Goal: Information Seeking & Learning: Learn about a topic

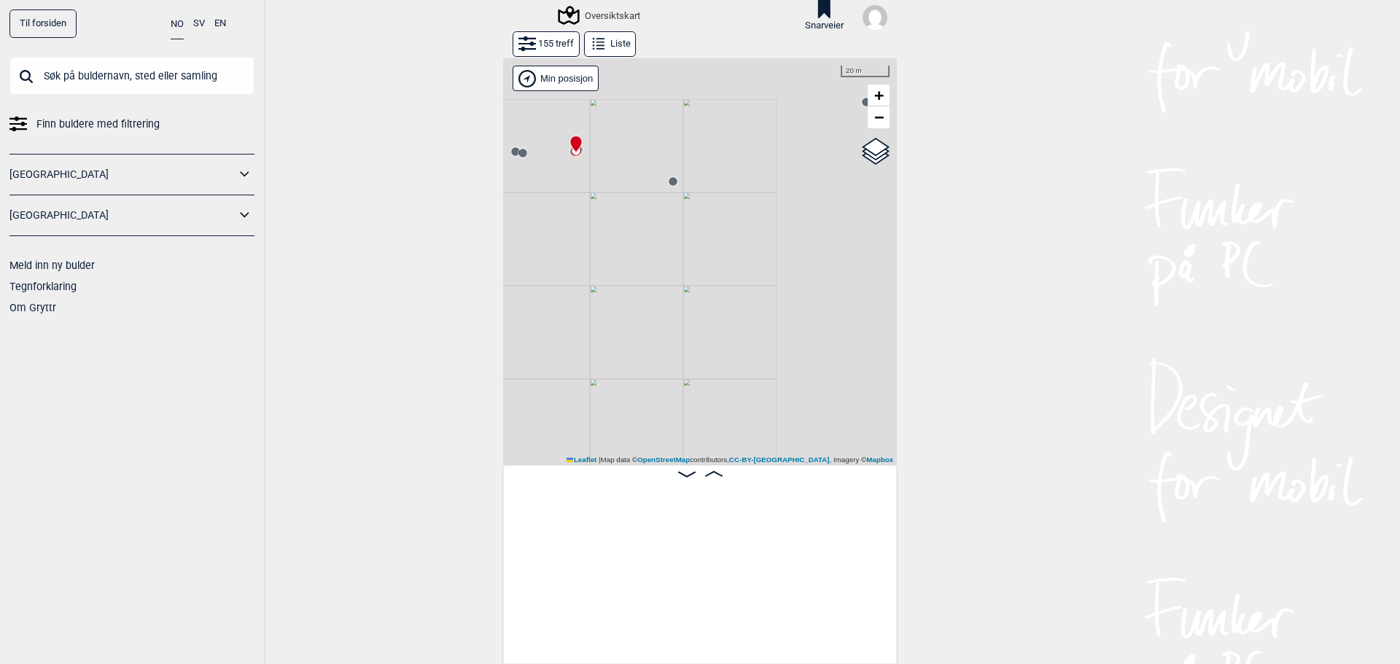
scroll to position [0, 14907]
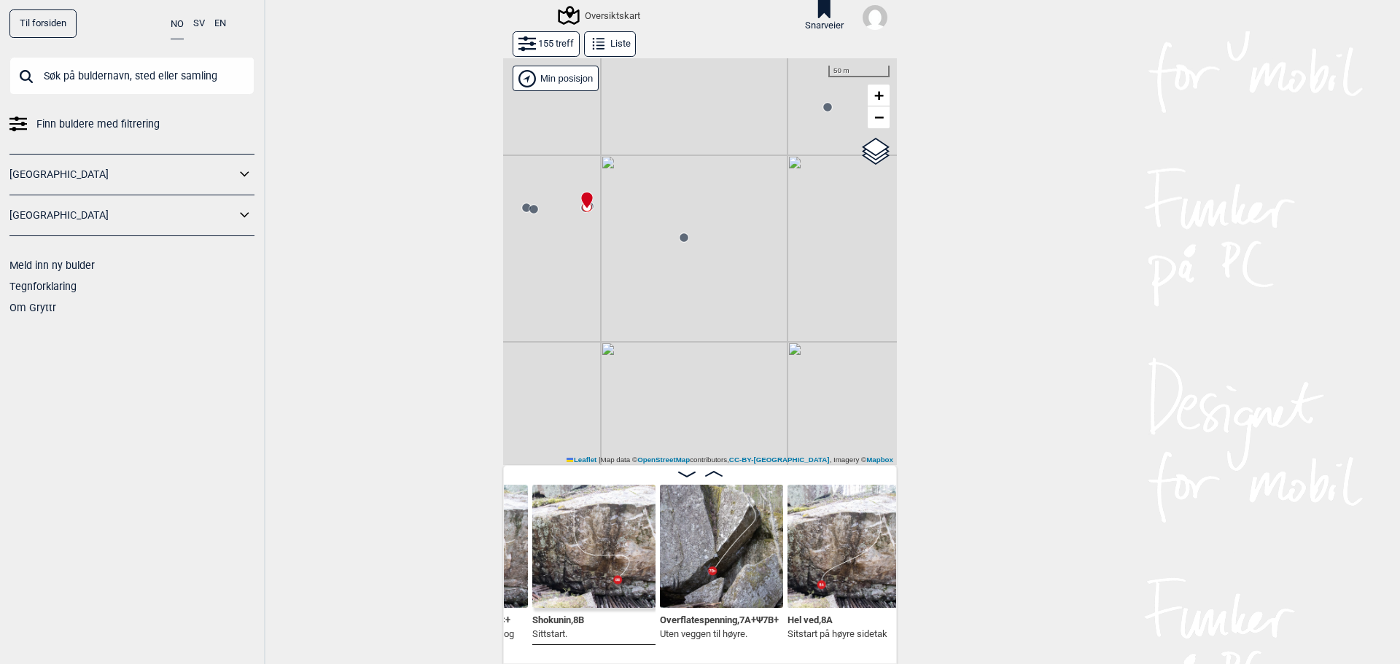
drag, startPoint x: 668, startPoint y: 189, endPoint x: 685, endPoint y: 266, distance: 78.9
click at [702, 260] on div "Gol [GEOGRAPHIC_DATA] Kolomoen [GEOGRAPHIC_DATA] [GEOGRAPHIC_DATA][PERSON_NAME]…" at bounding box center [700, 261] width 394 height 407
drag, startPoint x: 608, startPoint y: 302, endPoint x: 746, endPoint y: 252, distance: 146.4
click at [746, 252] on div "Gol [GEOGRAPHIC_DATA] Kolomoen [GEOGRAPHIC_DATA] [GEOGRAPHIC_DATA][PERSON_NAME]…" at bounding box center [700, 261] width 394 height 407
click at [558, 128] on circle at bounding box center [562, 125] width 9 height 9
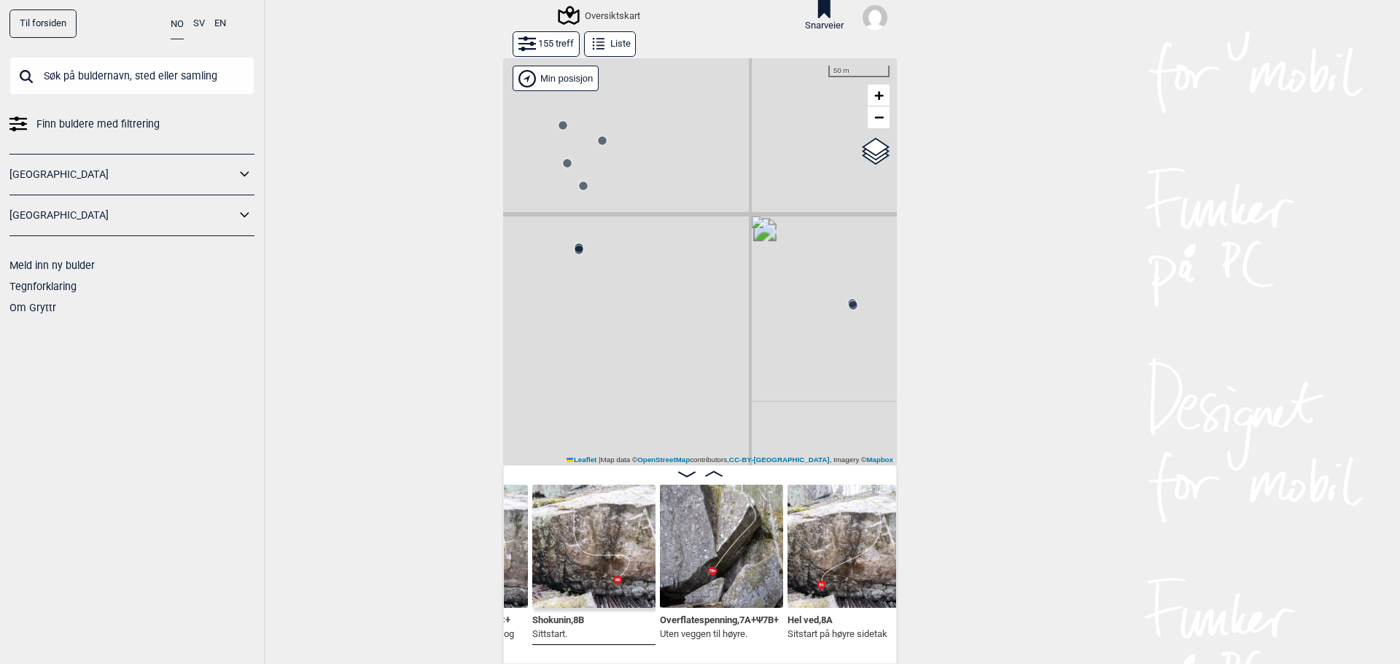
scroll to position [0, 12197]
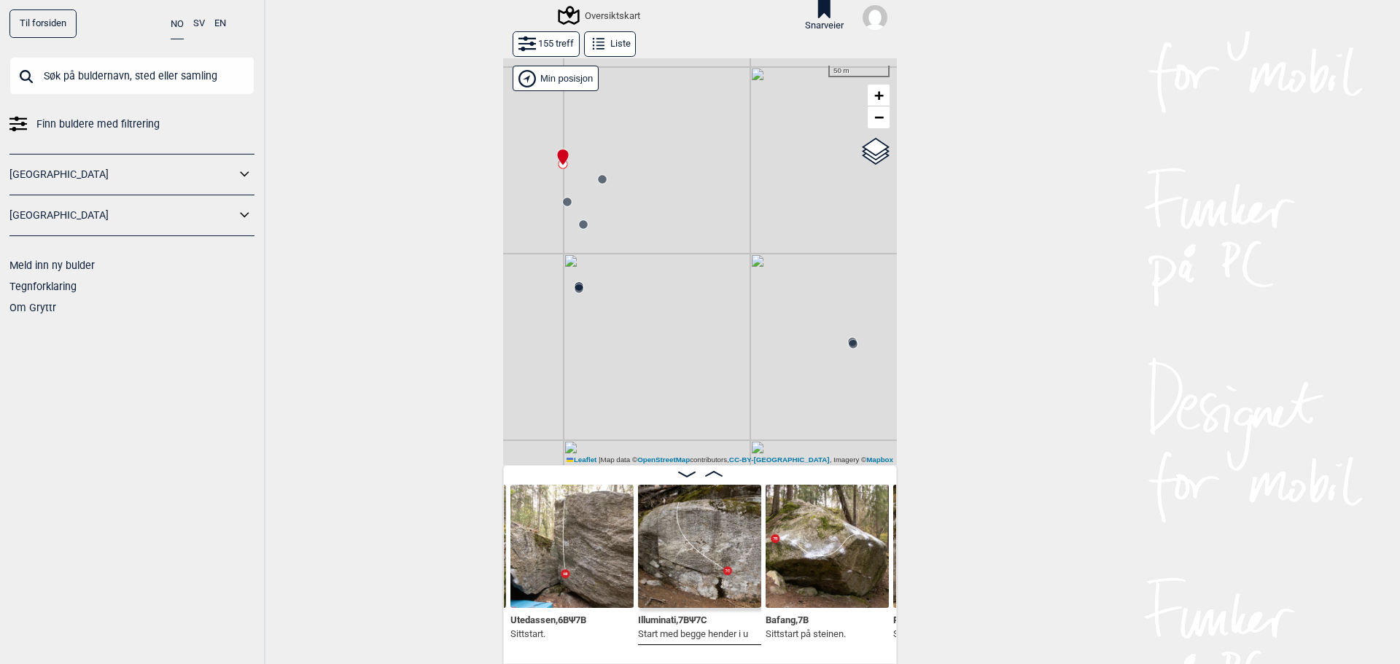
click at [561, 208] on icon at bounding box center [567, 202] width 12 height 12
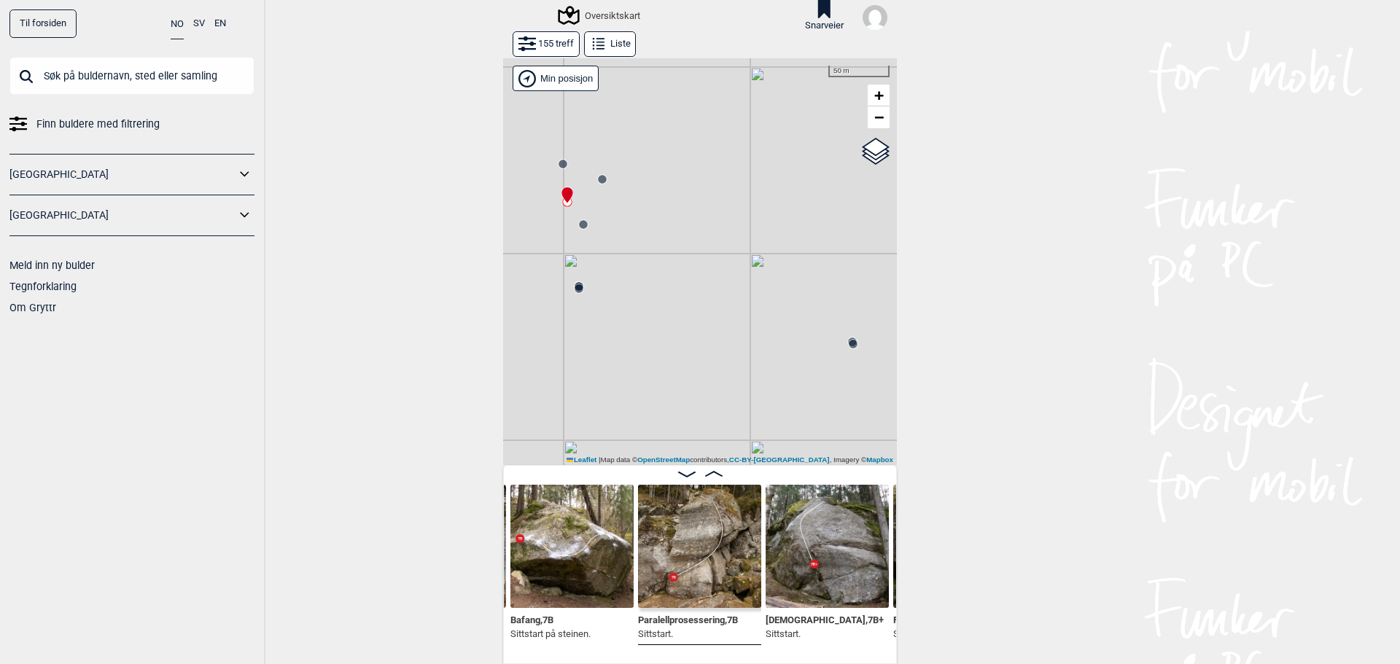
click at [598, 186] on div "Gol [GEOGRAPHIC_DATA] Kolomoen [GEOGRAPHIC_DATA] [GEOGRAPHIC_DATA][PERSON_NAME]…" at bounding box center [700, 261] width 394 height 407
click at [579, 224] on circle at bounding box center [583, 224] width 9 height 9
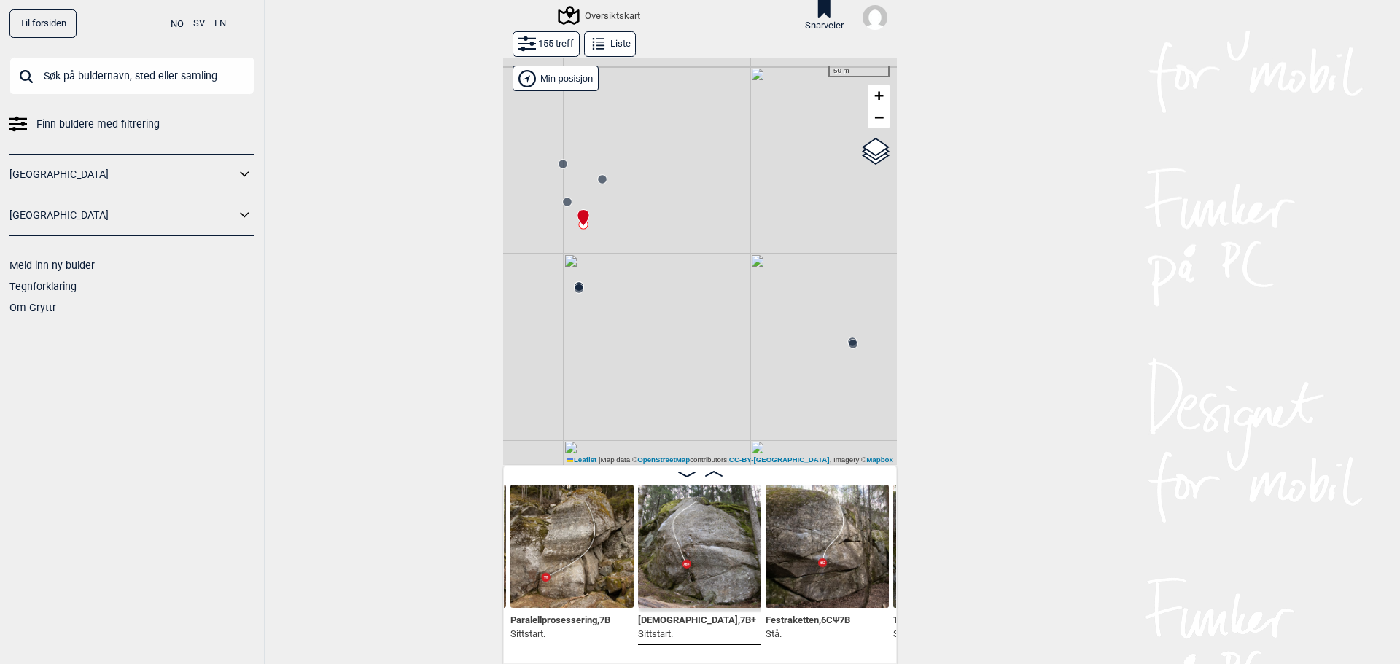
click at [701, 555] on img at bounding box center [699, 546] width 123 height 123
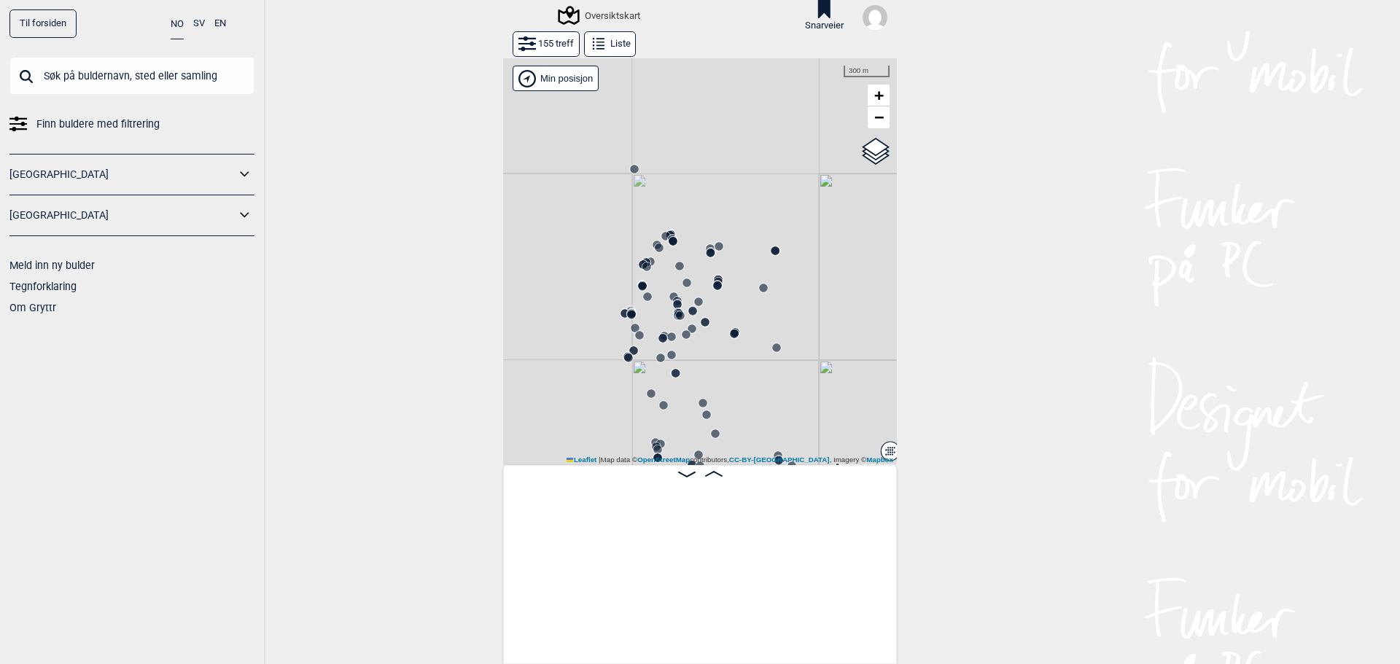
scroll to position [0, 15523]
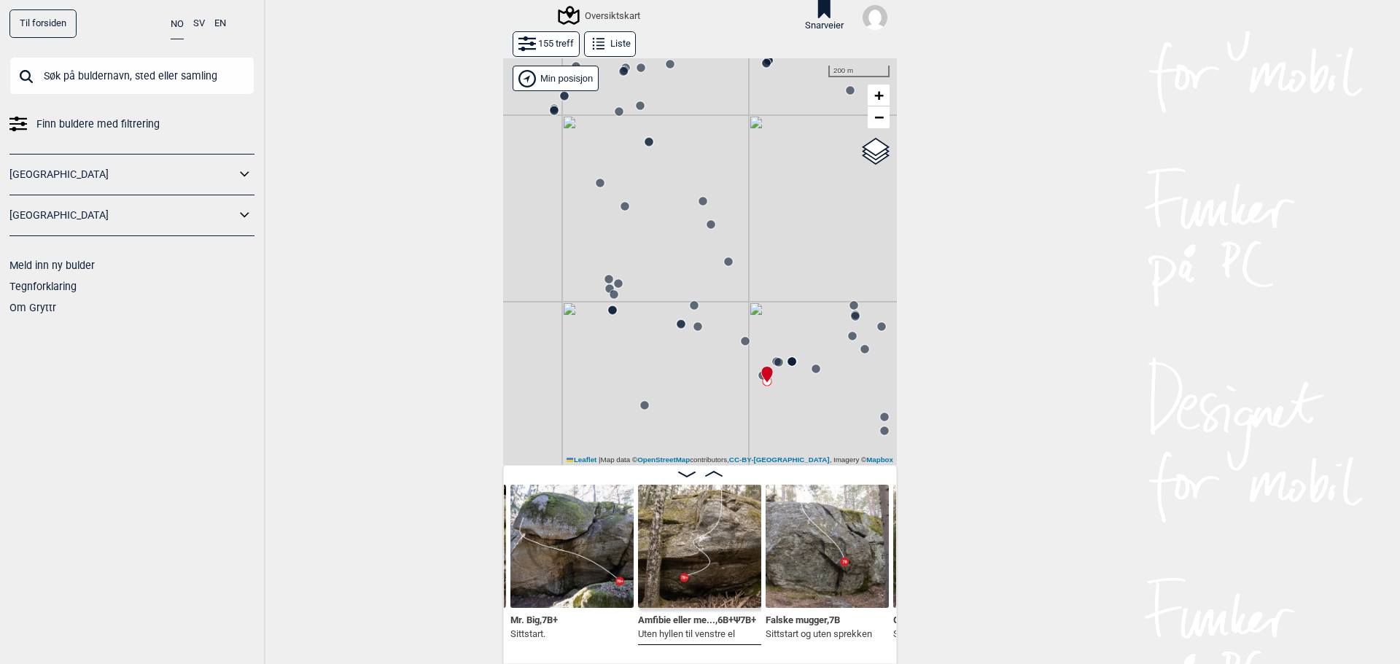
click at [596, 183] on circle at bounding box center [600, 183] width 9 height 9
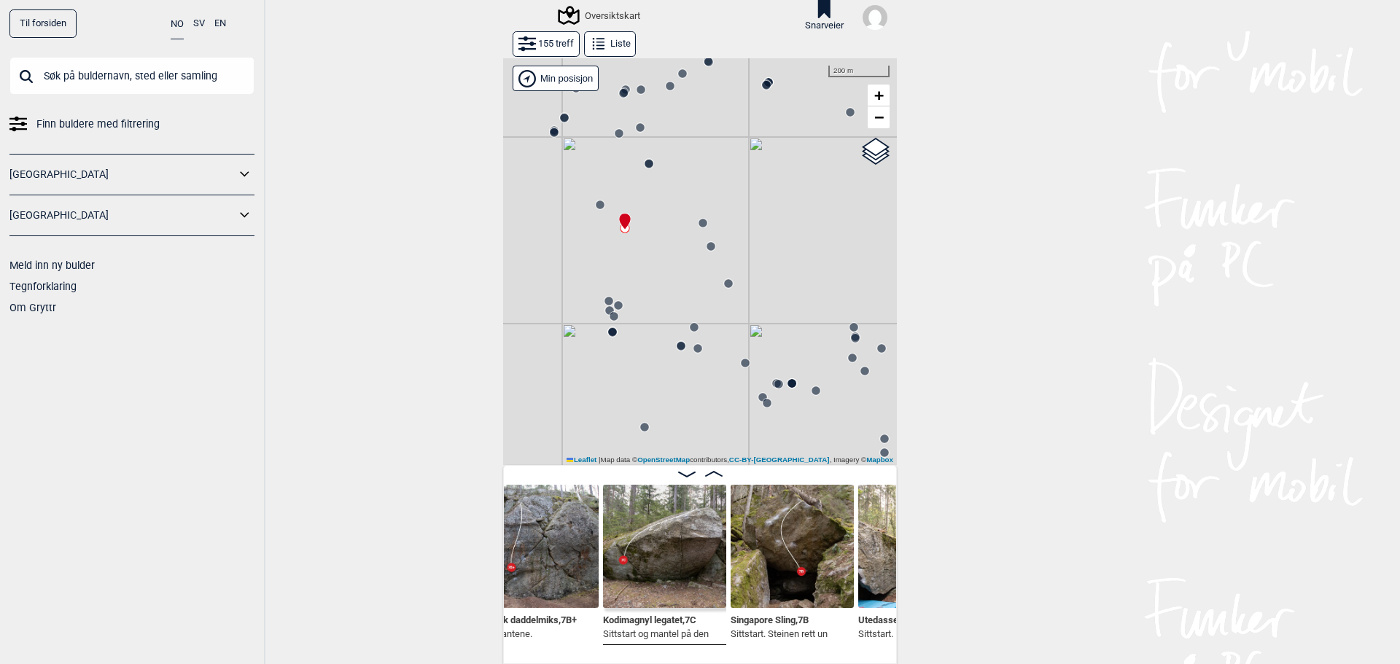
scroll to position [0, 11872]
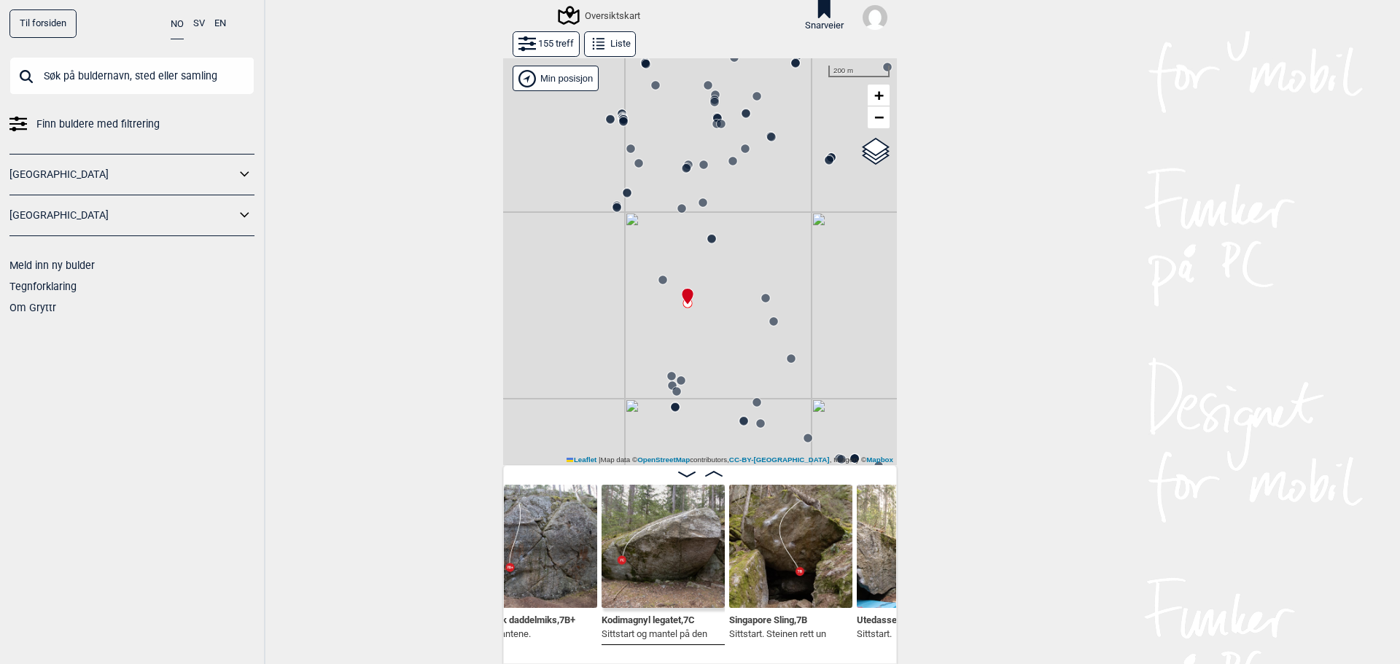
drag, startPoint x: 583, startPoint y: 304, endPoint x: 702, endPoint y: 340, distance: 124.3
click at [702, 340] on div "Gol Ål Kolomoen Vallset Tangen Sørli Åsbygda Kongsberg Efteløt Østmarka nord Se…" at bounding box center [700, 261] width 394 height 407
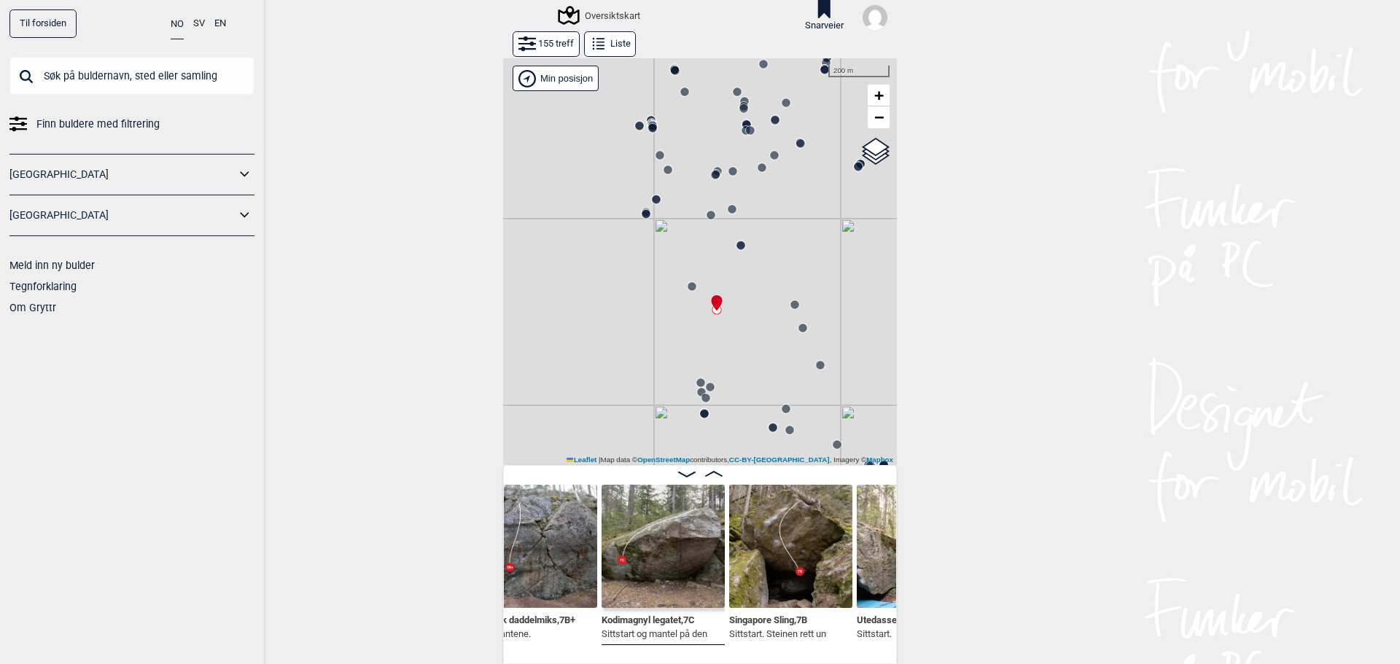
click at [666, 172] on circle at bounding box center [667, 169] width 9 height 9
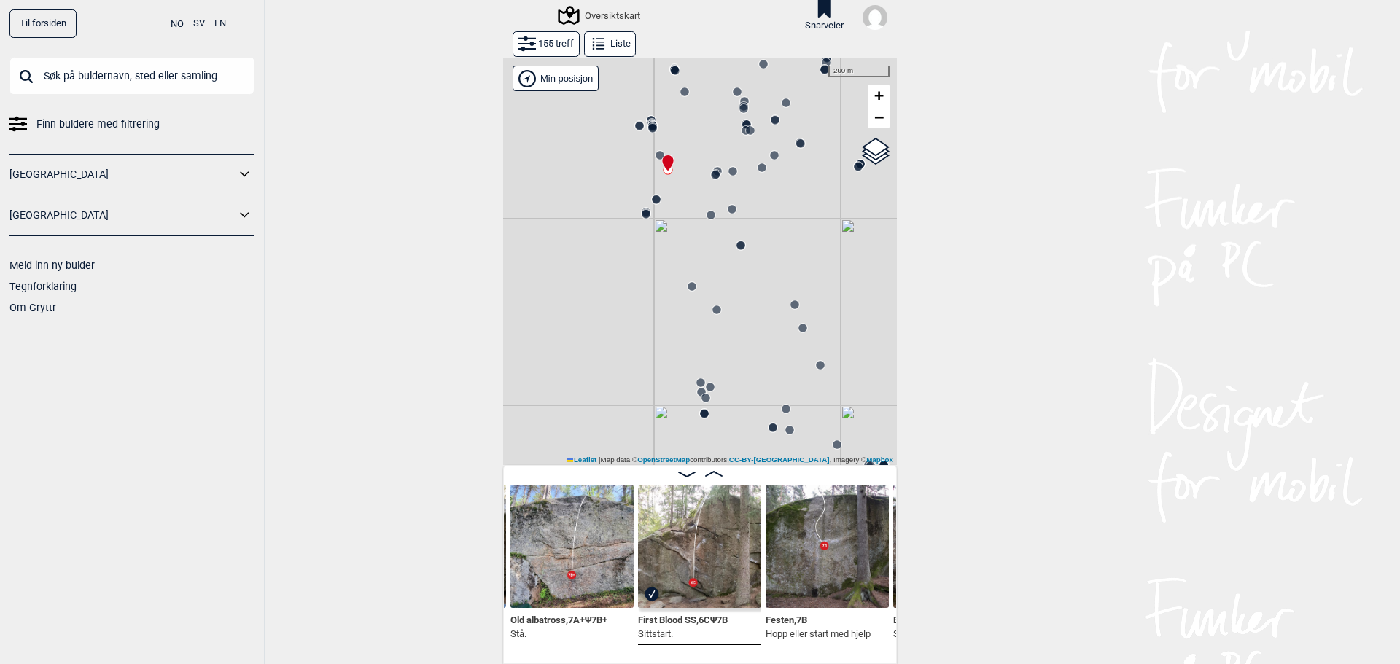
click at [654, 152] on icon at bounding box center [660, 155] width 12 height 12
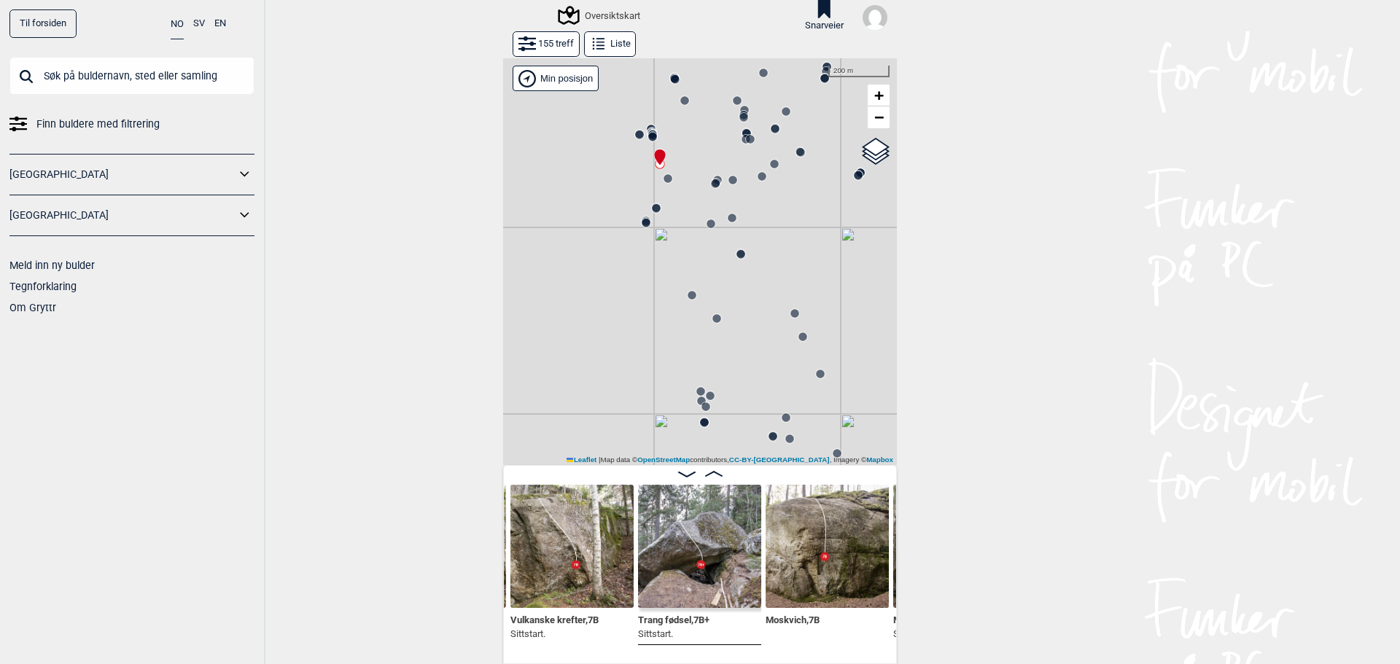
click at [712, 183] on circle at bounding box center [715, 183] width 9 height 9
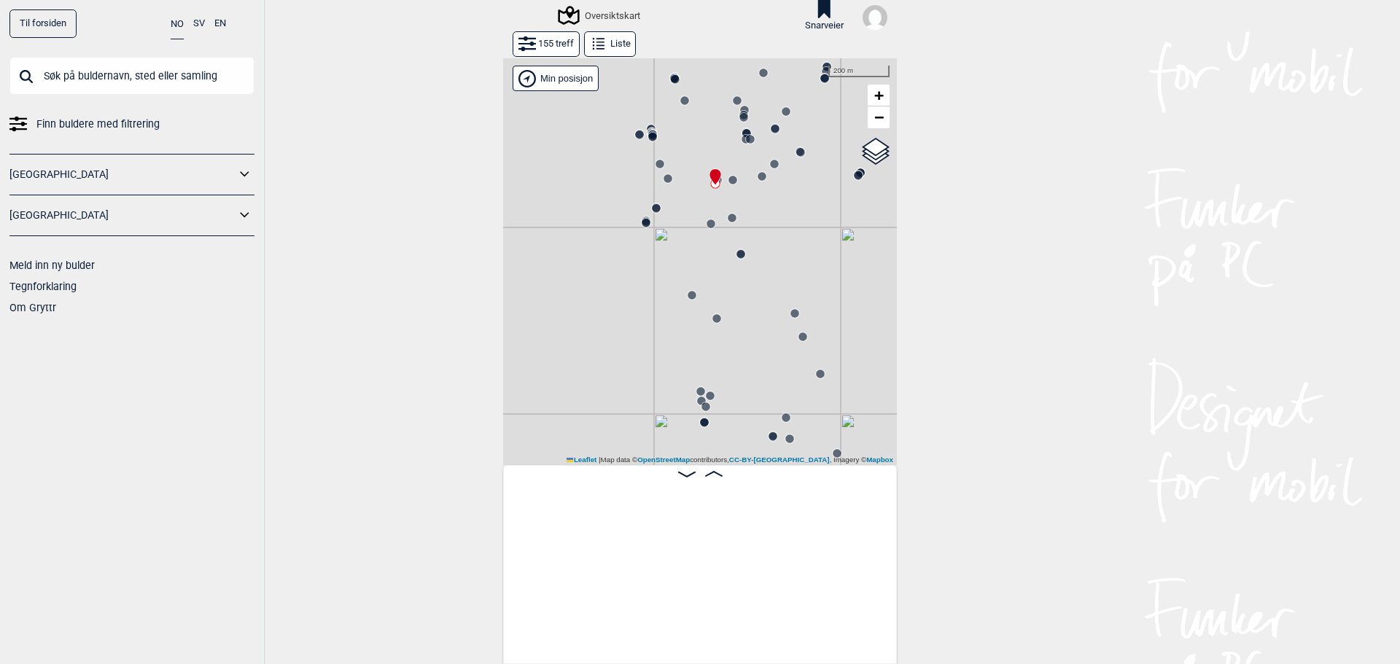
scroll to position [0, 10265]
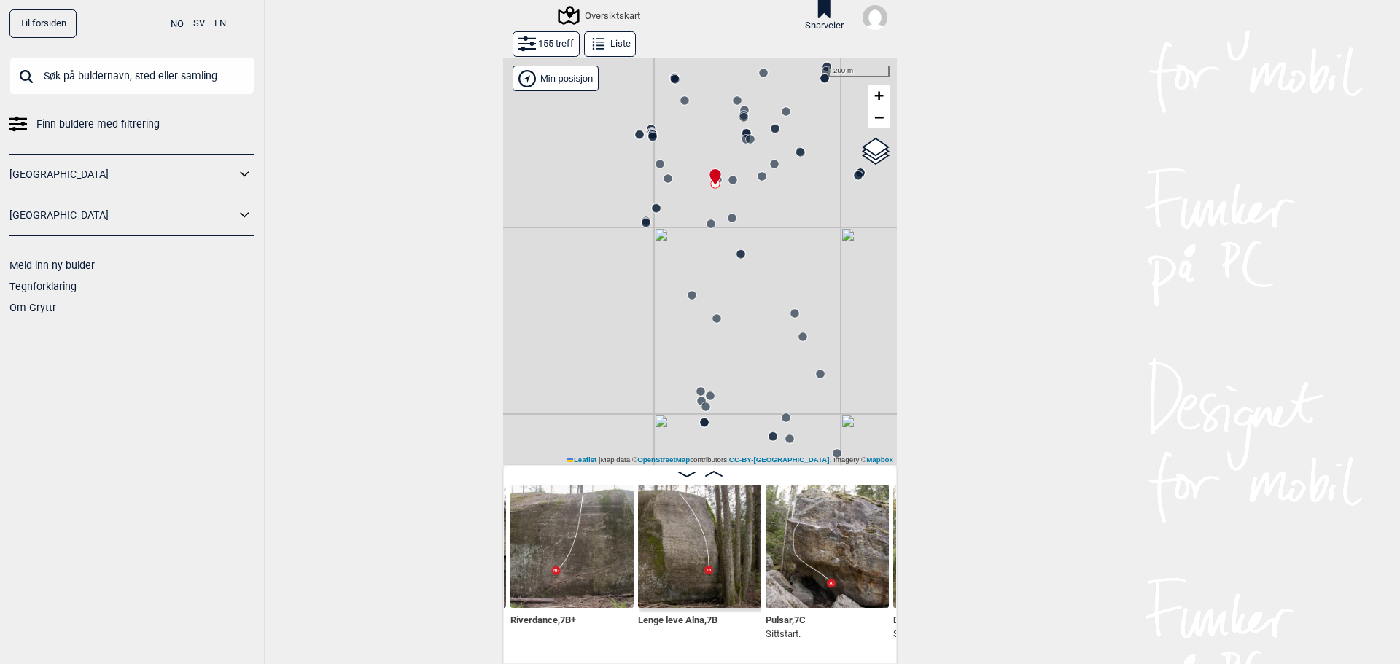
click at [648, 136] on circle at bounding box center [652, 137] width 9 height 9
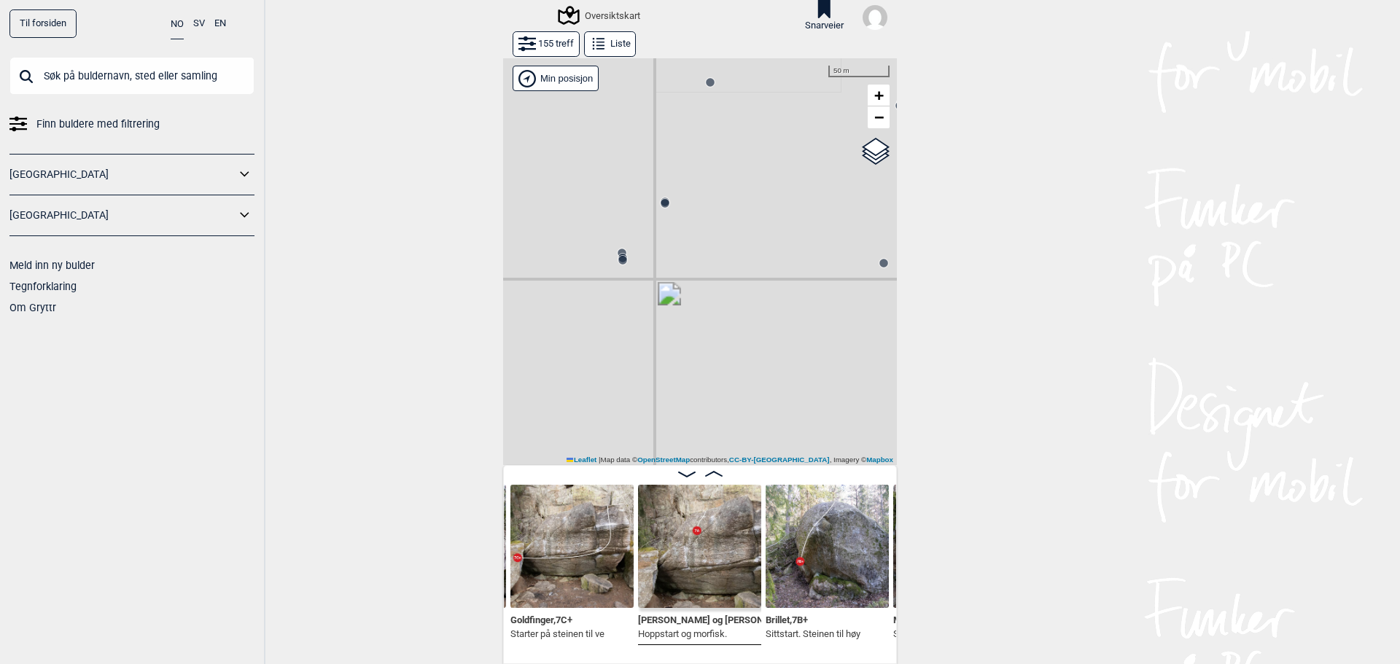
click at [616, 248] on icon at bounding box center [622, 253] width 12 height 12
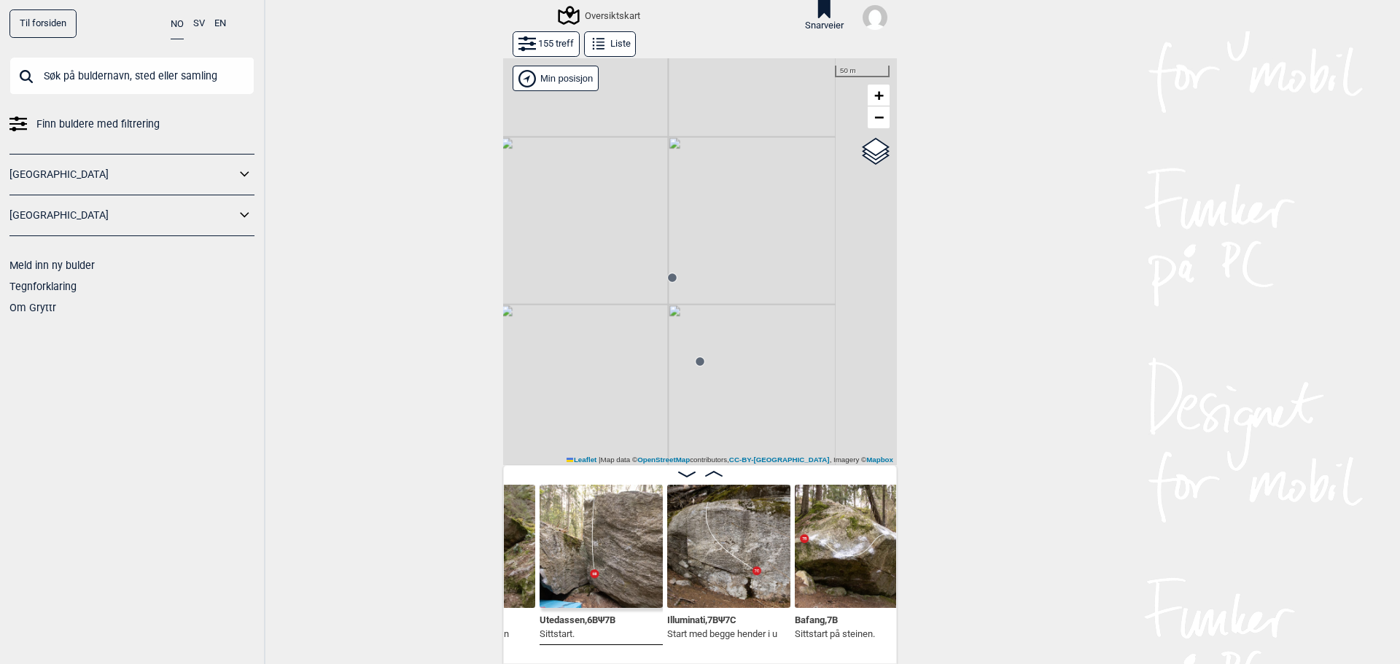
scroll to position [0, 12343]
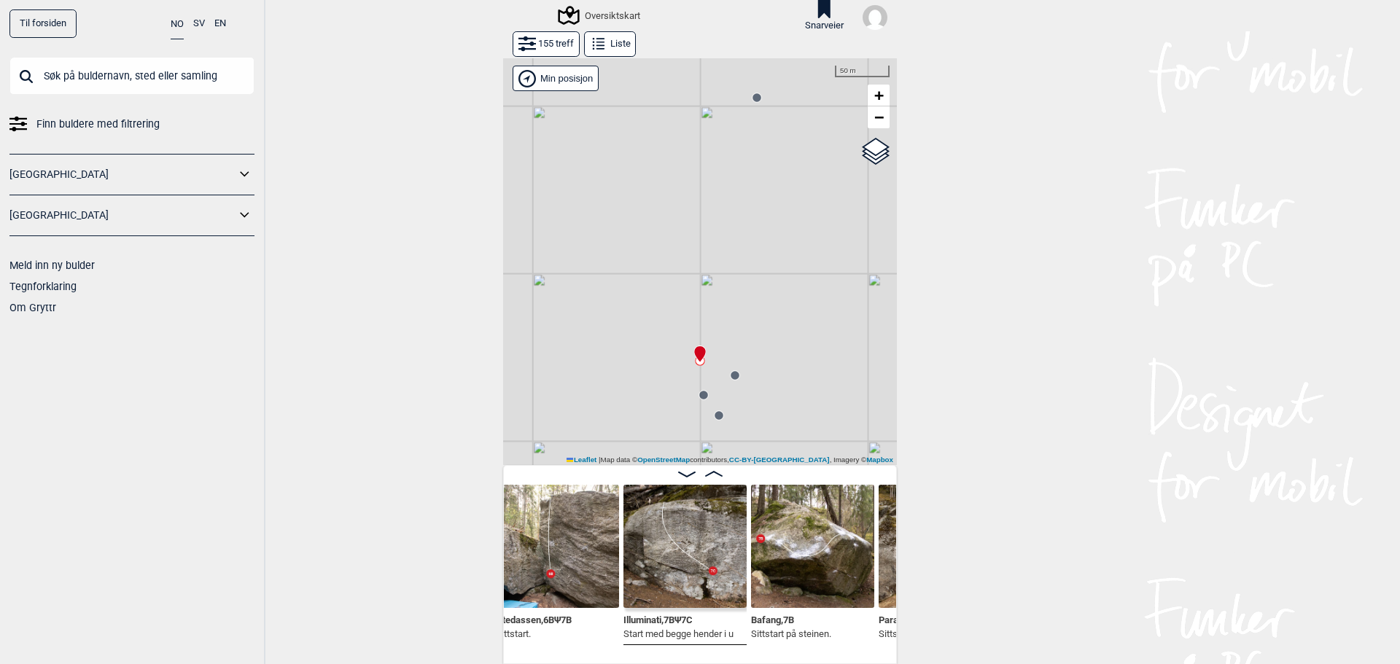
click at [701, 560] on img at bounding box center [684, 546] width 123 height 123
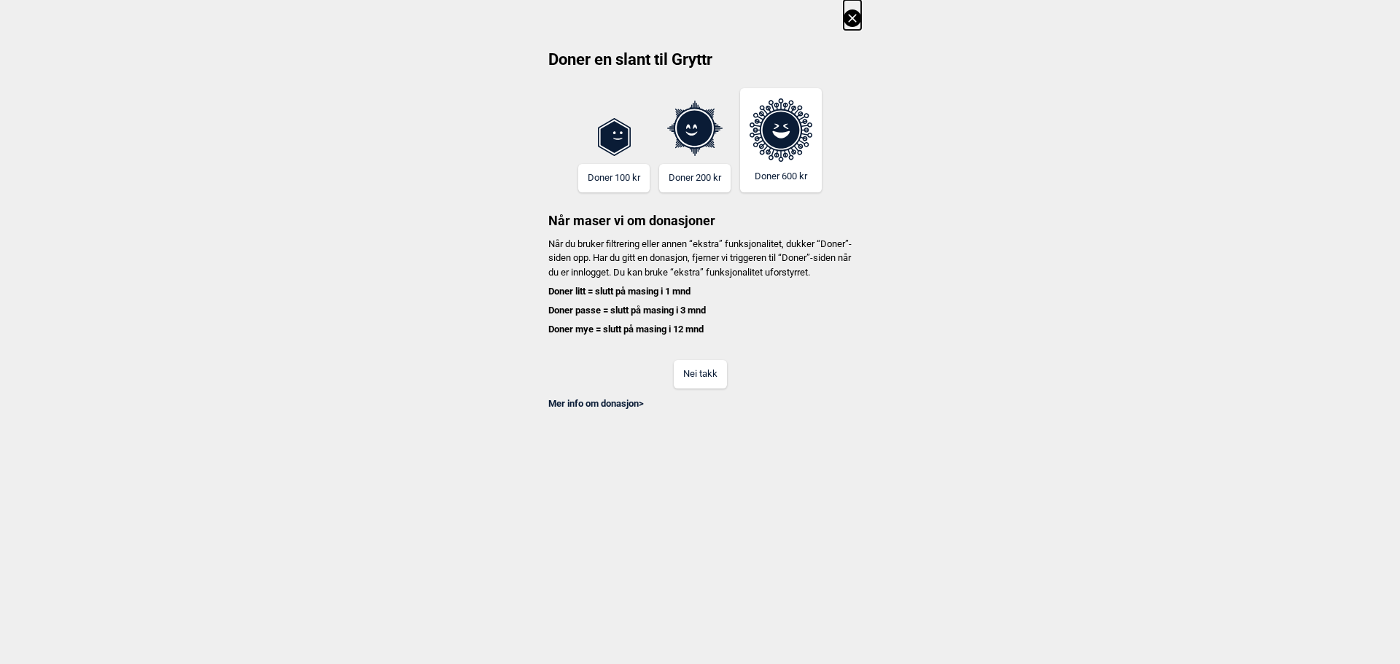
click at [714, 383] on button "Nei takk" at bounding box center [700, 374] width 53 height 28
click at [703, 389] on button "Nei takk" at bounding box center [700, 374] width 53 height 28
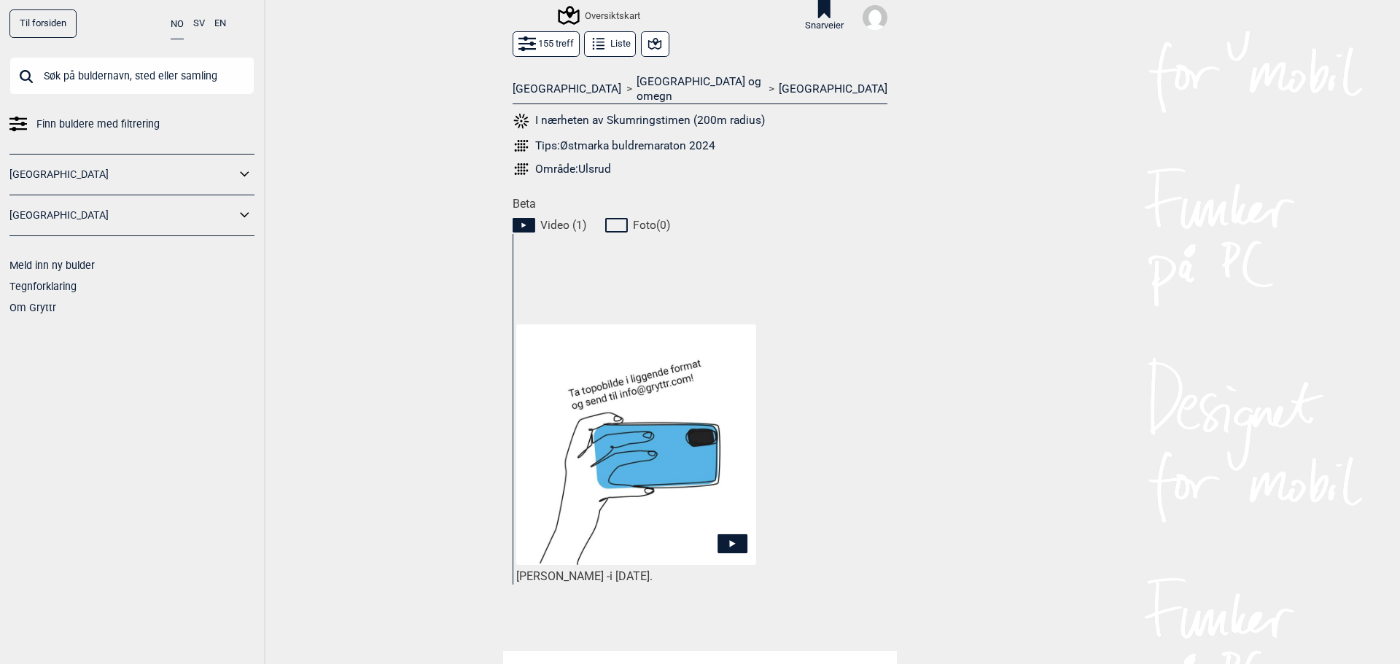
scroll to position [680, 0]
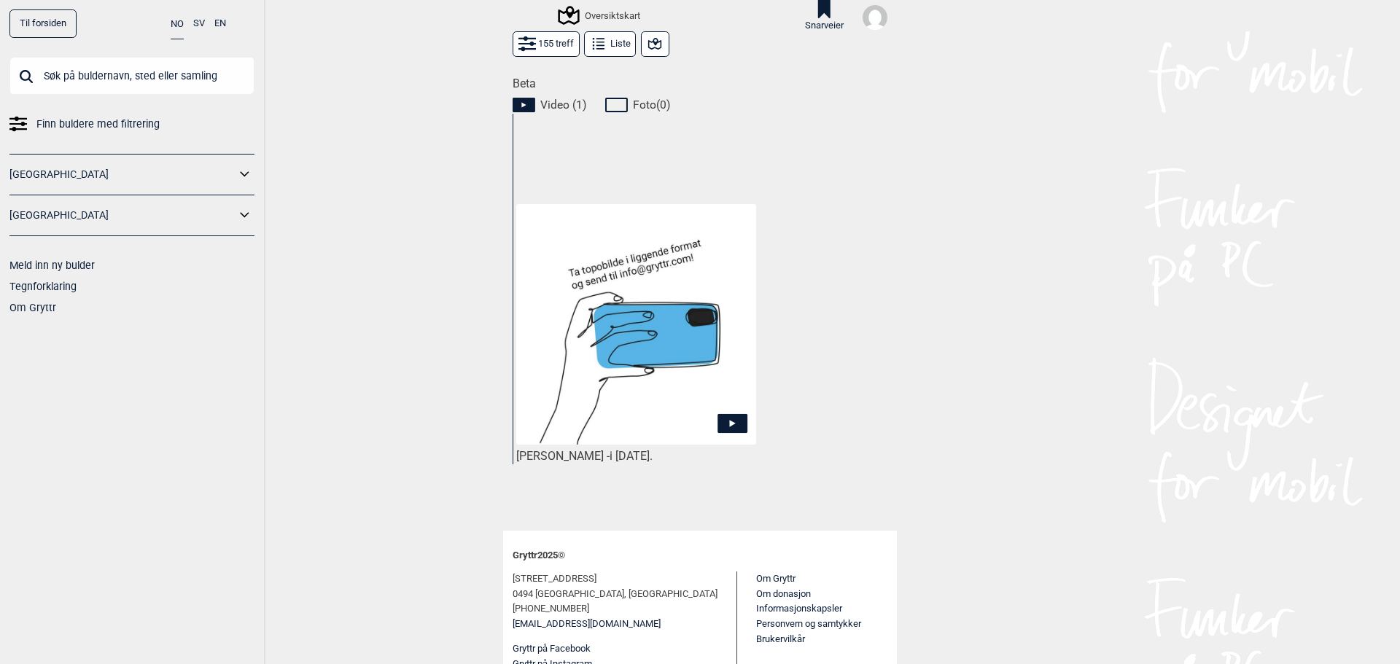
click at [636, 339] on img at bounding box center [636, 324] width 240 height 240
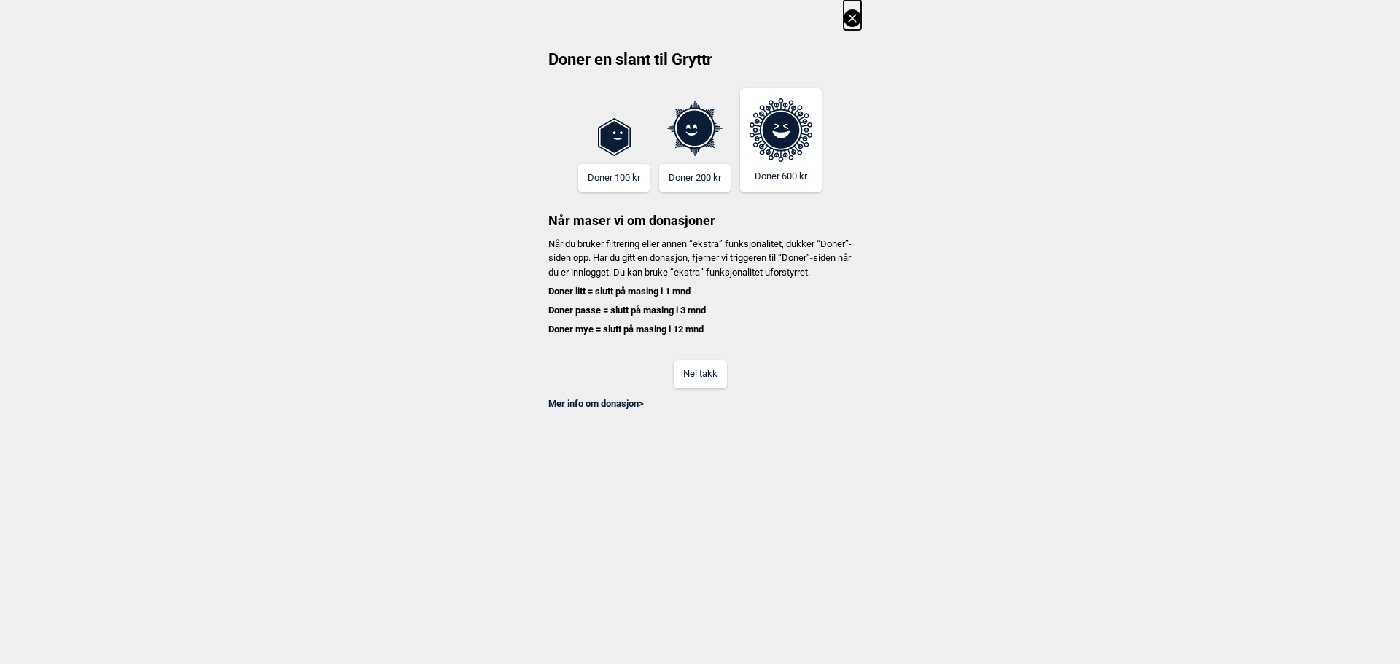
click at [692, 386] on button "Nei takk" at bounding box center [700, 374] width 53 height 28
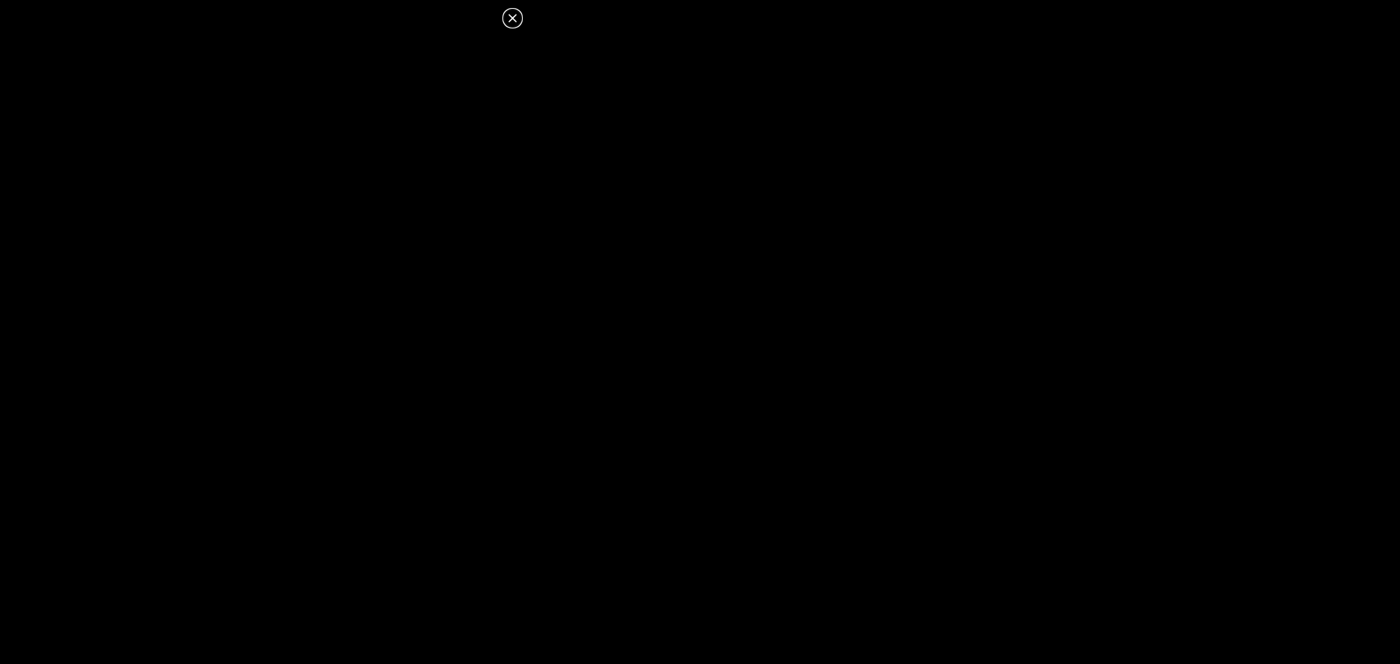
click at [516, 17] on icon at bounding box center [512, 17] width 17 height 17
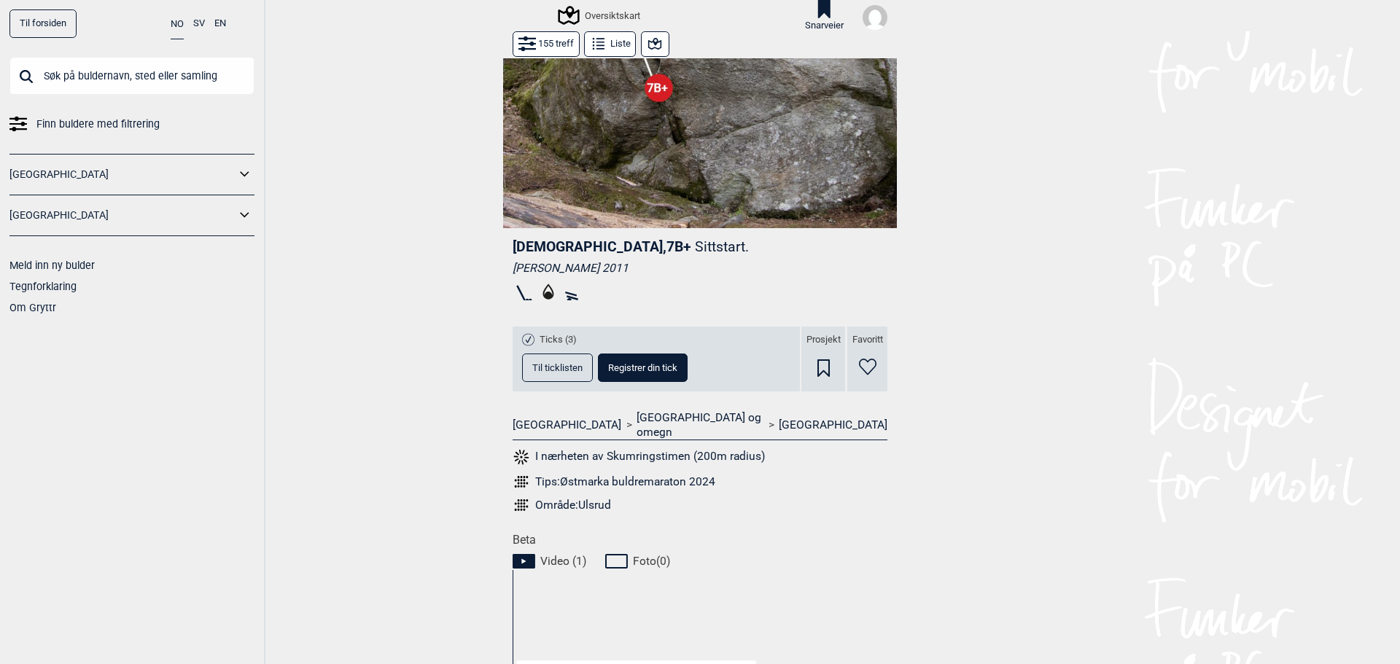
scroll to position [0, 0]
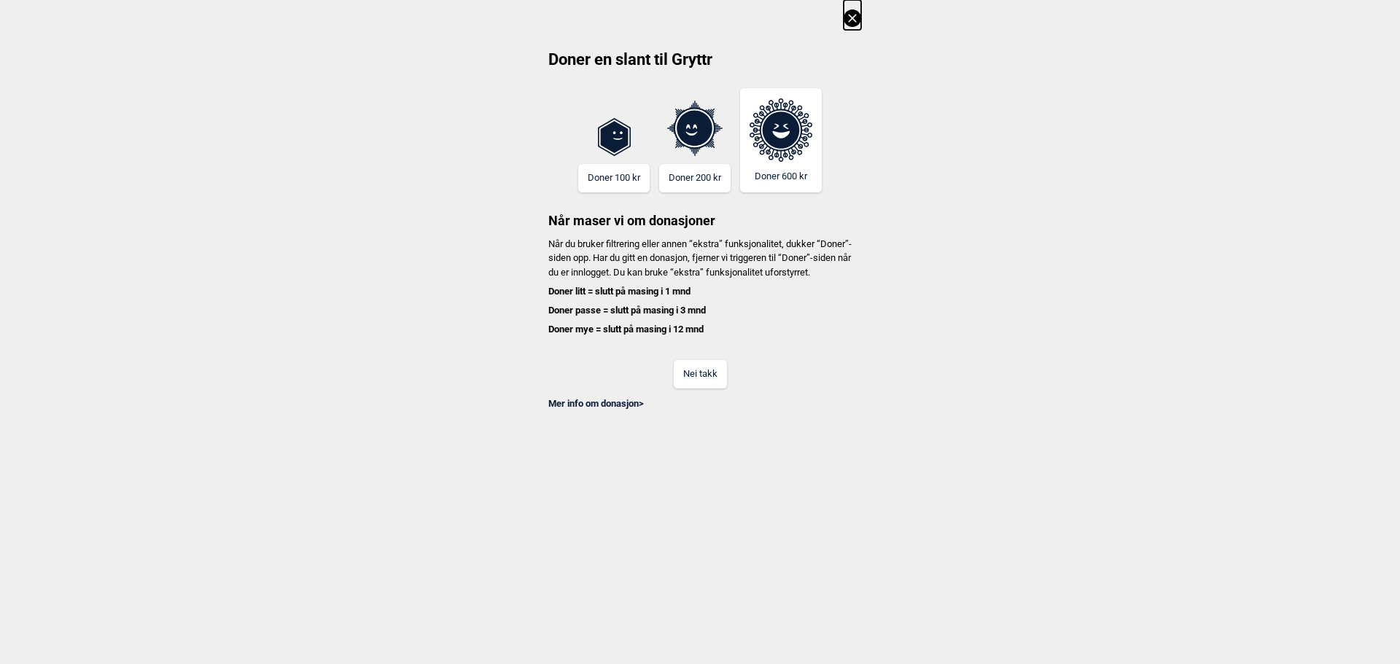
click at [717, 389] on button "Nei takk" at bounding box center [700, 374] width 53 height 28
click at [686, 389] on button "Nei takk" at bounding box center [700, 374] width 53 height 28
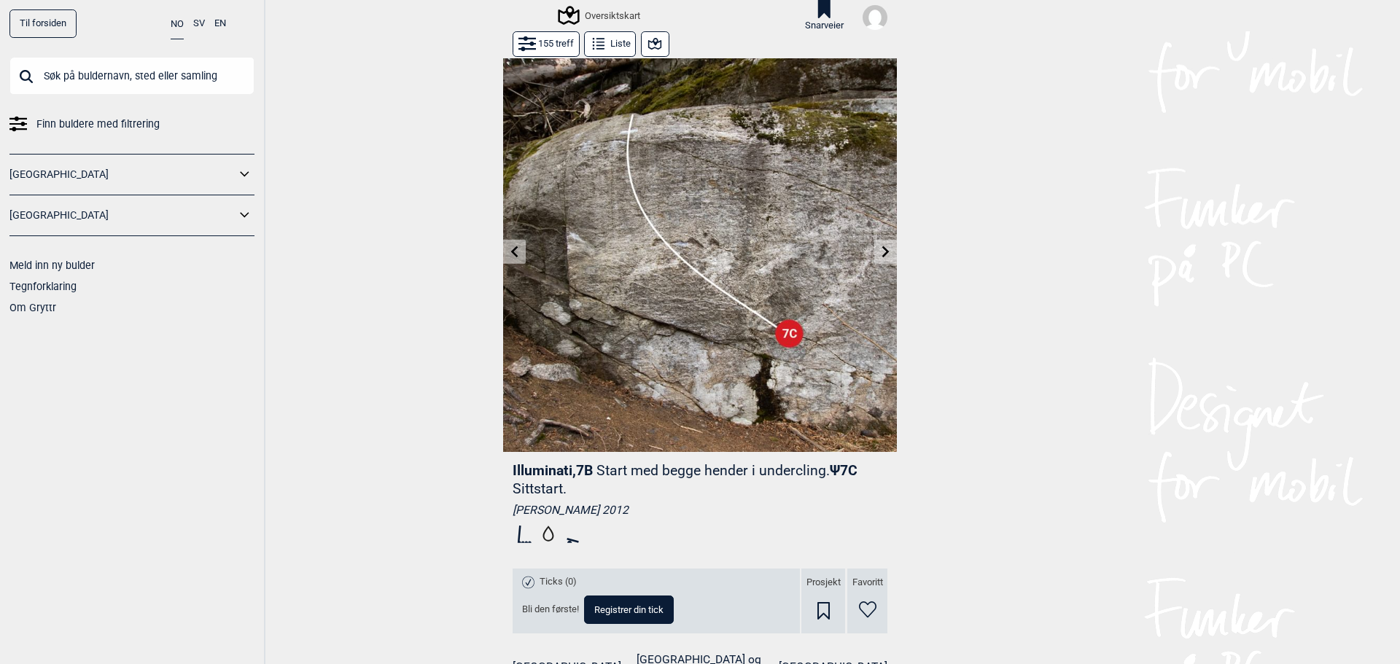
click at [887, 247] on button at bounding box center [885, 252] width 23 height 24
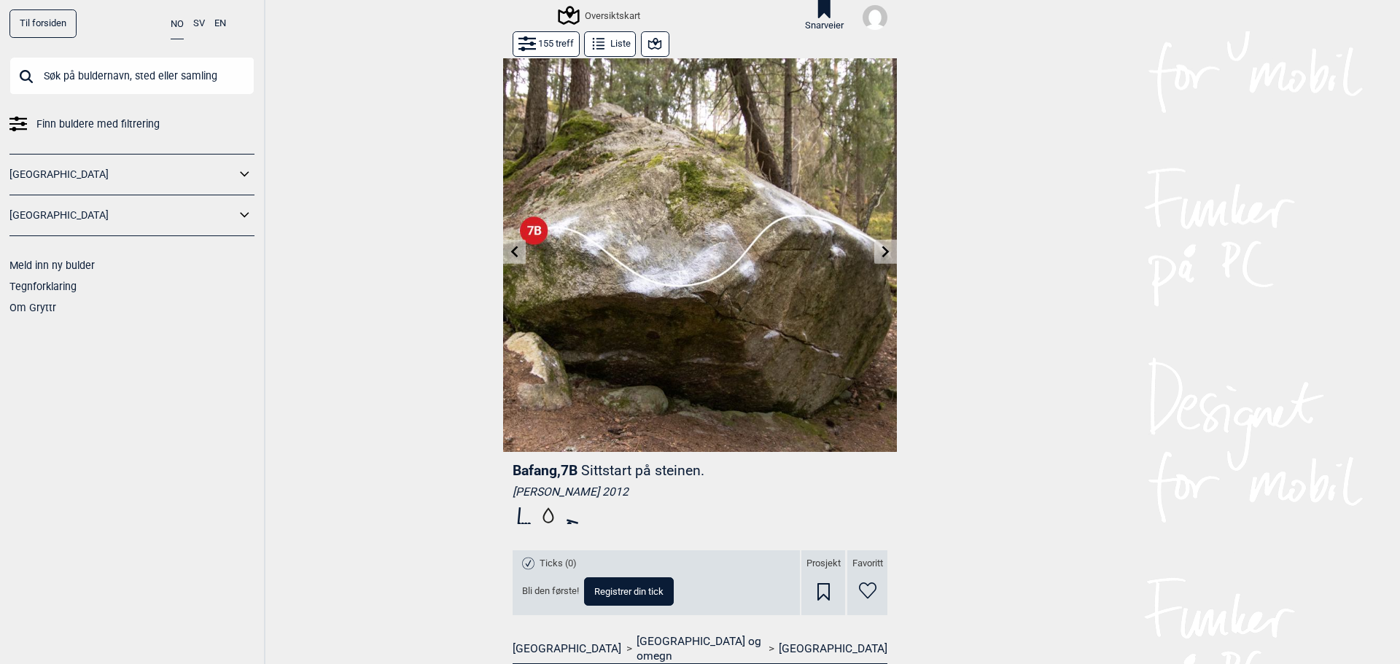
click at [862, 250] on img at bounding box center [700, 255] width 394 height 394
click at [883, 250] on icon at bounding box center [886, 252] width 12 height 12
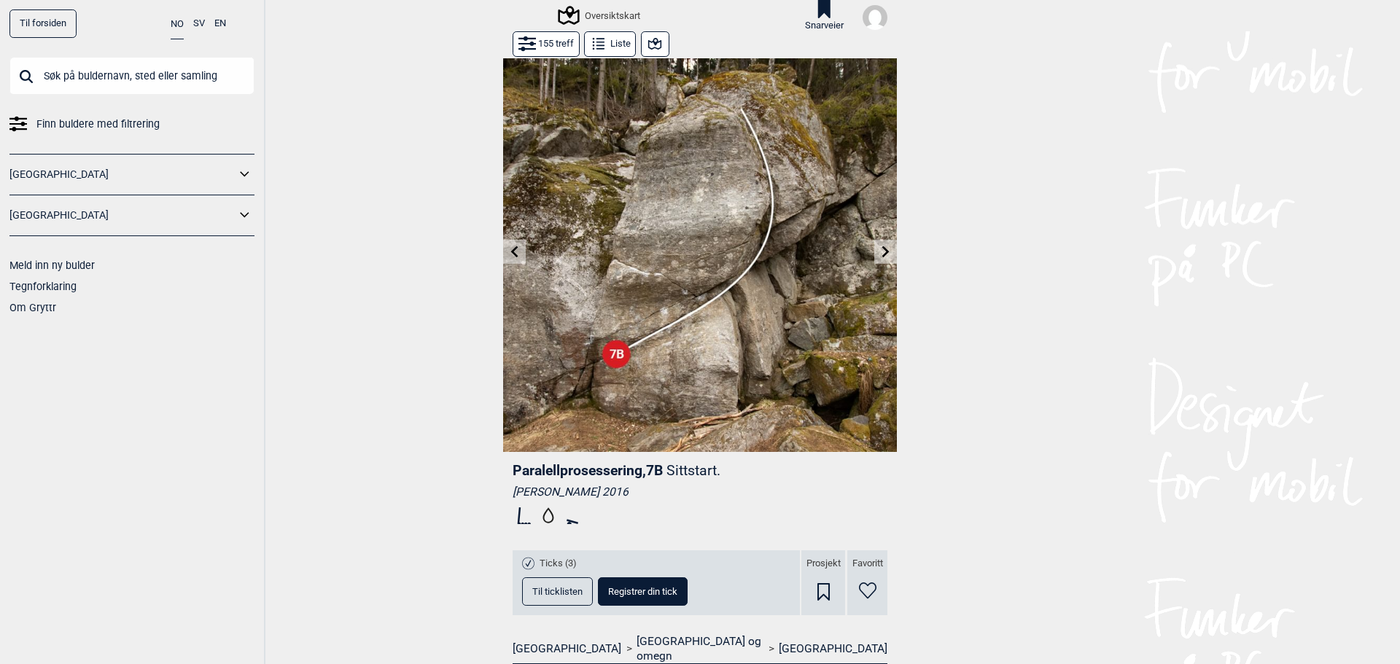
click at [883, 250] on icon at bounding box center [886, 252] width 12 height 12
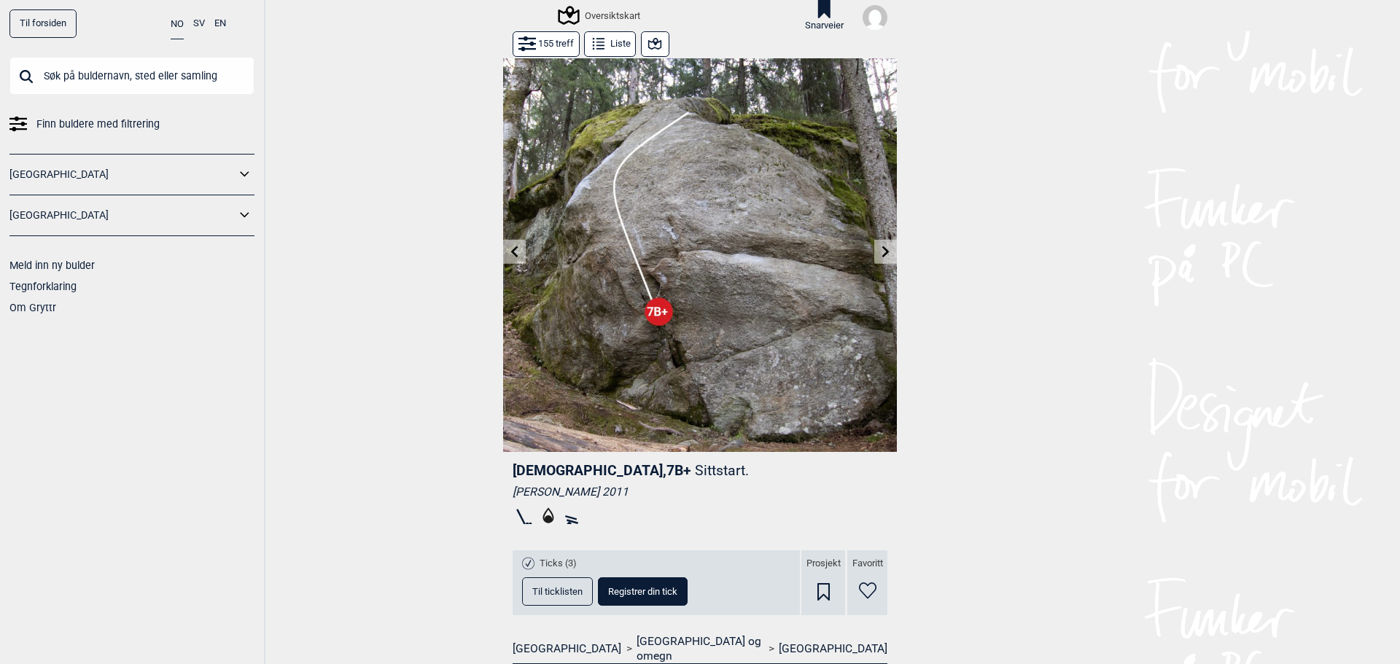
click at [883, 250] on icon at bounding box center [886, 252] width 12 height 12
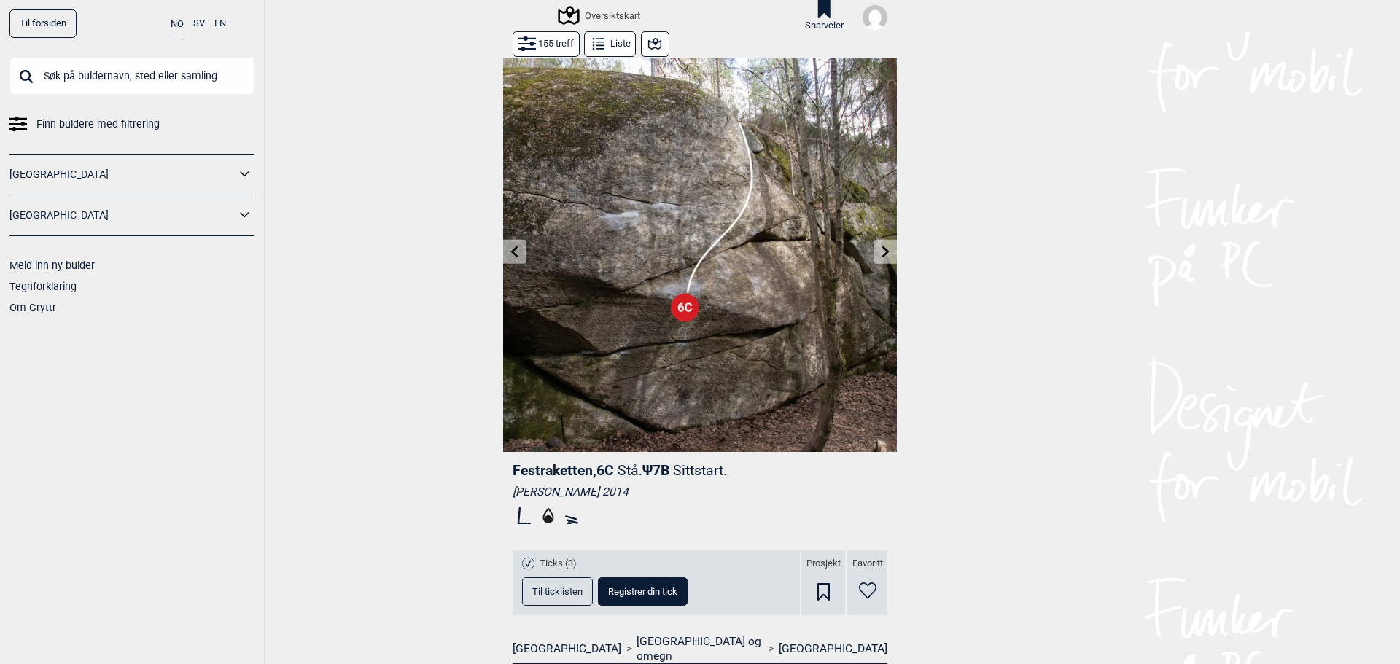
click at [883, 250] on icon at bounding box center [886, 252] width 12 height 12
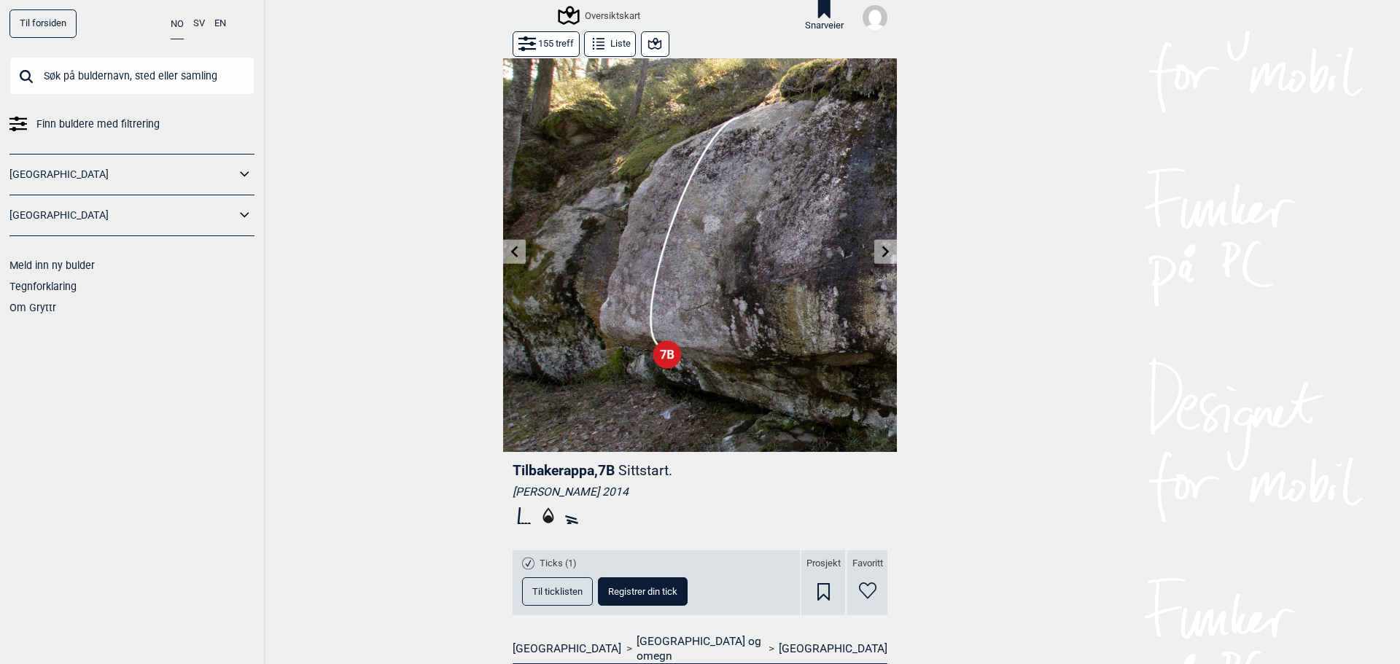
click at [883, 250] on icon at bounding box center [886, 252] width 12 height 12
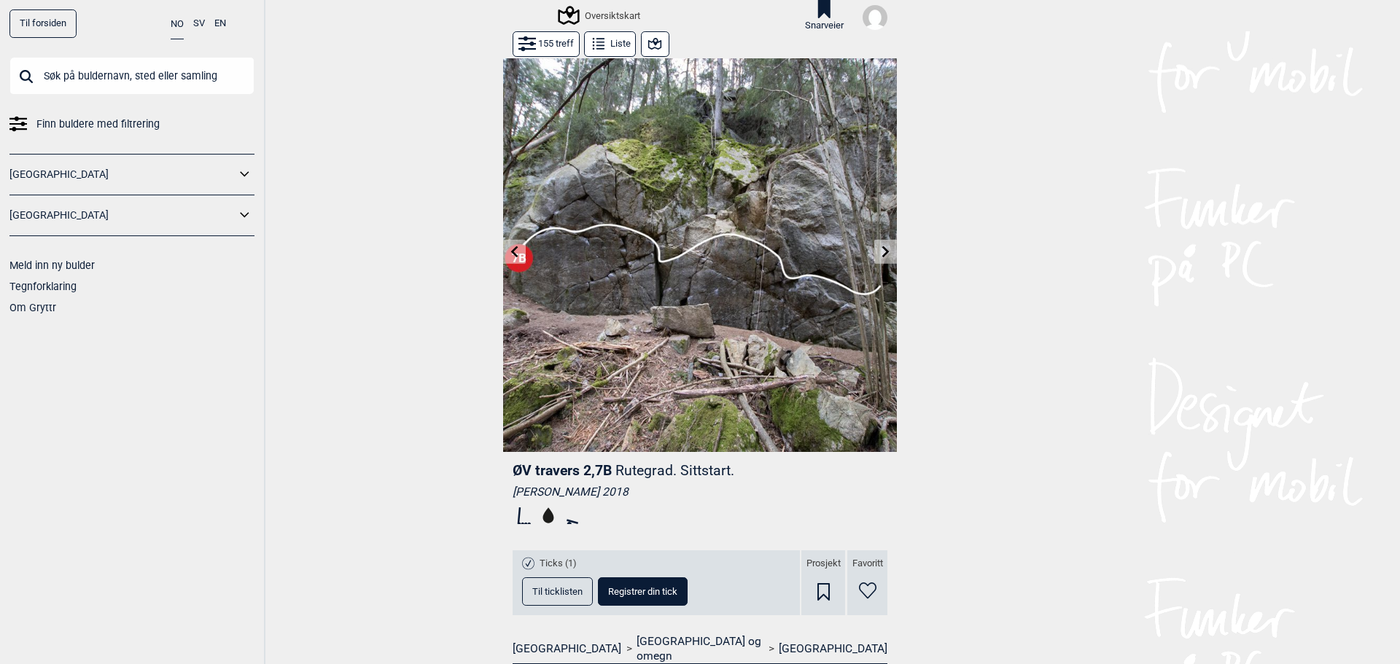
click at [883, 250] on icon at bounding box center [886, 252] width 12 height 12
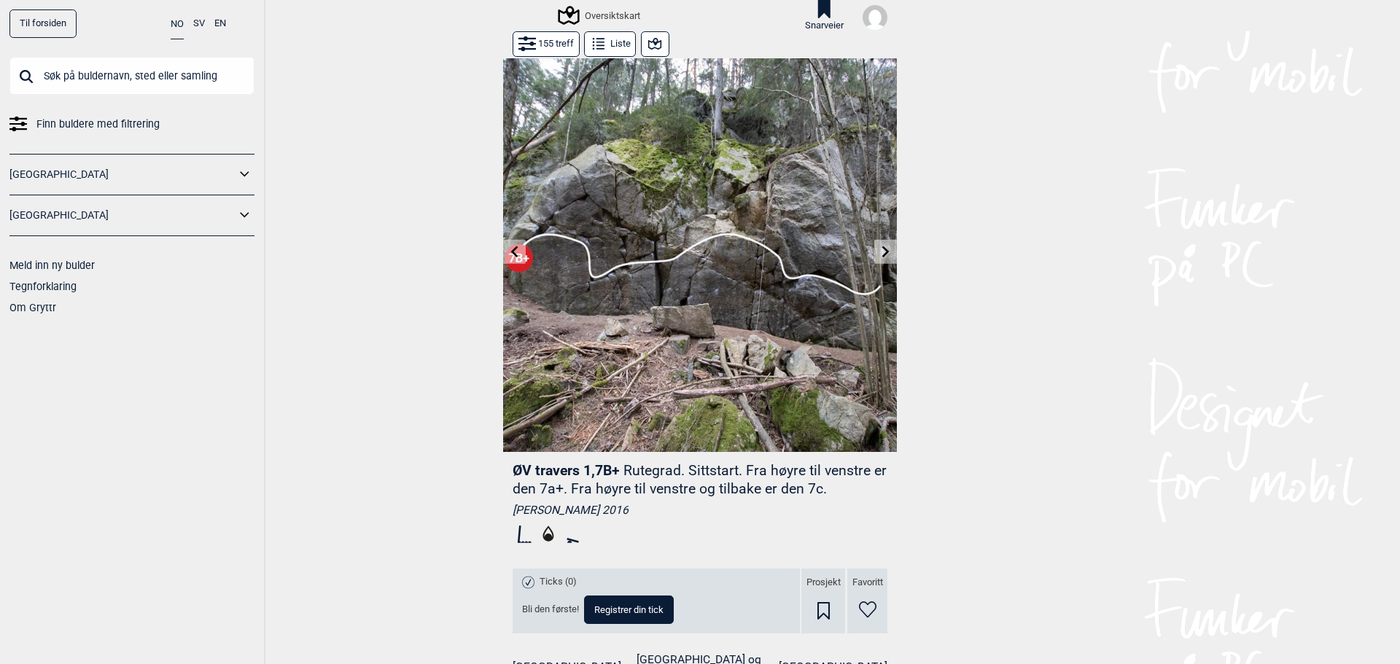
click at [511, 255] on icon at bounding box center [514, 252] width 7 height 12
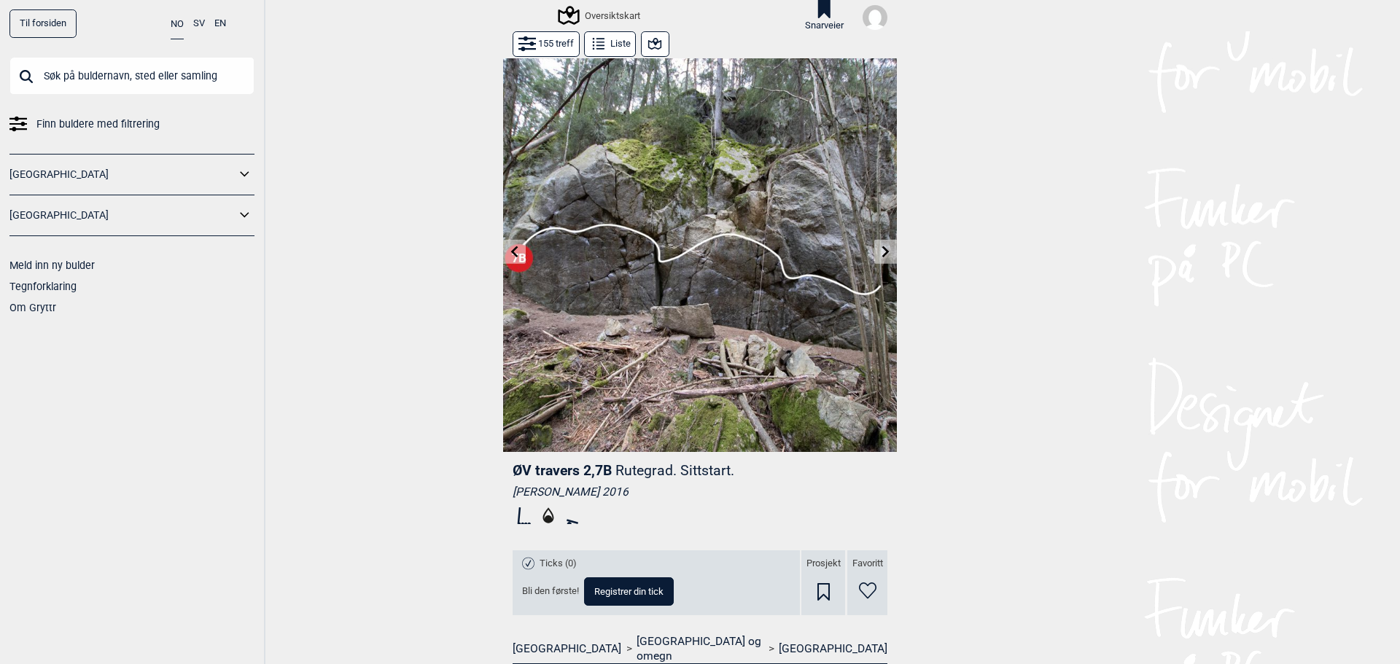
click at [880, 246] on icon at bounding box center [886, 252] width 12 height 12
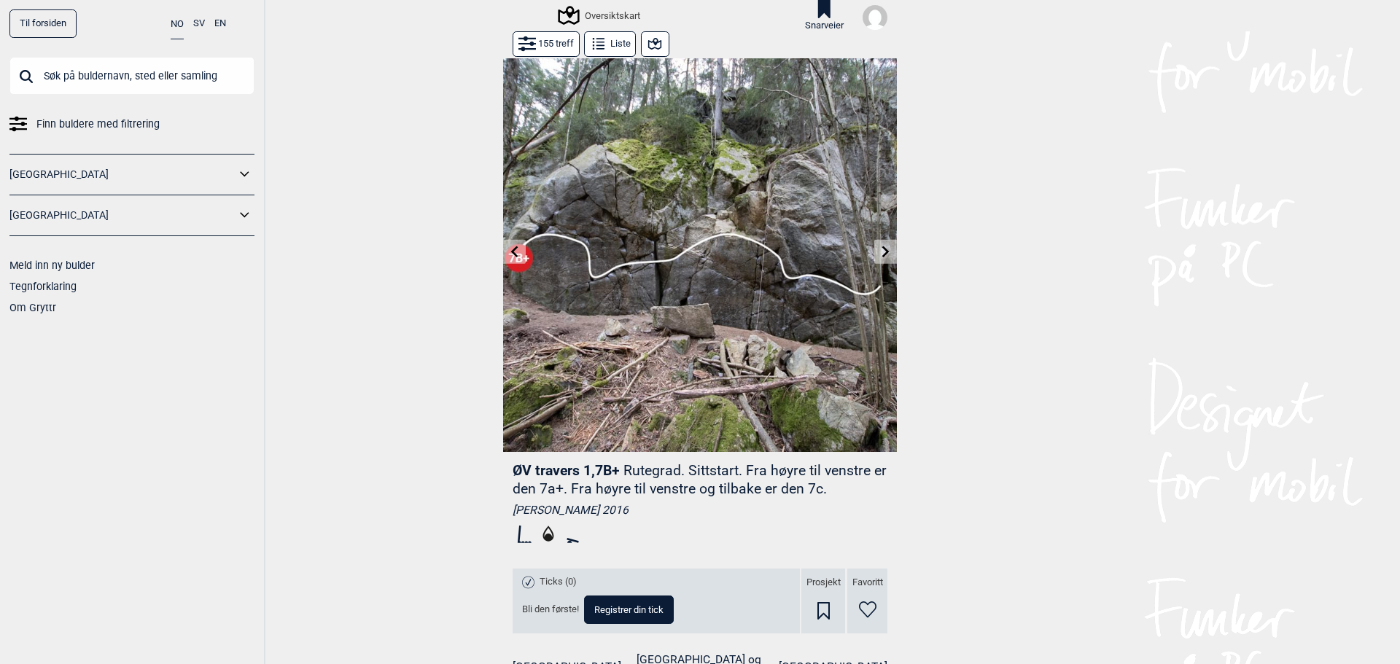
click at [512, 255] on icon at bounding box center [514, 252] width 7 height 12
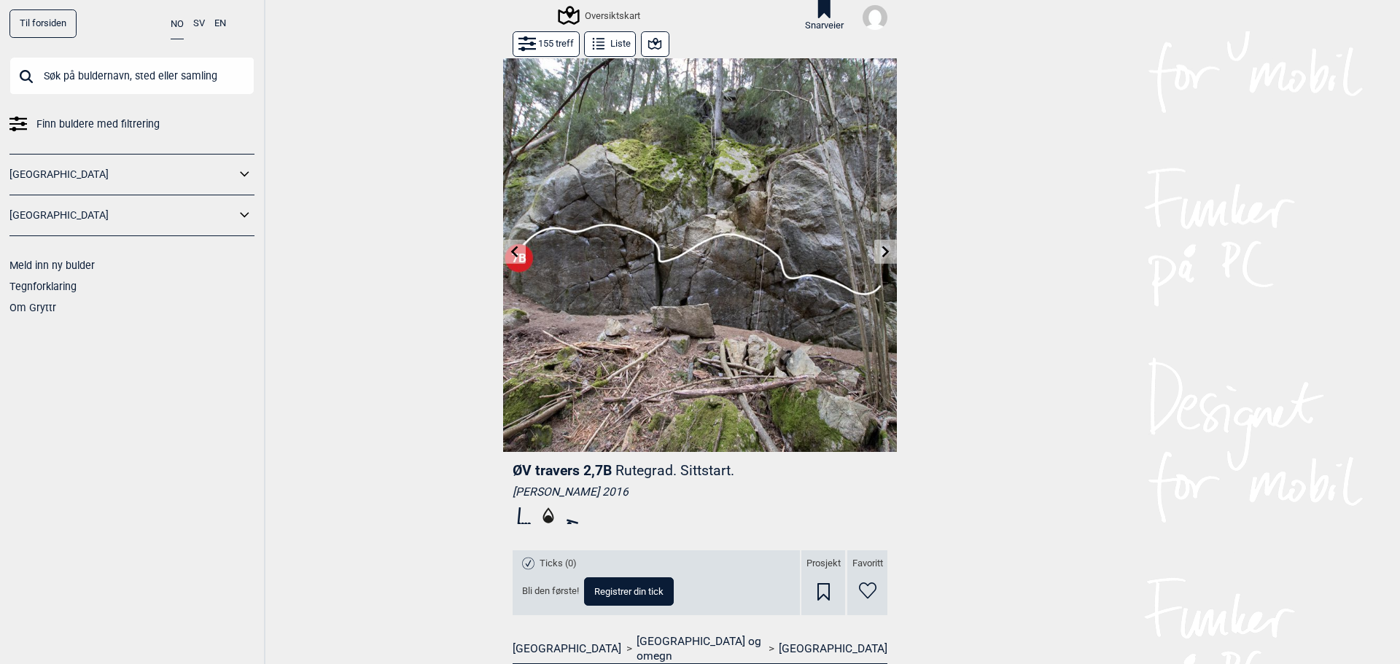
click at [874, 249] on button at bounding box center [885, 252] width 23 height 24
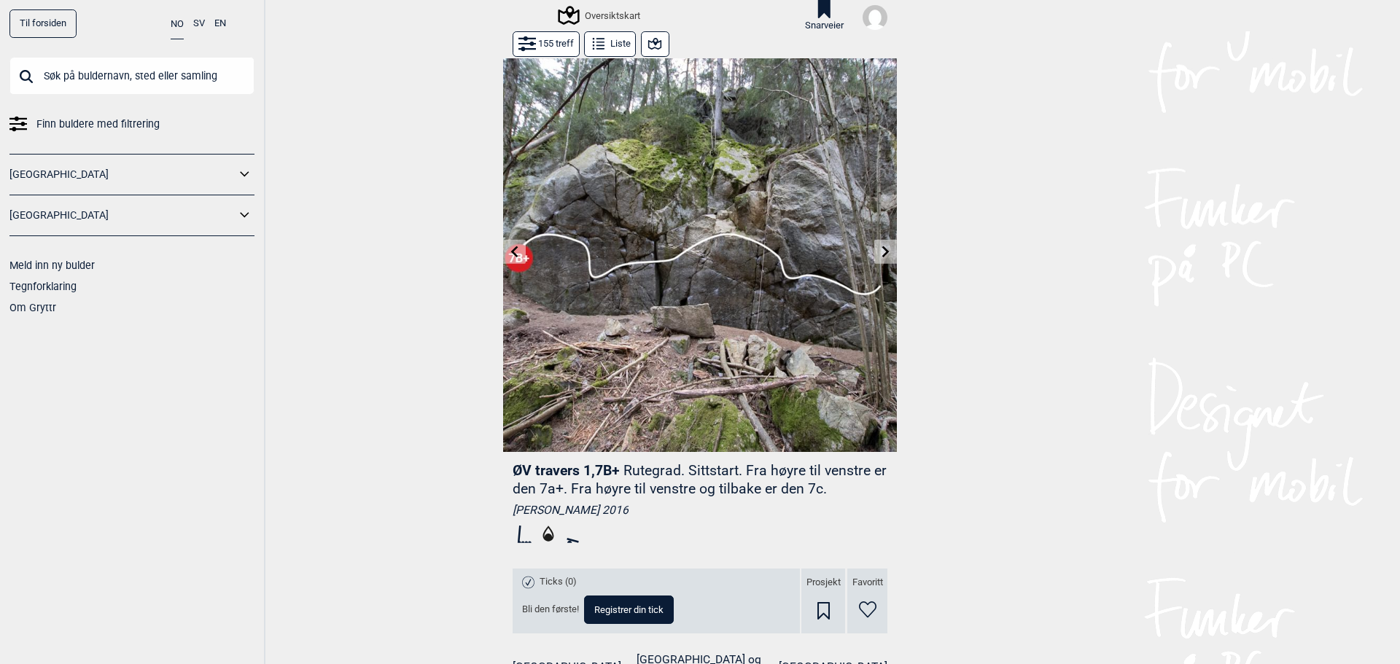
click at [874, 249] on button at bounding box center [885, 252] width 23 height 24
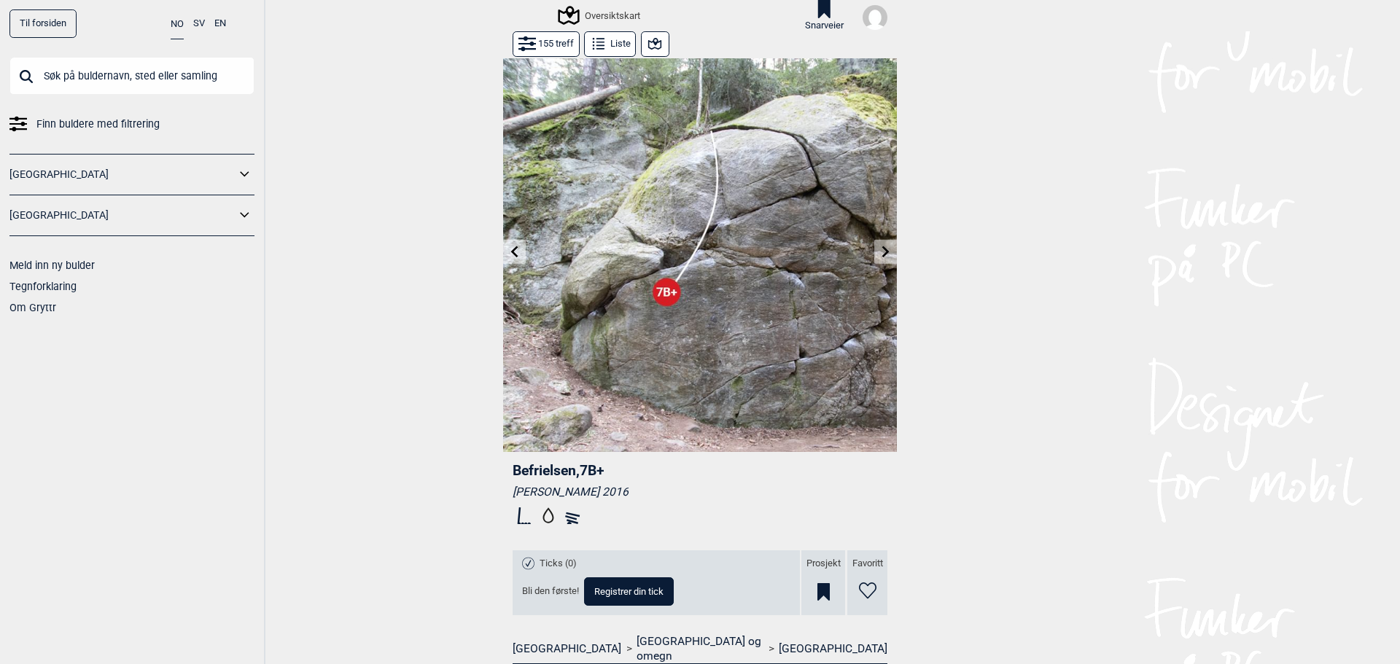
click at [874, 249] on button at bounding box center [885, 252] width 23 height 24
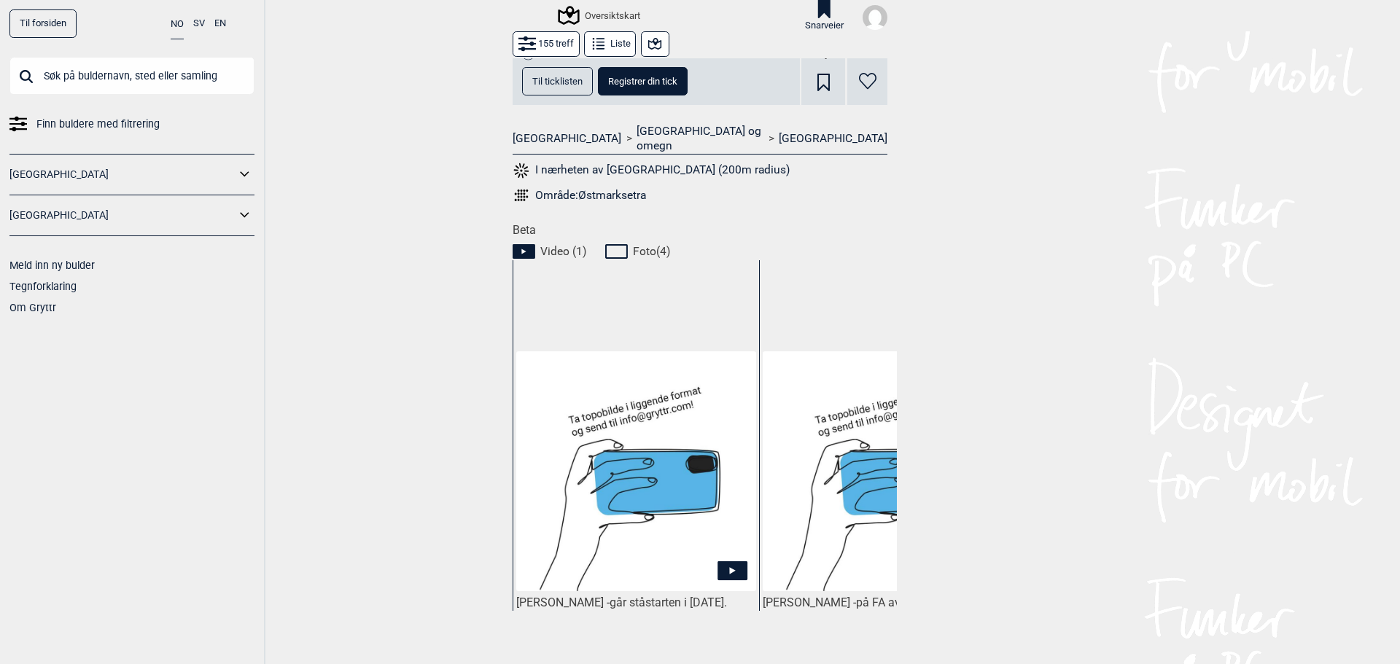
scroll to position [534, 0]
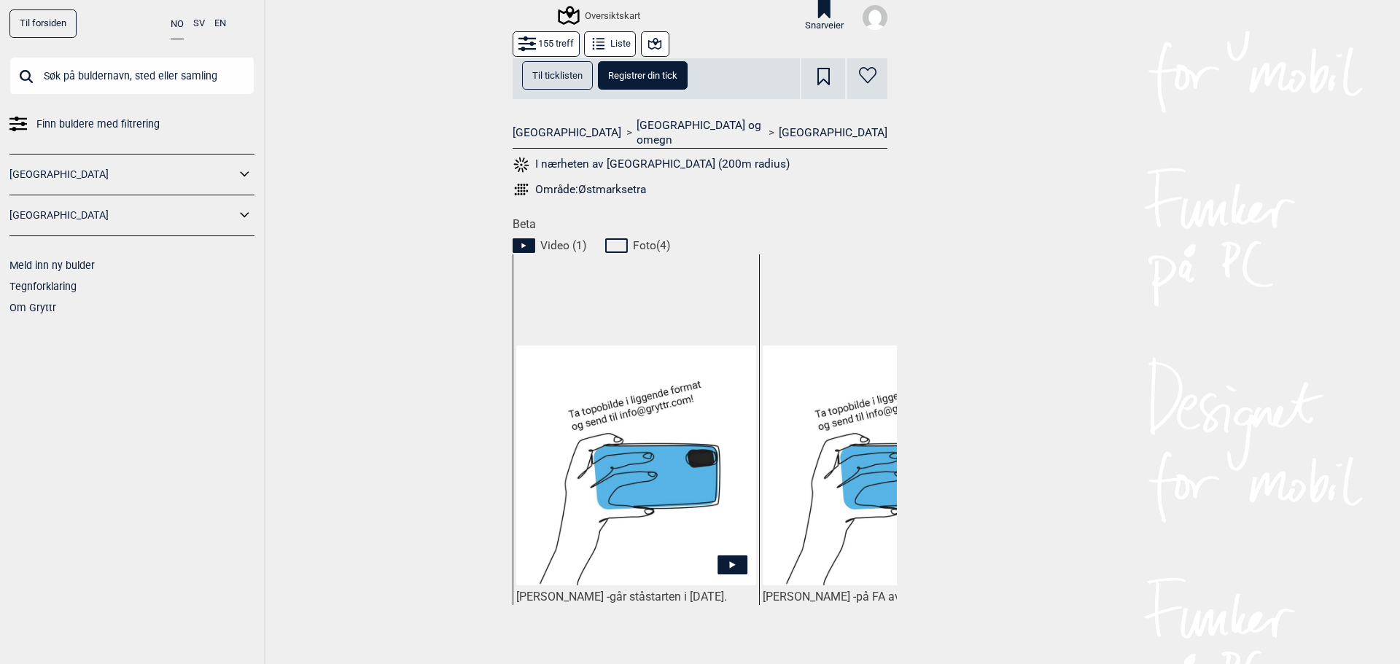
click at [656, 442] on img at bounding box center [636, 466] width 240 height 240
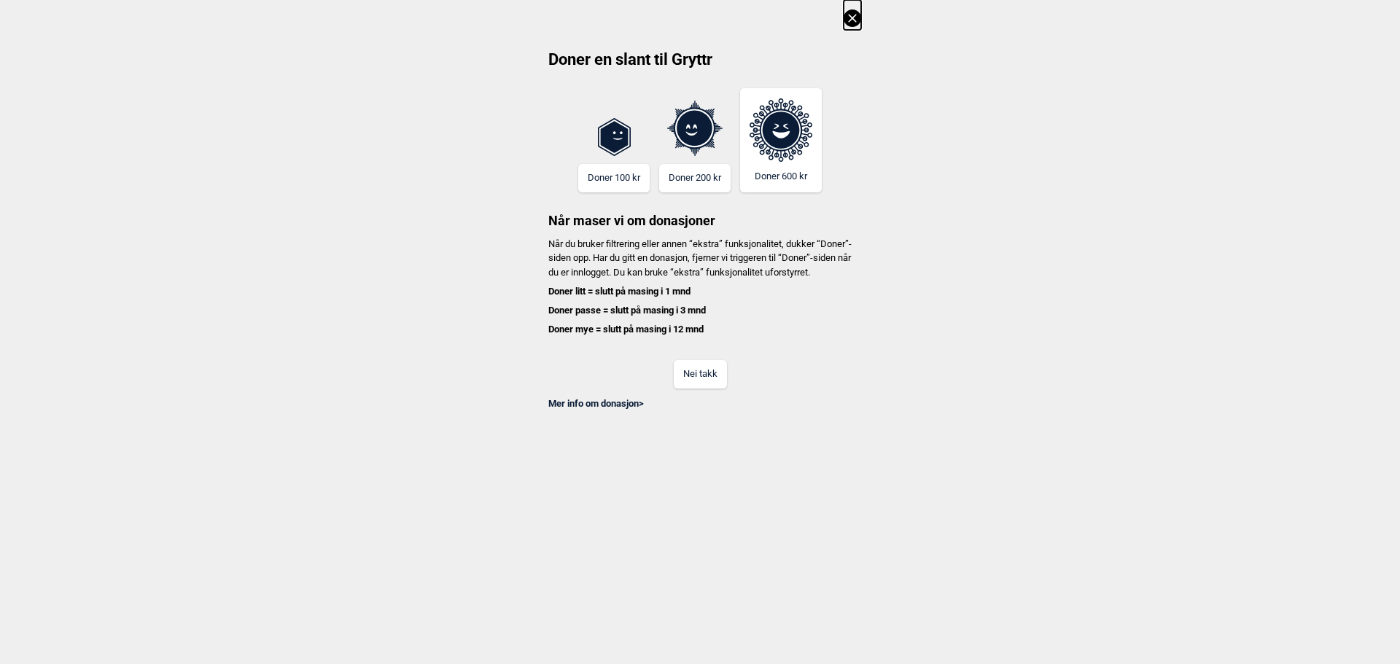
click at [851, 25] on icon at bounding box center [851, 17] width 17 height 17
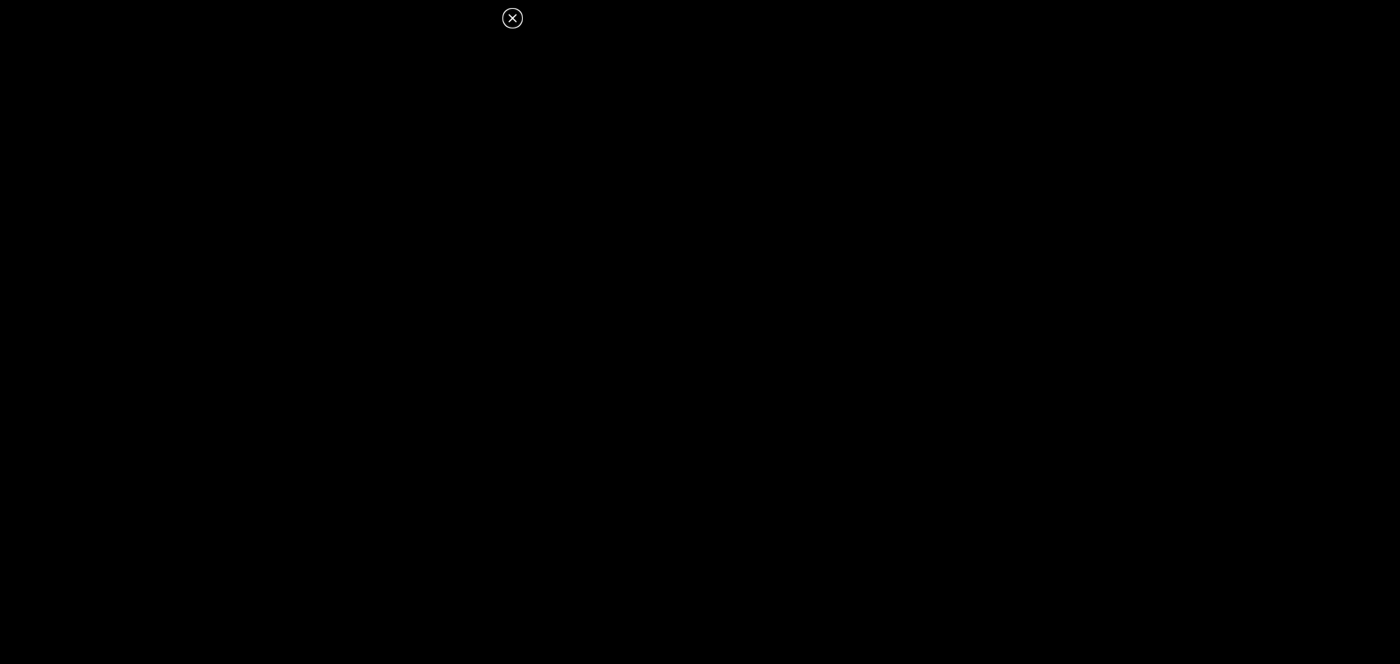
click at [508, 17] on icon at bounding box center [512, 17] width 17 height 17
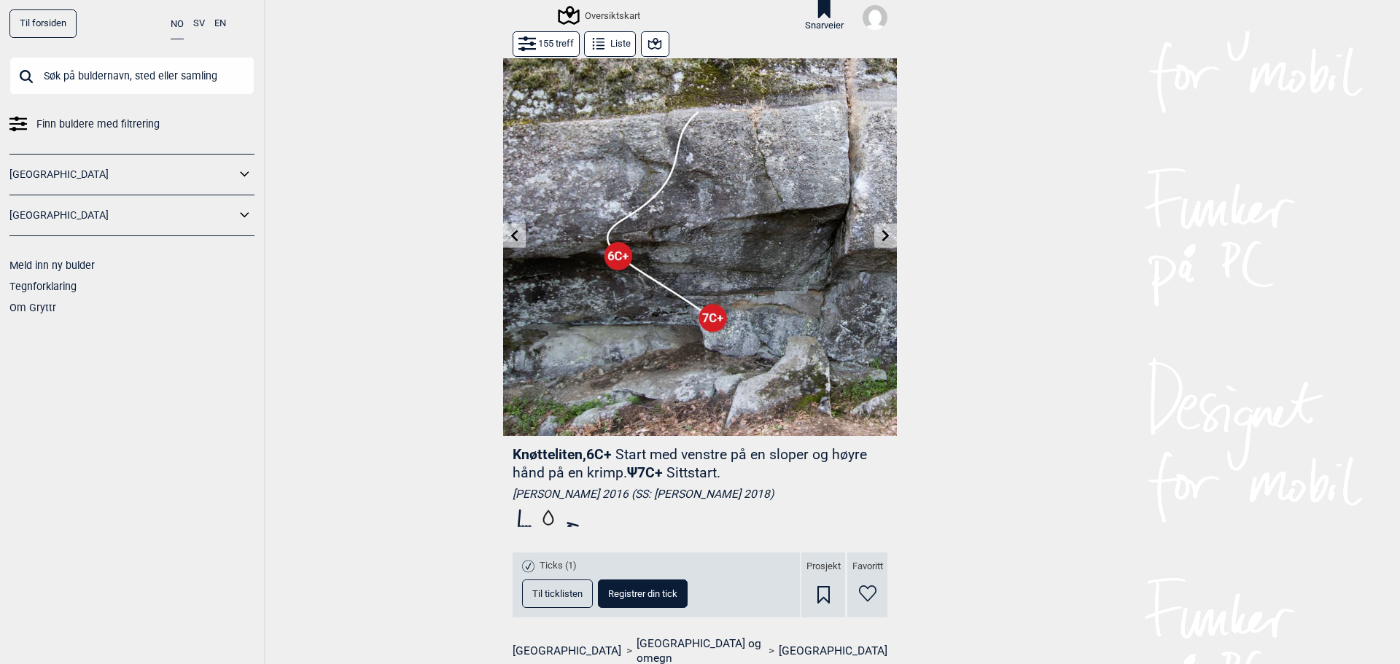
scroll to position [0, 0]
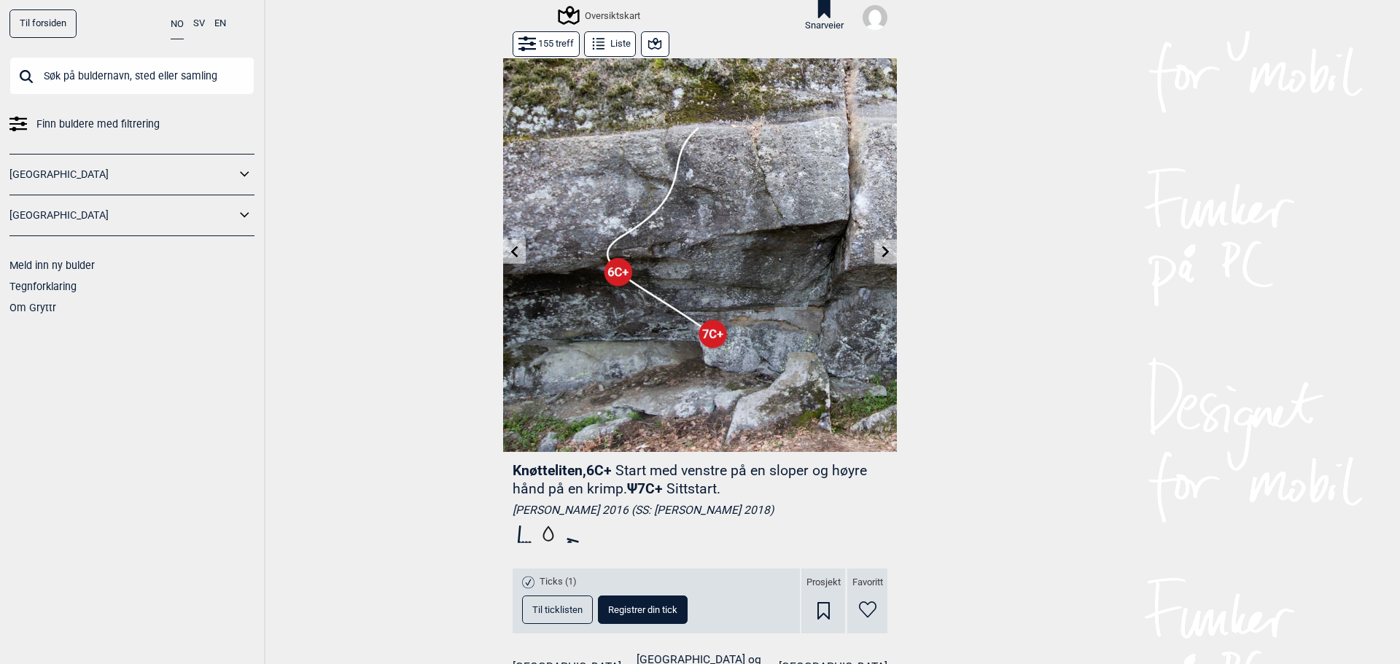
click at [882, 247] on icon at bounding box center [885, 252] width 7 height 12
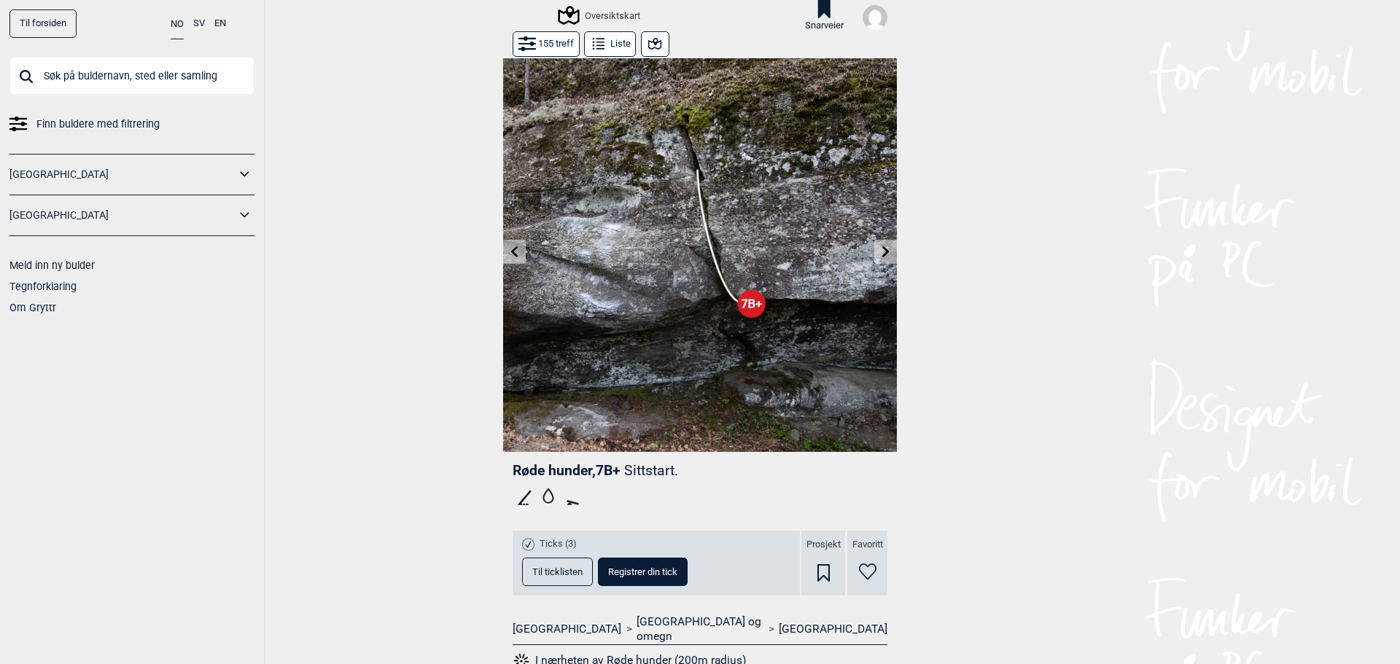
click at [880, 249] on icon at bounding box center [886, 252] width 12 height 12
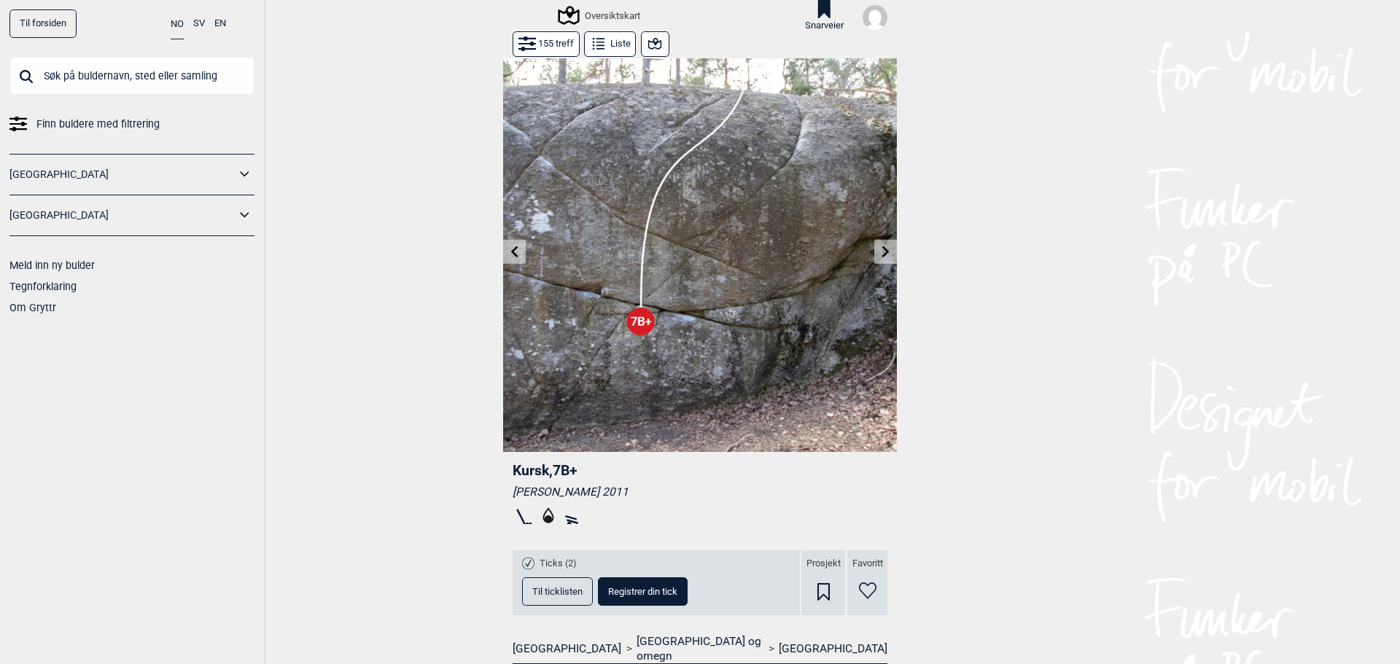
click at [880, 250] on icon at bounding box center [886, 252] width 12 height 12
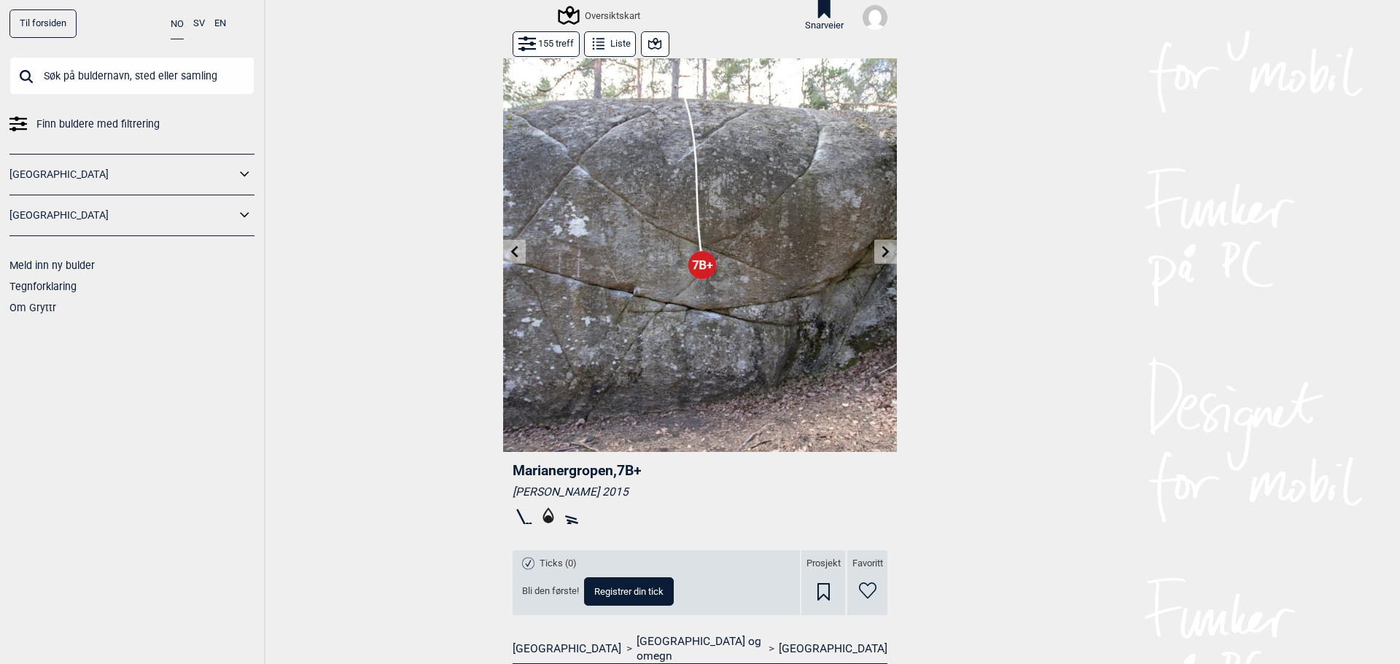
click at [880, 250] on icon at bounding box center [886, 252] width 12 height 12
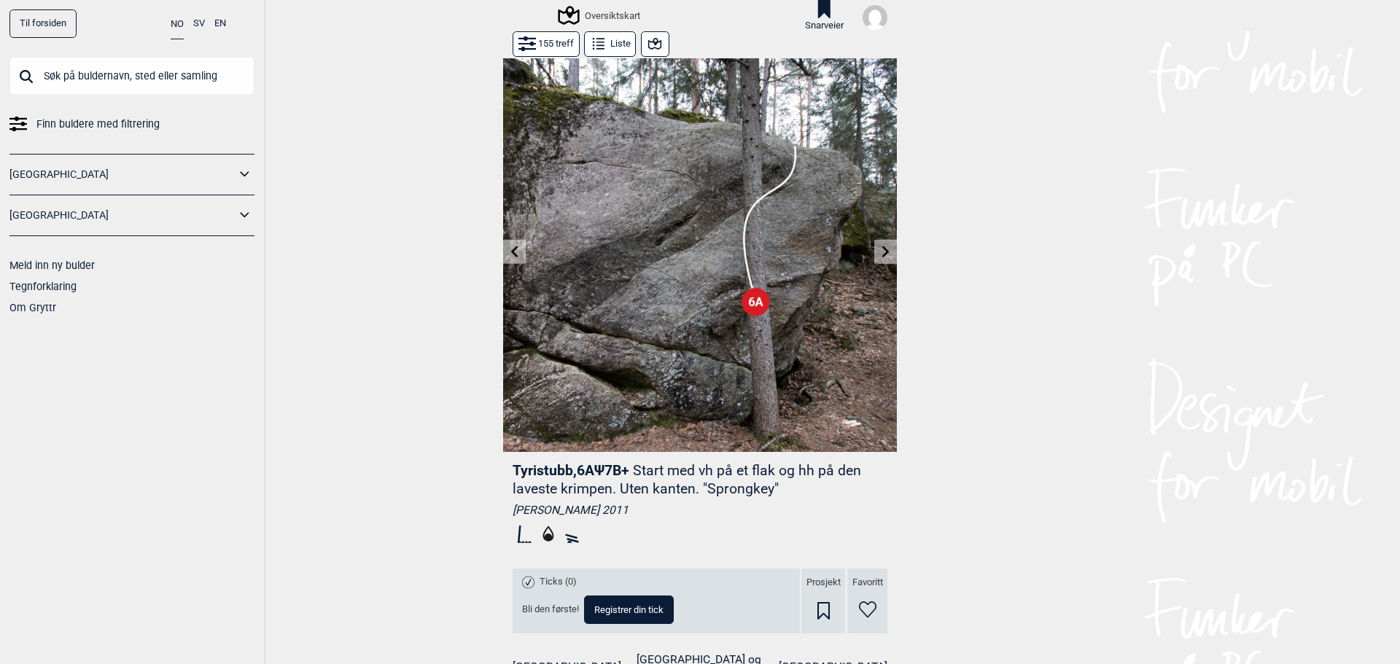
click at [880, 250] on icon at bounding box center [886, 252] width 12 height 12
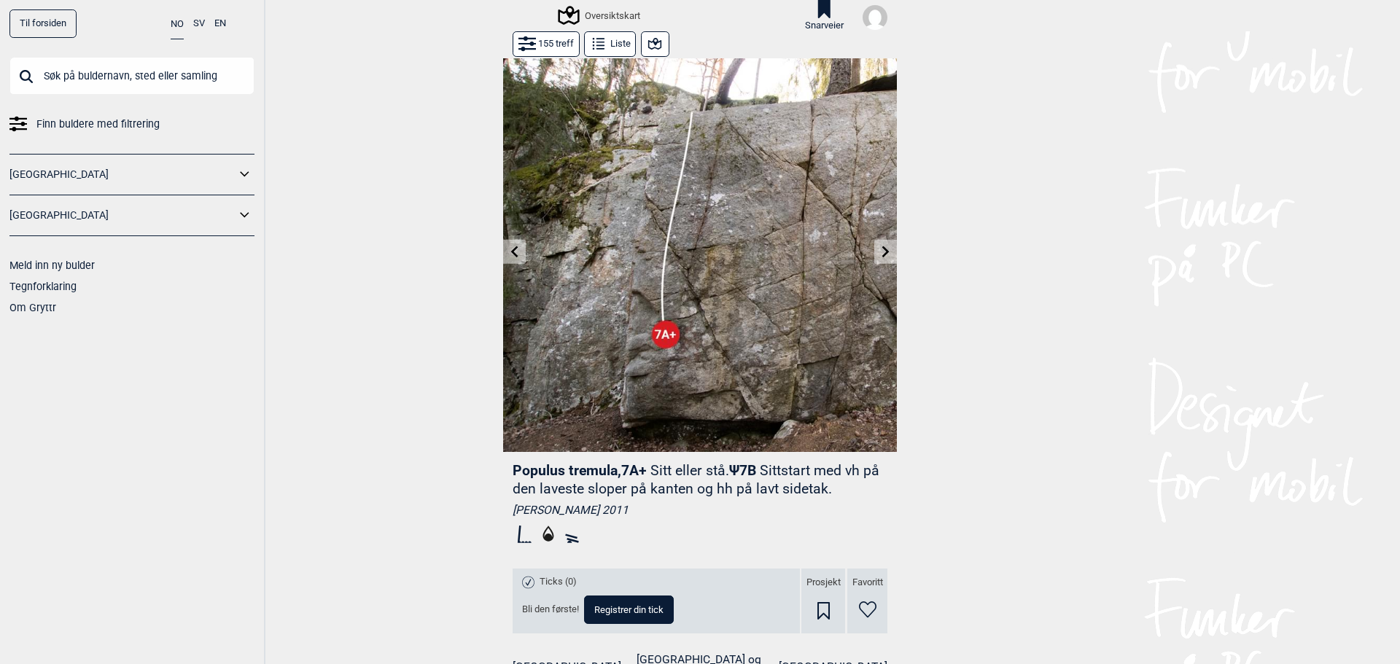
click at [880, 250] on icon at bounding box center [886, 252] width 12 height 12
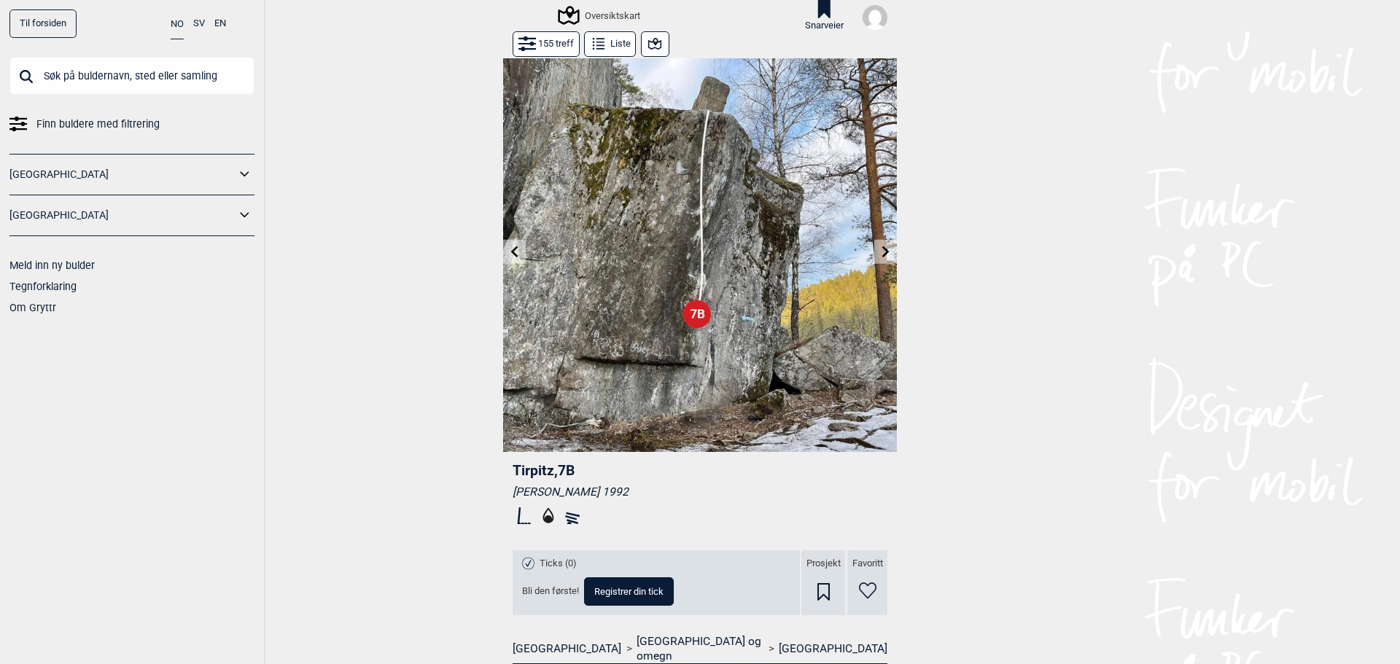
click at [880, 250] on icon at bounding box center [886, 252] width 12 height 12
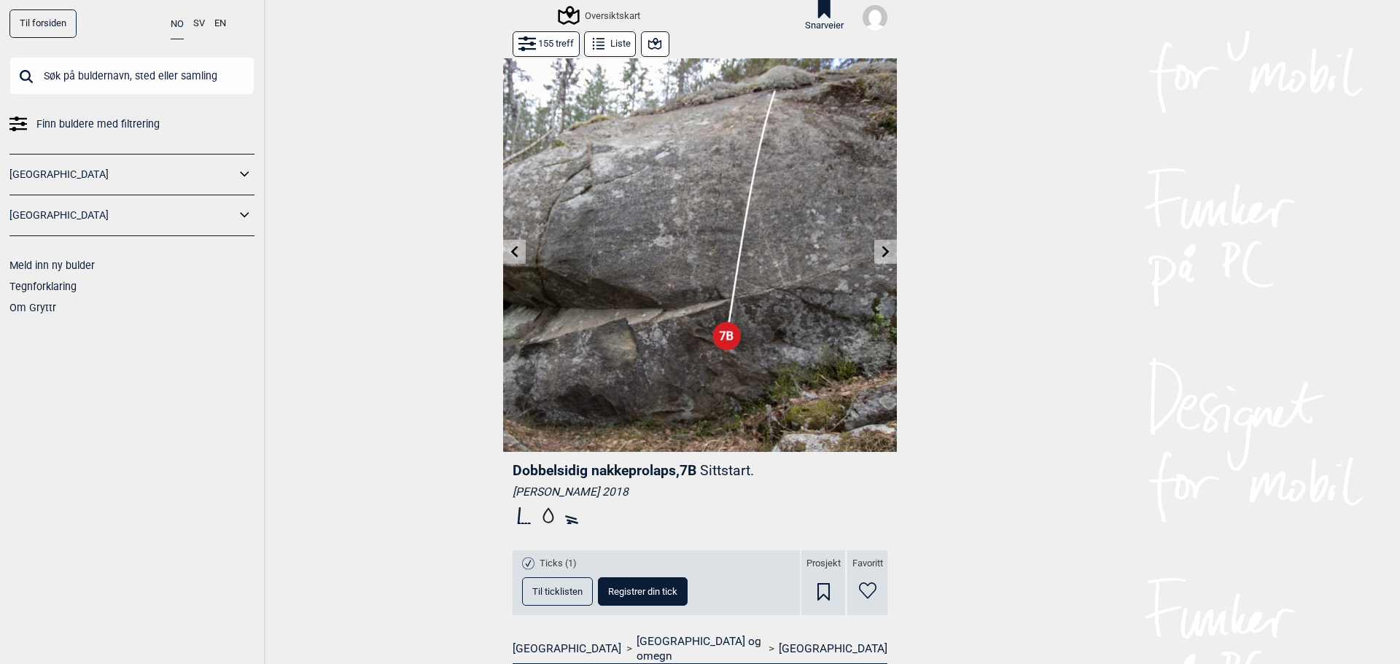
click at [514, 259] on button at bounding box center [514, 252] width 23 height 24
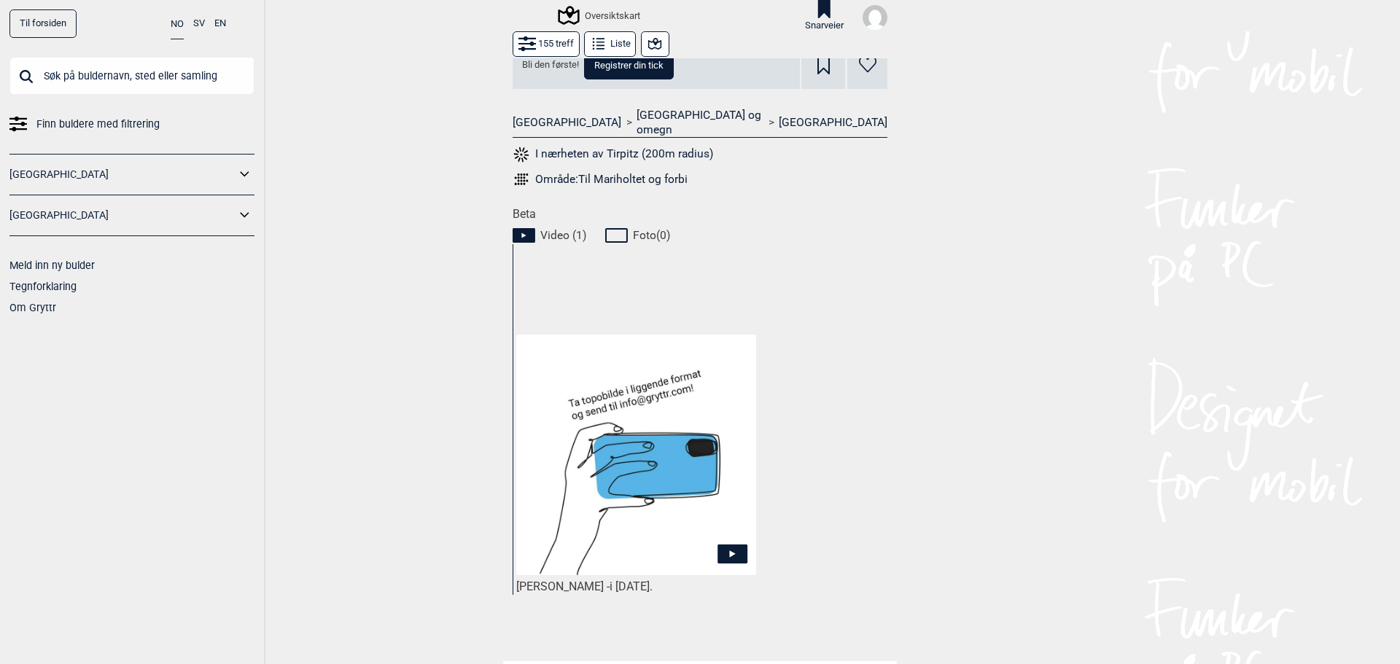
scroll to position [534, 0]
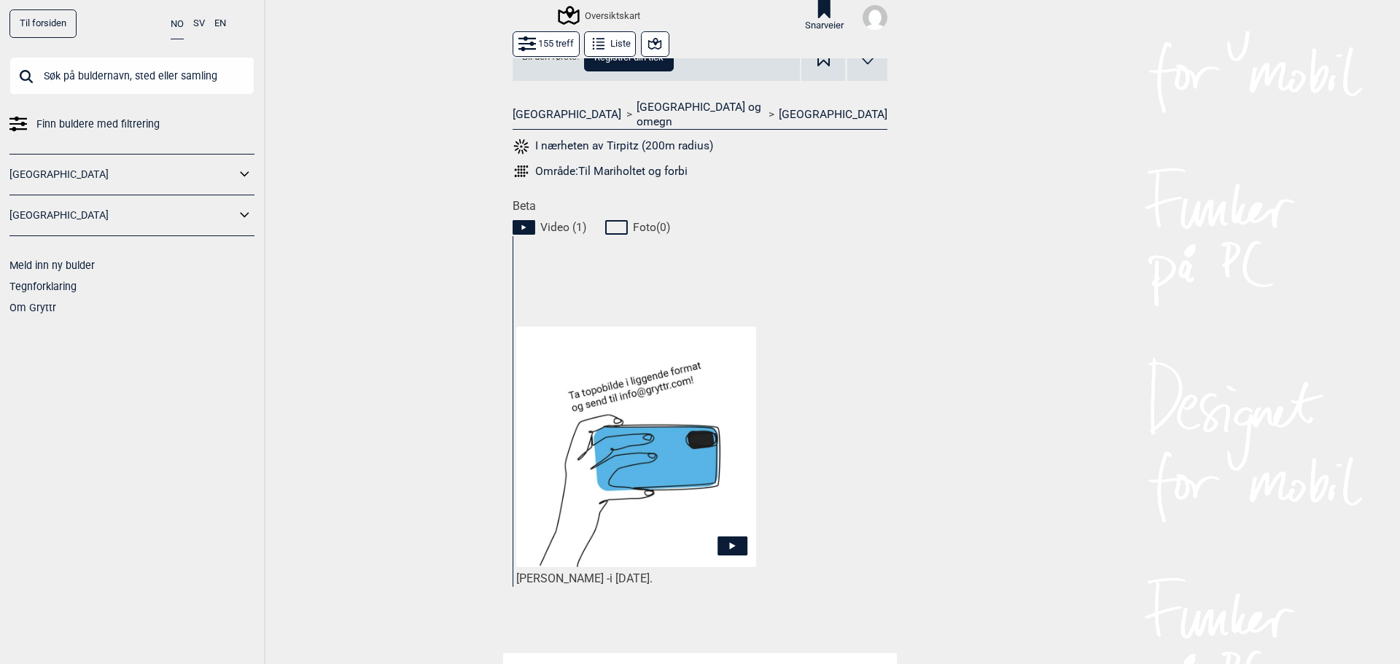
click at [648, 408] on img at bounding box center [636, 447] width 240 height 240
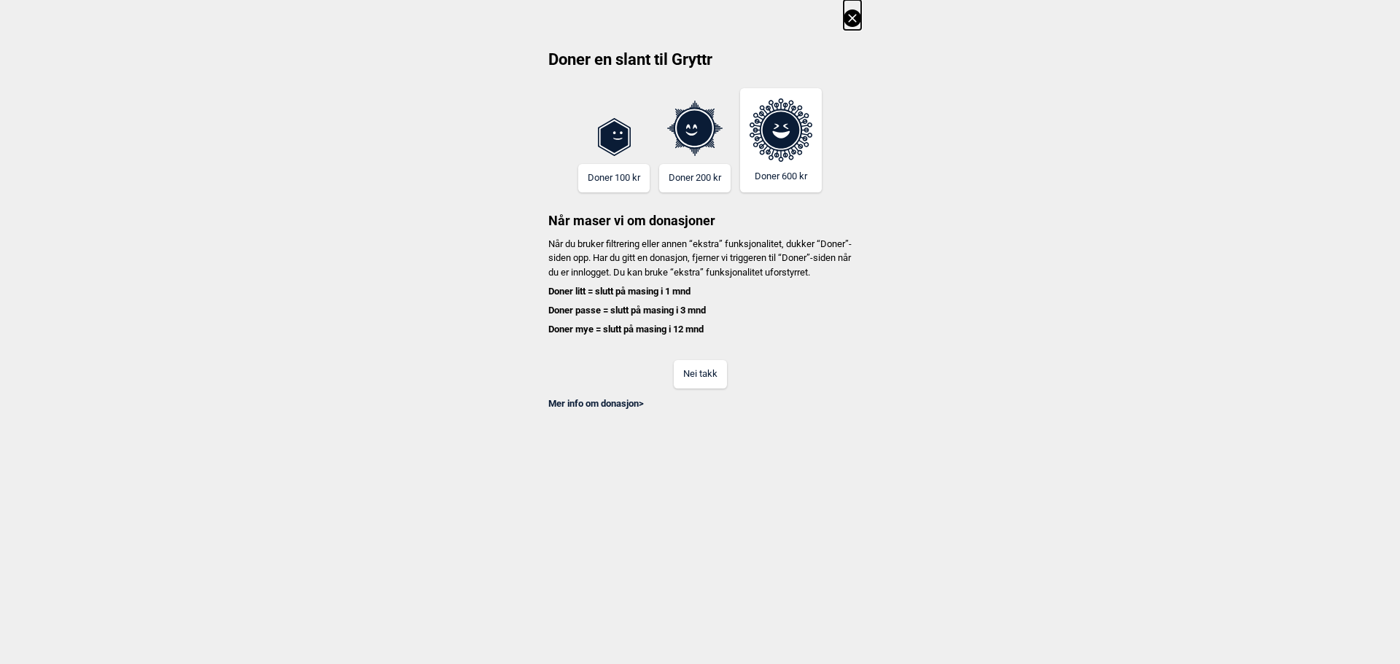
click at [711, 389] on button "Nei takk" at bounding box center [700, 374] width 53 height 28
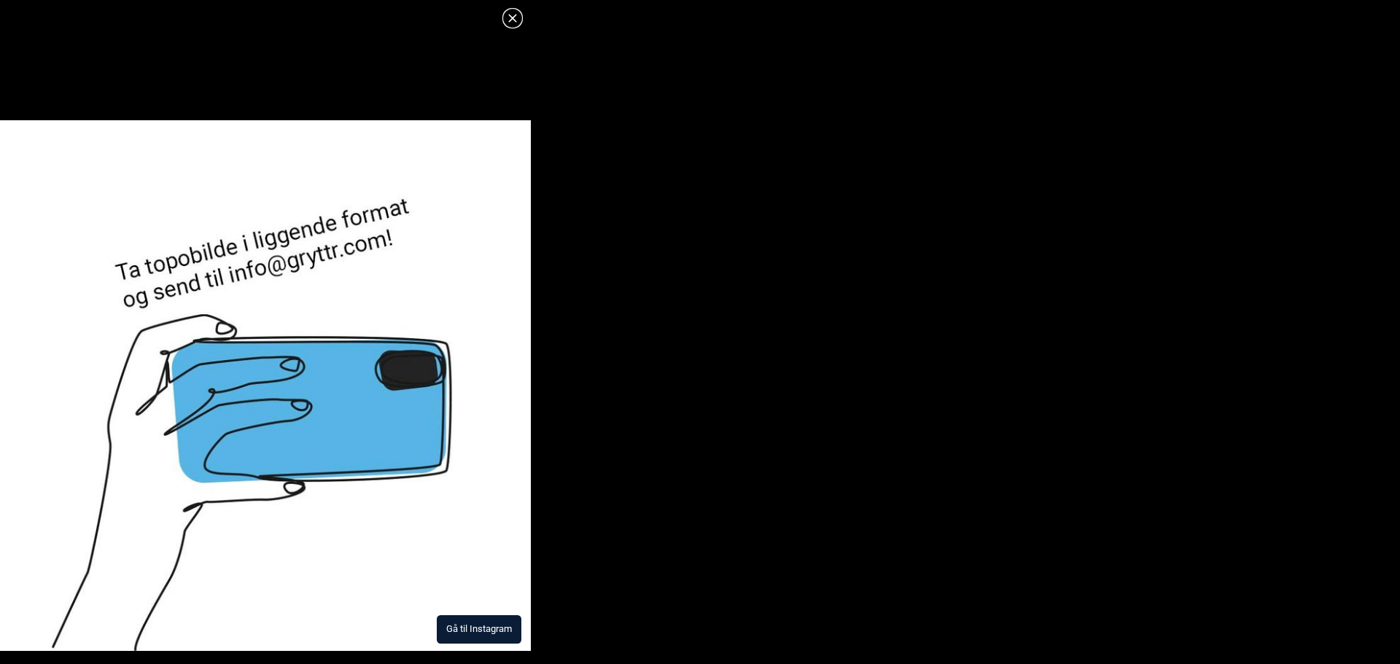
click at [484, 633] on button "Gå til Instagram" at bounding box center [479, 629] width 85 height 28
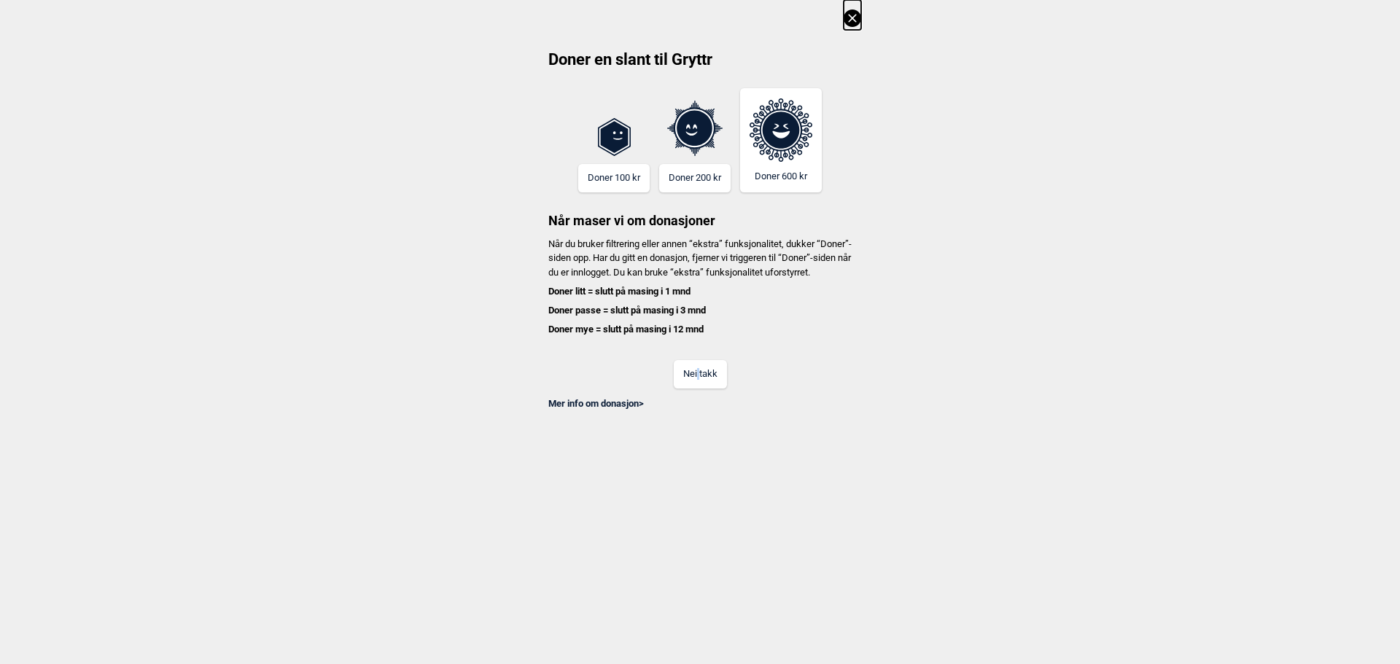
click at [698, 389] on button "Nei takk" at bounding box center [700, 374] width 53 height 28
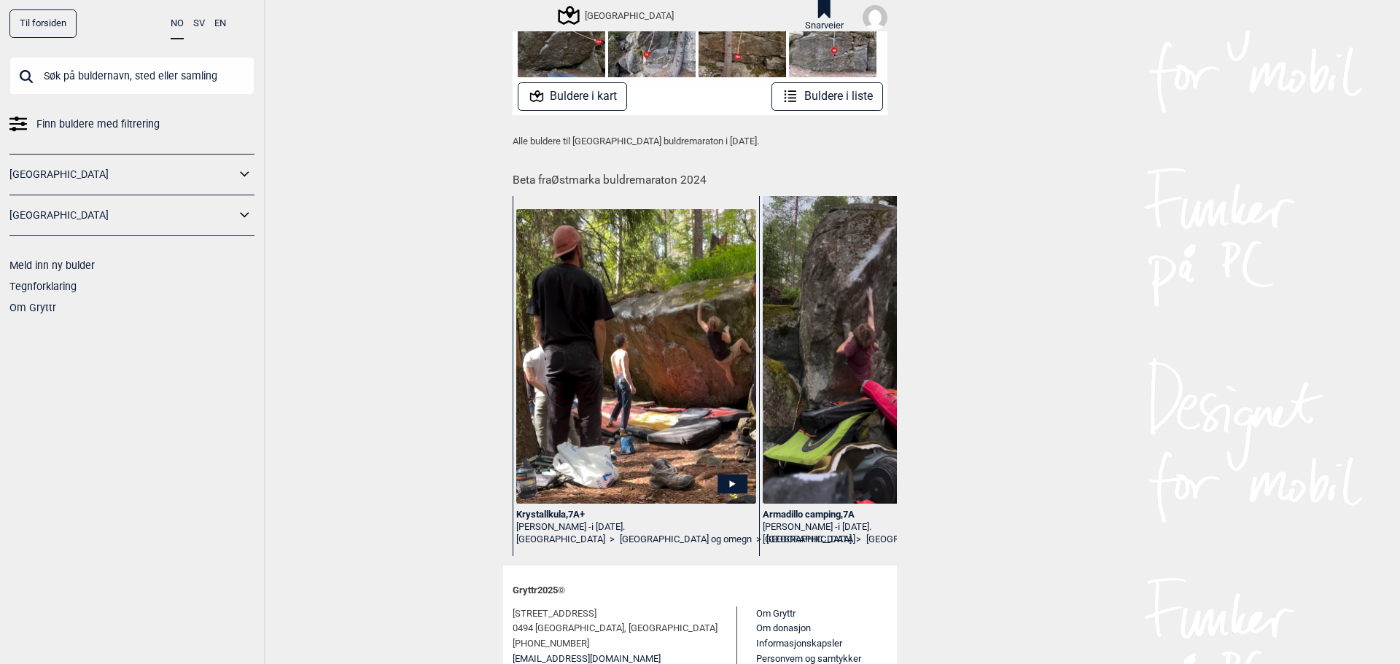
scroll to position [387, 0]
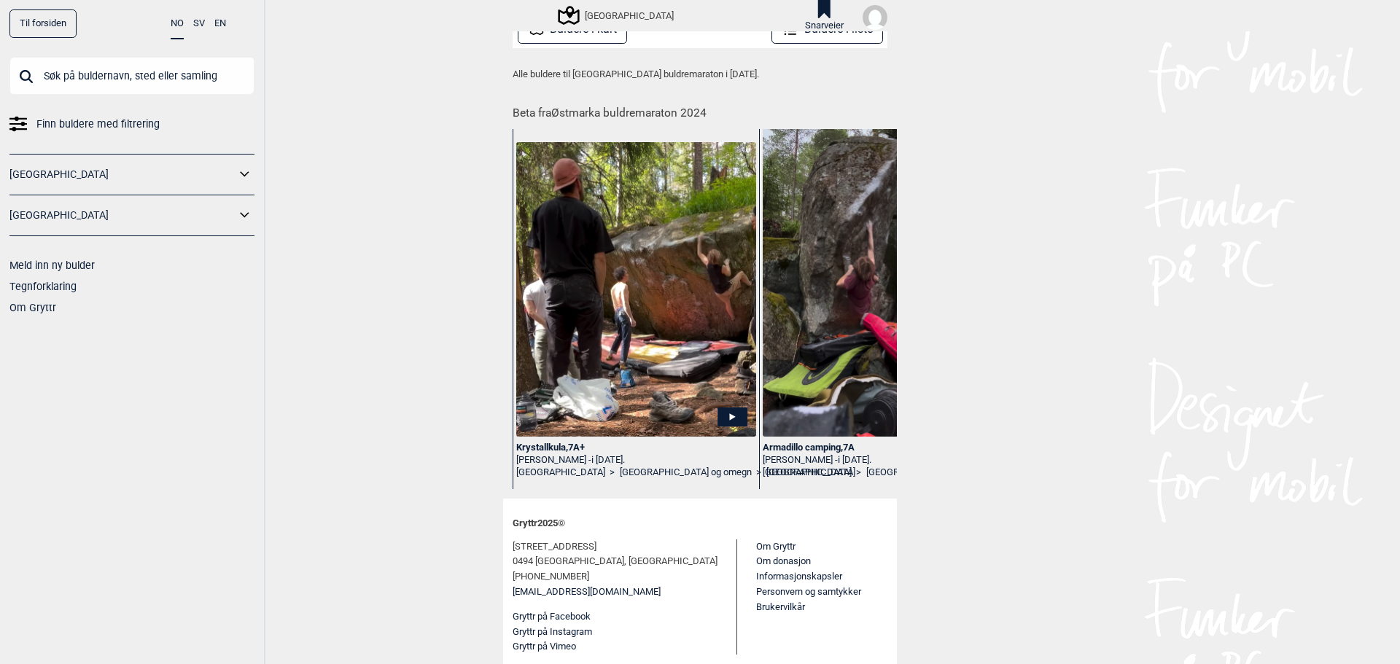
click at [682, 343] on img at bounding box center [636, 289] width 240 height 295
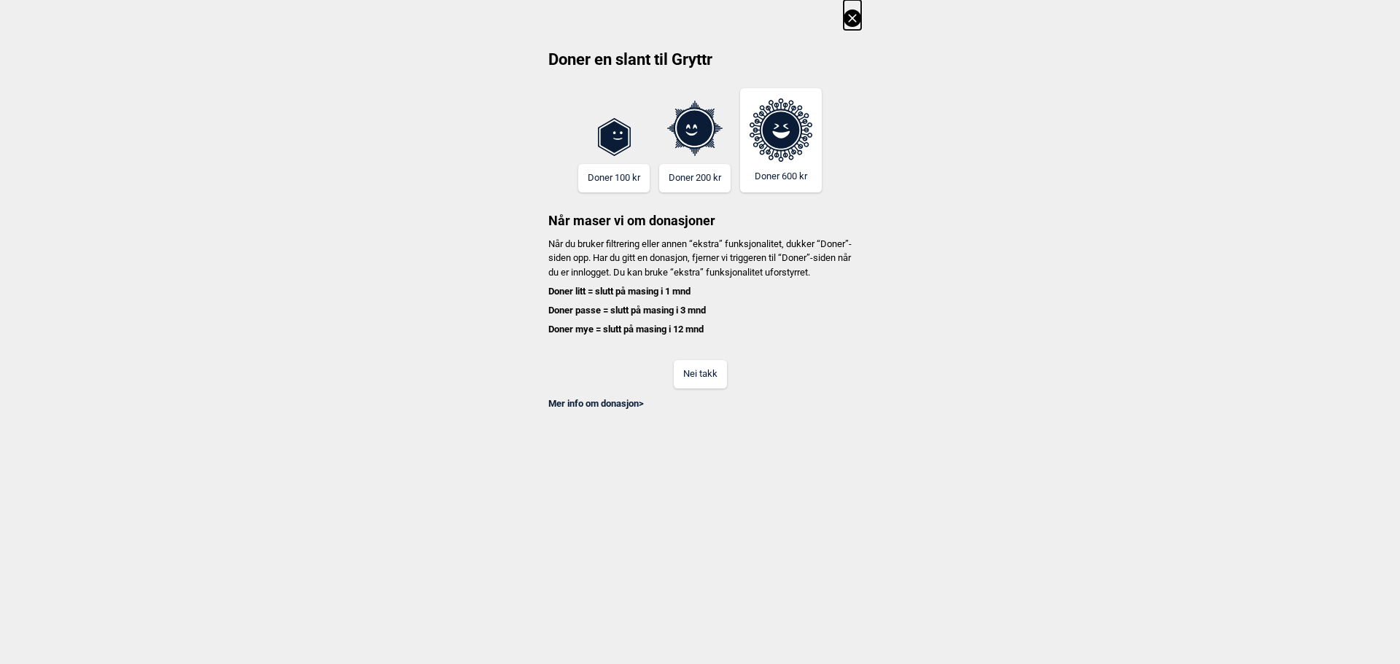
click at [711, 389] on button "Nei takk" at bounding box center [700, 374] width 53 height 28
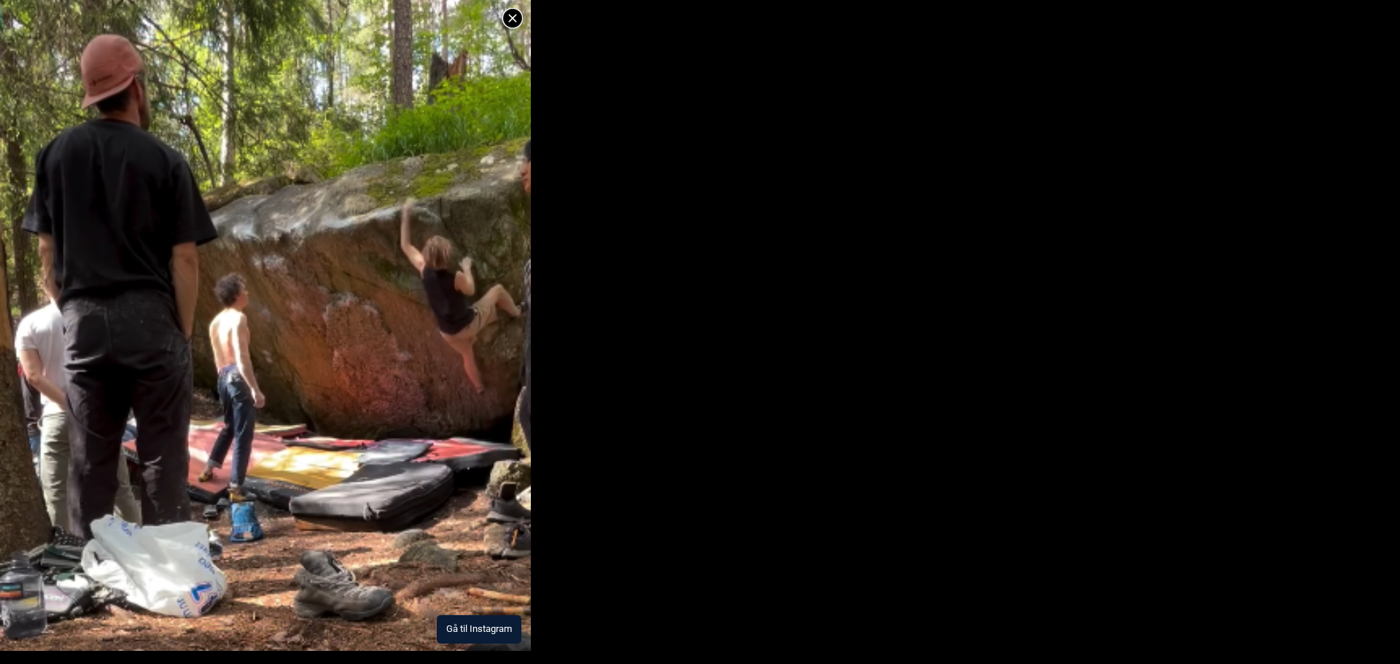
click at [453, 620] on button "Gå til Instagram" at bounding box center [479, 629] width 85 height 28
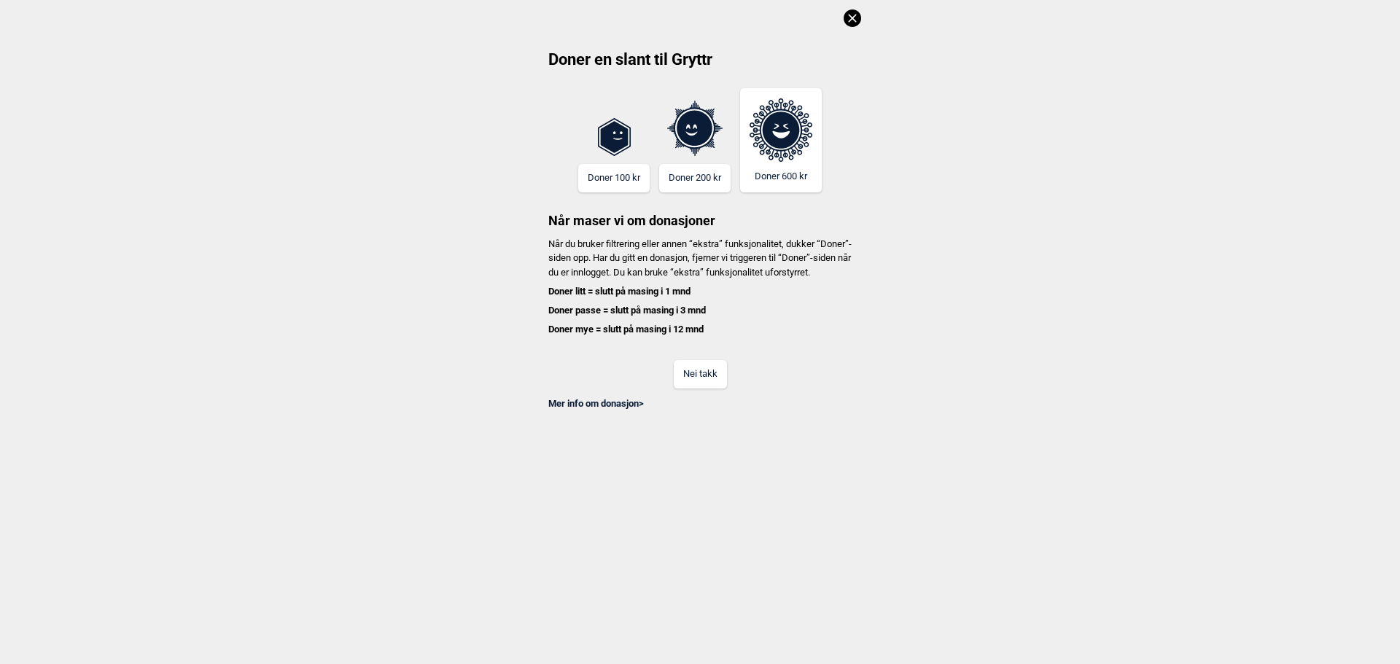
click at [849, 17] on icon at bounding box center [851, 17] width 17 height 17
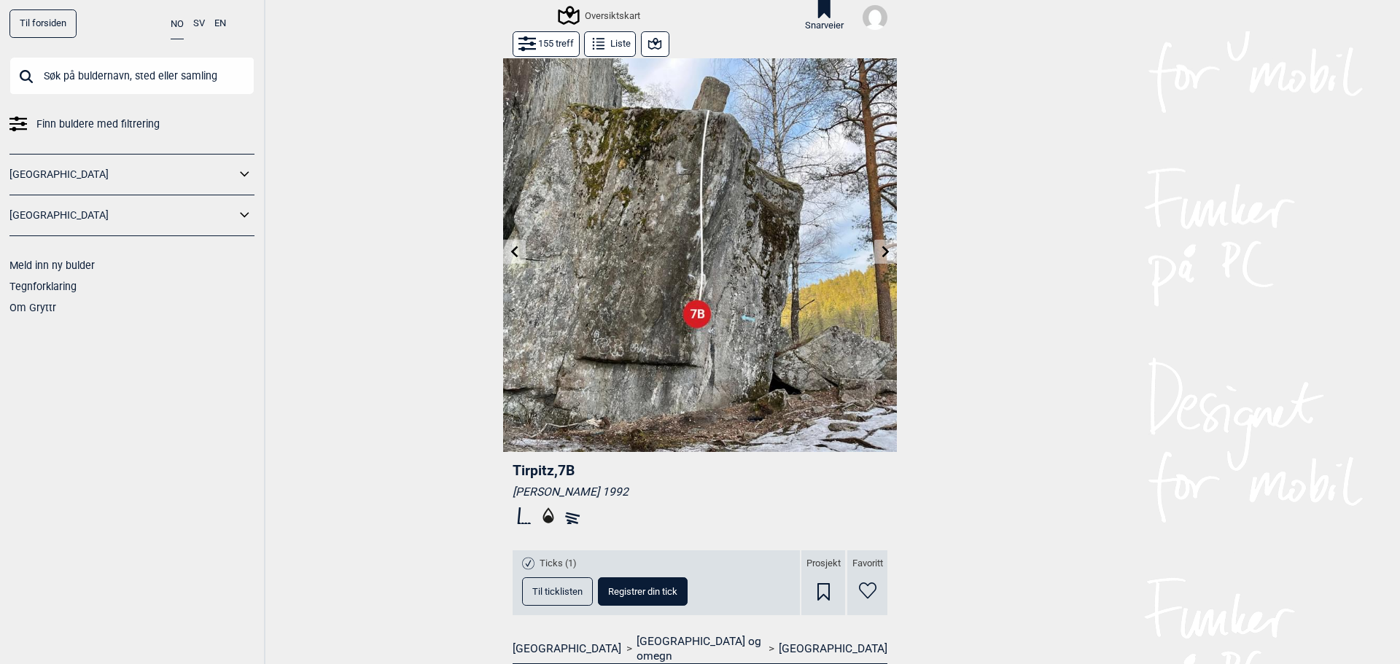
click at [874, 254] on button at bounding box center [885, 252] width 23 height 24
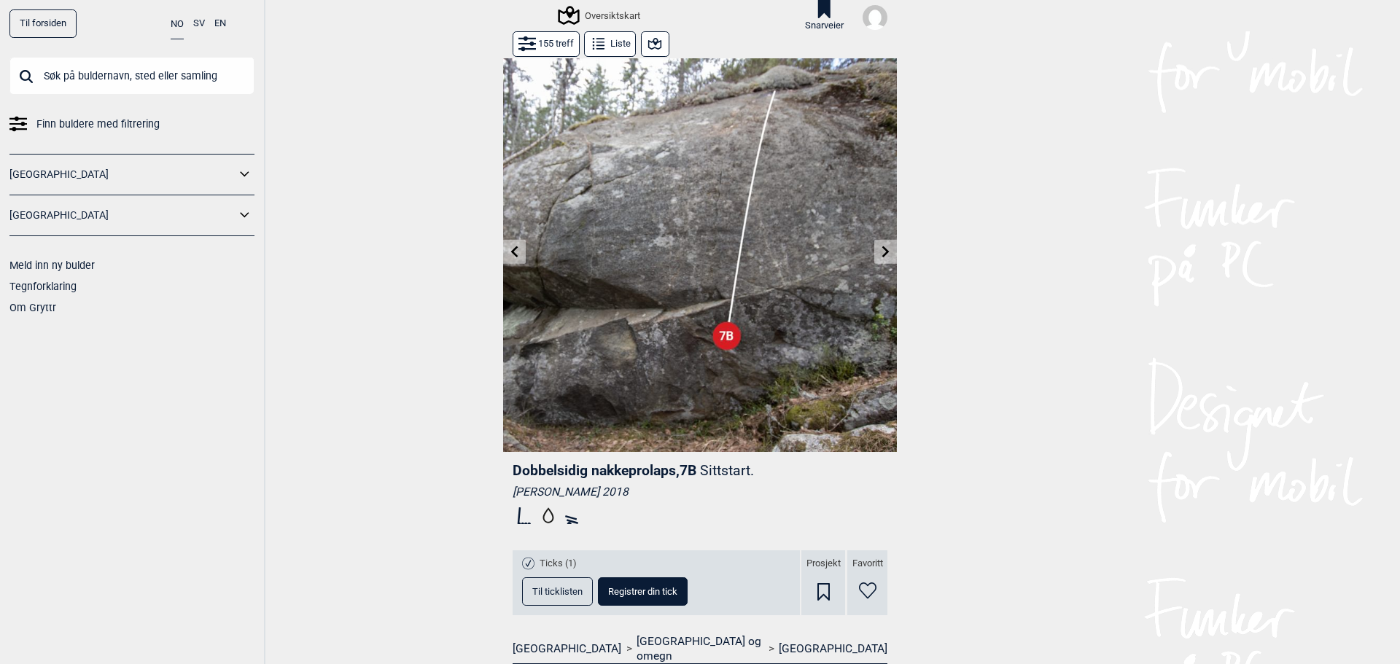
click at [874, 254] on button at bounding box center [885, 252] width 23 height 24
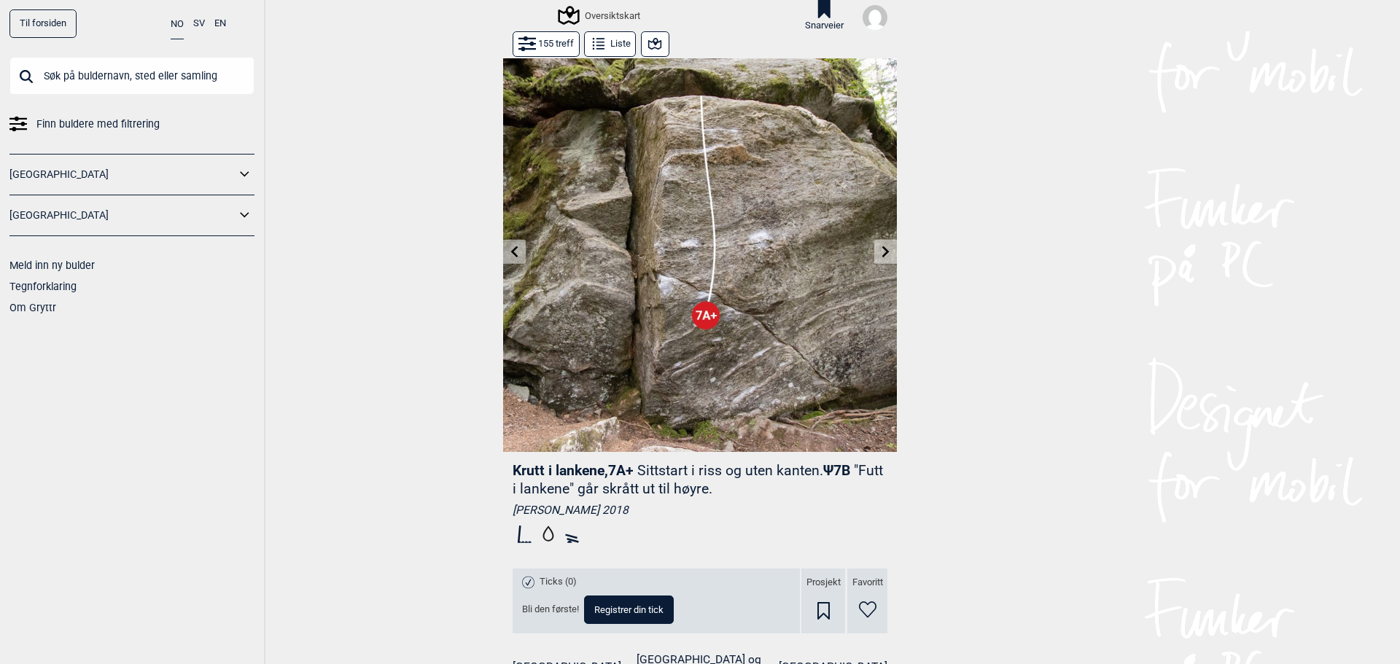
click at [874, 254] on button at bounding box center [885, 252] width 23 height 24
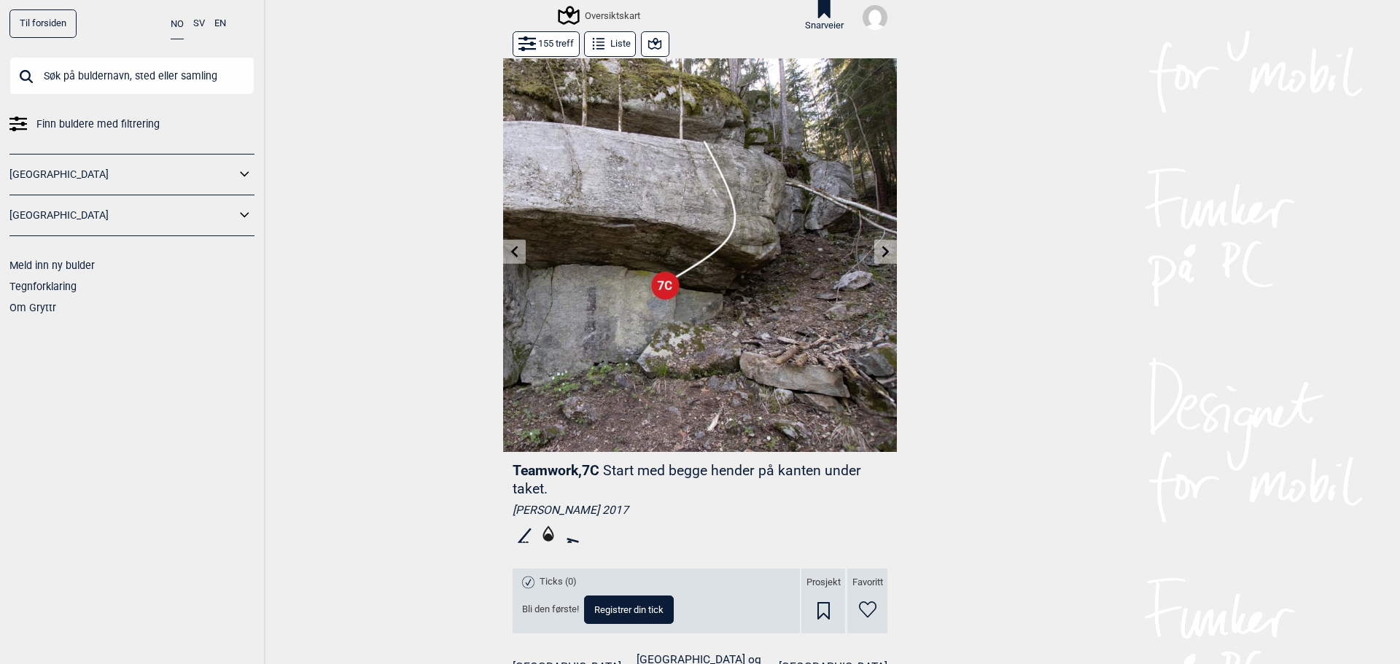
click at [874, 252] on button at bounding box center [885, 252] width 23 height 24
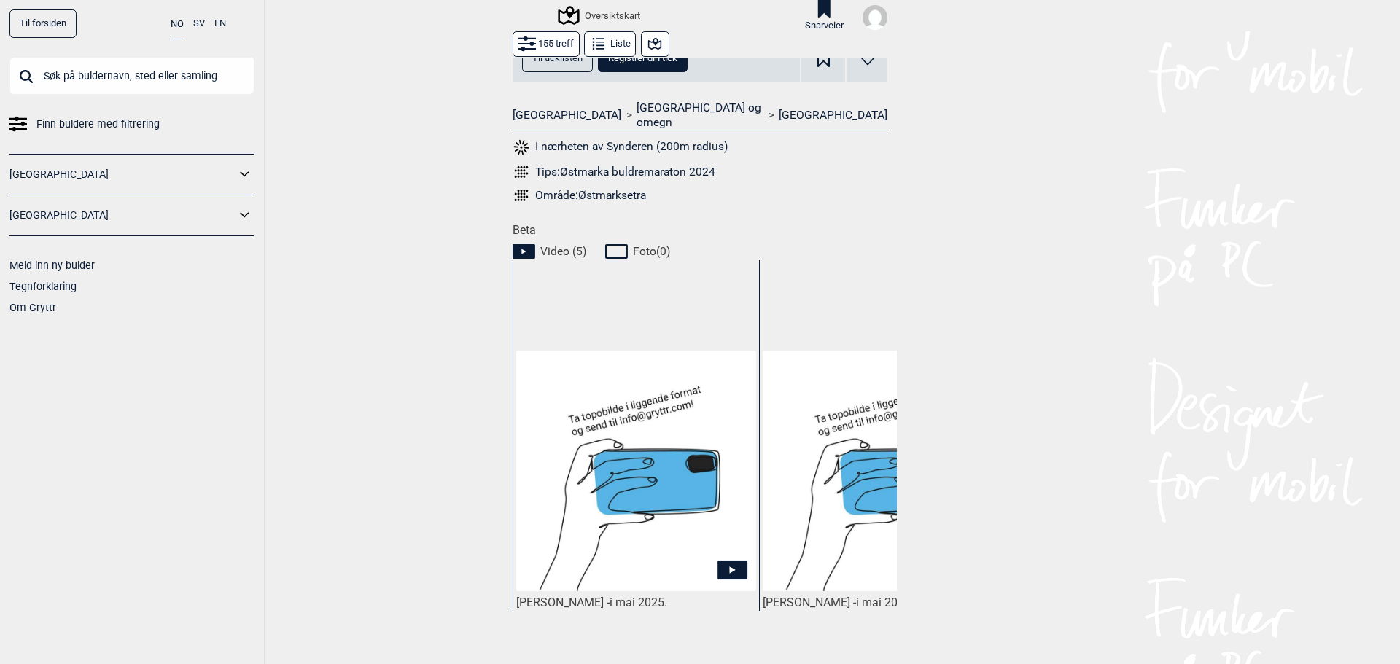
scroll to position [534, 0]
click at [652, 450] on img at bounding box center [636, 470] width 240 height 240
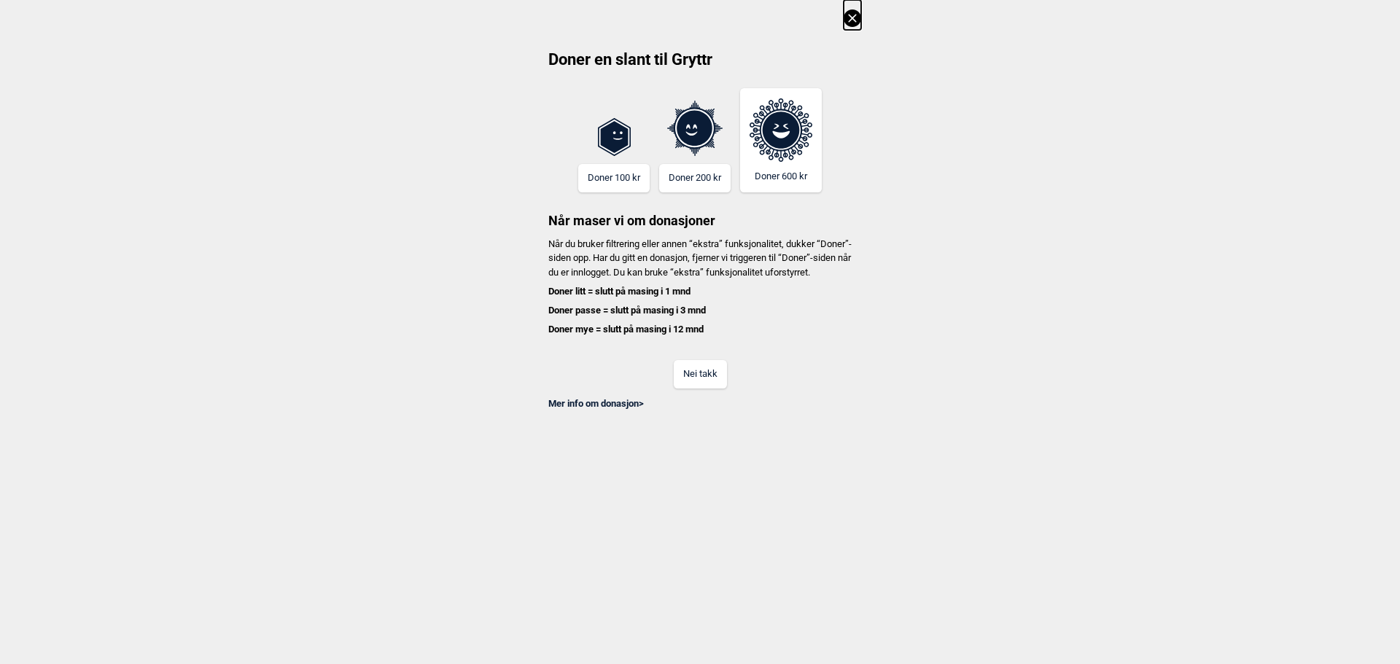
click at [714, 389] on button "Nei takk" at bounding box center [700, 374] width 53 height 28
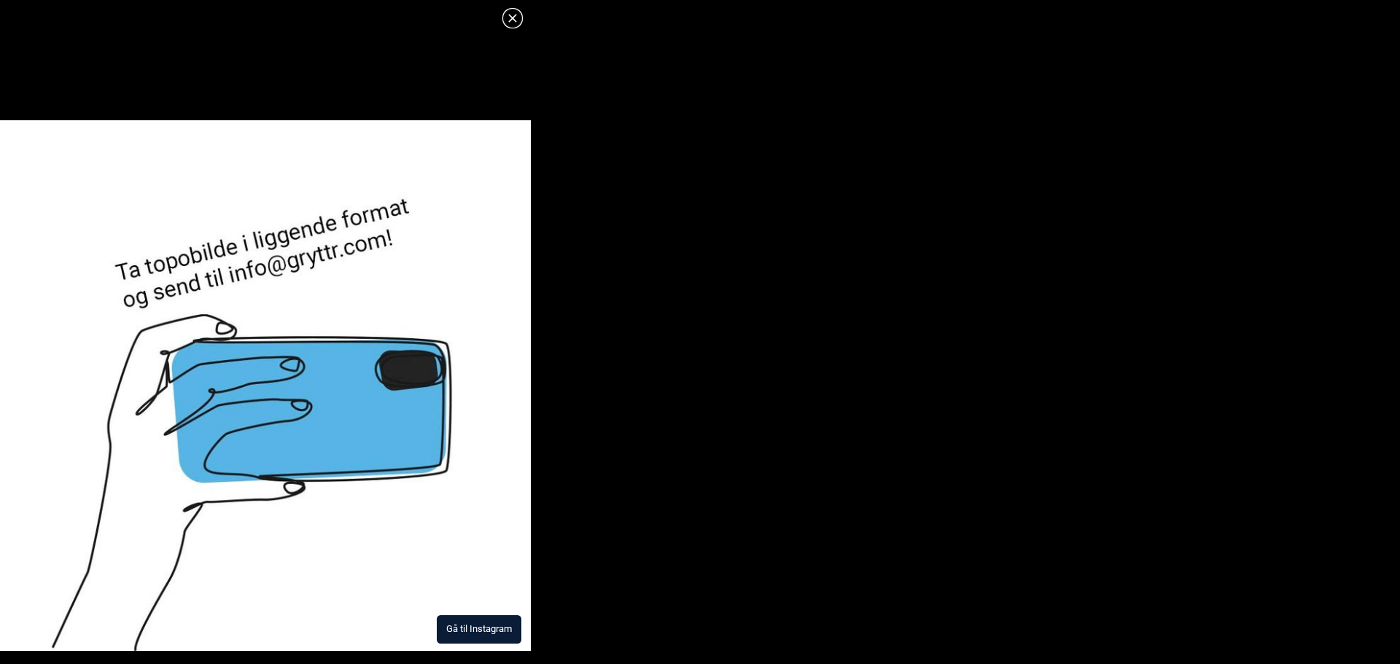
click at [460, 623] on button "Gå til Instagram" at bounding box center [479, 629] width 85 height 28
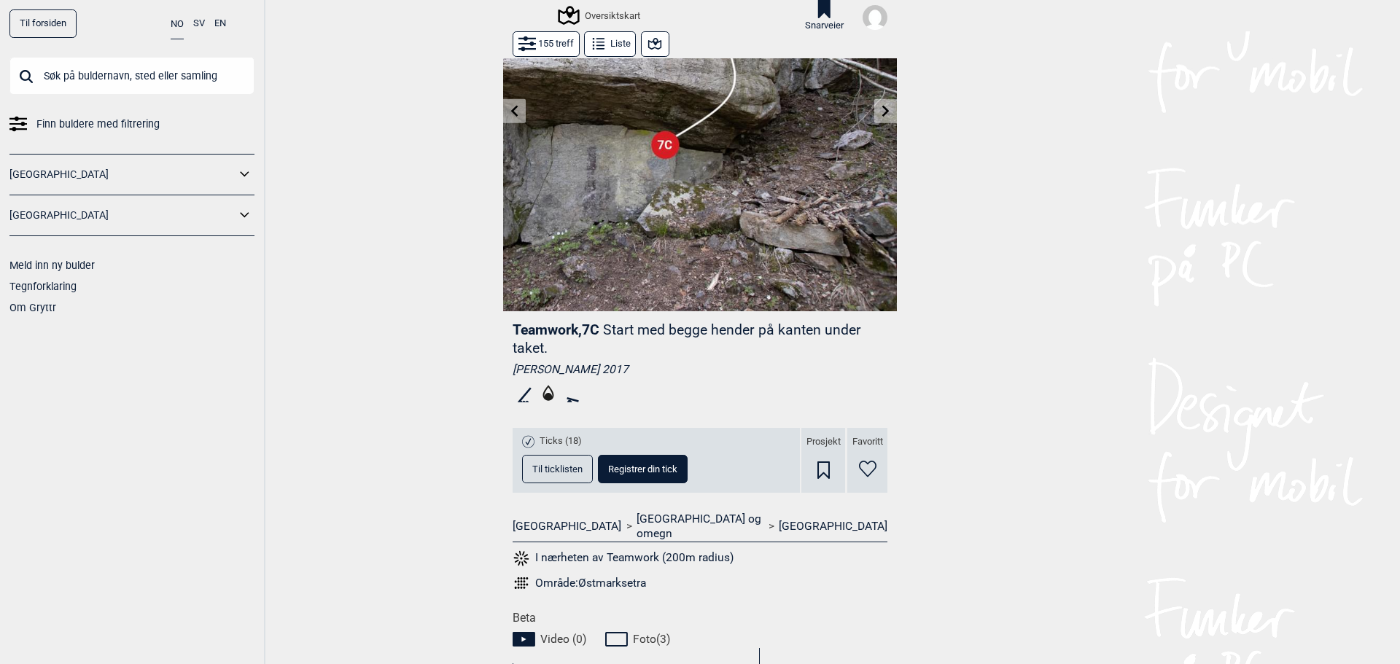
scroll to position [97, 0]
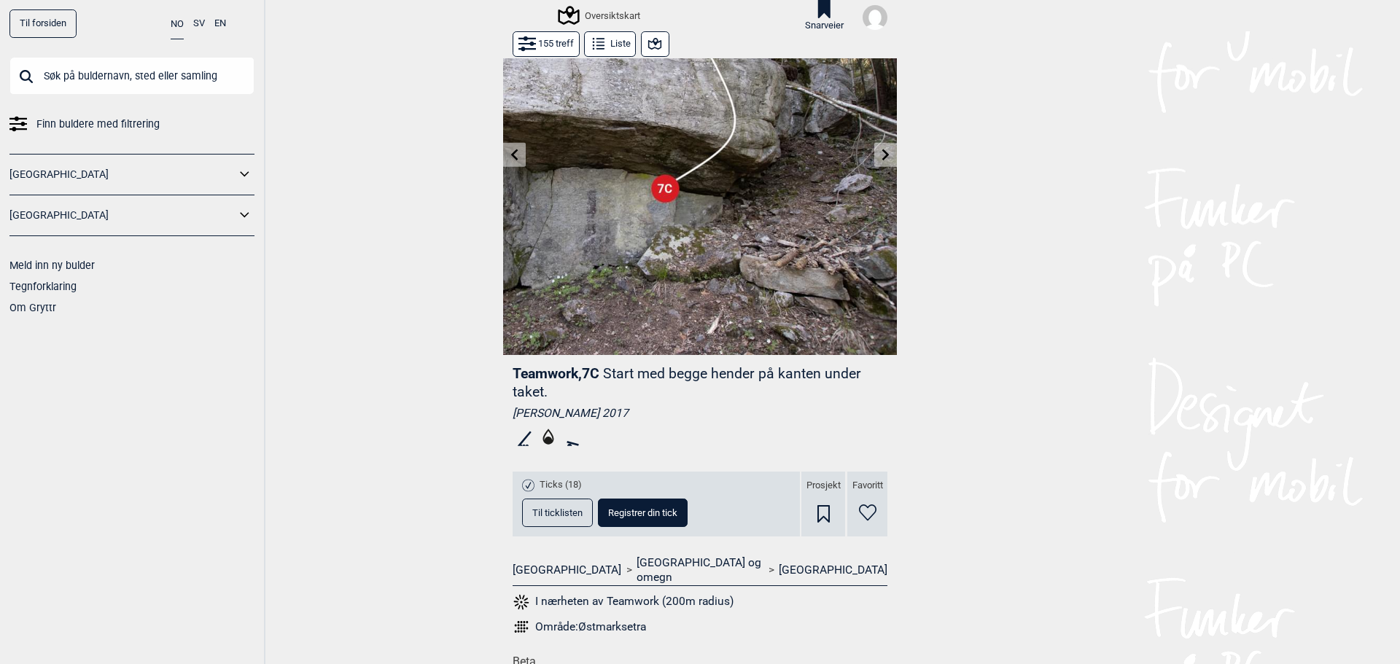
click at [874, 158] on button at bounding box center [885, 155] width 23 height 24
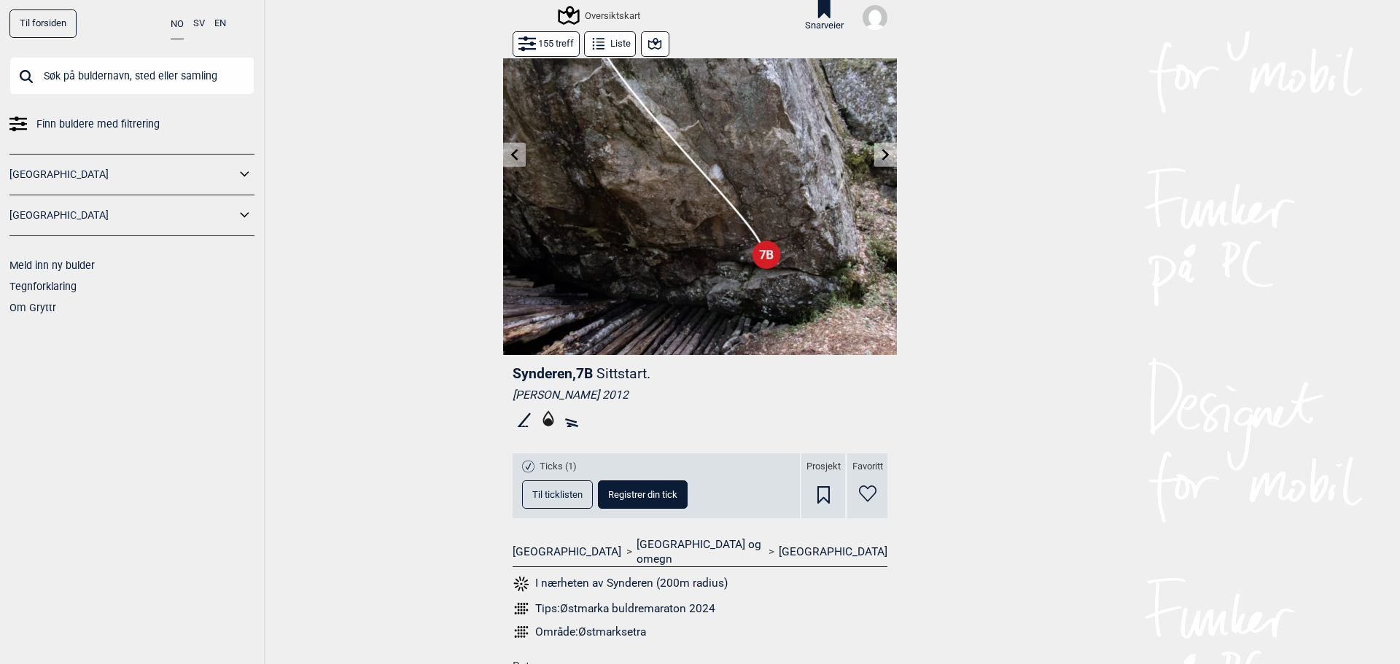
click at [874, 158] on button at bounding box center [885, 155] width 23 height 24
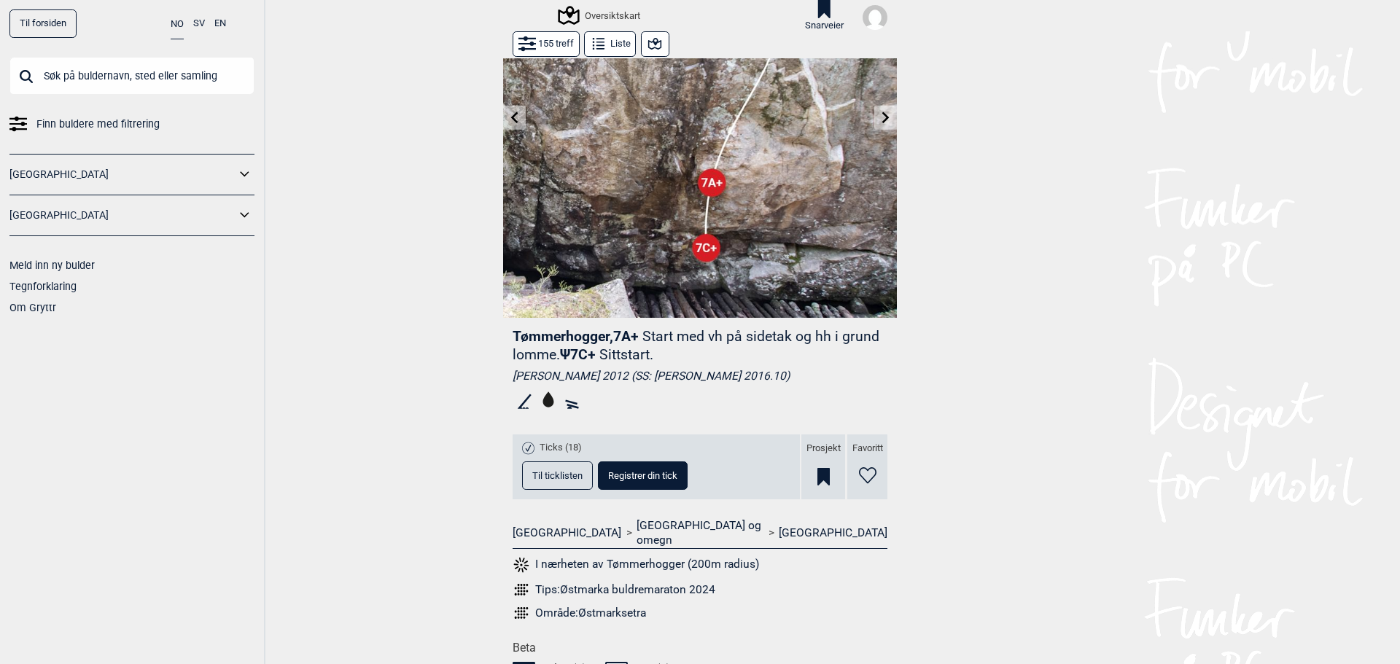
scroll to position [36, 0]
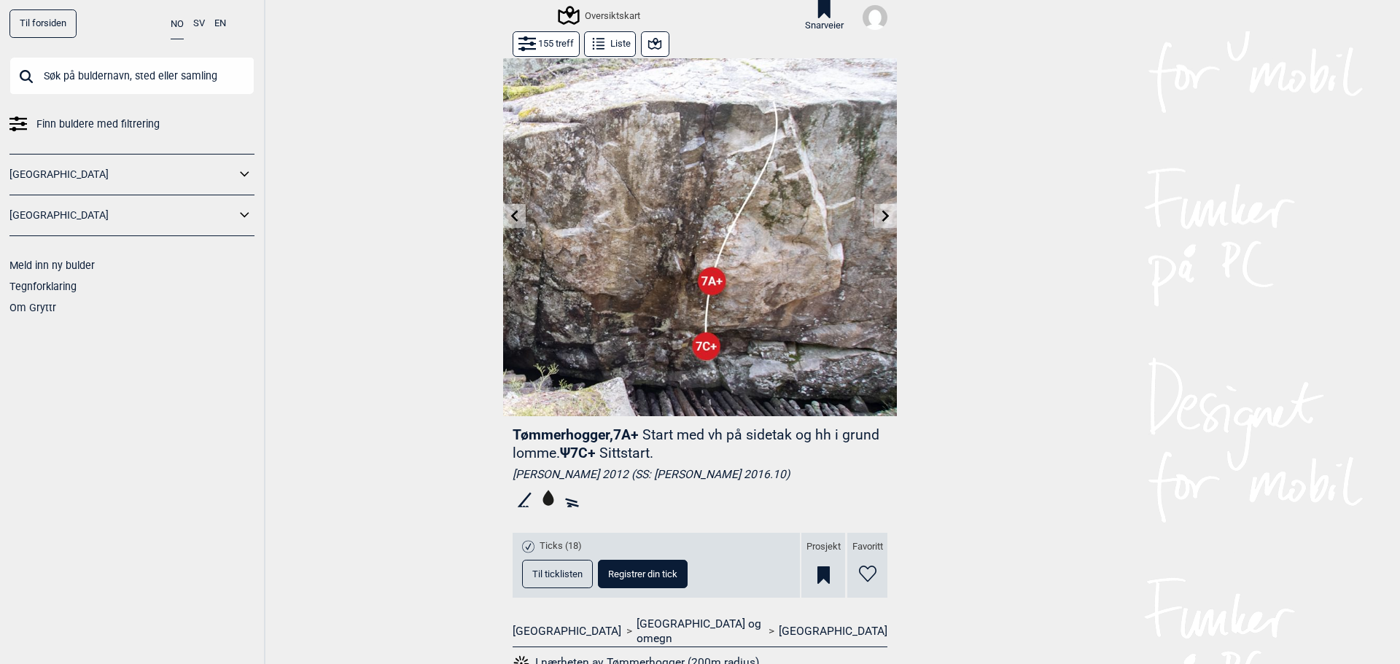
click at [883, 214] on icon at bounding box center [886, 216] width 12 height 12
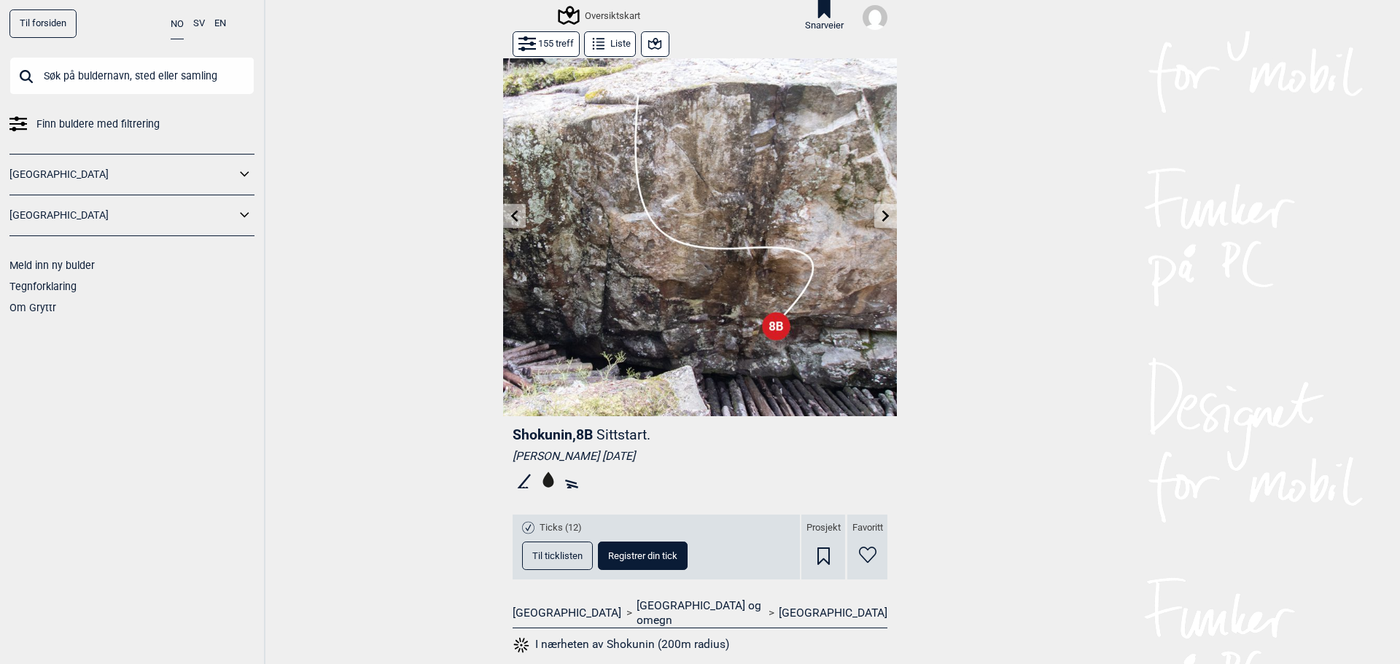
click at [883, 214] on icon at bounding box center [886, 216] width 12 height 12
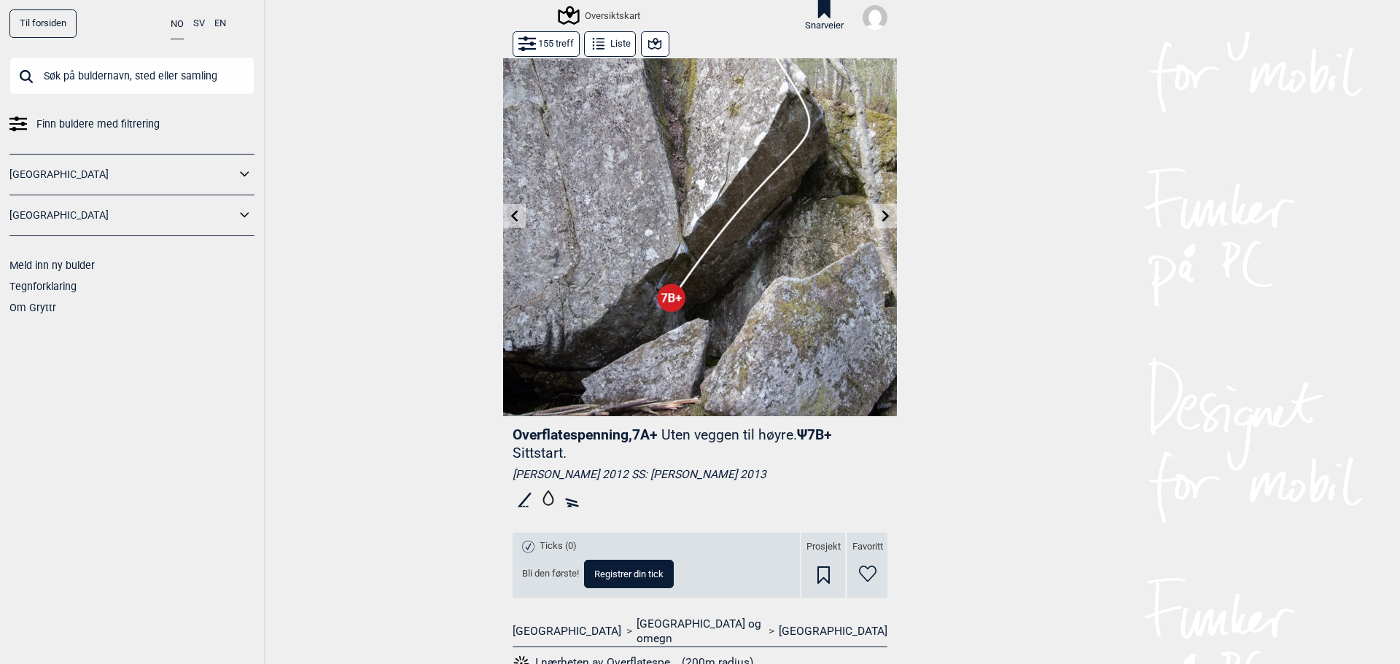
click at [509, 217] on icon at bounding box center [515, 216] width 12 height 12
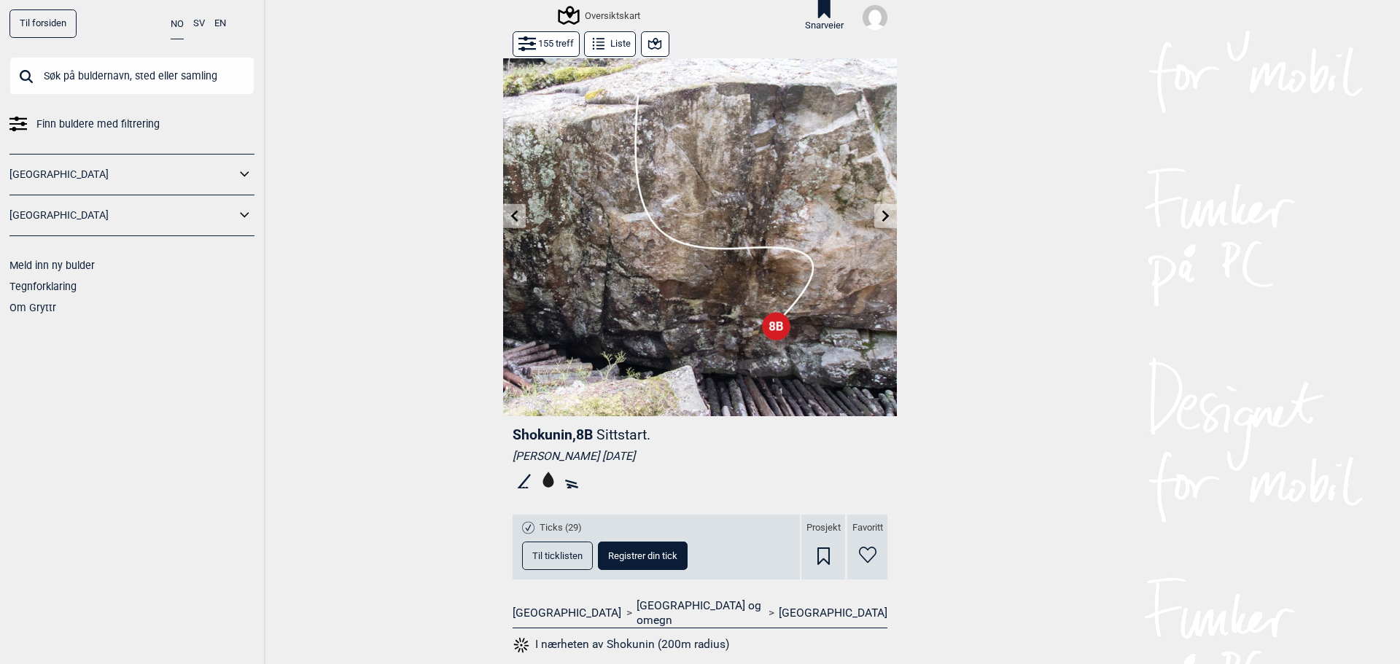
click at [874, 206] on button at bounding box center [885, 216] width 23 height 24
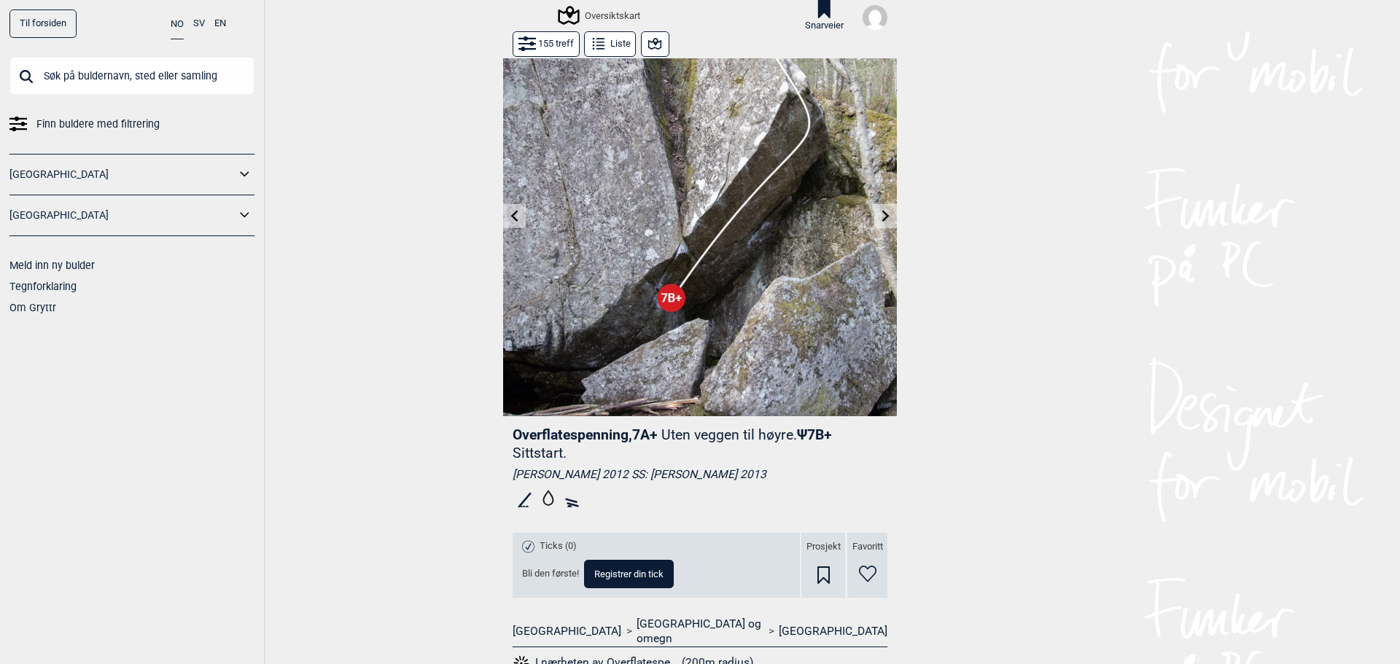
click at [874, 206] on button at bounding box center [885, 216] width 23 height 24
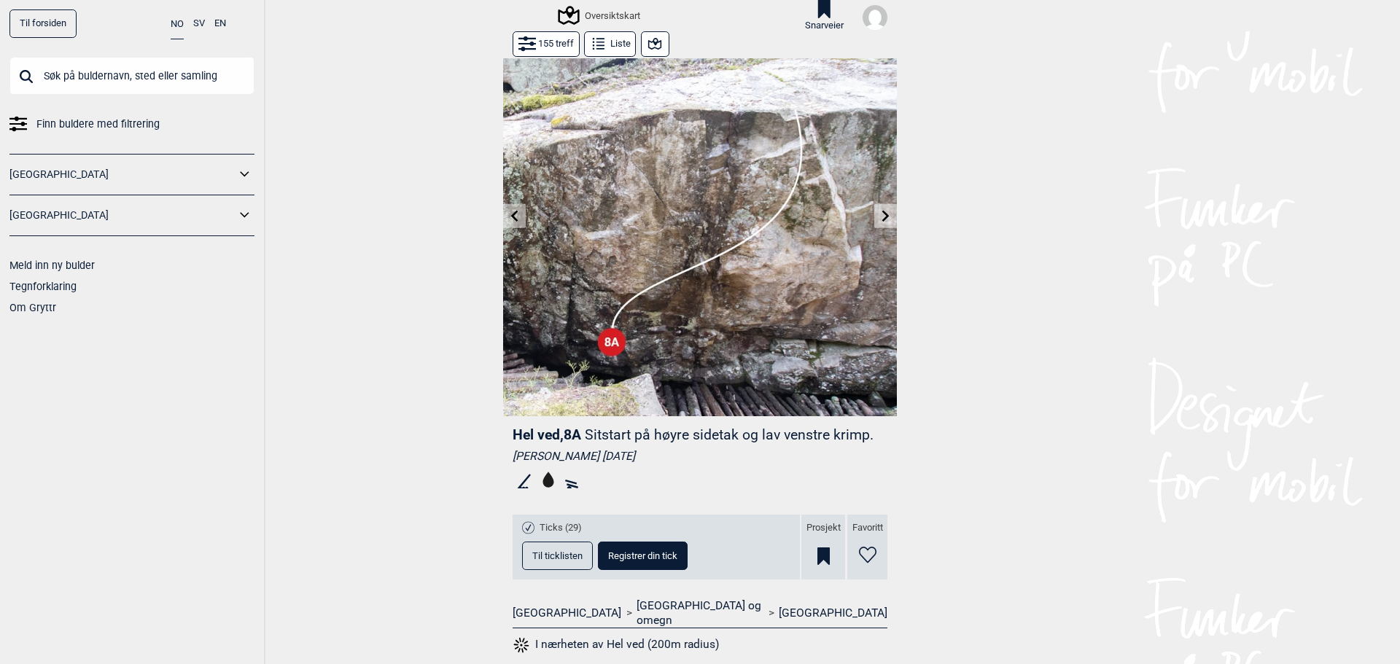
click at [874, 206] on button at bounding box center [885, 216] width 23 height 24
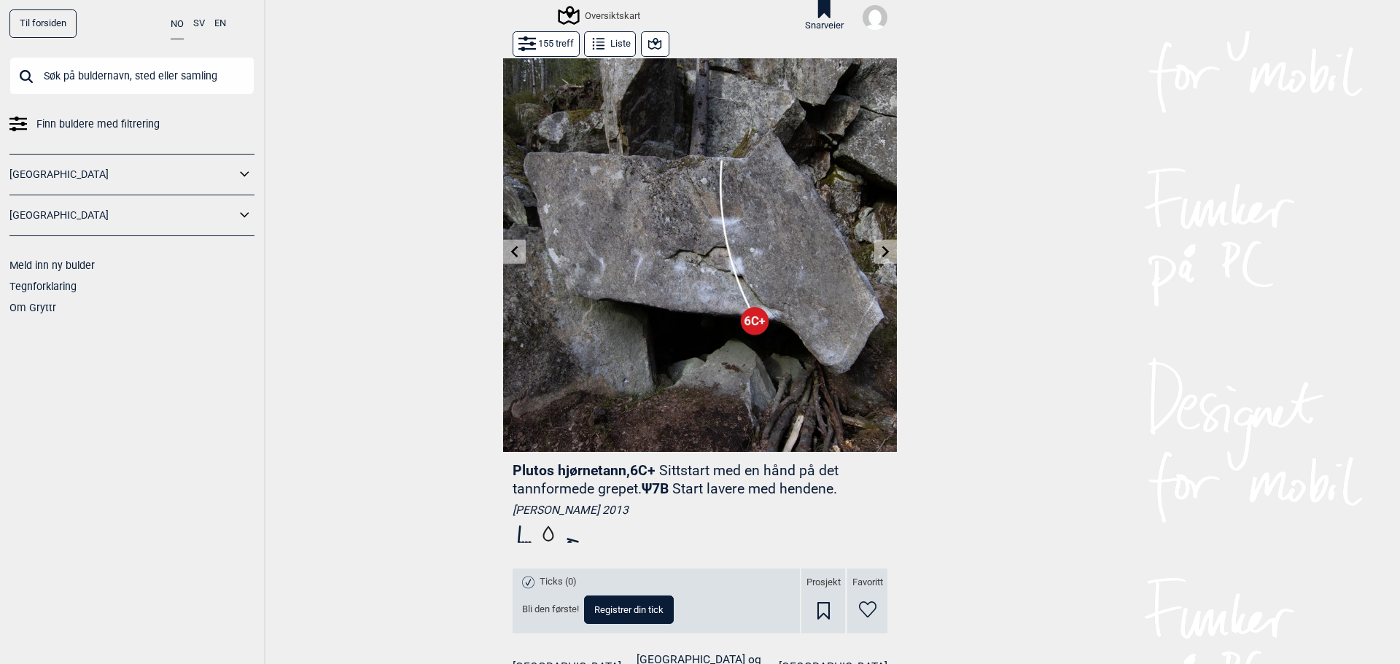
click at [880, 248] on icon at bounding box center [886, 252] width 12 height 12
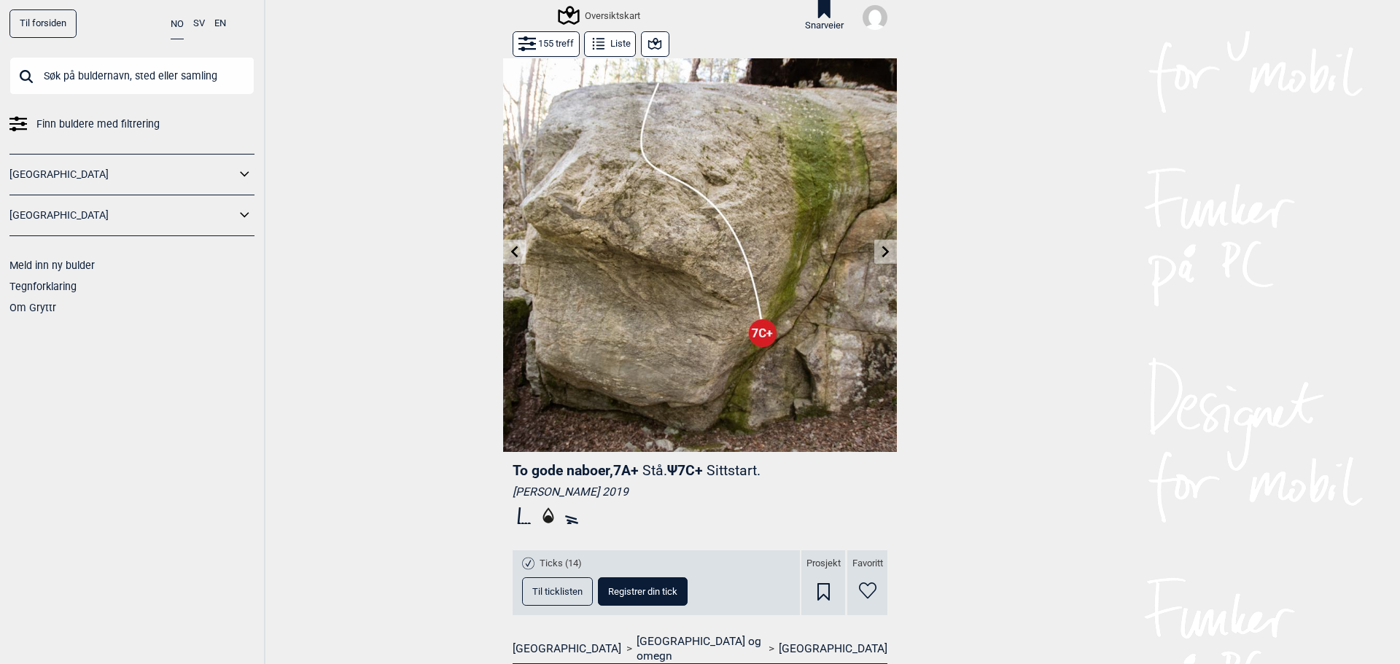
click at [880, 248] on icon at bounding box center [886, 252] width 12 height 12
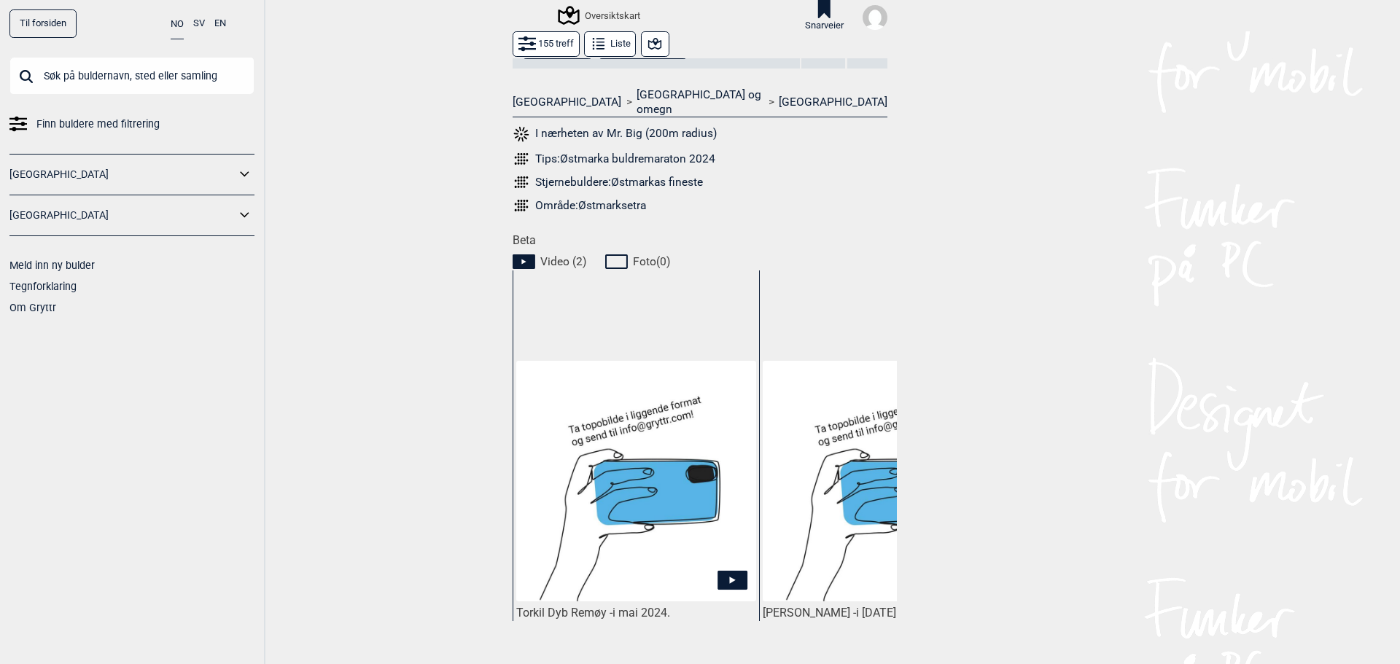
scroll to position [583, 0]
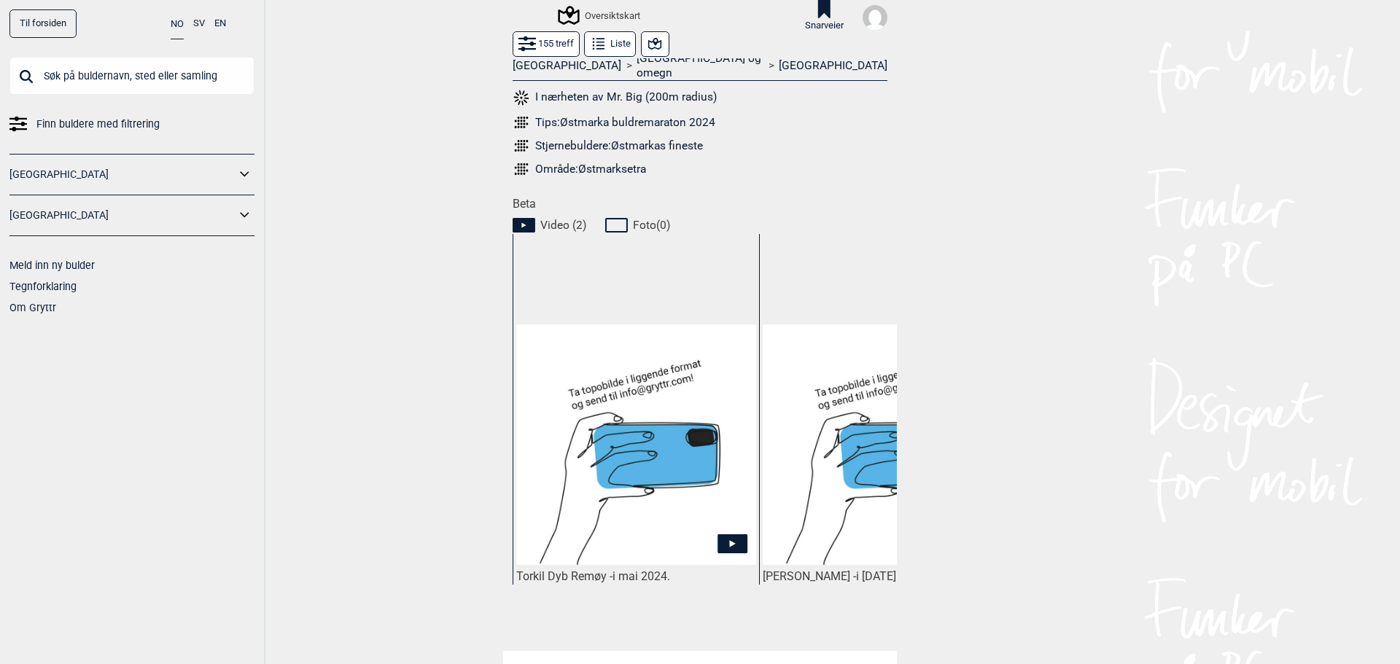
click at [675, 430] on img at bounding box center [636, 444] width 240 height 240
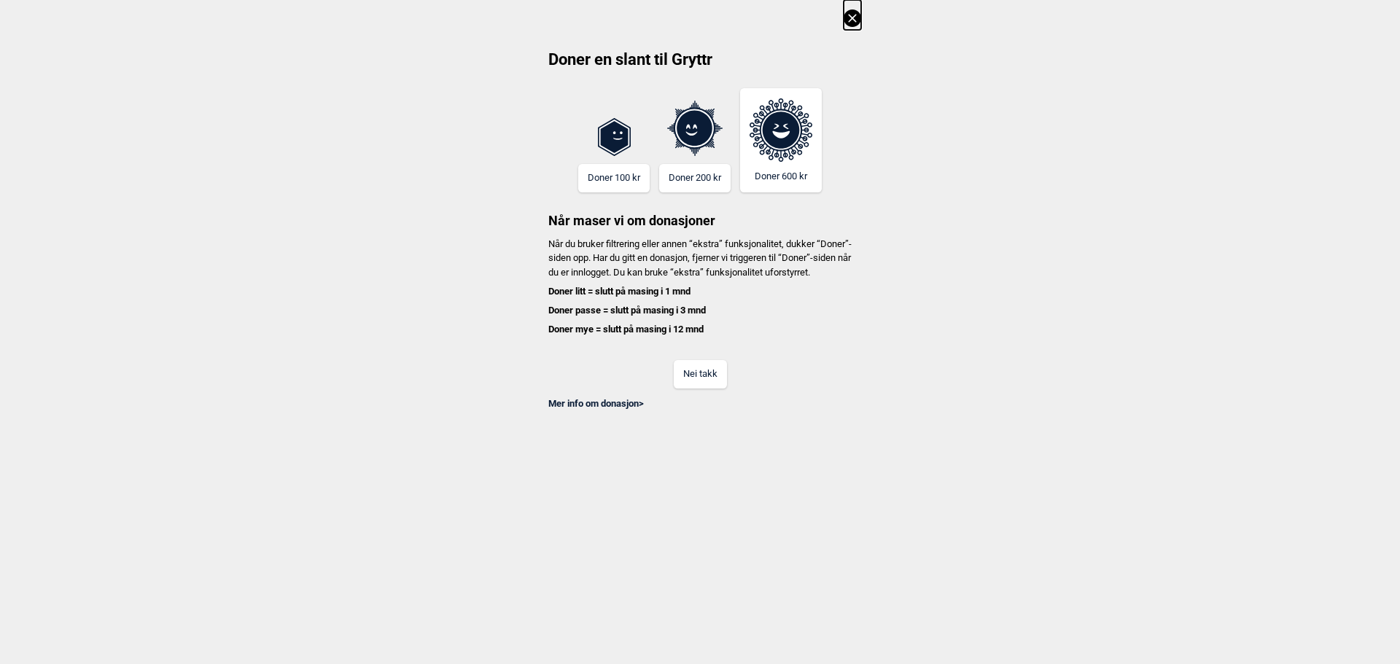
click at [690, 388] on button "Nei takk" at bounding box center [700, 374] width 53 height 28
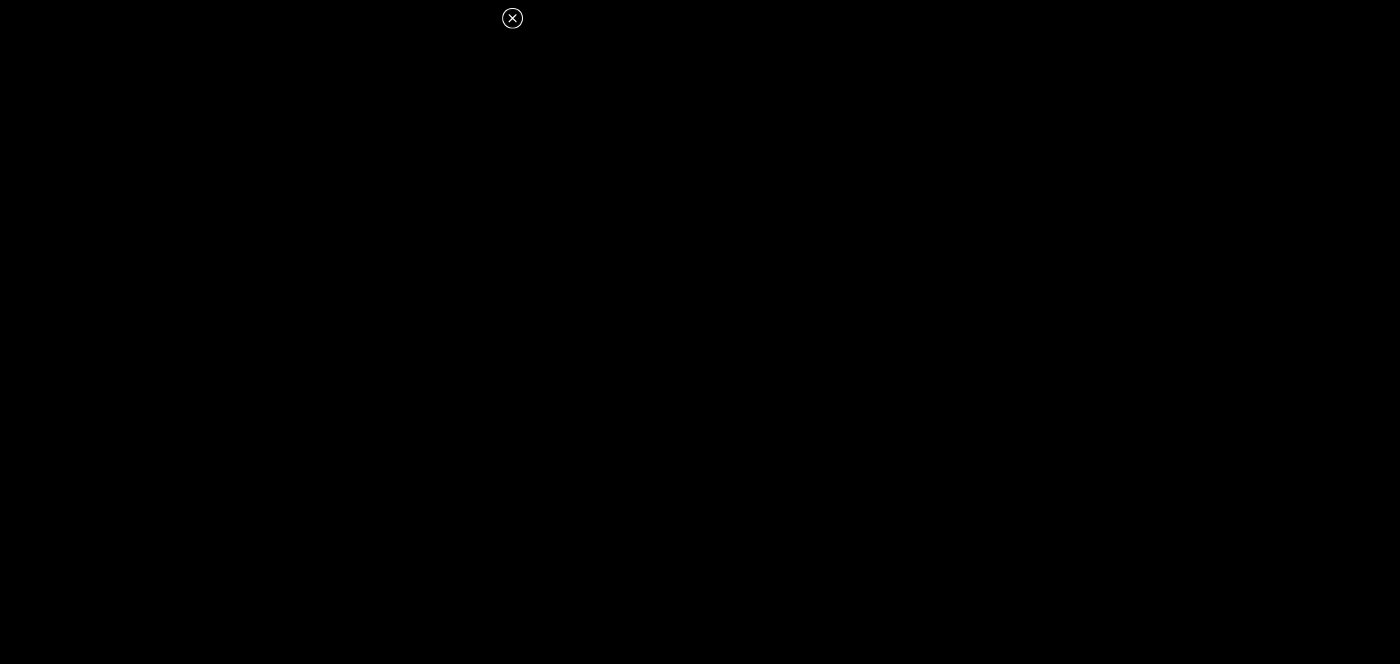
click at [518, 22] on icon at bounding box center [512, 17] width 17 height 17
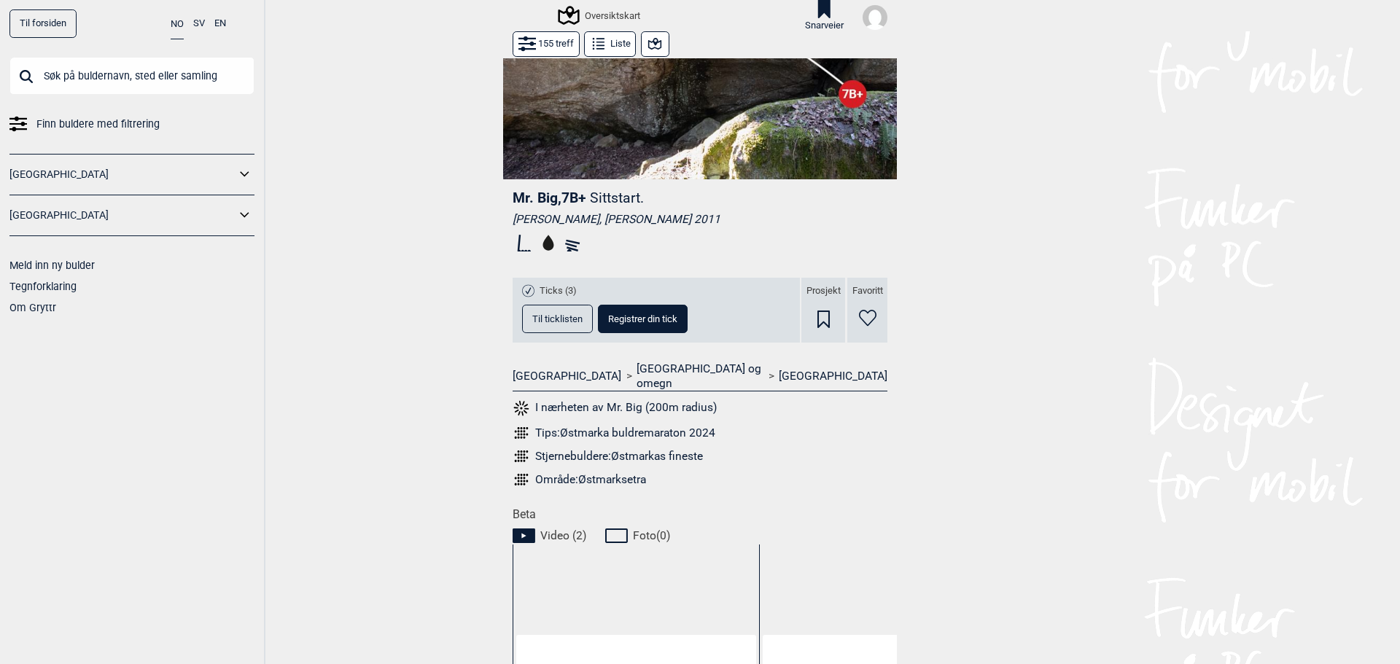
scroll to position [195, 0]
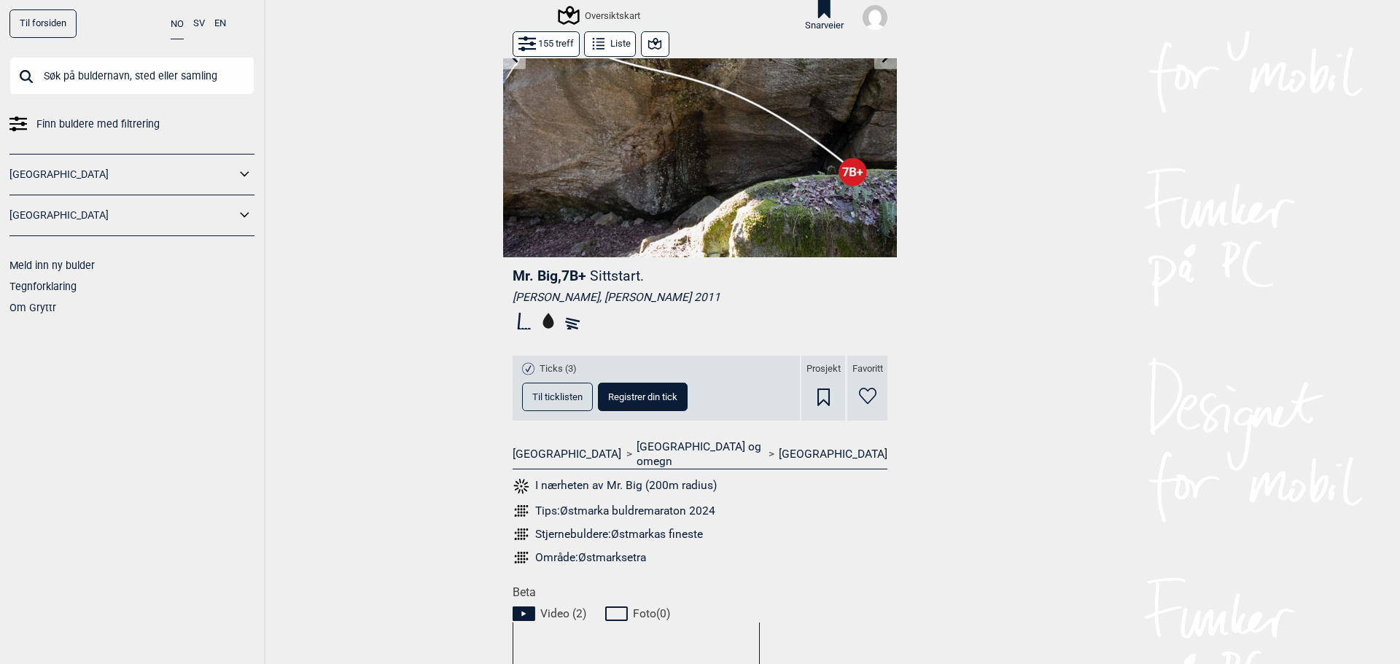
click at [664, 527] on div "Stjernebuldere: Østmarkas fineste" at bounding box center [619, 534] width 168 height 15
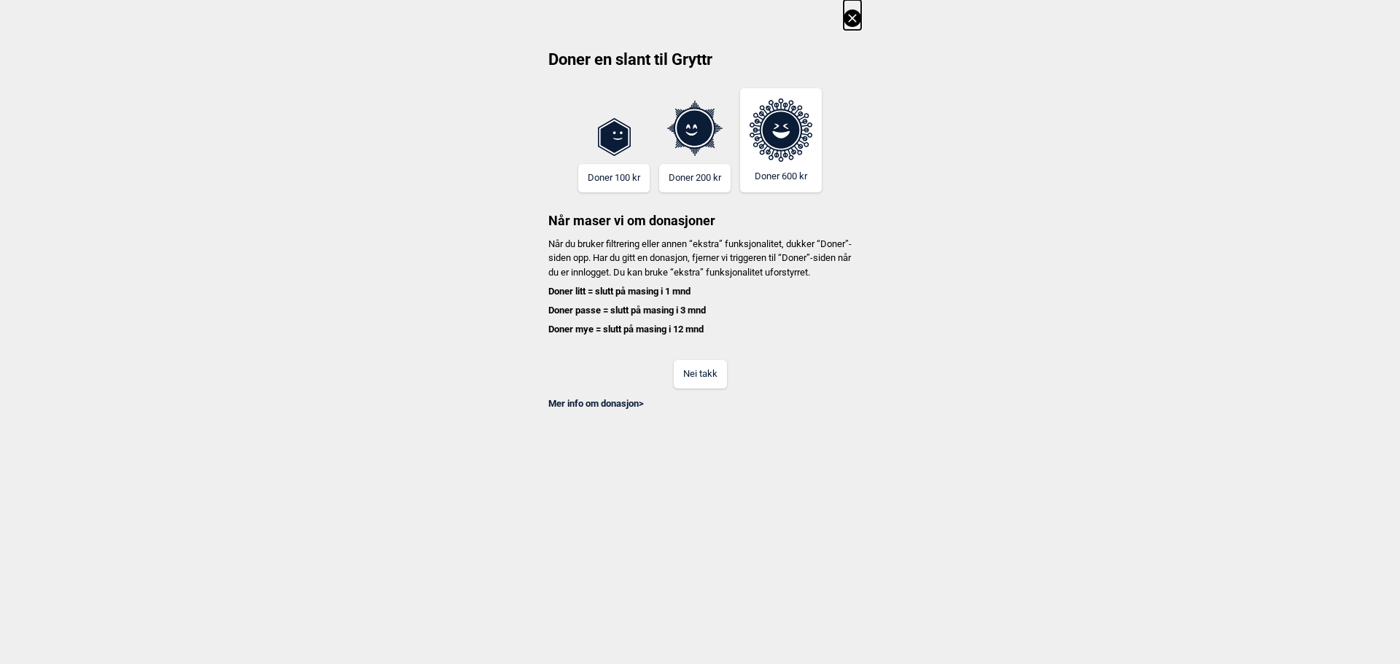
click at [685, 386] on button "Nei takk" at bounding box center [700, 374] width 53 height 28
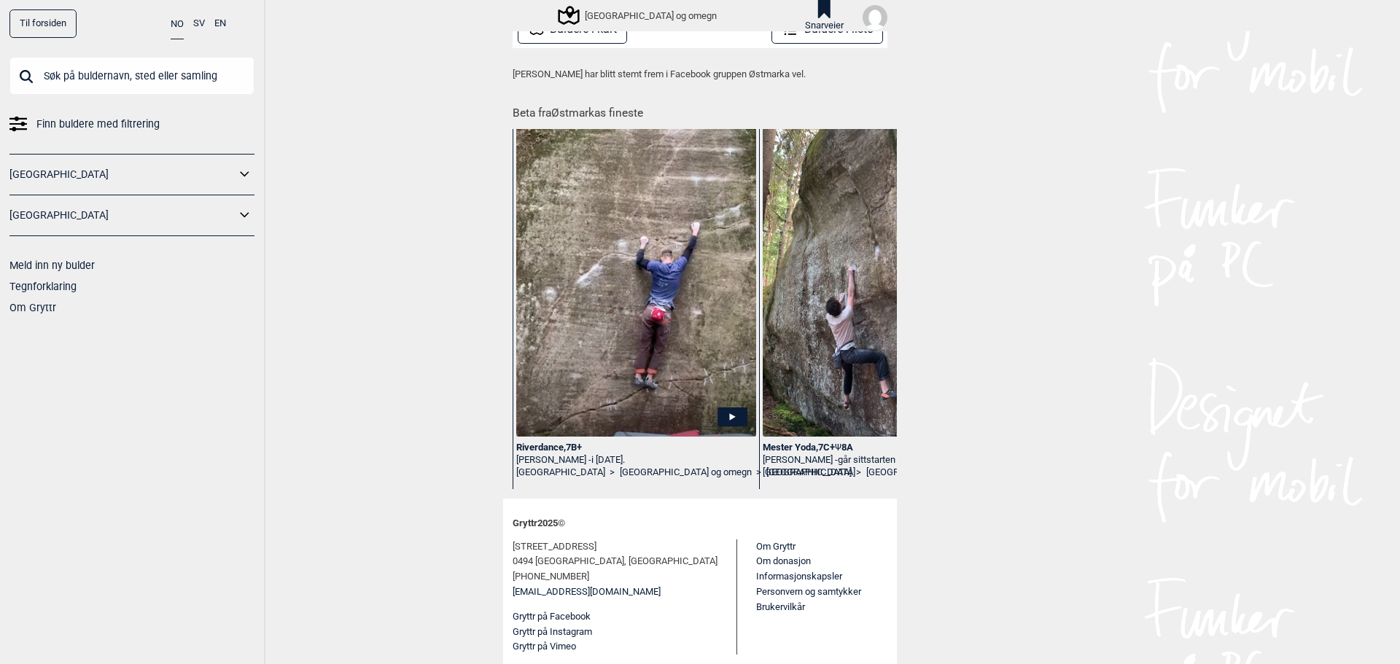
click at [558, 447] on div "Riverdance , 7B+" at bounding box center [636, 448] width 240 height 12
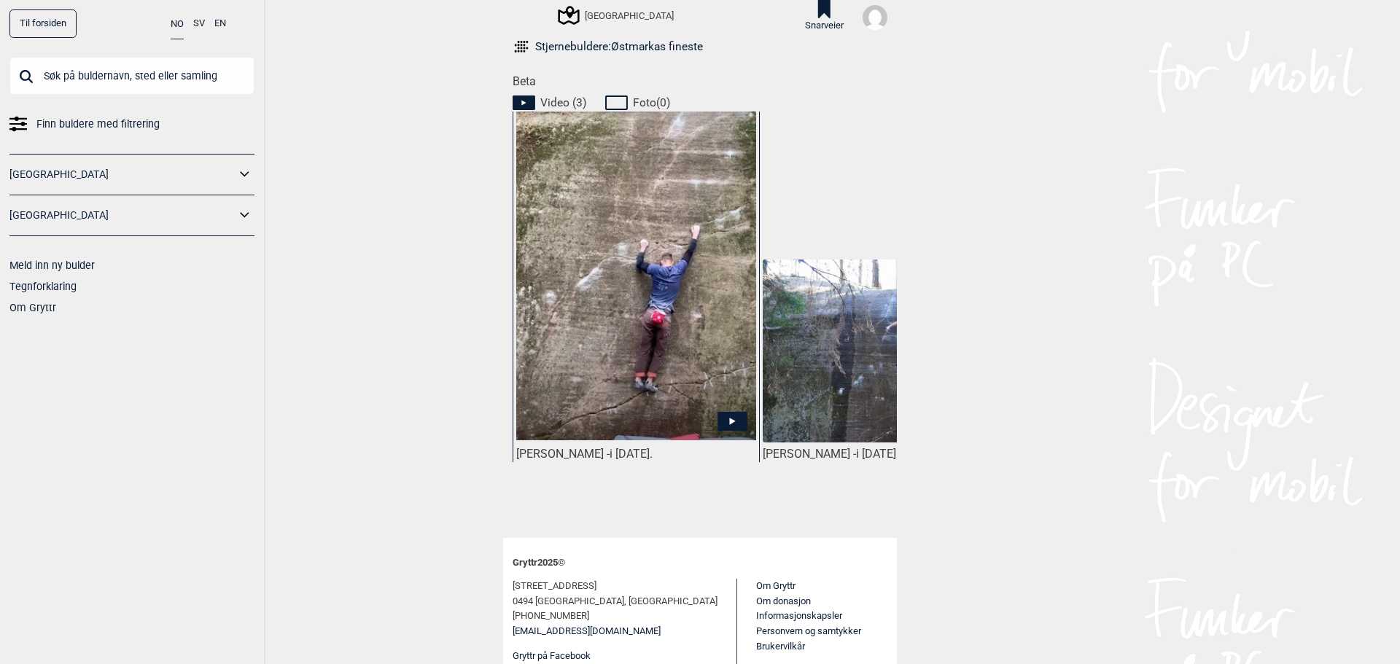
scroll to position [680, 0]
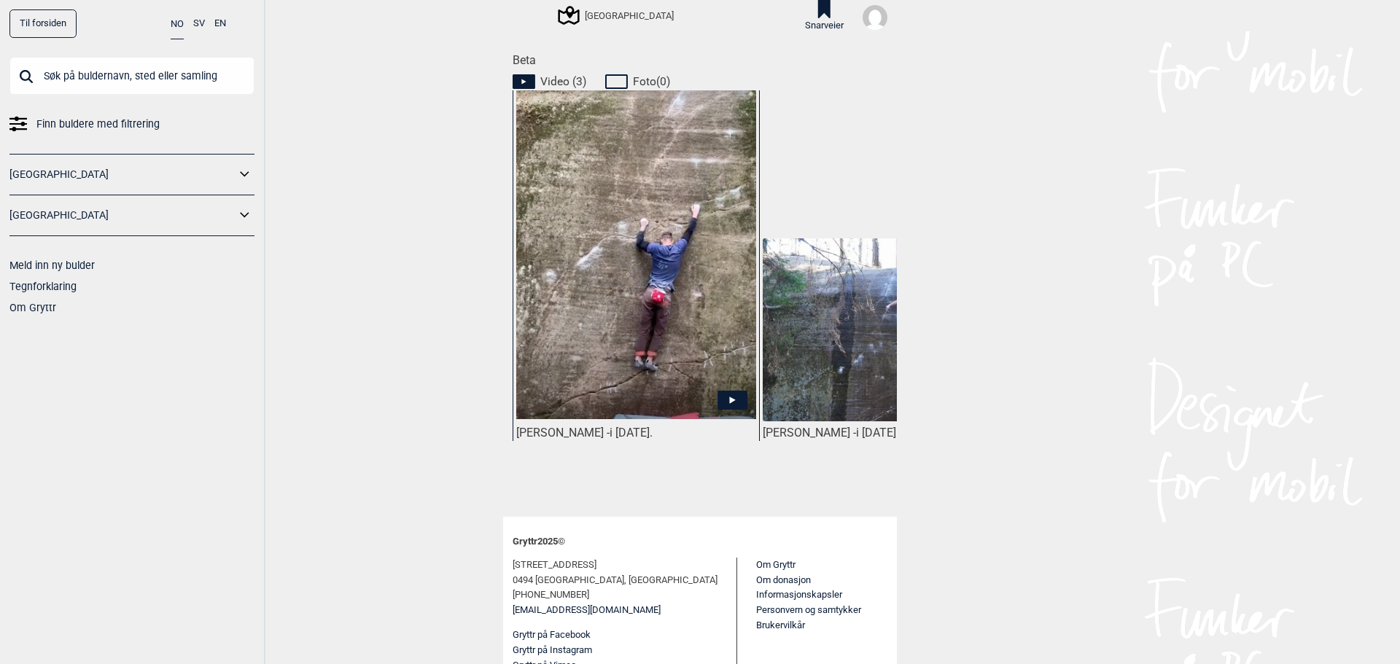
click at [655, 470] on div "Marius Moe - i mai 2019." at bounding box center [635, 294] width 246 height 408
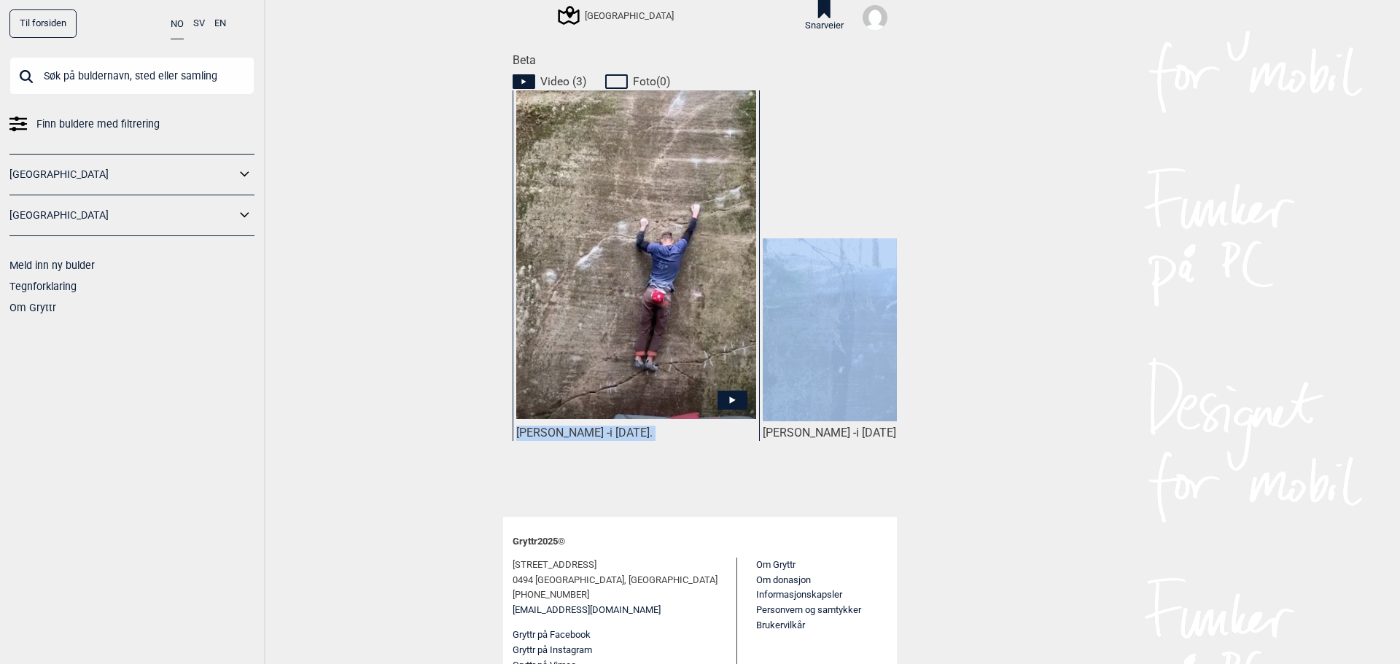
drag, startPoint x: 656, startPoint y: 472, endPoint x: 695, endPoint y: 473, distance: 38.7
click at [695, 473] on div "Marius Moe - i mai 2019. Arne - i april 2014." at bounding box center [704, 294] width 384 height 408
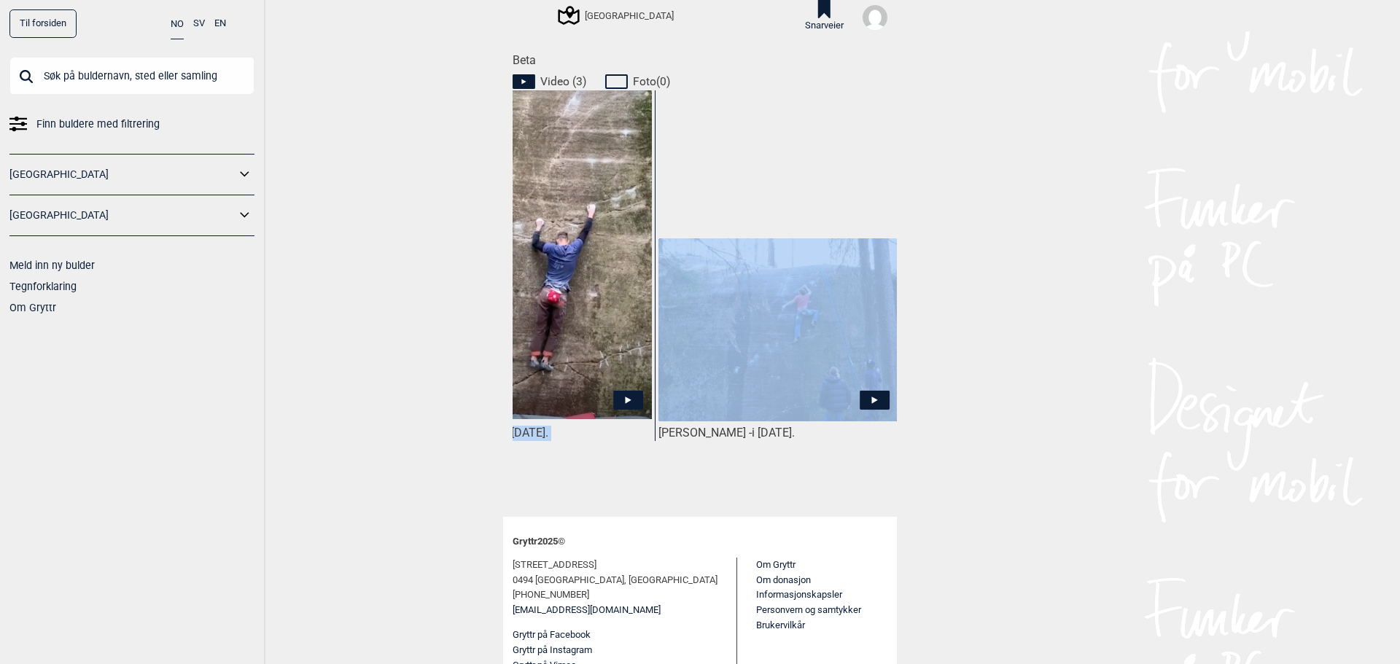
scroll to position [0, 114]
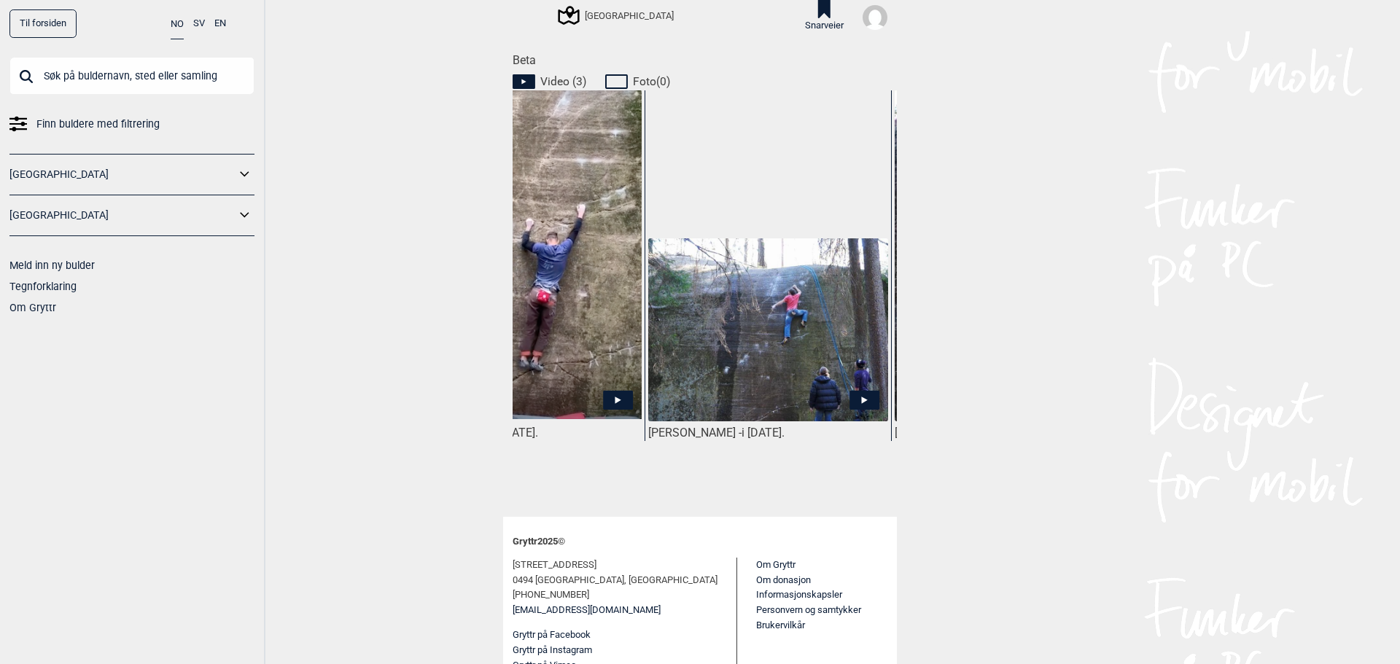
click at [1103, 432] on div "Til forsiden NO SV EN Finn buldere med filtrering Norge Sverige Meld inn ny bul…" at bounding box center [700, 332] width 1400 height 664
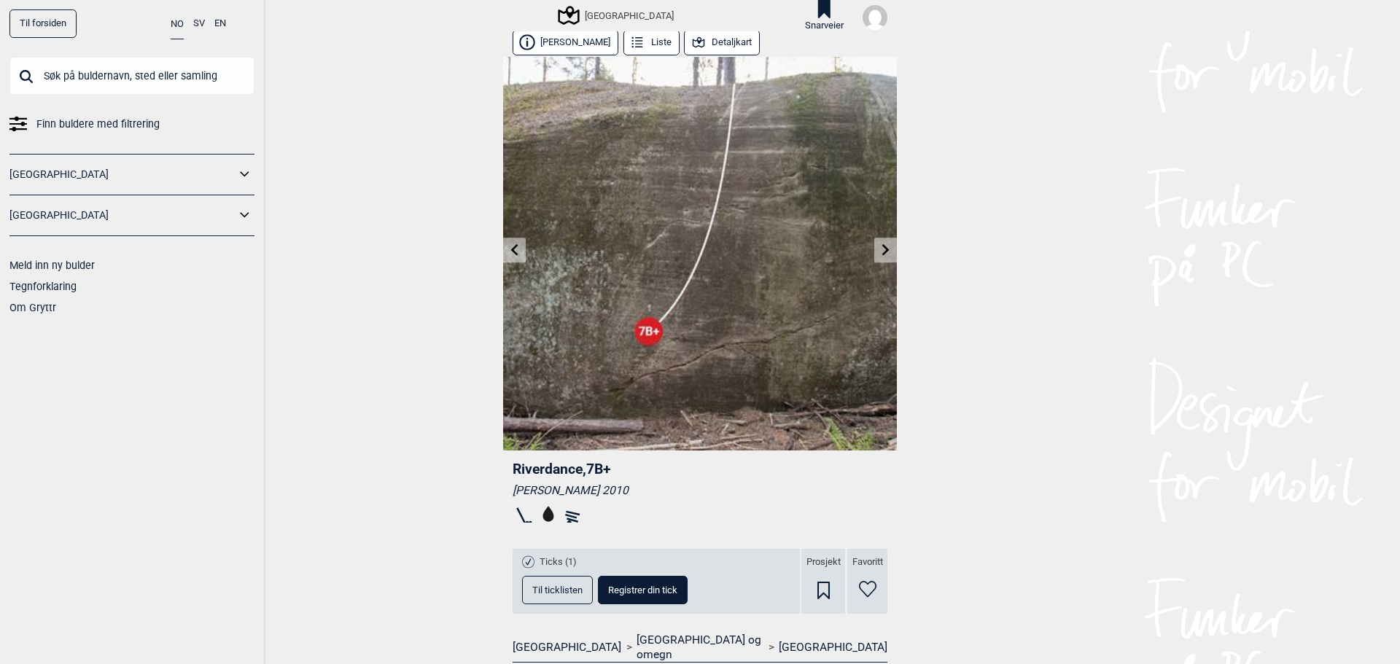
scroll to position [0, 0]
click at [882, 248] on icon at bounding box center [885, 252] width 7 height 12
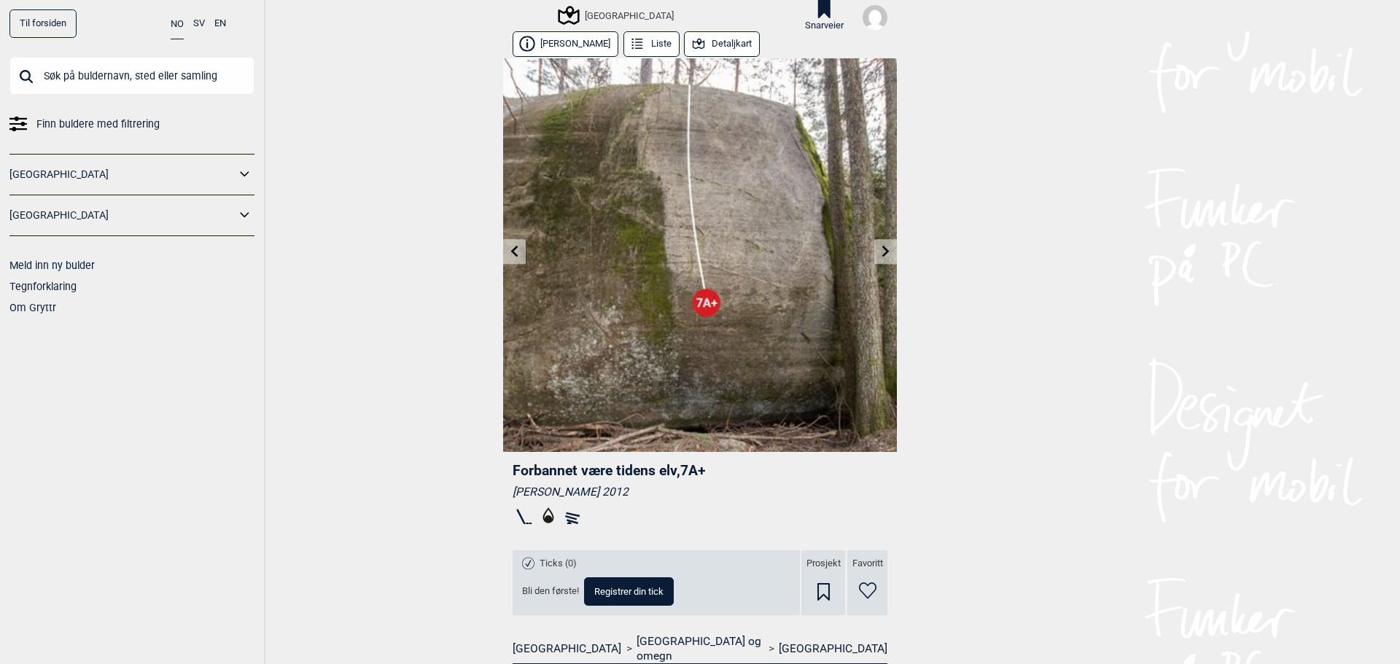
click at [880, 249] on icon at bounding box center [886, 252] width 12 height 12
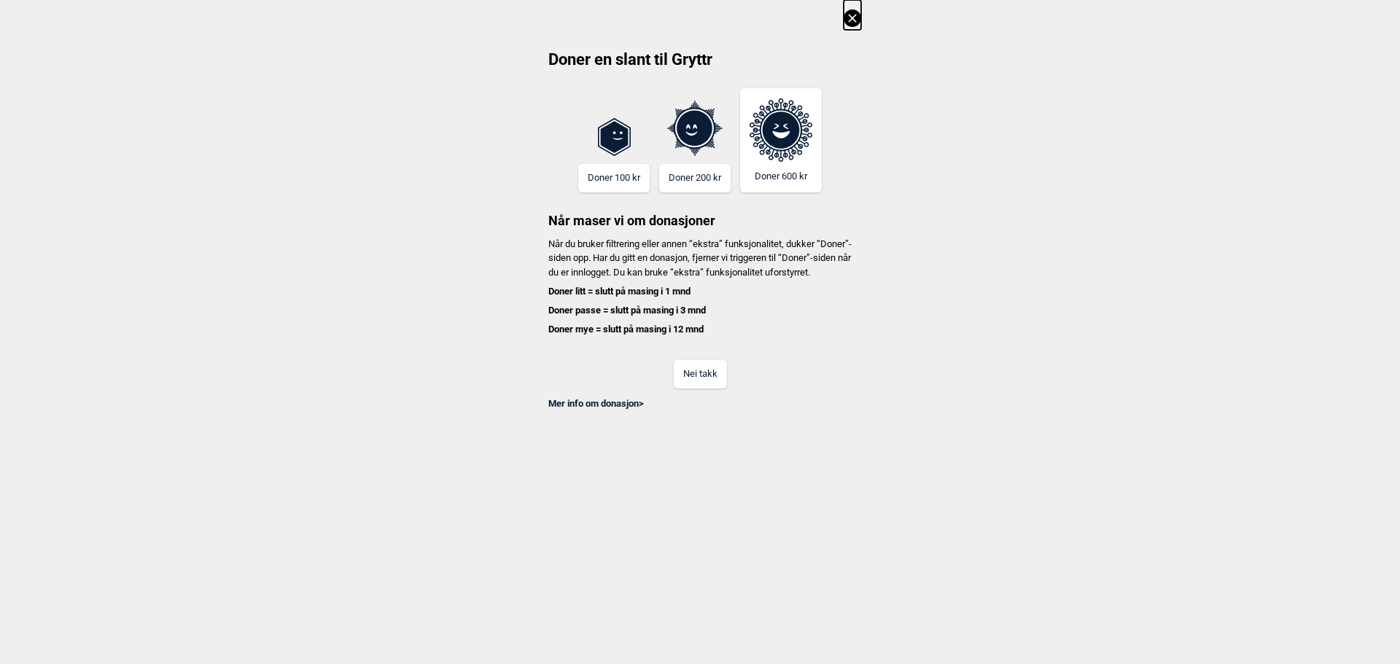
click at [688, 387] on button "Nei takk" at bounding box center [700, 374] width 53 height 28
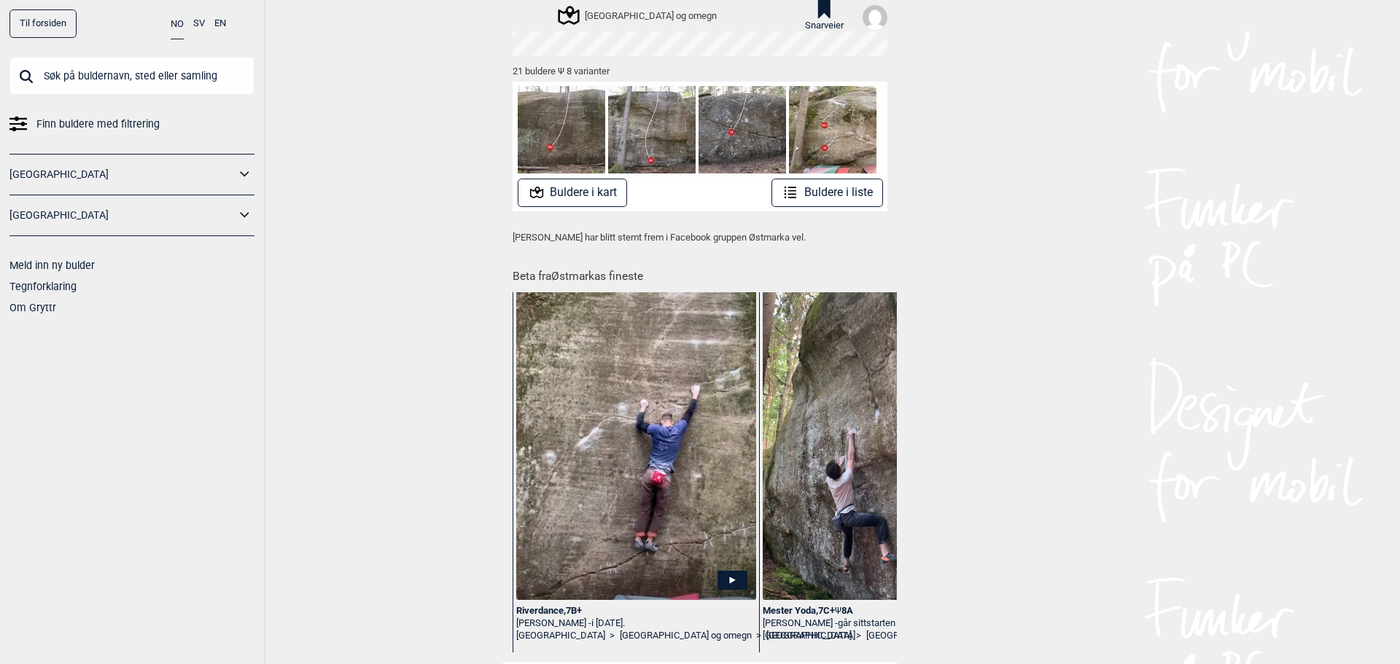
scroll to position [292, 0]
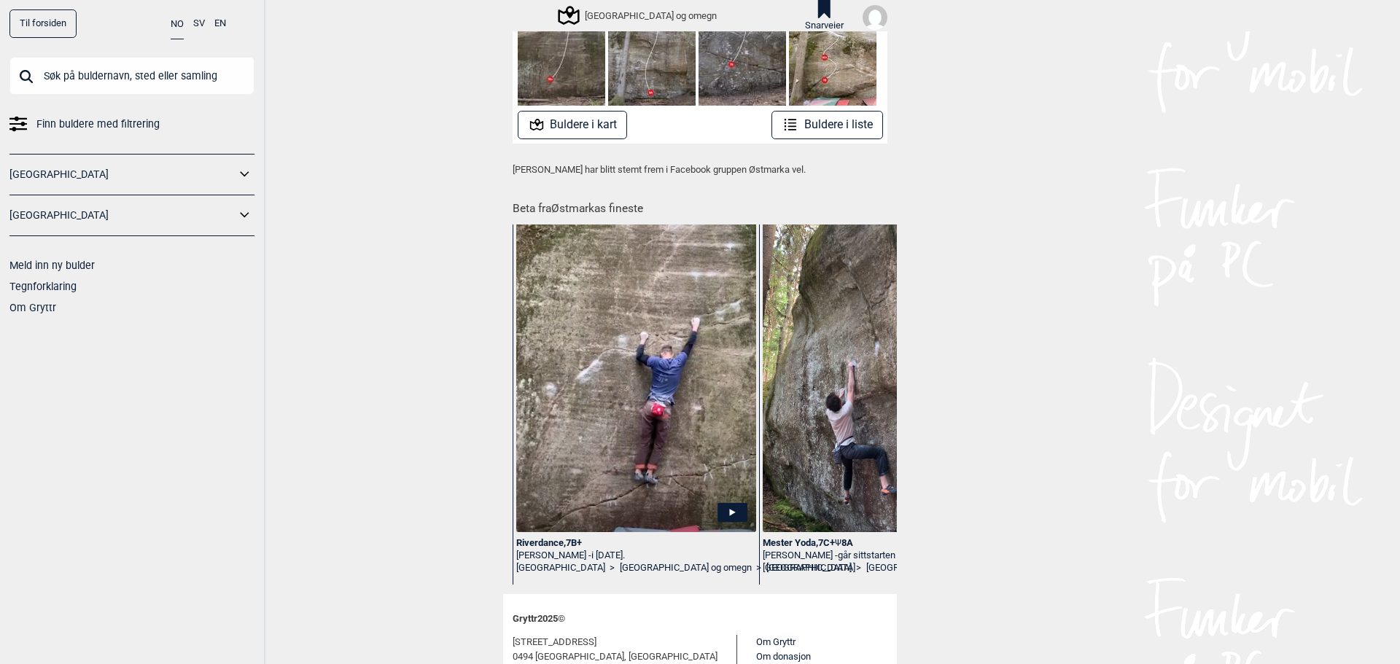
click at [781, 125] on icon at bounding box center [789, 124] width 17 height 17
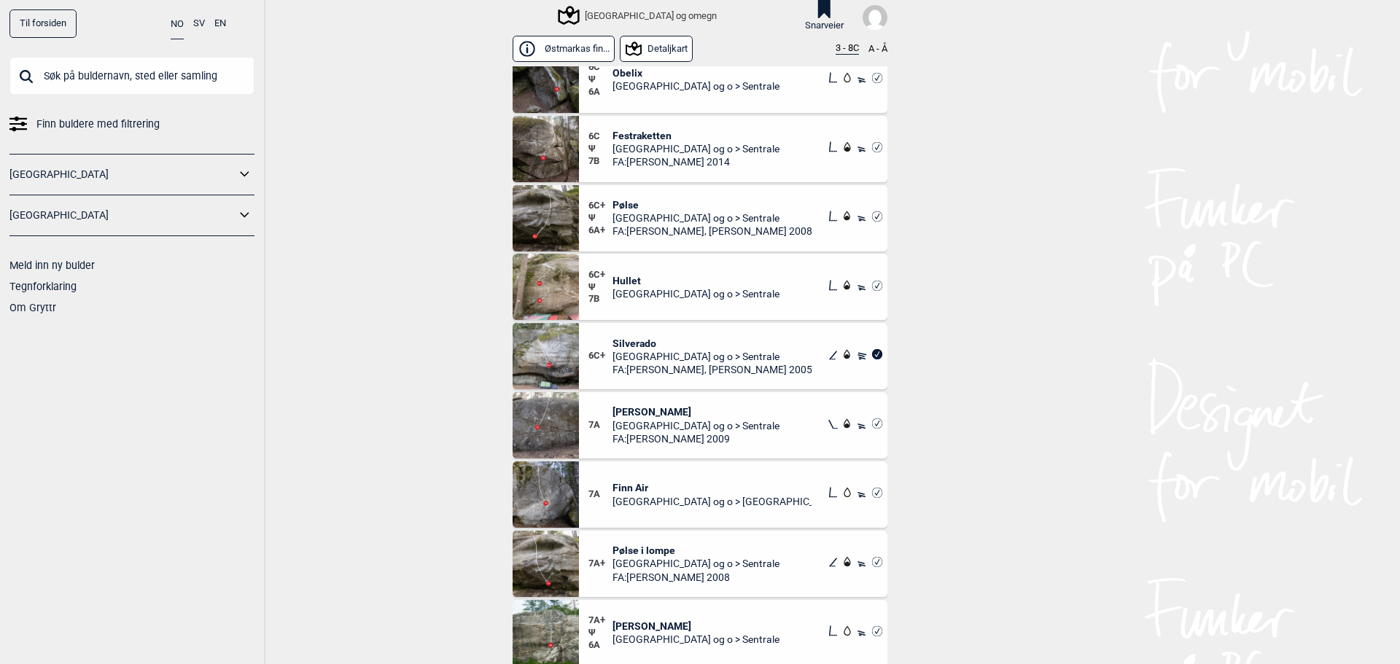
scroll to position [437, 0]
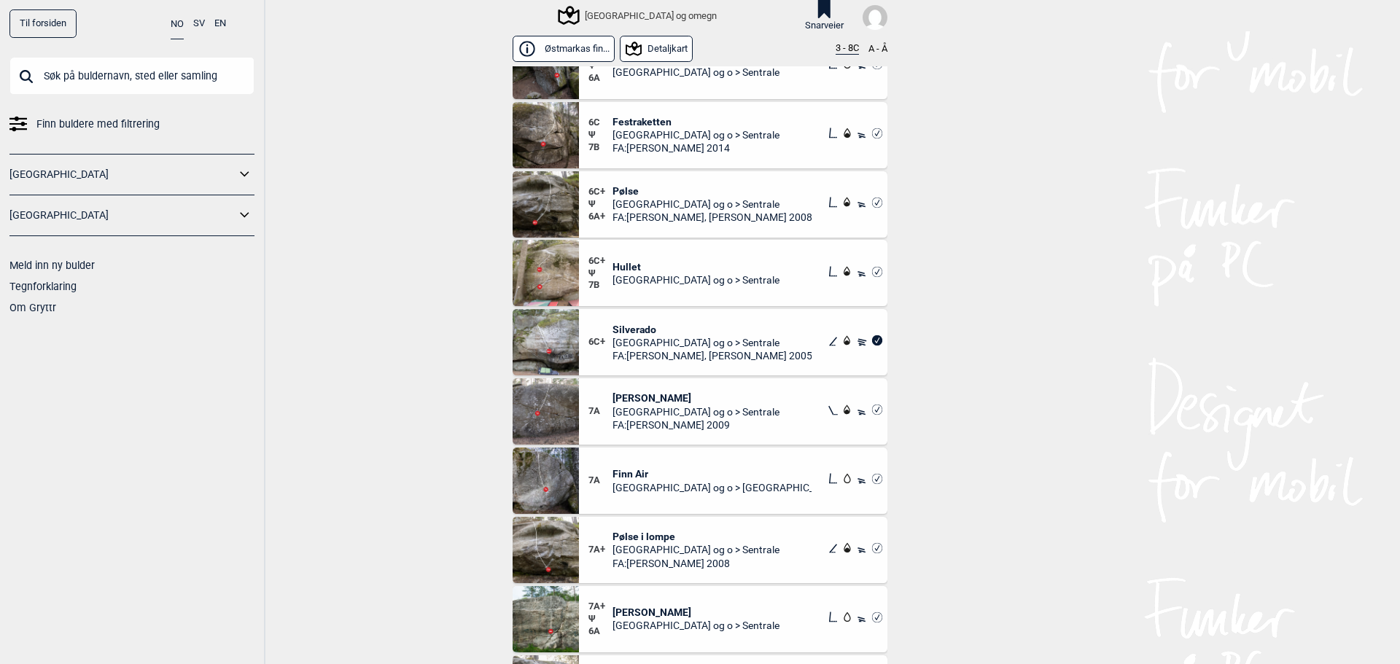
click at [637, 270] on span "Hullet" at bounding box center [695, 266] width 167 height 13
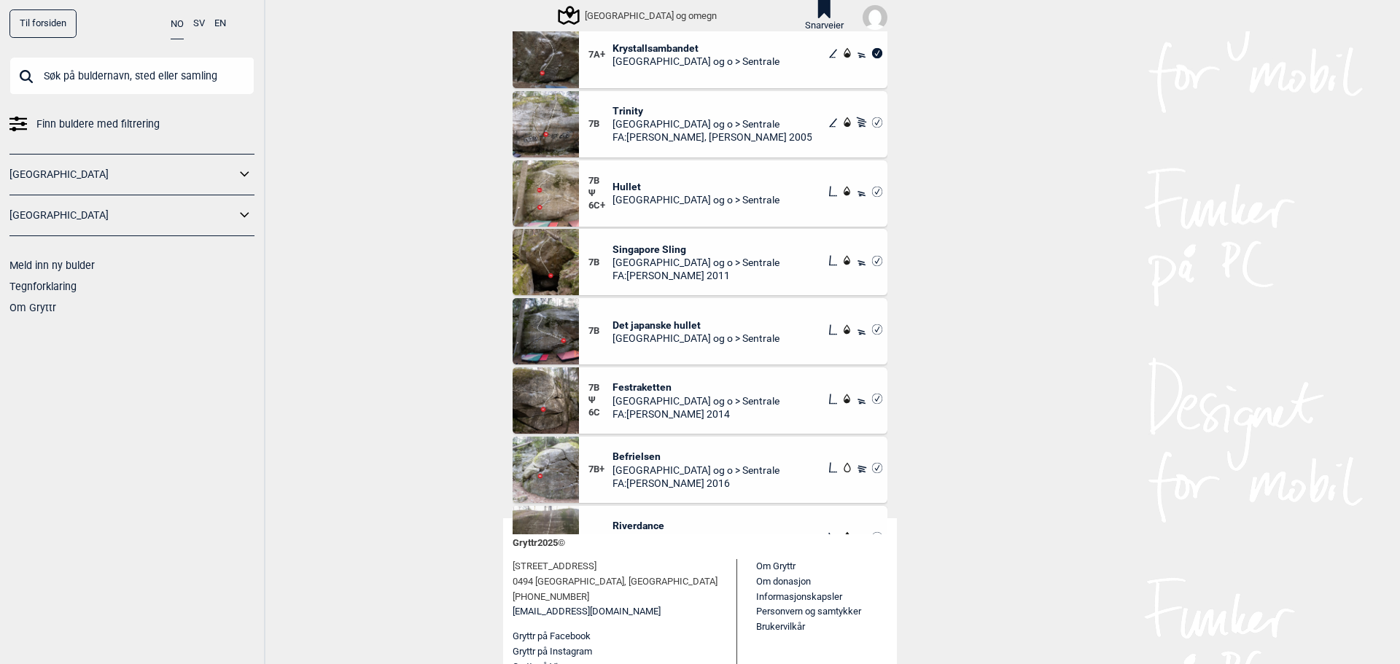
scroll to position [898, 0]
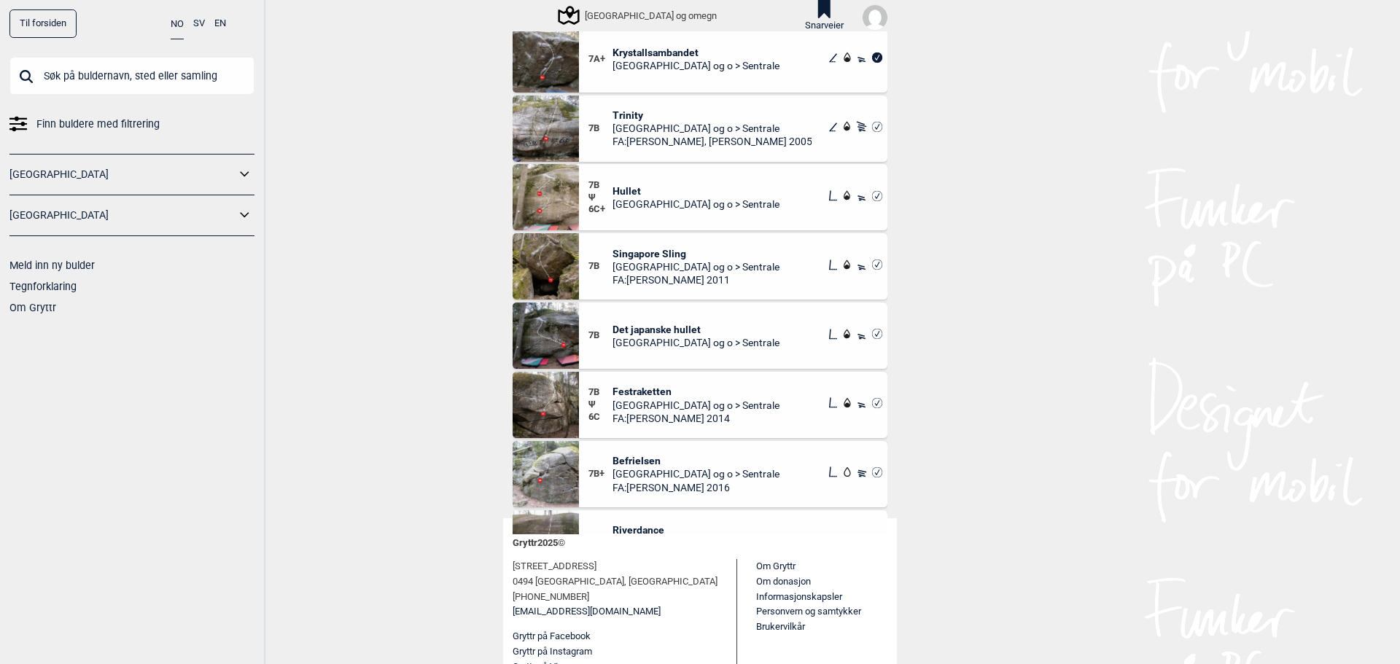
click at [631, 460] on span "Befrielsen" at bounding box center [695, 460] width 167 height 13
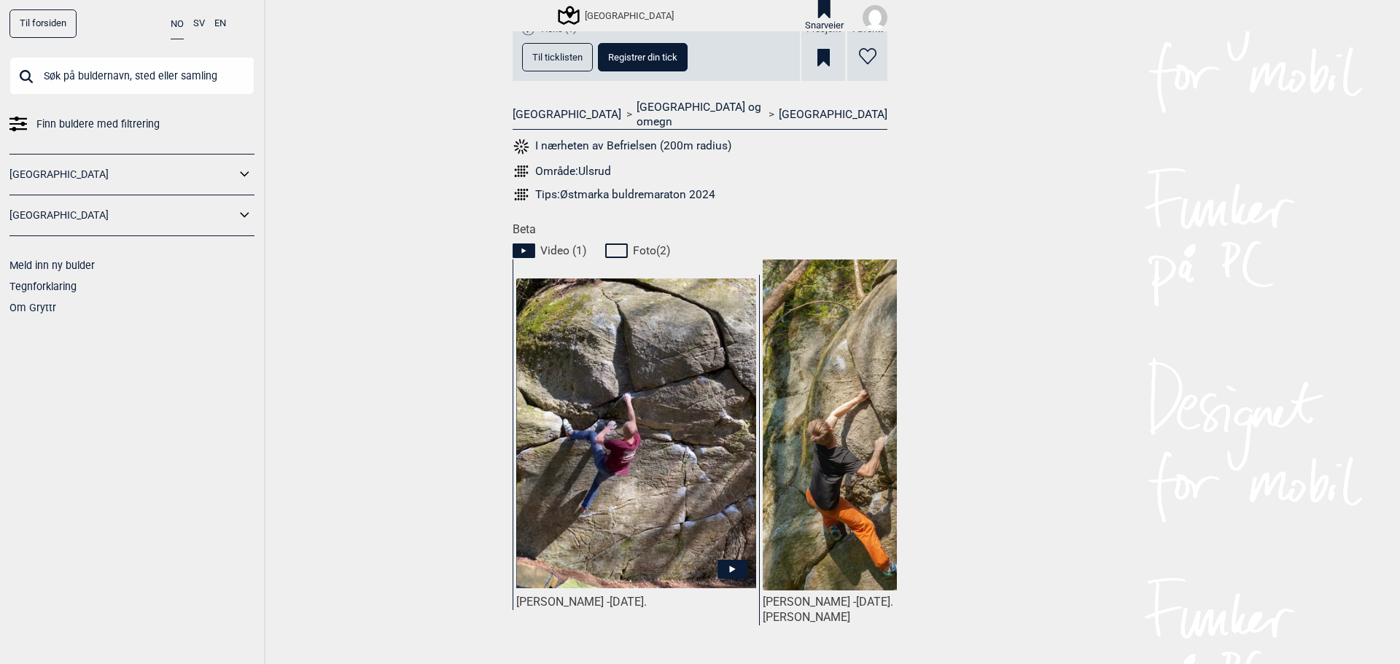
click at [626, 474] on img at bounding box center [636, 433] width 240 height 311
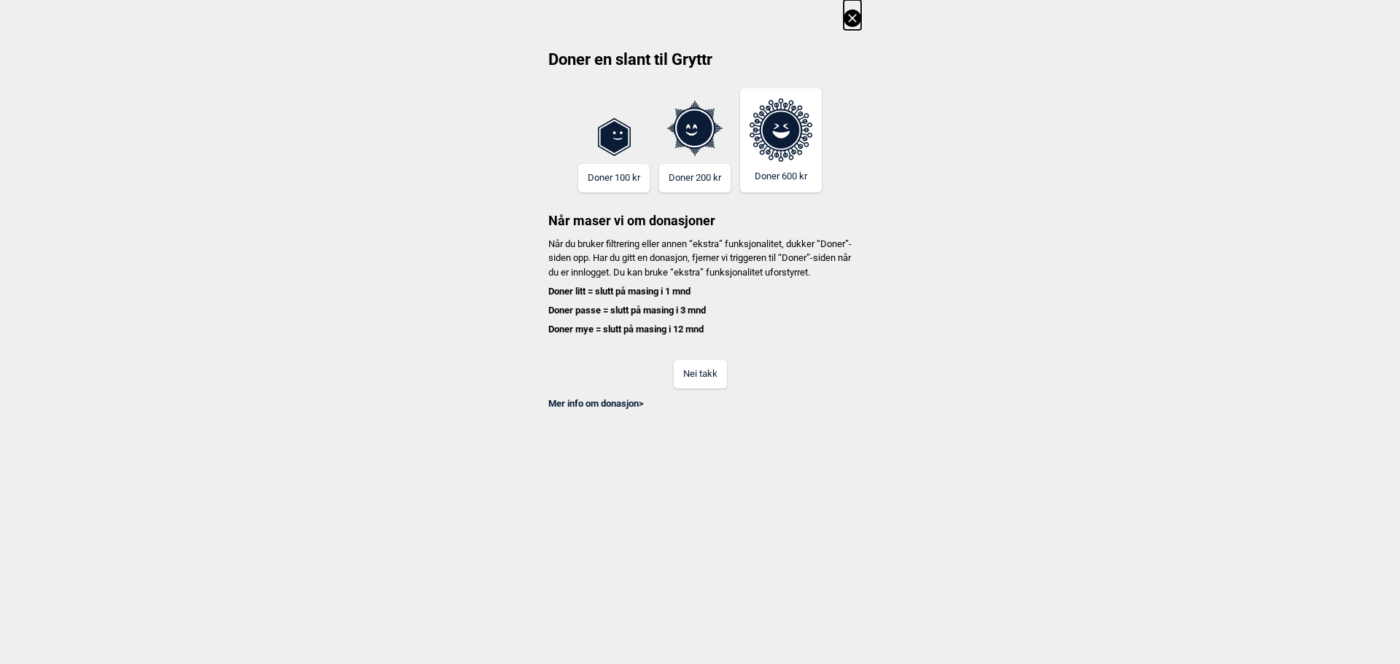
click at [685, 389] on button "Nei takk" at bounding box center [700, 374] width 53 height 28
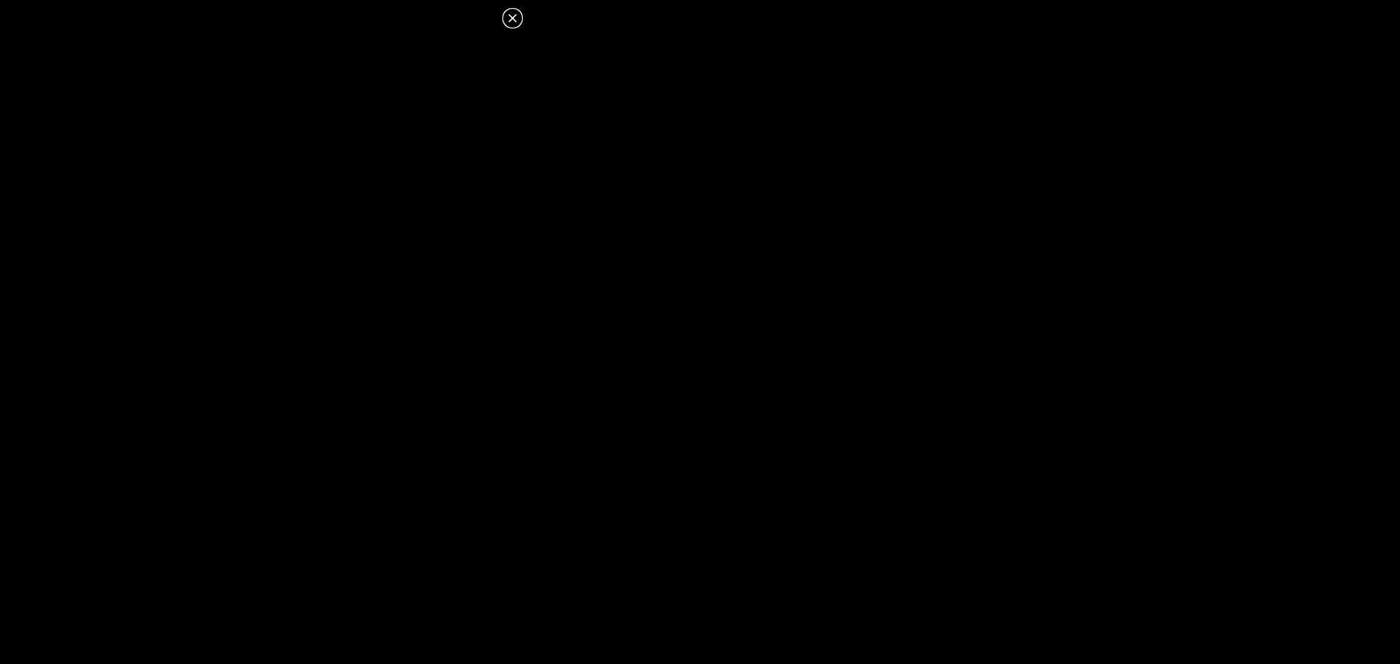
click at [505, 19] on icon at bounding box center [512, 17] width 17 height 17
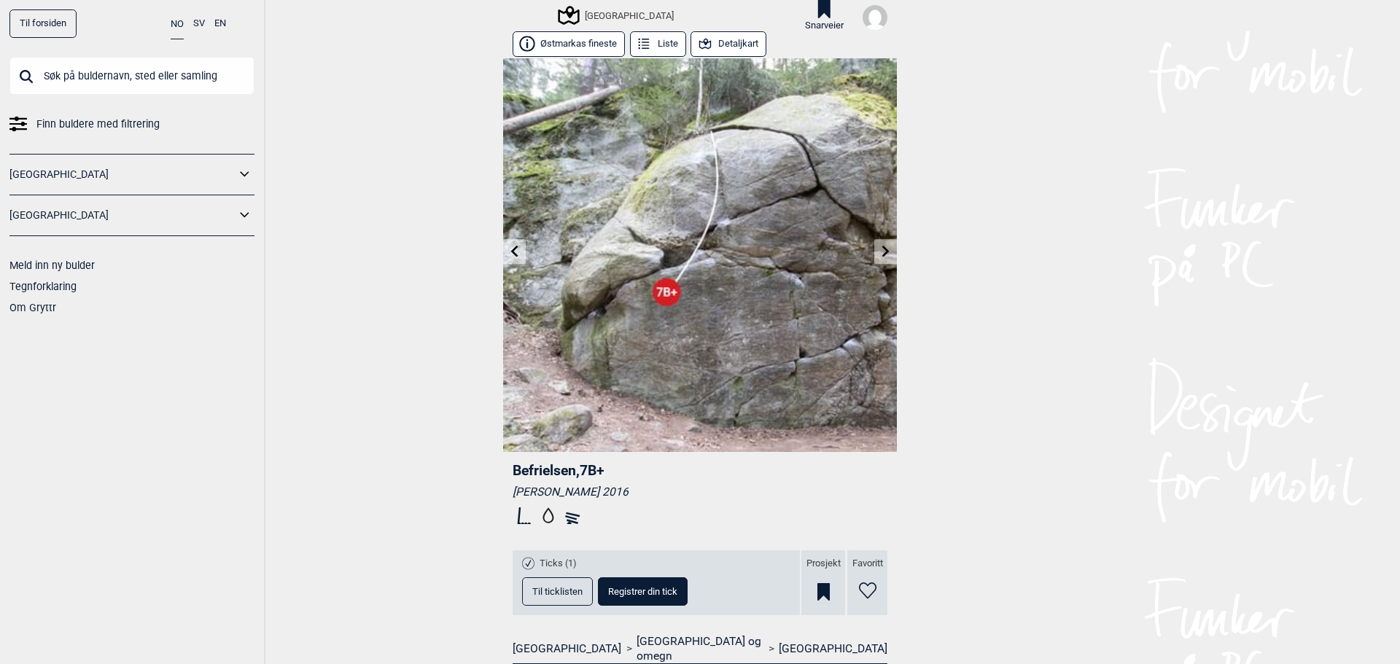
click at [877, 261] on link at bounding box center [885, 252] width 23 height 24
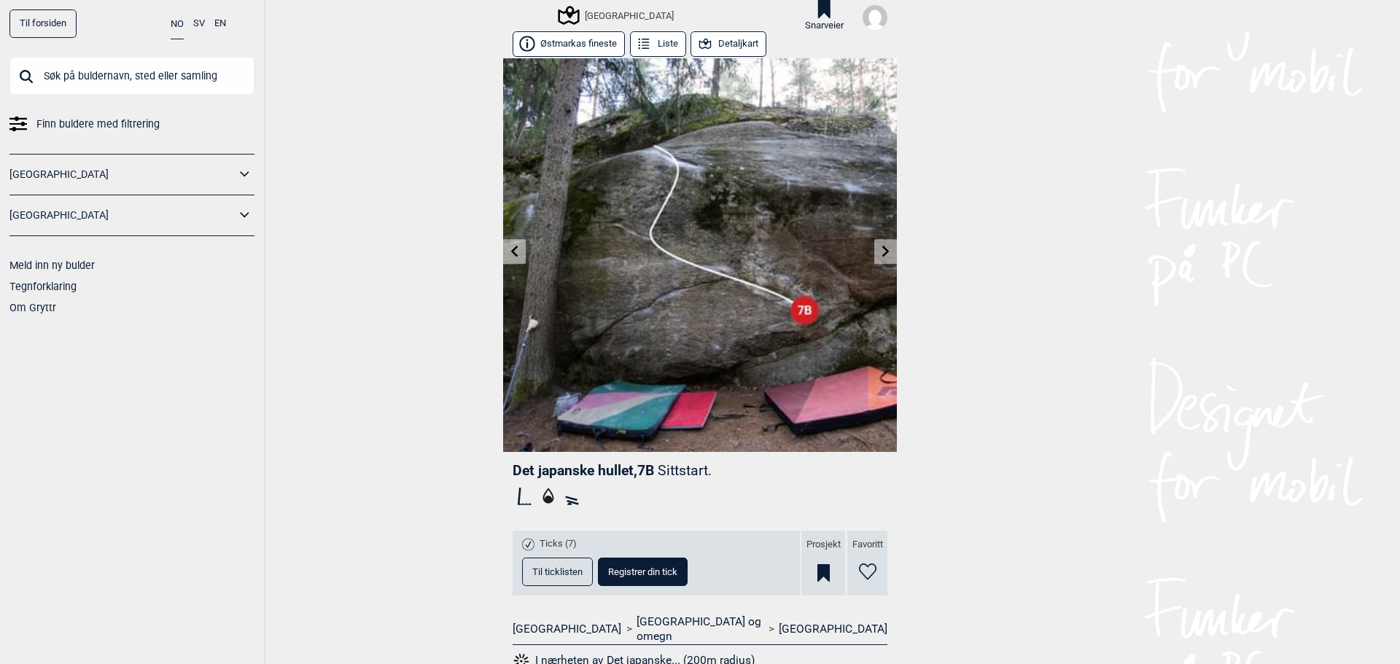
click at [877, 261] on link at bounding box center [885, 252] width 23 height 24
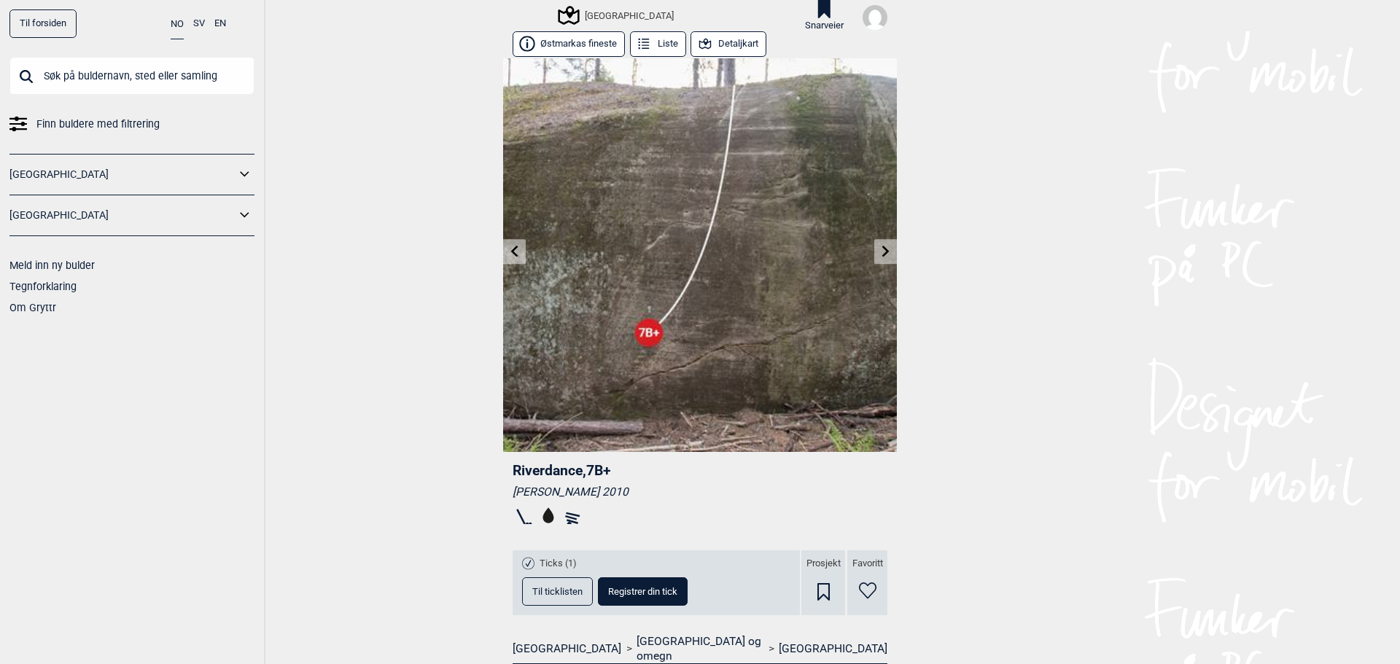
click at [509, 257] on icon at bounding box center [515, 252] width 12 height 12
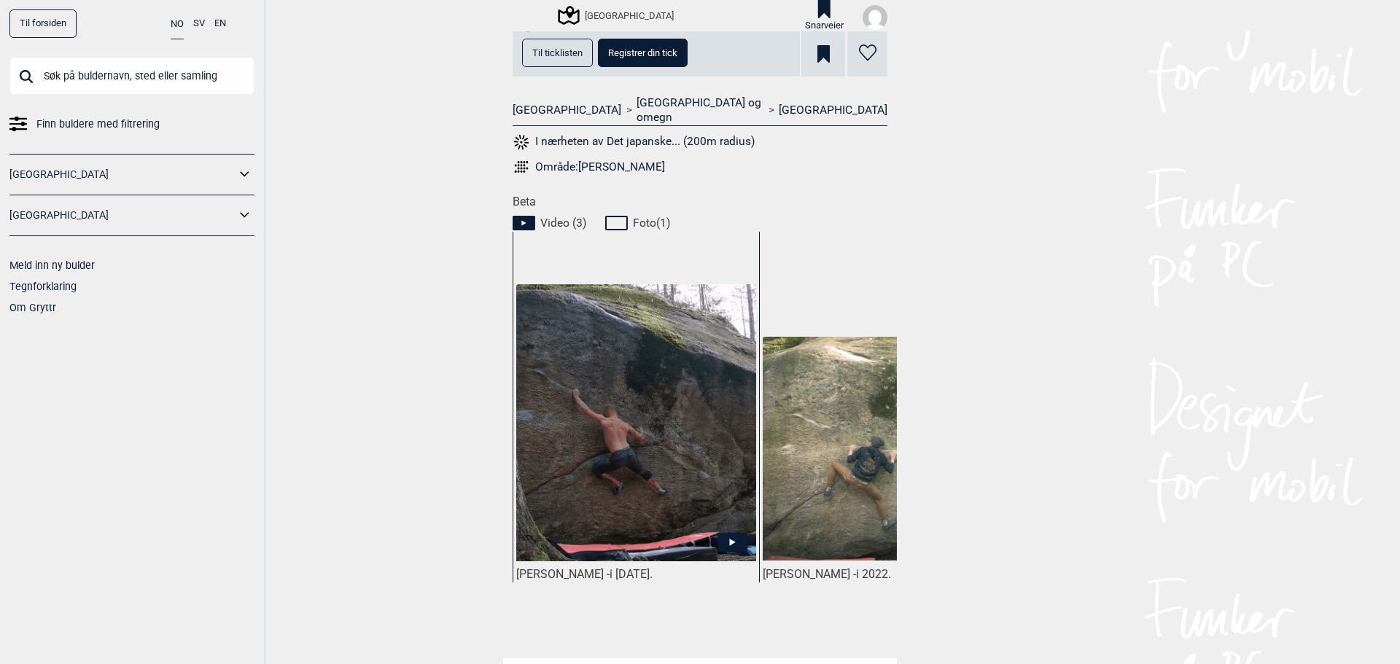
scroll to position [486, 0]
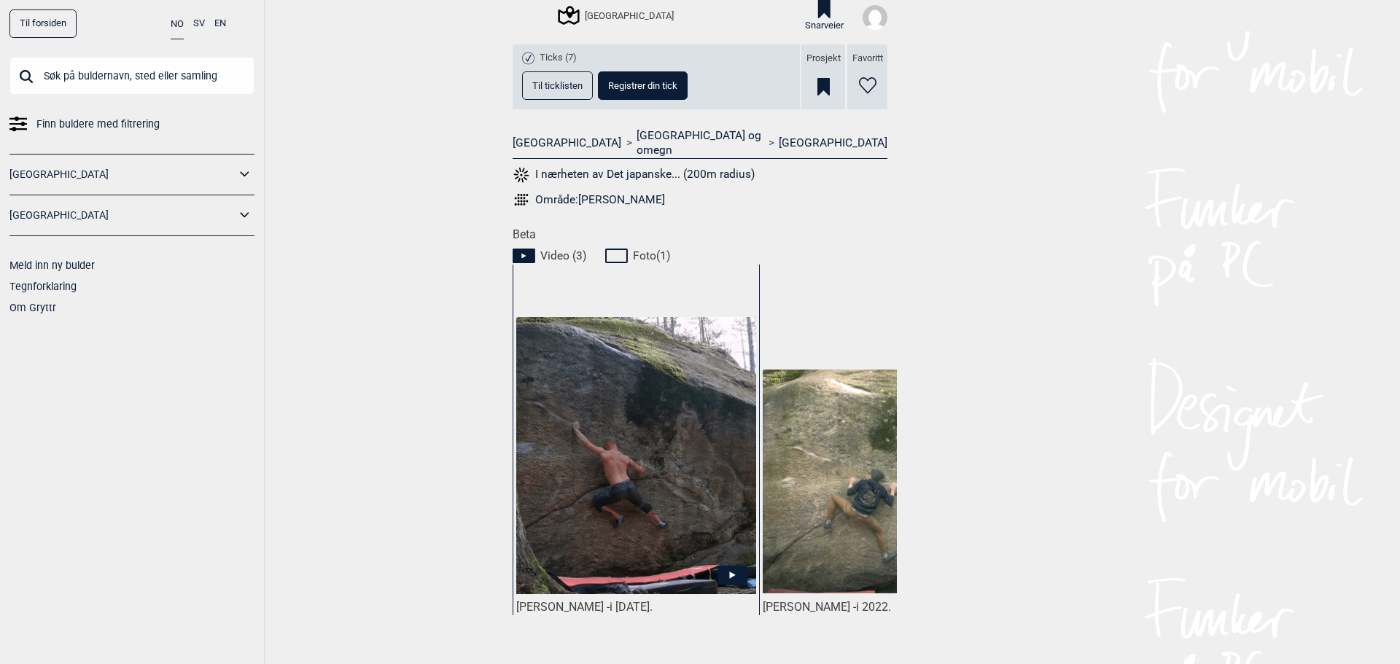
click at [609, 165] on button "I nærheten av Det japanske... (200m radius)" at bounding box center [633, 174] width 242 height 19
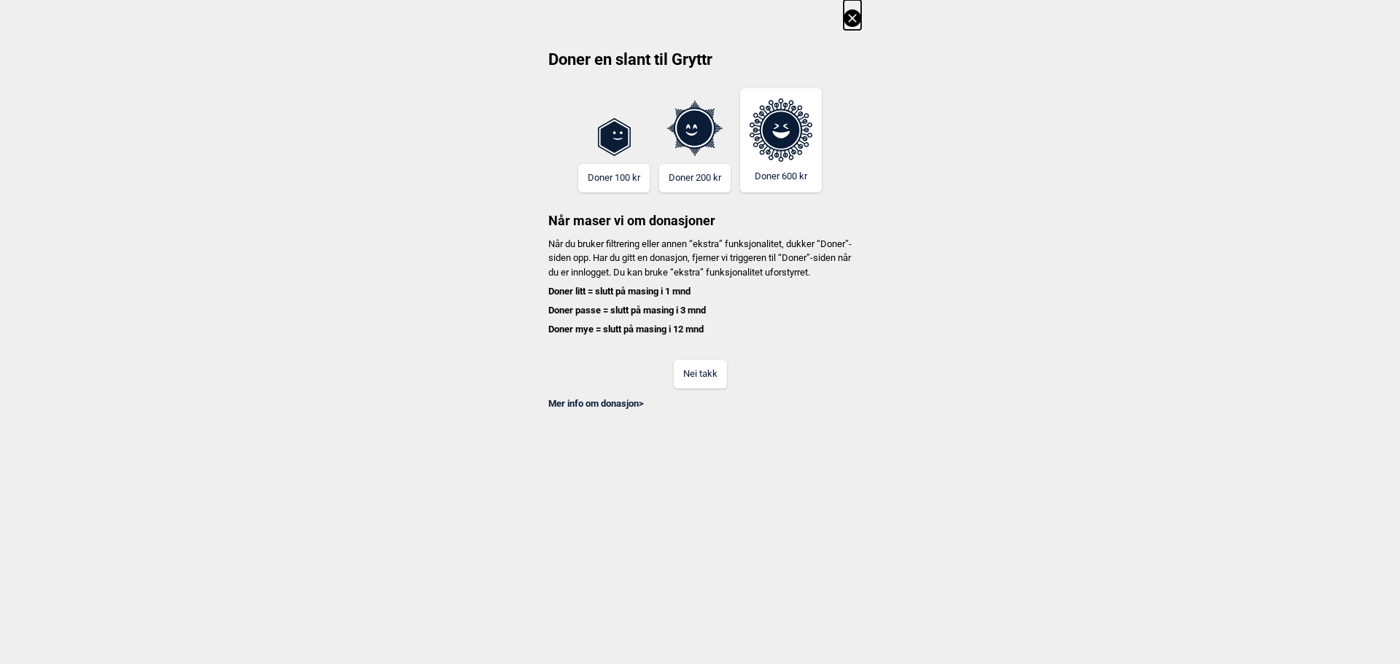
click at [697, 384] on button "Nei takk" at bounding box center [700, 374] width 53 height 28
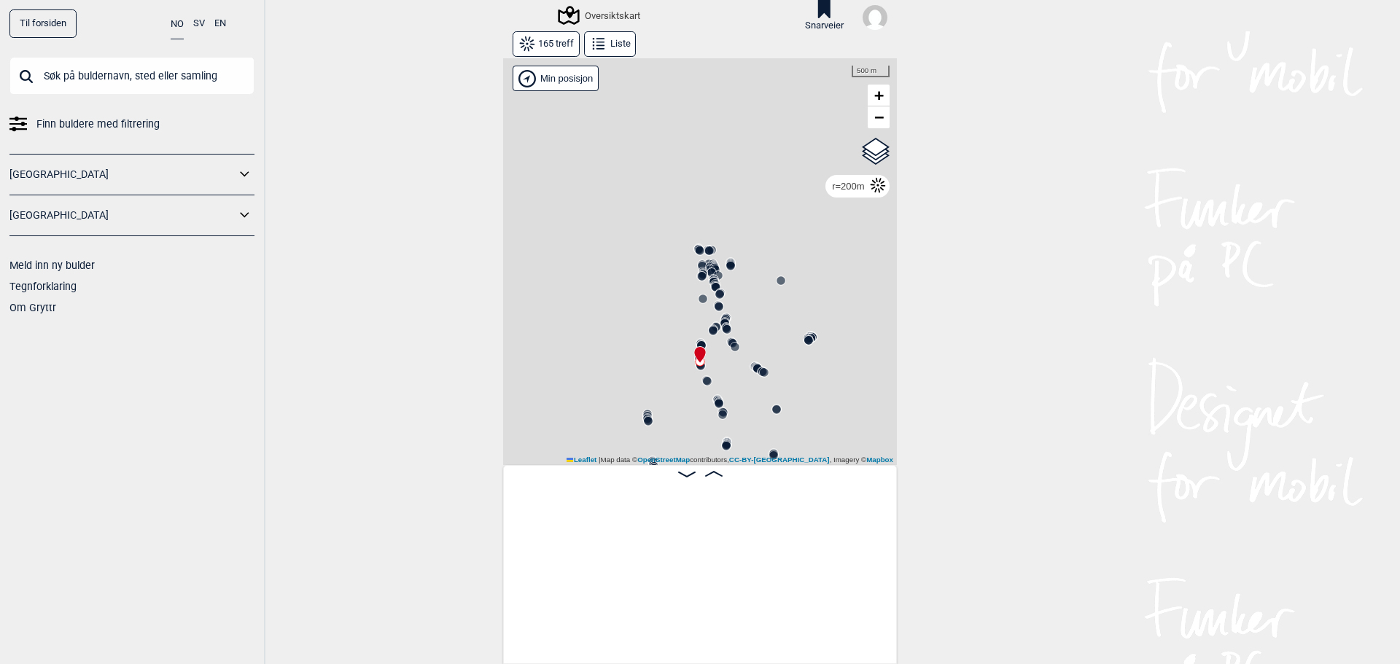
scroll to position [0, 12197]
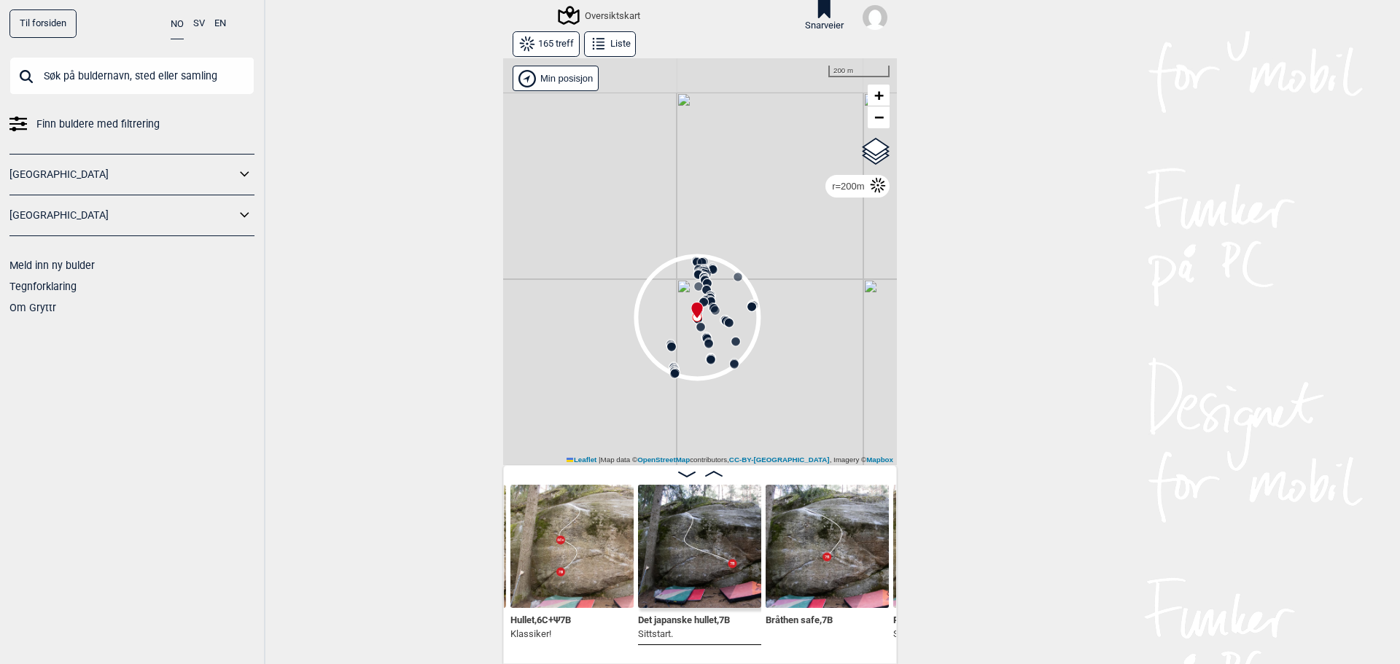
drag, startPoint x: 793, startPoint y: 388, endPoint x: 803, endPoint y: 283, distance: 105.4
click at [803, 283] on div "Gol Ål Kolomoen Vallset Tangen Sørli Åsbygda Kongsberg Efteløt Østmarka nord Se…" at bounding box center [700, 261] width 394 height 407
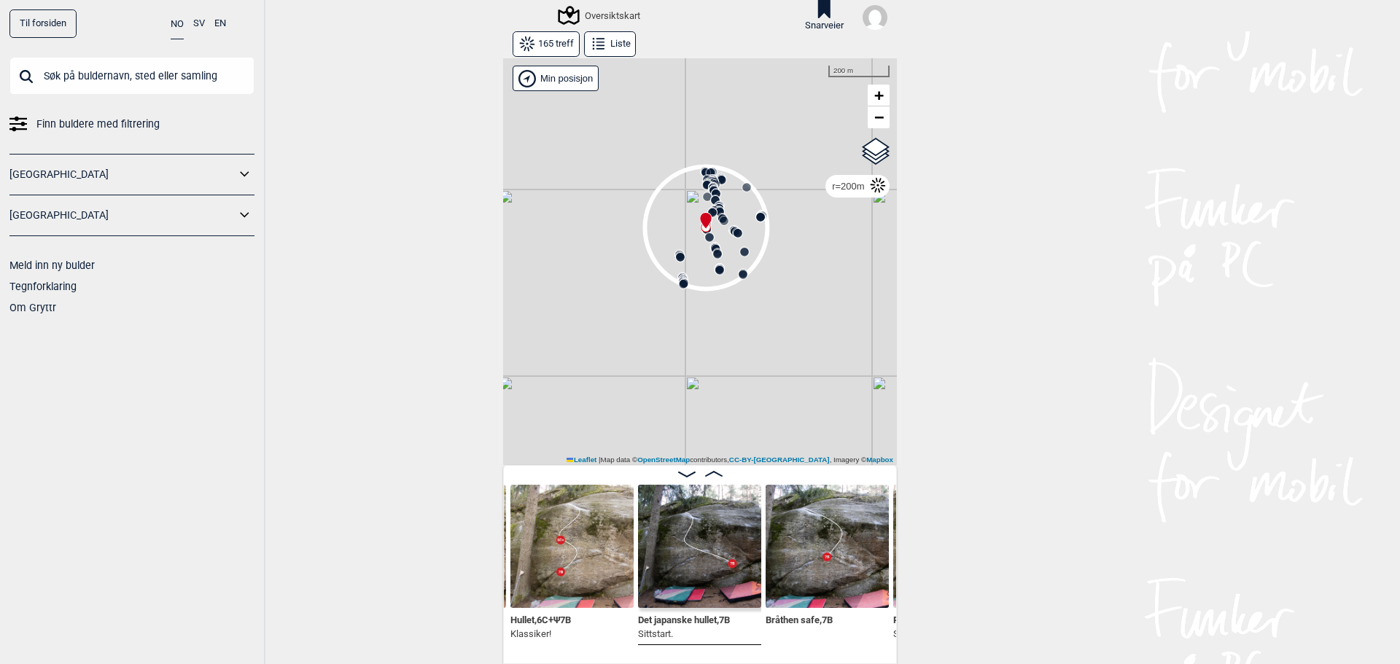
drag, startPoint x: 831, startPoint y: 281, endPoint x: 830, endPoint y: 218, distance: 63.4
click at [830, 218] on div "Gol Ål Kolomoen Vallset Tangen Sørli Åsbygda Kongsberg Efteløt Østmarka nord Se…" at bounding box center [700, 261] width 394 height 407
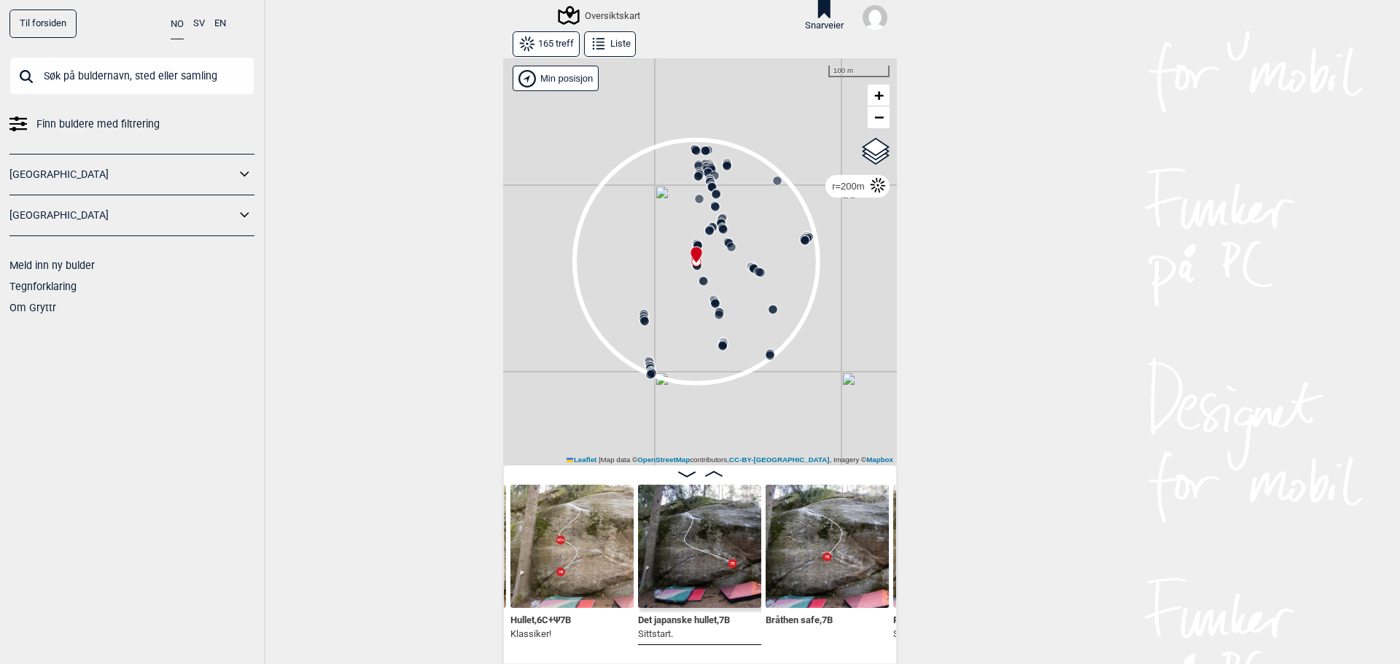
click at [644, 358] on icon at bounding box center [650, 363] width 12 height 12
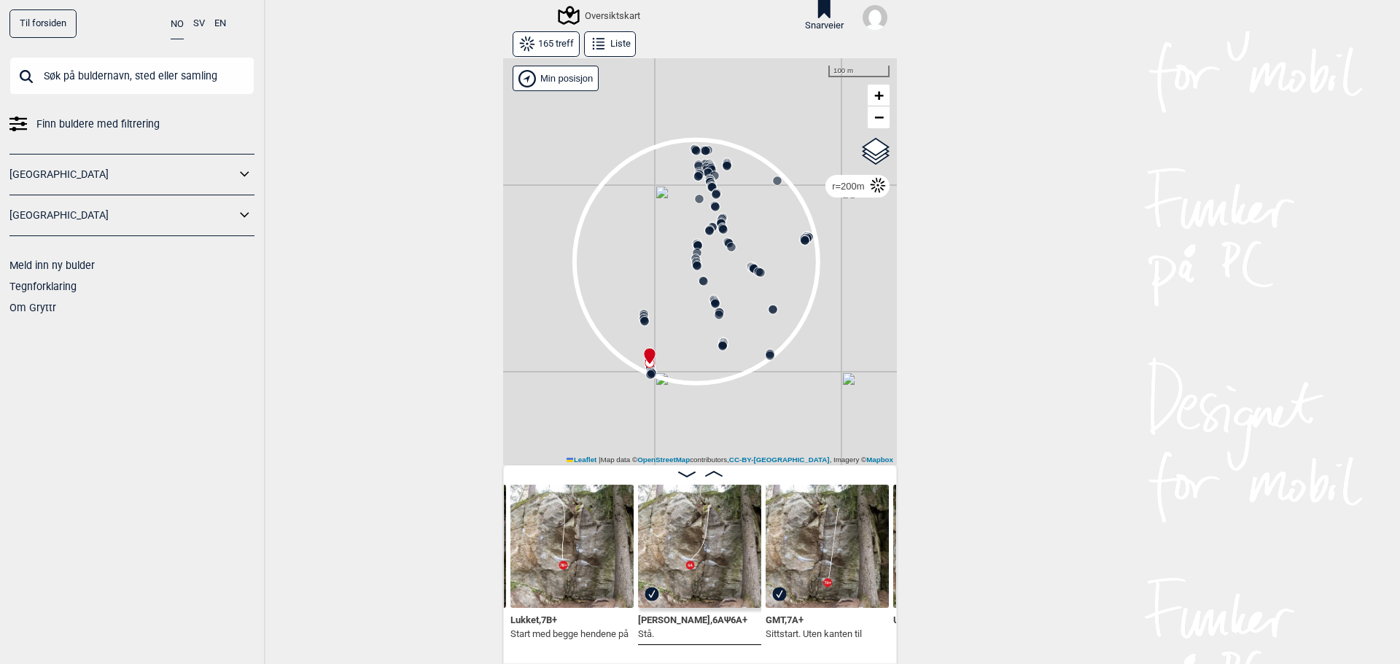
click at [645, 366] on circle at bounding box center [649, 363] width 9 height 9
click at [693, 262] on circle at bounding box center [697, 266] width 9 height 9
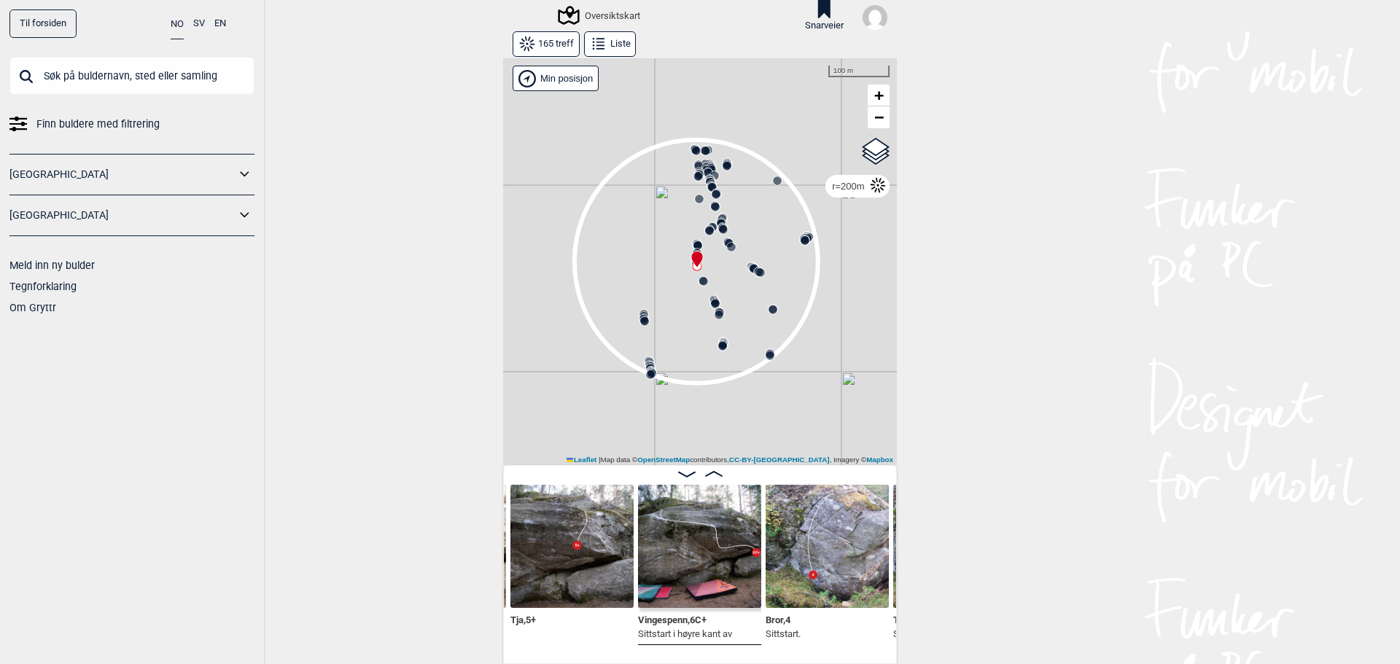
click at [718, 219] on icon at bounding box center [721, 224] width 12 height 12
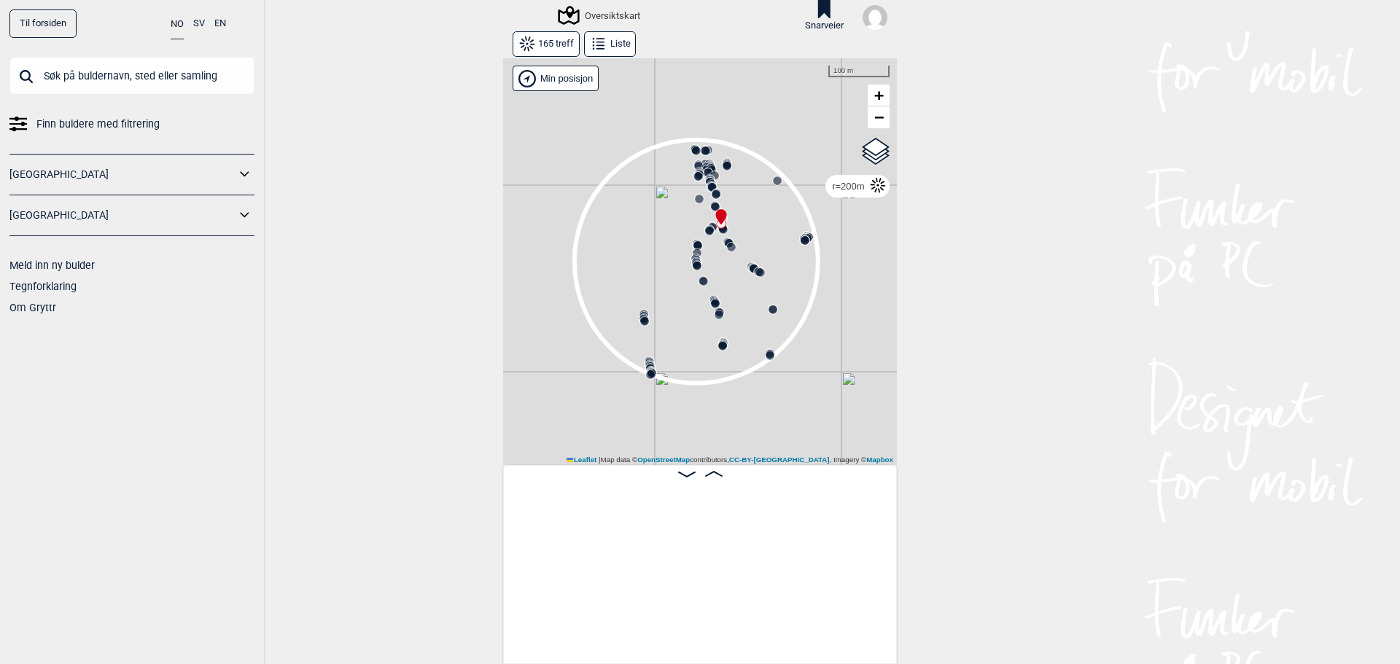
scroll to position [0, 7885]
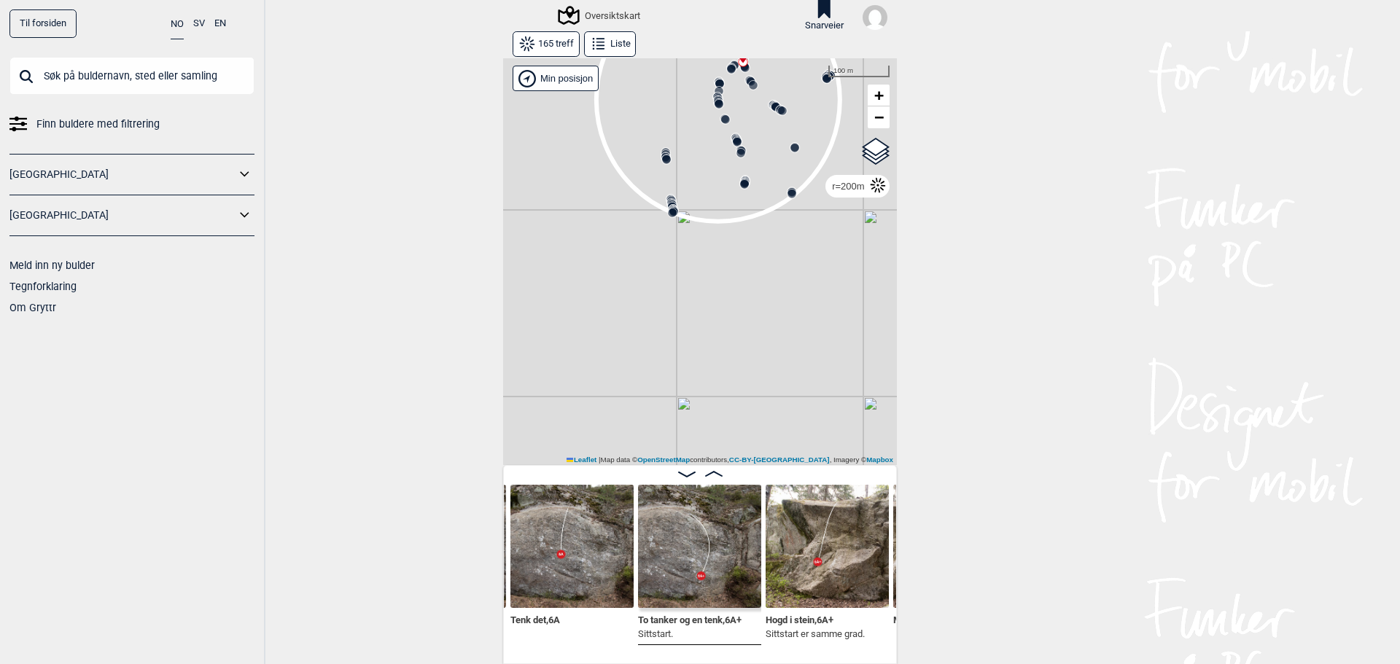
drag, startPoint x: 666, startPoint y: 351, endPoint x: 688, endPoint y: 190, distance: 163.3
click at [688, 190] on div "Gol Ål Kolomoen Vallset Tangen Sørli Åsbygda Kongsberg Efteløt Østmarka nord Se…" at bounding box center [700, 261] width 394 height 407
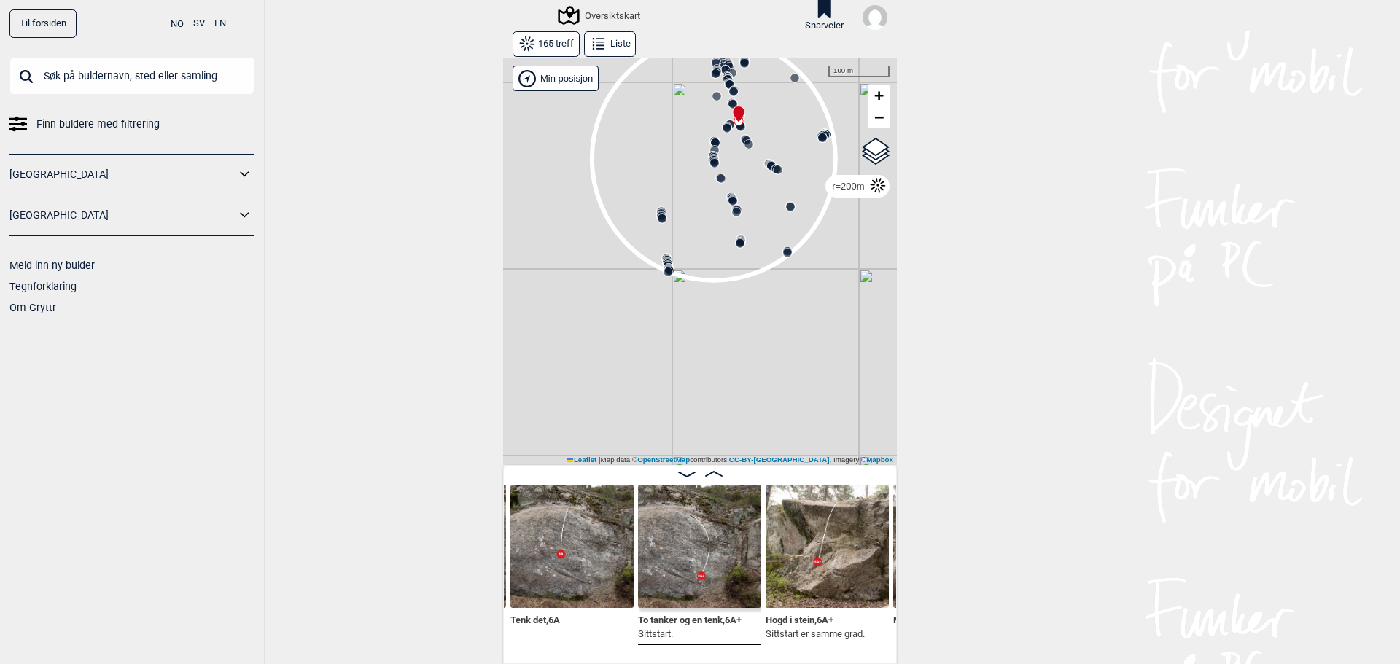
drag, startPoint x: 707, startPoint y: 162, endPoint x: 679, endPoint y: 346, distance: 185.8
click at [679, 346] on div "Gol Ål Kolomoen Vallset Tangen Sørli Åsbygda Kongsberg Efteløt Østmarka nord Se…" at bounding box center [700, 261] width 394 height 407
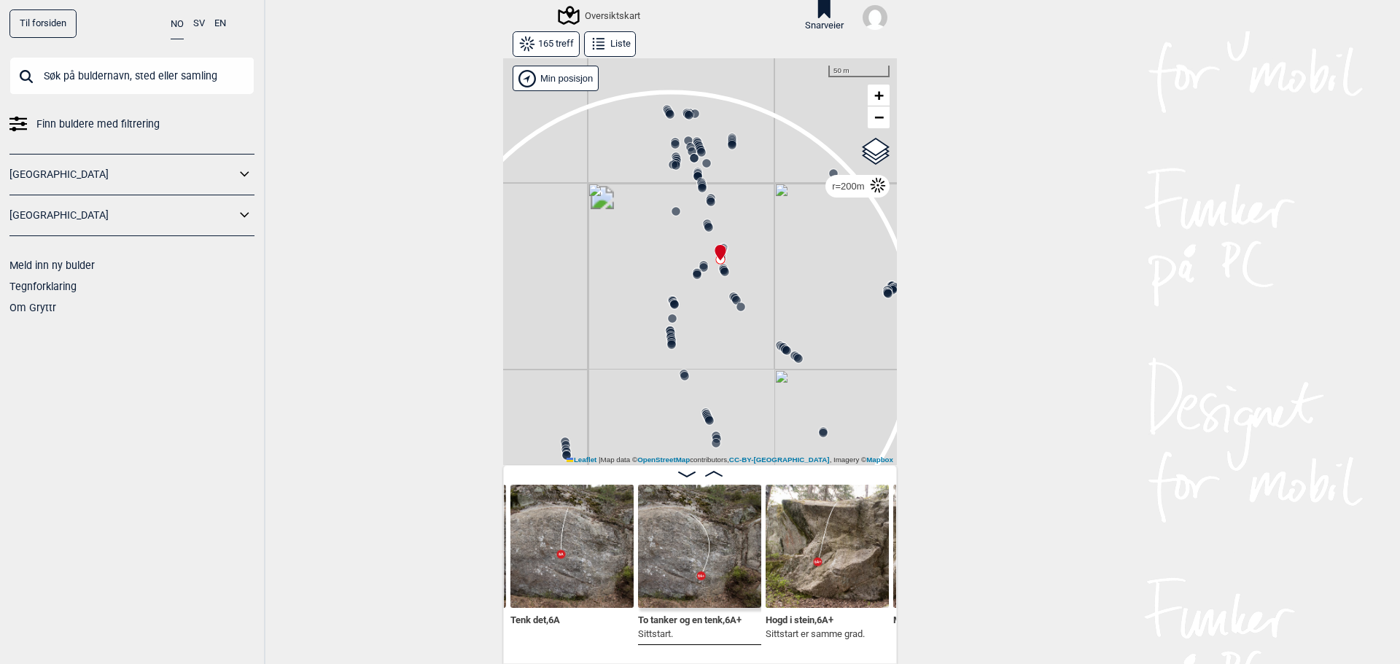
click at [684, 137] on circle at bounding box center [688, 140] width 9 height 9
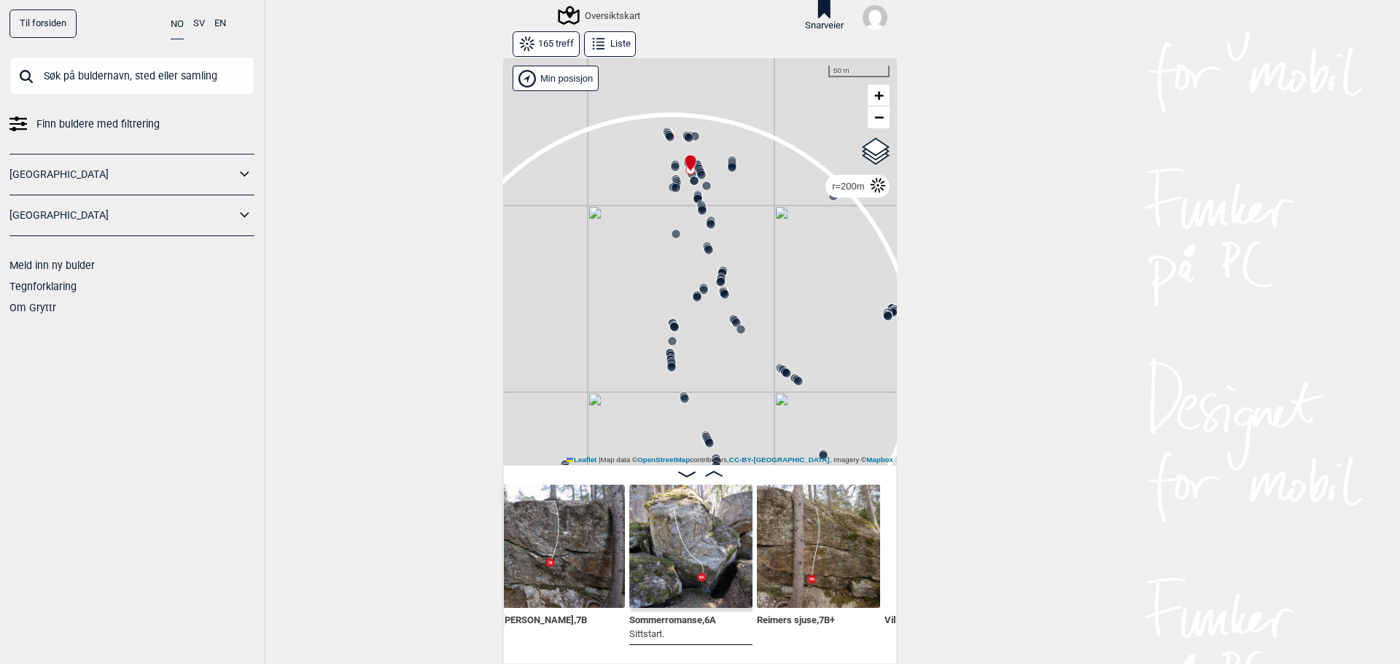
scroll to position [0, 3141]
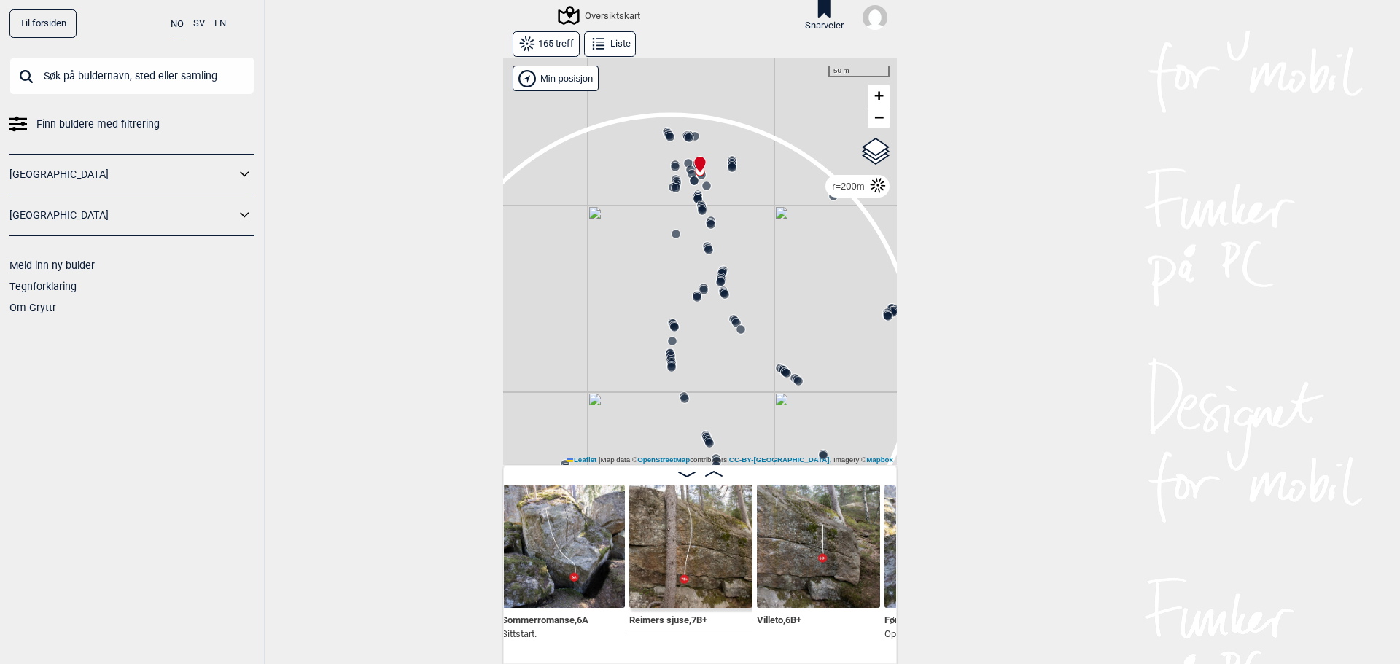
click at [664, 579] on img at bounding box center [690, 546] width 123 height 123
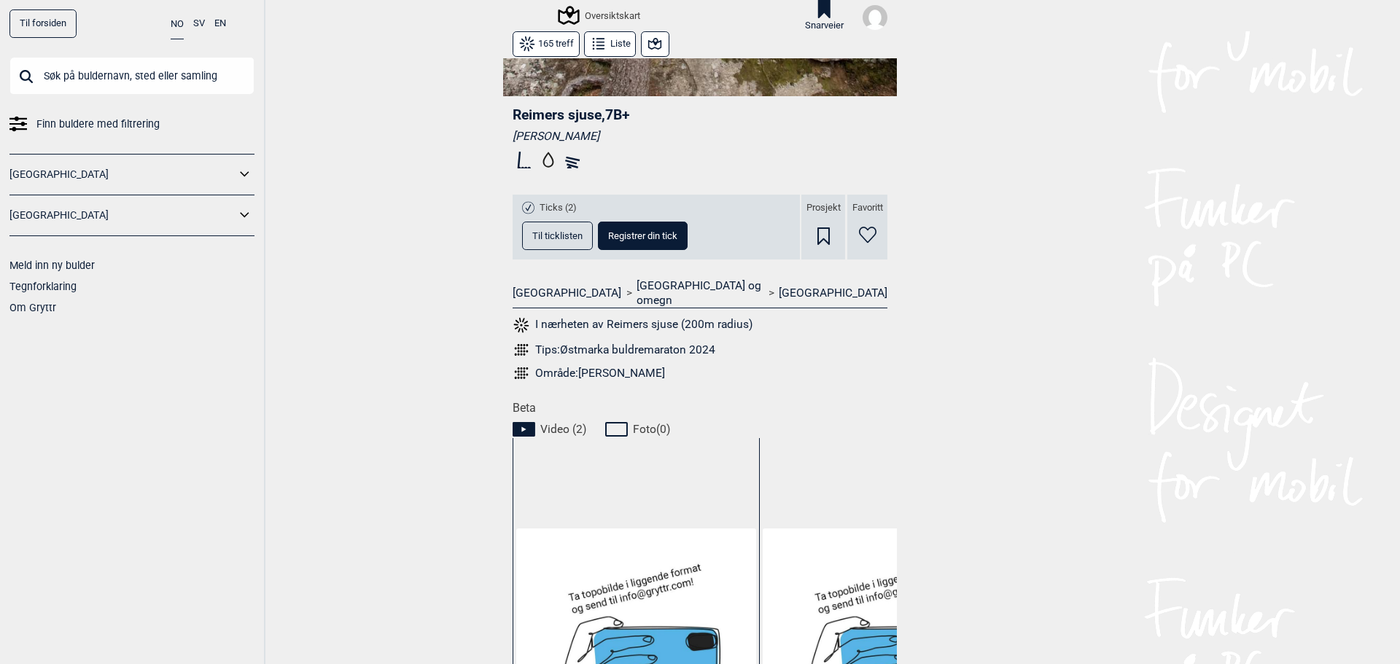
scroll to position [340, 0]
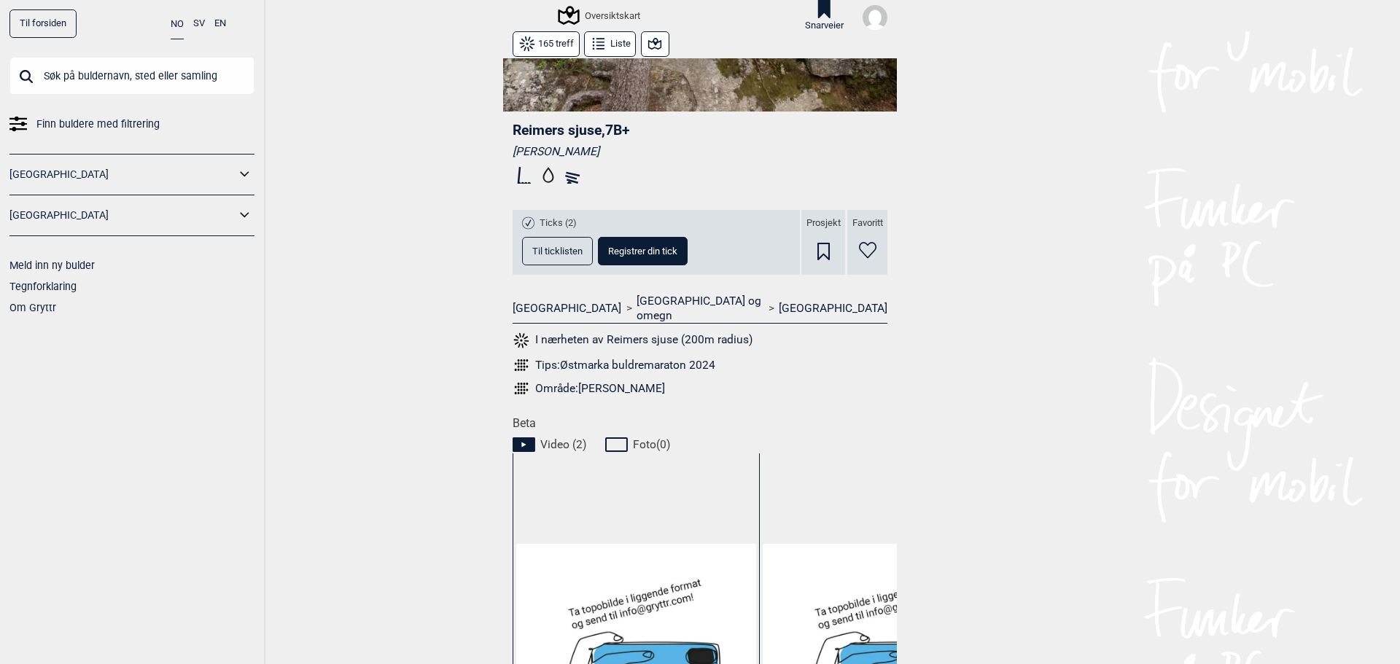
click at [617, 561] on img at bounding box center [636, 664] width 240 height 240
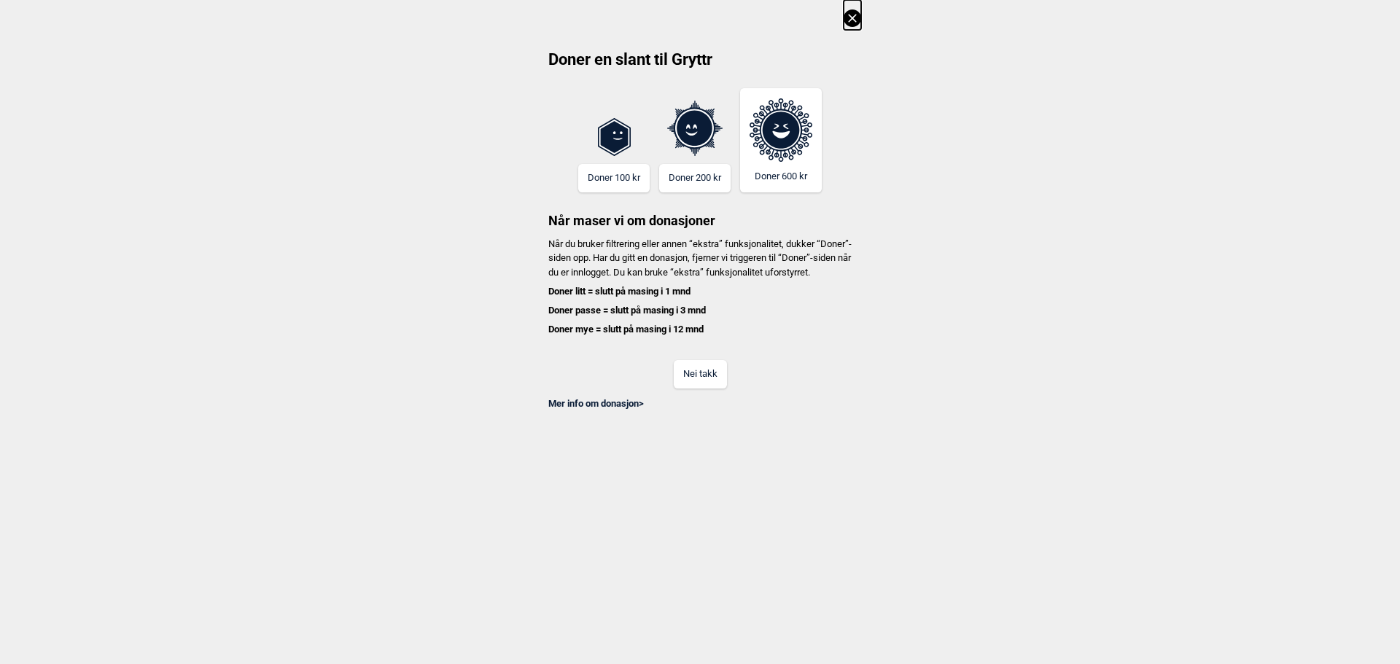
click at [701, 389] on button "Nei takk" at bounding box center [700, 374] width 53 height 28
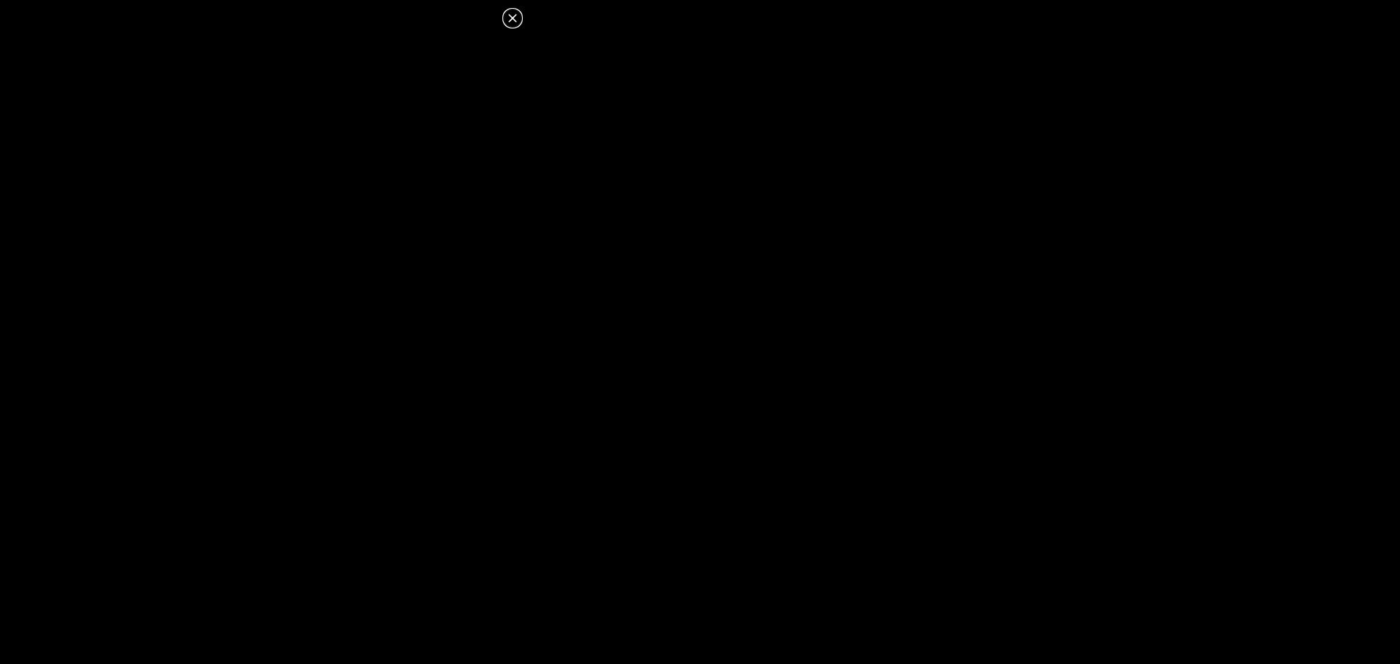
click at [516, 19] on icon at bounding box center [512, 17] width 17 height 17
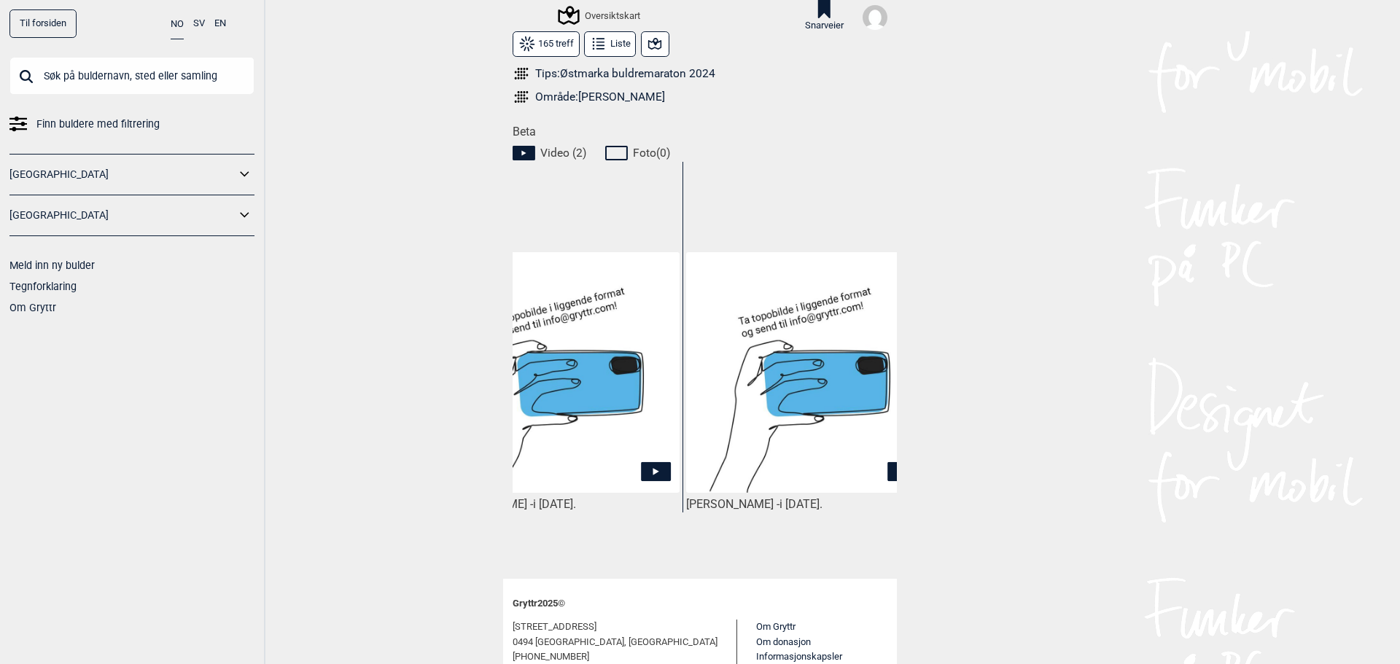
scroll to position [0, 109]
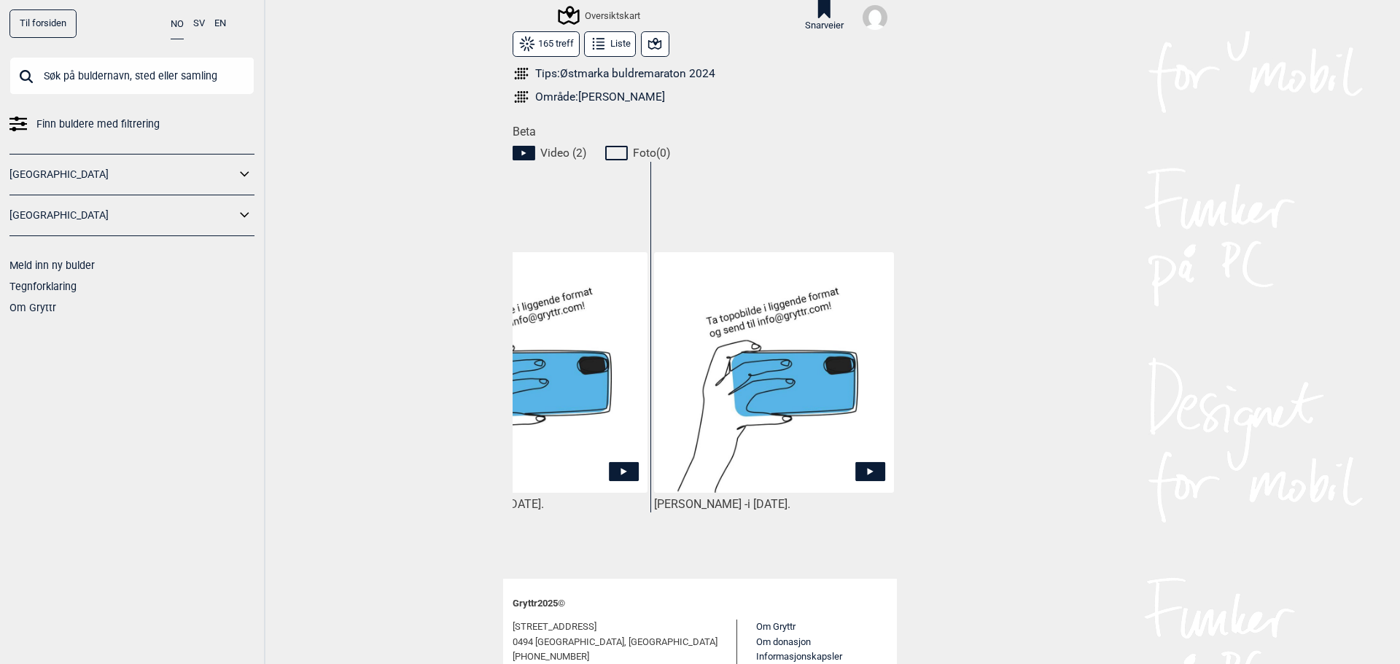
click at [789, 409] on img at bounding box center [774, 372] width 240 height 240
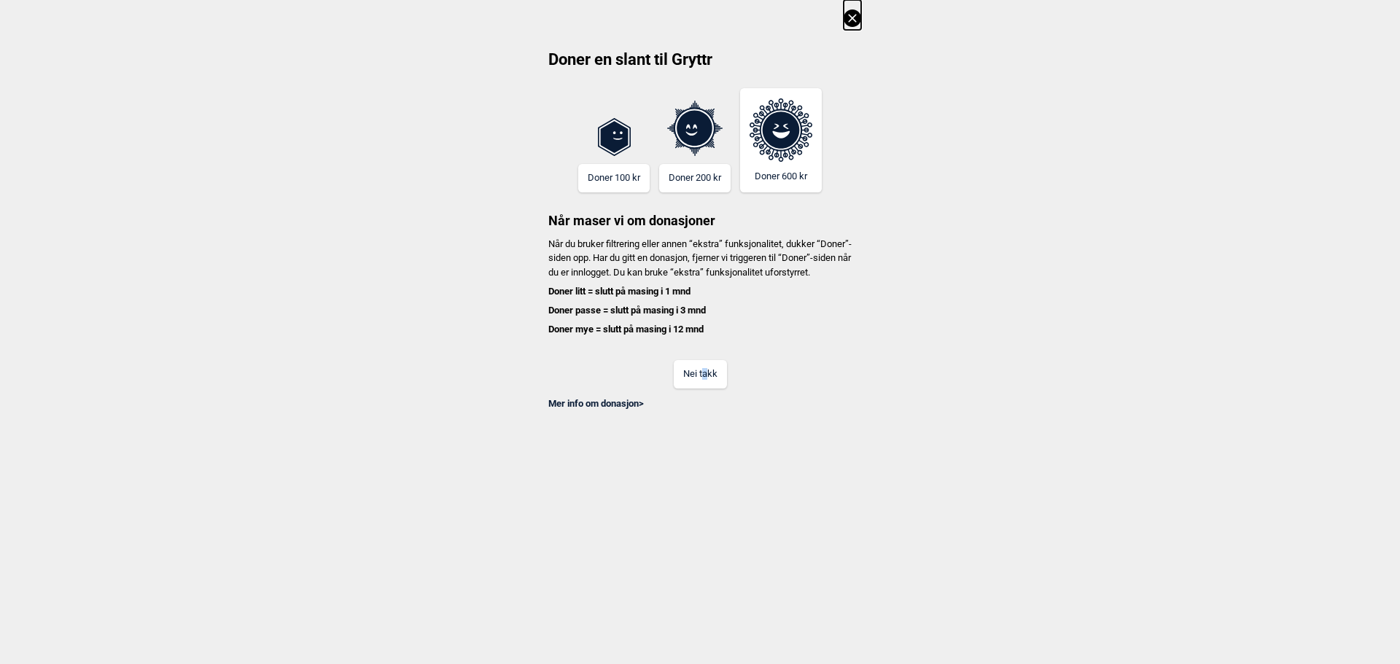
click at [703, 389] on button "Nei takk" at bounding box center [700, 374] width 53 height 28
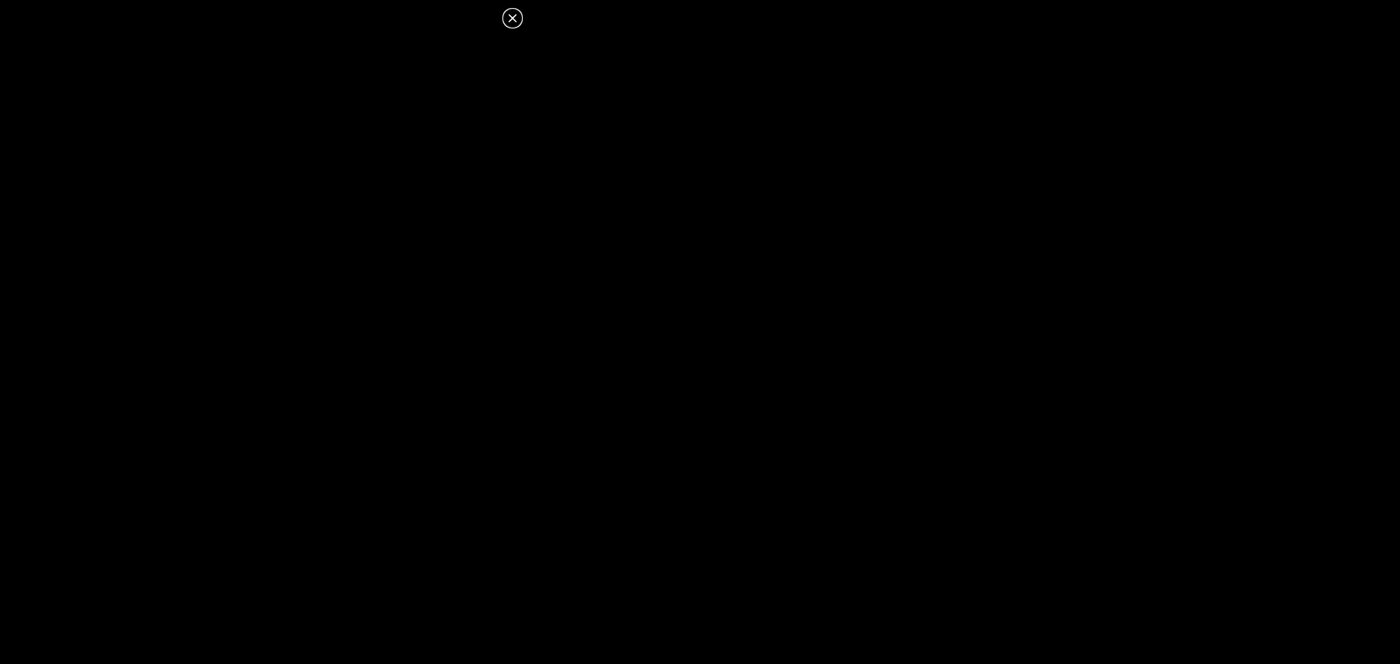
click at [510, 12] on icon at bounding box center [512, 17] width 17 height 17
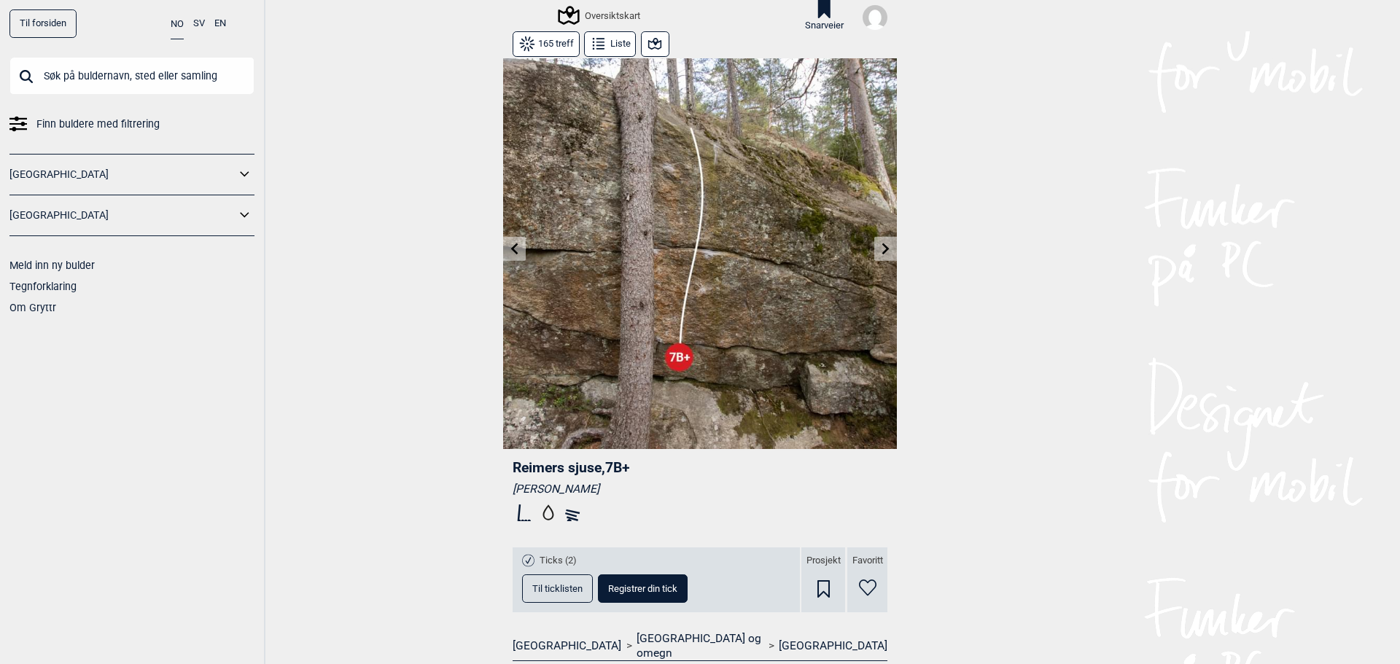
scroll to position [0, 0]
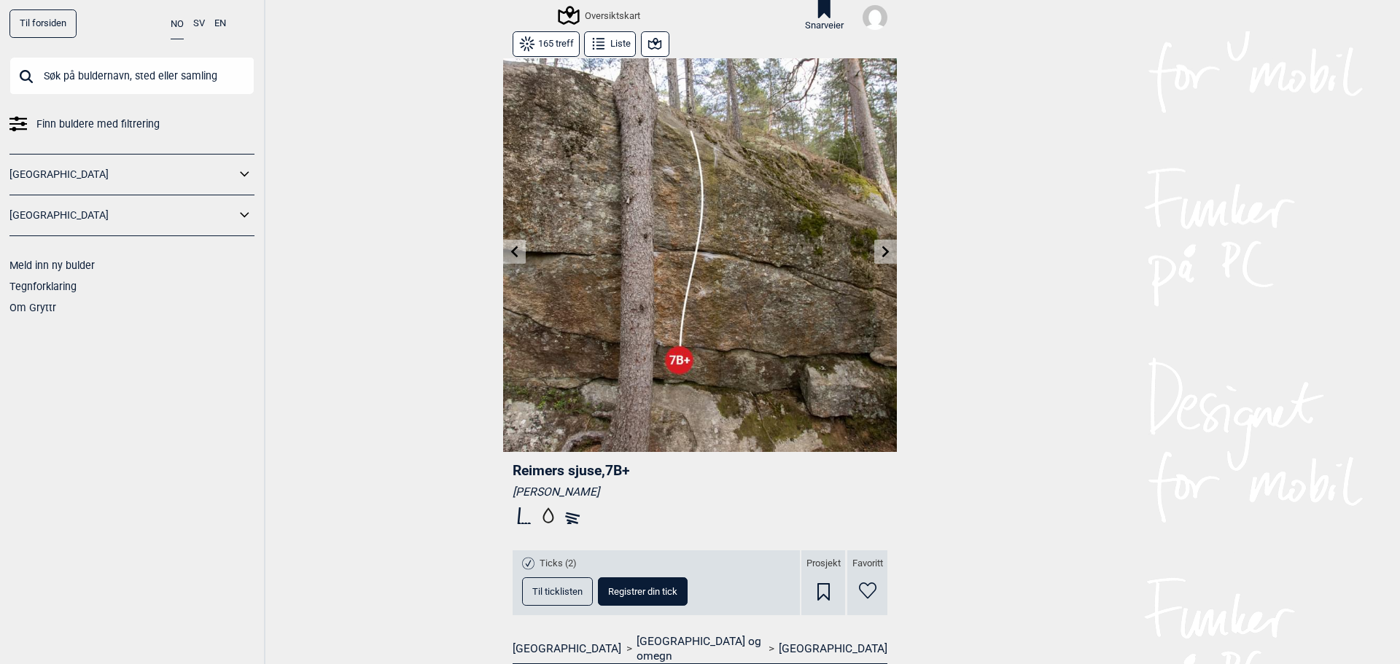
click at [874, 252] on button at bounding box center [885, 252] width 23 height 24
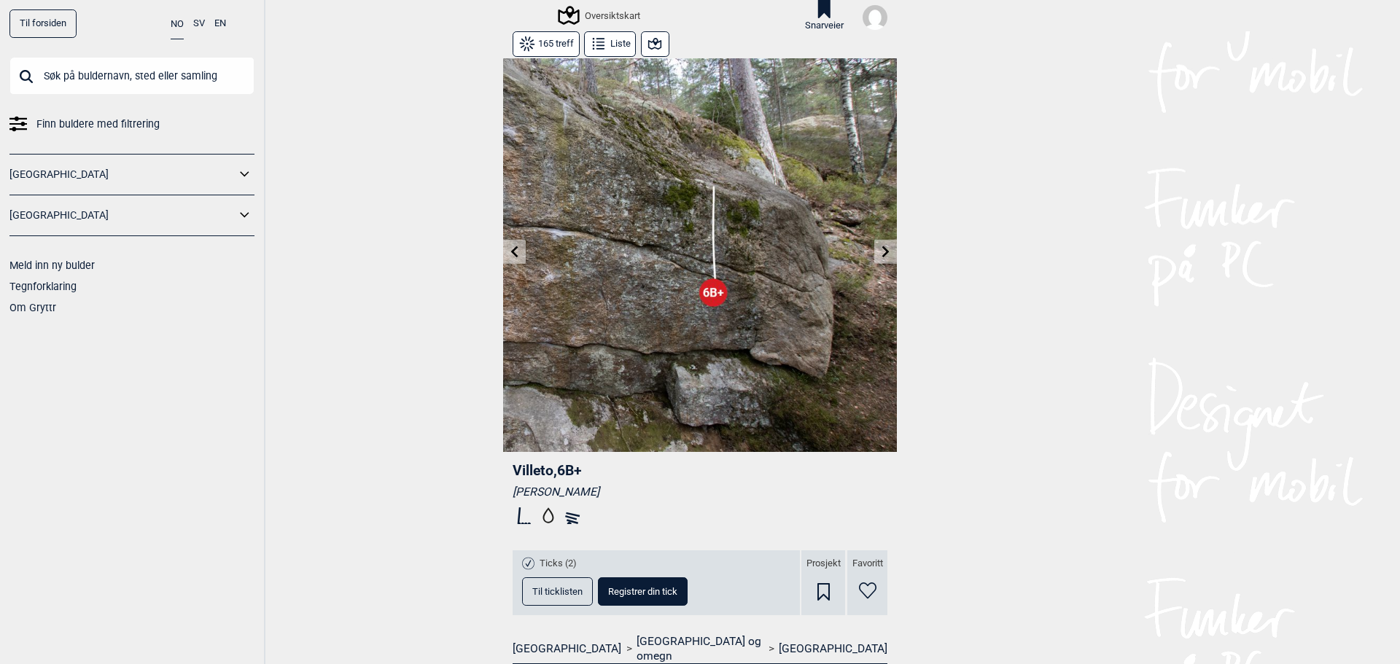
click at [874, 252] on button at bounding box center [885, 252] width 23 height 24
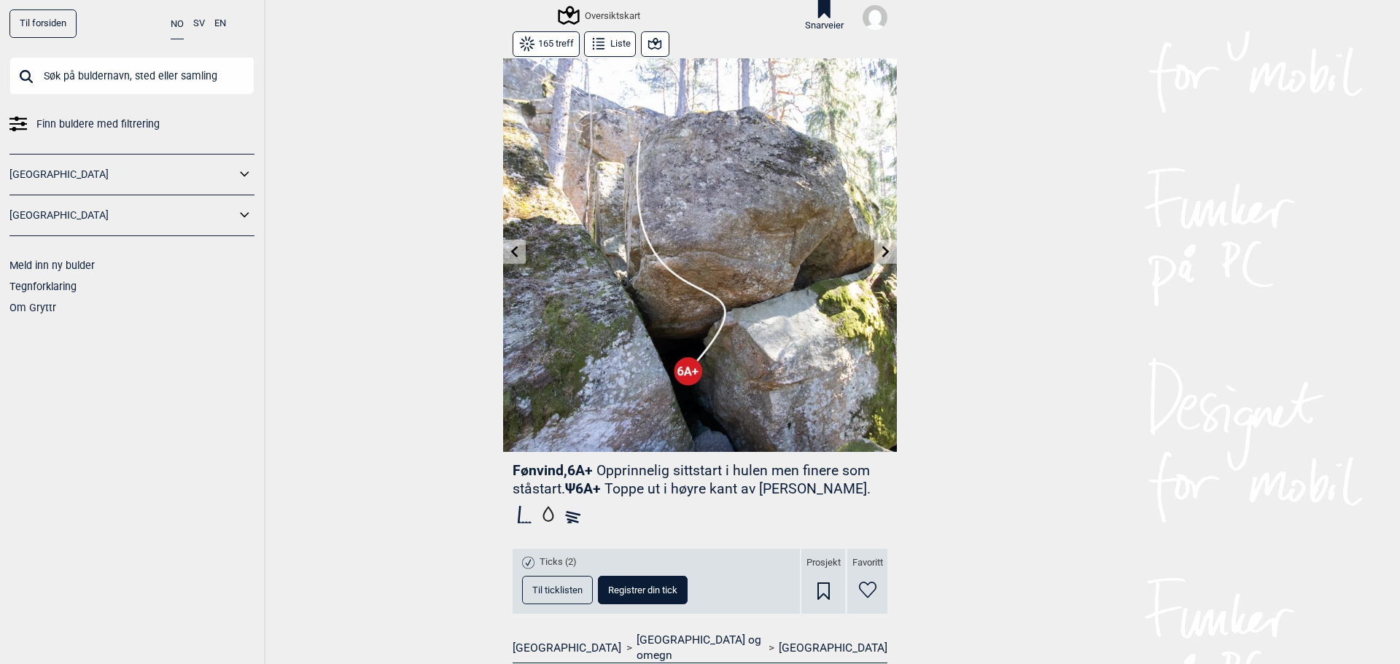
click at [510, 247] on icon at bounding box center [515, 252] width 12 height 12
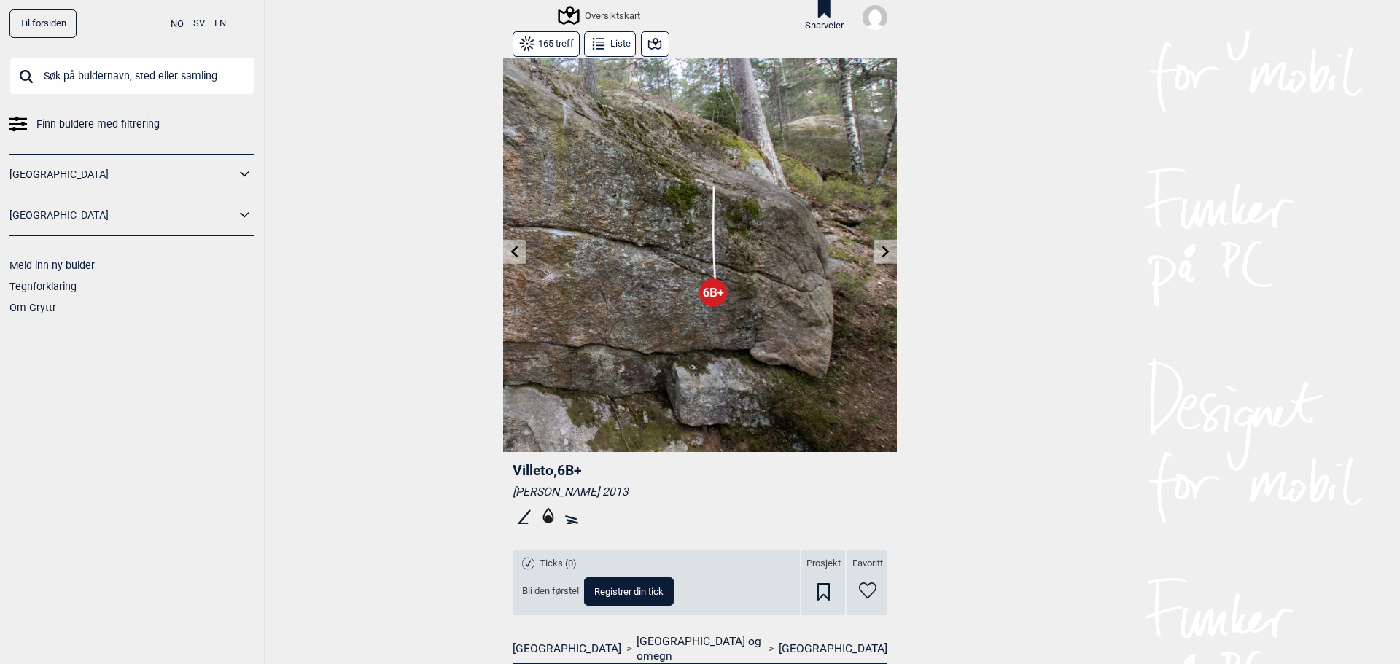
click at [510, 247] on icon at bounding box center [515, 252] width 12 height 12
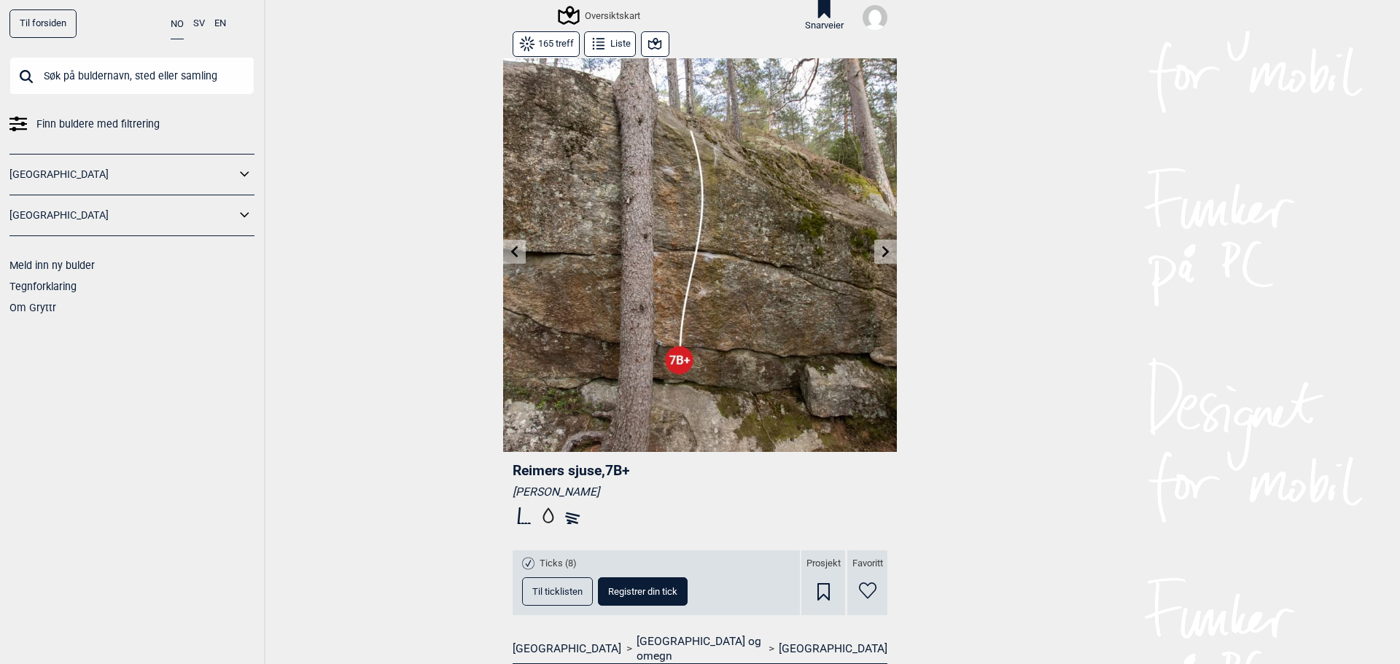
click at [510, 247] on icon at bounding box center [515, 252] width 12 height 12
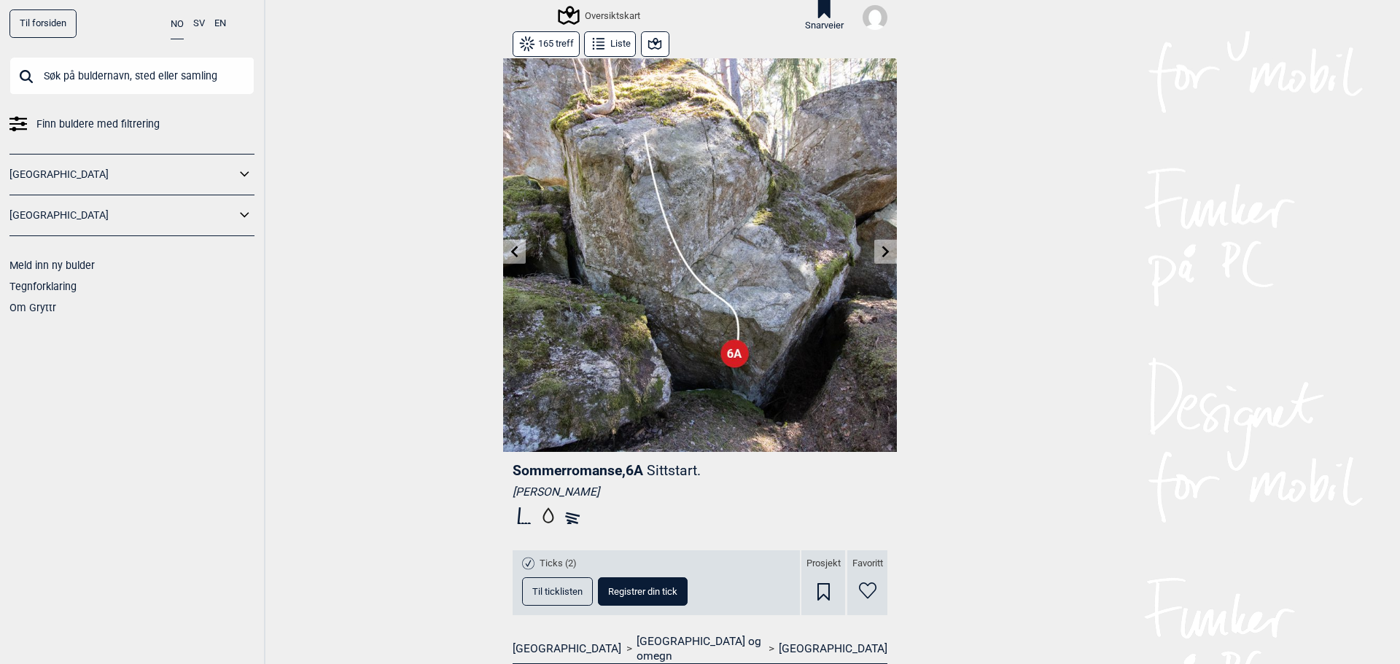
click at [881, 255] on icon at bounding box center [886, 252] width 12 height 12
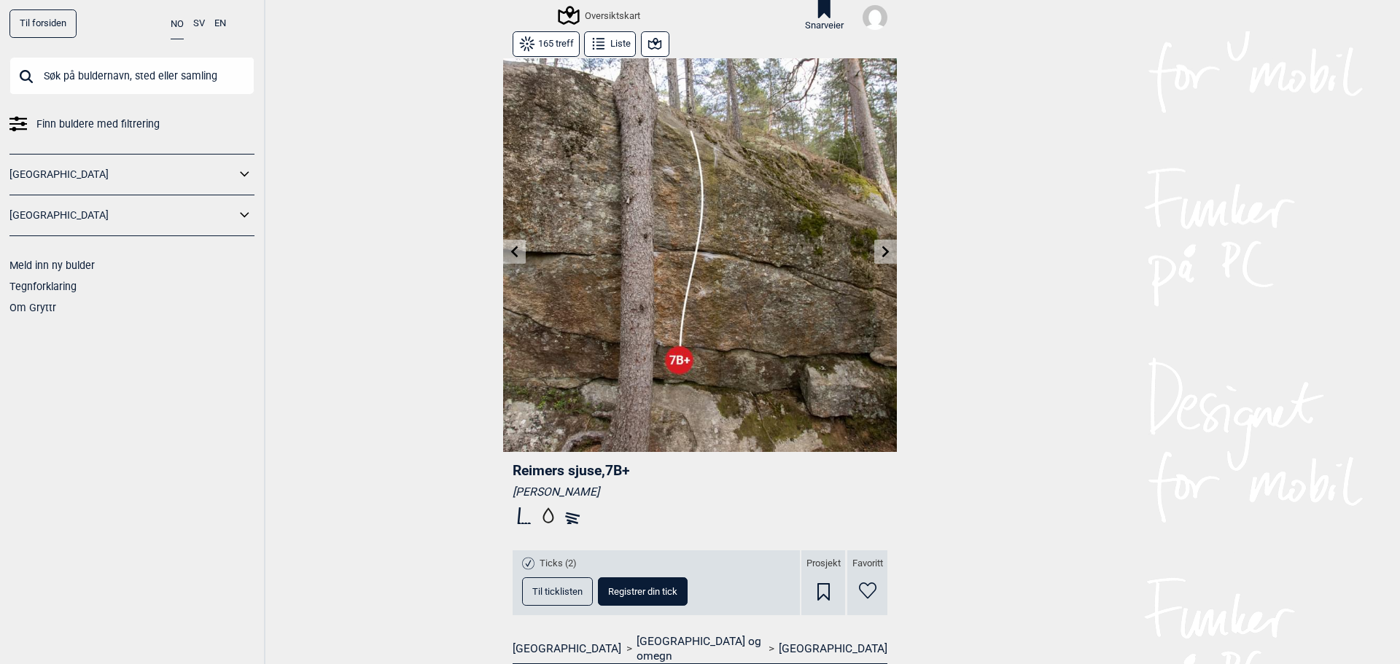
click at [881, 255] on icon at bounding box center [886, 252] width 12 height 12
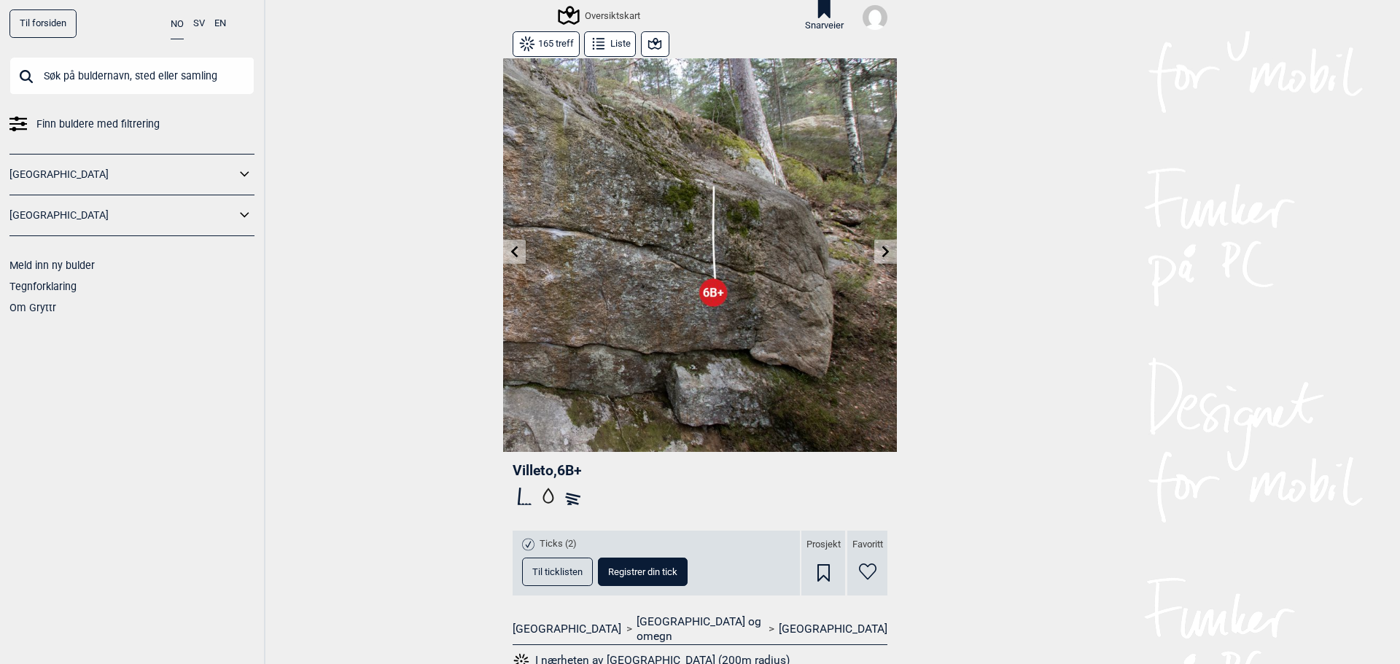
click at [882, 254] on icon at bounding box center [885, 252] width 7 height 12
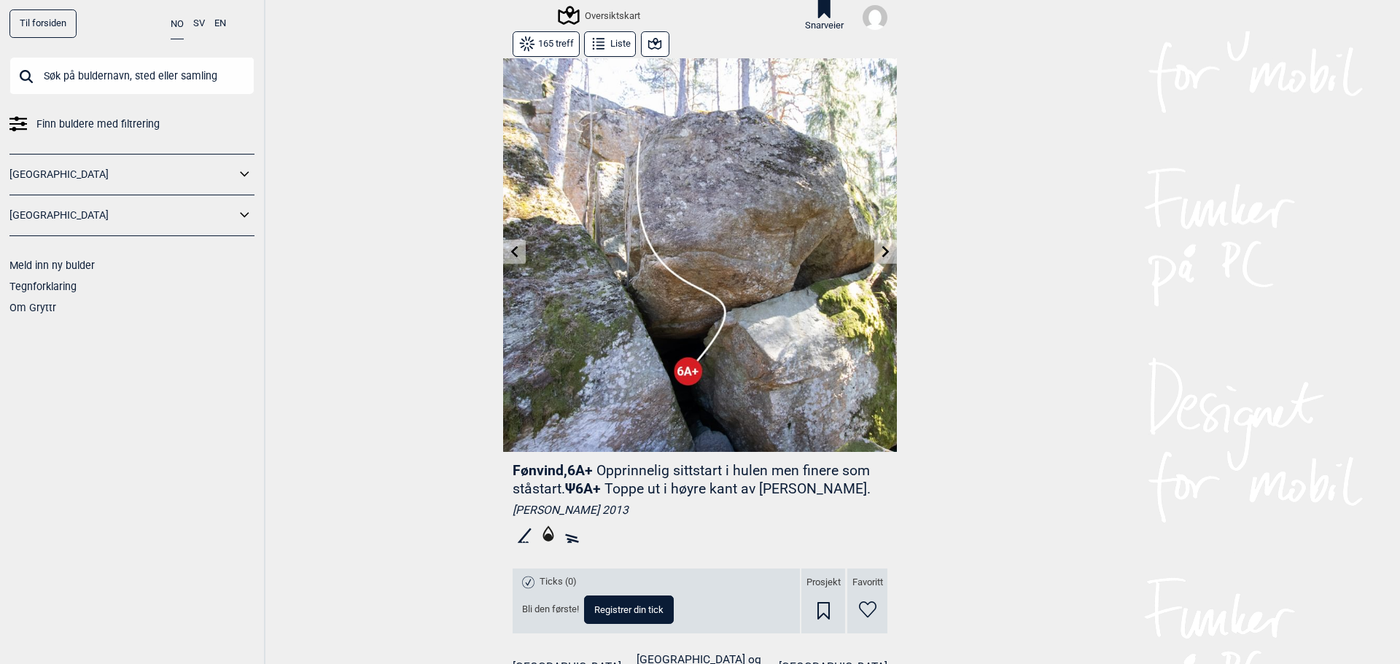
click at [882, 252] on icon at bounding box center [885, 252] width 7 height 12
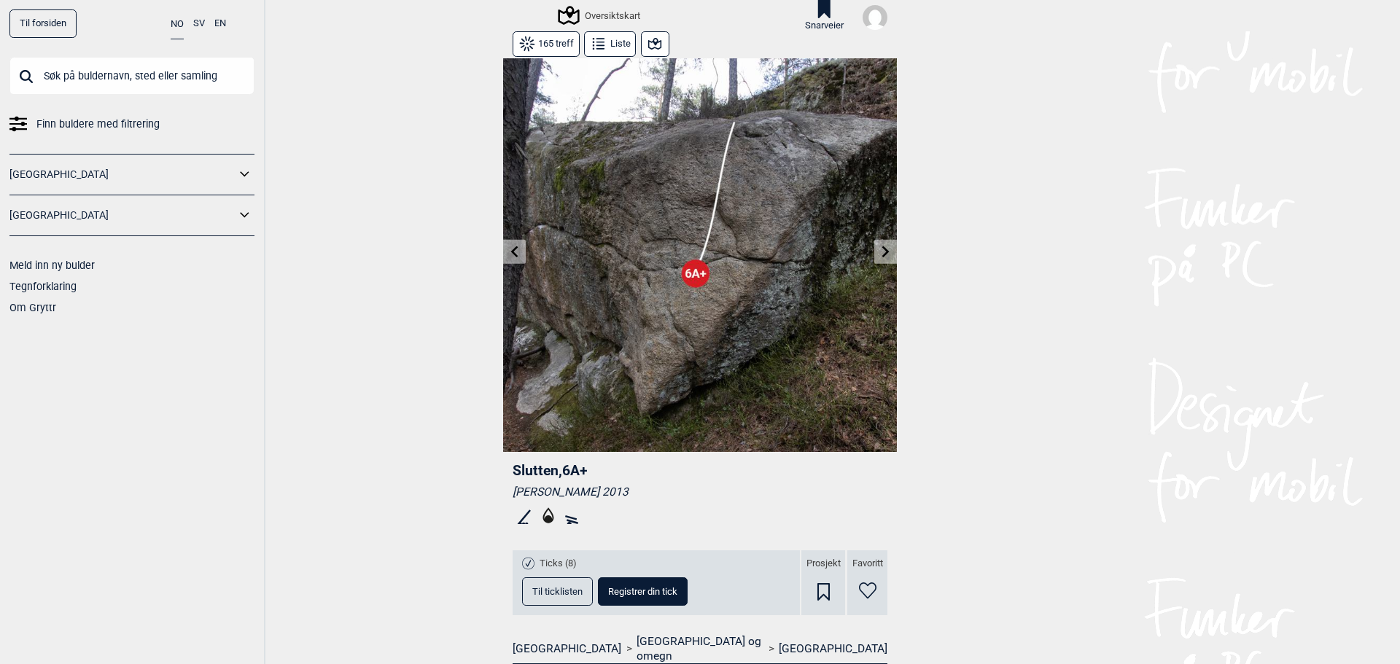
click at [882, 252] on icon at bounding box center [885, 252] width 7 height 12
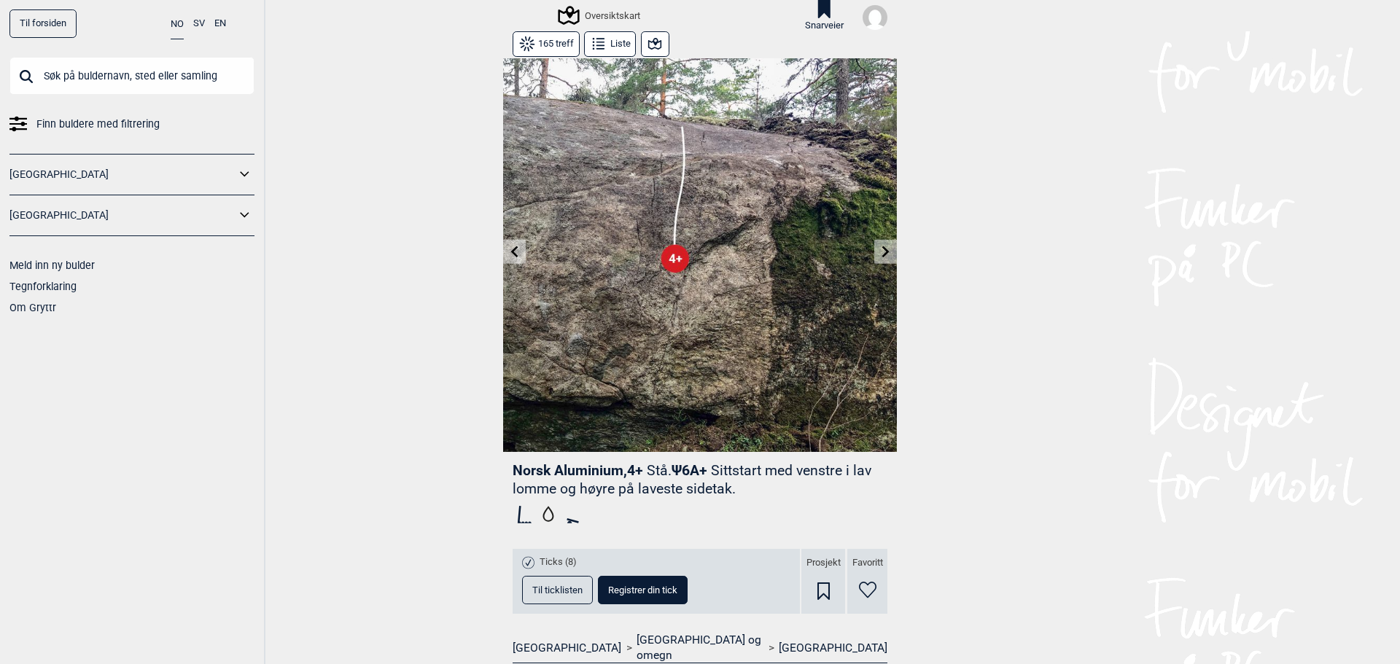
click at [882, 252] on icon at bounding box center [885, 252] width 7 height 12
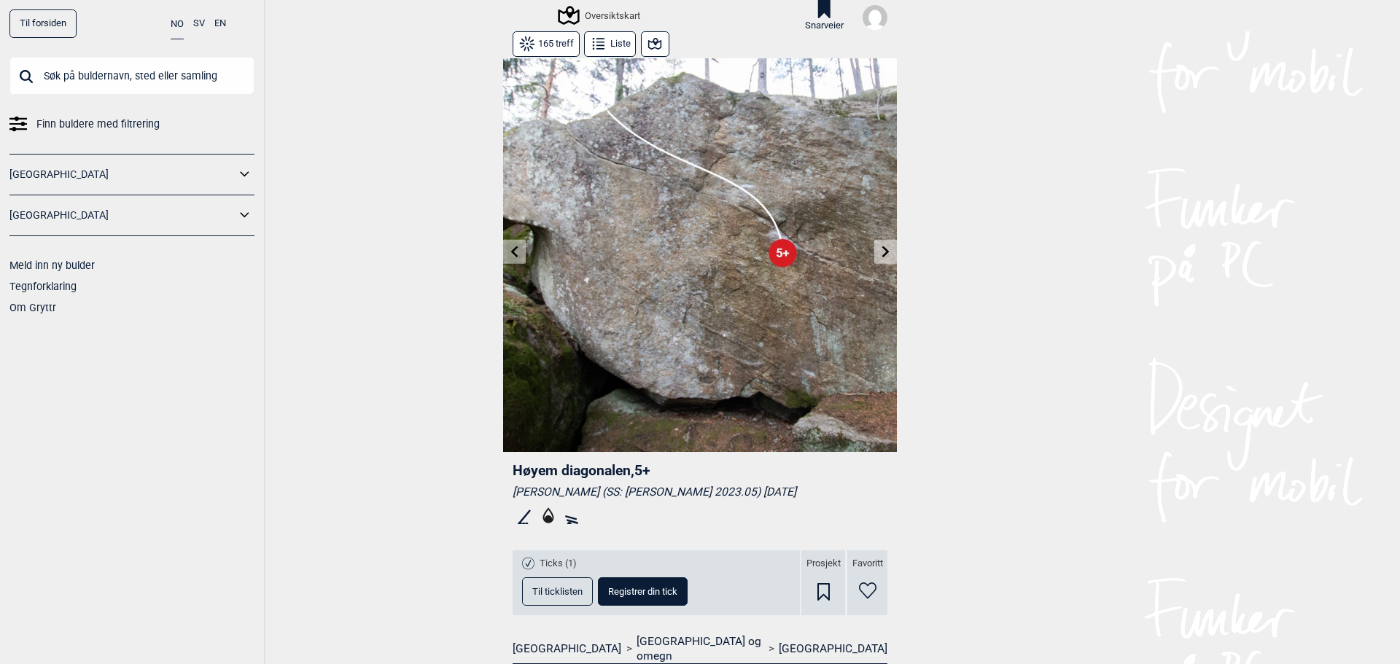
click at [882, 252] on icon at bounding box center [885, 252] width 7 height 12
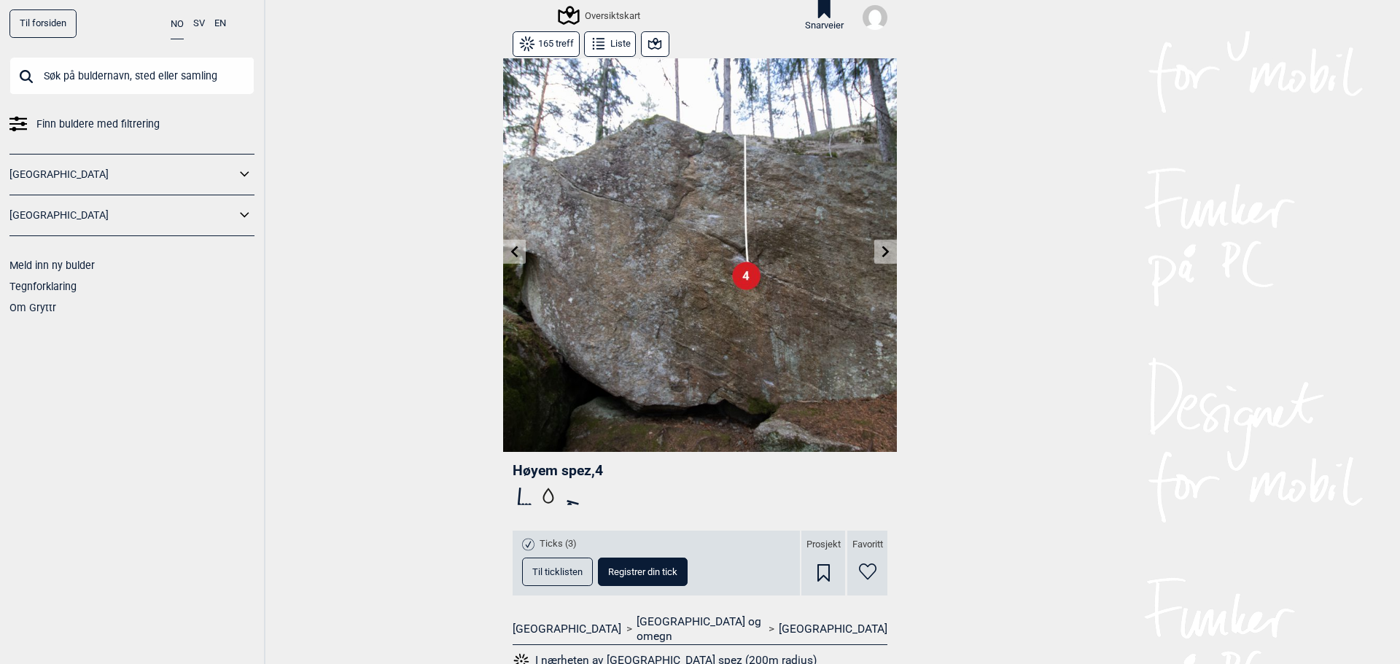
click at [882, 252] on icon at bounding box center [885, 252] width 7 height 12
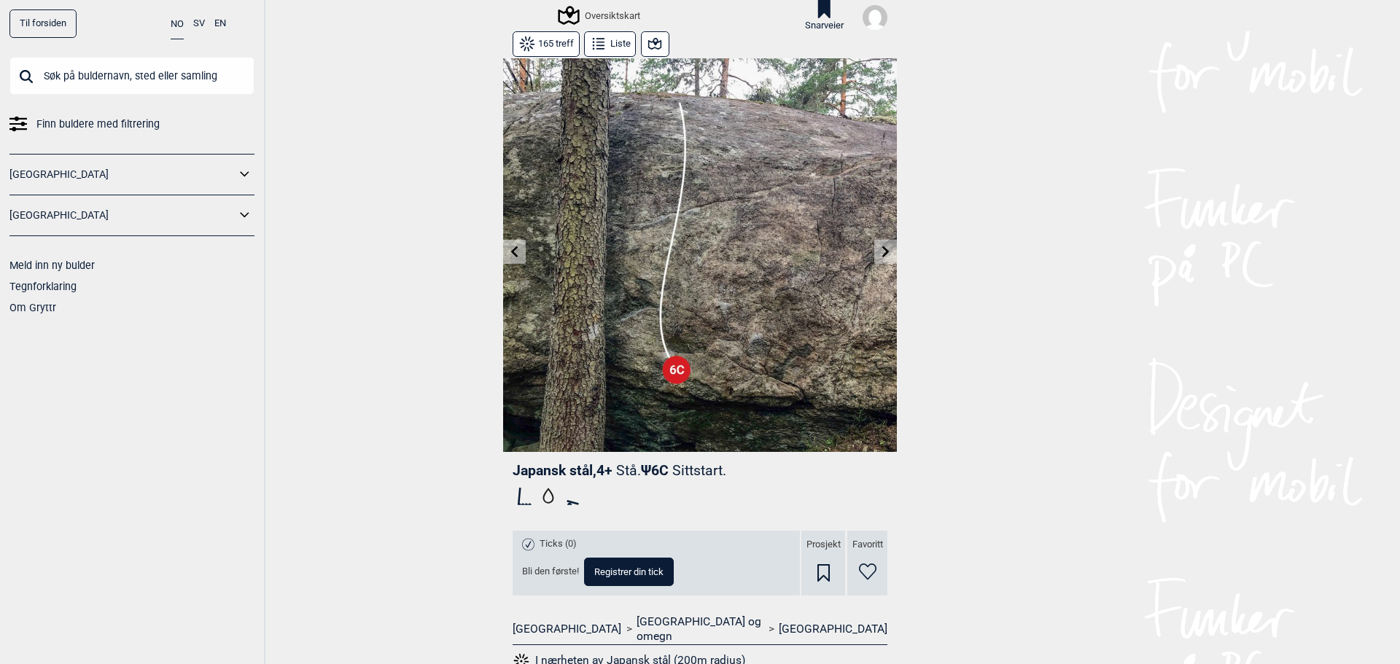
click at [882, 252] on icon at bounding box center [885, 252] width 7 height 12
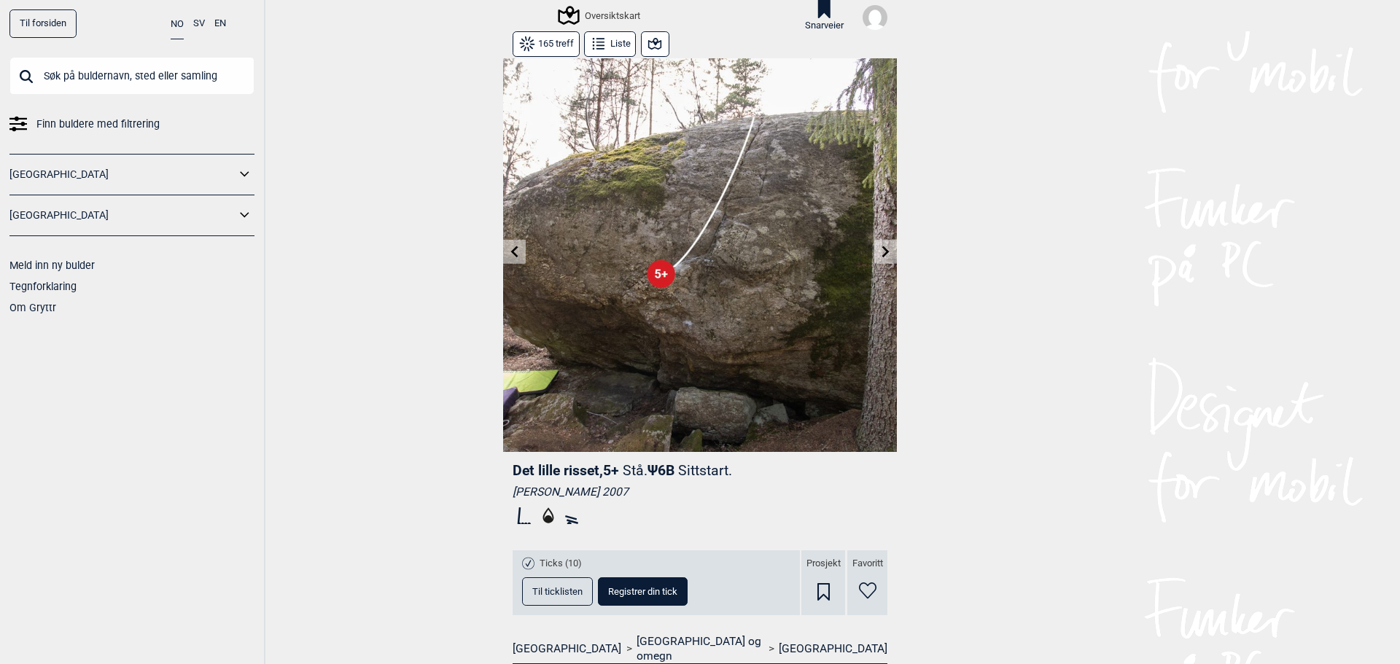
click at [512, 250] on icon at bounding box center [515, 252] width 12 height 12
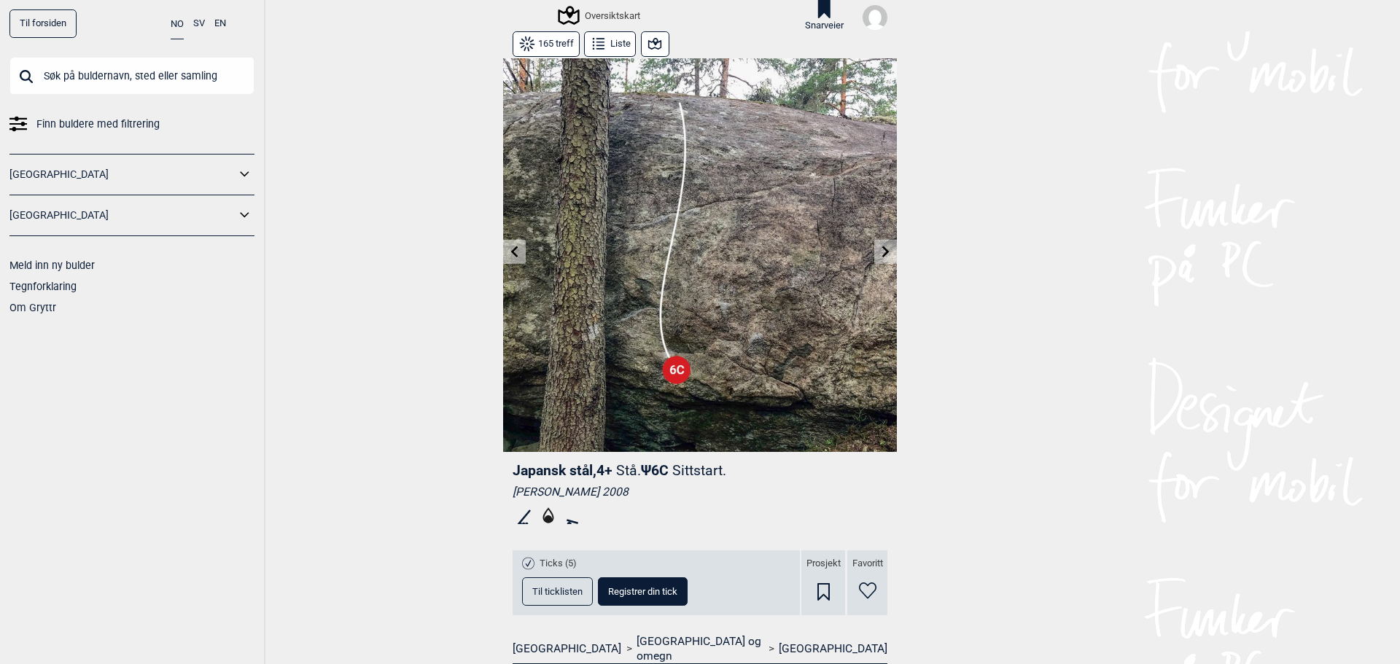
click at [874, 244] on button at bounding box center [885, 252] width 23 height 24
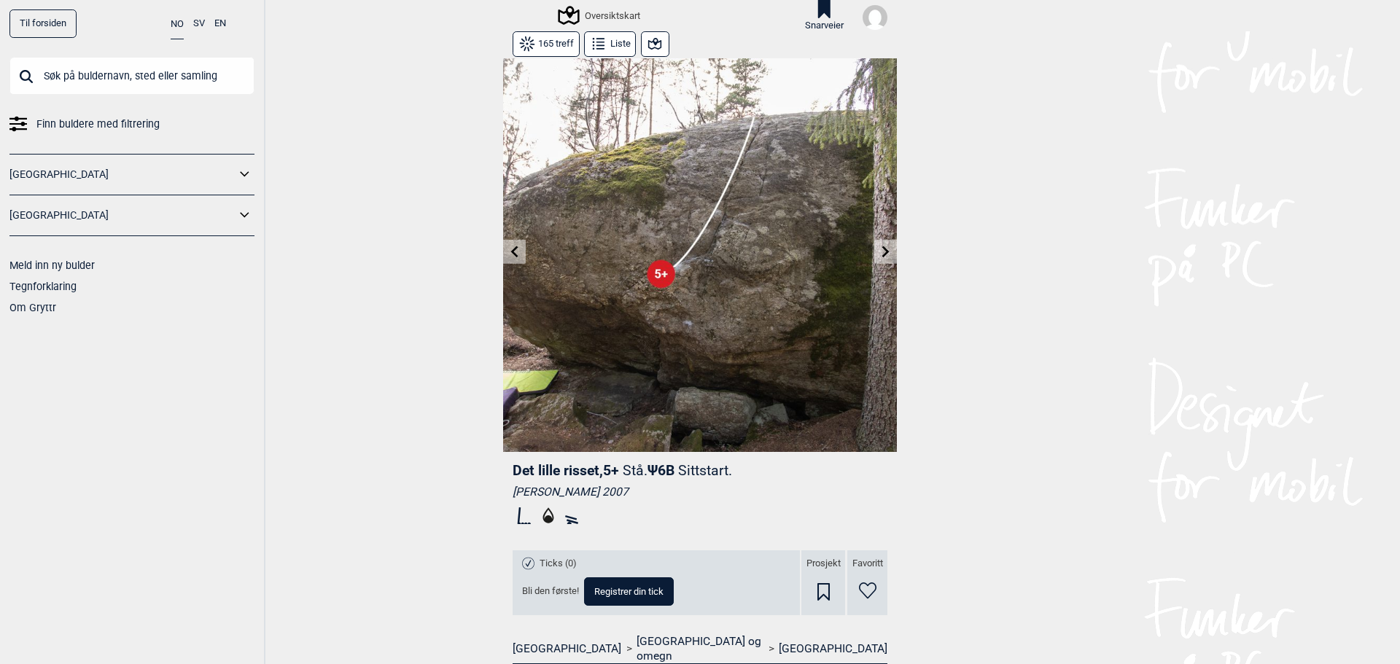
click at [874, 244] on button at bounding box center [885, 252] width 23 height 24
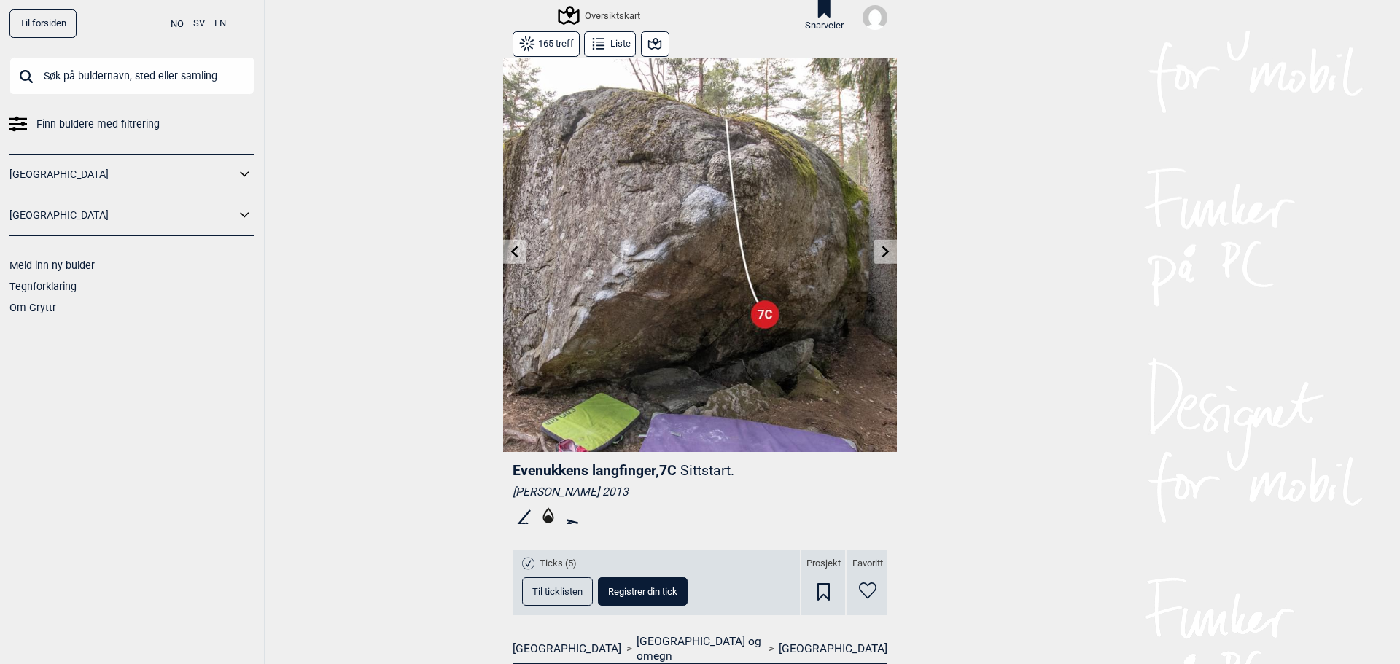
click at [866, 244] on img at bounding box center [700, 255] width 394 height 394
click at [882, 250] on icon at bounding box center [885, 252] width 7 height 12
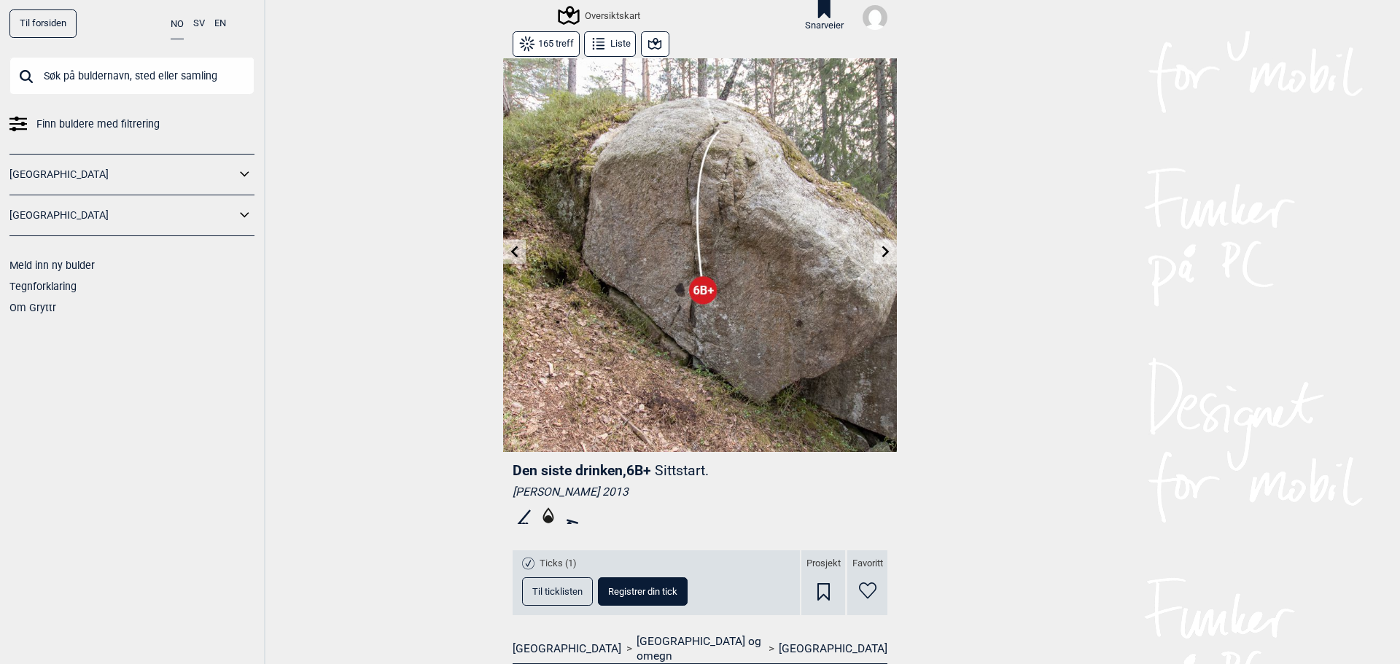
click at [882, 250] on icon at bounding box center [885, 252] width 7 height 12
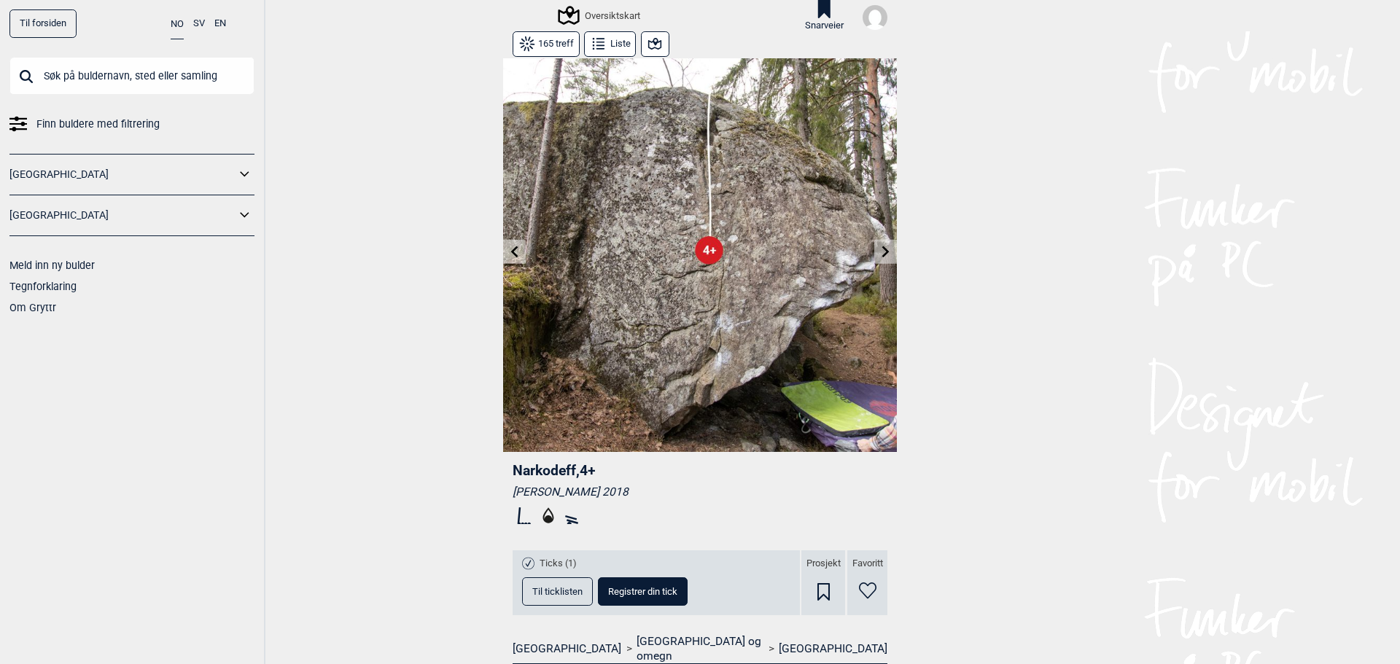
click at [882, 250] on icon at bounding box center [885, 252] width 7 height 12
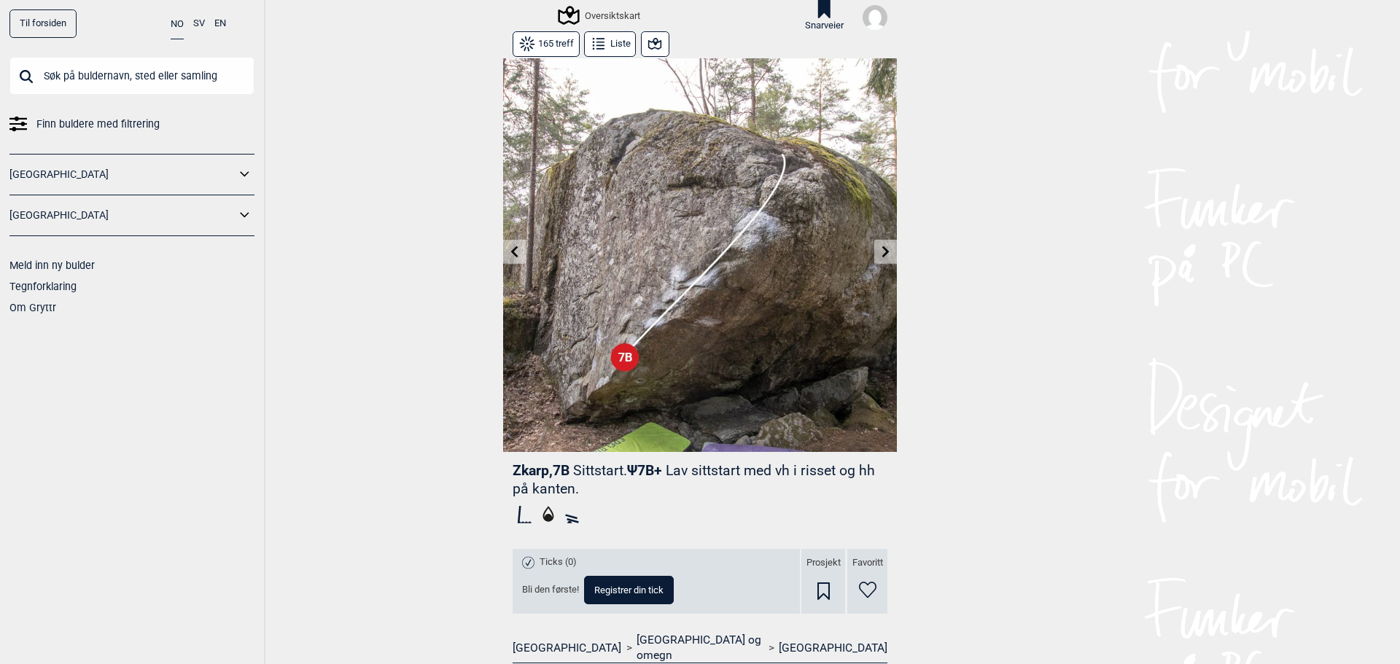
click at [882, 250] on icon at bounding box center [885, 252] width 7 height 12
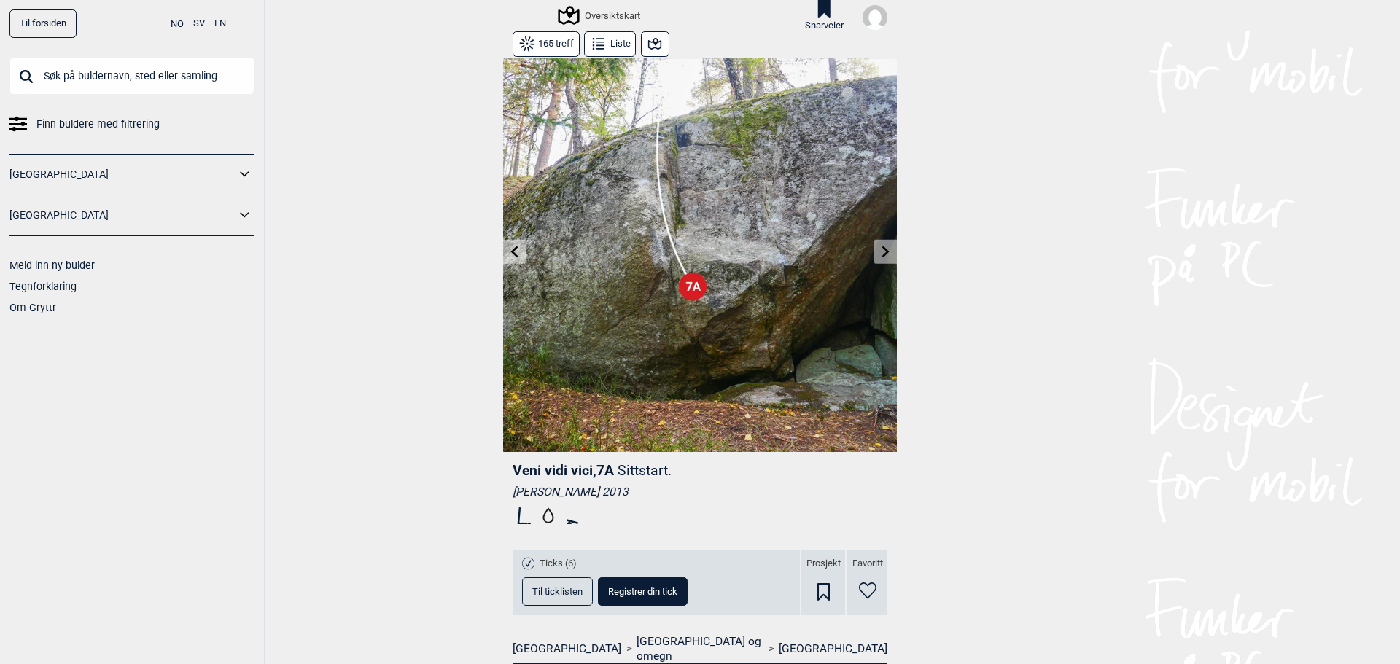
click at [503, 242] on button at bounding box center [514, 252] width 23 height 24
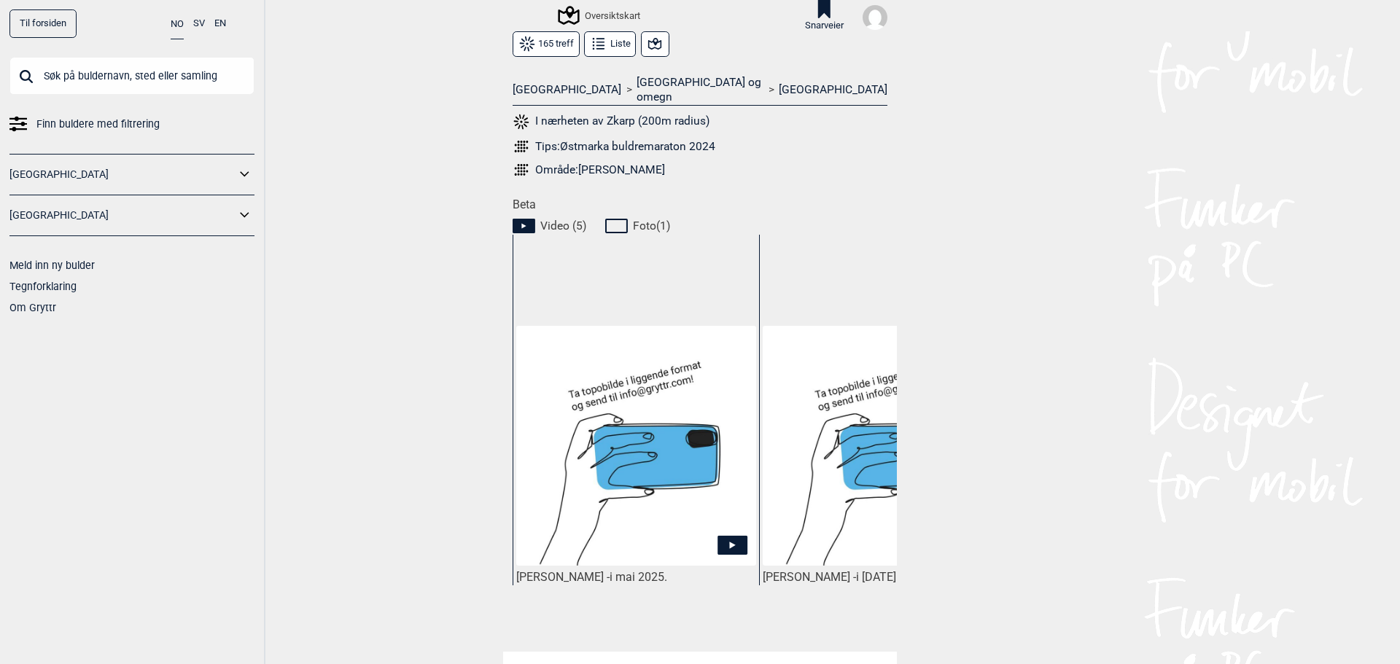
scroll to position [583, 0]
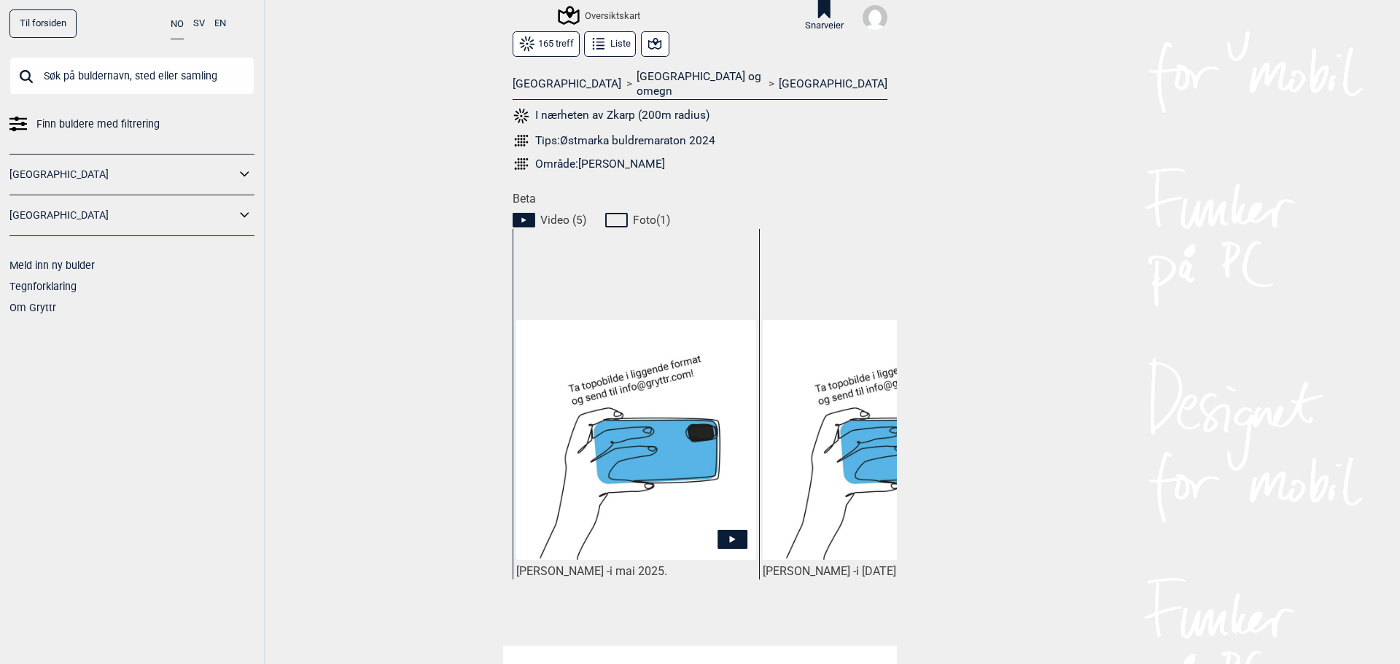
click at [631, 422] on img at bounding box center [636, 440] width 240 height 240
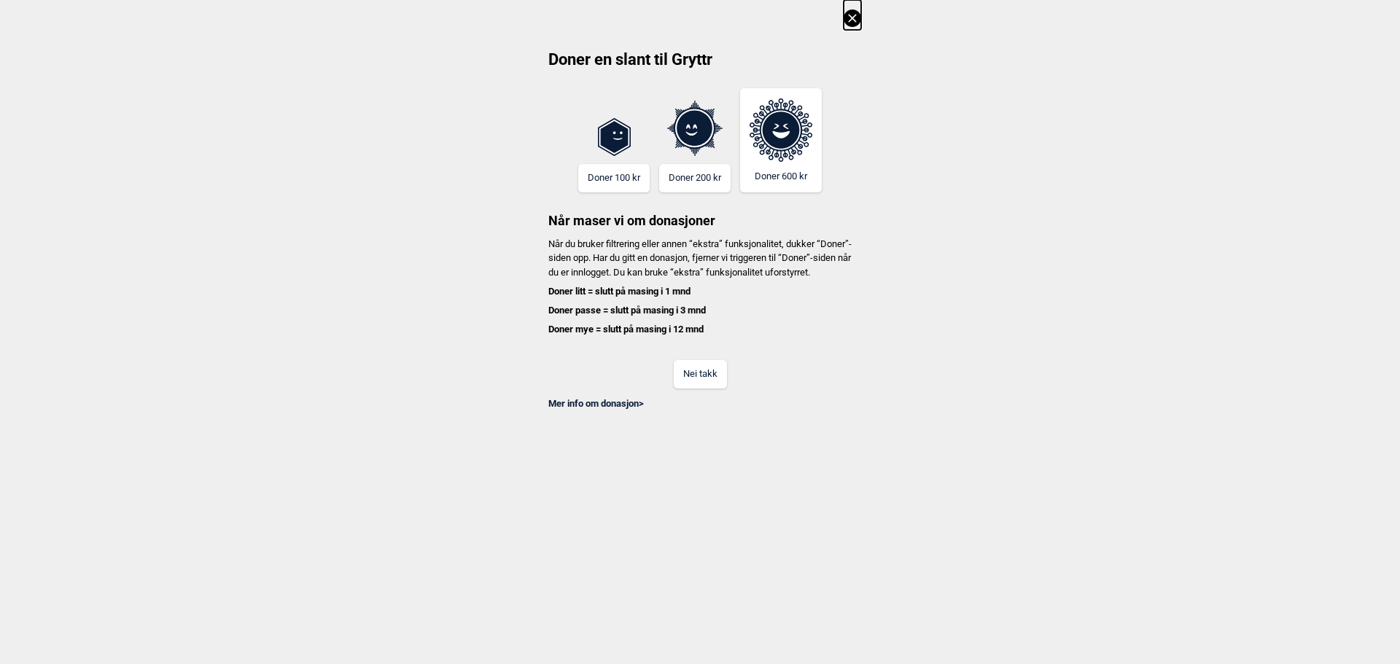
click at [695, 378] on button "Nei takk" at bounding box center [700, 374] width 53 height 28
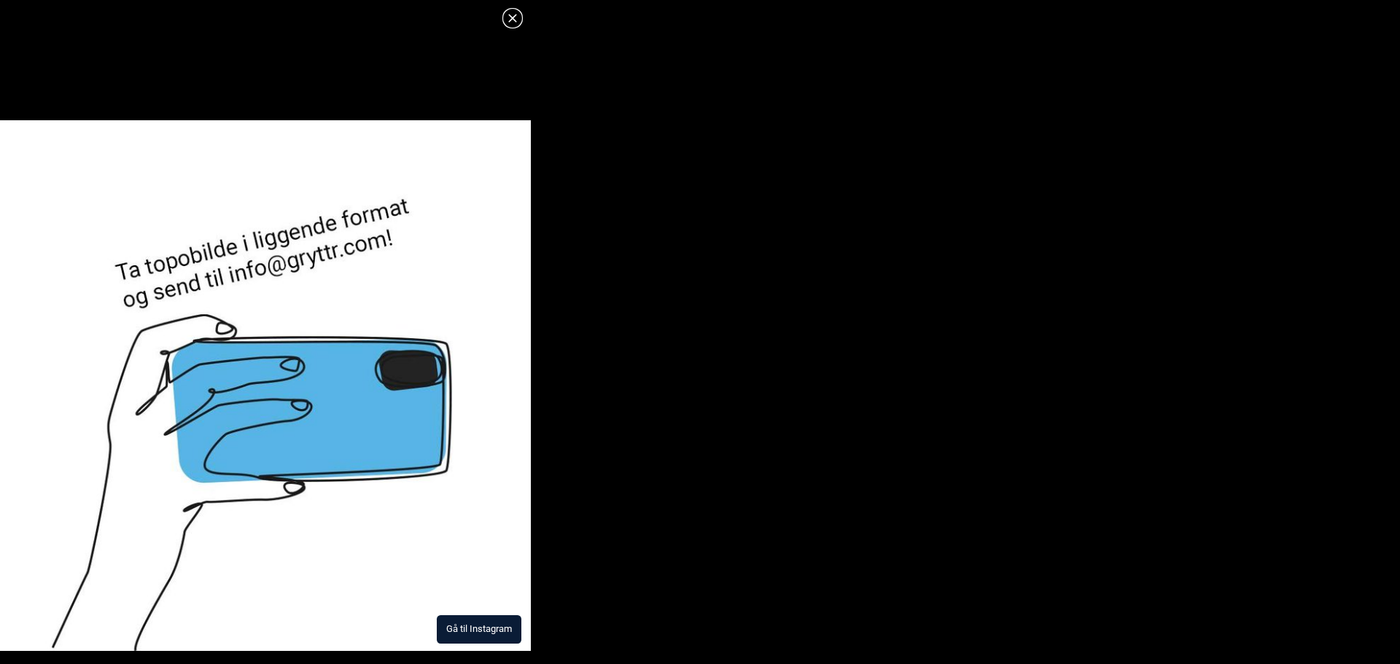
click at [499, 628] on button "Gå til Instagram" at bounding box center [479, 629] width 85 height 28
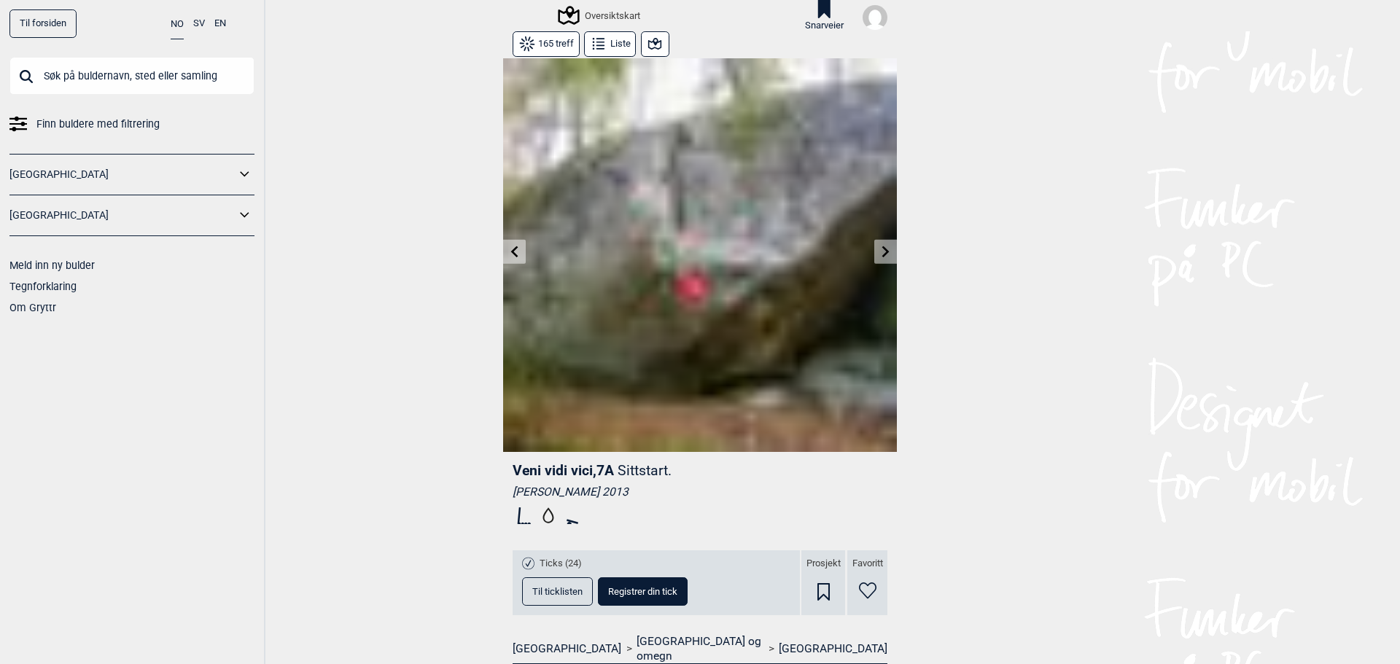
scroll to position [583, 0]
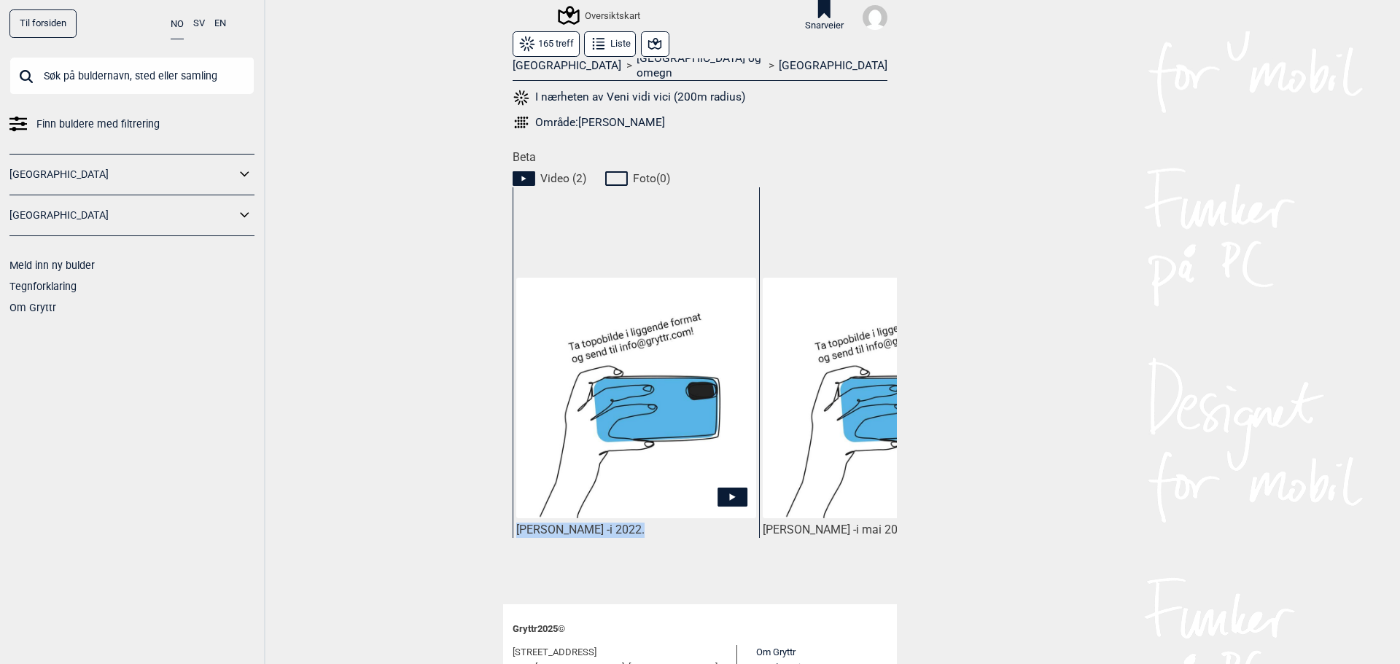
drag, startPoint x: 755, startPoint y: 568, endPoint x: 868, endPoint y: 581, distance: 114.5
click at [868, 581] on div "165 treff Liste Veni vidi vici , 7A Sittstart. Truls M Larsen 2013 Ticks (24) T…" at bounding box center [700, 26] width 394 height 1156
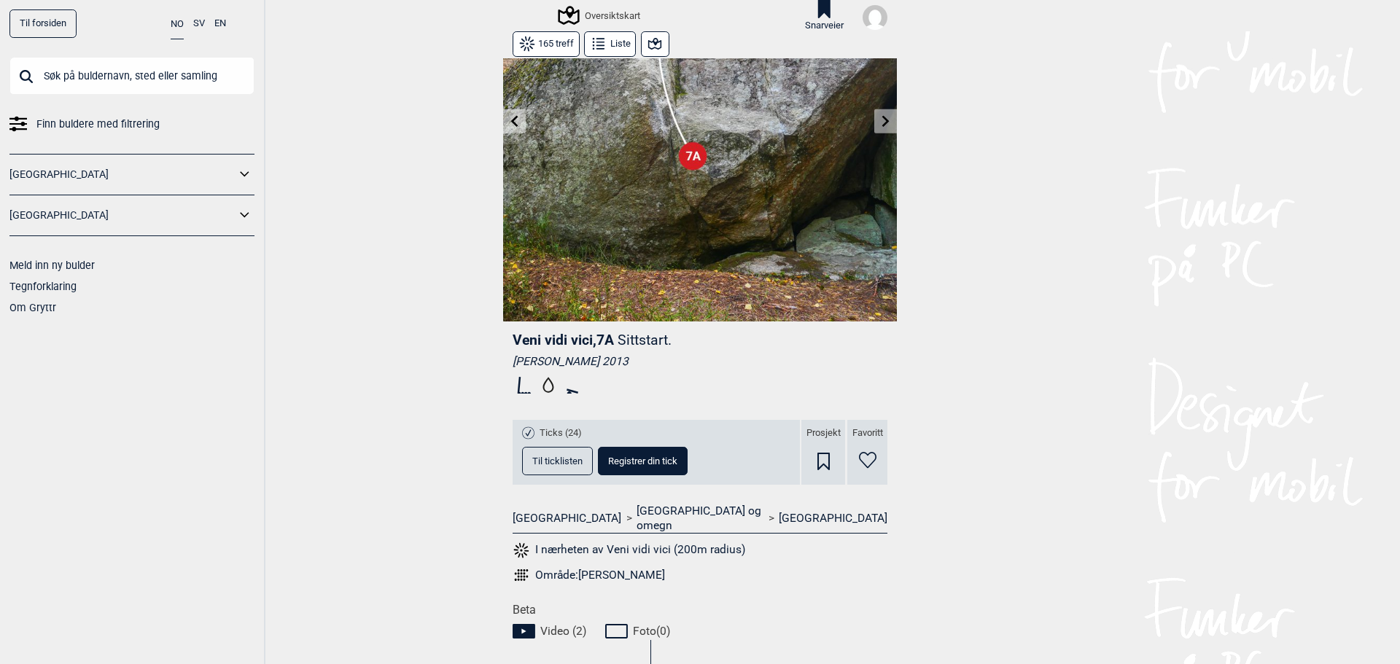
scroll to position [49, 0]
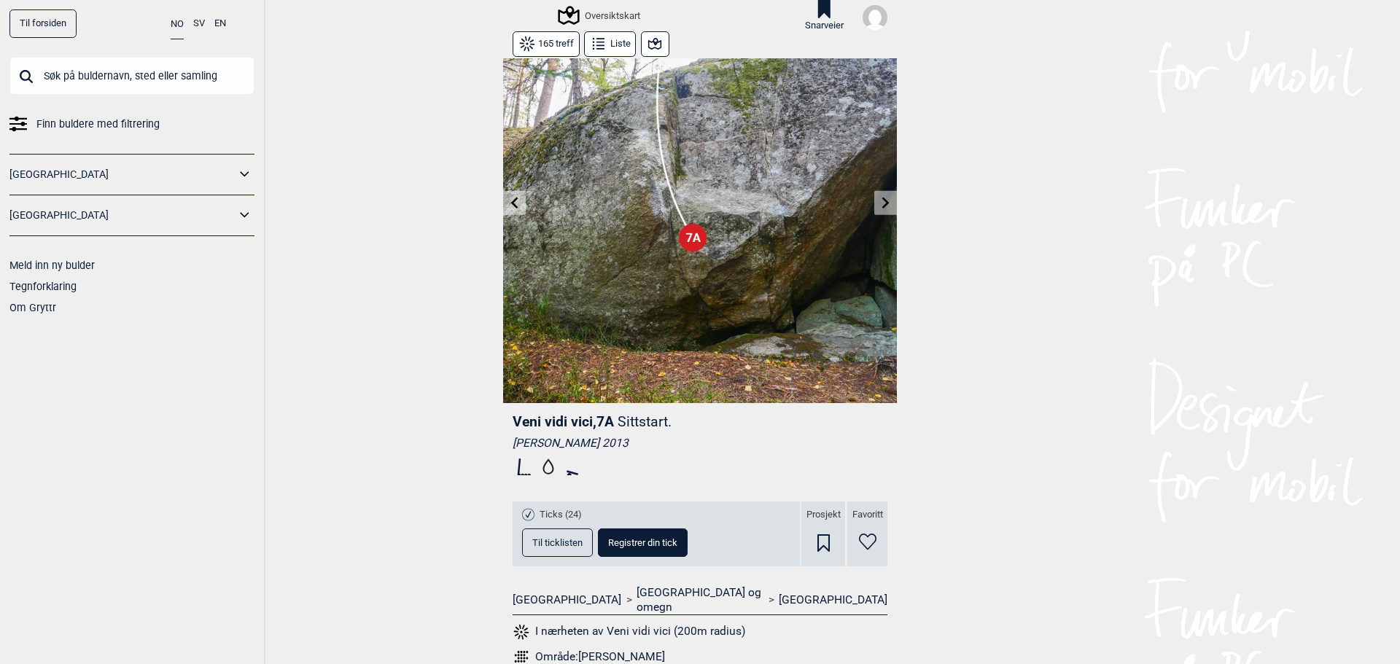
click at [1010, 479] on div "Til forsiden NO SV EN Finn buldere med filtrering Norge Sverige Meld inn ny bul…" at bounding box center [700, 332] width 1400 height 664
click at [880, 200] on icon at bounding box center [886, 203] width 12 height 12
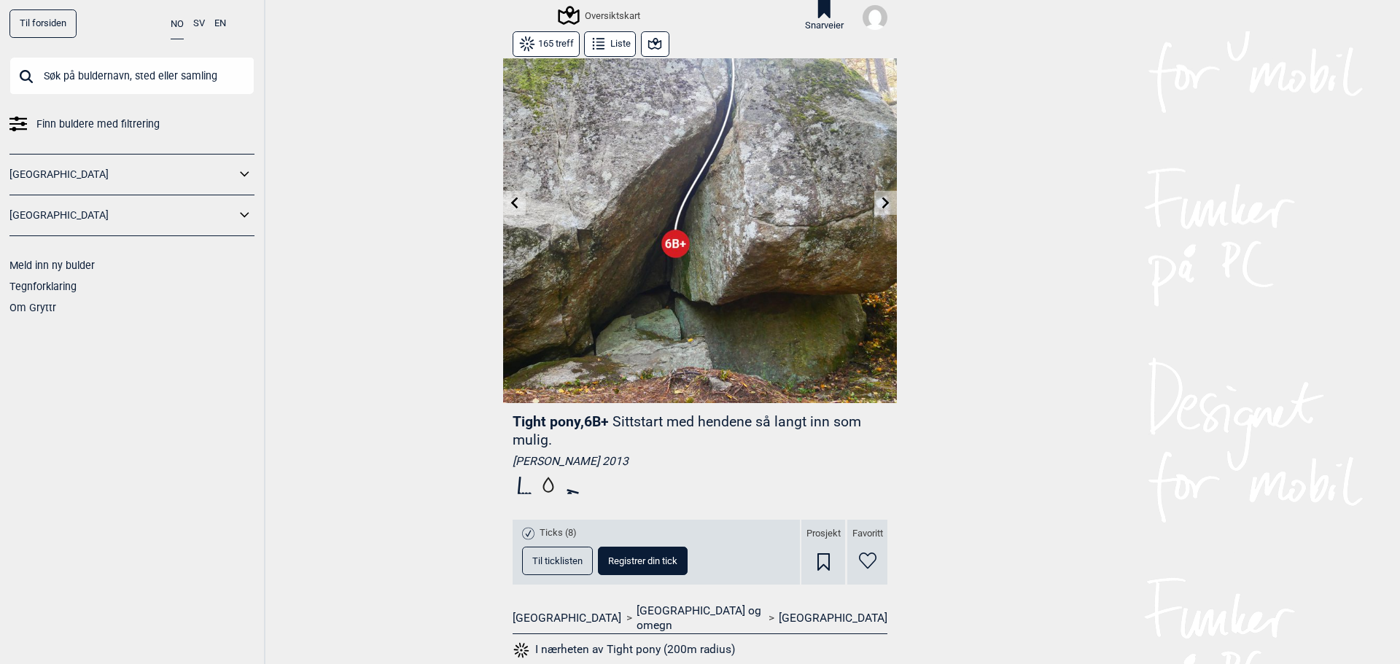
click at [882, 209] on button at bounding box center [885, 203] width 23 height 24
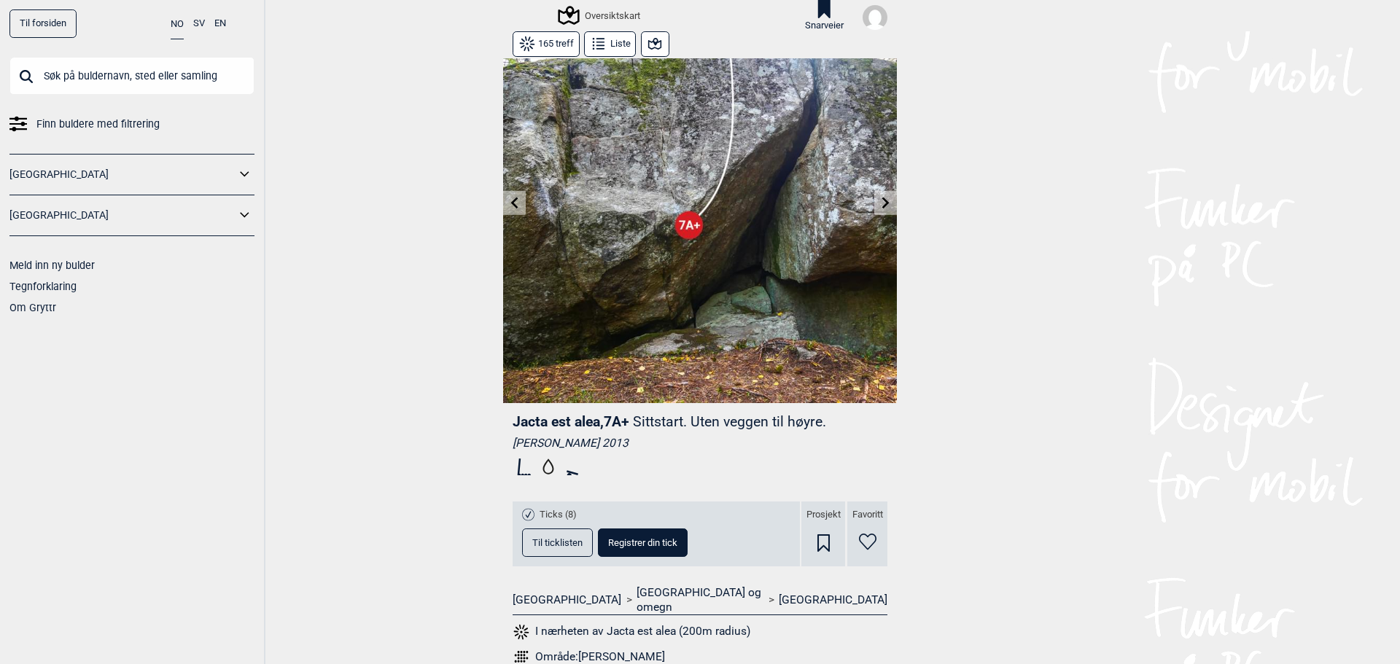
click at [882, 208] on icon at bounding box center [886, 203] width 12 height 12
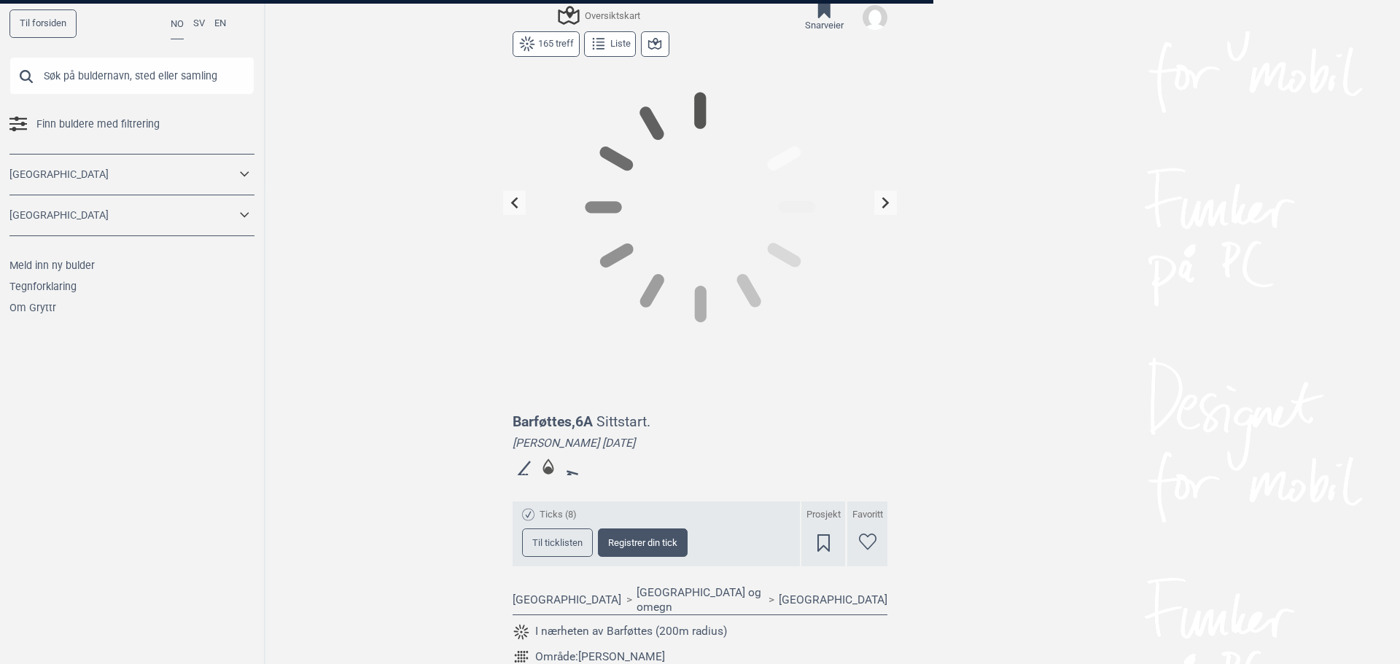
click at [882, 208] on div "Til forsiden NO SV EN Finn buldere med filtrering Norge Sverige Meld inn ny bul…" at bounding box center [700, 332] width 1400 height 664
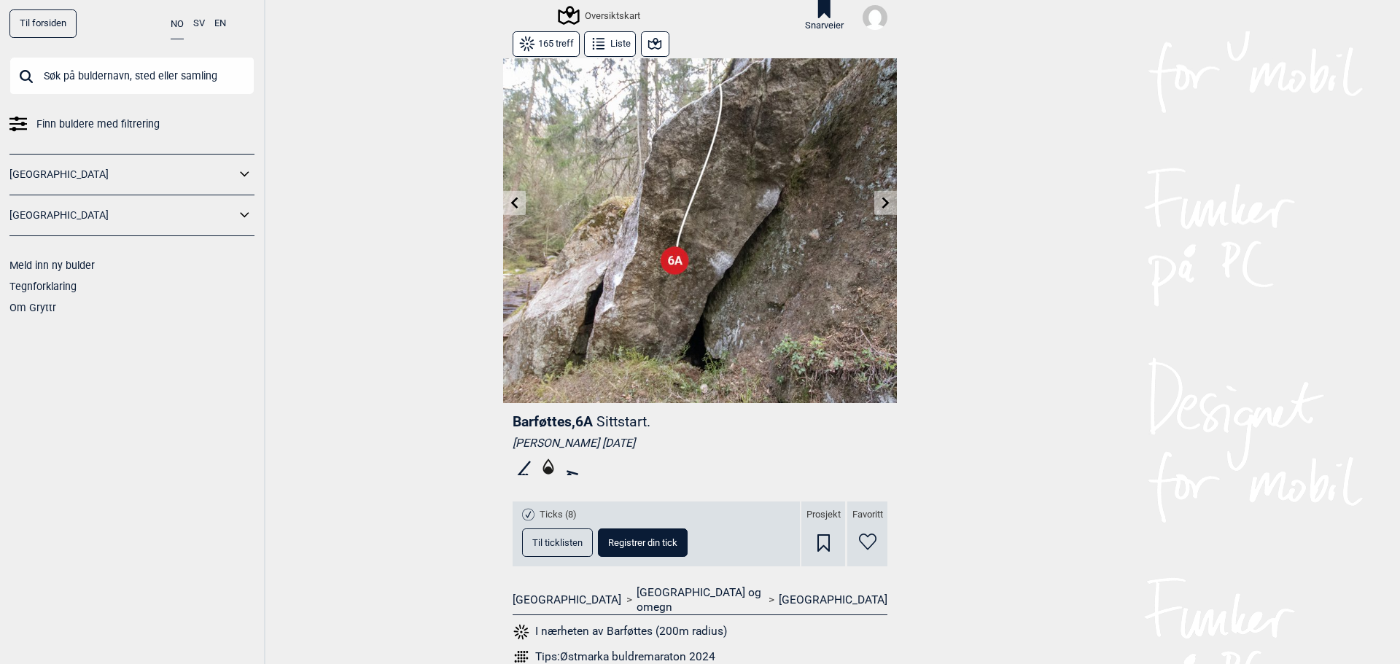
click at [882, 208] on icon at bounding box center [886, 203] width 12 height 12
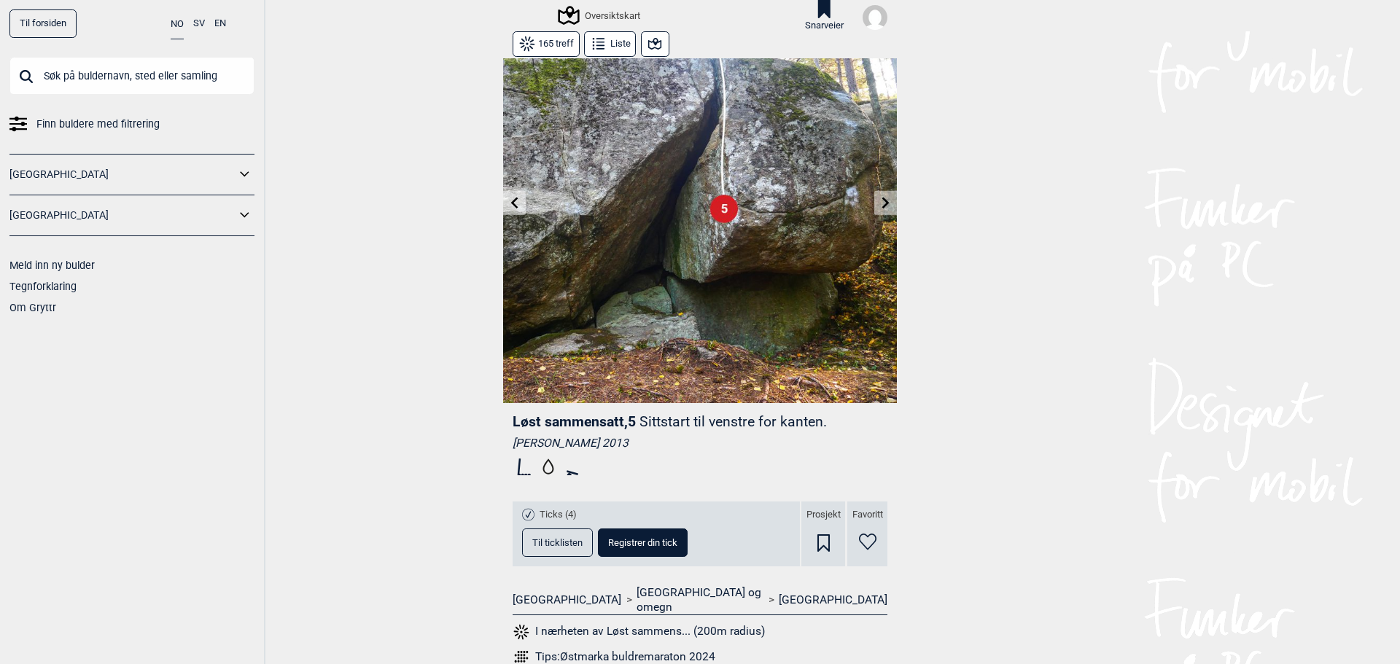
click at [882, 208] on icon at bounding box center [886, 203] width 12 height 12
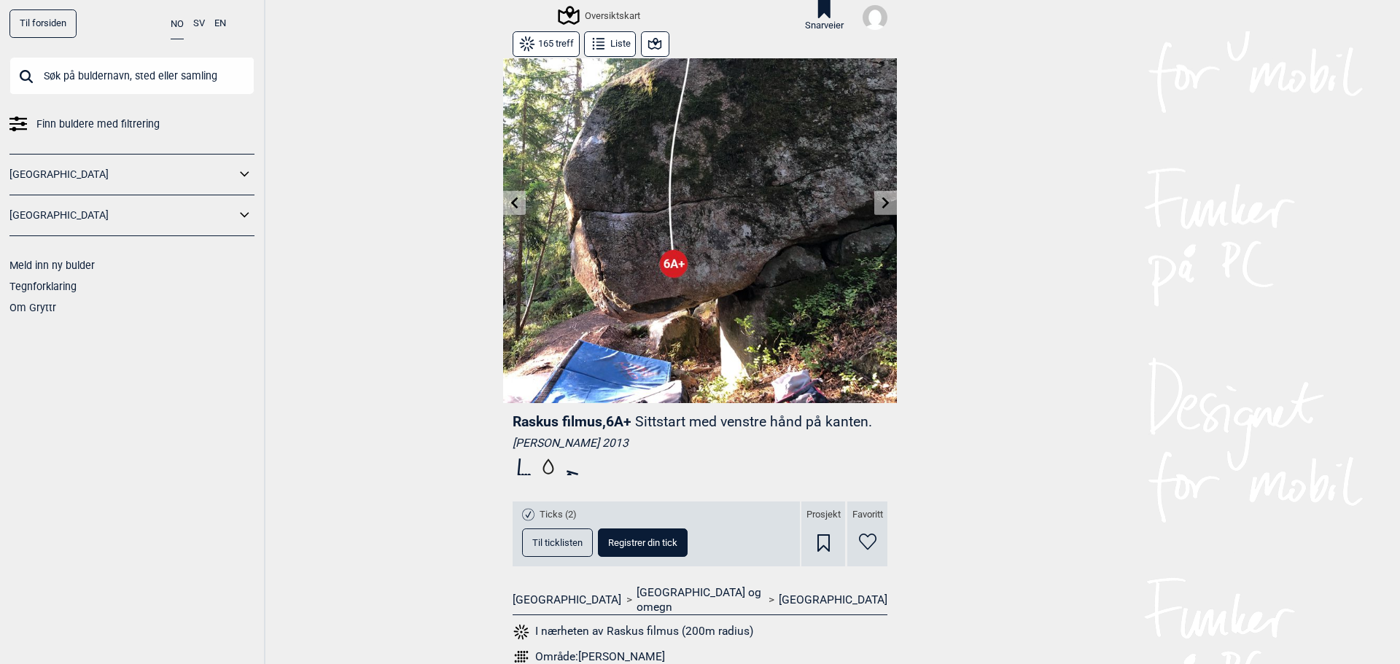
click at [882, 208] on icon at bounding box center [886, 203] width 12 height 12
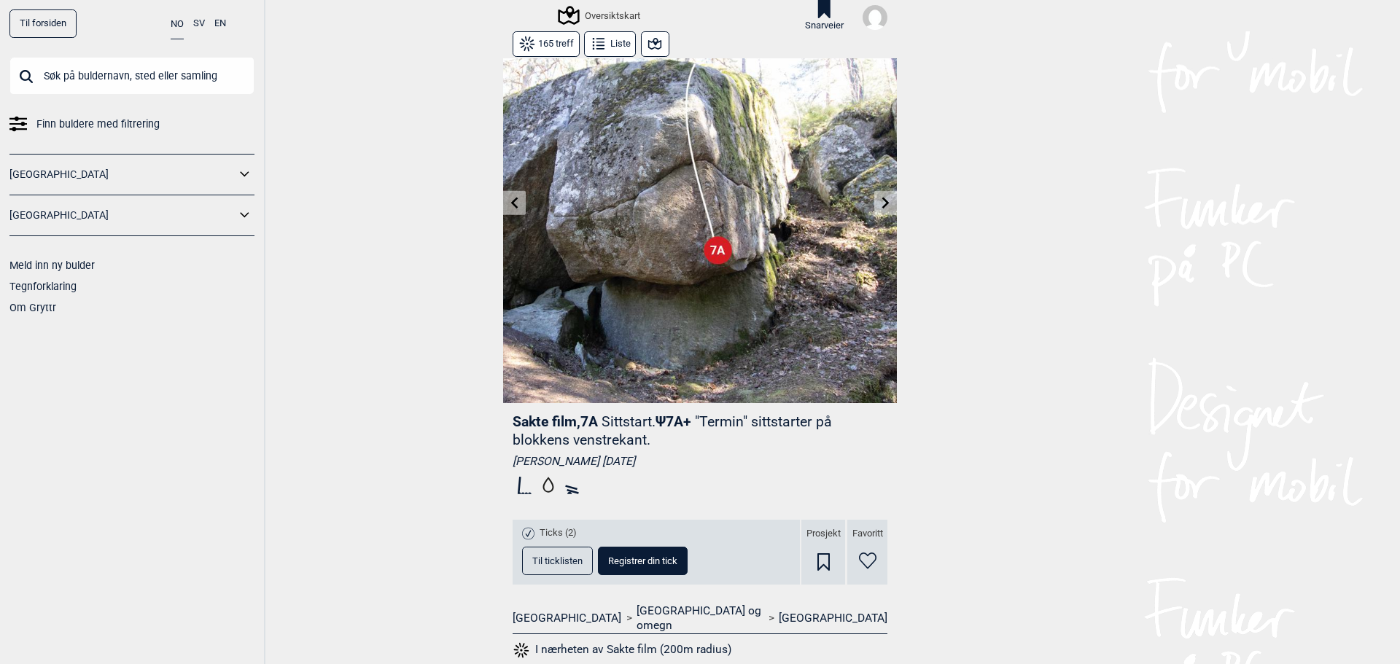
click at [882, 208] on icon at bounding box center [886, 203] width 12 height 12
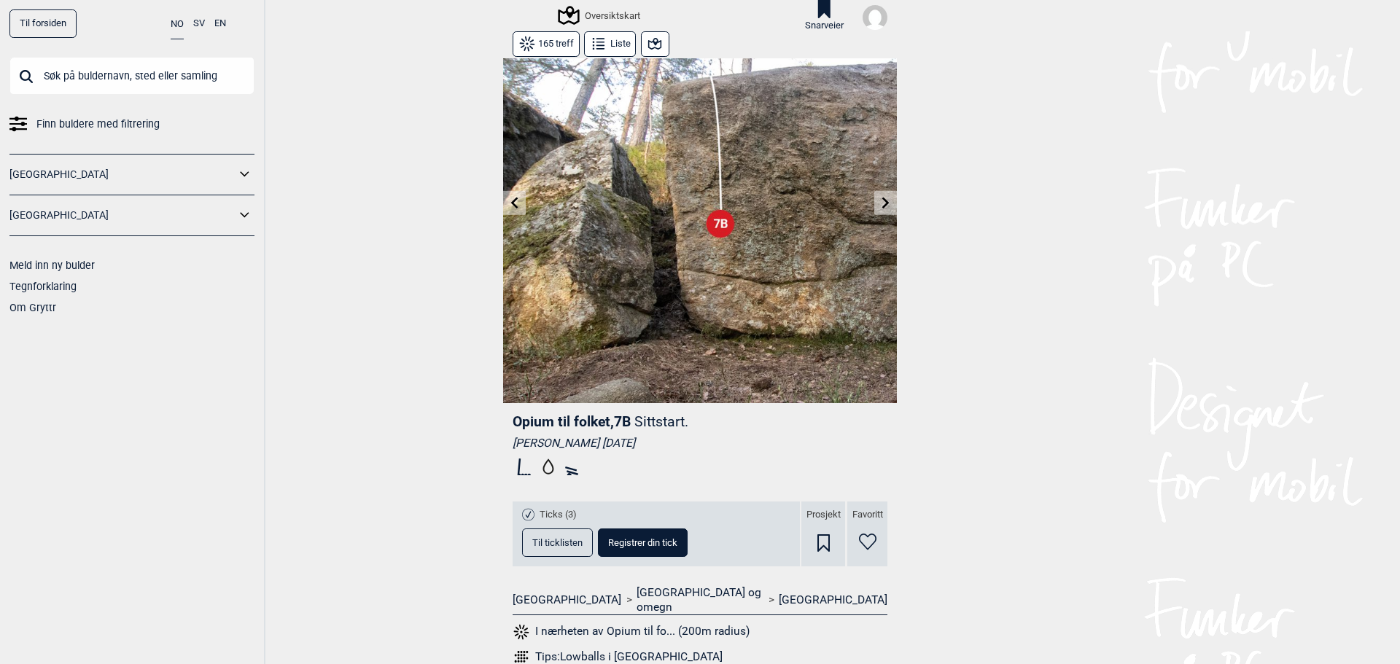
click at [882, 208] on icon at bounding box center [886, 203] width 12 height 12
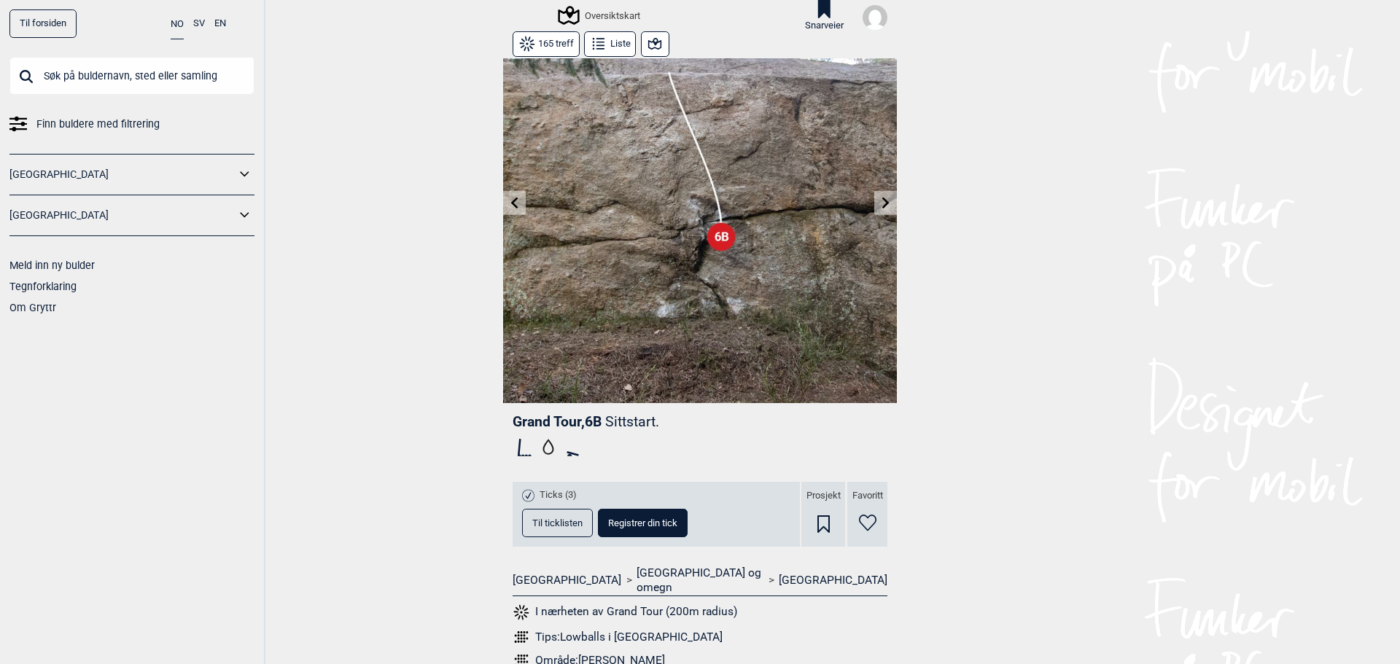
click at [882, 208] on icon at bounding box center [886, 203] width 12 height 12
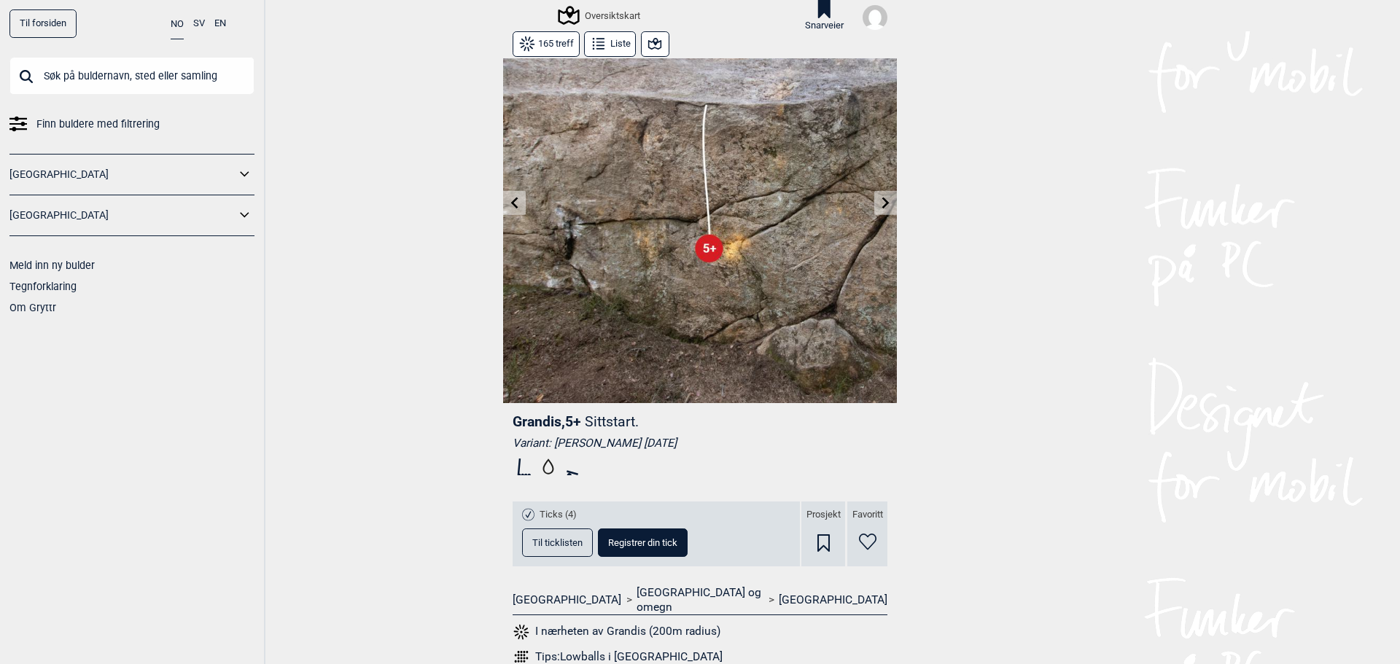
click at [882, 208] on icon at bounding box center [886, 203] width 12 height 12
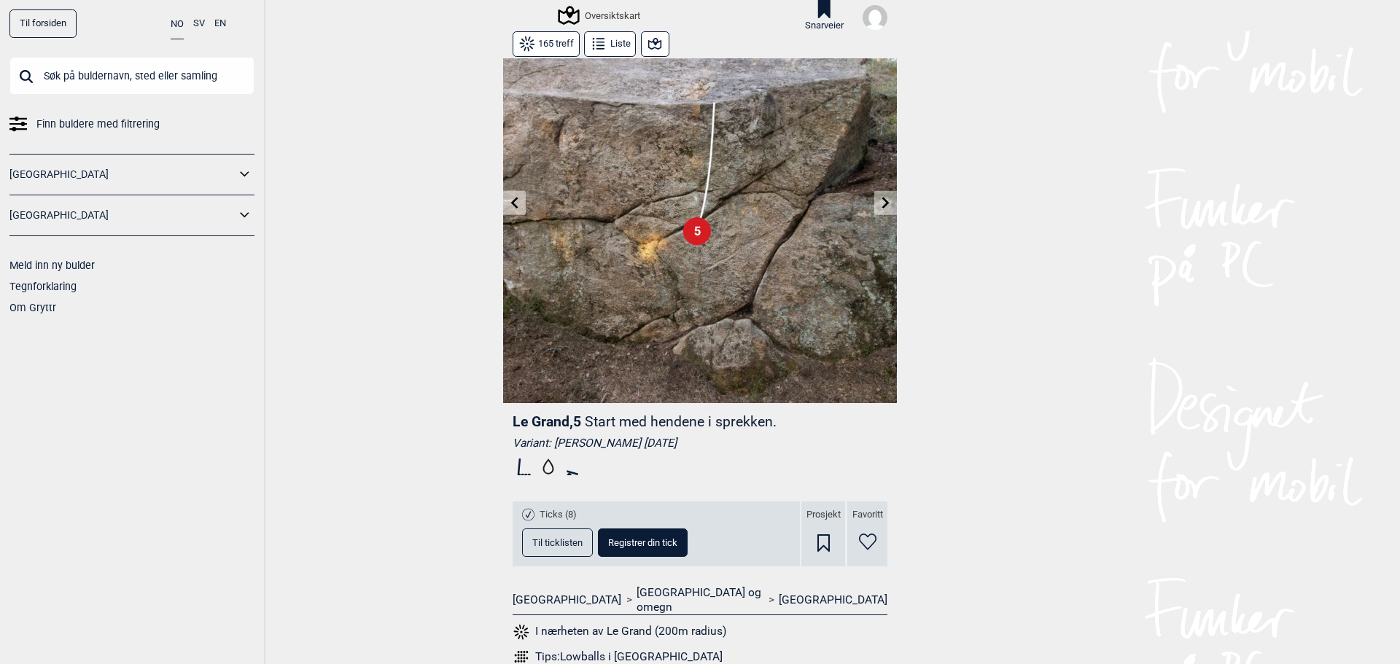
click at [882, 208] on icon at bounding box center [886, 203] width 12 height 12
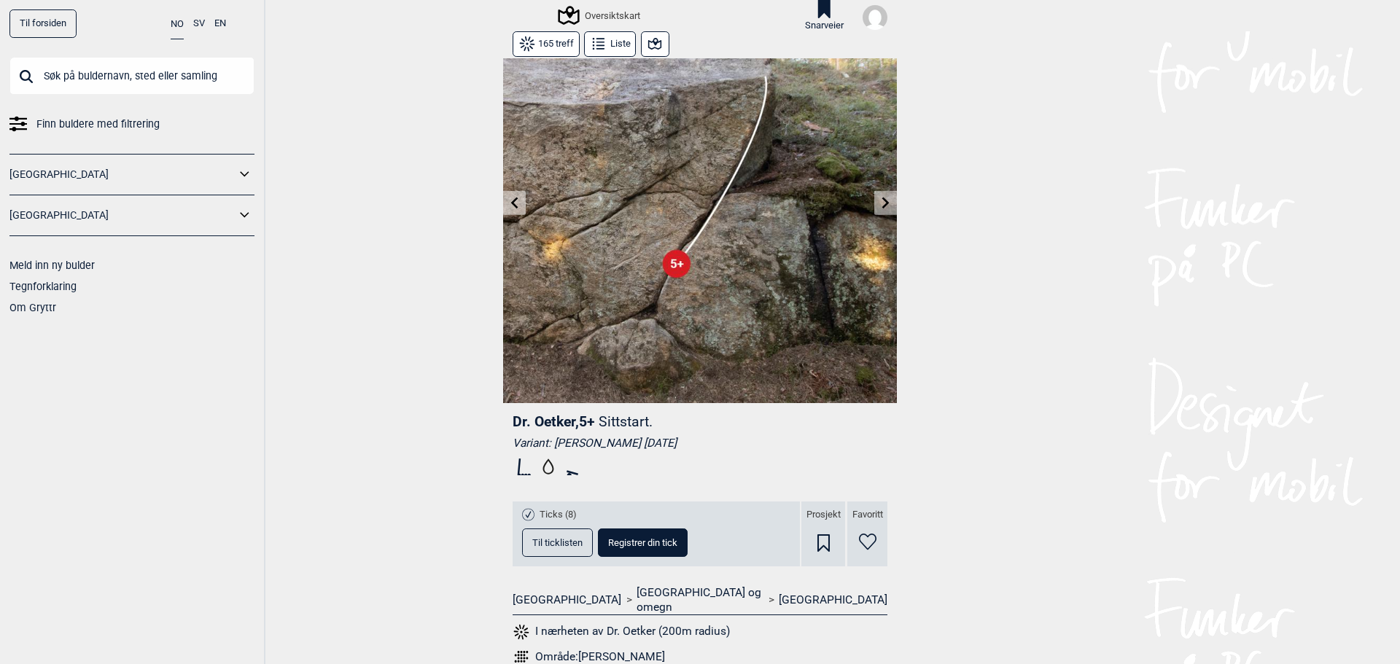
click at [882, 208] on icon at bounding box center [886, 203] width 12 height 12
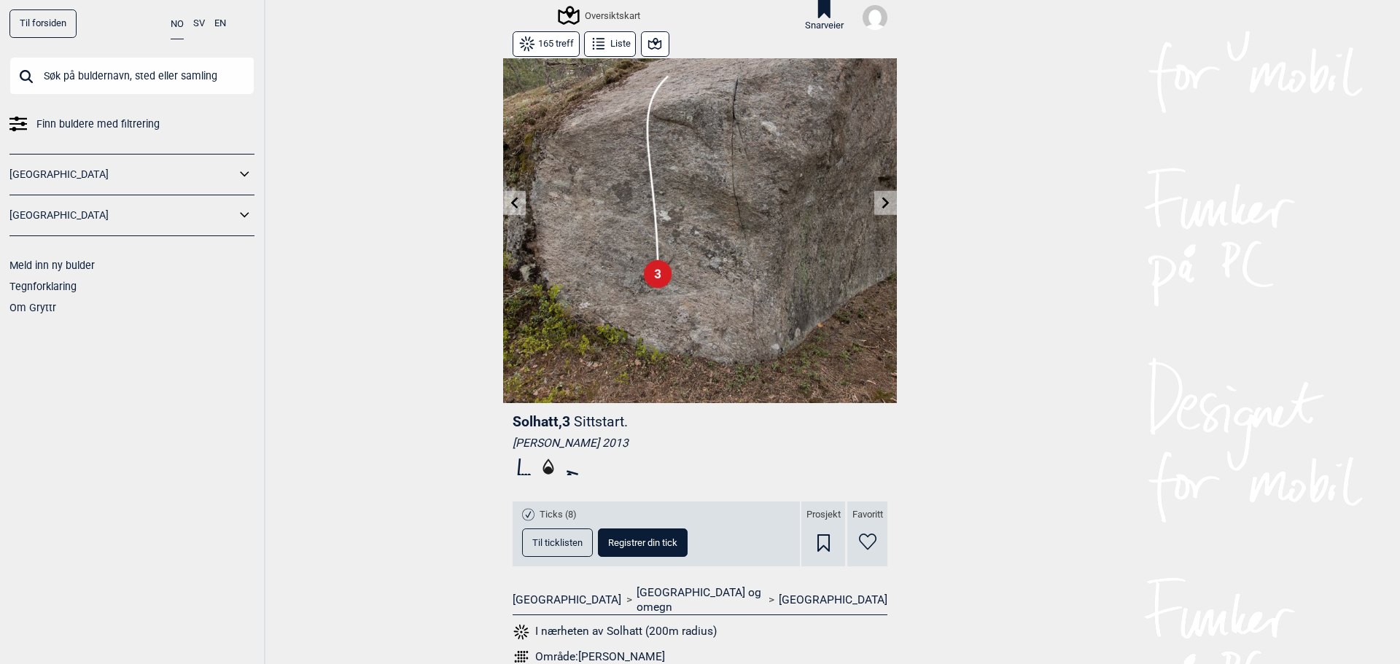
click at [882, 208] on icon at bounding box center [886, 203] width 12 height 12
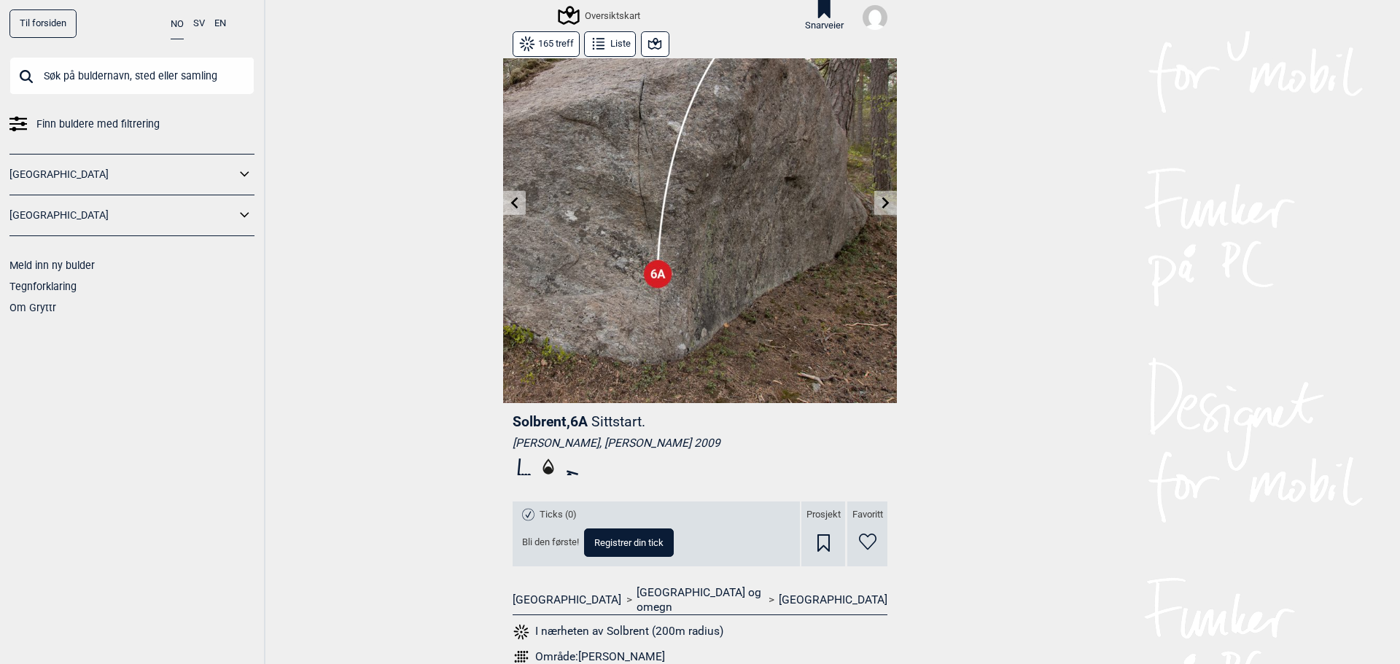
click at [882, 208] on icon at bounding box center [886, 203] width 12 height 12
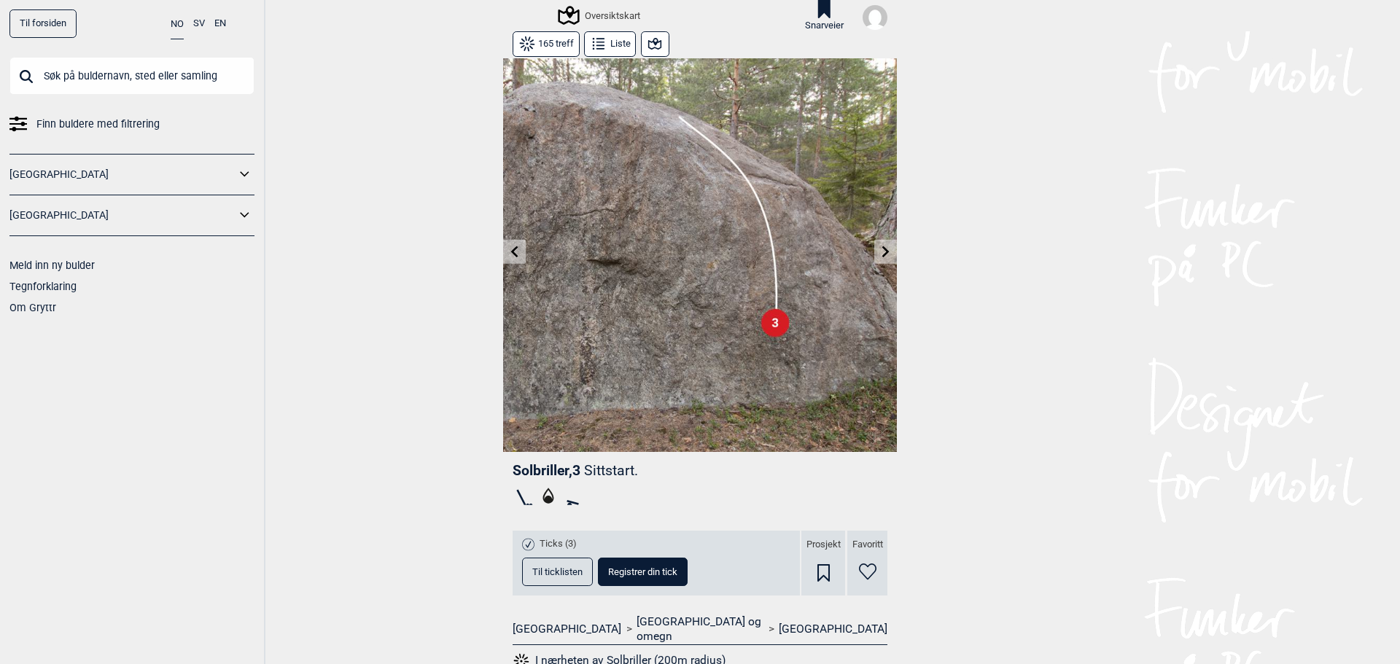
click at [885, 243] on button at bounding box center [885, 252] width 23 height 24
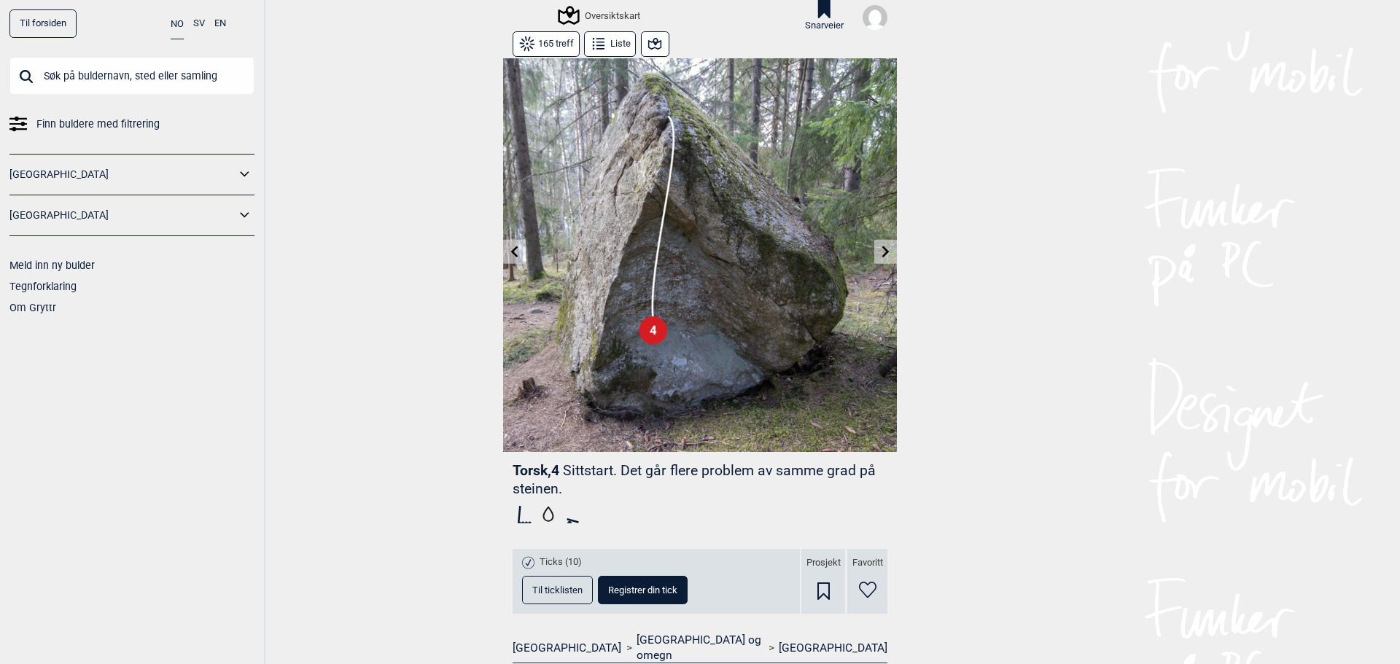
click at [885, 243] on button at bounding box center [885, 252] width 23 height 24
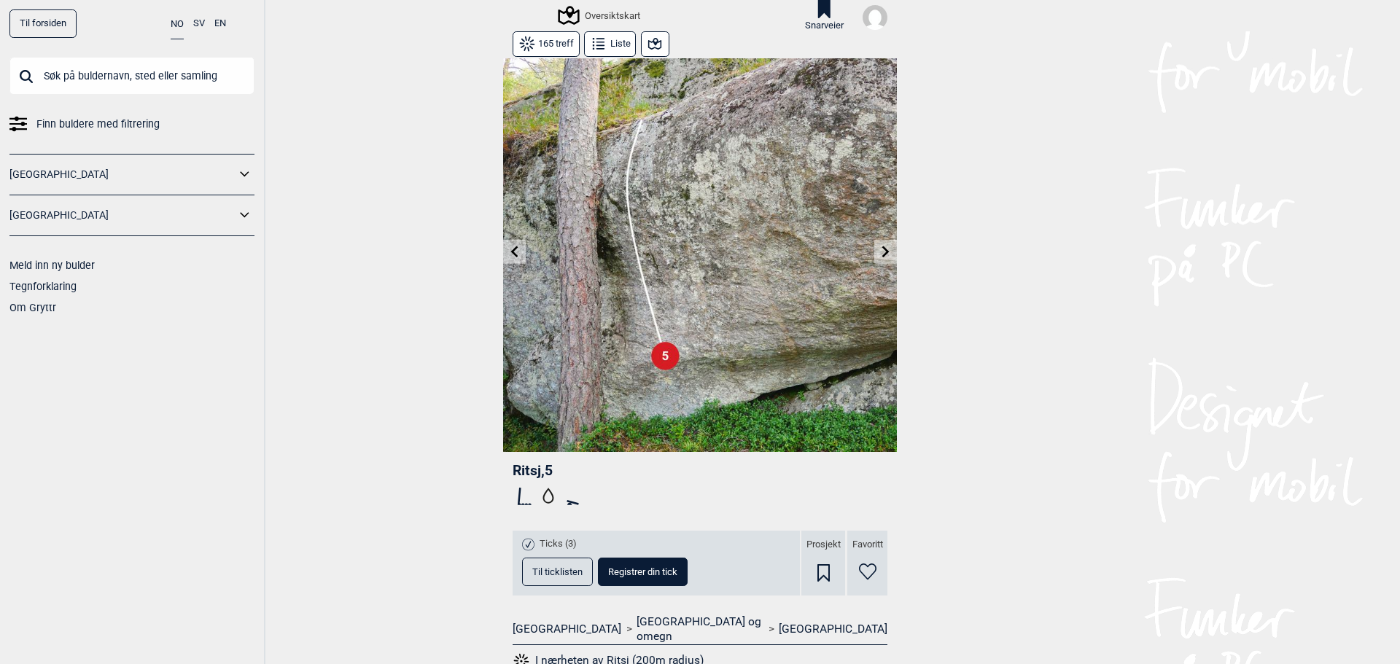
click at [885, 243] on button at bounding box center [885, 252] width 23 height 24
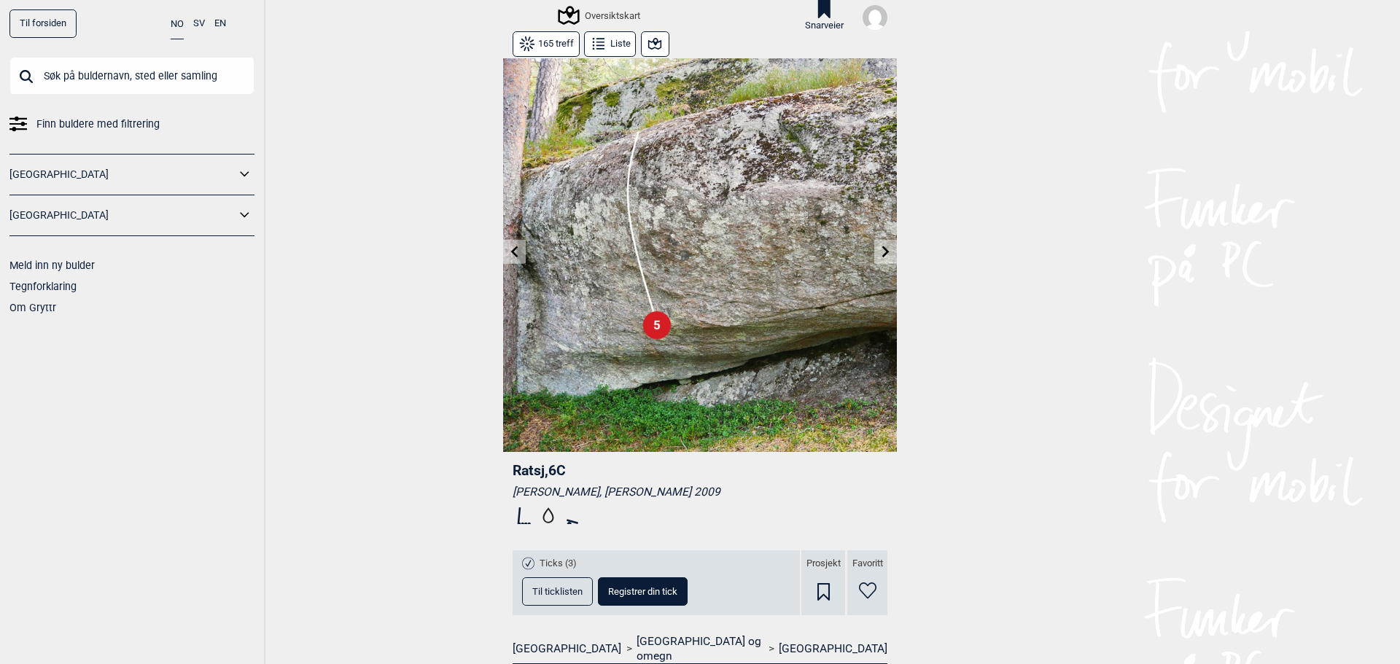
click at [880, 247] on icon at bounding box center [886, 252] width 12 height 12
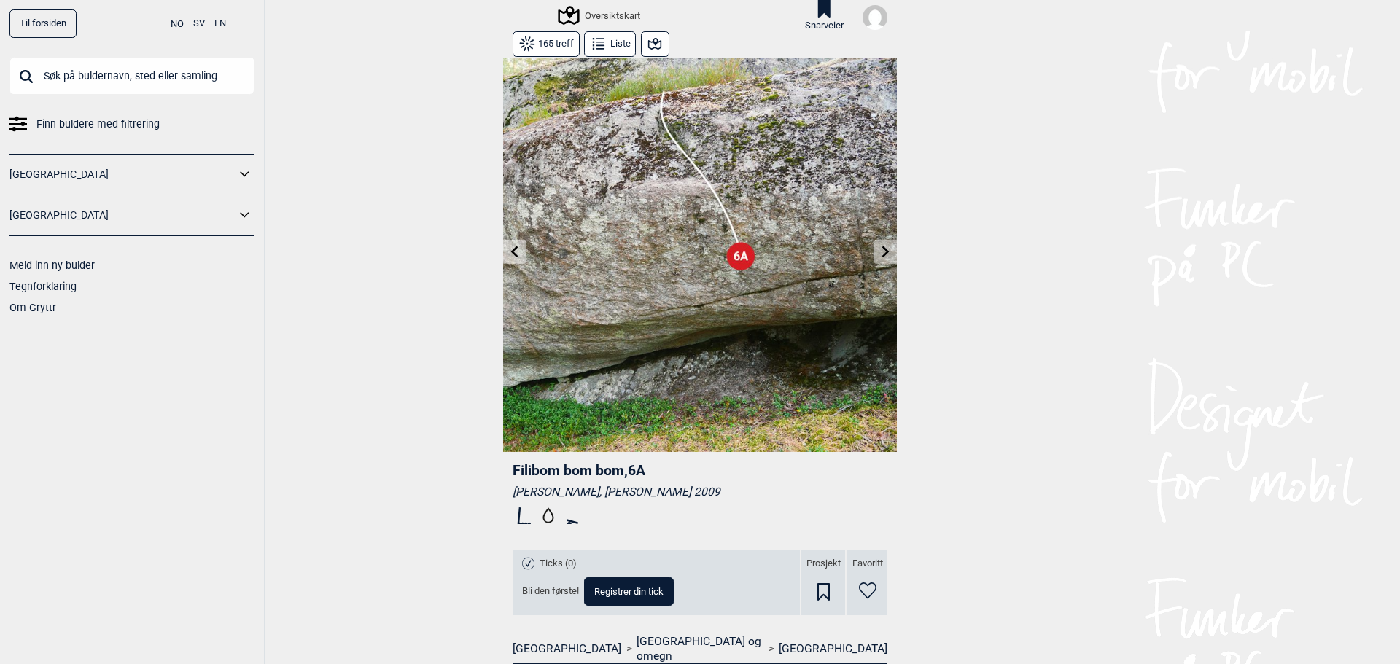
click at [512, 254] on icon at bounding box center [515, 252] width 12 height 12
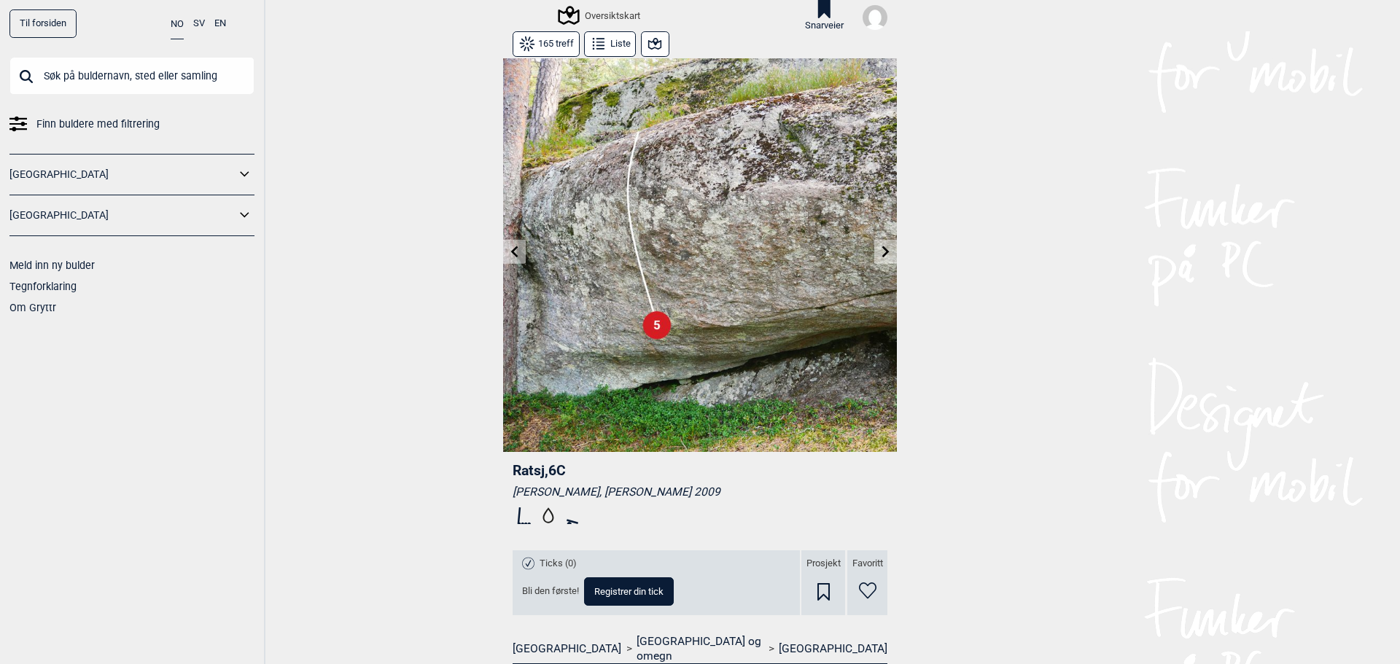
click at [880, 250] on icon at bounding box center [886, 252] width 12 height 12
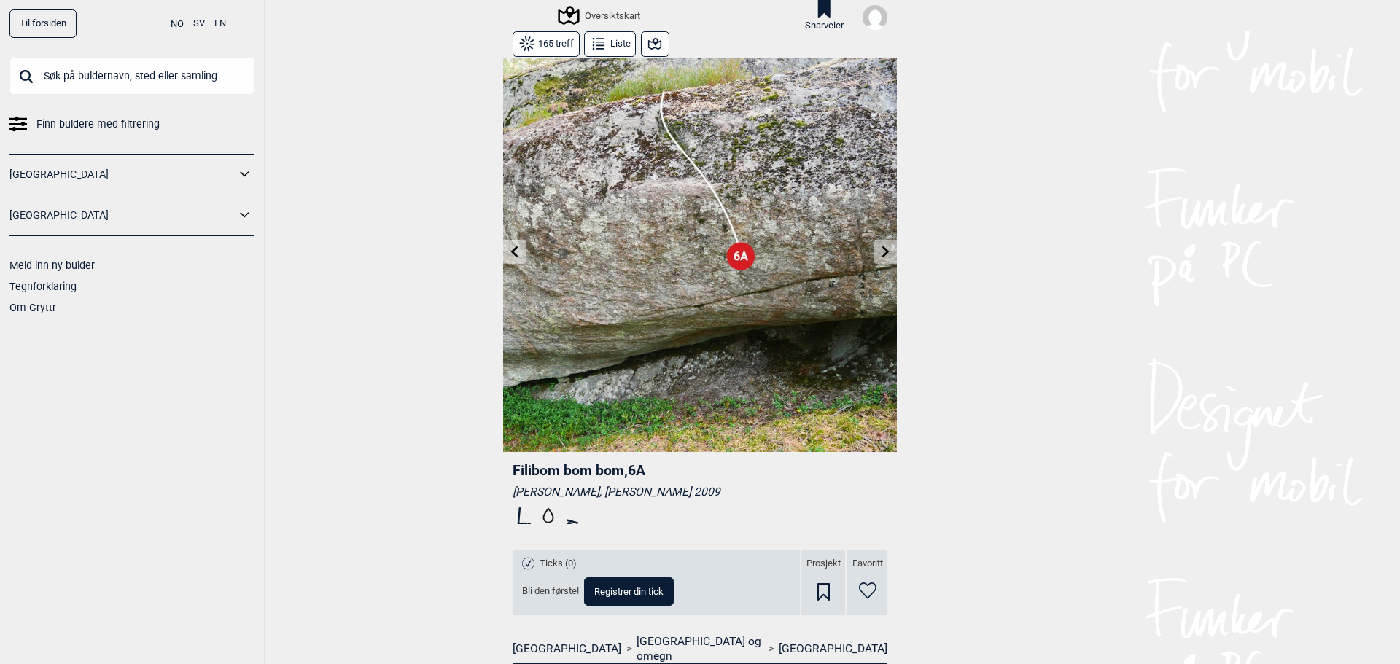
click at [880, 250] on icon at bounding box center [886, 252] width 12 height 12
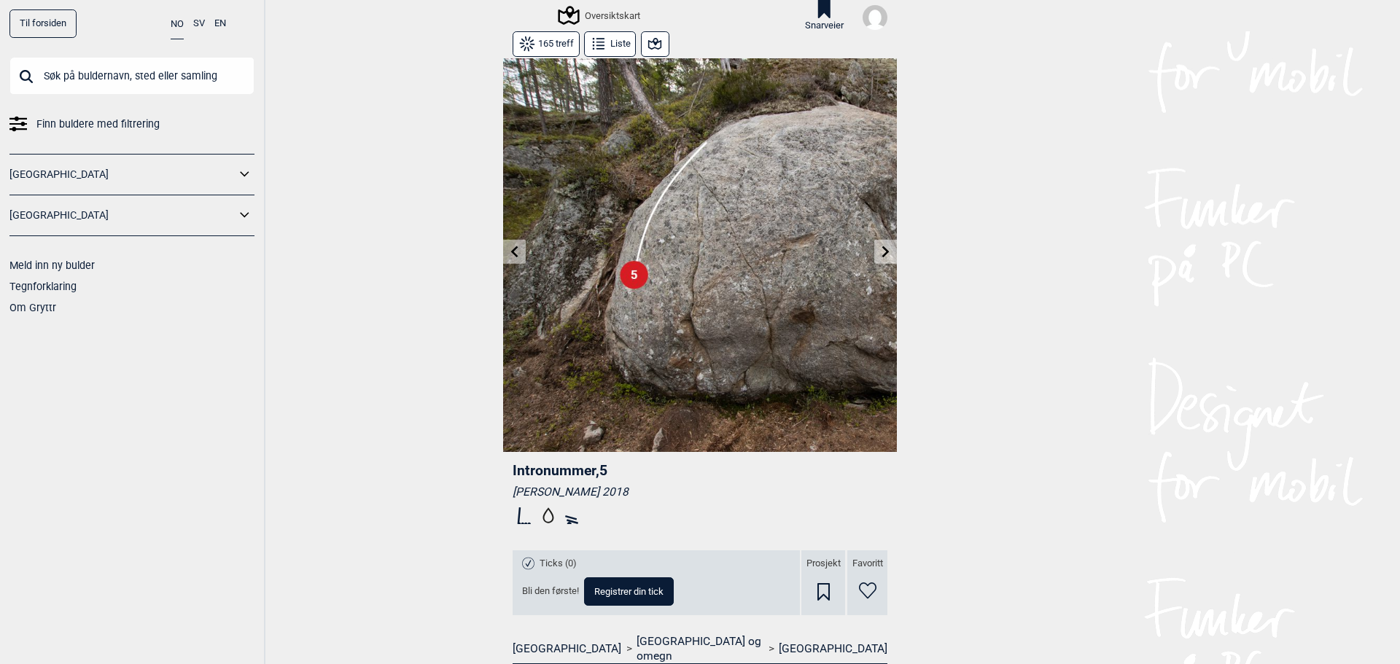
click at [874, 252] on button at bounding box center [885, 252] width 23 height 24
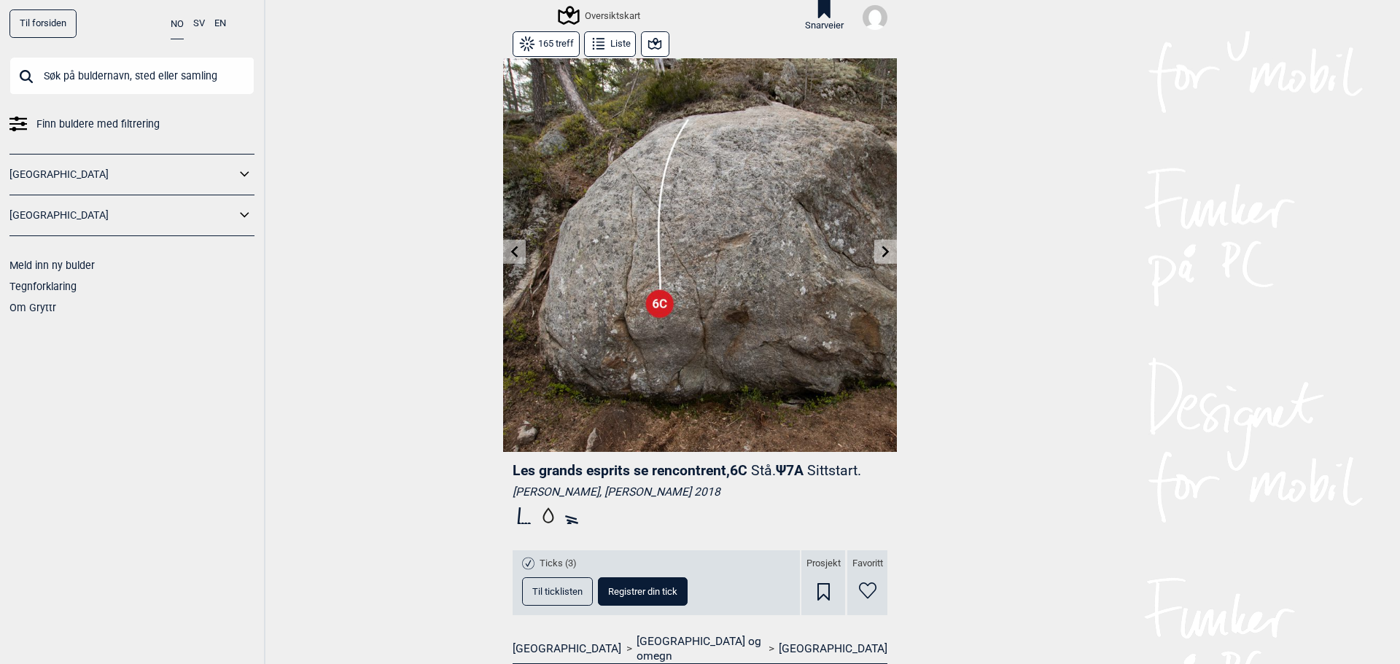
click at [874, 254] on button at bounding box center [885, 252] width 23 height 24
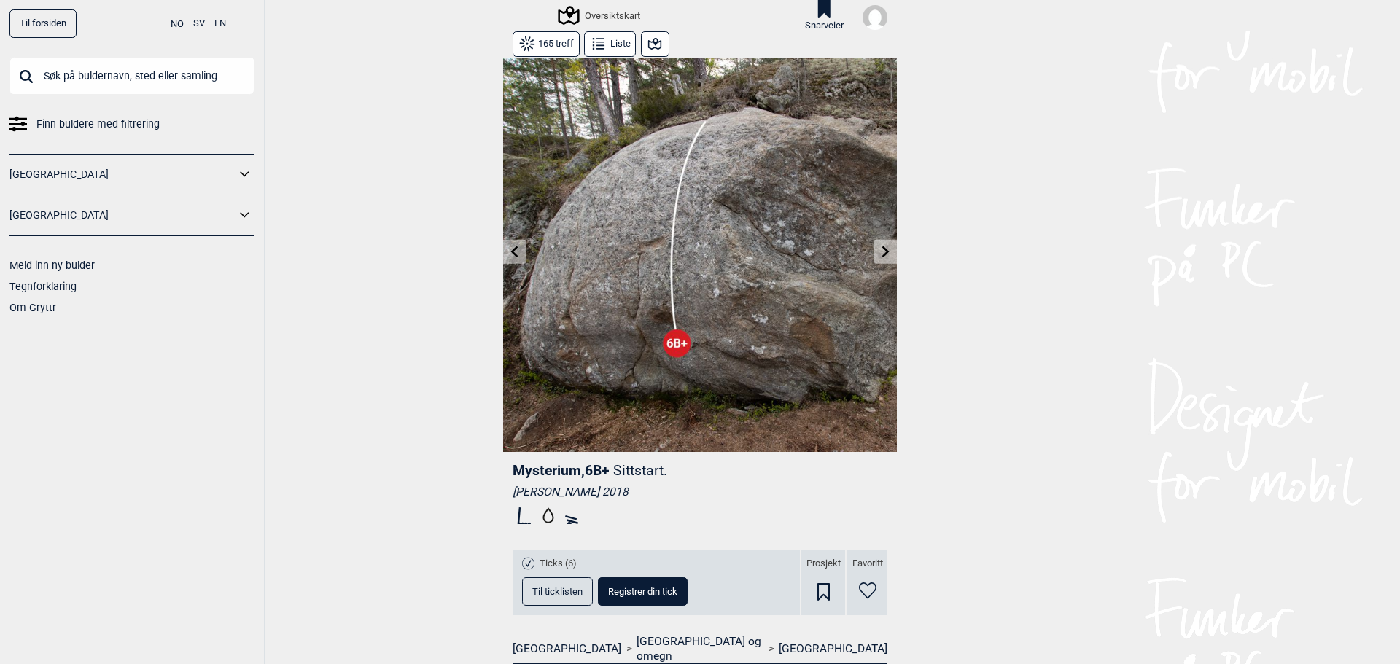
click at [874, 254] on button at bounding box center [885, 252] width 23 height 24
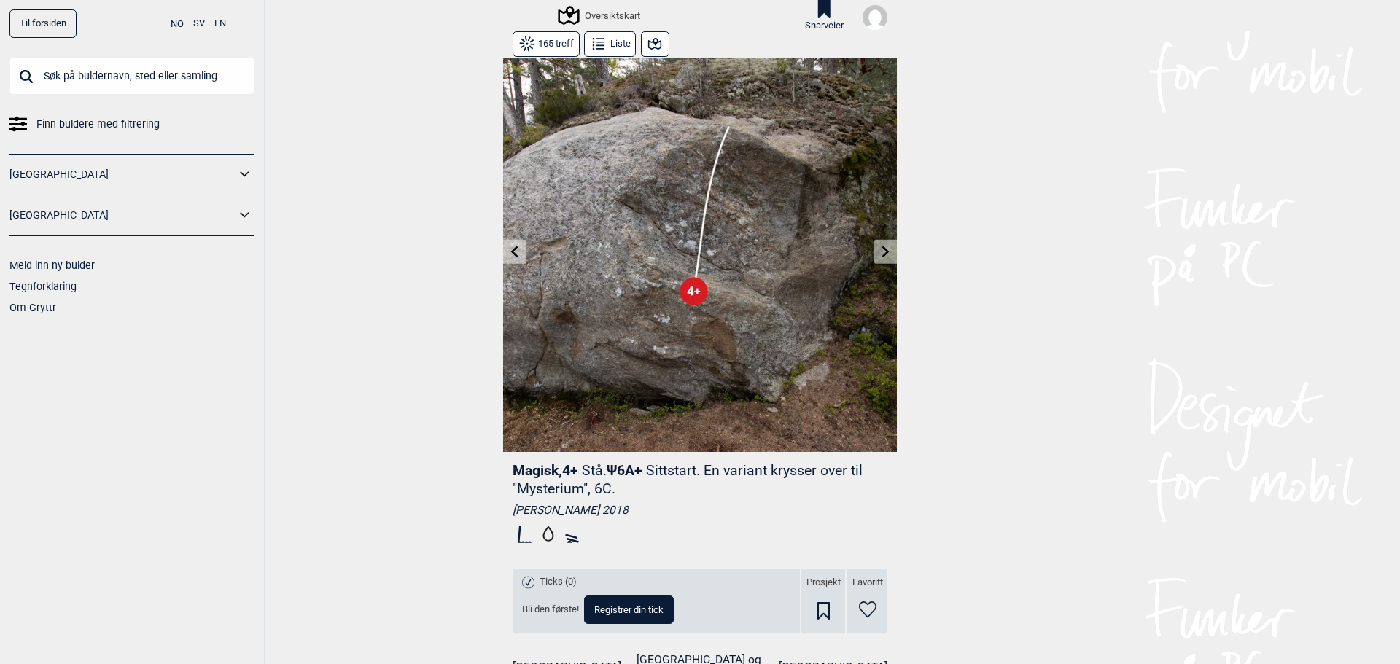
click at [874, 254] on button at bounding box center [885, 252] width 23 height 24
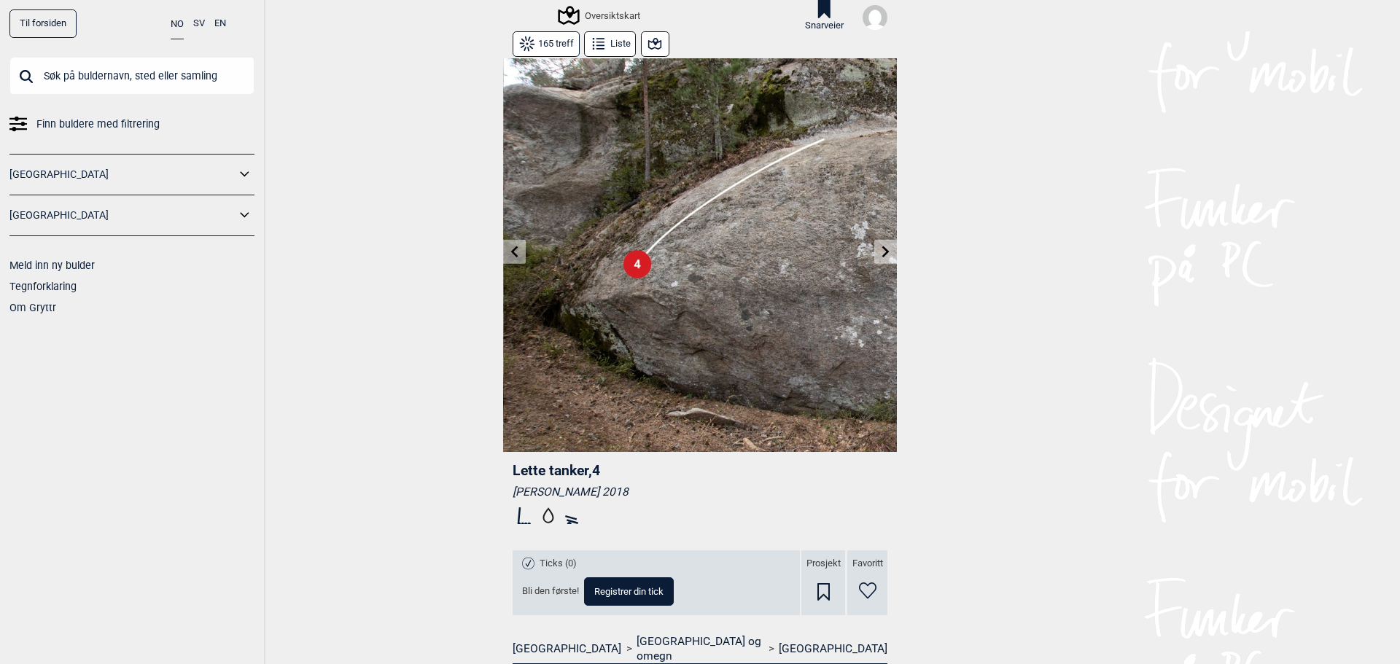
click at [874, 254] on button at bounding box center [885, 252] width 23 height 24
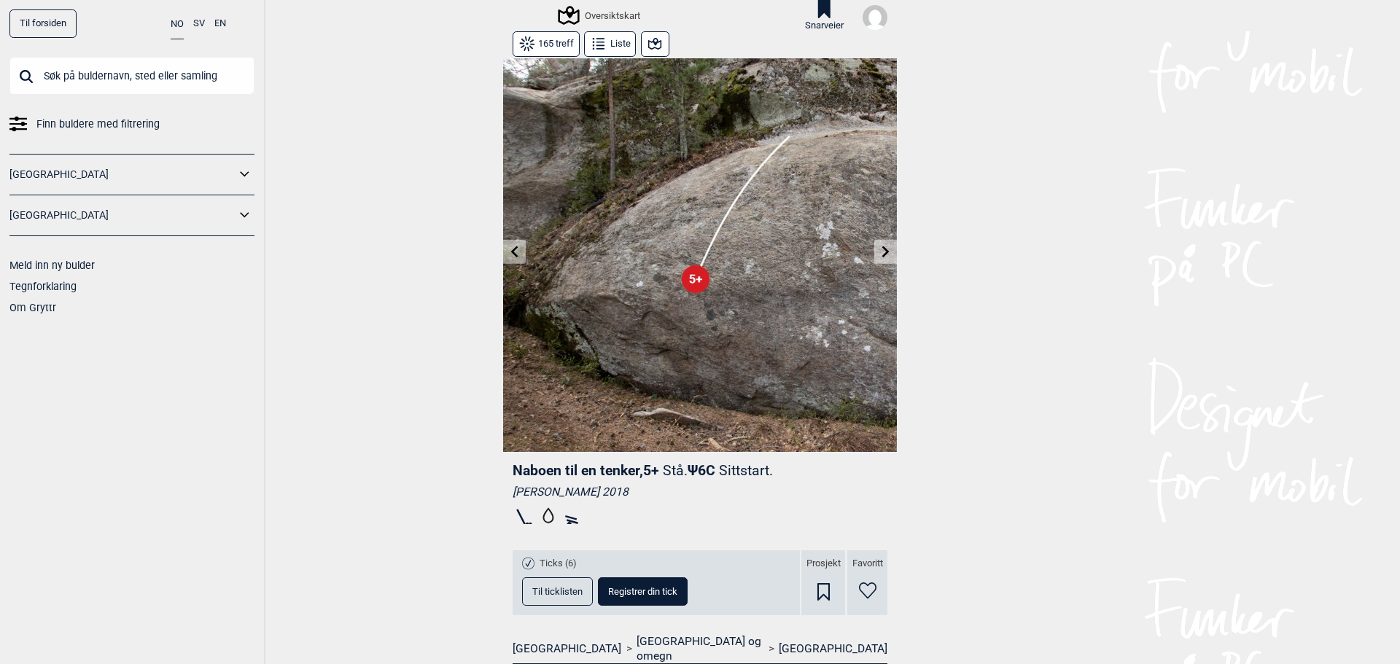
click at [874, 254] on button at bounding box center [885, 252] width 23 height 24
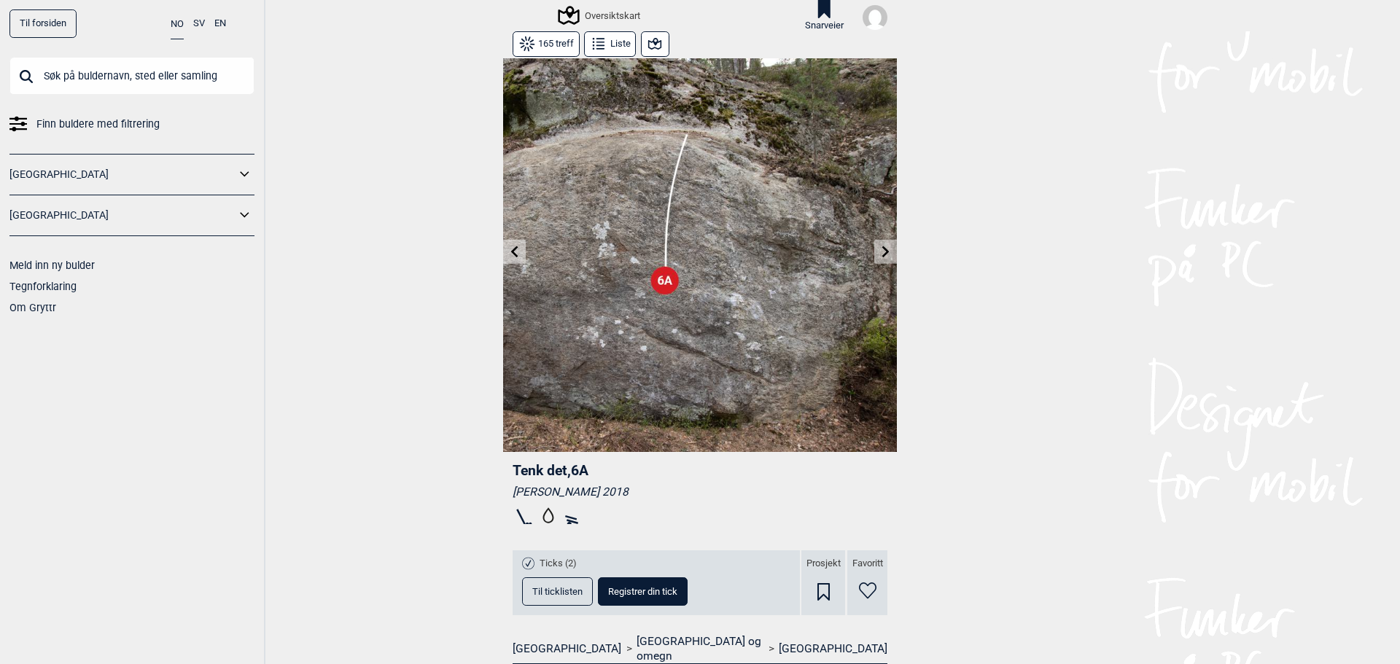
drag, startPoint x: 962, startPoint y: 263, endPoint x: 951, endPoint y: 260, distance: 10.6
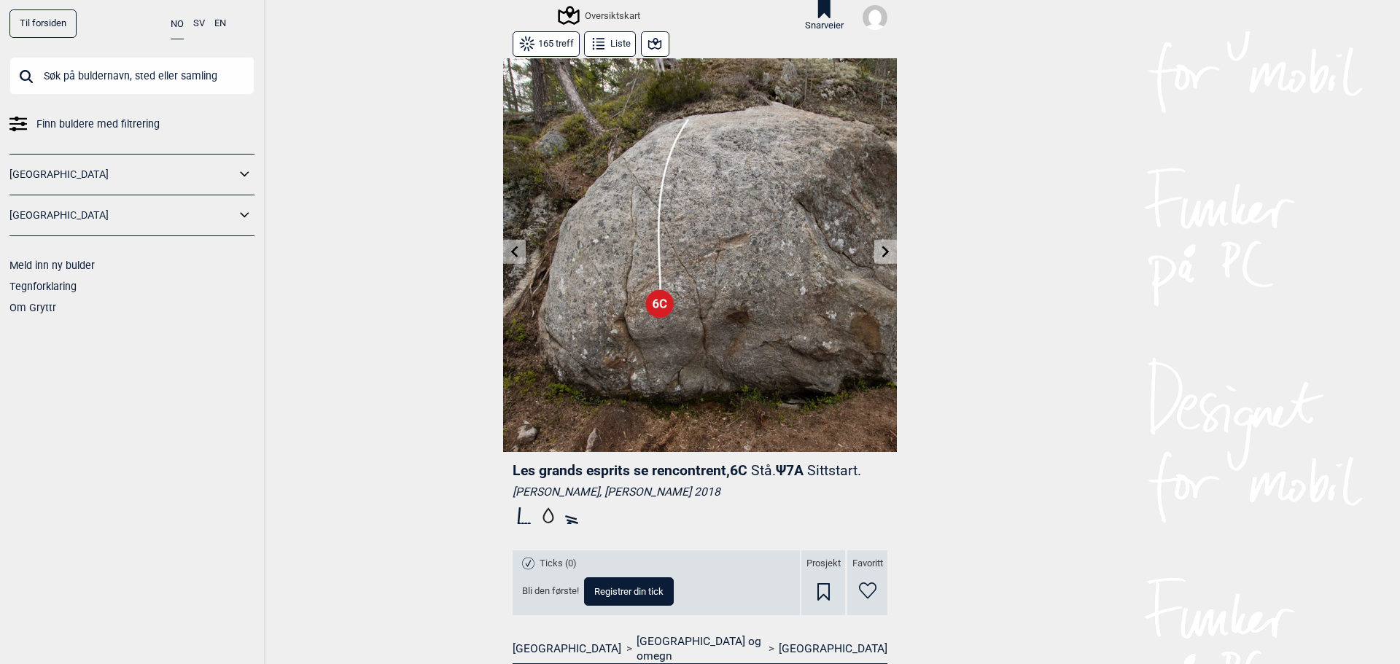
drag, startPoint x: 948, startPoint y: 250, endPoint x: 930, endPoint y: 246, distance: 18.6
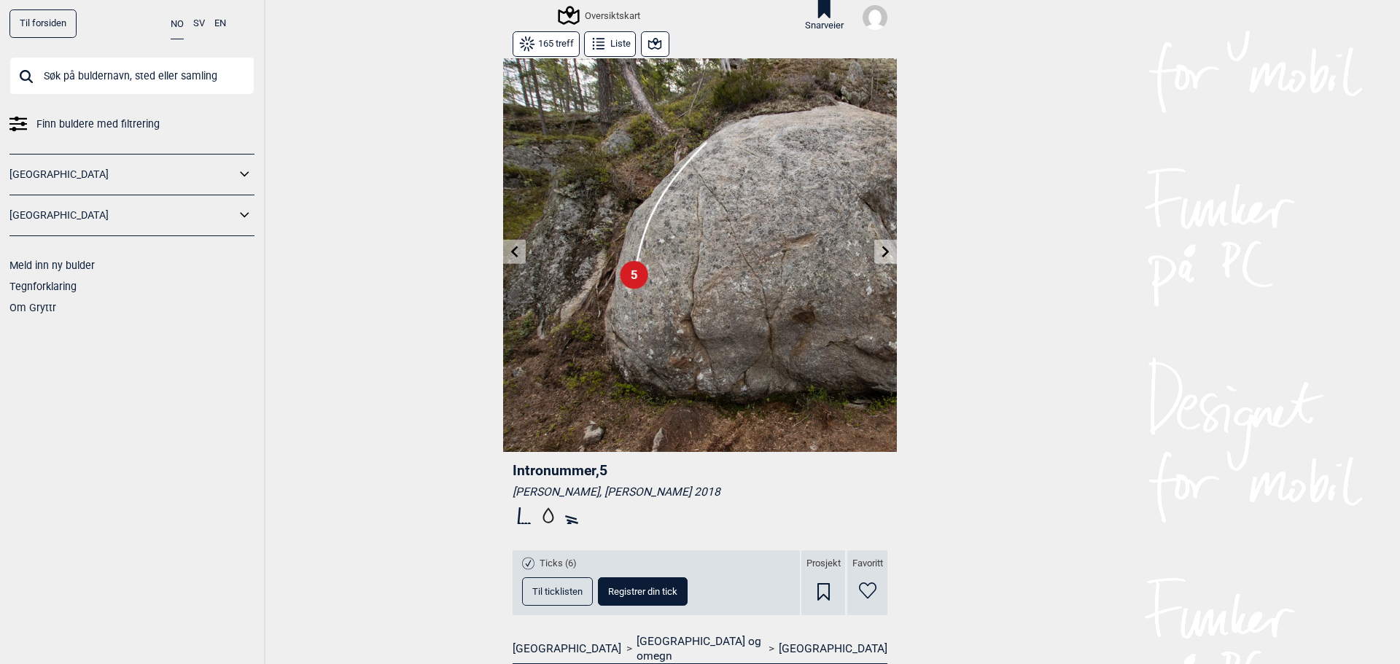
drag, startPoint x: 932, startPoint y: 246, endPoint x: 956, endPoint y: 199, distance: 52.8
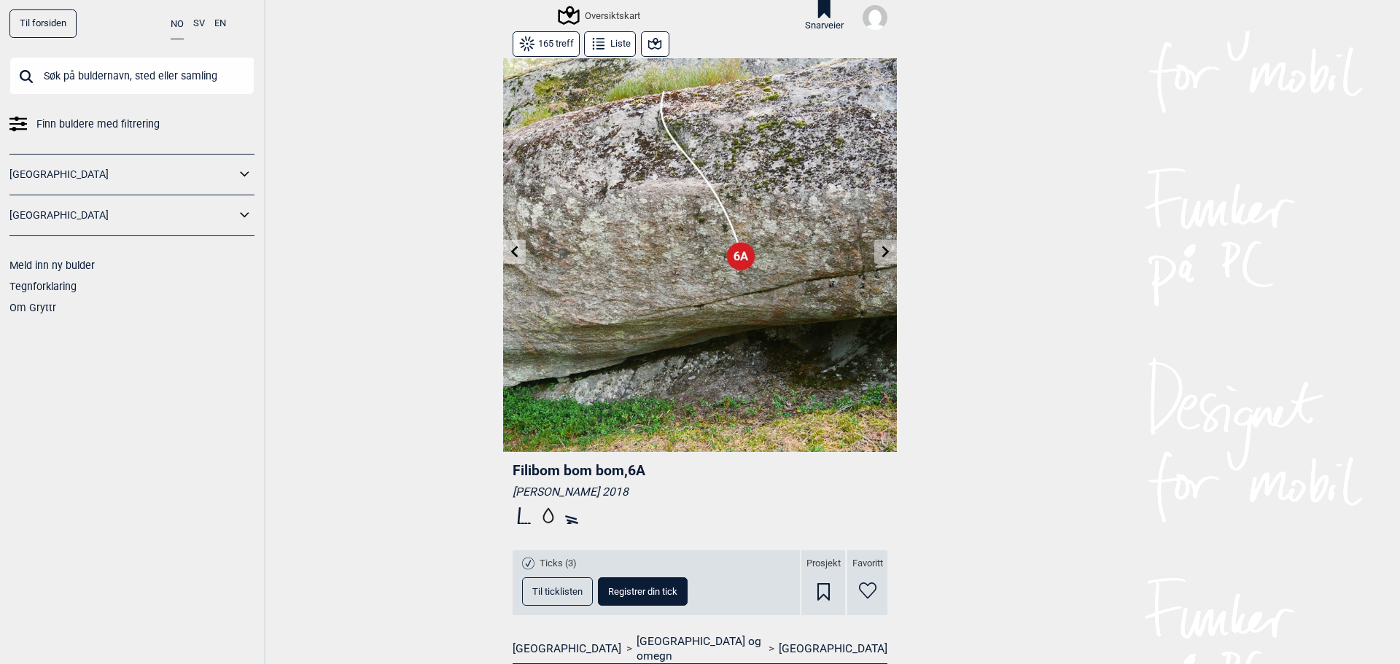
drag, startPoint x: 971, startPoint y: 190, endPoint x: 961, endPoint y: 183, distance: 12.5
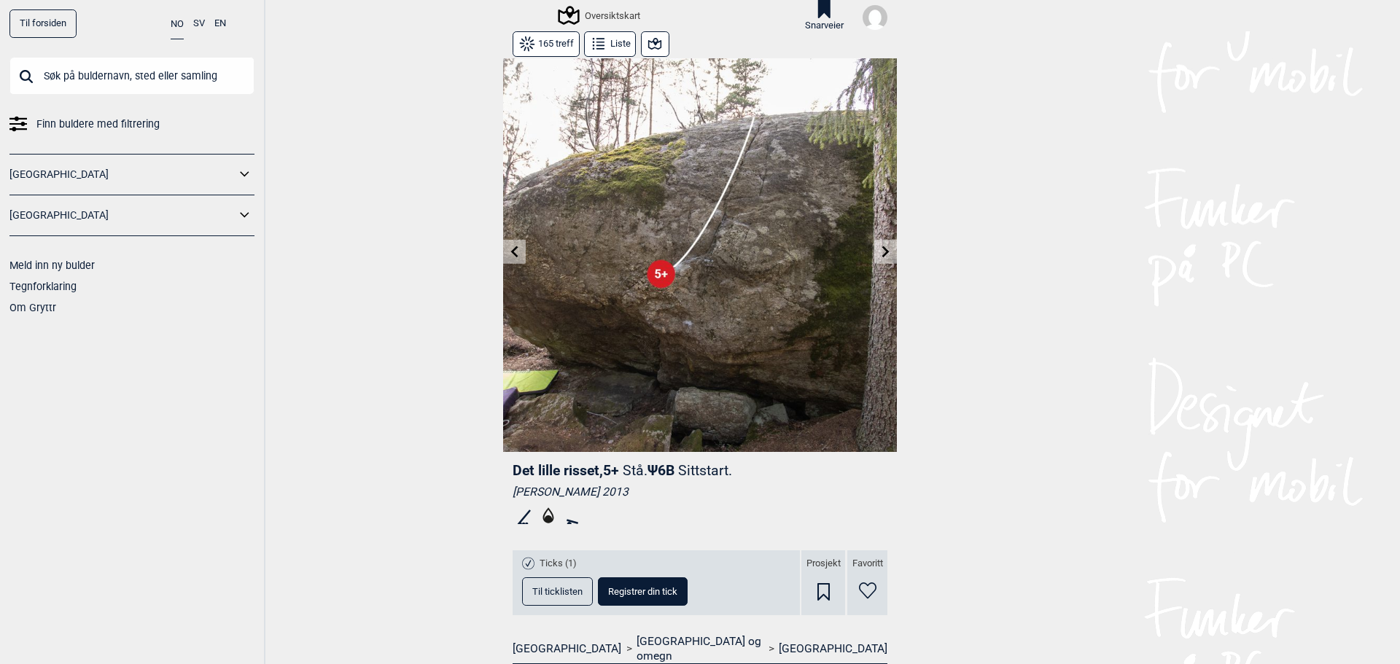
drag, startPoint x: 1022, startPoint y: 211, endPoint x: 1015, endPoint y: 206, distance: 8.3
drag, startPoint x: 1013, startPoint y: 208, endPoint x: 1012, endPoint y: 216, distance: 7.3
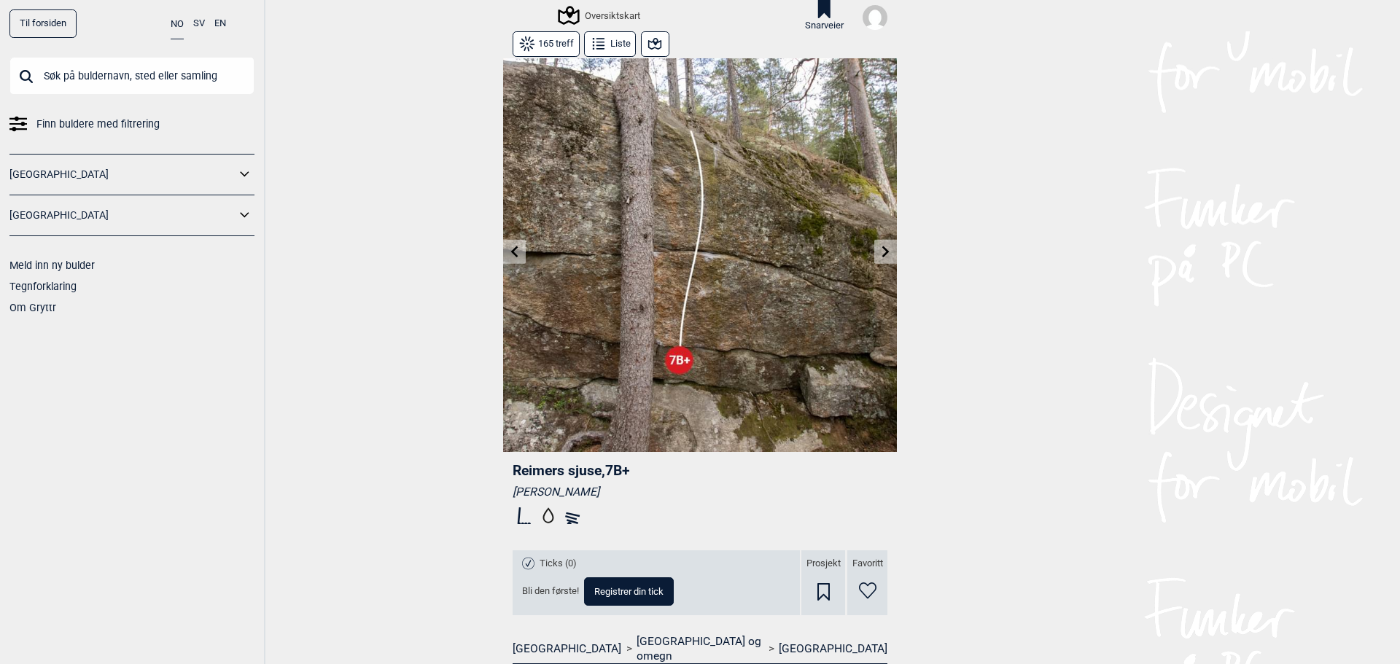
drag, startPoint x: 395, startPoint y: 44, endPoint x: 381, endPoint y: 31, distance: 19.6
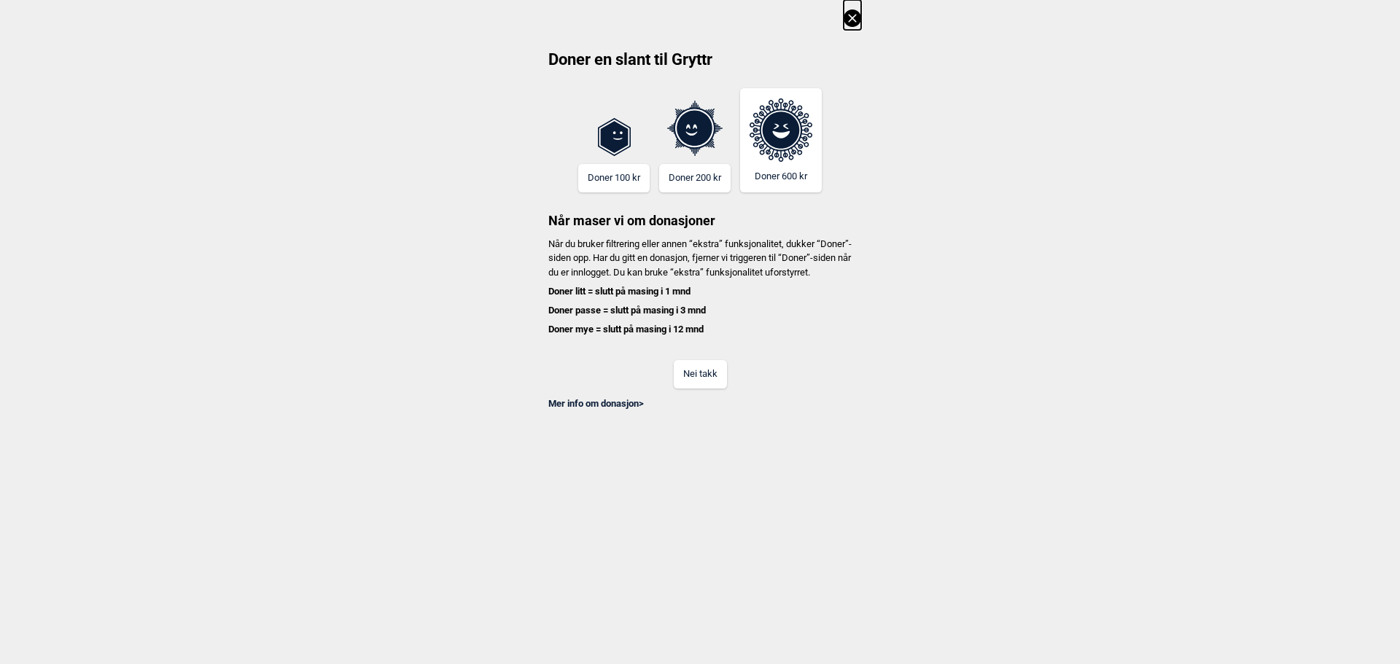
click at [695, 389] on button "Nei takk" at bounding box center [700, 374] width 53 height 28
click at [690, 388] on button "Nei takk" at bounding box center [700, 374] width 53 height 28
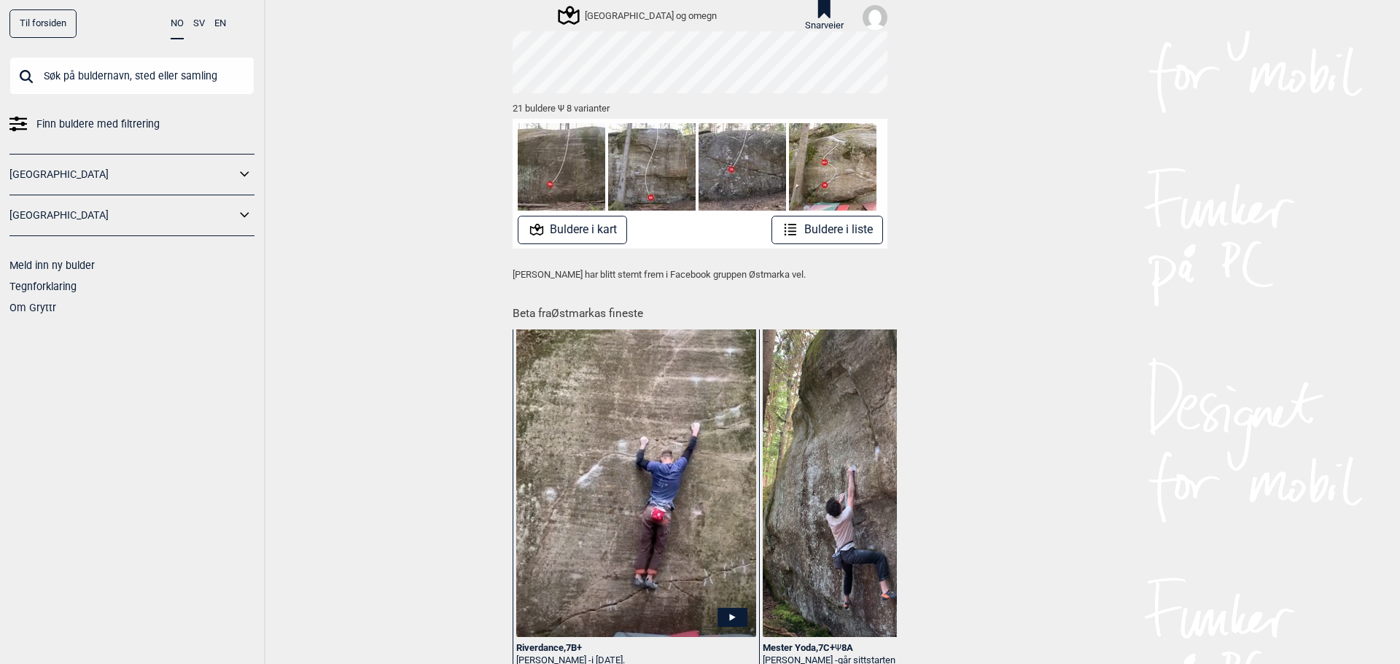
scroll to position [243, 0]
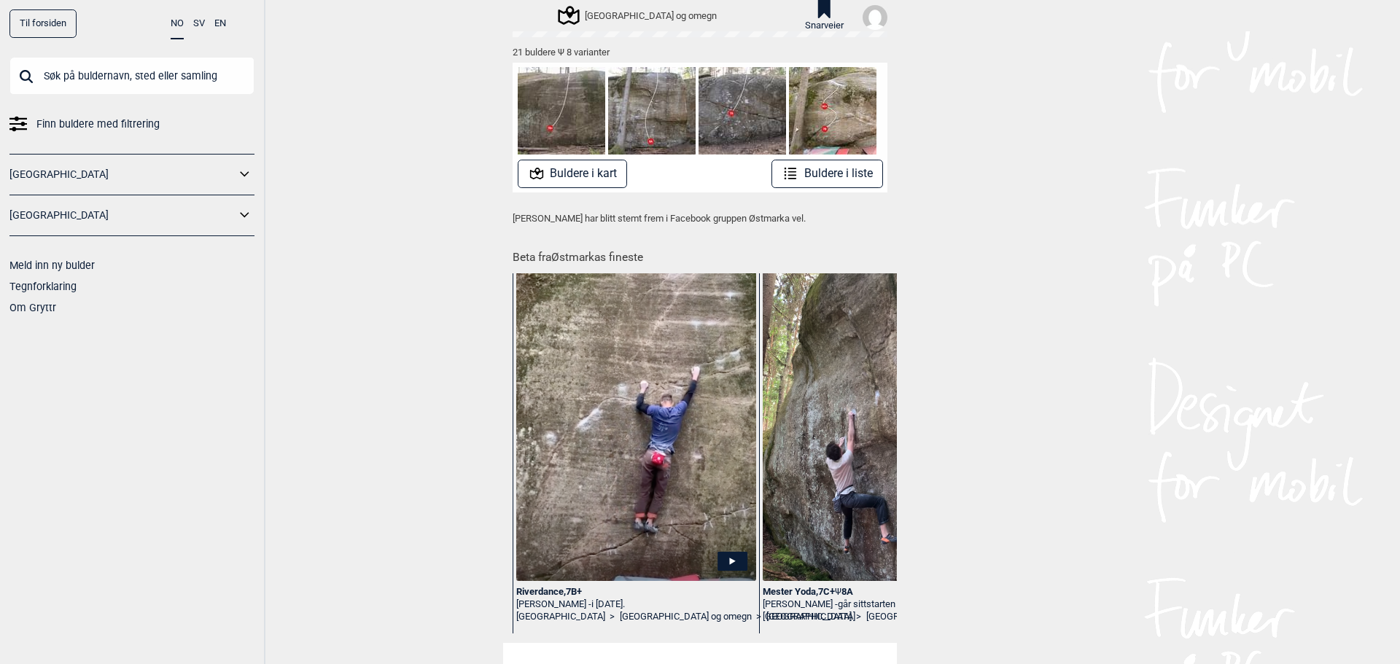
click at [830, 176] on button "Buldere i liste" at bounding box center [827, 174] width 112 height 28
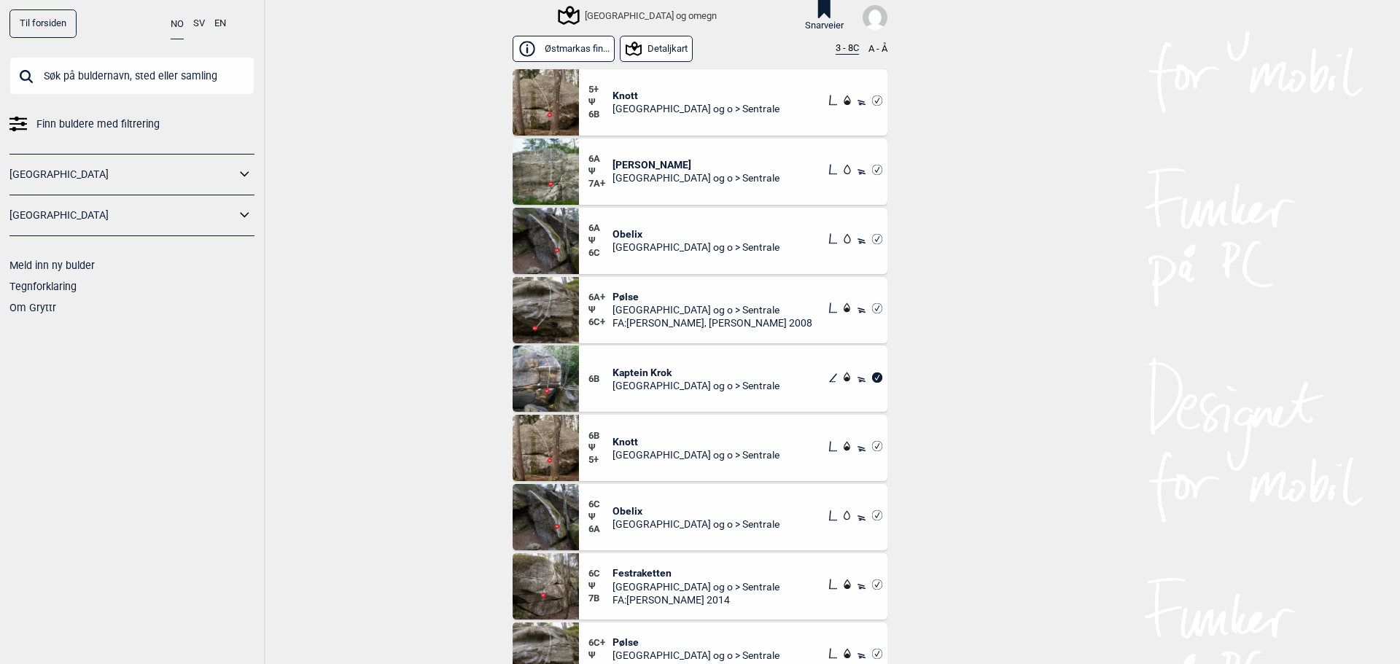
click at [836, 47] on button "3 - 8C" at bounding box center [846, 49] width 23 height 12
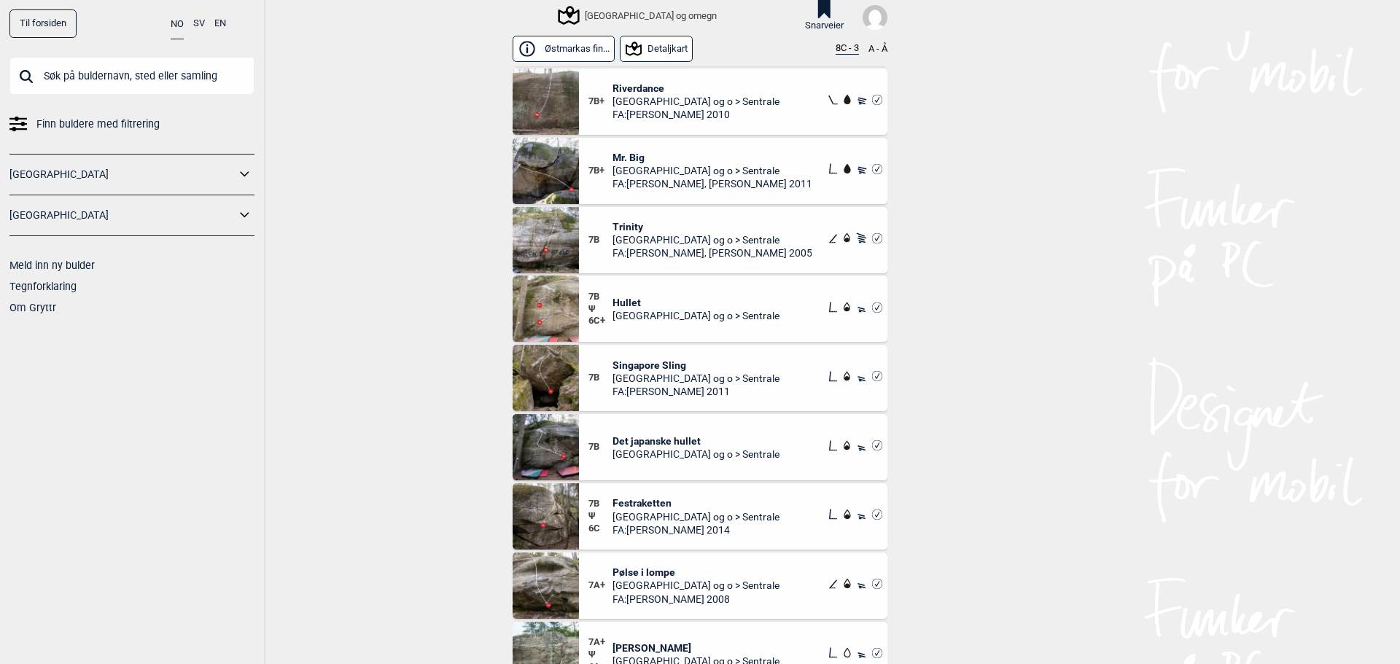
scroll to position [437, 0]
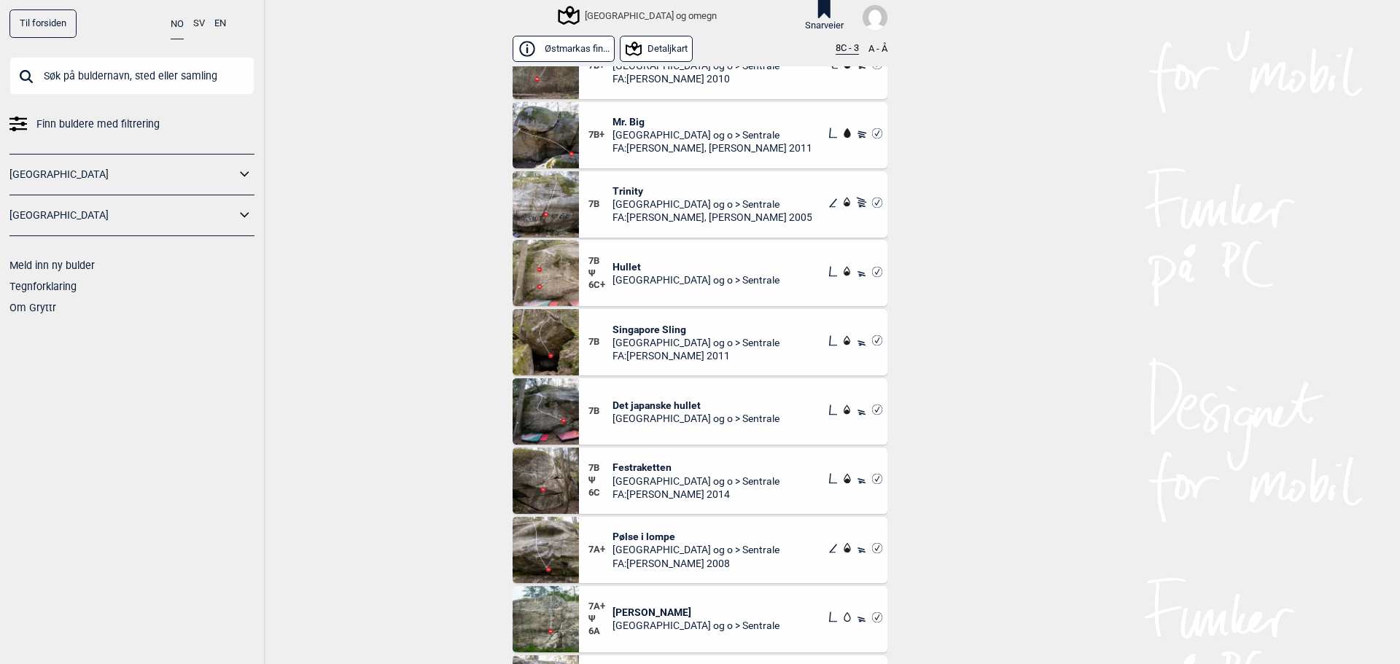
click at [640, 206] on span "[GEOGRAPHIC_DATA] og o > Sentrale" at bounding box center [712, 204] width 200 height 13
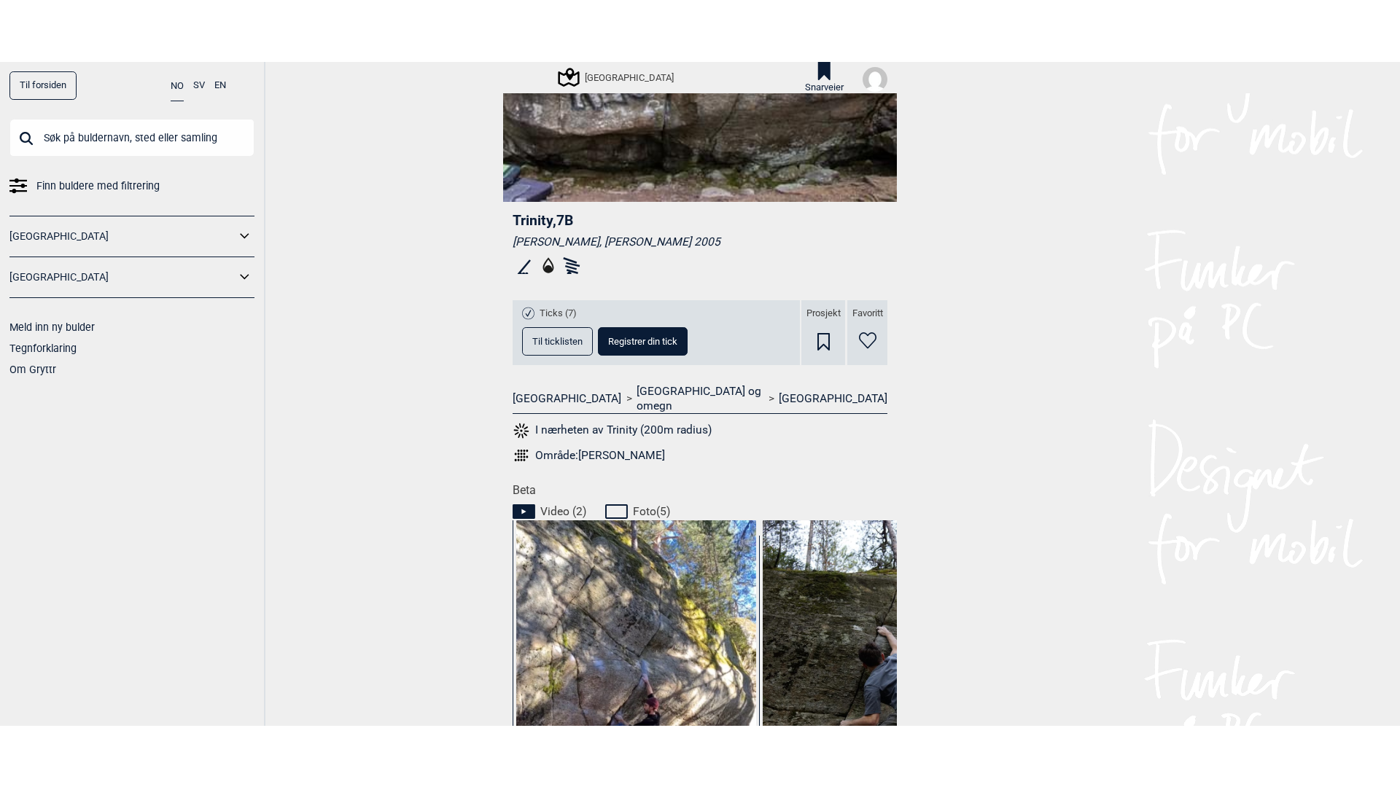
scroll to position [583, 0]
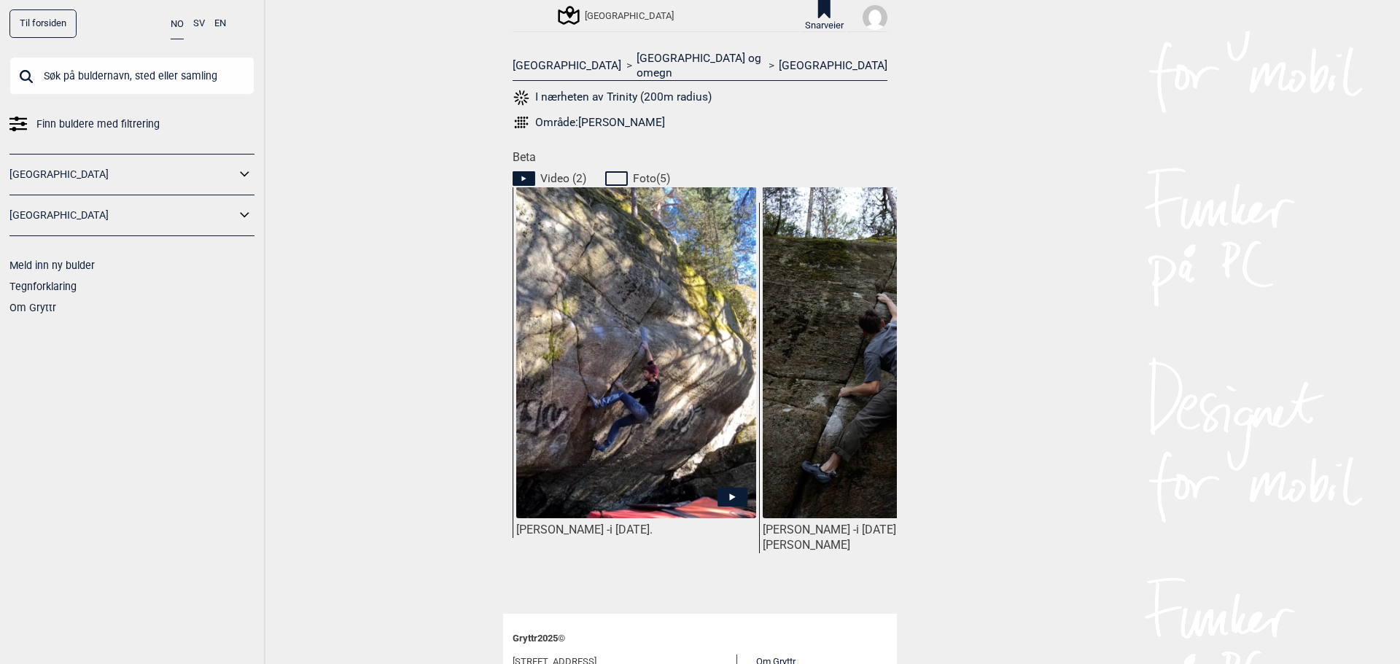
click at [662, 381] on img at bounding box center [636, 368] width 240 height 362
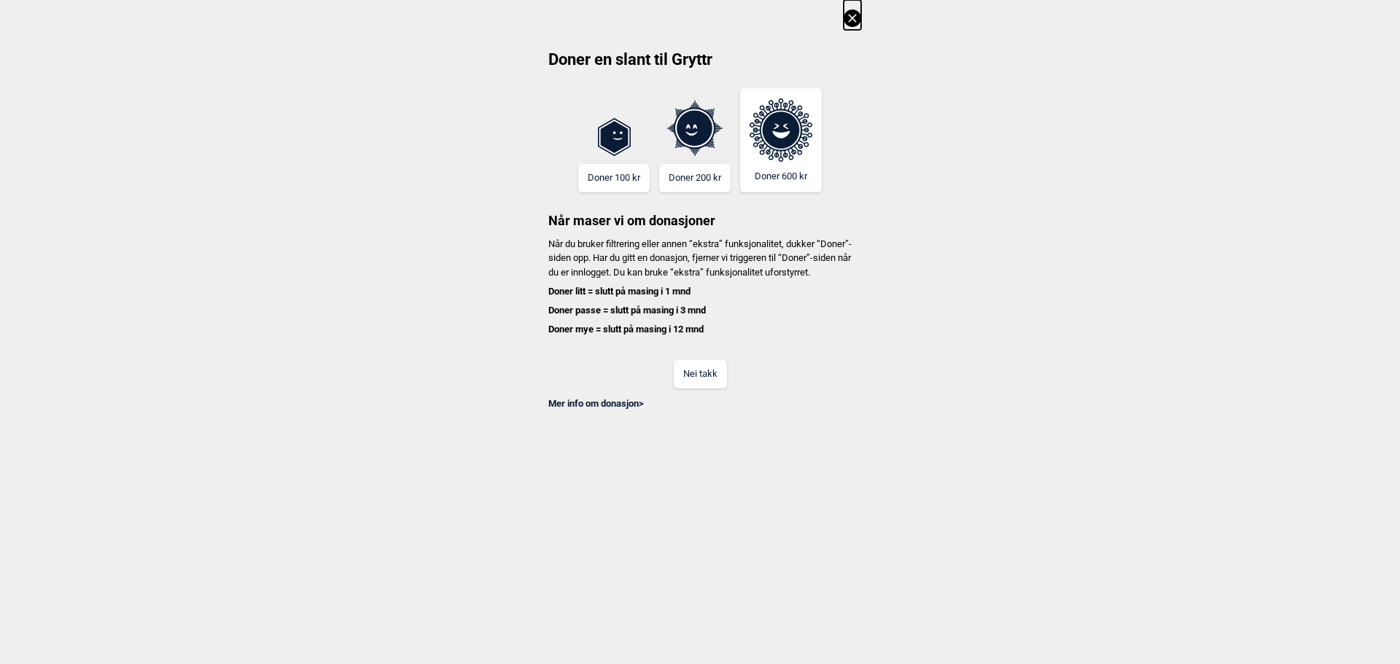
click at [705, 381] on button "Nei takk" at bounding box center [700, 374] width 53 height 28
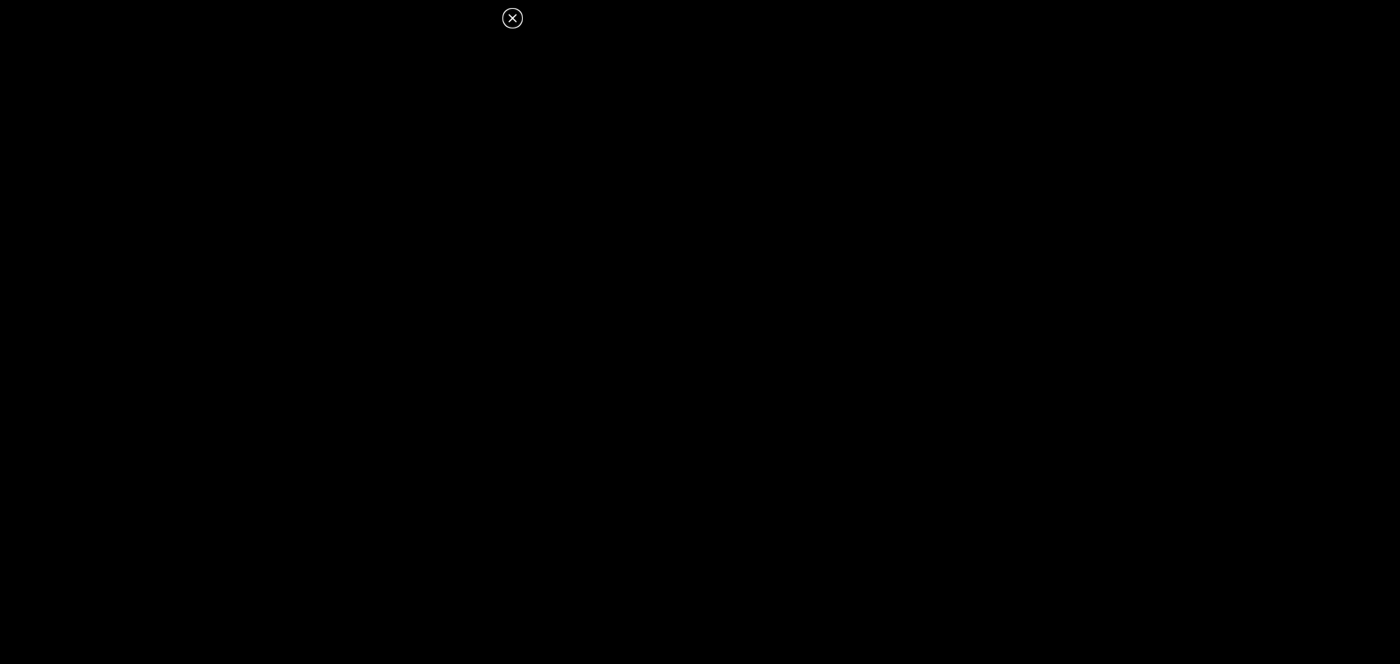
click at [512, 20] on icon at bounding box center [512, 17] width 17 height 17
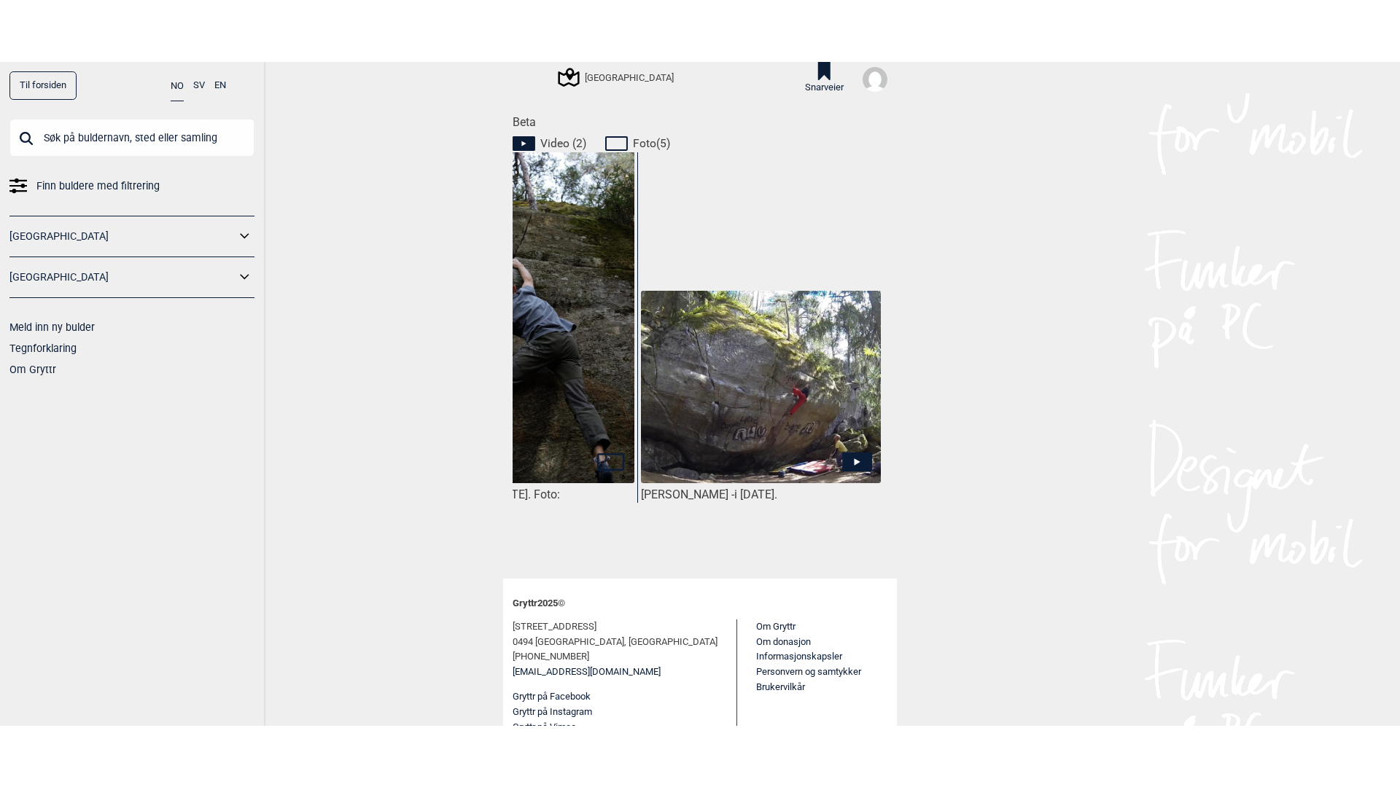
scroll to position [0, 400]
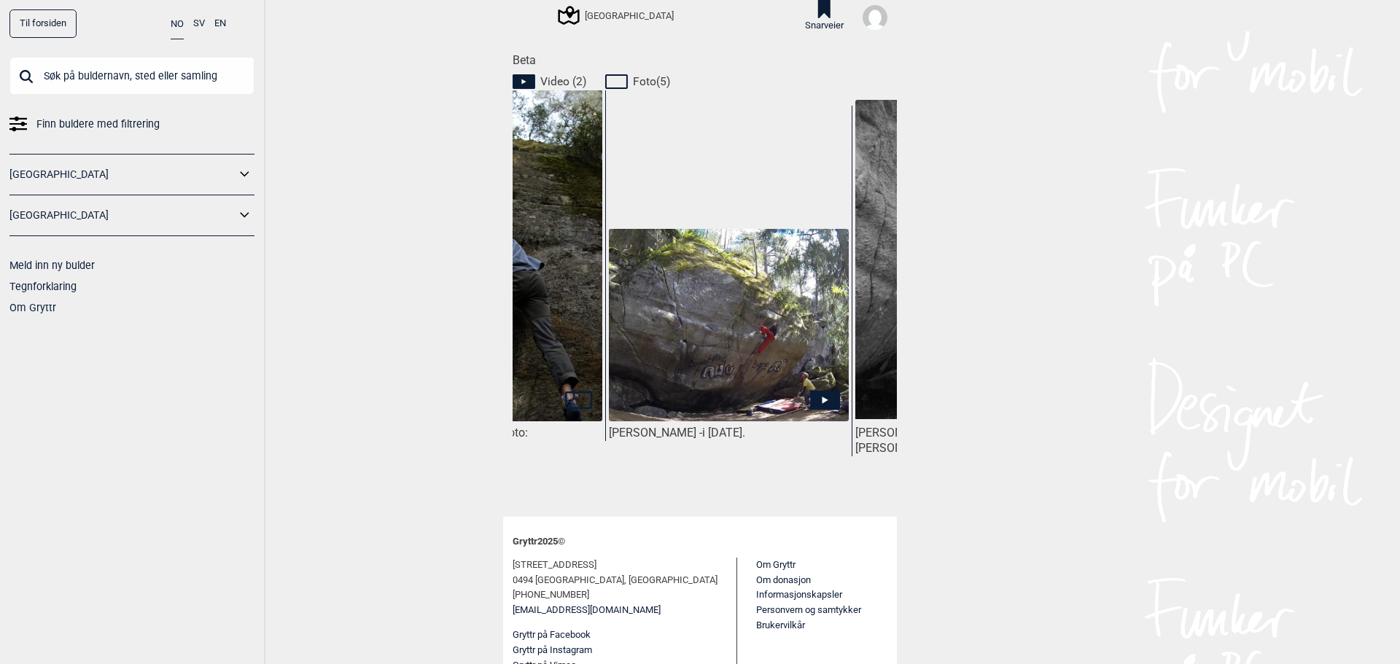
click at [667, 390] on img at bounding box center [729, 325] width 240 height 192
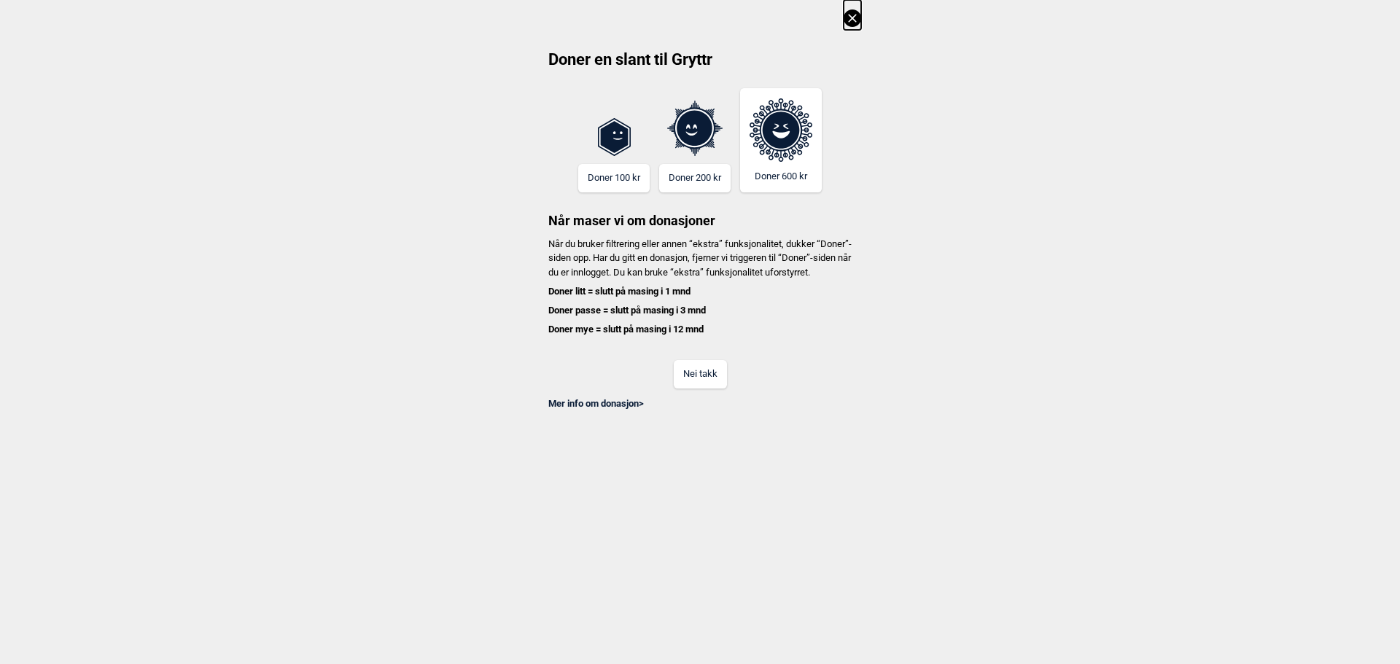
click at [695, 369] on div "Nei takk" at bounding box center [700, 364] width 322 height 47
click at [694, 386] on button "Nei takk" at bounding box center [700, 374] width 53 height 28
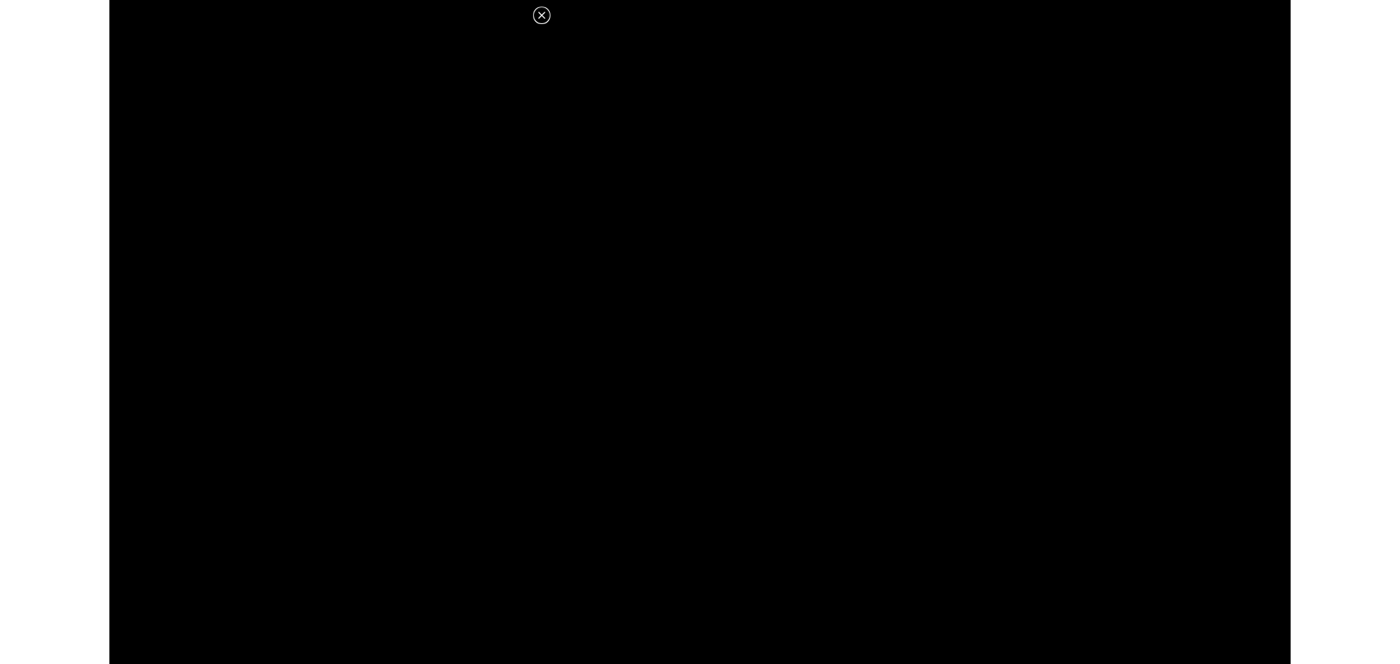
scroll to position [680, 0]
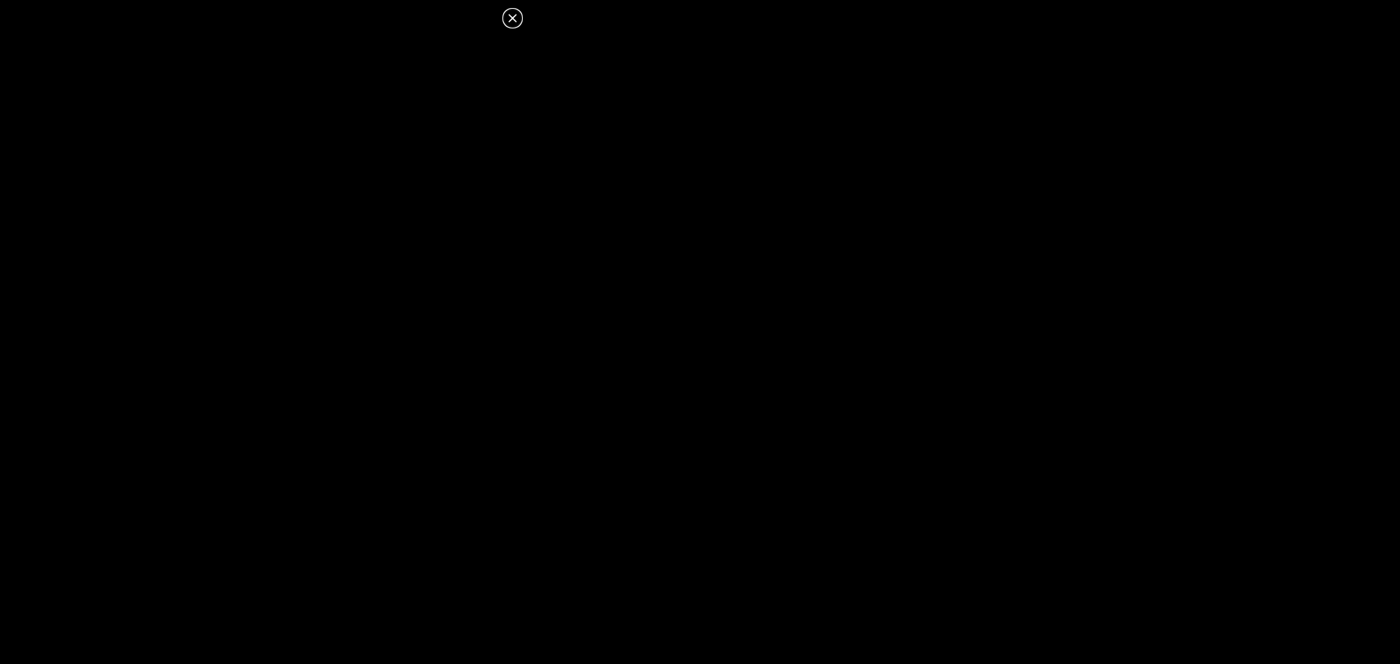
click at [508, 17] on icon at bounding box center [512, 17] width 17 height 17
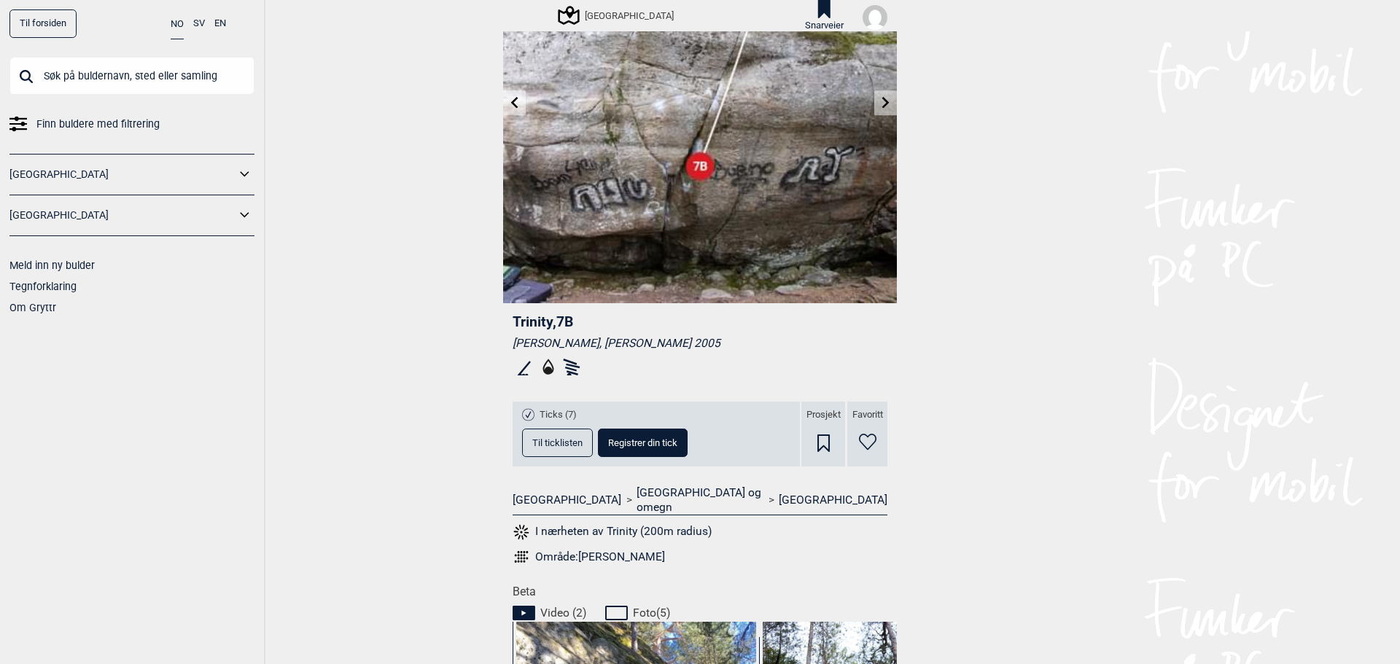
scroll to position [0, 0]
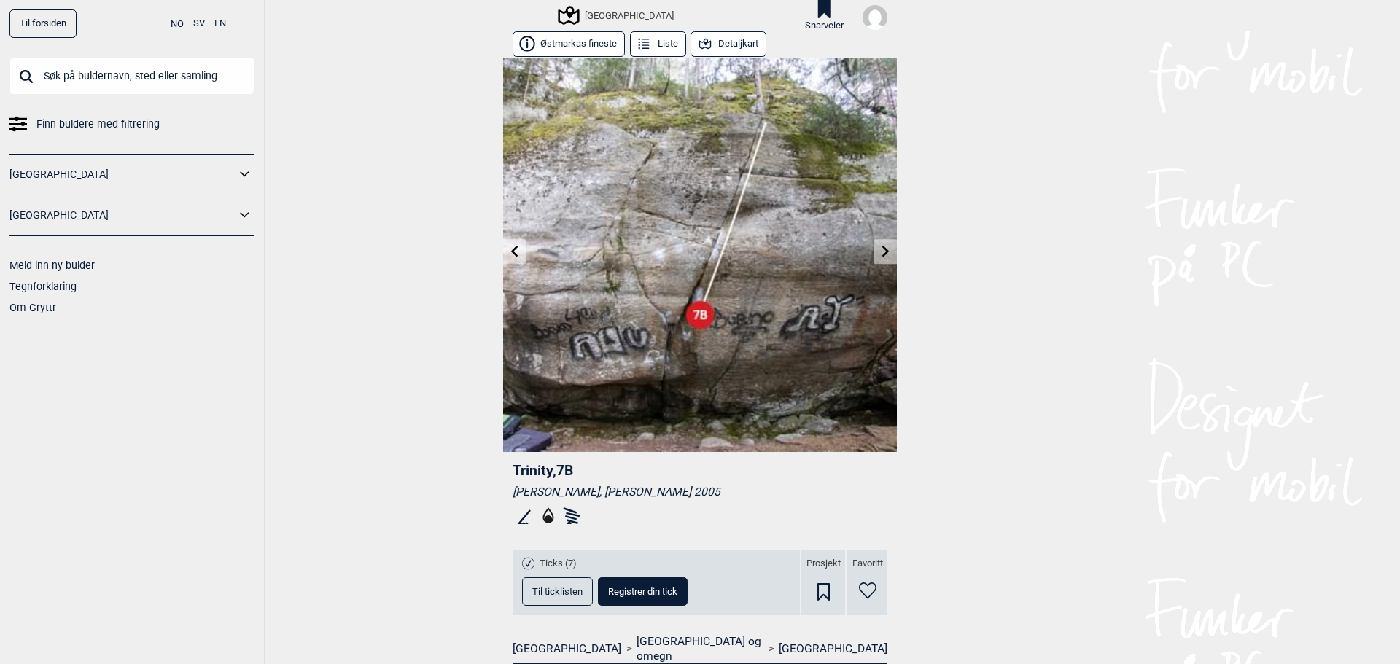
click at [874, 259] on link at bounding box center [885, 252] width 23 height 24
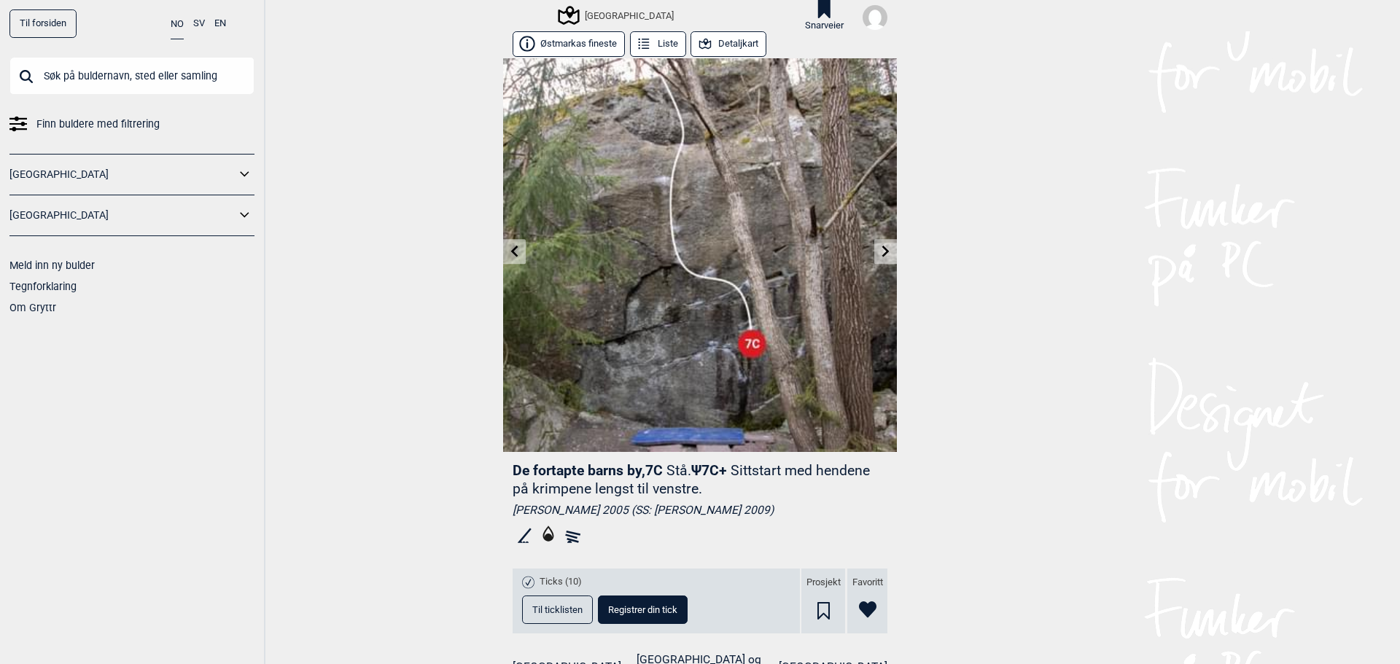
click at [514, 256] on icon at bounding box center [515, 252] width 12 height 12
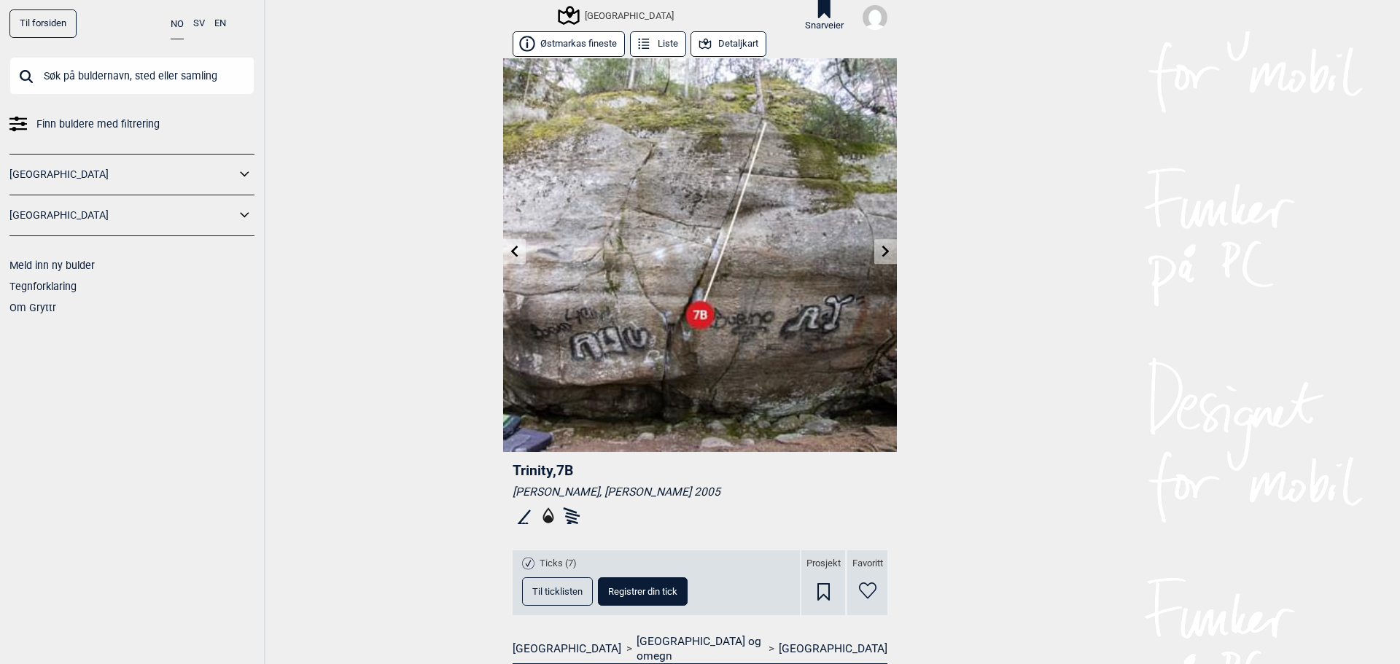
click at [514, 256] on icon at bounding box center [515, 252] width 12 height 12
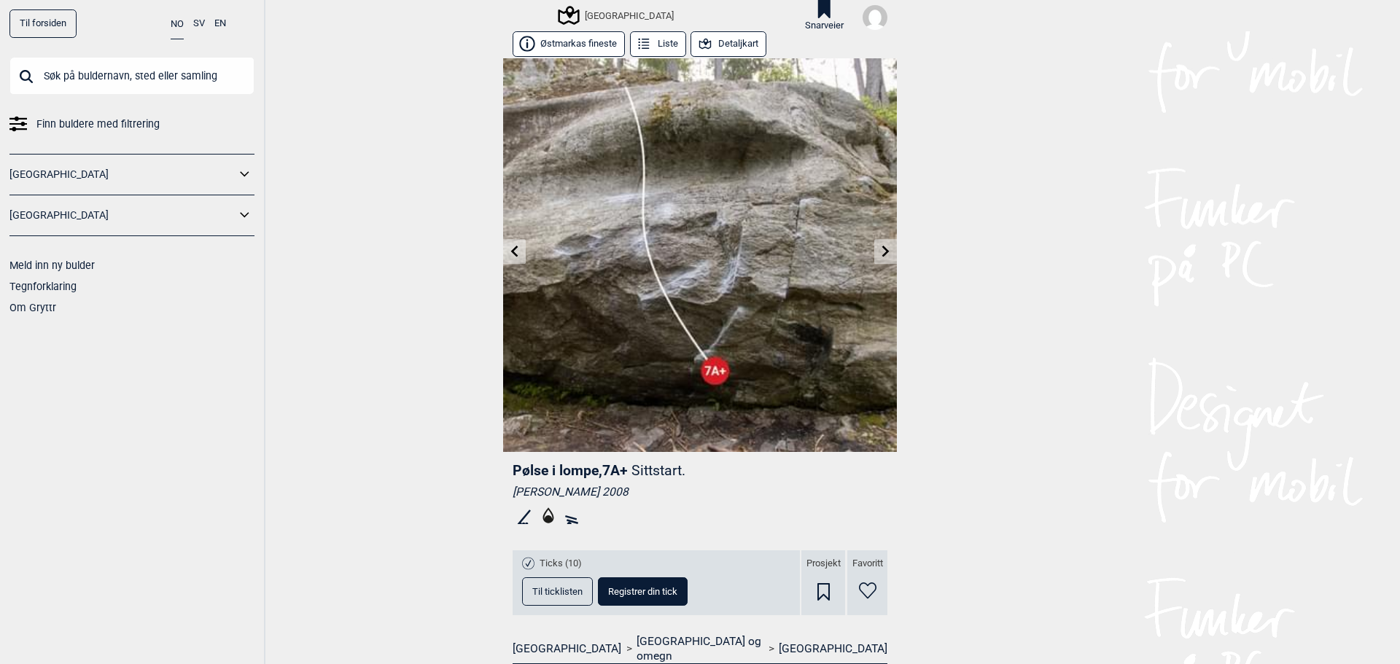
click at [880, 246] on icon at bounding box center [886, 252] width 12 height 12
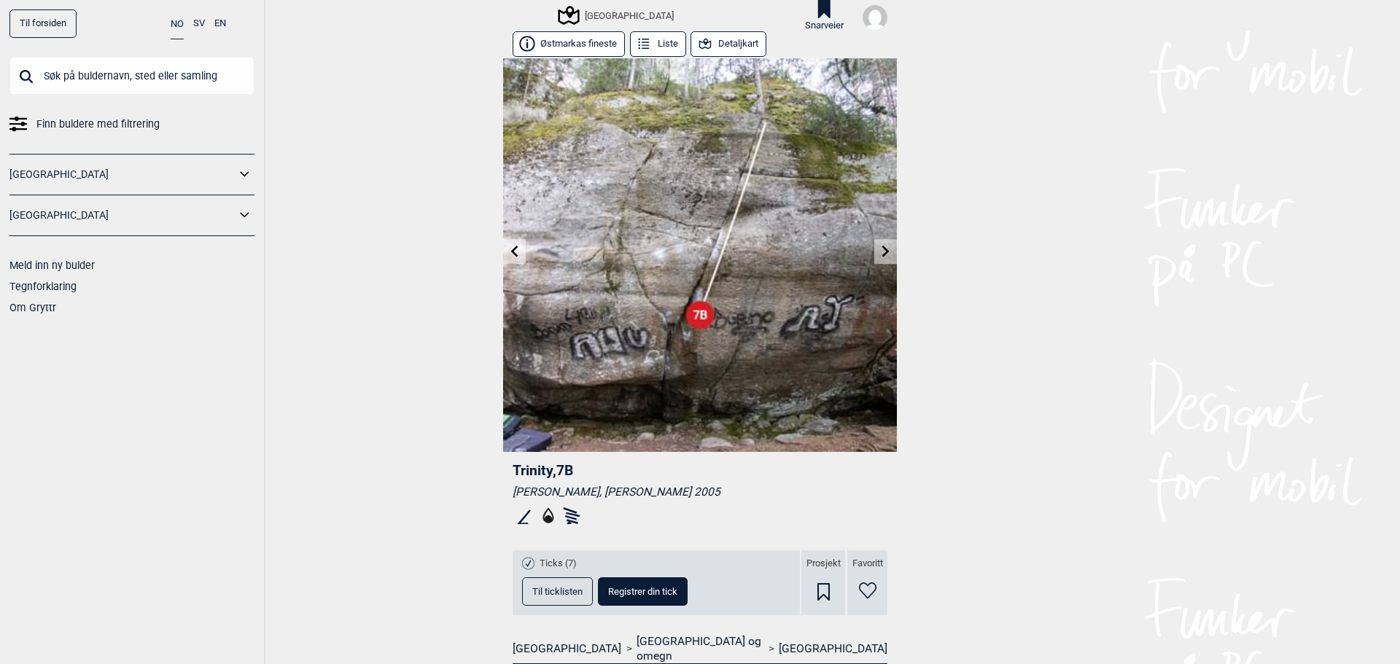
click at [880, 246] on icon at bounding box center [886, 252] width 12 height 12
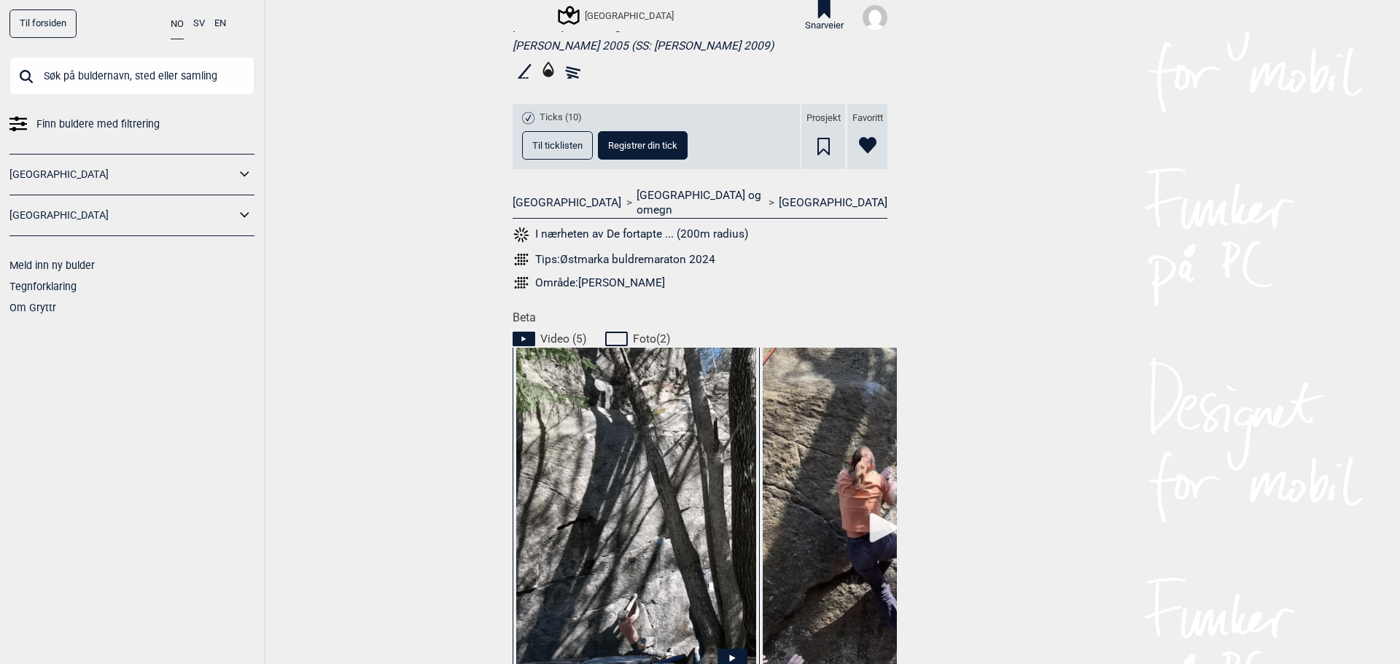
scroll to position [725, 0]
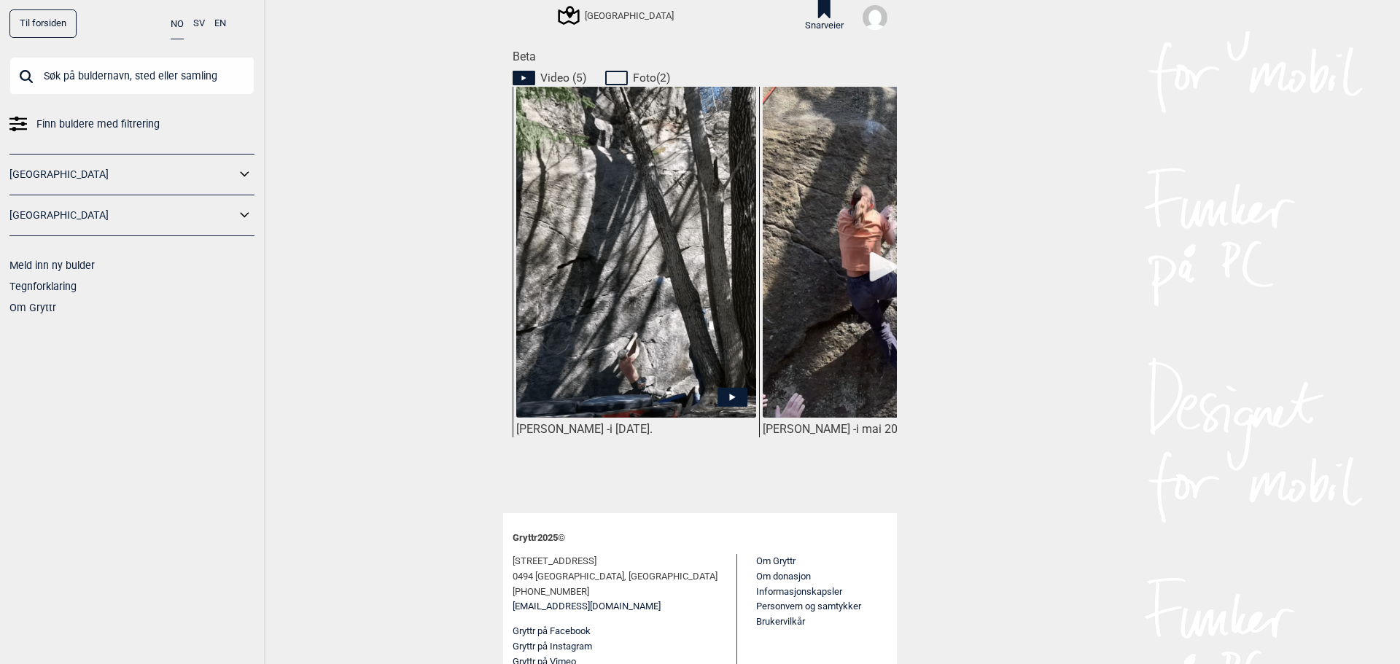
click at [585, 292] on img at bounding box center [636, 256] width 240 height 340
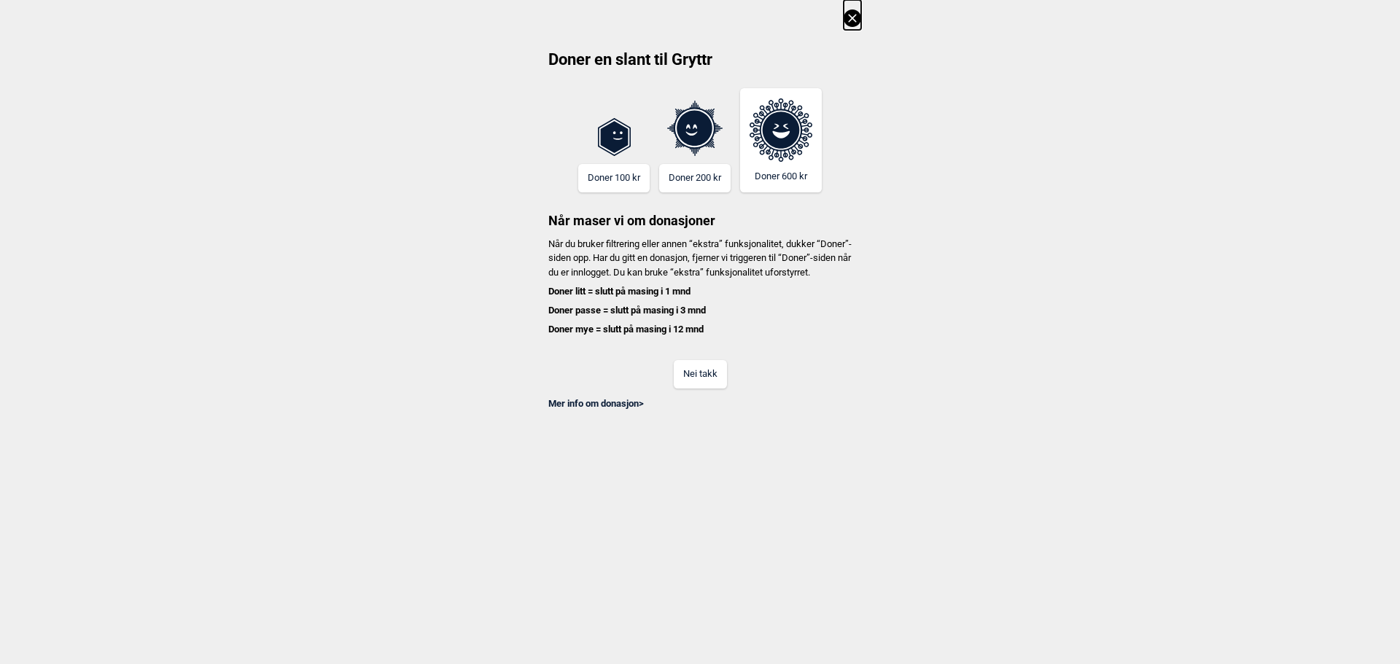
click at [706, 386] on button "Nei takk" at bounding box center [700, 374] width 53 height 28
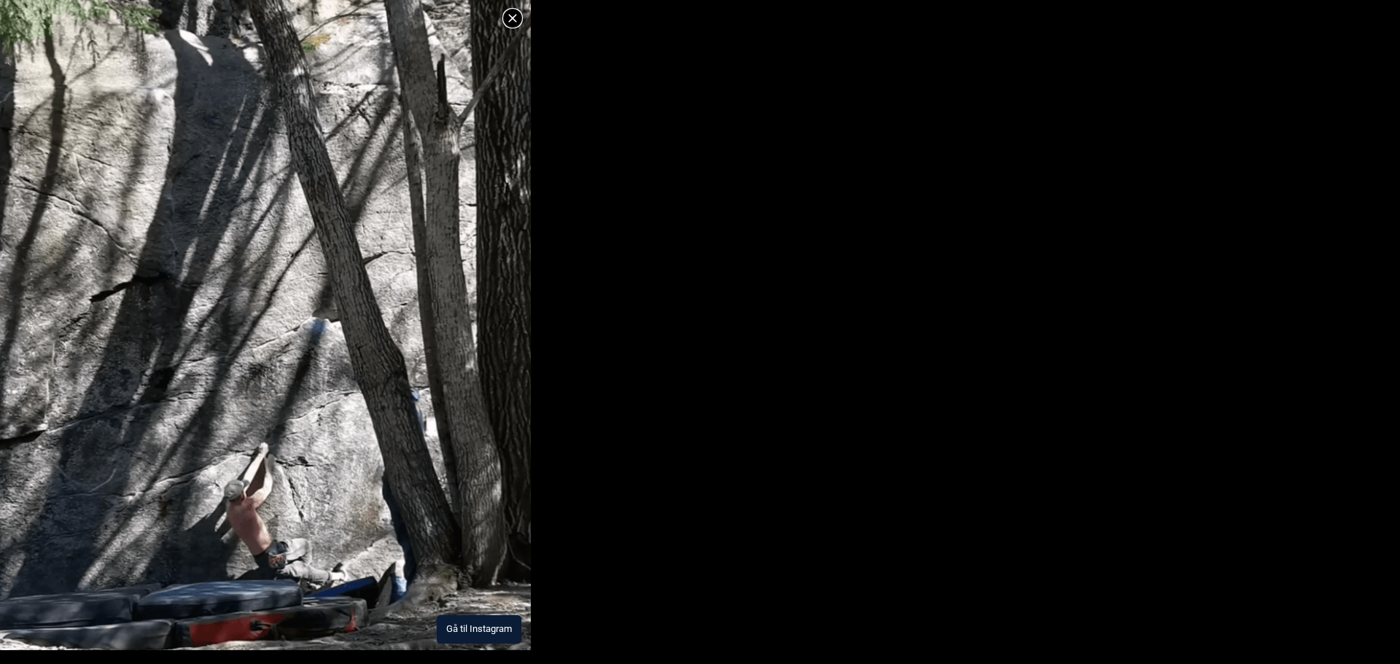
click at [422, 606] on img at bounding box center [265, 274] width 531 height 753
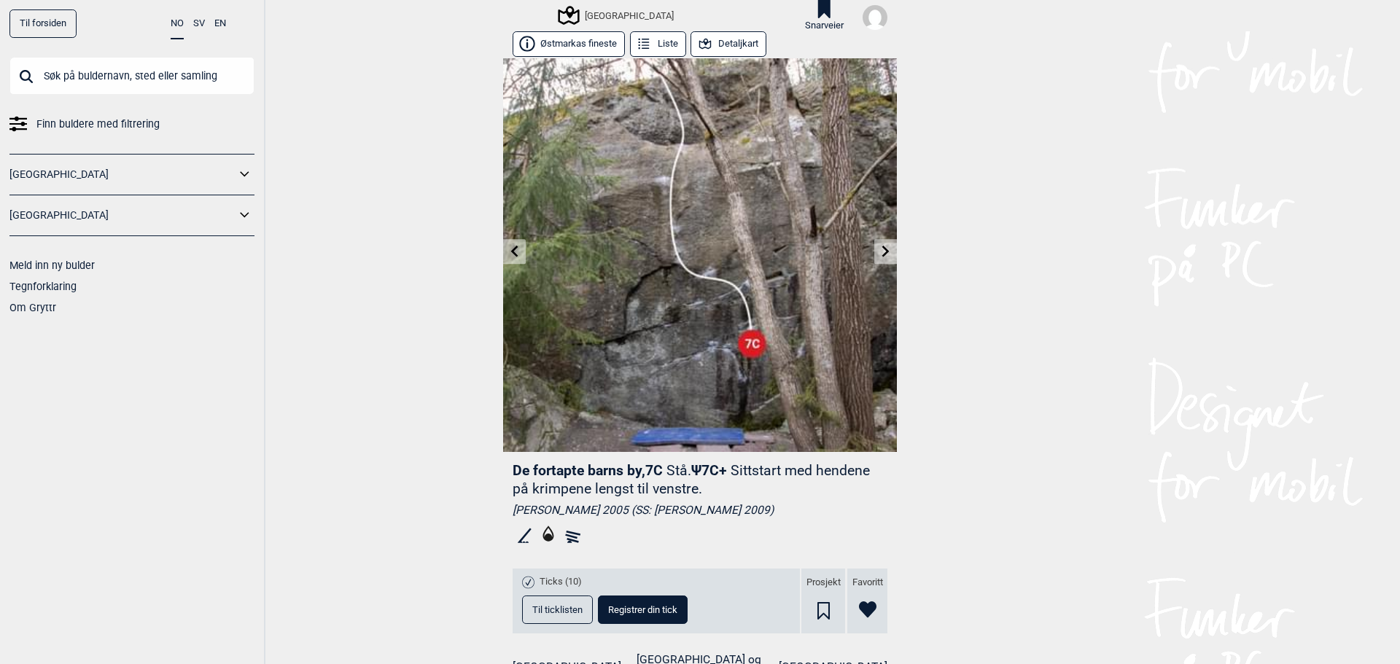
click at [882, 248] on icon at bounding box center [885, 252] width 7 height 12
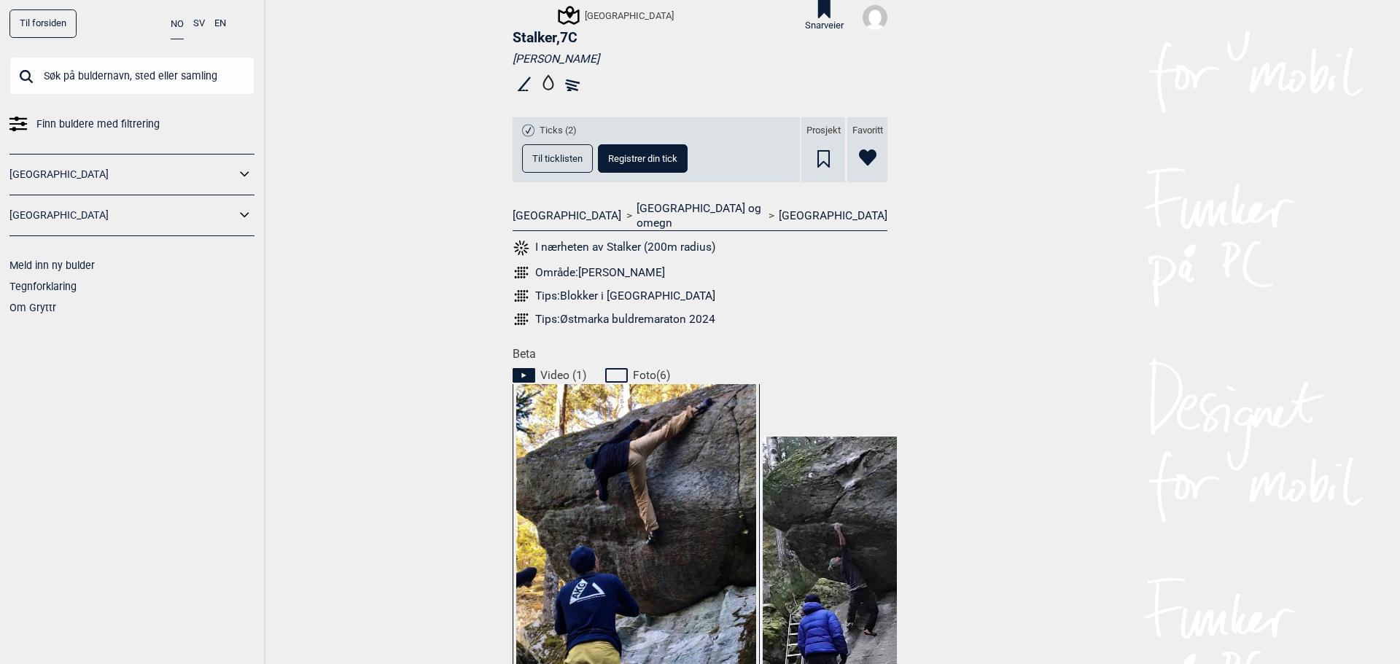
scroll to position [680, 0]
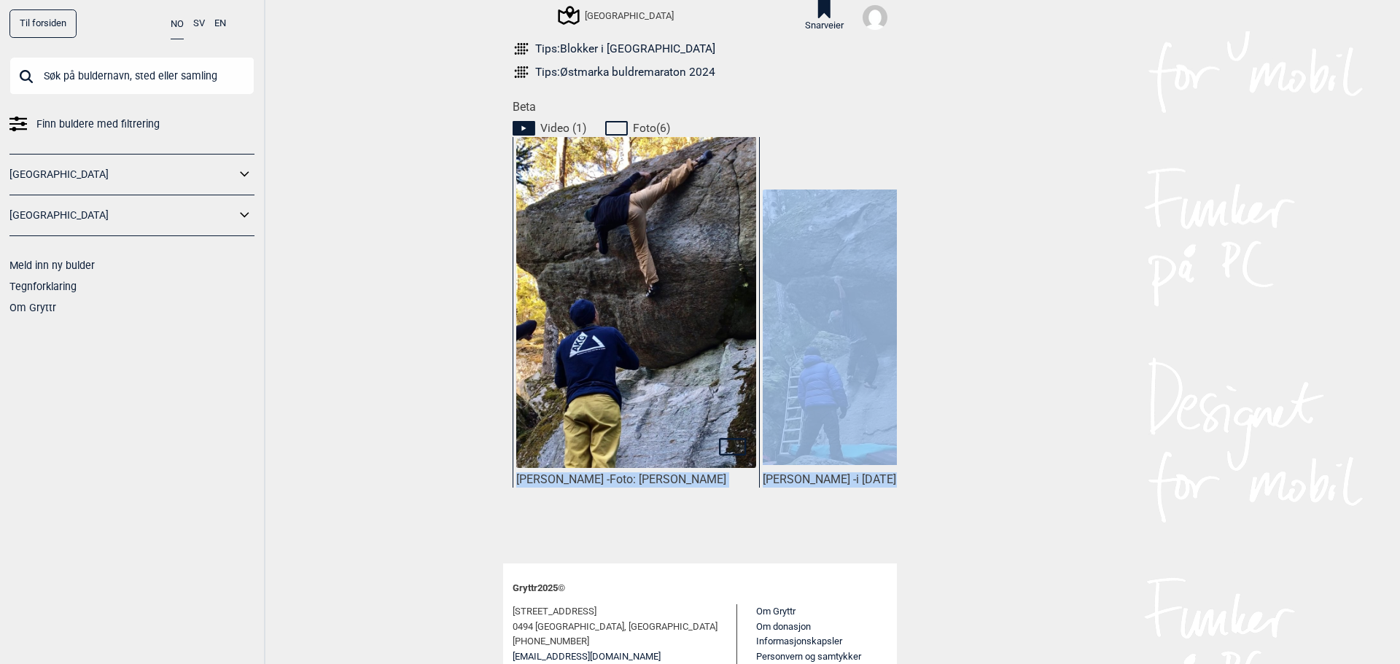
drag, startPoint x: 568, startPoint y: 533, endPoint x: 588, endPoint y: 528, distance: 21.0
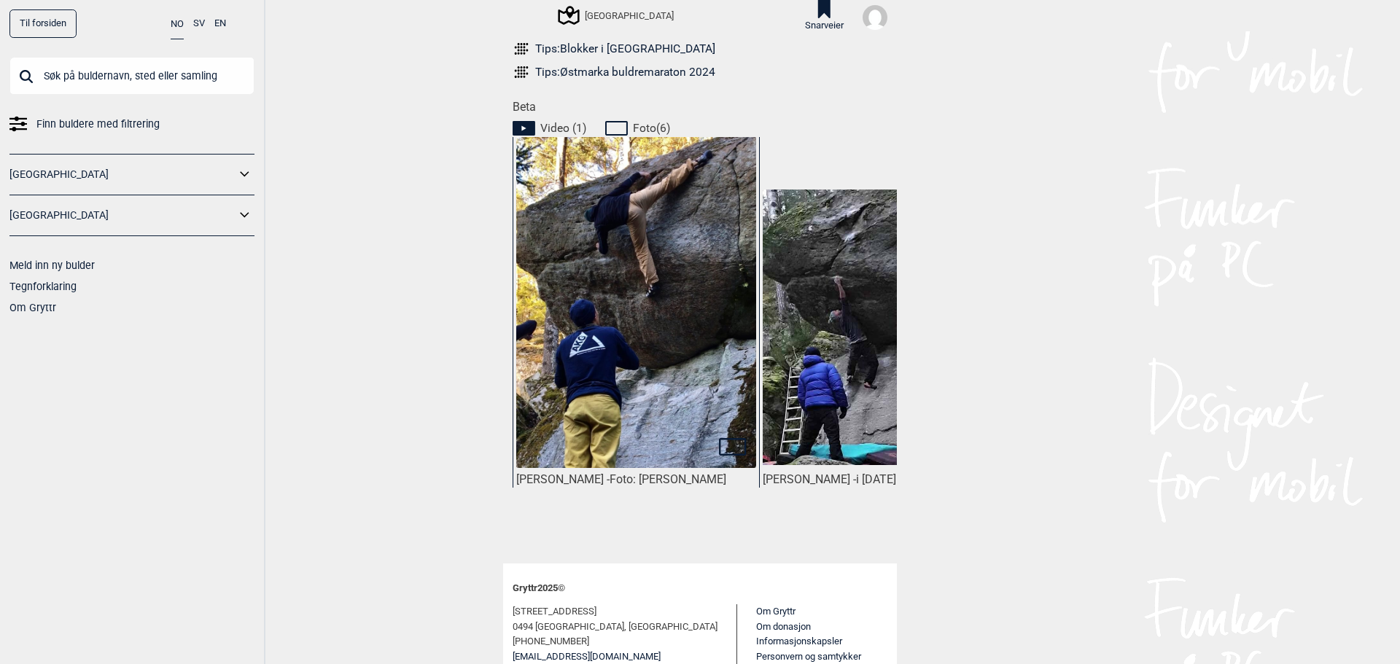
click at [1073, 456] on div "Til forsiden NO SV EN Finn buldere med filtrering [GEOGRAPHIC_DATA] [GEOGRAPHIC…" at bounding box center [700, 332] width 1400 height 664
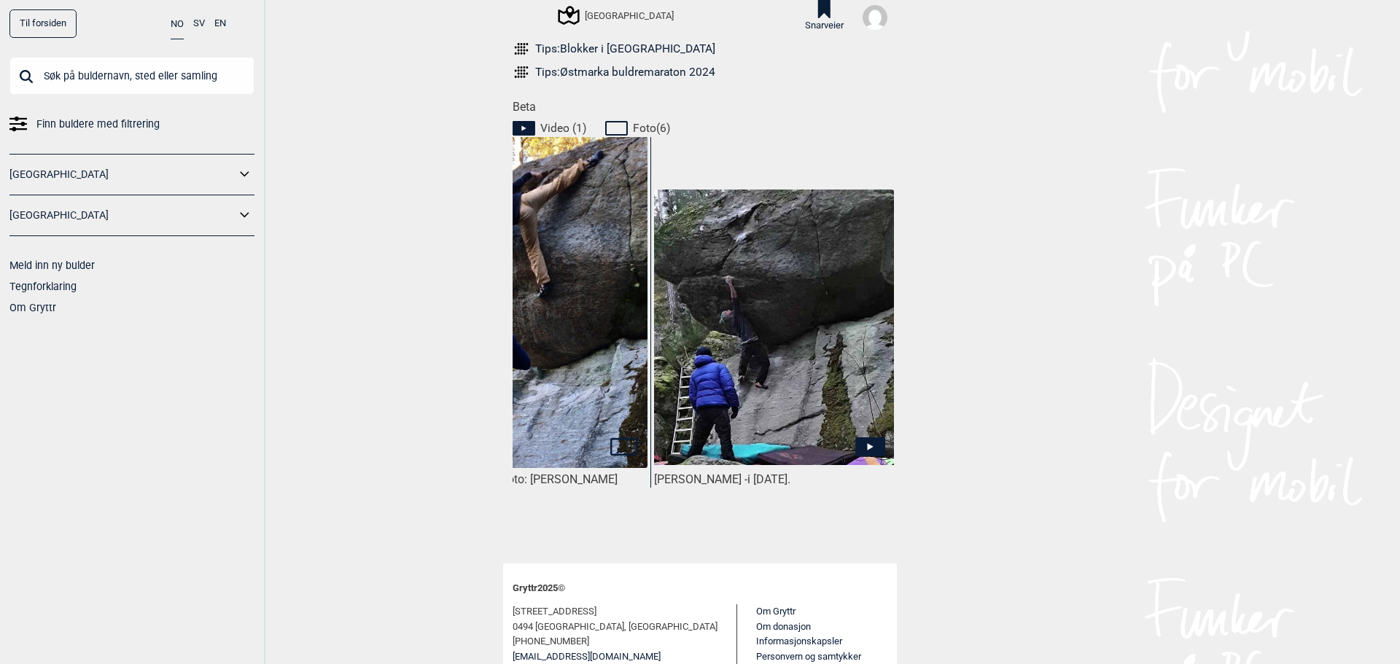
scroll to position [0, 214]
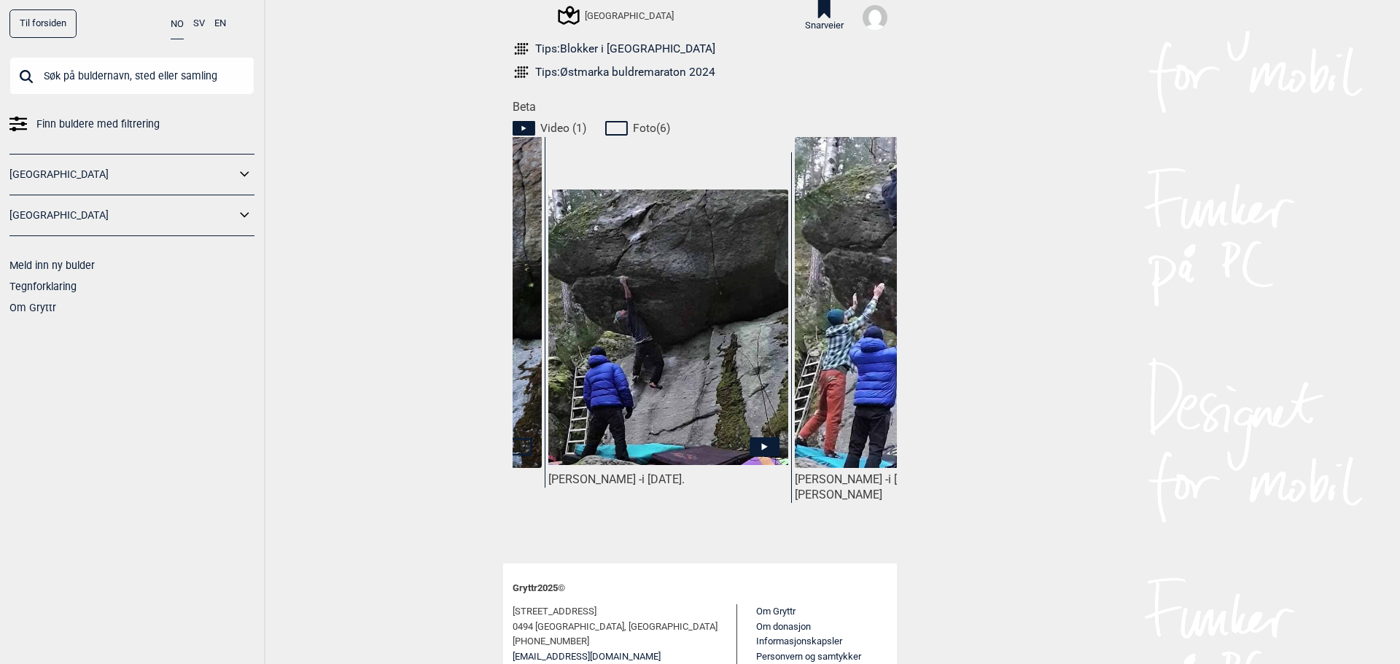
click at [695, 286] on img at bounding box center [668, 328] width 240 height 276
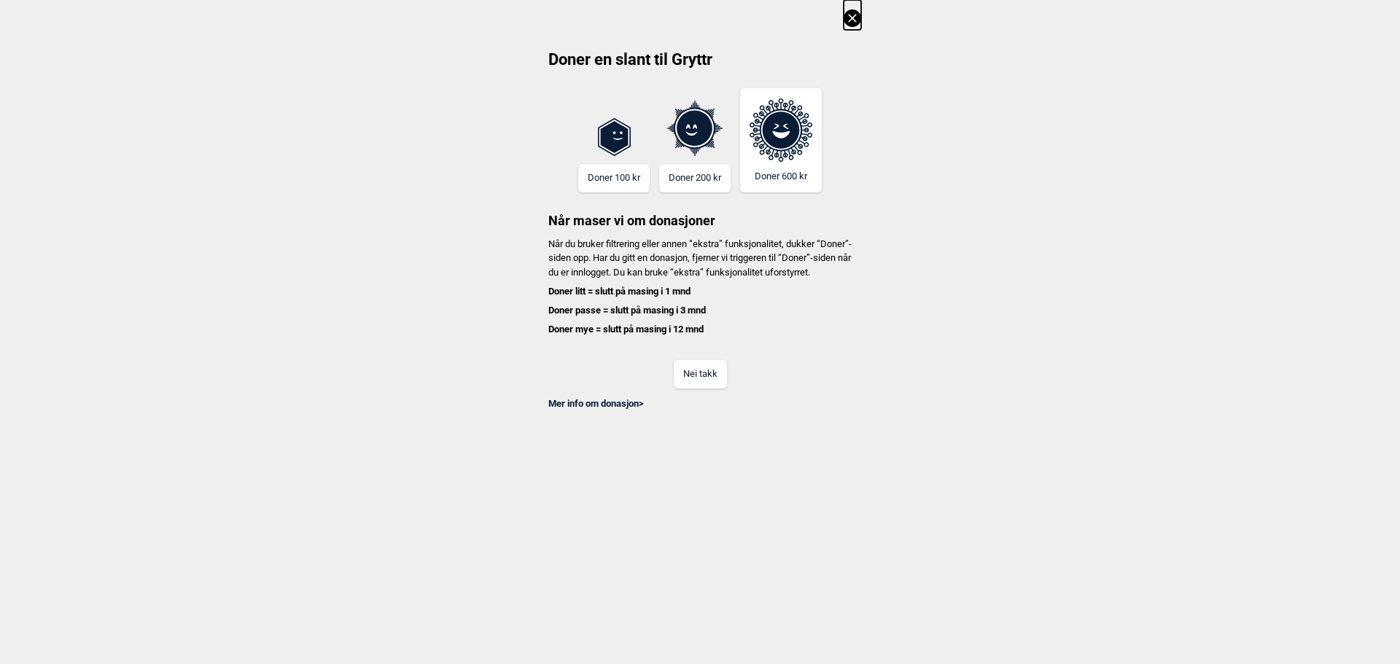
click at [692, 389] on button "Nei takk" at bounding box center [700, 374] width 53 height 28
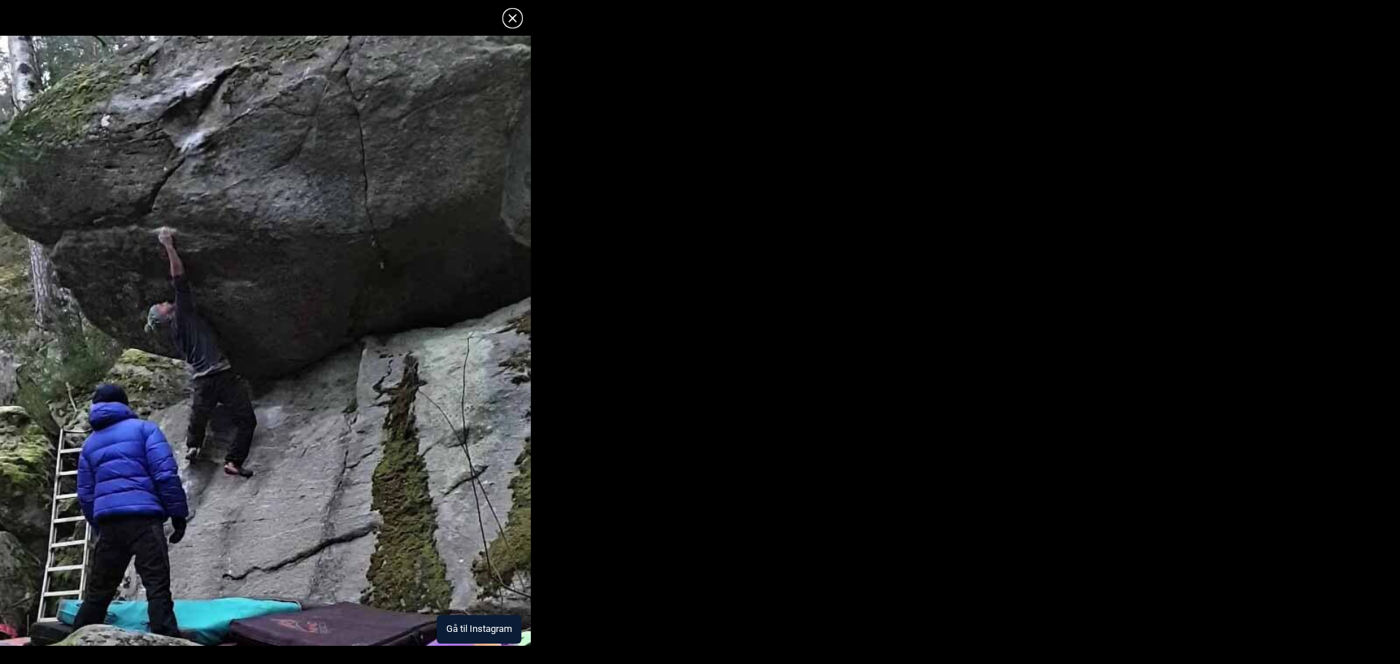
click at [478, 636] on button "Gå til Instagram" at bounding box center [479, 629] width 85 height 28
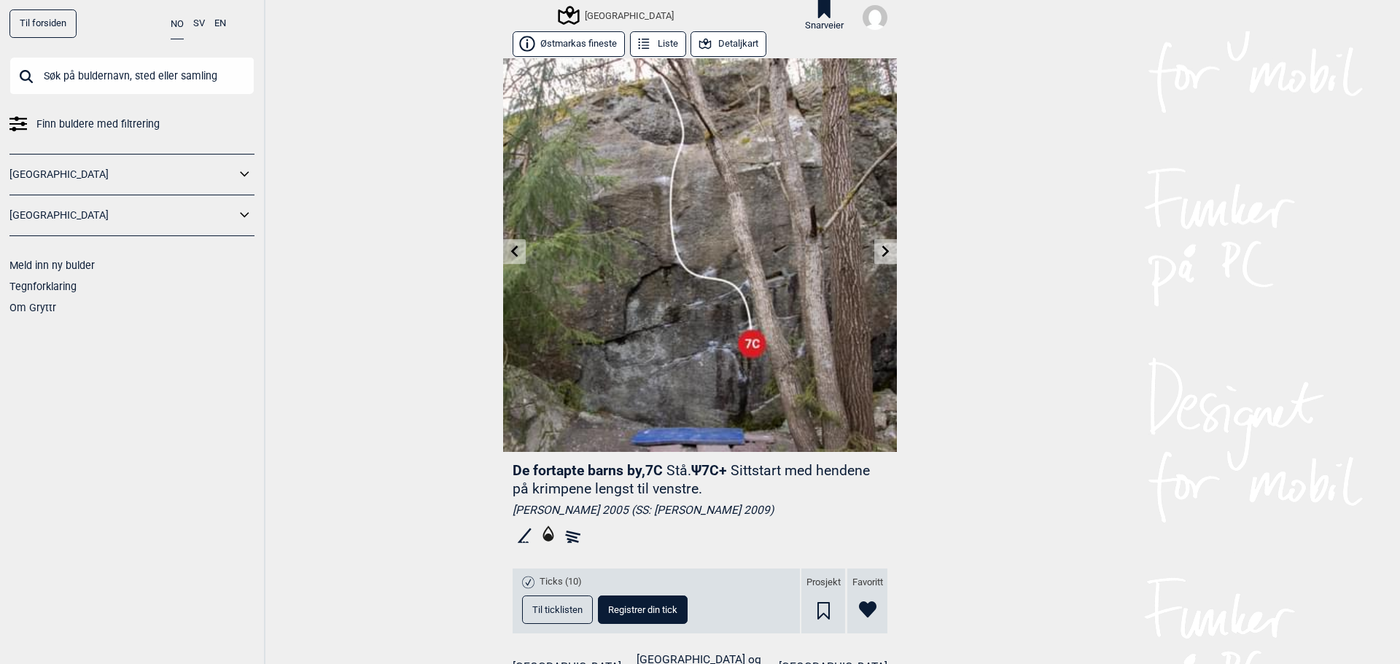
click at [880, 250] on icon at bounding box center [886, 252] width 12 height 12
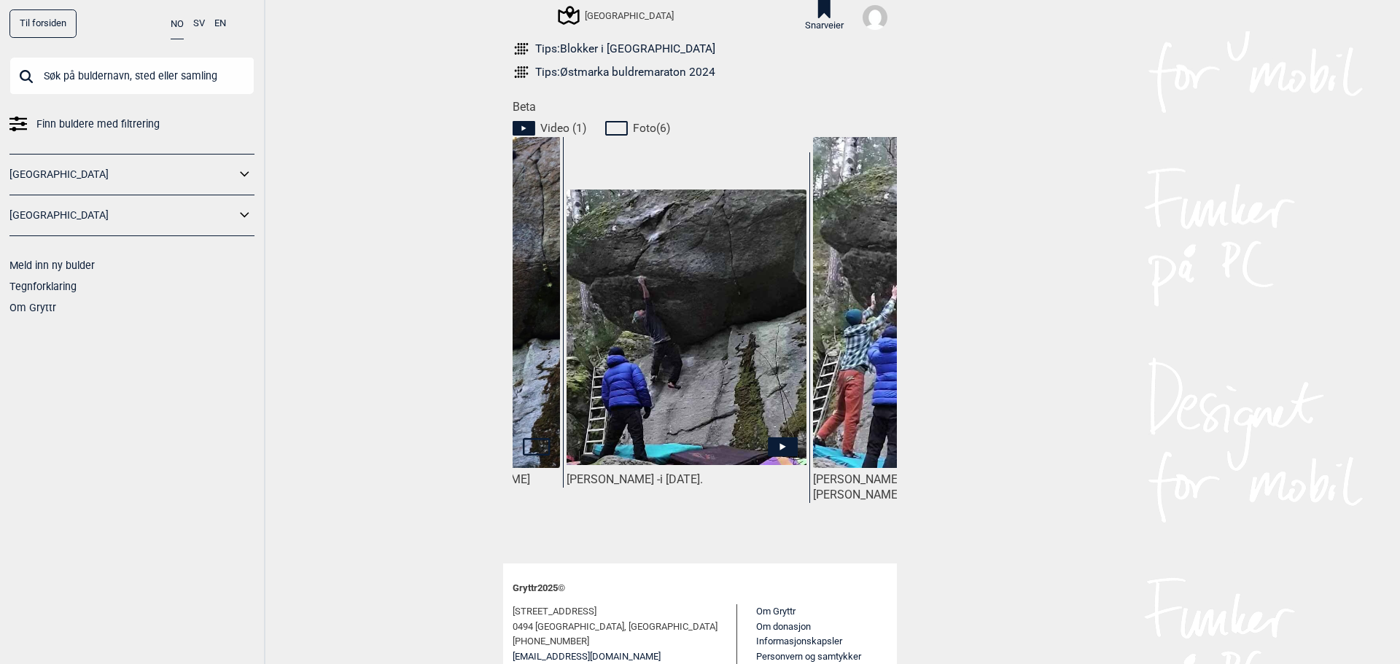
scroll to position [0, 203]
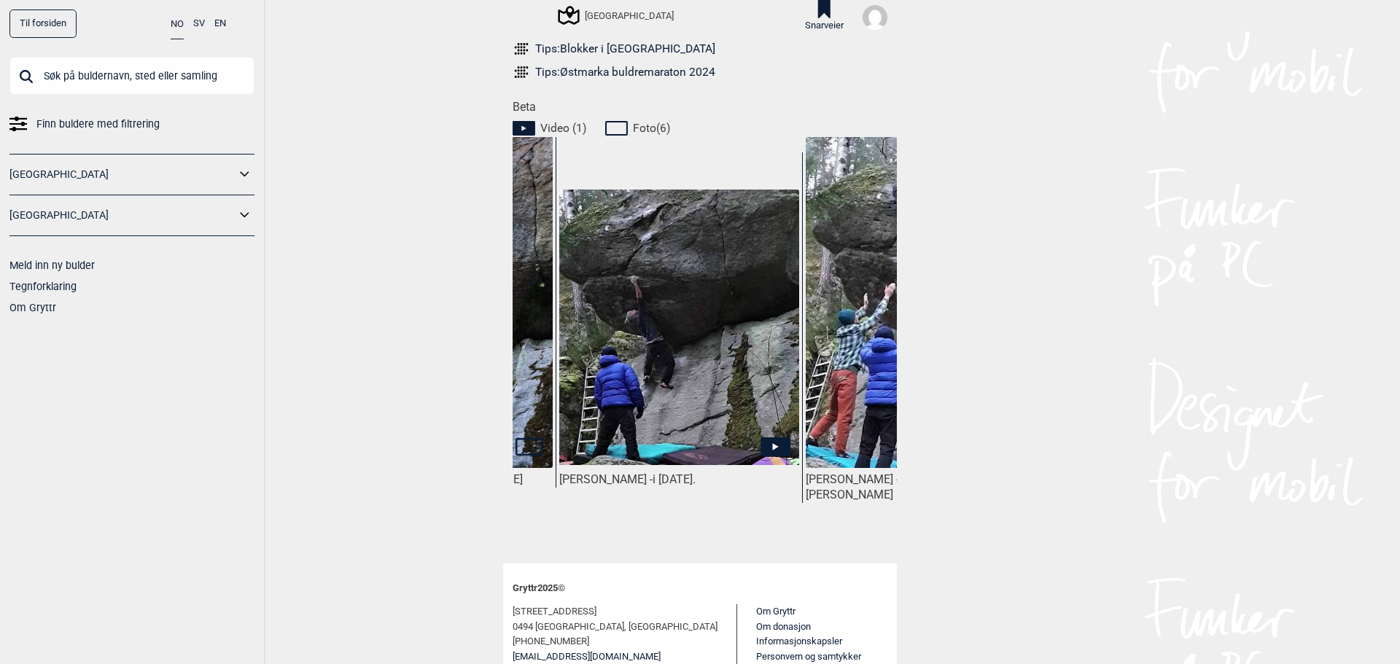
click at [658, 339] on img at bounding box center [679, 328] width 240 height 276
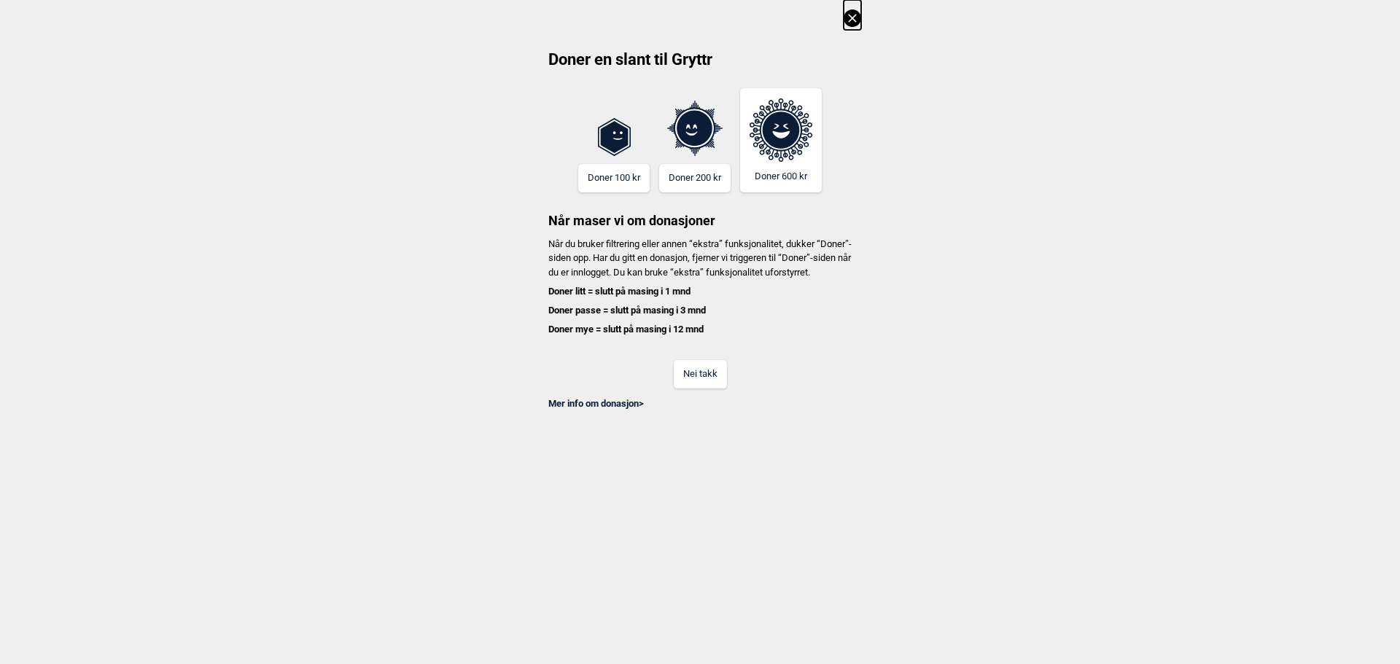
click at [695, 386] on button "Nei takk" at bounding box center [700, 374] width 53 height 28
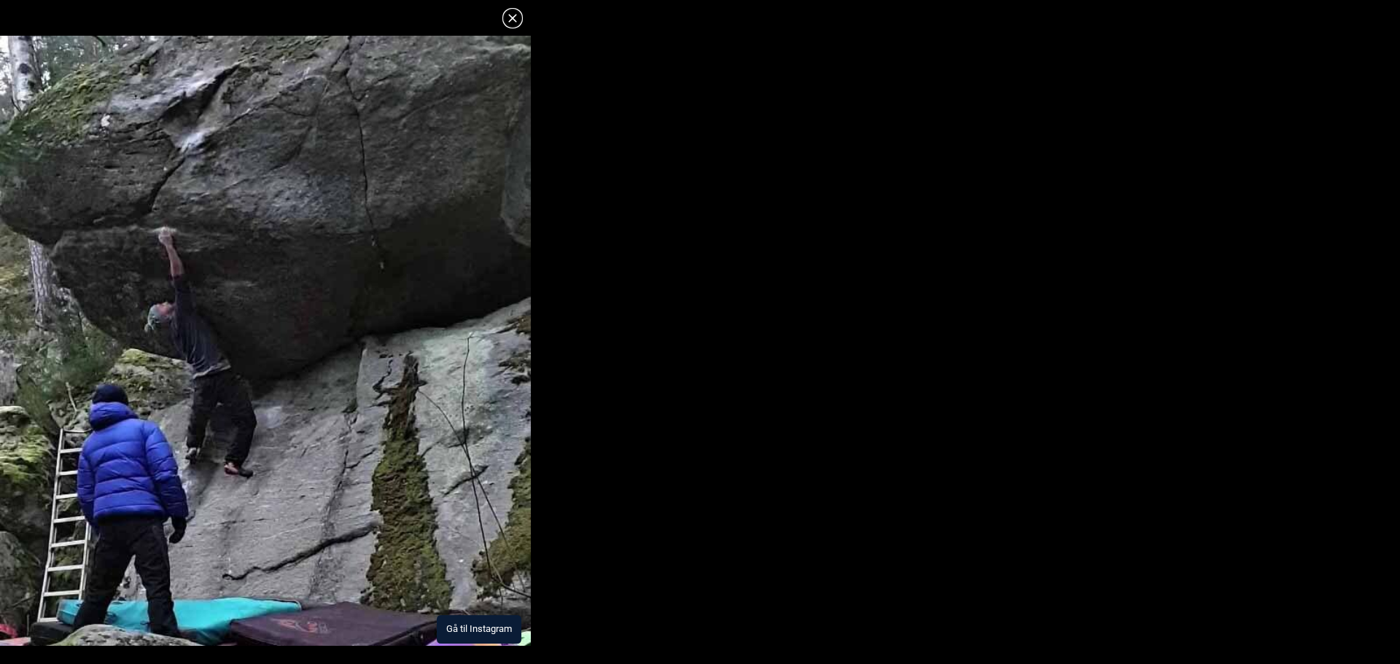
click at [383, 389] on img at bounding box center [265, 341] width 531 height 610
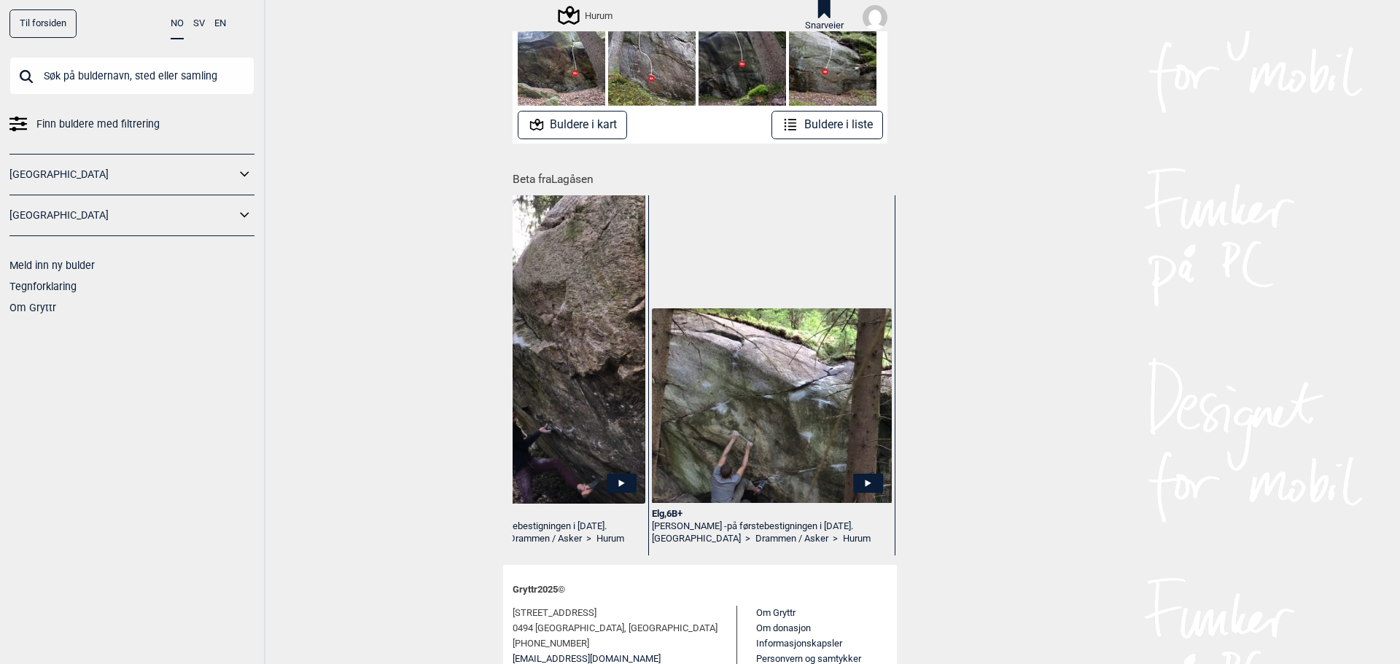
scroll to position [0, 3561]
click at [778, 115] on button "Buldere i liste" at bounding box center [827, 125] width 112 height 28
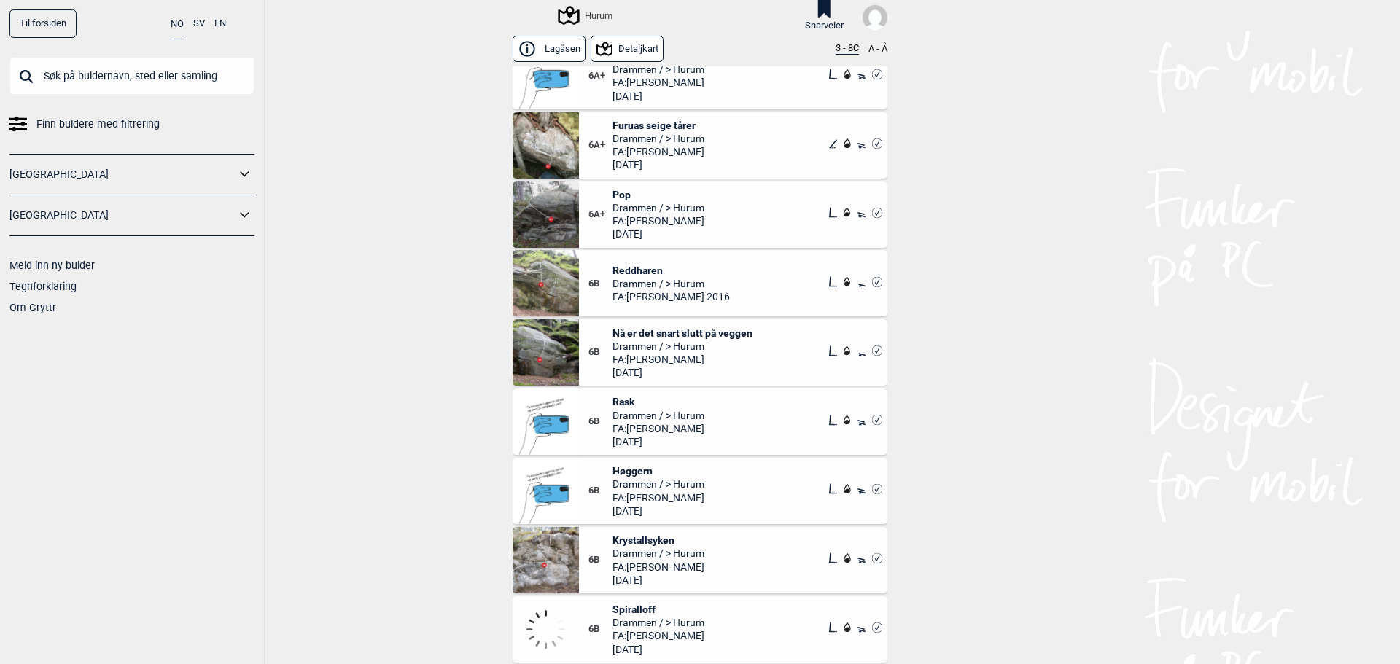
scroll to position [729, 0]
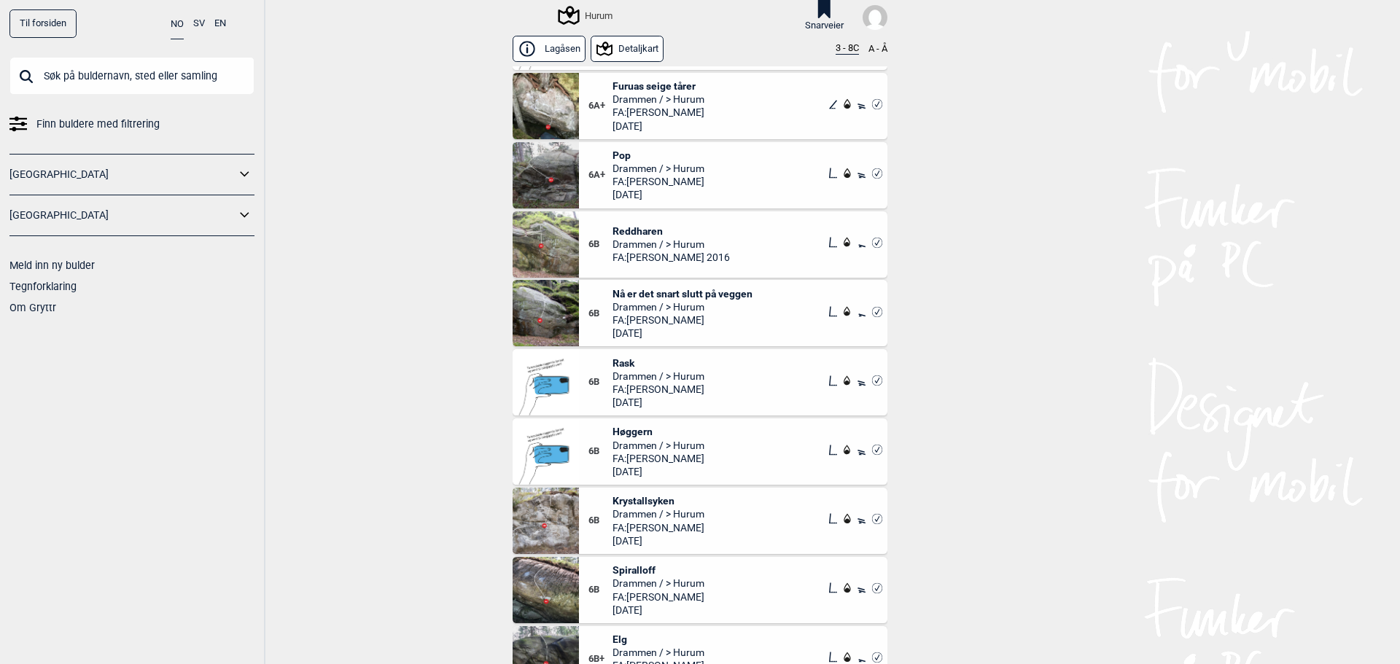
click at [842, 49] on button "3 - 8C" at bounding box center [846, 49] width 23 height 12
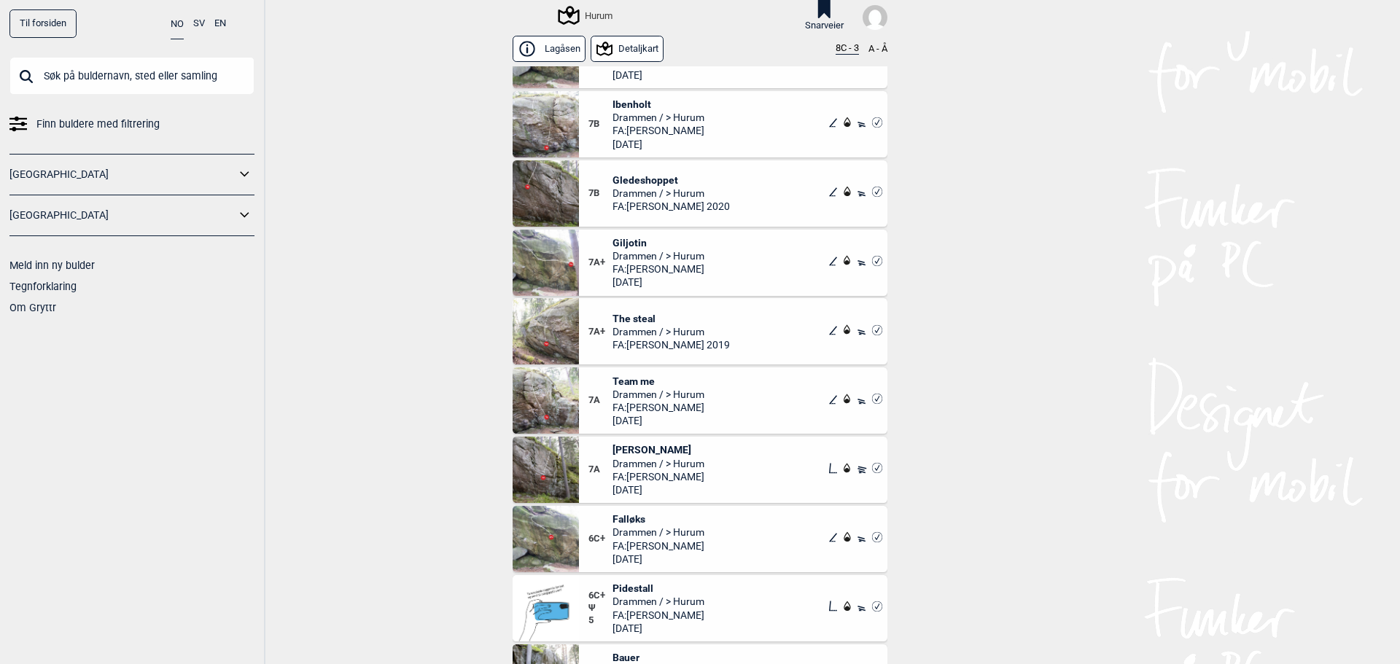
scroll to position [340, 0]
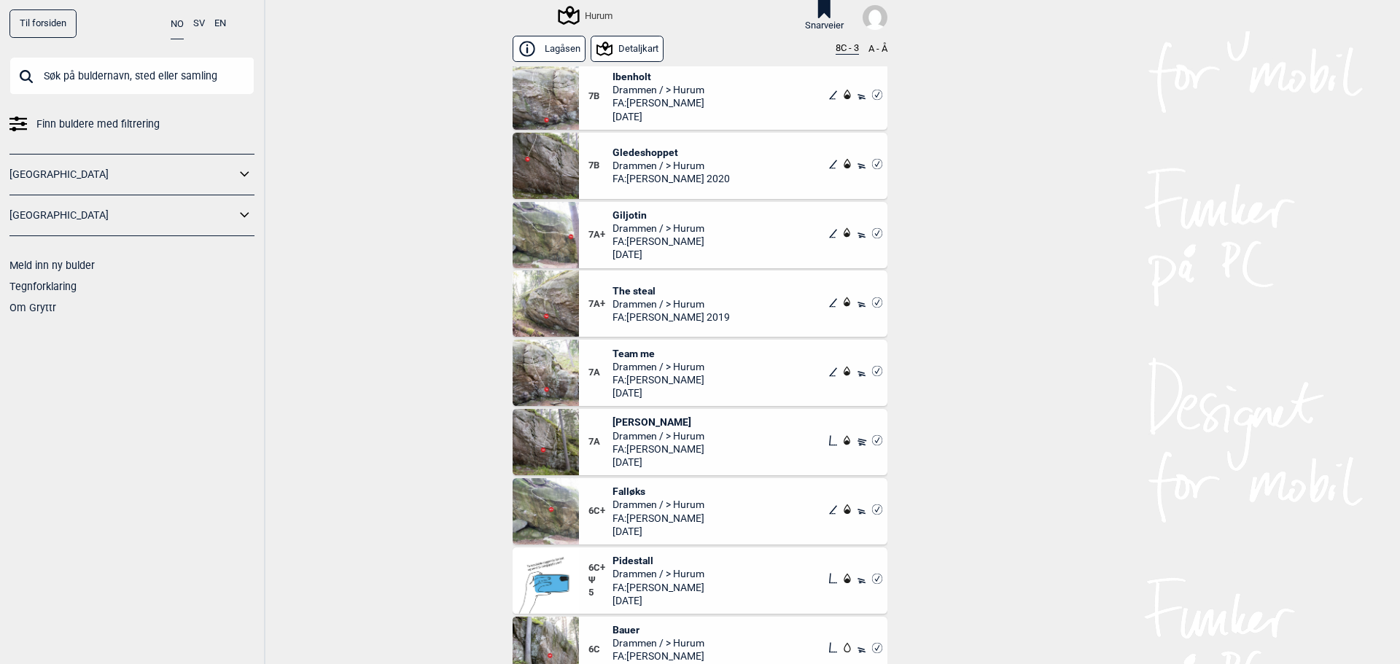
click at [636, 499] on span "Drammen / > Hurum" at bounding box center [658, 504] width 92 height 13
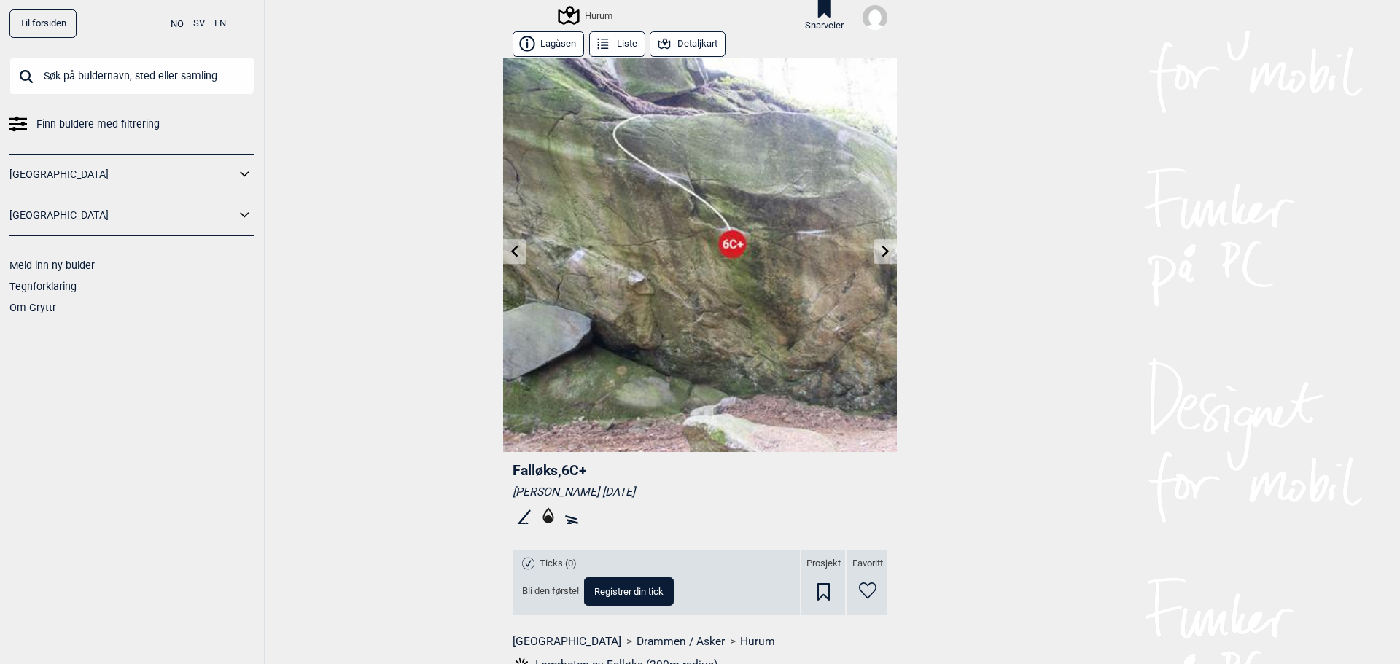
click at [503, 244] on link at bounding box center [514, 252] width 23 height 24
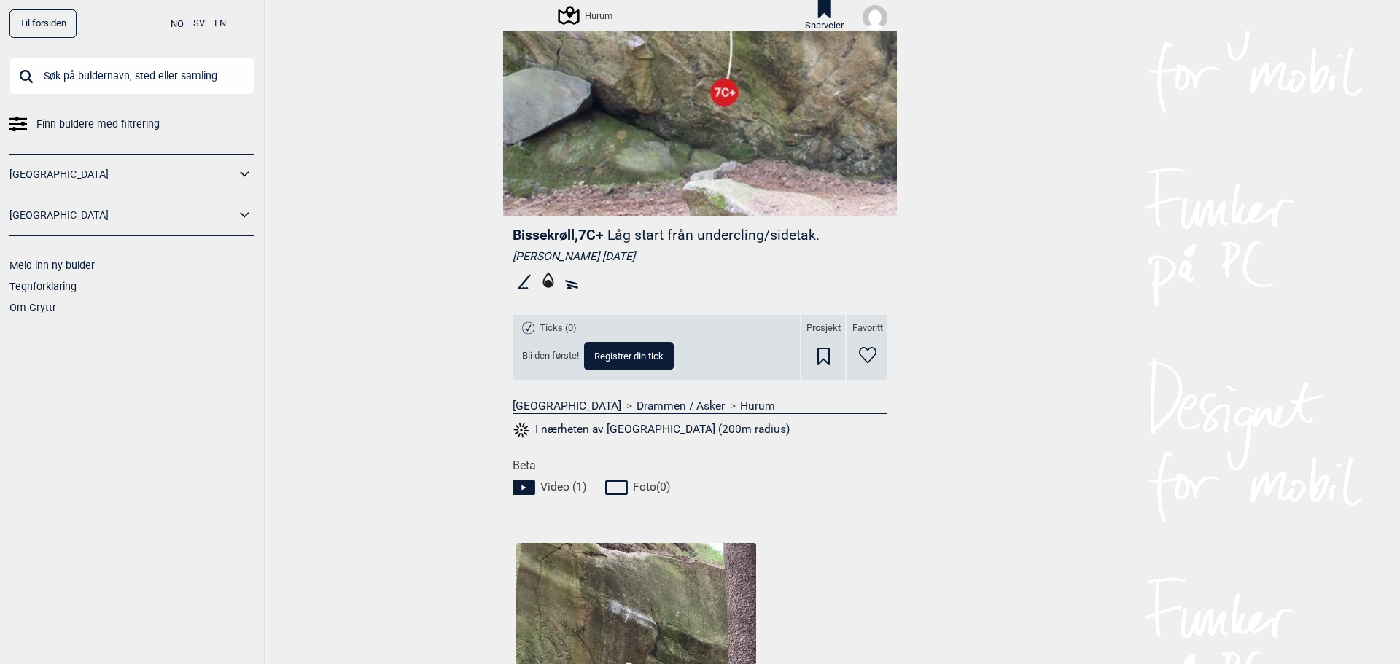
scroll to position [97, 0]
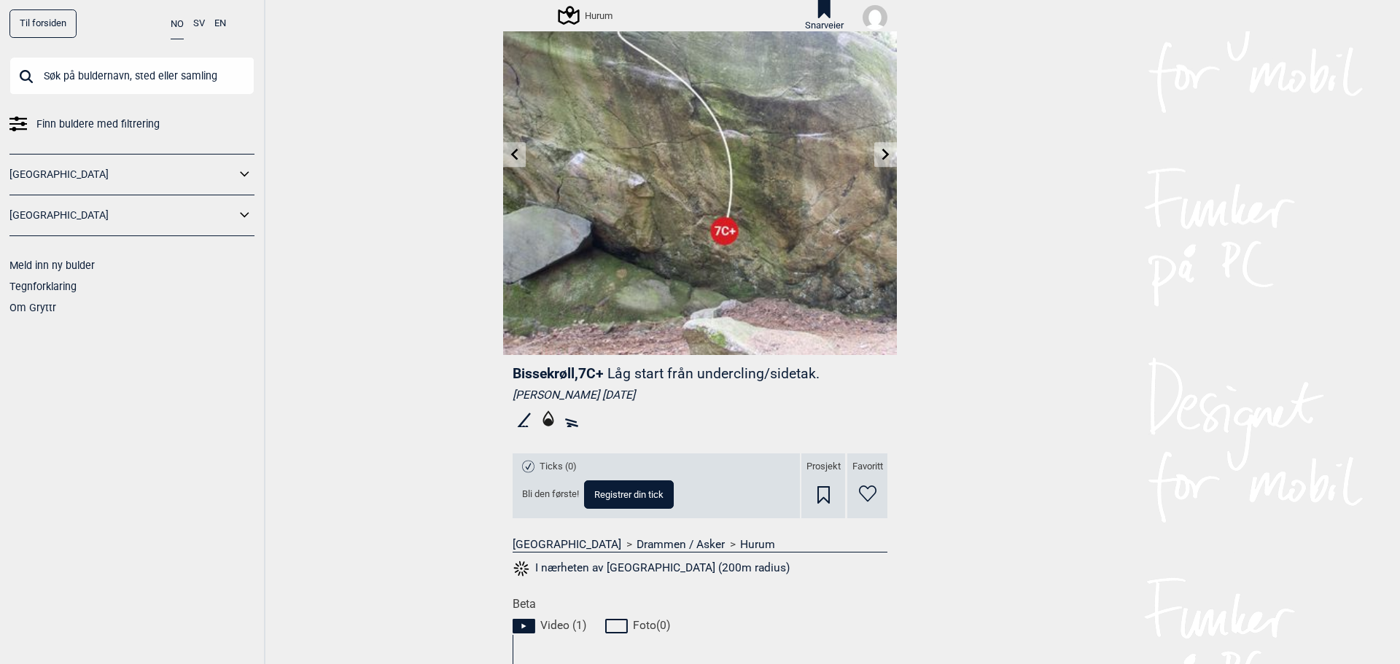
click at [882, 151] on icon at bounding box center [885, 155] width 7 height 12
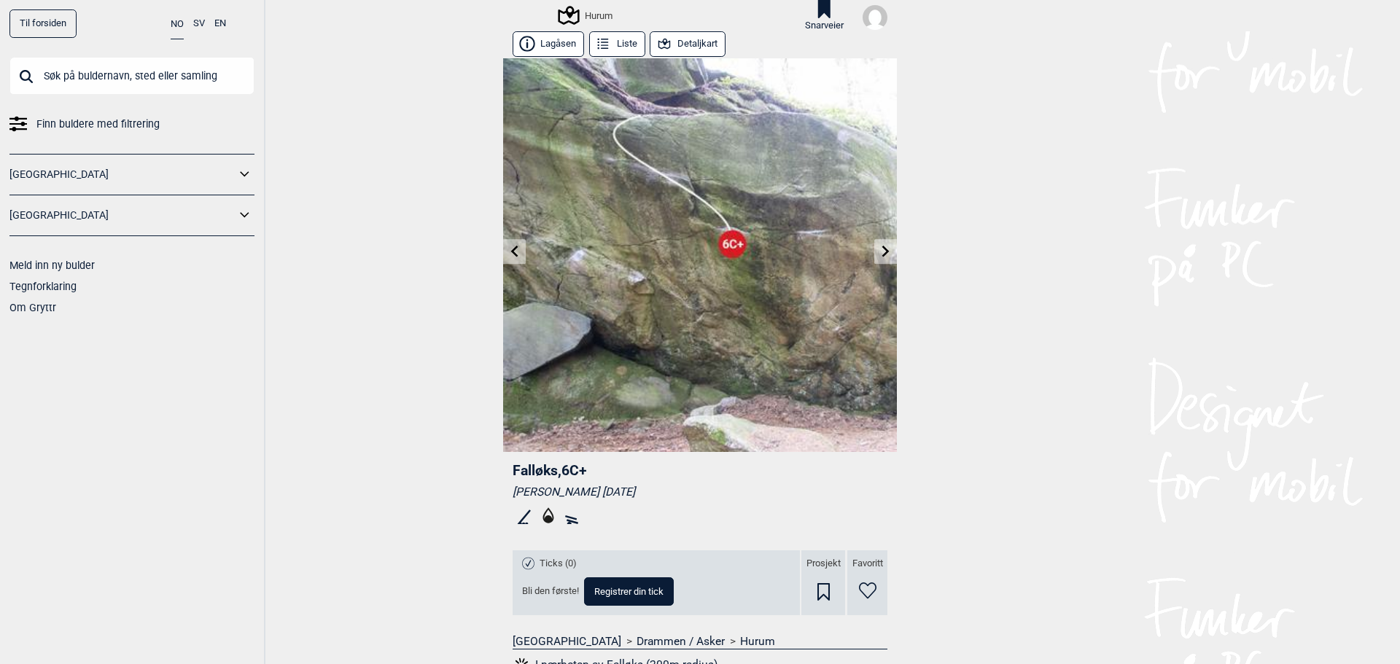
click at [874, 252] on link at bounding box center [885, 252] width 23 height 24
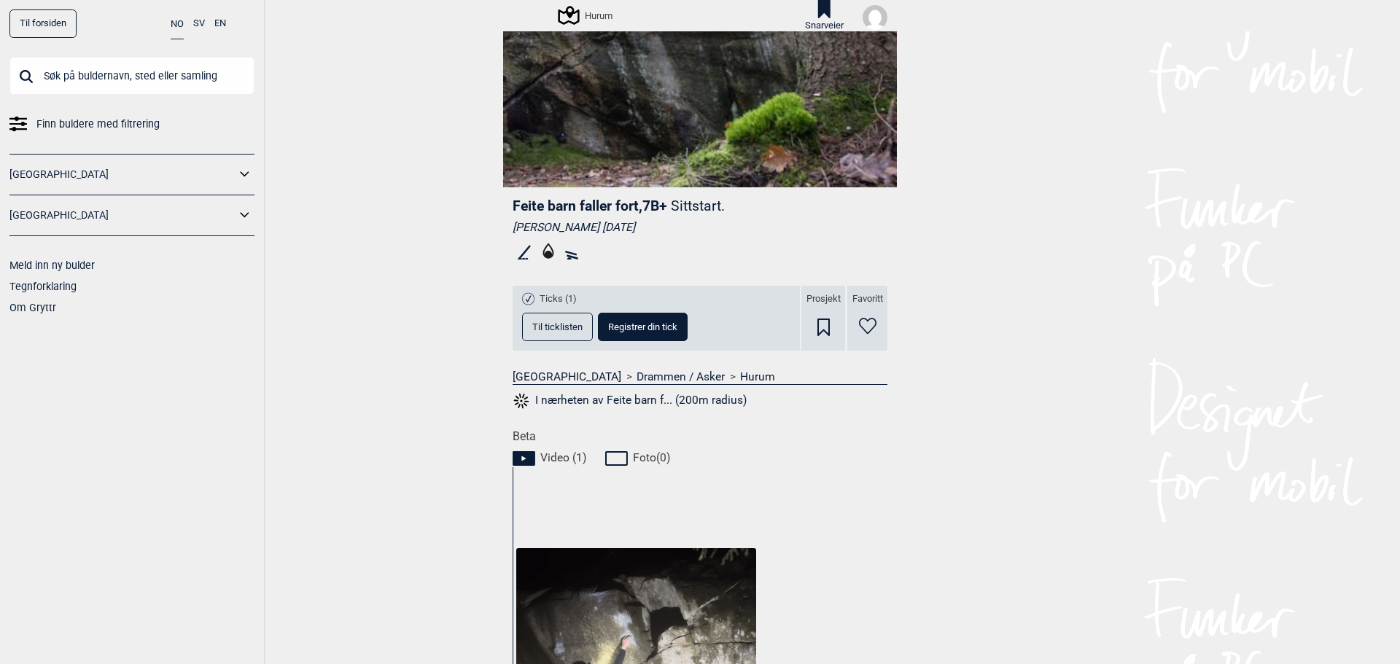
scroll to position [534, 0]
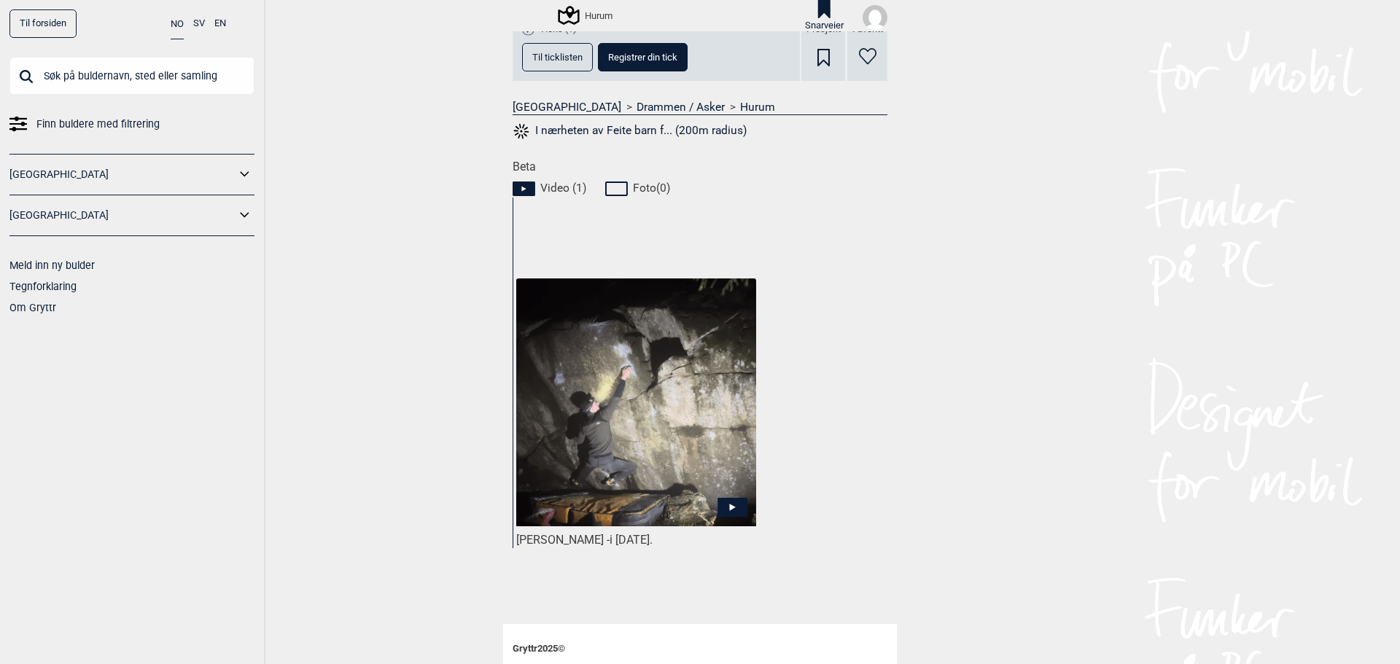
click at [636, 420] on img at bounding box center [636, 402] width 240 height 248
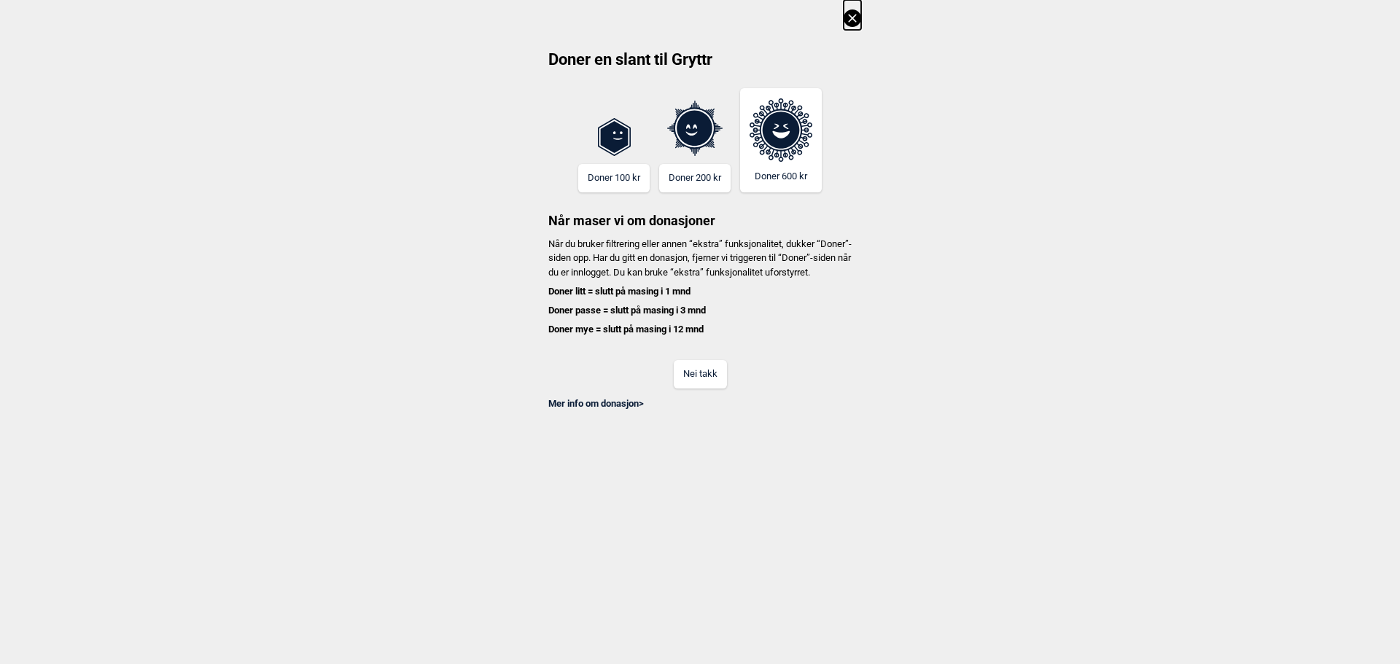
click at [702, 385] on button "Nei takk" at bounding box center [700, 374] width 53 height 28
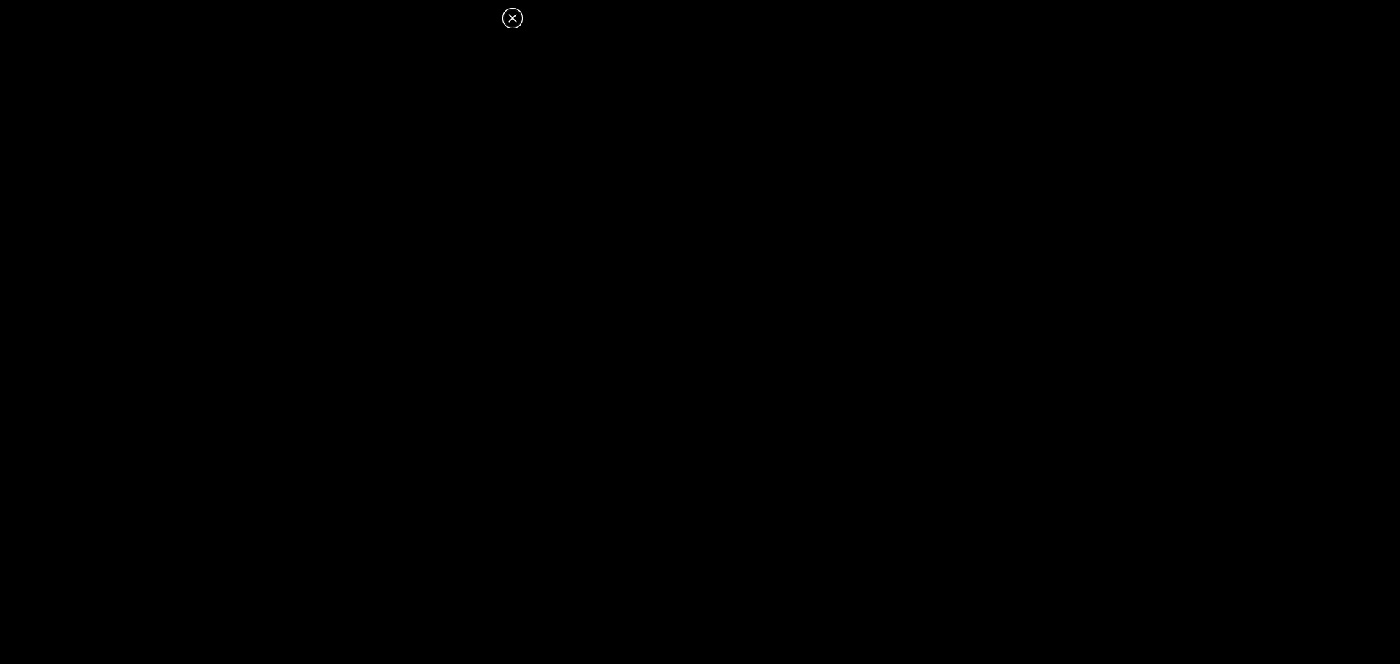
click at [516, 11] on icon at bounding box center [512, 17] width 17 height 17
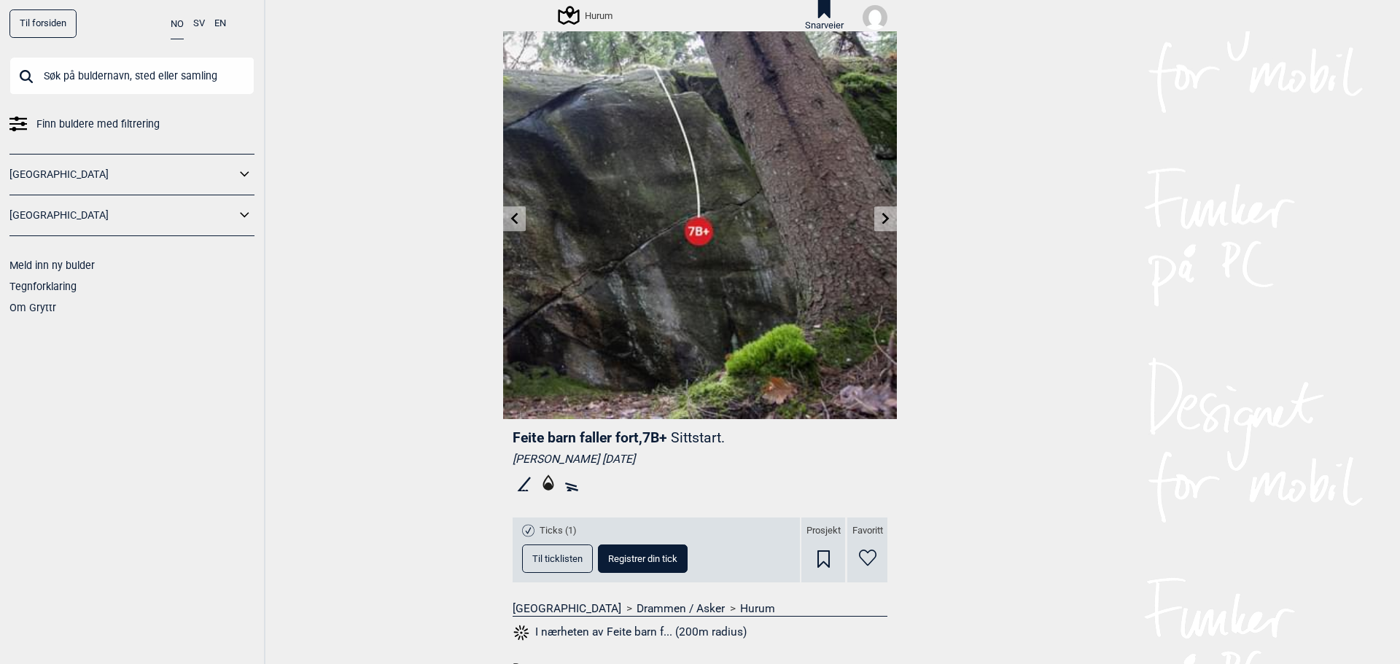
scroll to position [0, 0]
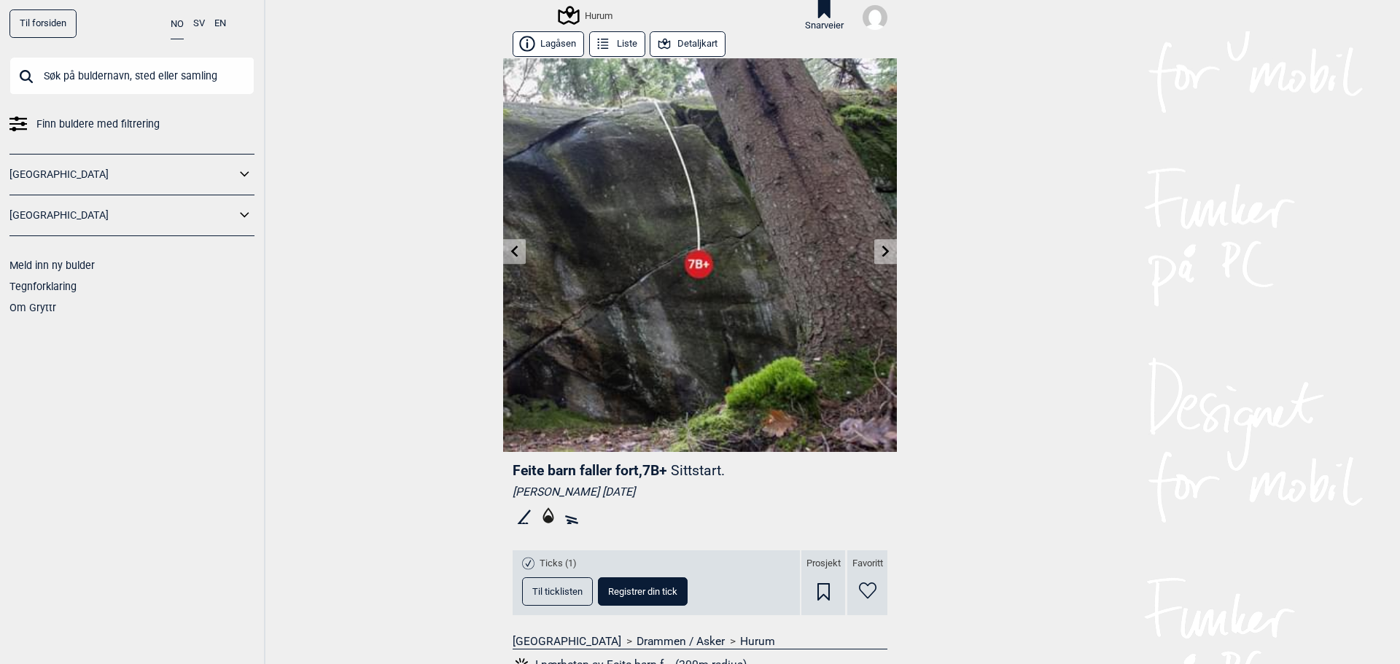
click at [882, 254] on icon at bounding box center [885, 252] width 7 height 12
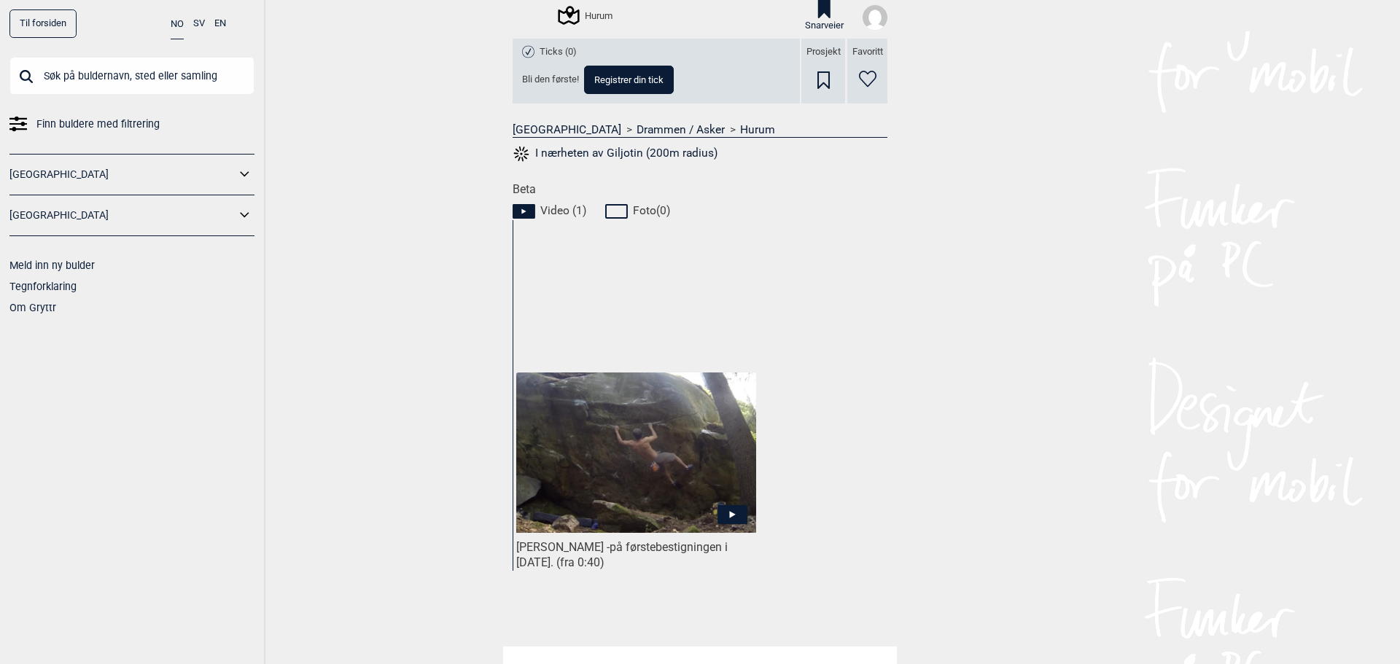
scroll to position [583, 0]
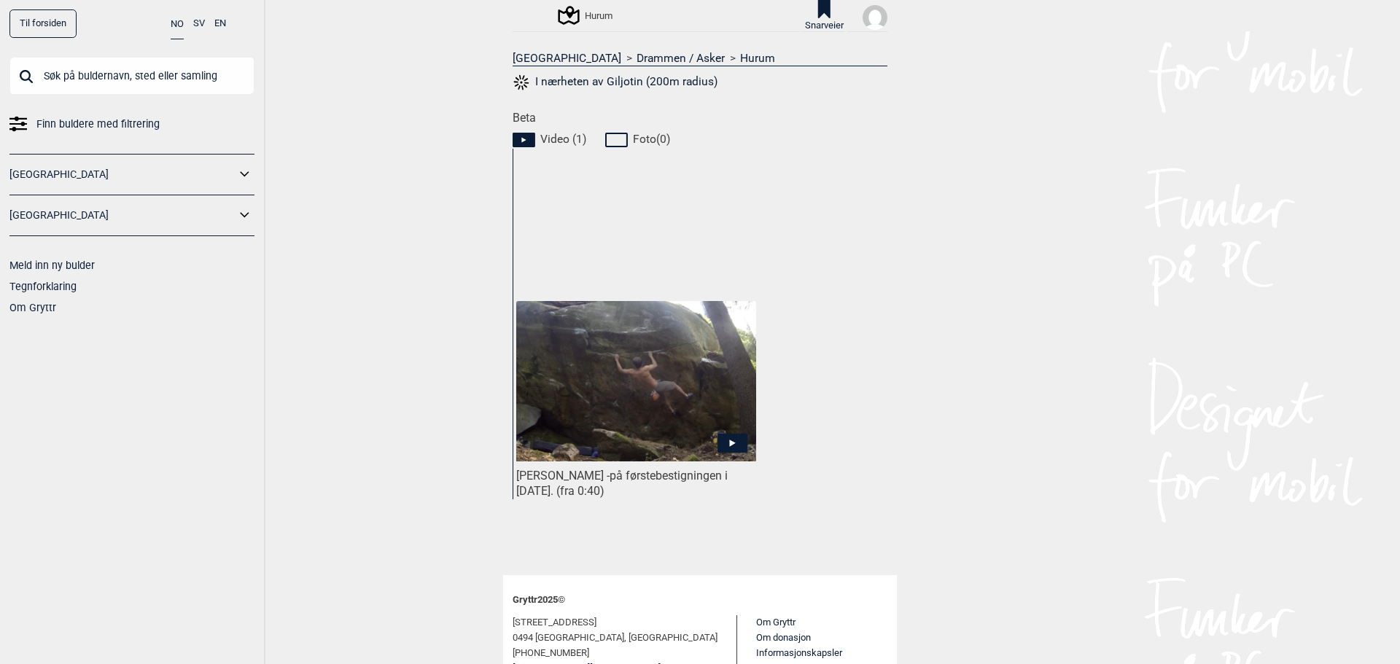
click at [669, 422] on img at bounding box center [636, 381] width 240 height 161
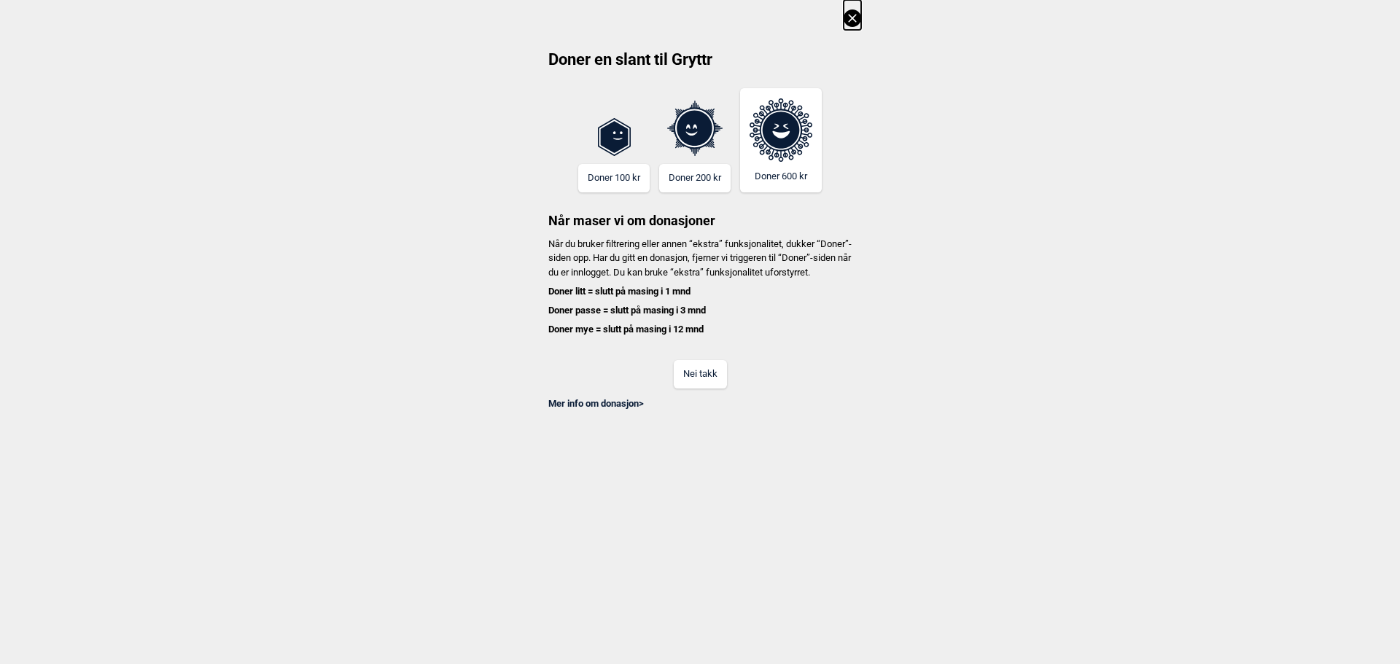
click at [696, 386] on button "Nei takk" at bounding box center [700, 374] width 53 height 28
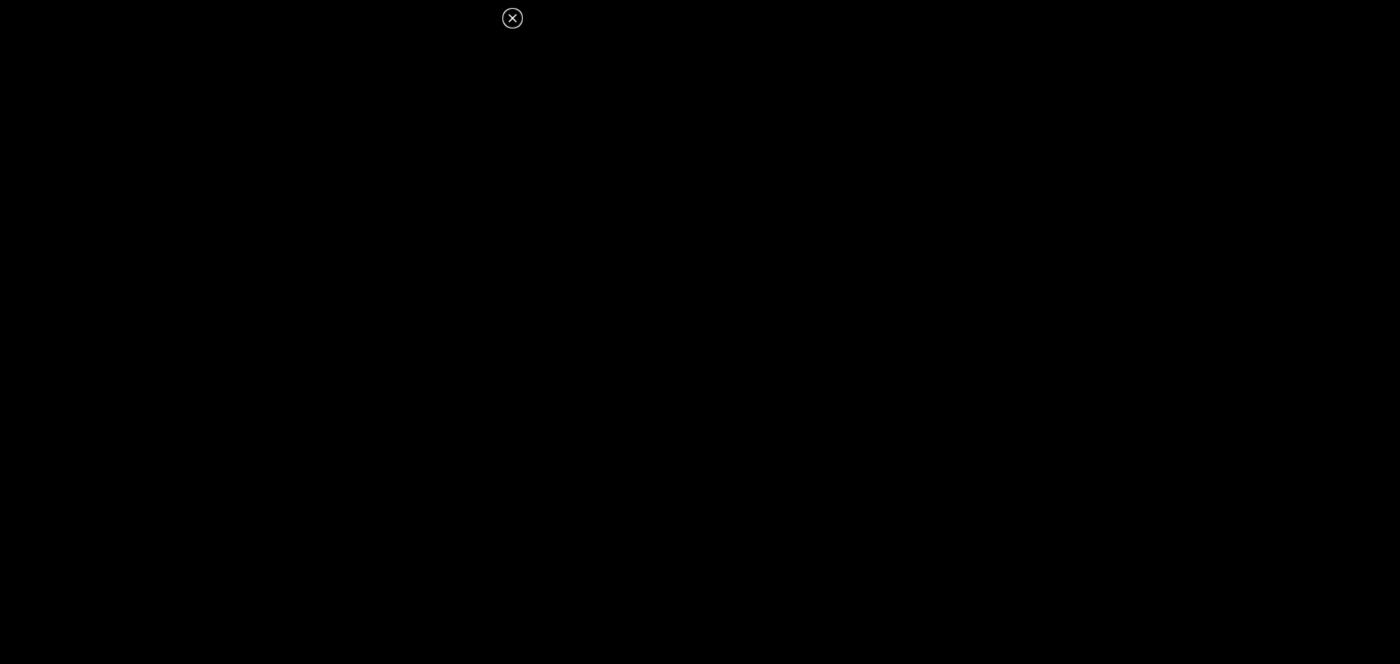
click at [509, 24] on icon at bounding box center [512, 17] width 17 height 17
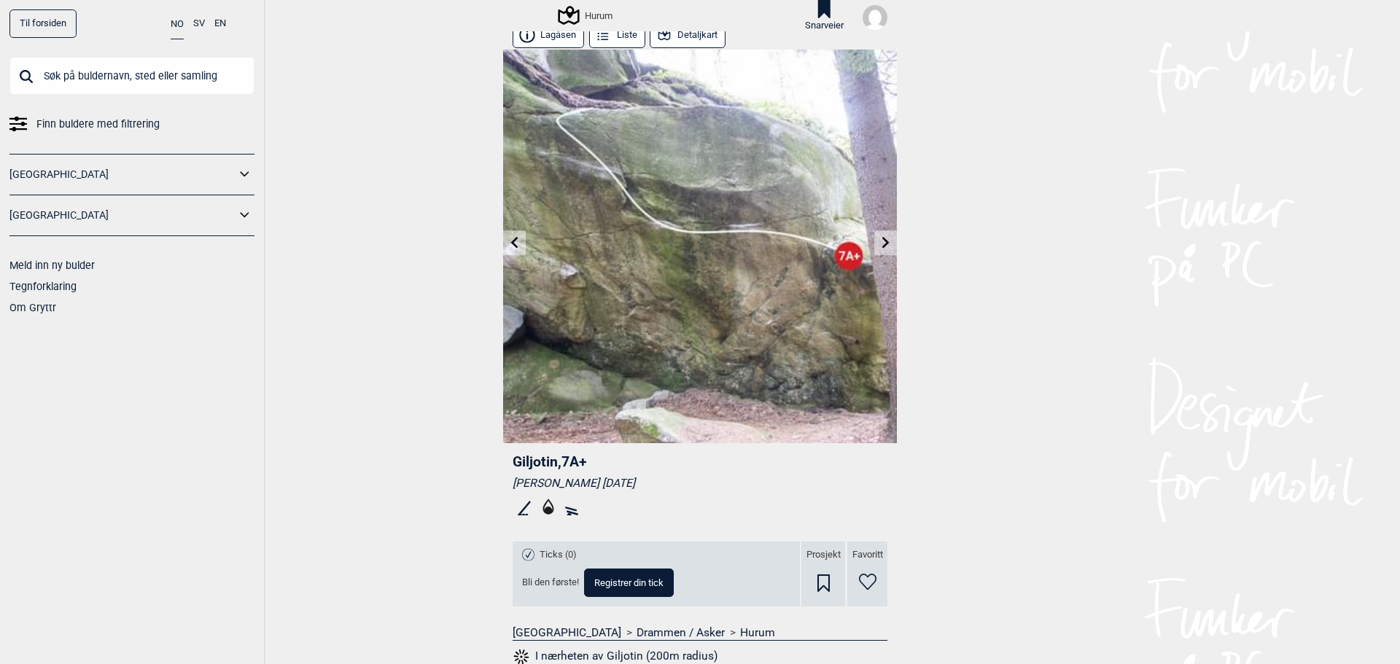
scroll to position [0, 0]
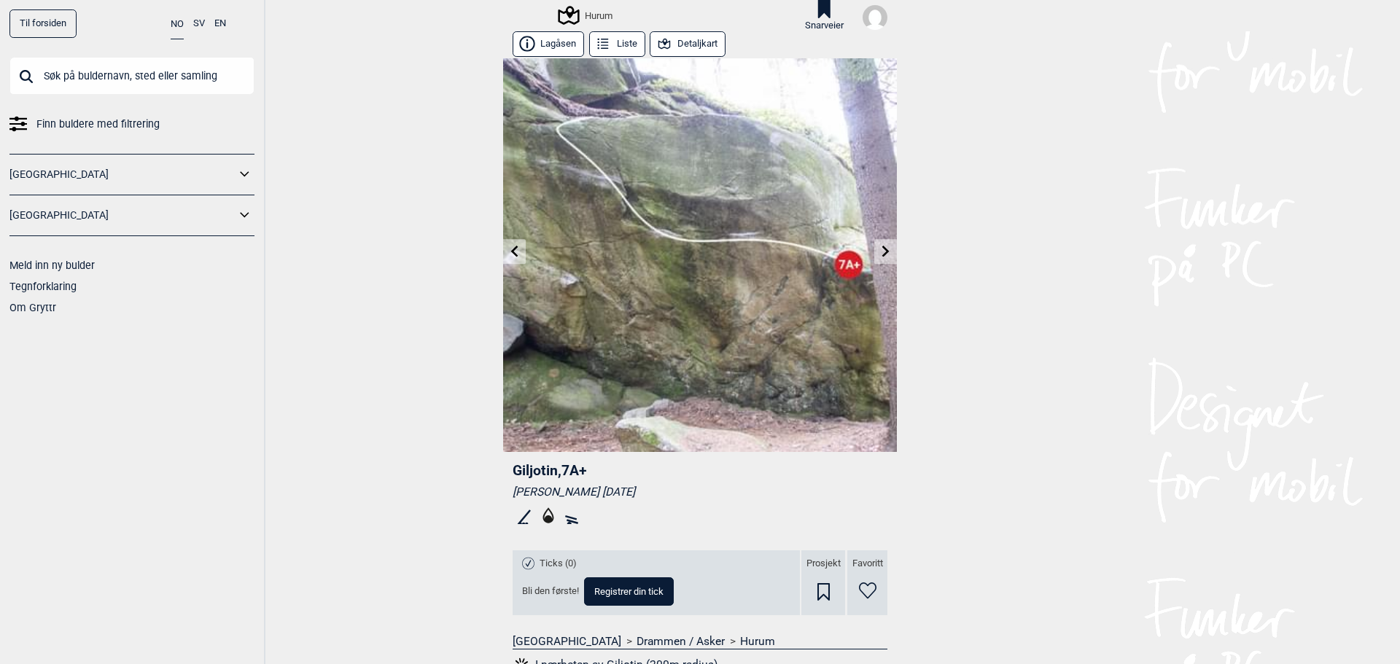
click at [512, 247] on icon at bounding box center [514, 252] width 7 height 12
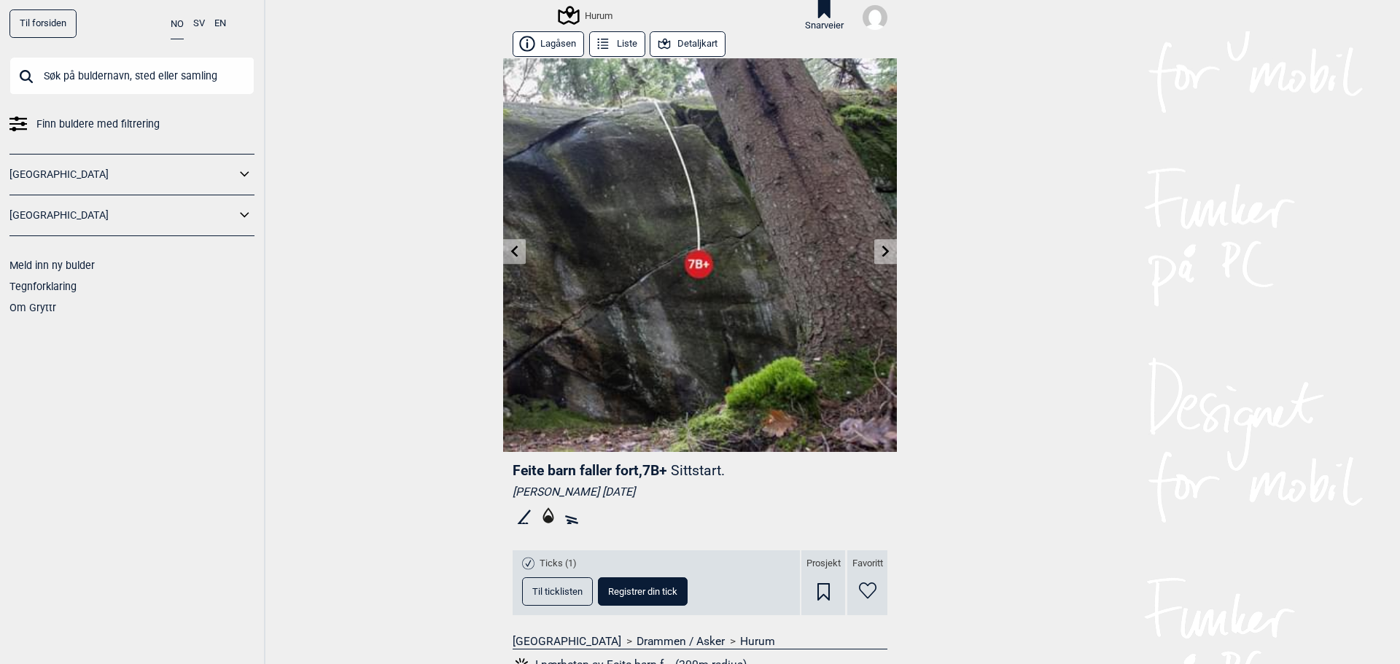
click at [509, 247] on icon at bounding box center [515, 252] width 12 height 12
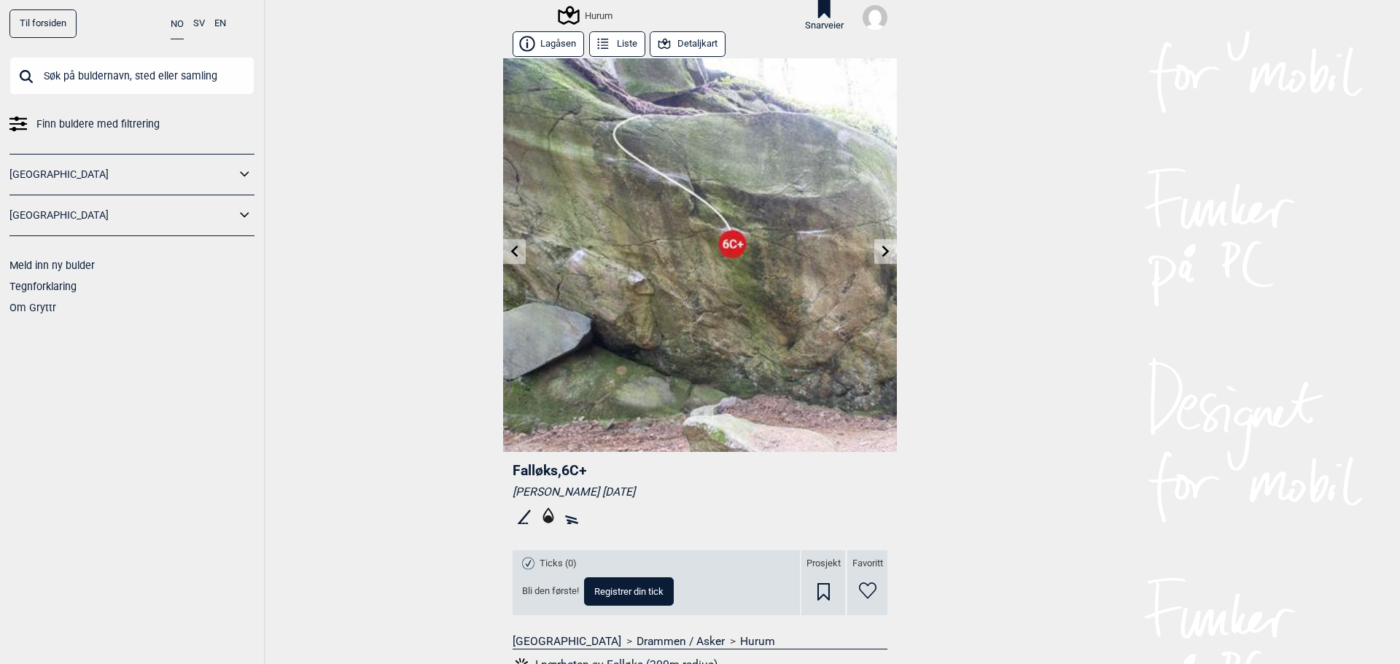
click at [509, 247] on icon at bounding box center [515, 252] width 12 height 12
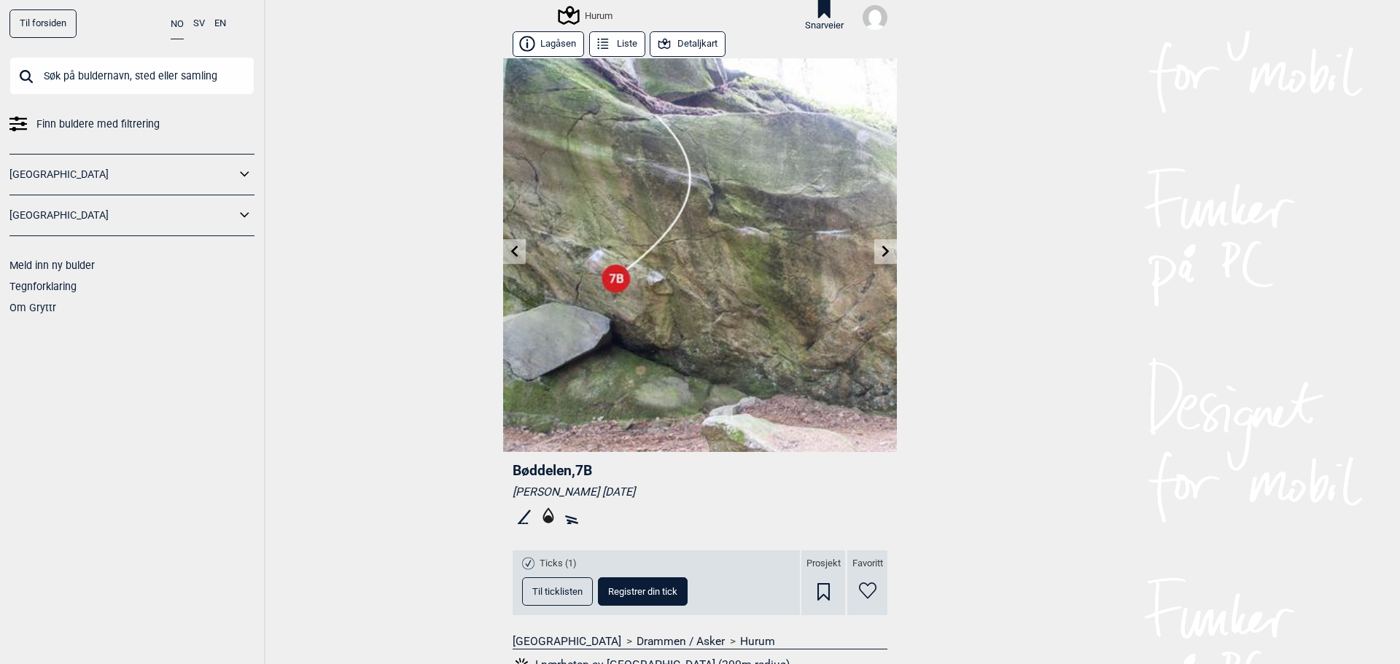
click at [509, 247] on icon at bounding box center [515, 252] width 12 height 12
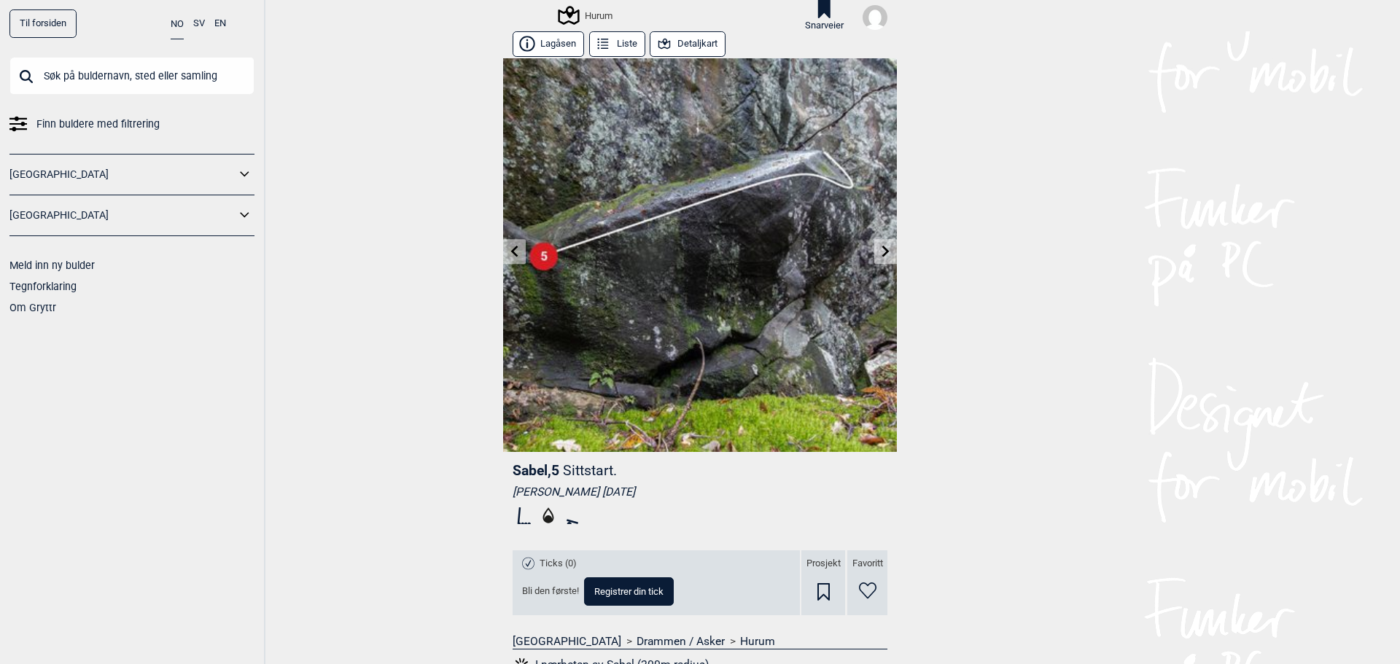
click at [880, 253] on icon at bounding box center [886, 252] width 12 height 12
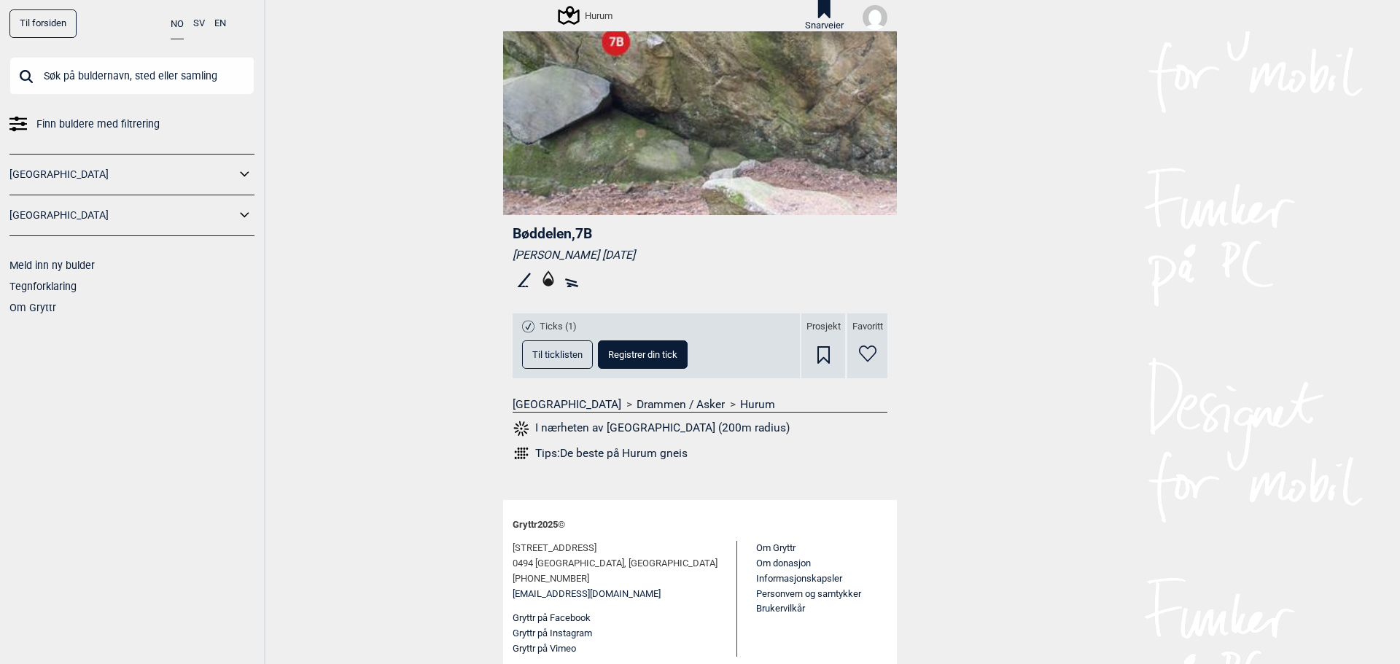
scroll to position [239, 0]
click at [590, 450] on div "Tips: De beste på Hurum gneis" at bounding box center [611, 451] width 152 height 15
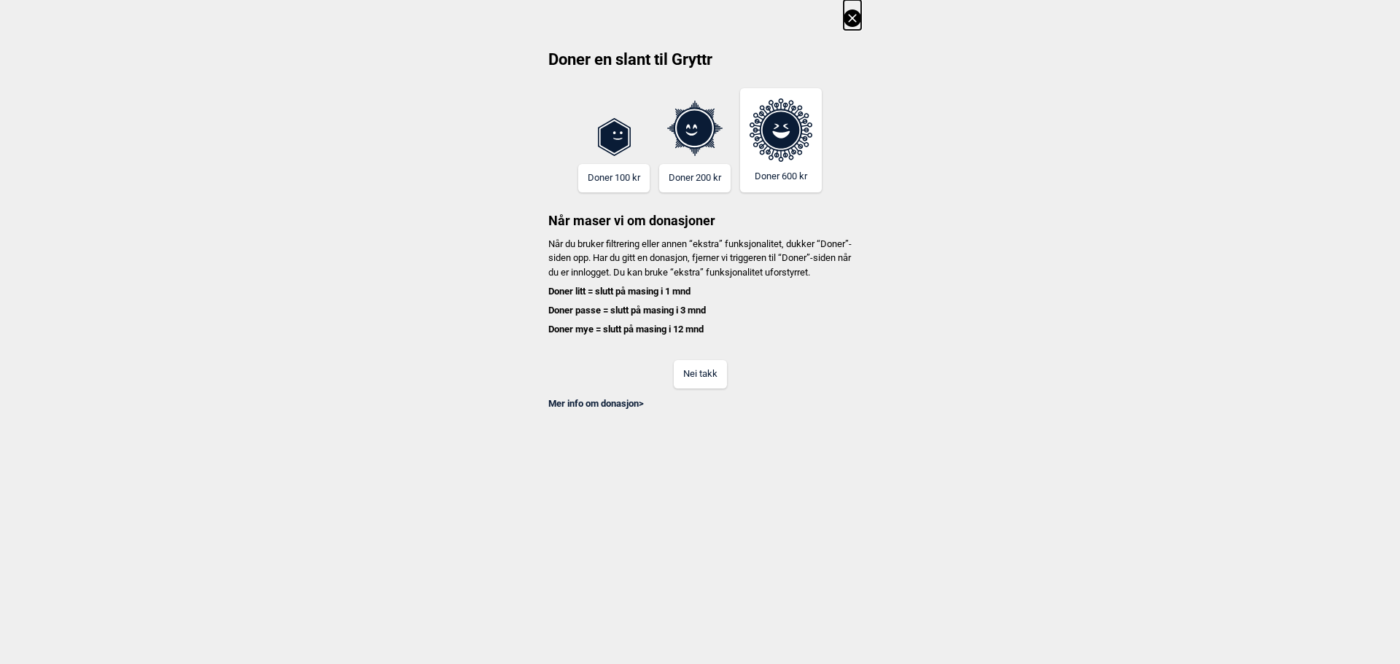
click at [714, 386] on button "Nei takk" at bounding box center [700, 374] width 53 height 28
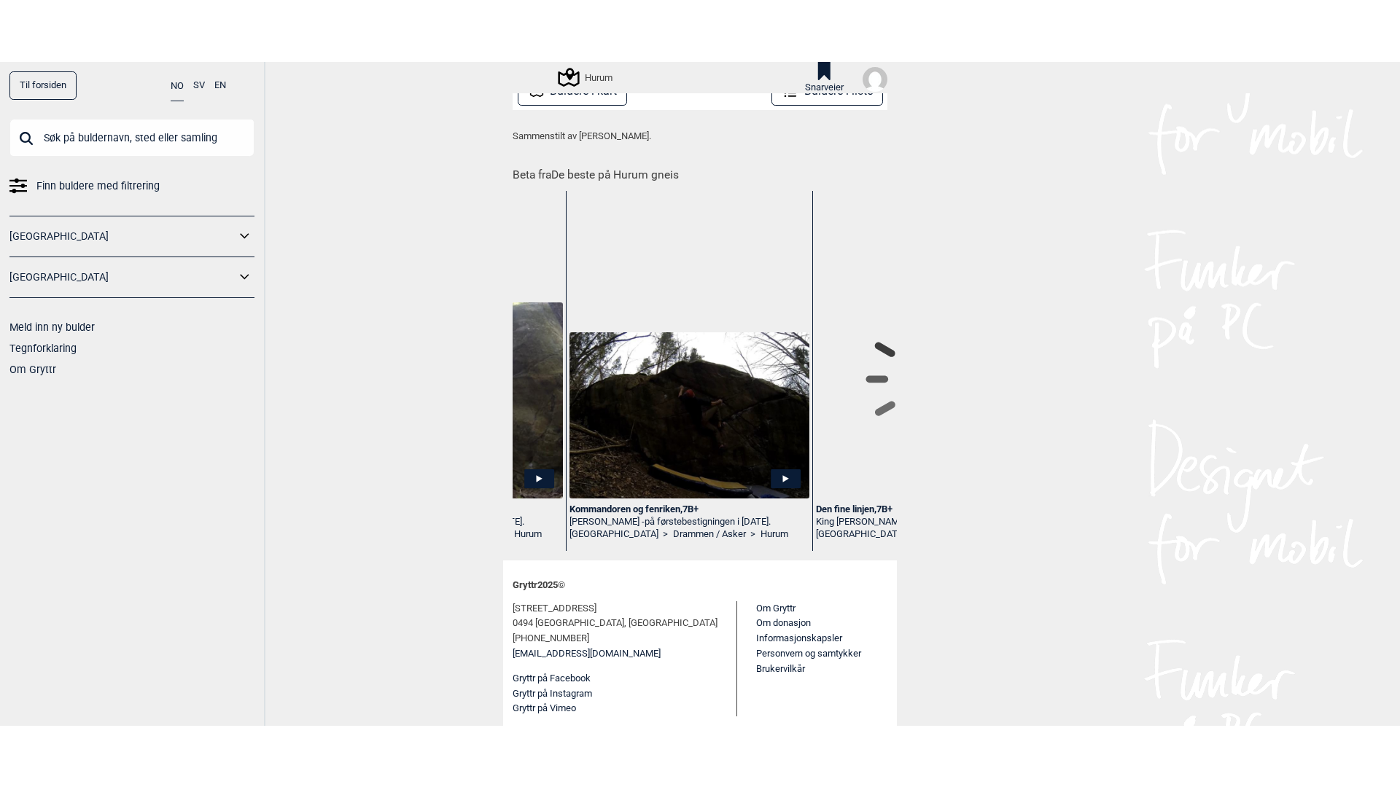
scroll to position [0, 3685]
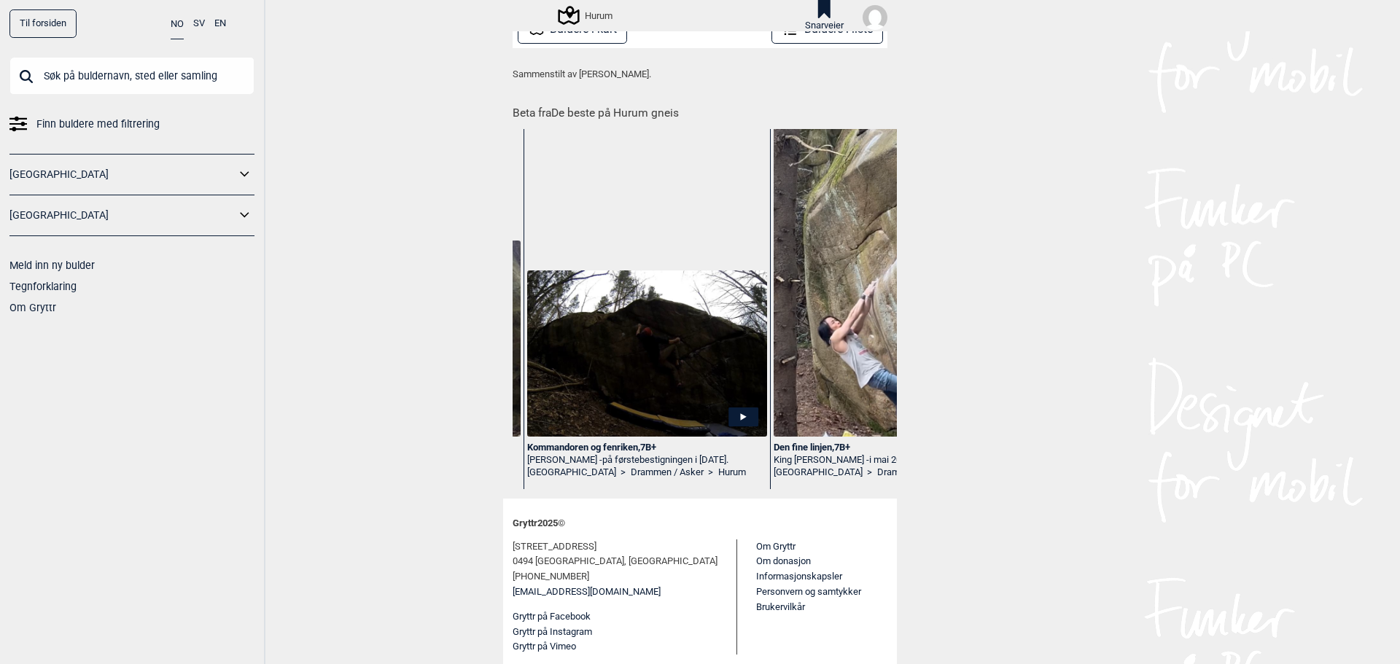
click at [666, 362] on img at bounding box center [647, 353] width 240 height 166
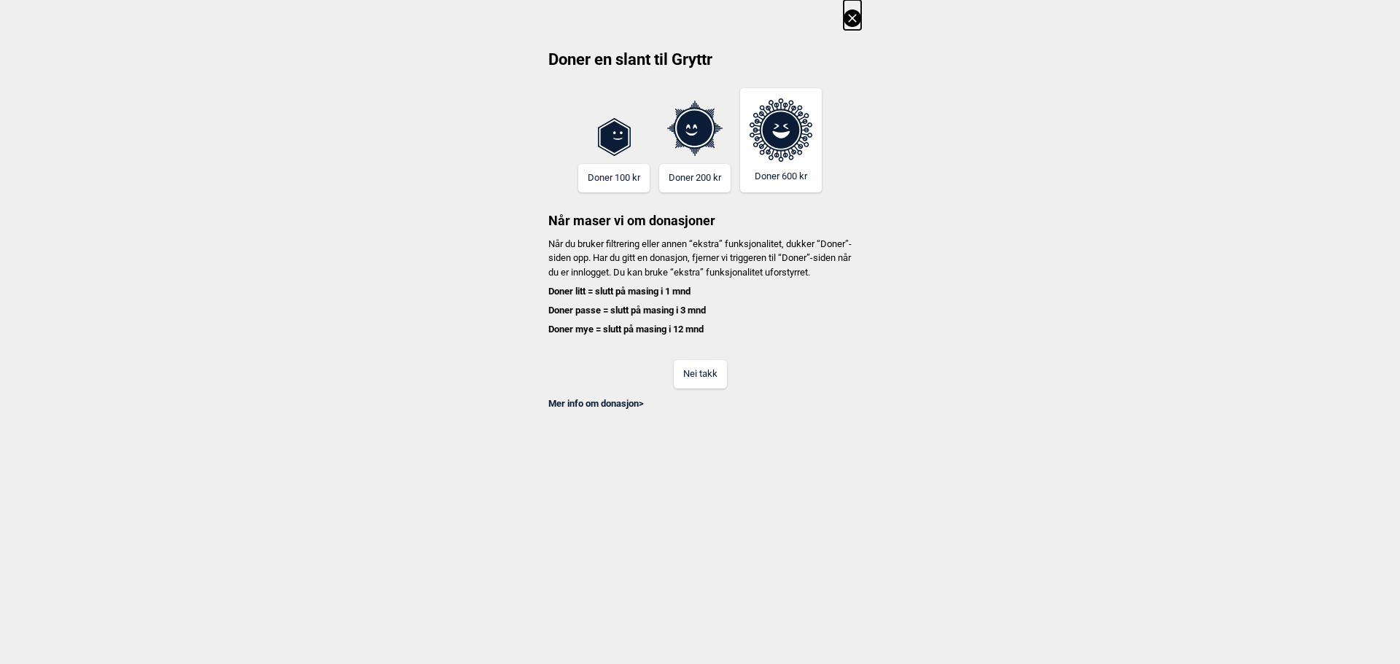
click at [715, 389] on button "Nei takk" at bounding box center [700, 374] width 53 height 28
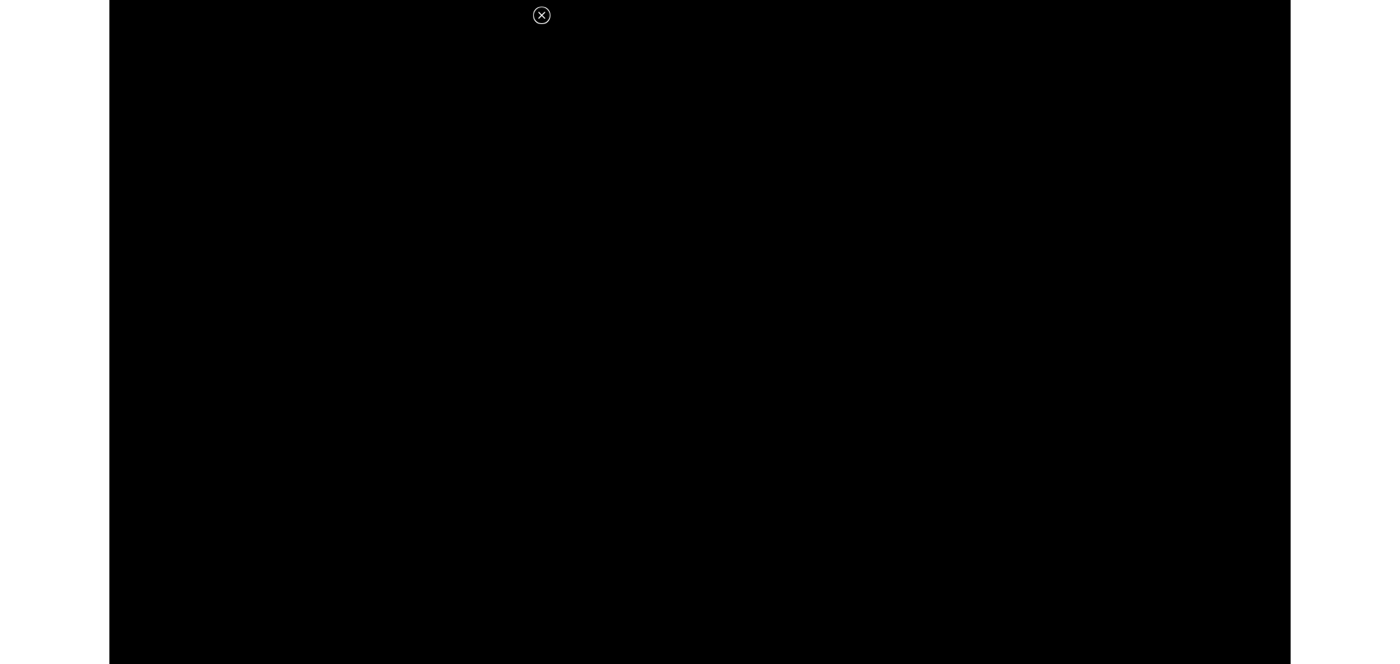
scroll to position [387, 0]
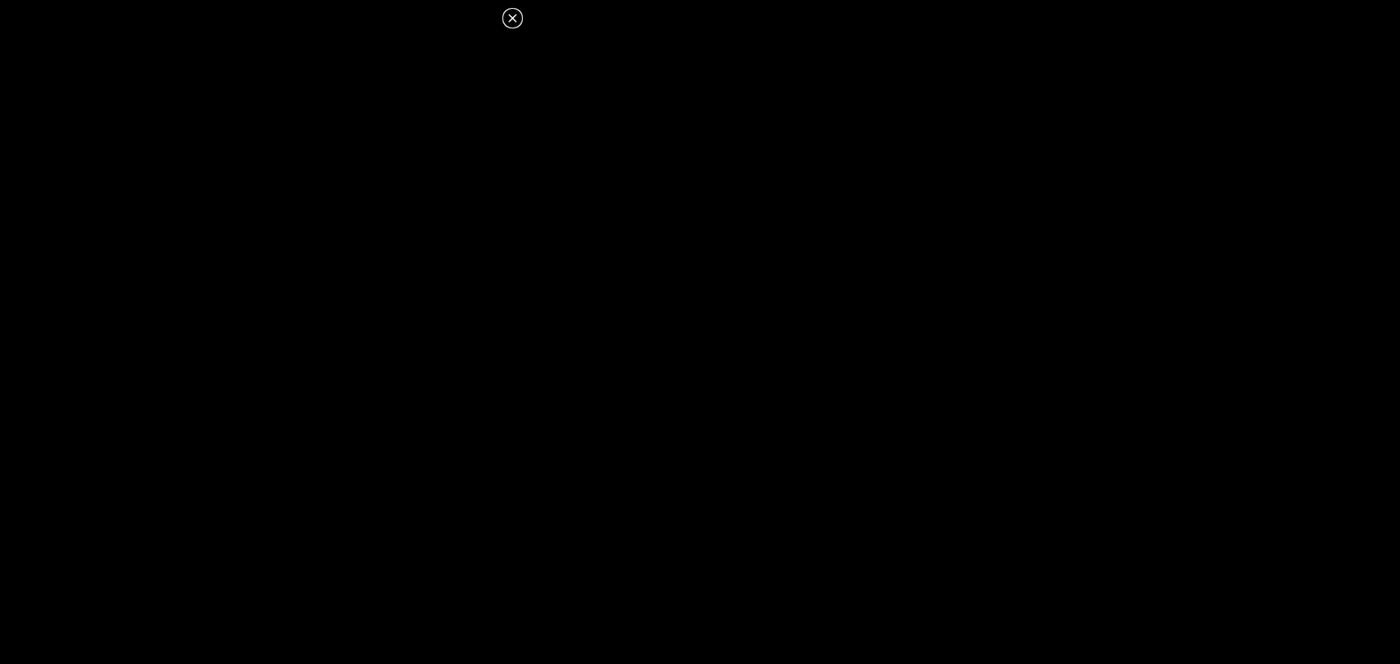
click at [514, 19] on icon at bounding box center [512, 18] width 8 height 8
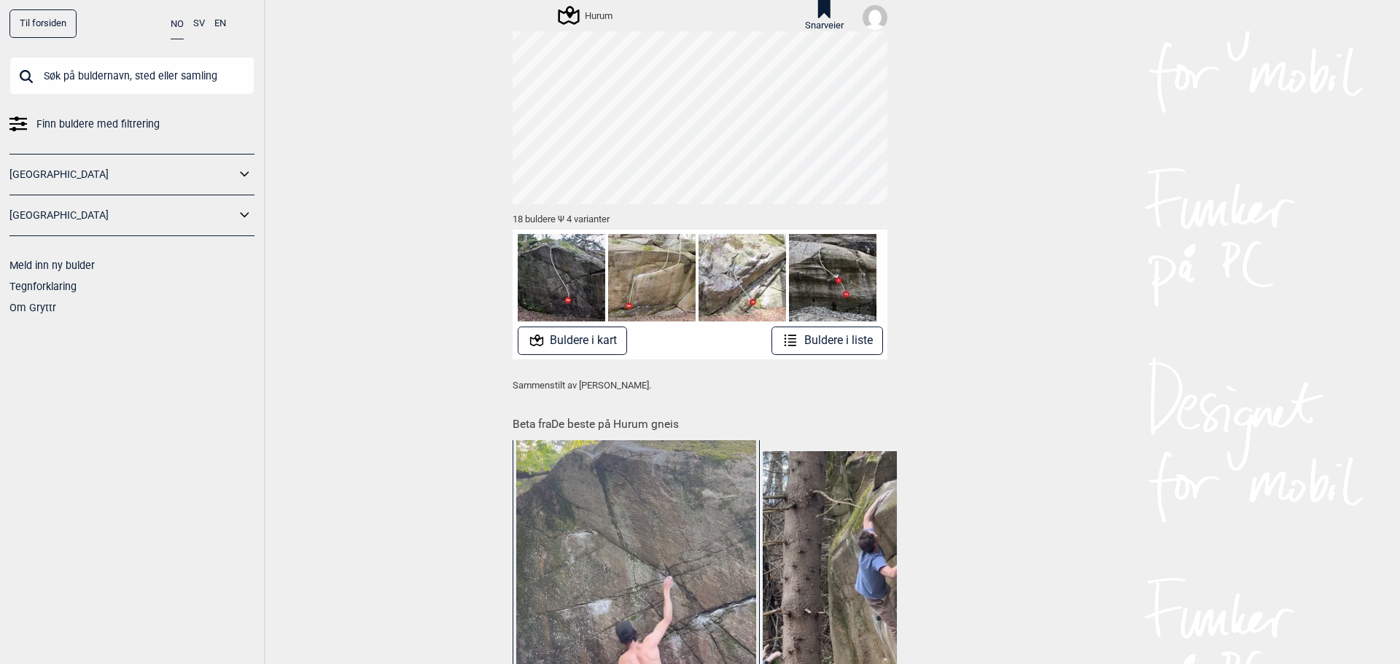
scroll to position [0, 0]
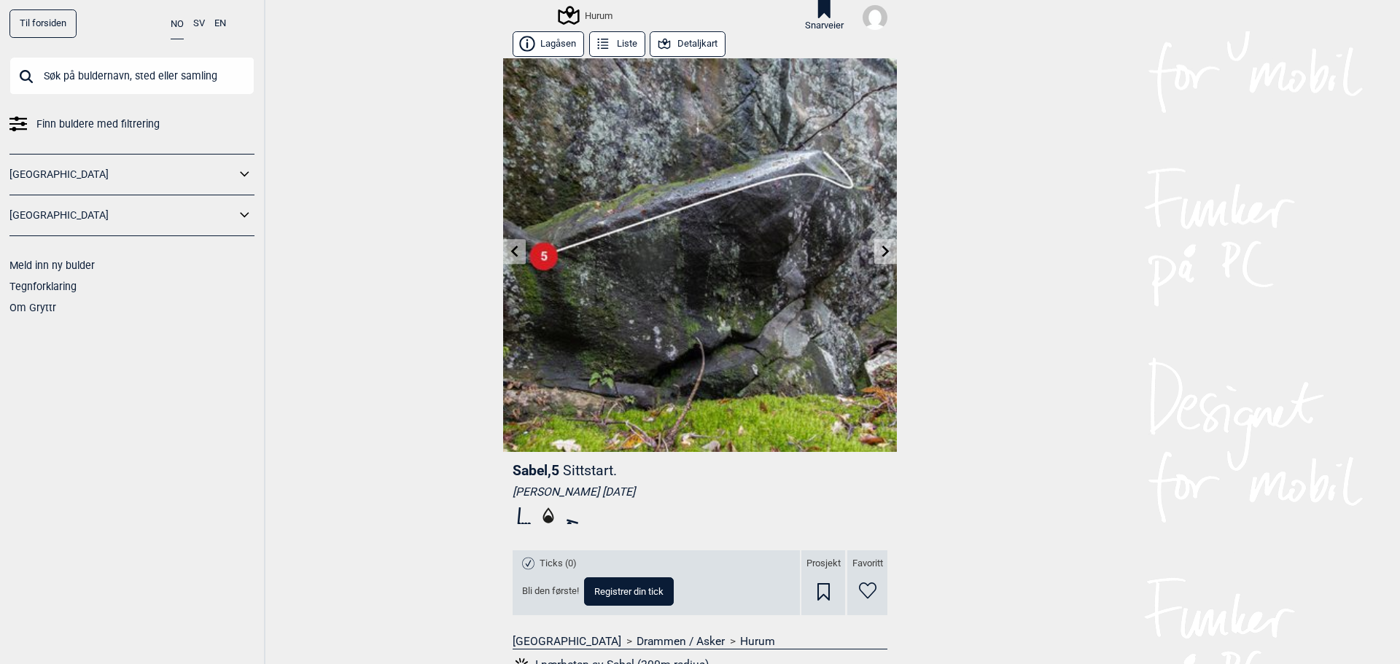
click at [511, 249] on icon at bounding box center [514, 252] width 7 height 12
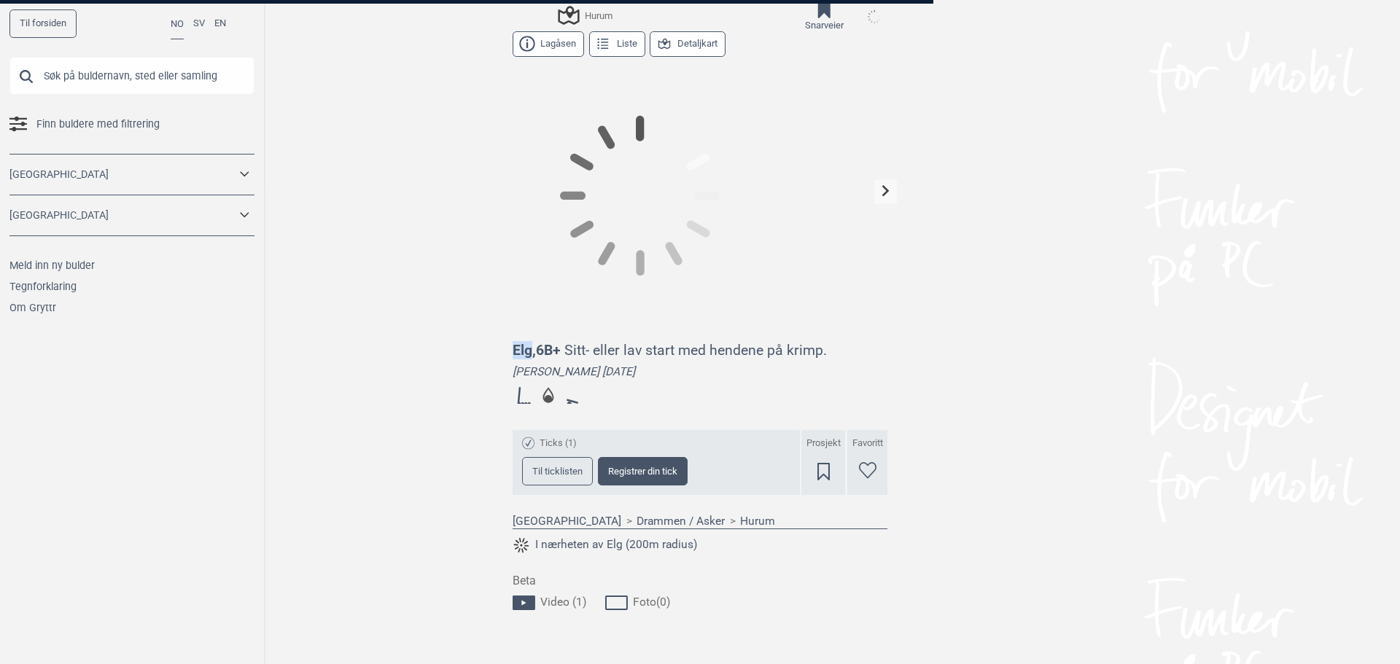
click at [509, 249] on div at bounding box center [700, 194] width 394 height 273
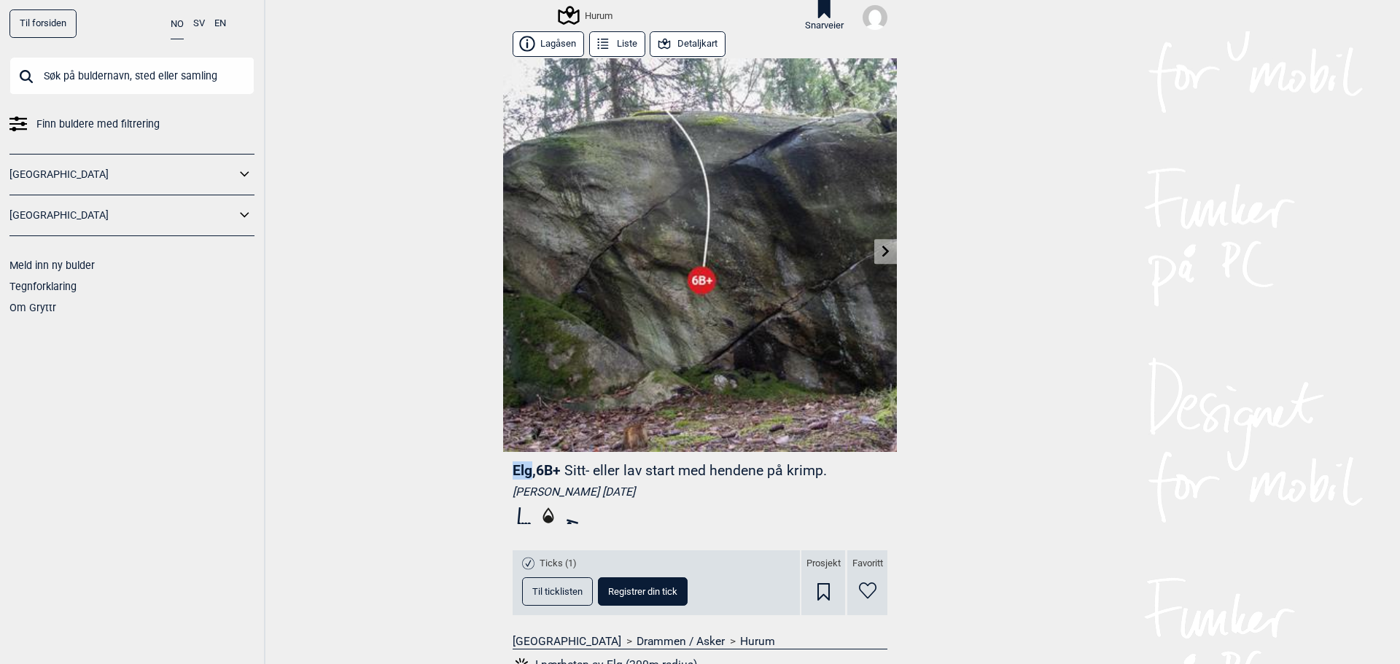
click at [509, 249] on img at bounding box center [700, 255] width 394 height 394
click at [884, 255] on link at bounding box center [885, 252] width 23 height 24
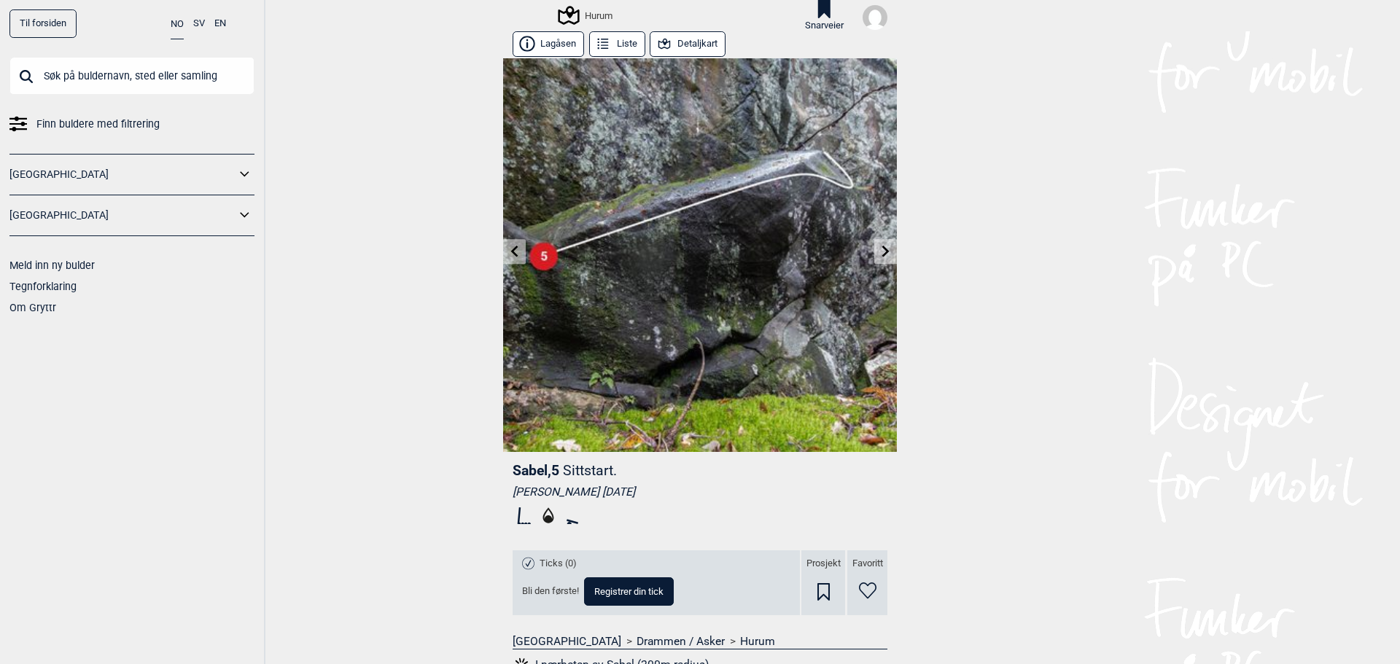
click at [884, 255] on icon at bounding box center [886, 252] width 12 height 12
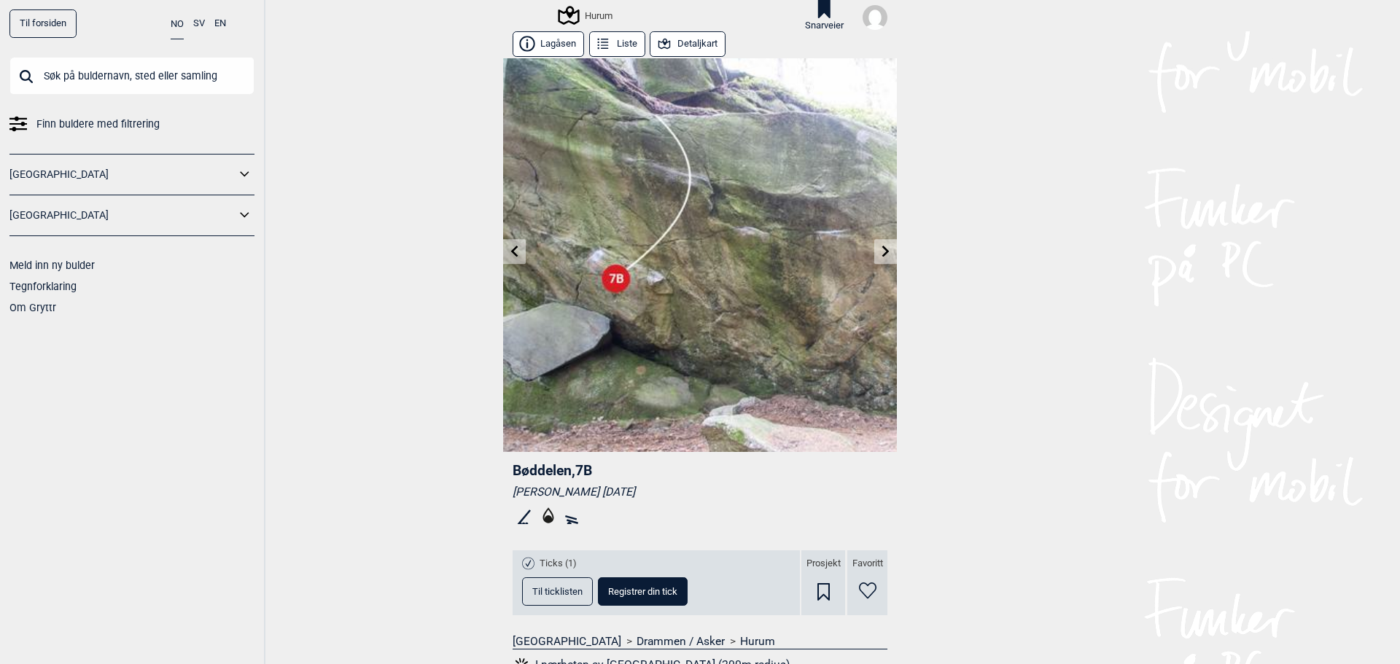
click at [884, 255] on icon at bounding box center [886, 252] width 12 height 12
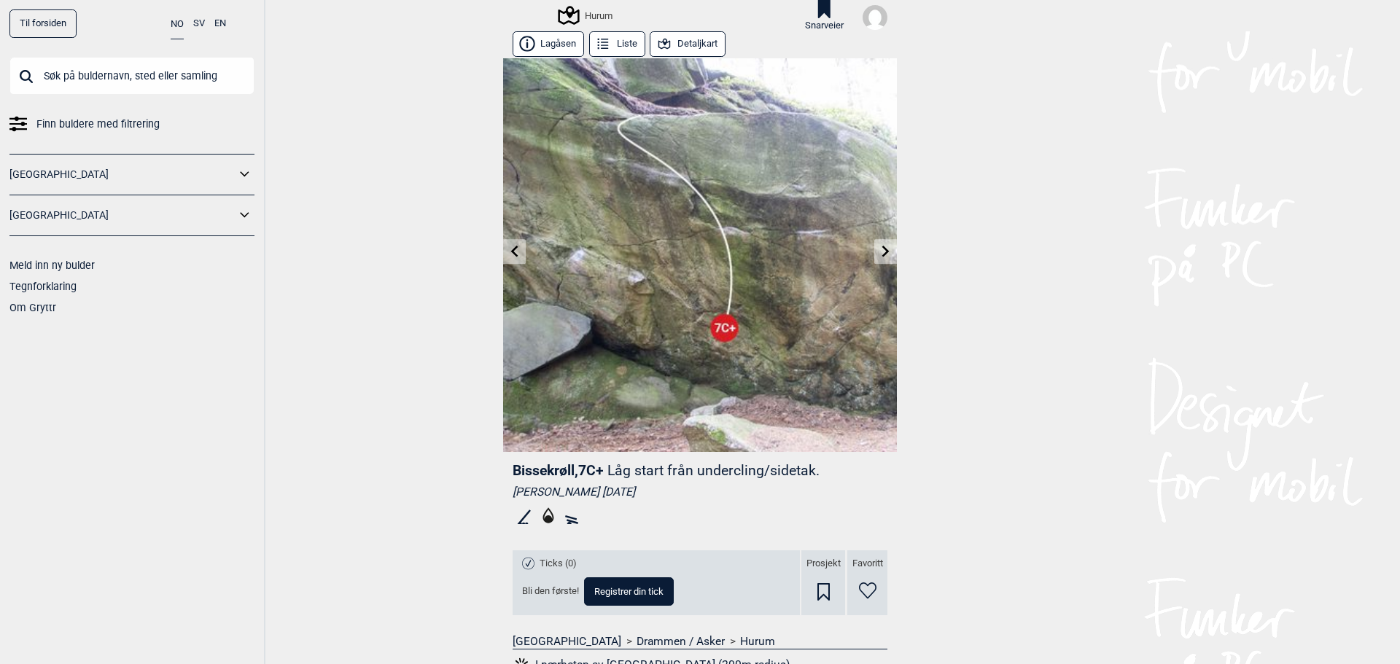
click at [884, 255] on icon at bounding box center [886, 252] width 12 height 12
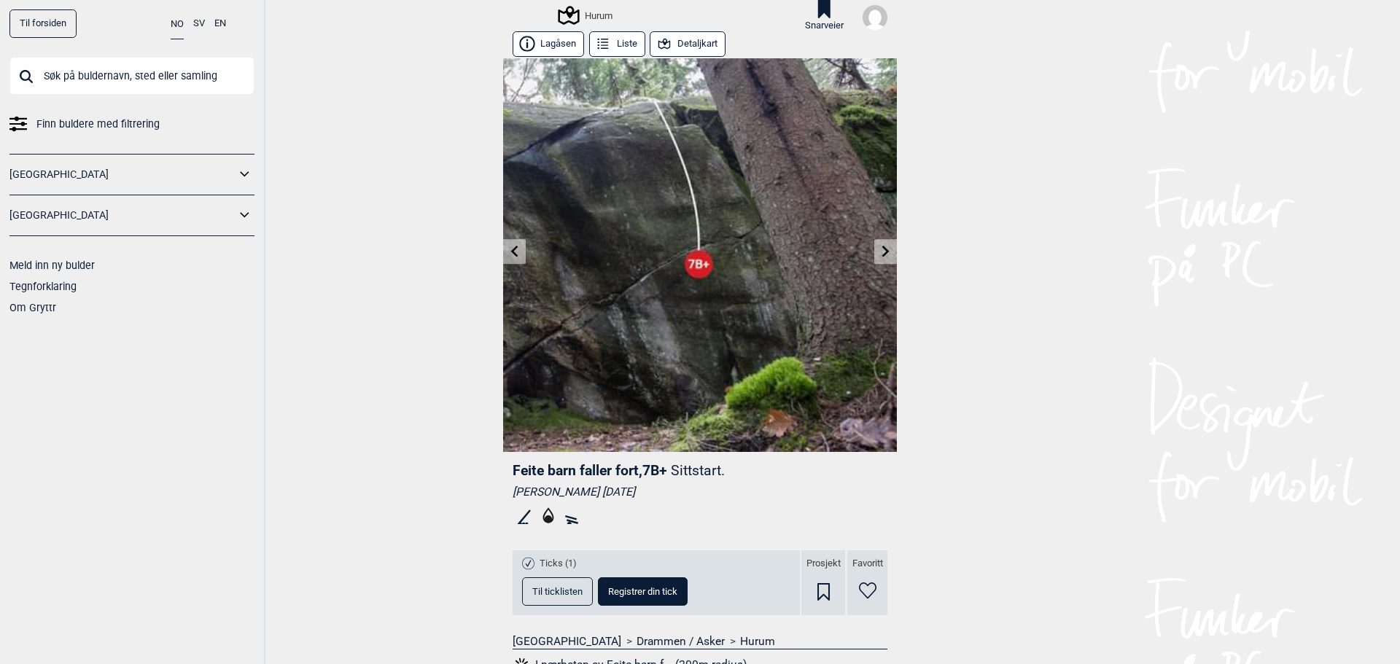
click at [884, 255] on icon at bounding box center [886, 252] width 12 height 12
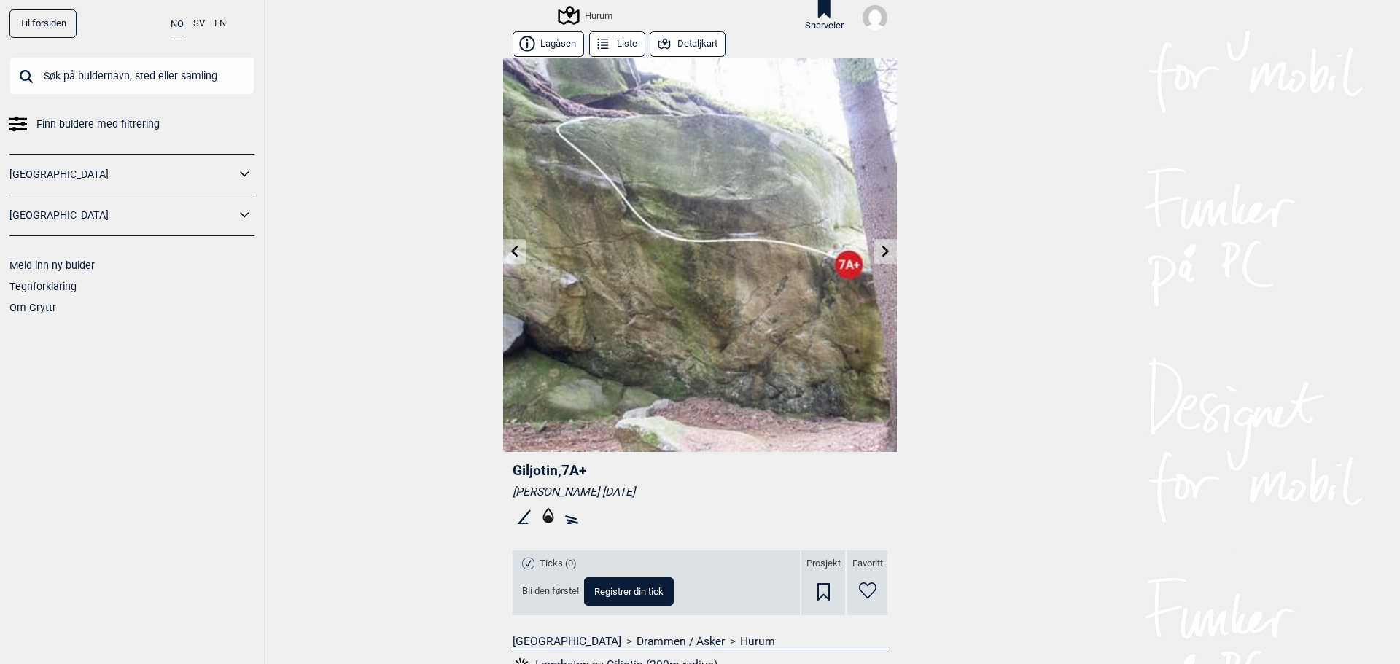
click at [884, 255] on icon at bounding box center [886, 252] width 12 height 12
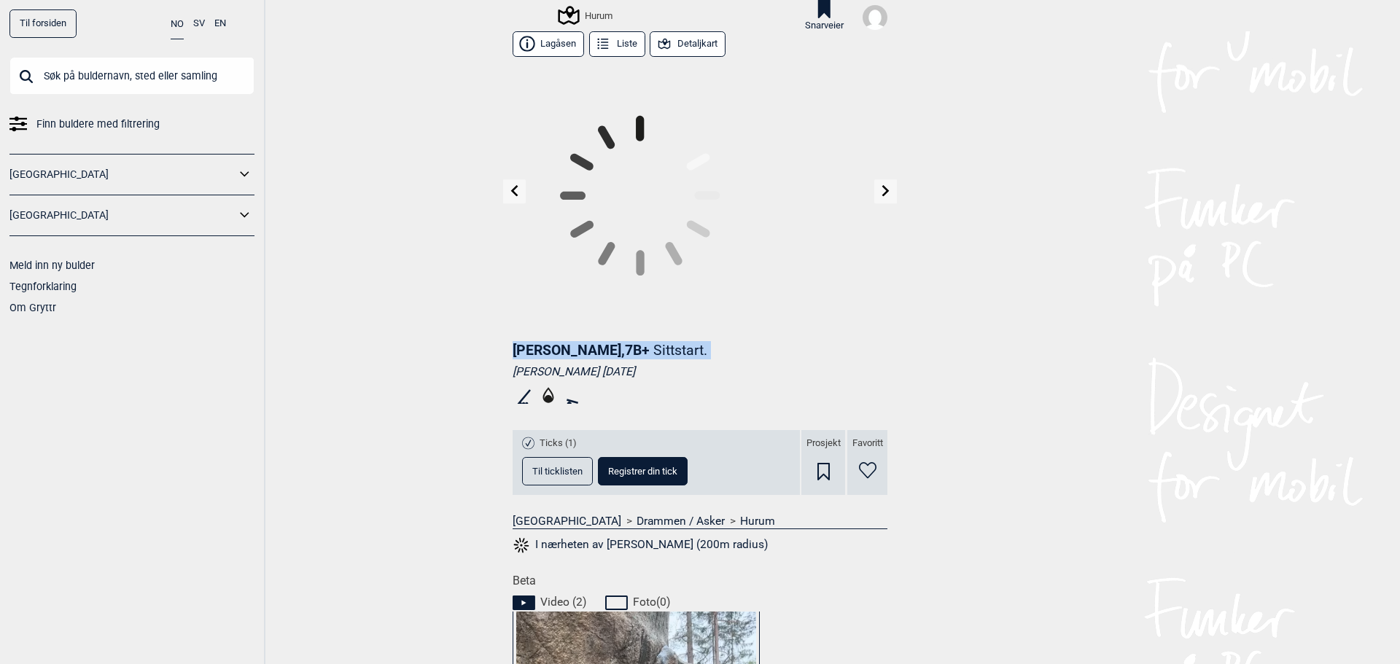
click at [884, 255] on div at bounding box center [700, 194] width 394 height 273
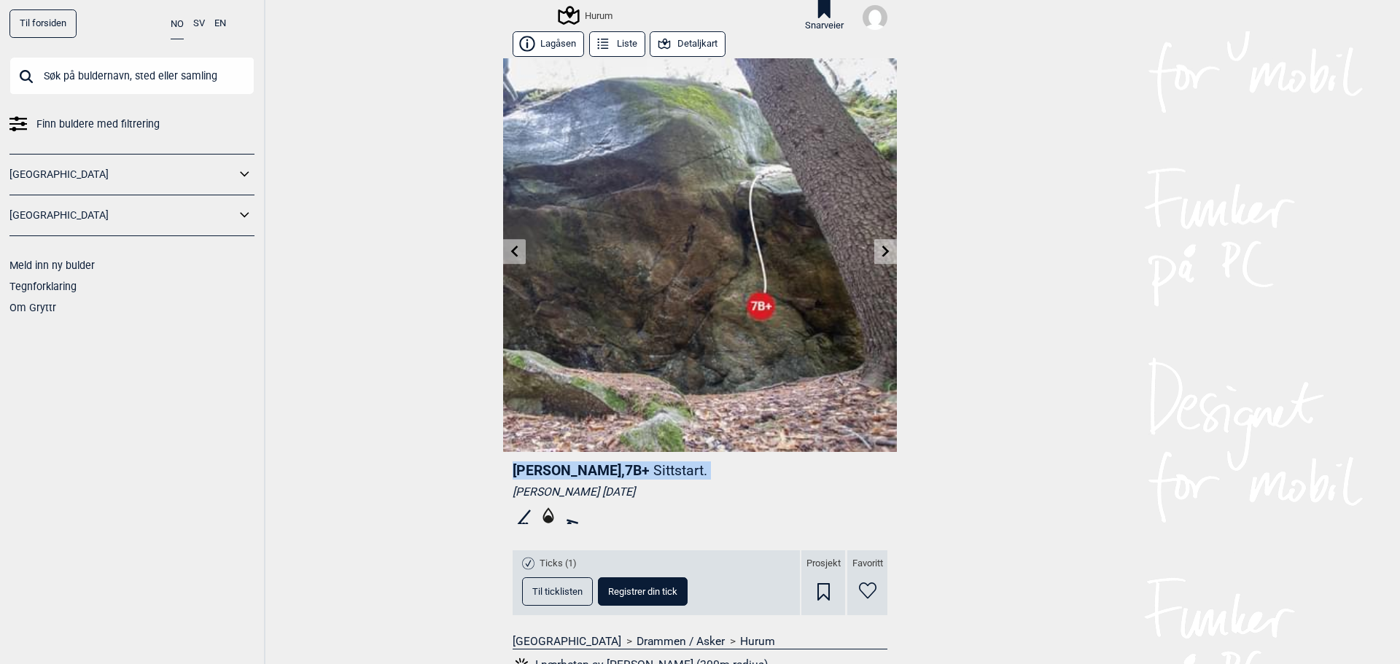
click at [884, 255] on icon at bounding box center [886, 252] width 12 height 12
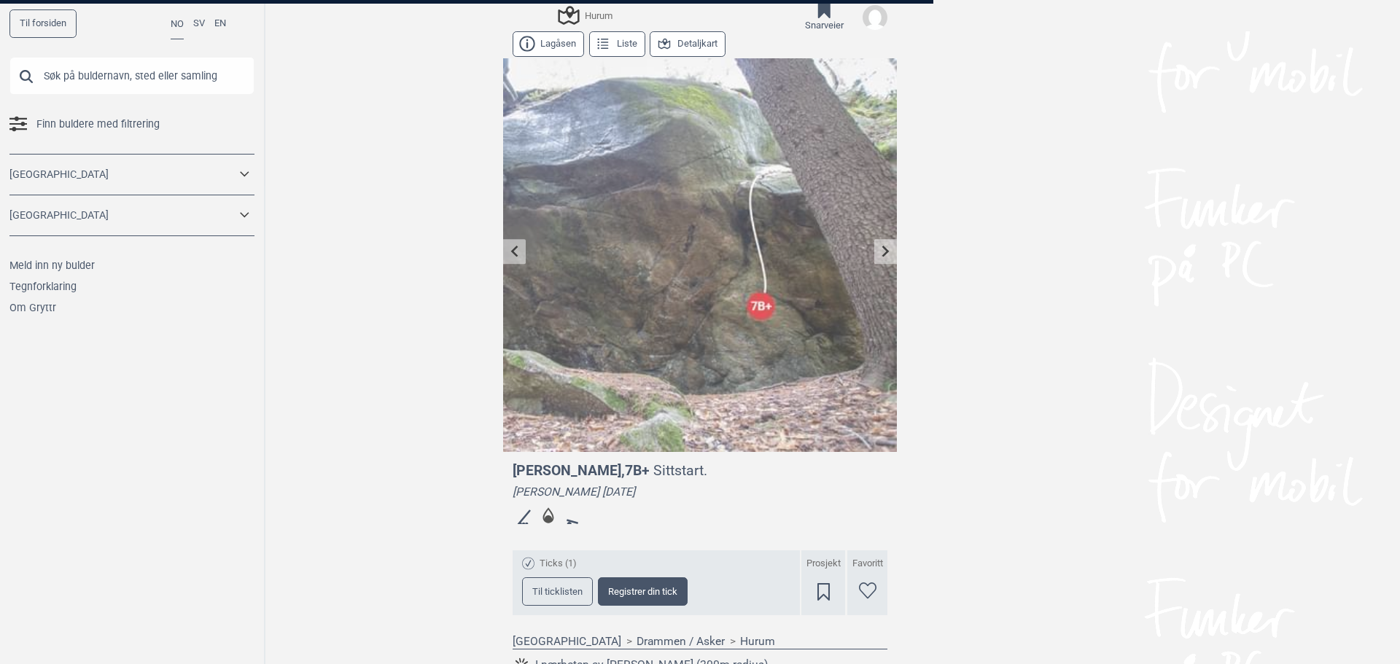
drag, startPoint x: 1060, startPoint y: 293, endPoint x: 1026, endPoint y: 284, distance: 34.7
click at [1059, 293] on div at bounding box center [700, 332] width 1400 height 664
click at [880, 253] on div at bounding box center [700, 332] width 1400 height 664
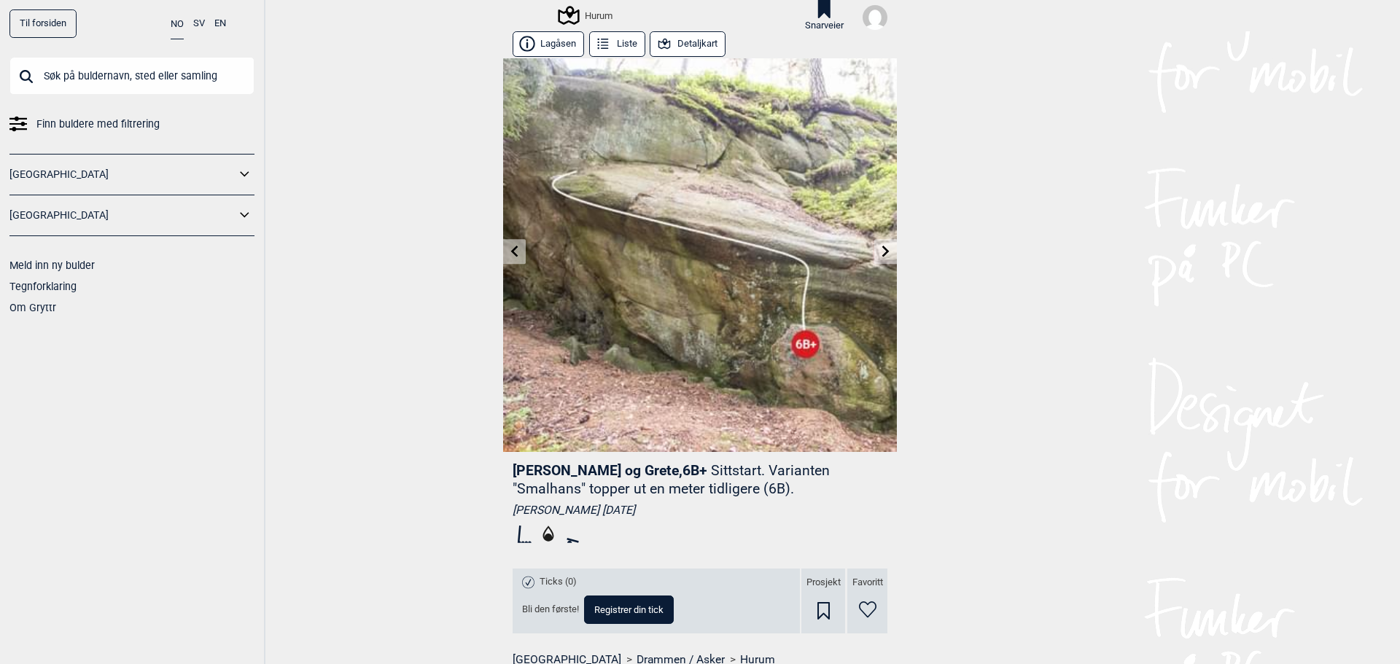
click at [510, 242] on link at bounding box center [514, 252] width 23 height 24
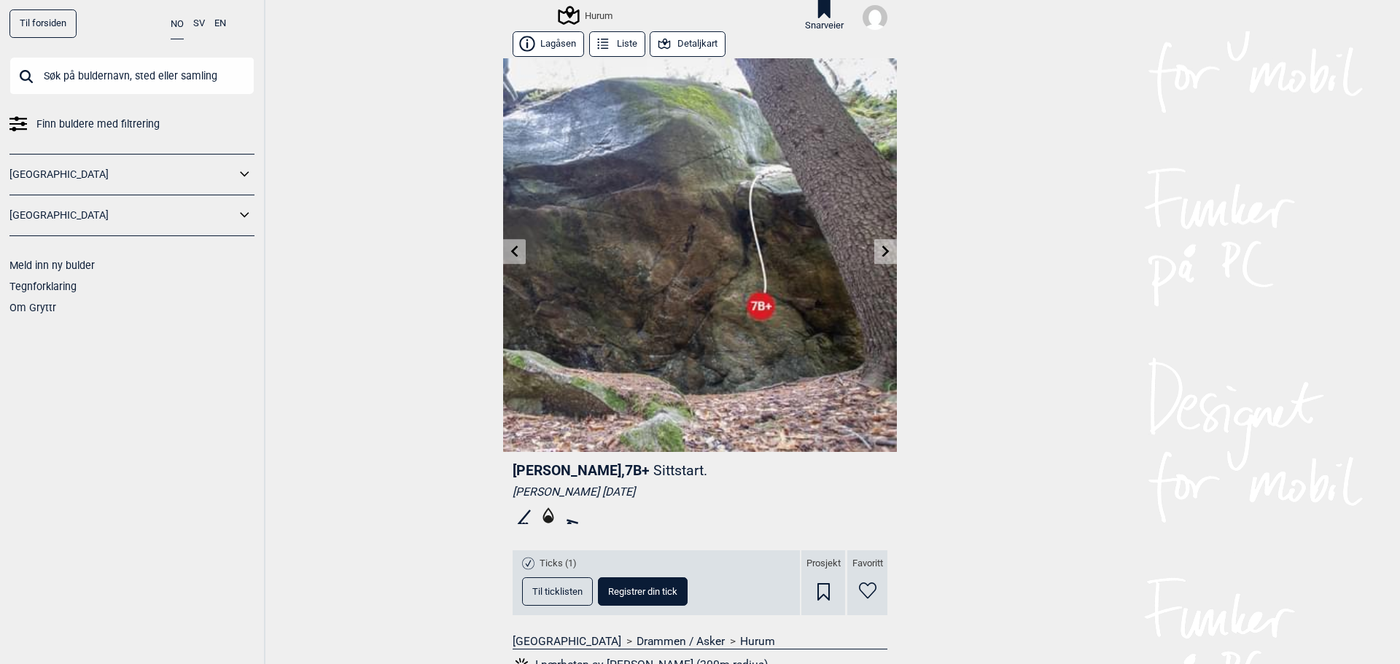
click at [882, 252] on icon at bounding box center [885, 252] width 7 height 12
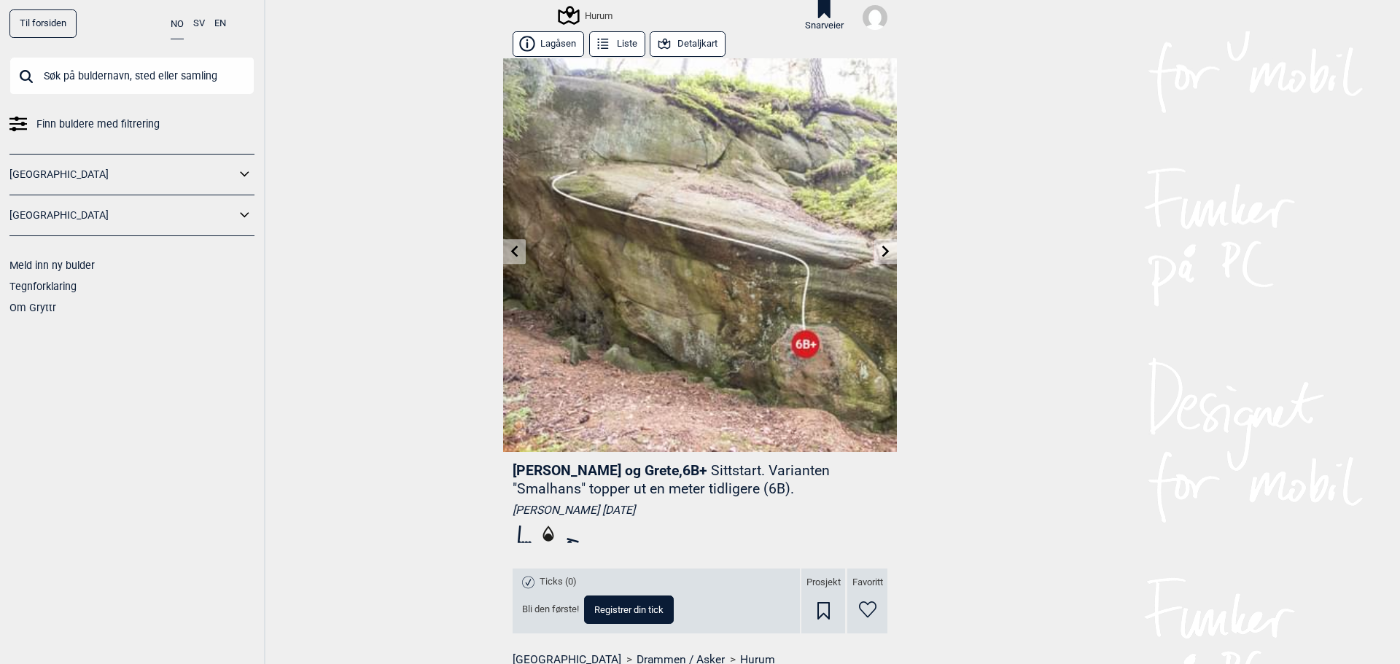
click at [882, 252] on icon at bounding box center [885, 252] width 7 height 12
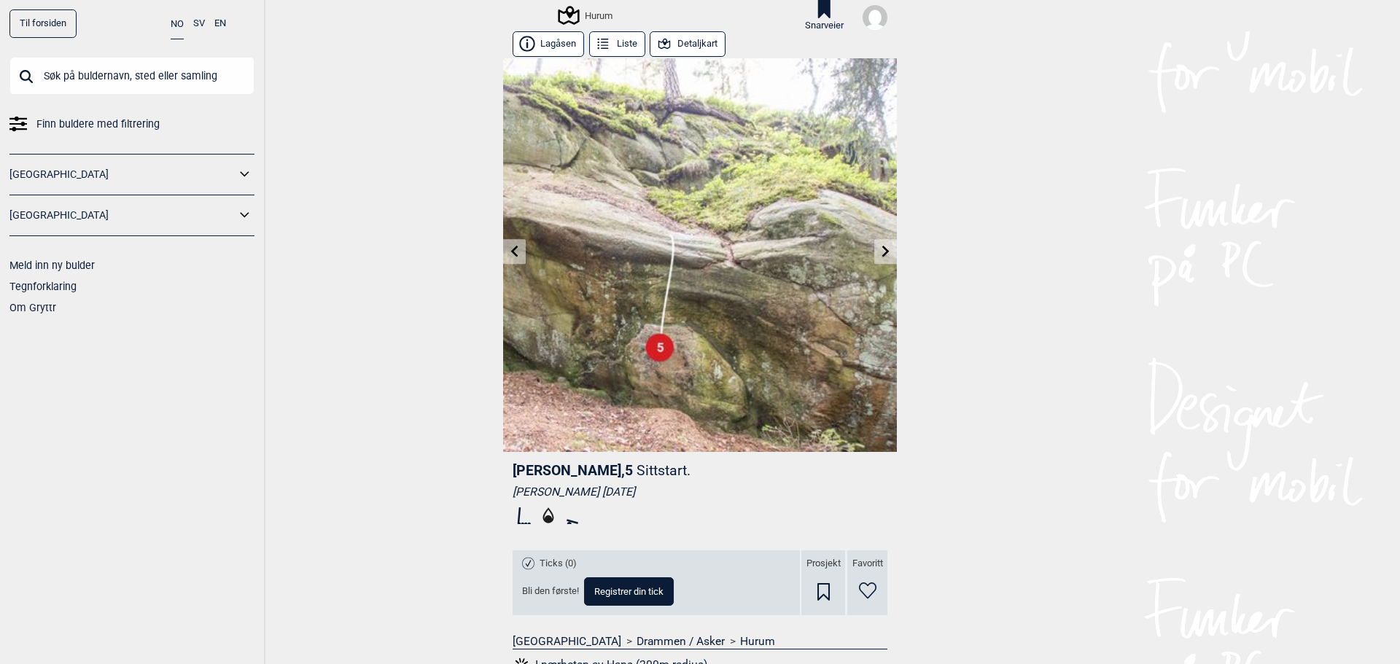
click at [882, 252] on icon at bounding box center [885, 252] width 7 height 12
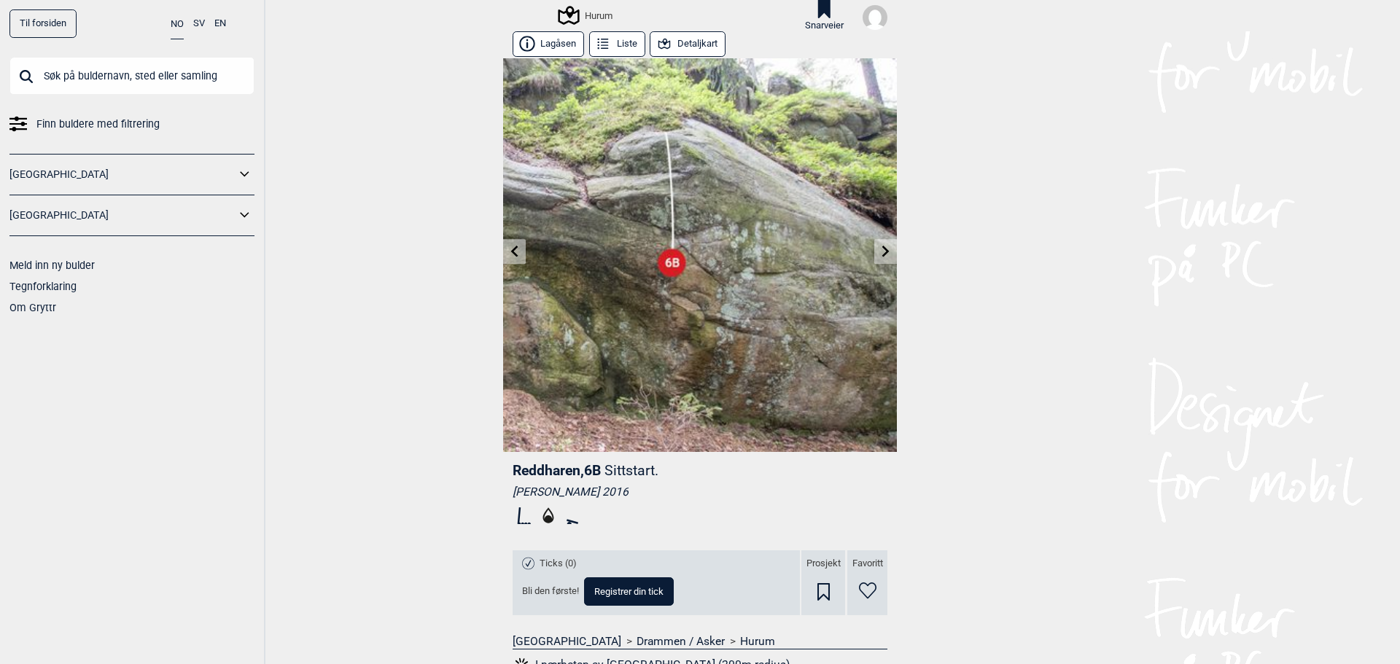
click at [882, 252] on icon at bounding box center [885, 252] width 7 height 12
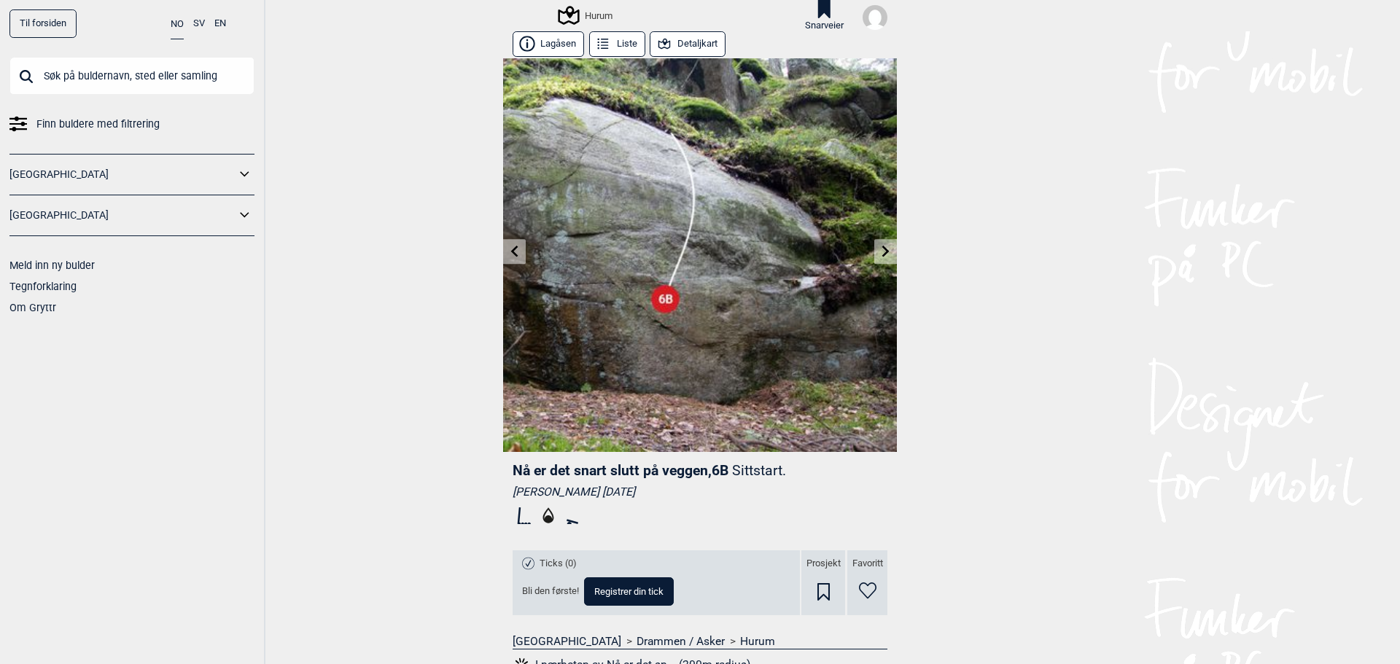
click at [593, 12] on div "Hurum" at bounding box center [586, 15] width 52 height 17
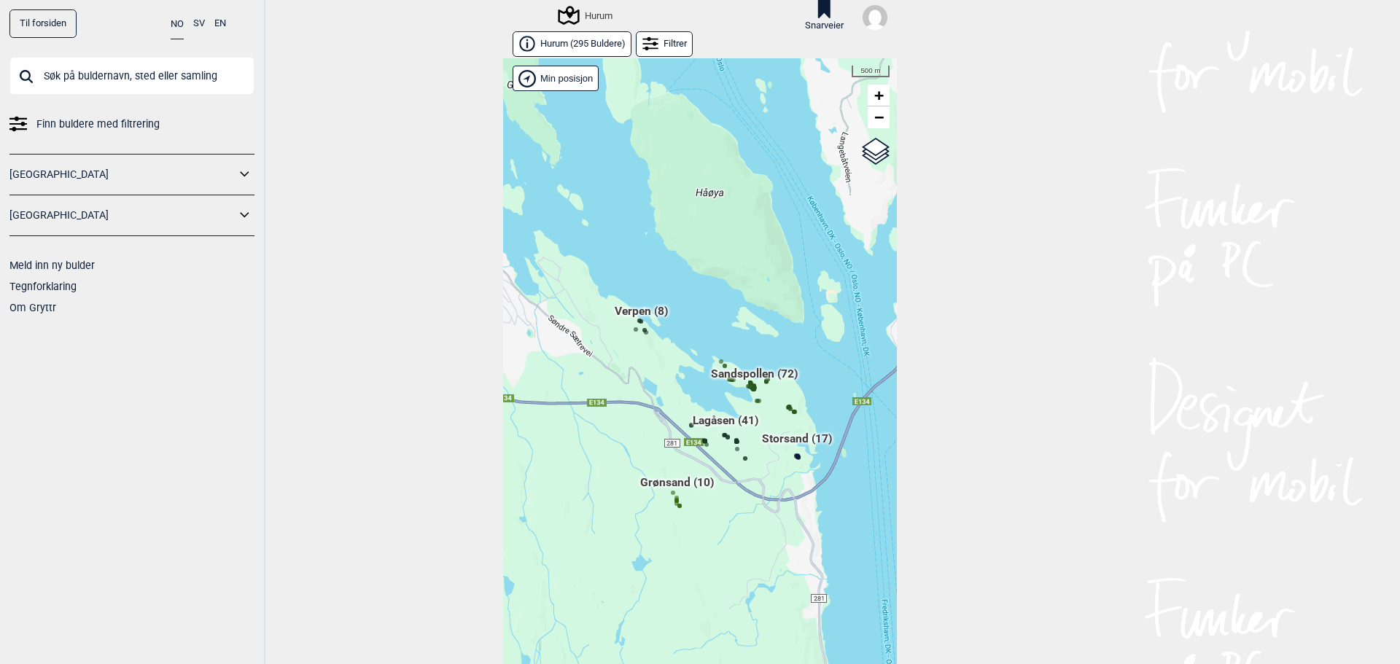
scroll to position [23, 0]
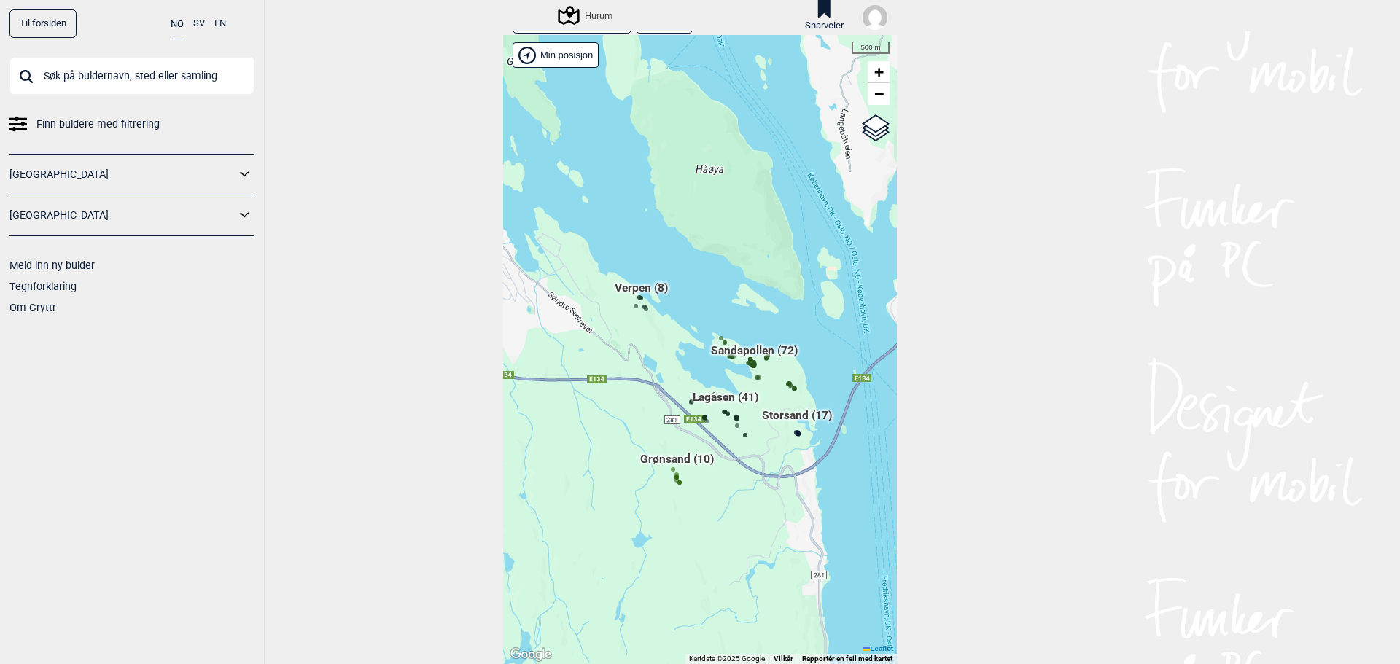
click at [755, 373] on div "Hallingdal Gol Ål Stange Kolomoen Vallset Tangen Sørli Åsbygda Buskerud syd Kon…" at bounding box center [700, 349] width 394 height 629
click at [761, 349] on span "Sandspollen (72)" at bounding box center [754, 357] width 87 height 28
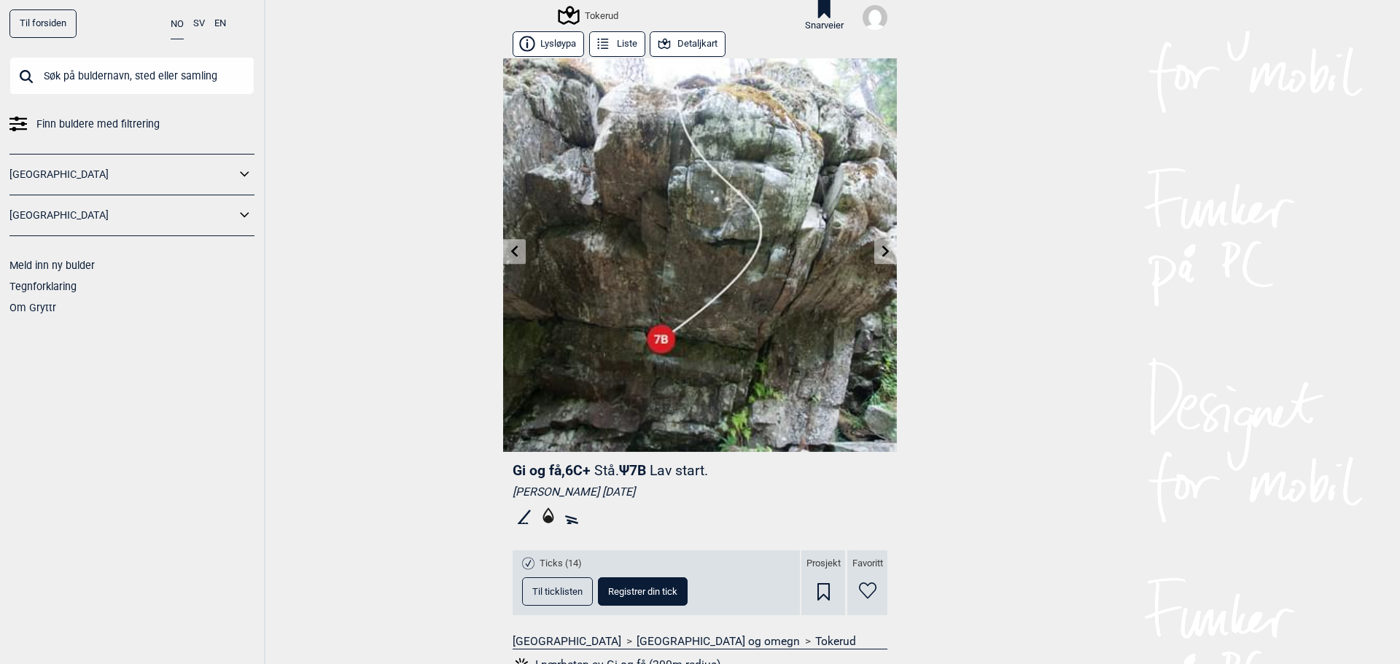
drag, startPoint x: 894, startPoint y: 260, endPoint x: 882, endPoint y: 258, distance: 12.5
click at [893, 260] on div "Til forsiden NO SV EN Finn buldere med filtrering [GEOGRAPHIC_DATA] [GEOGRAPHIC…" at bounding box center [700, 332] width 1400 height 664
click at [881, 257] on icon at bounding box center [886, 252] width 12 height 12
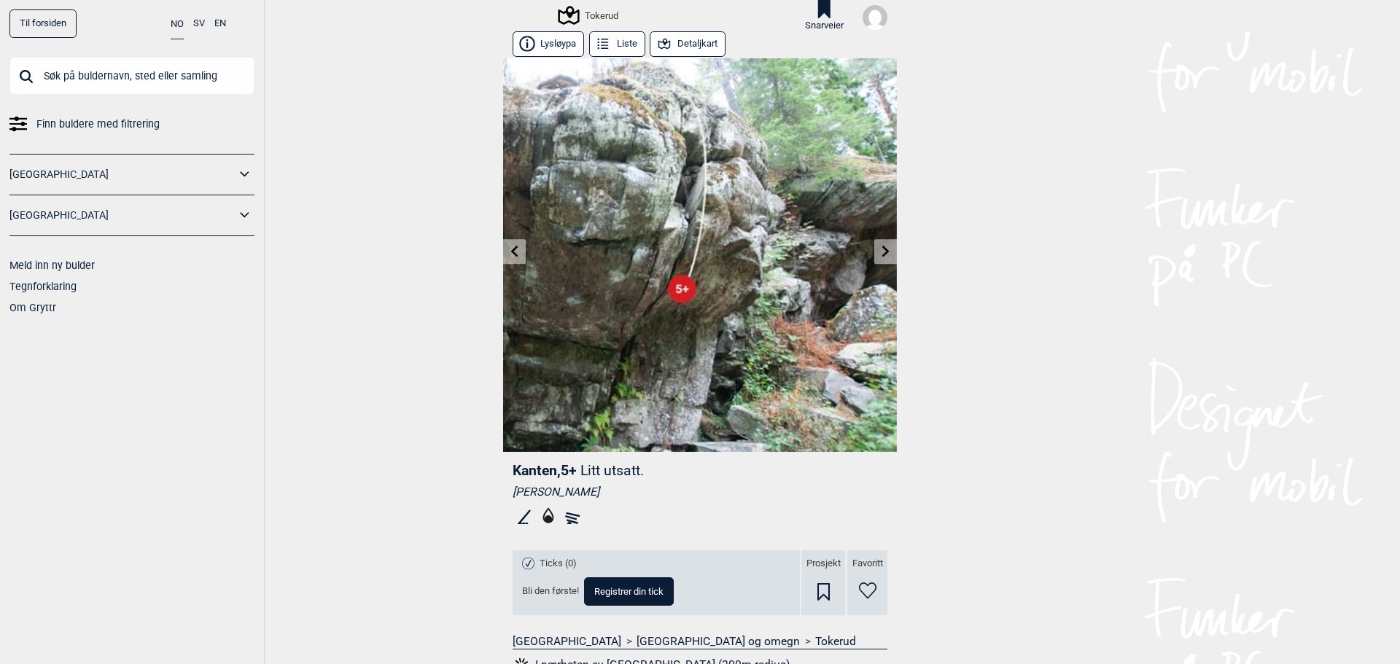
click at [511, 248] on icon at bounding box center [514, 252] width 7 height 12
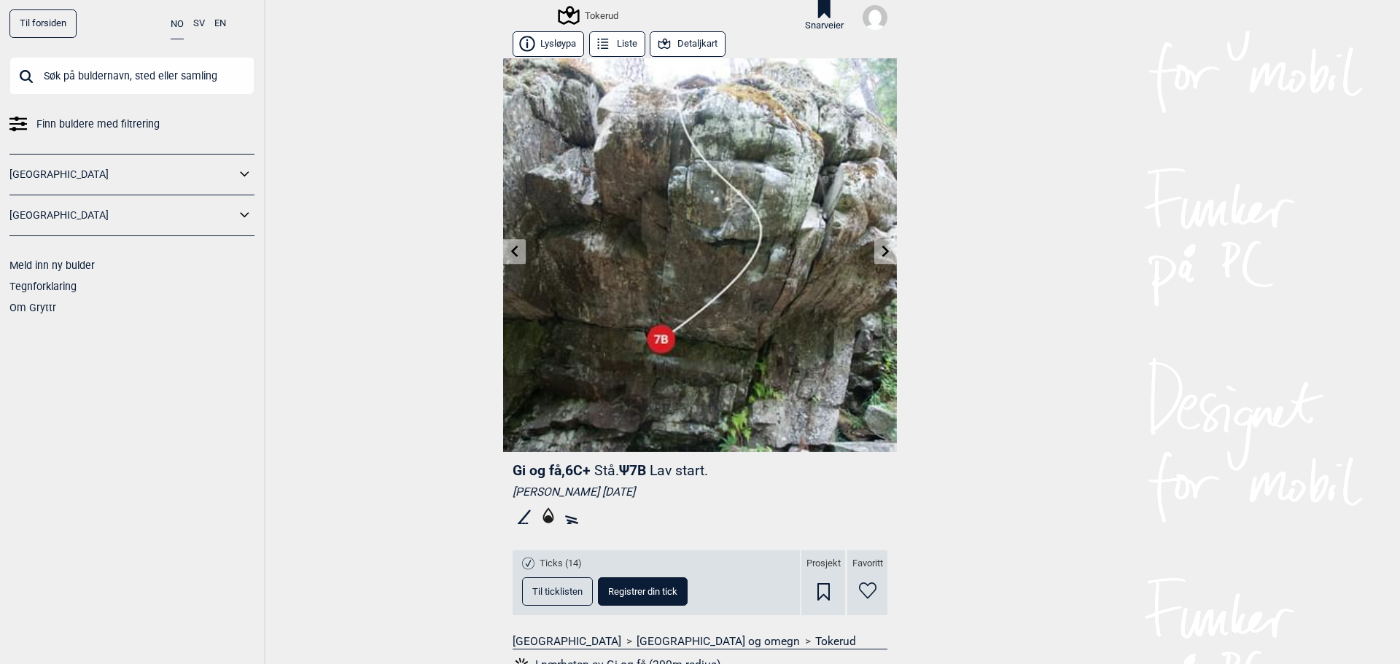
click at [511, 248] on icon at bounding box center [514, 252] width 7 height 12
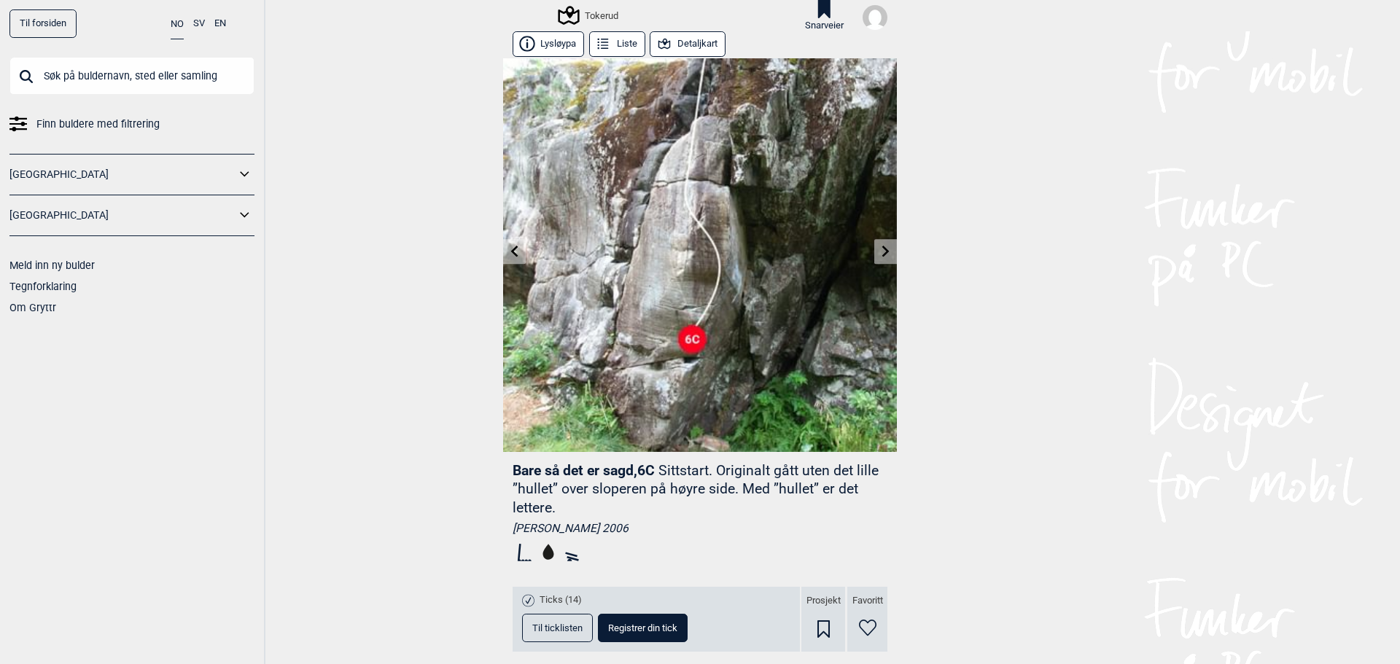
click at [509, 246] on icon at bounding box center [515, 252] width 12 height 12
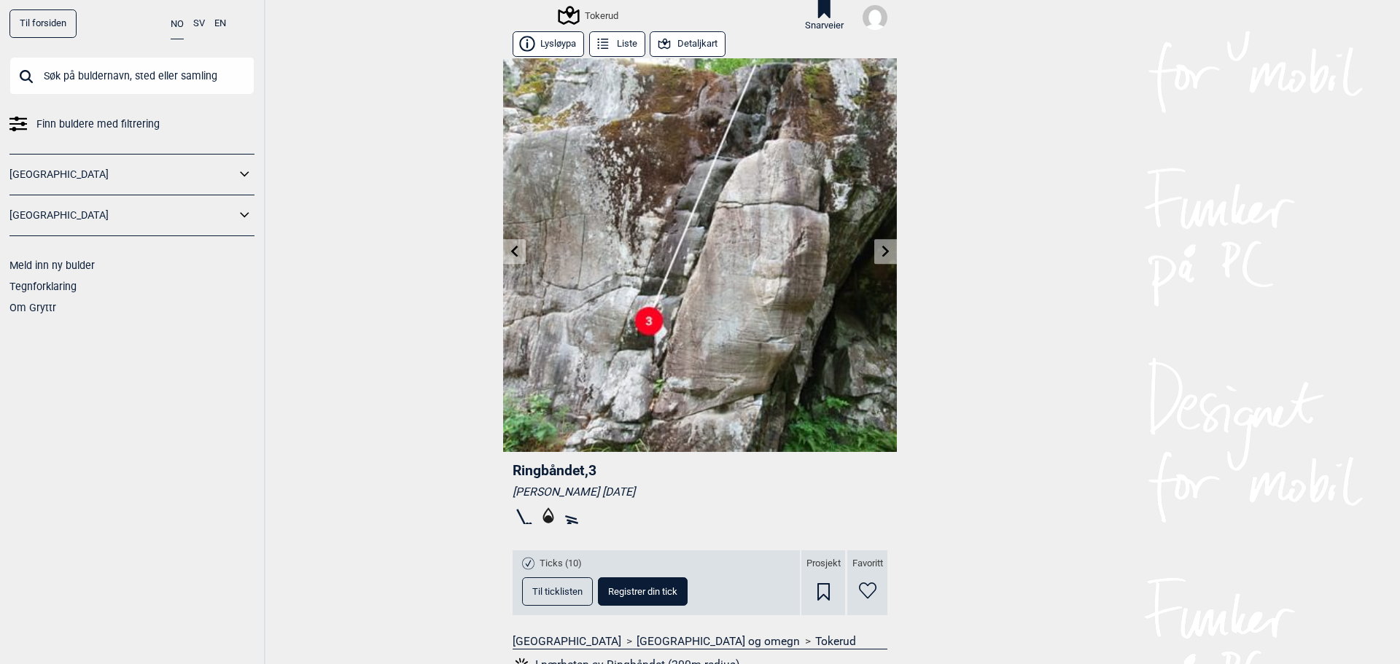
click at [509, 246] on icon at bounding box center [515, 252] width 12 height 12
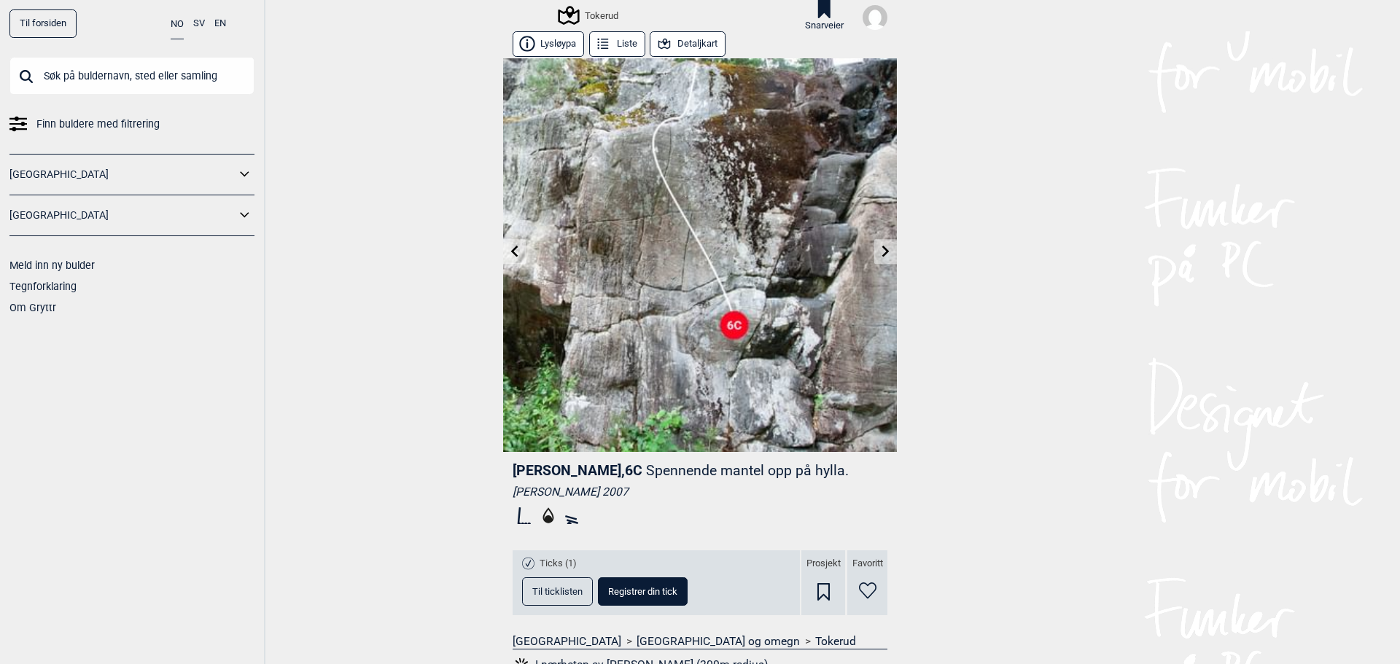
click at [509, 247] on icon at bounding box center [515, 252] width 12 height 12
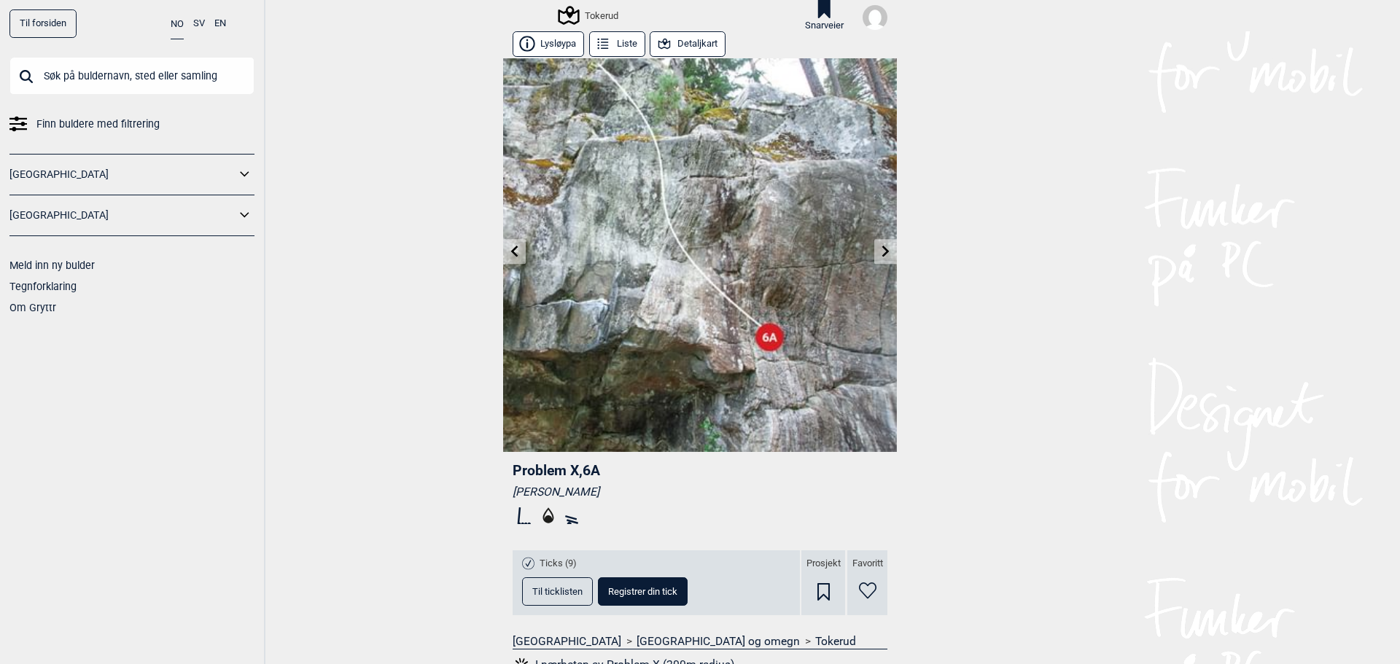
click at [504, 244] on link at bounding box center [514, 252] width 23 height 24
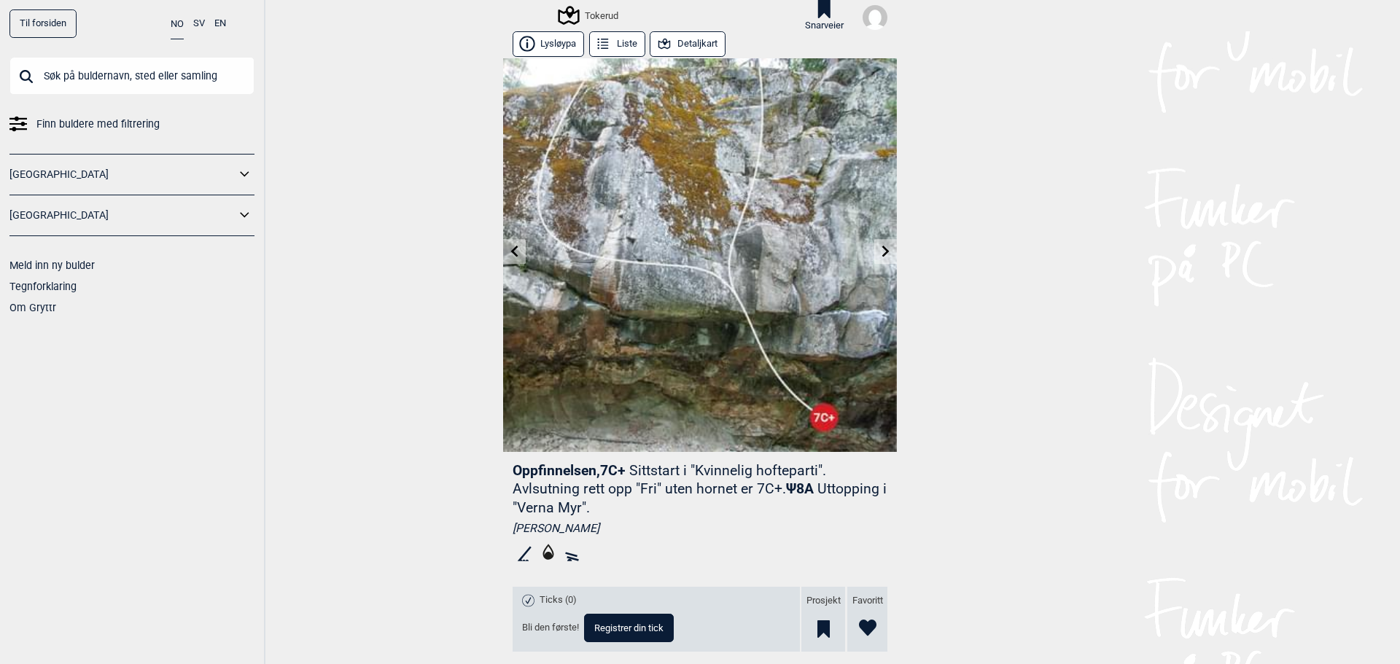
click at [884, 252] on icon at bounding box center [886, 252] width 12 height 12
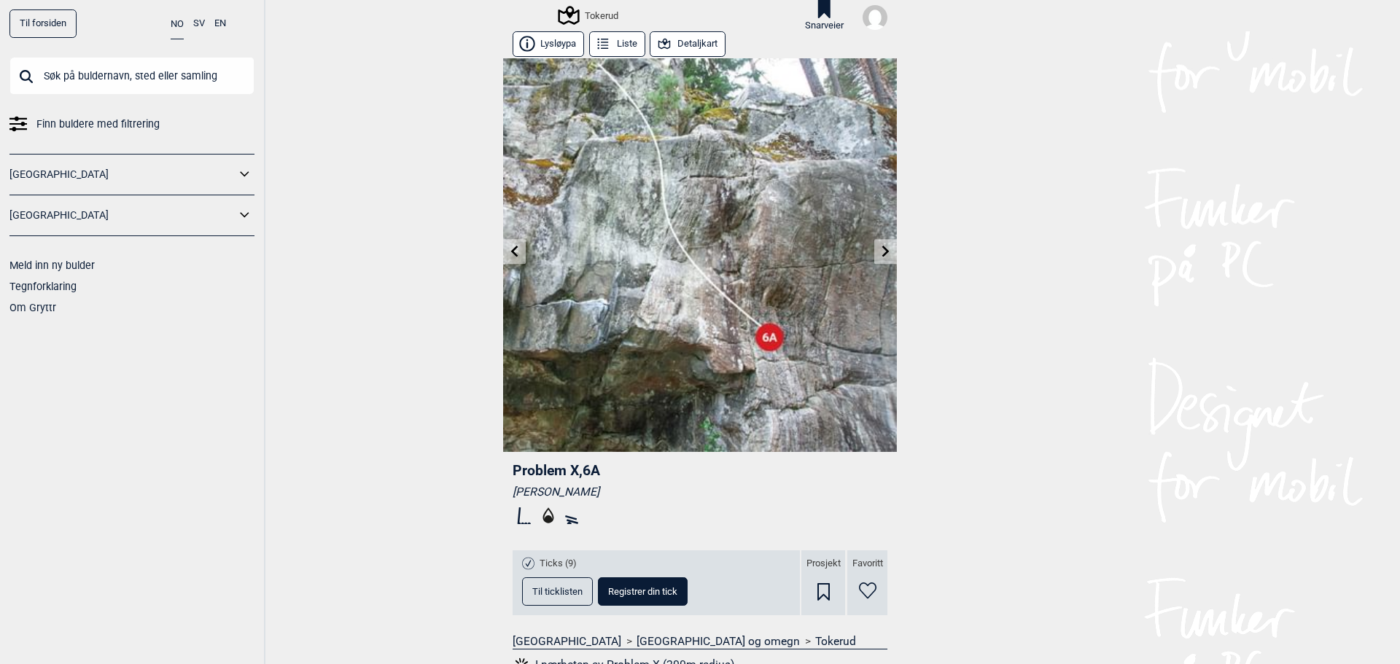
click at [886, 252] on link at bounding box center [885, 252] width 23 height 24
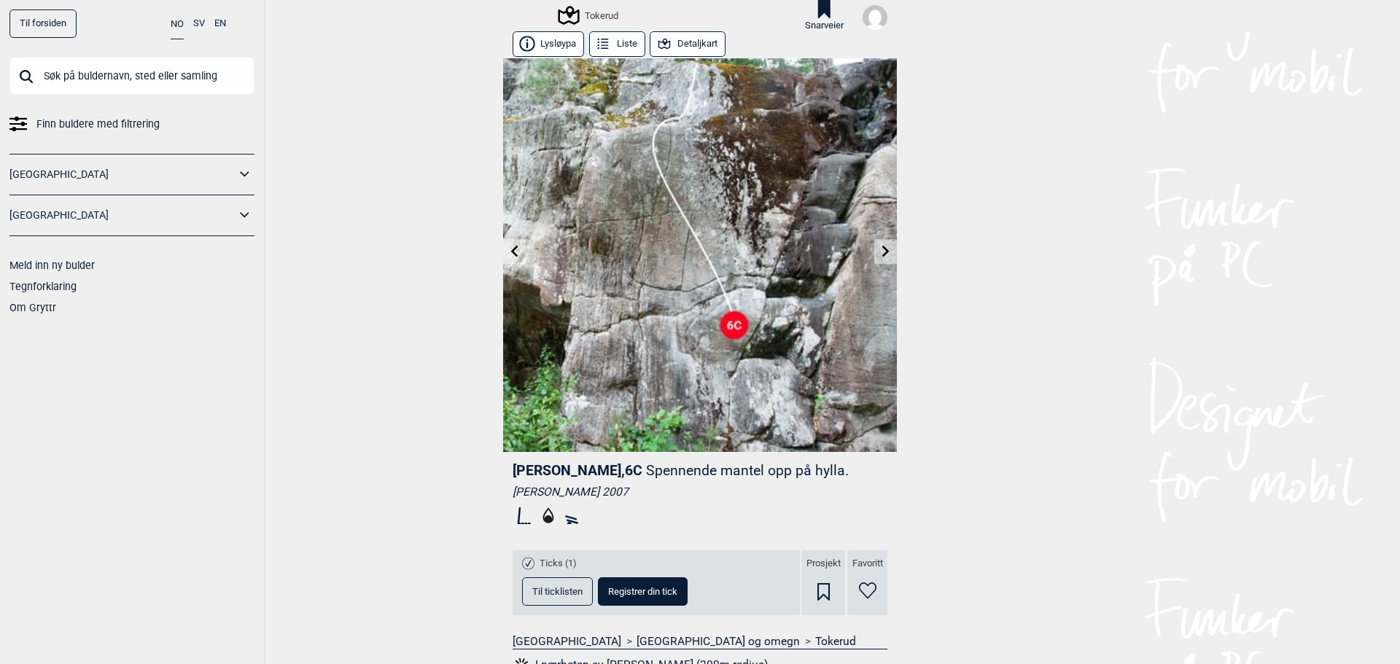
click at [886, 252] on link at bounding box center [885, 252] width 23 height 24
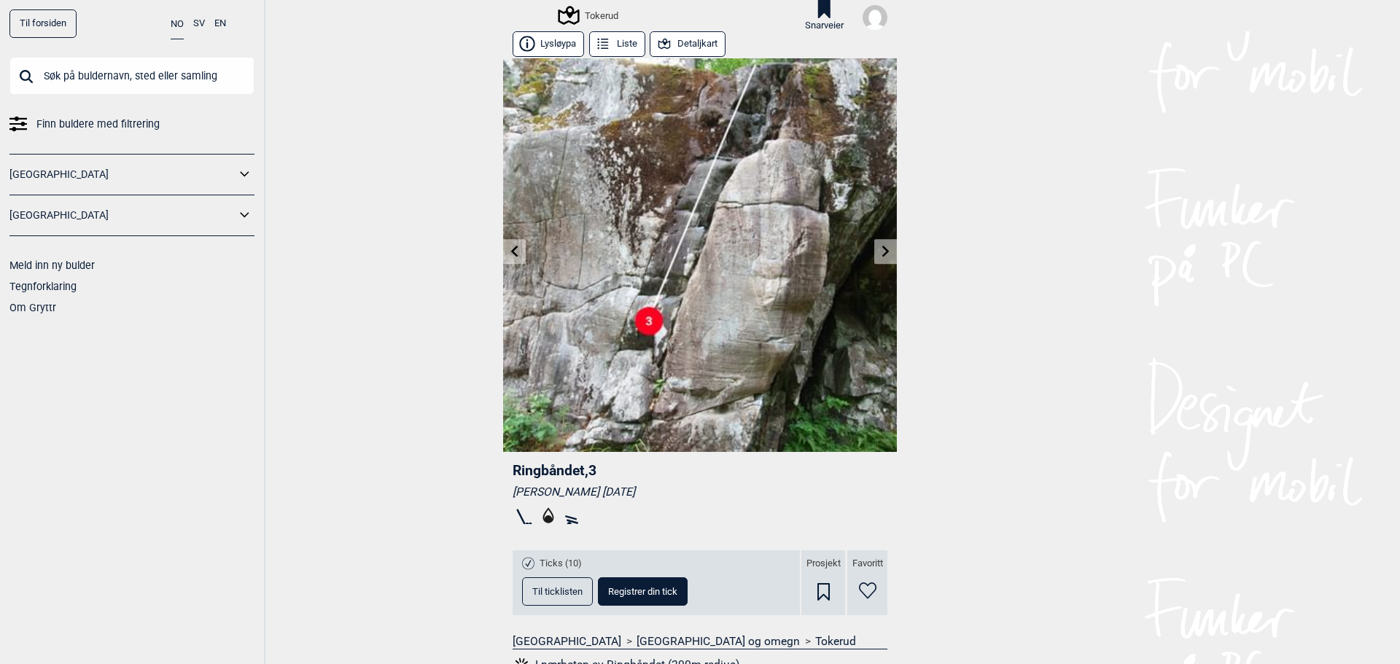
click at [886, 252] on link at bounding box center [885, 252] width 23 height 24
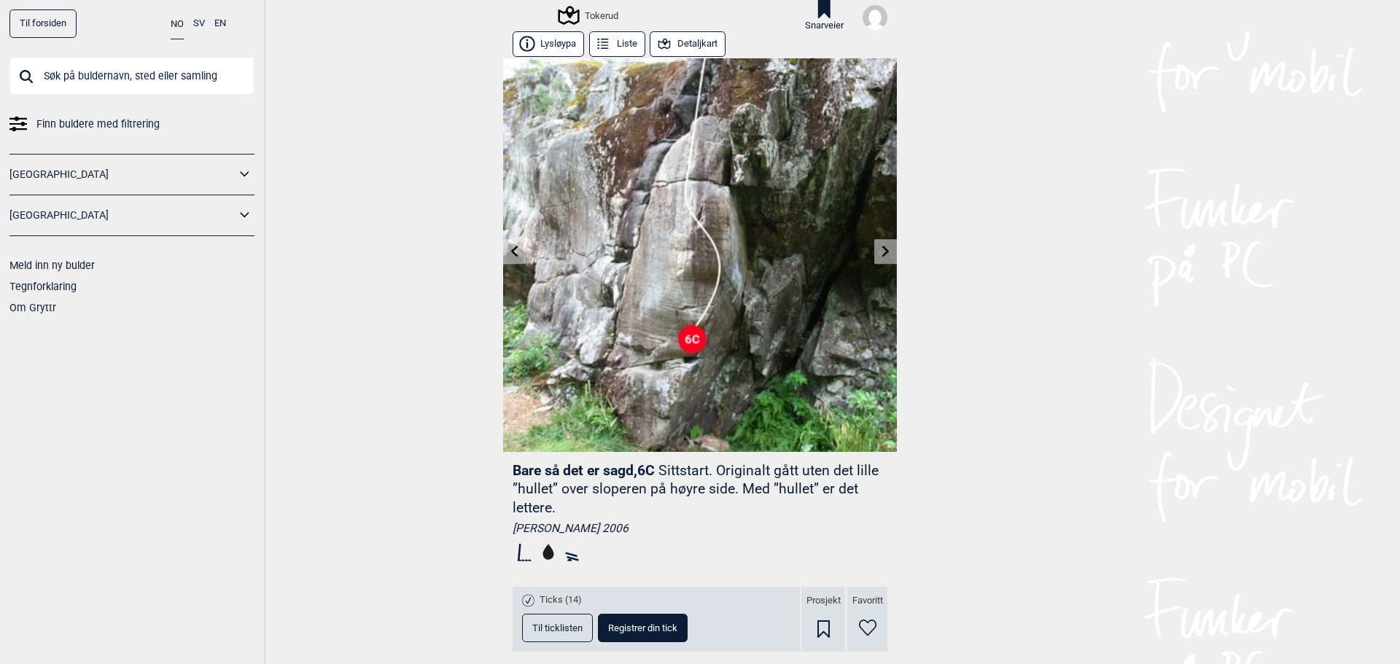
click at [886, 252] on link at bounding box center [885, 252] width 23 height 24
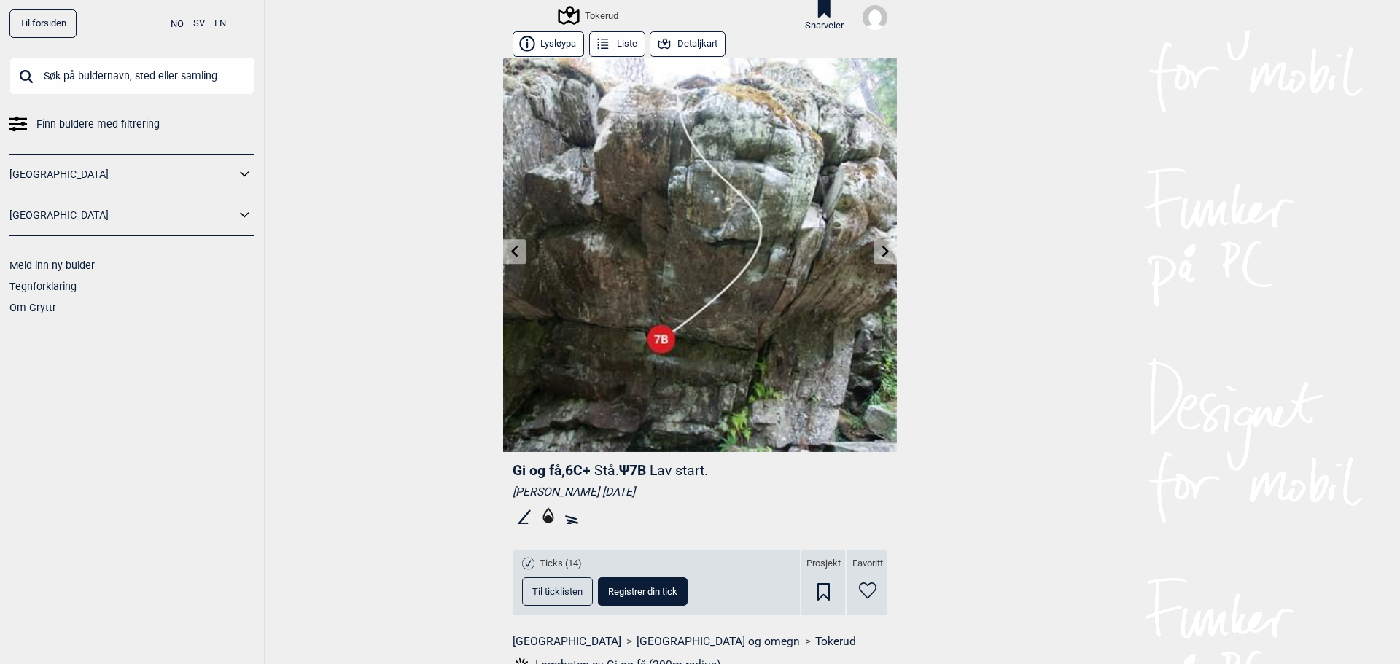
click at [886, 252] on link at bounding box center [885, 252] width 23 height 24
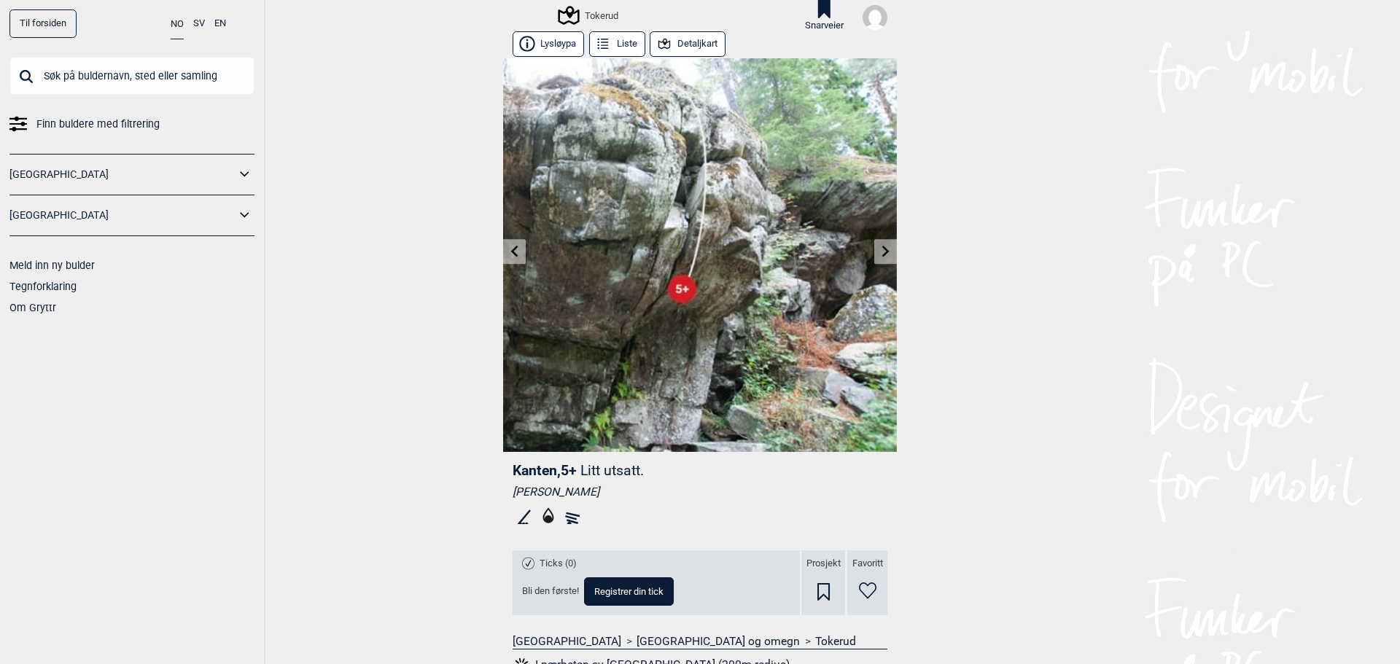
click at [509, 252] on icon at bounding box center [515, 252] width 12 height 12
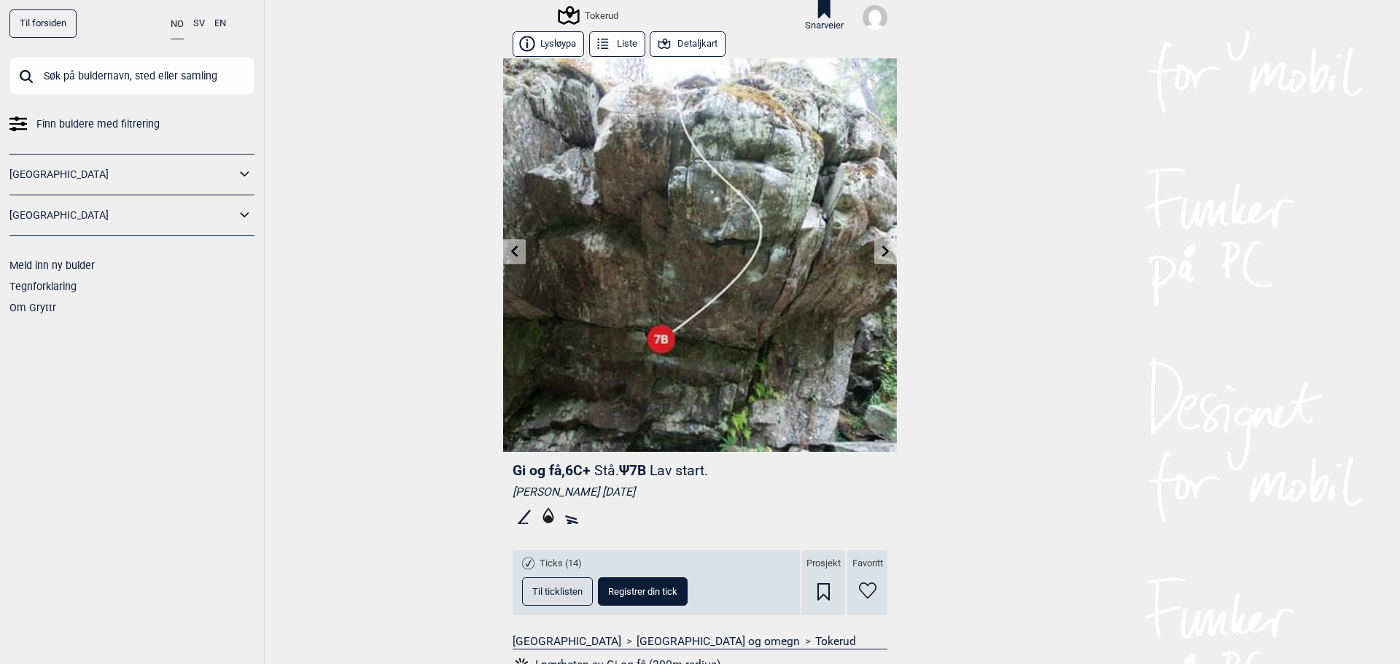
click at [509, 252] on icon at bounding box center [515, 252] width 12 height 12
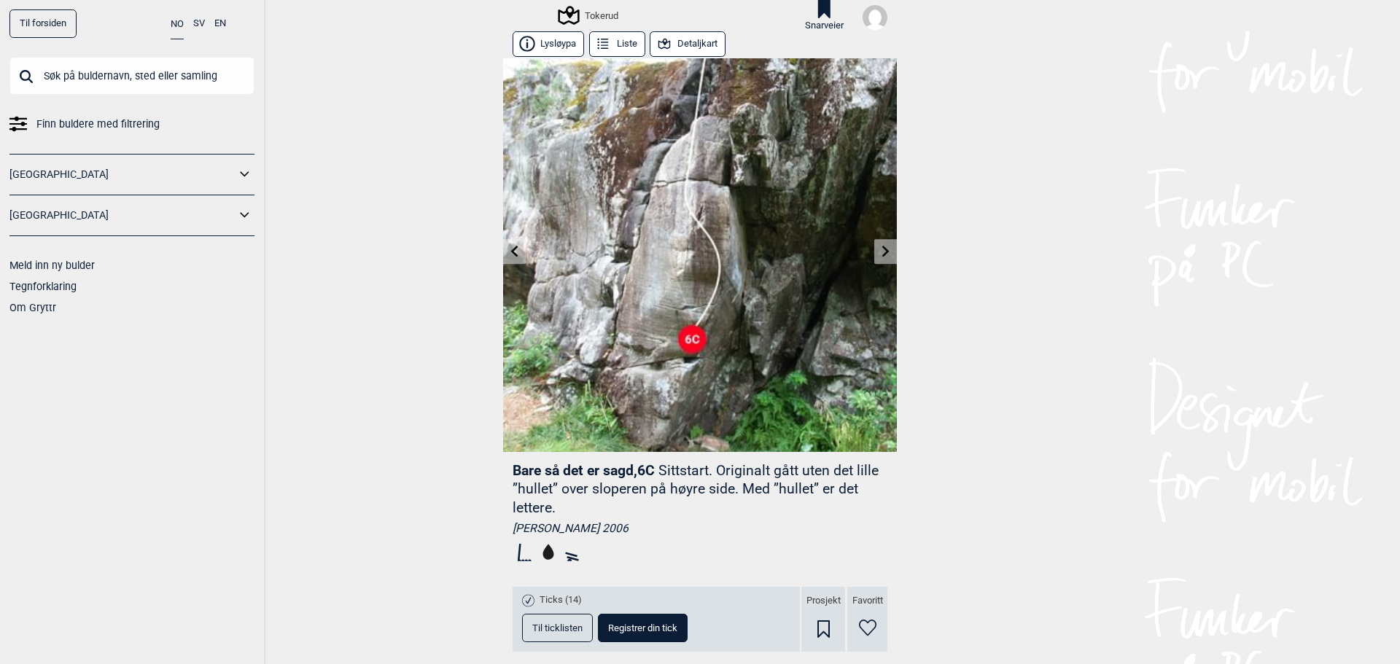
click at [509, 252] on icon at bounding box center [515, 252] width 12 height 12
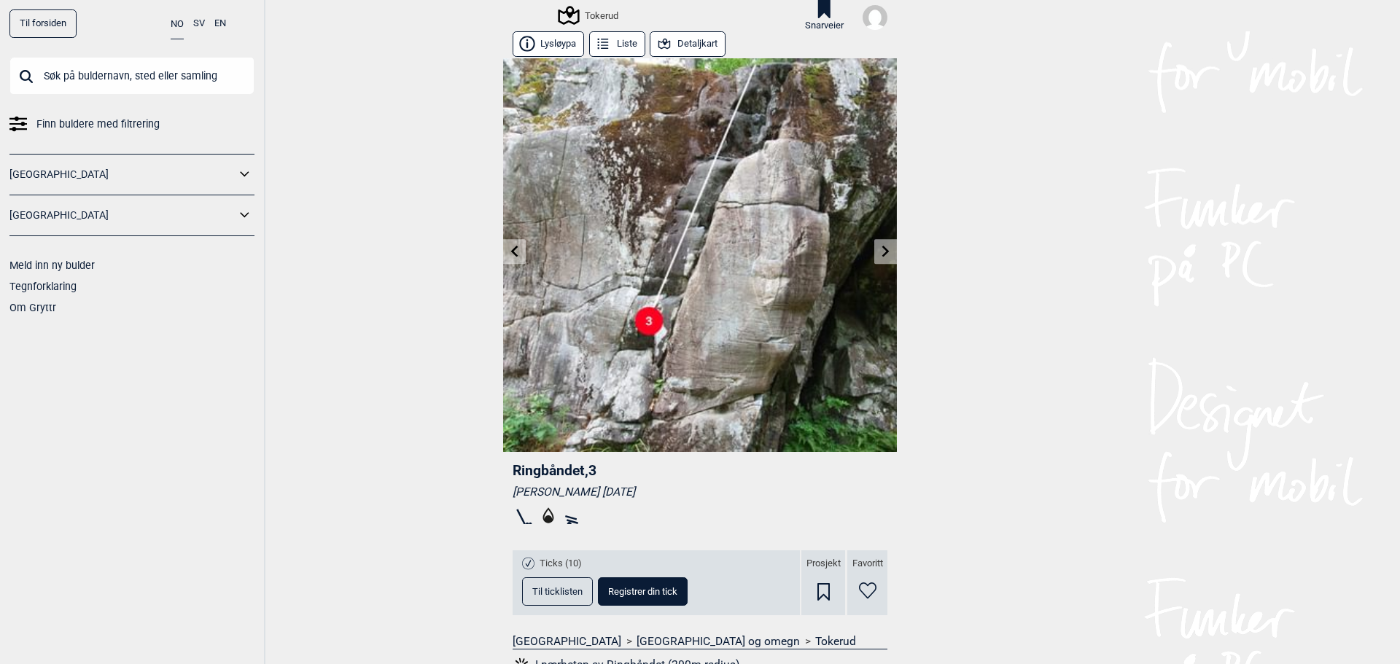
click at [509, 252] on icon at bounding box center [515, 252] width 12 height 12
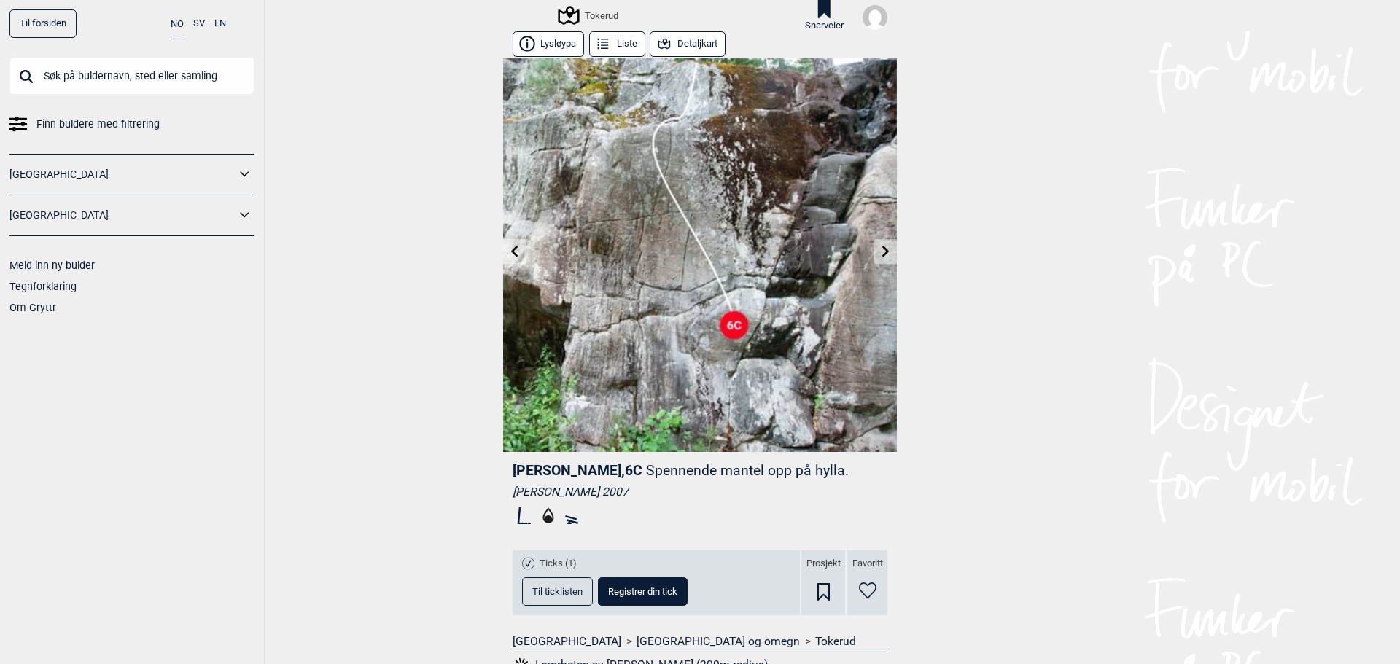
click at [509, 252] on icon at bounding box center [515, 252] width 12 height 12
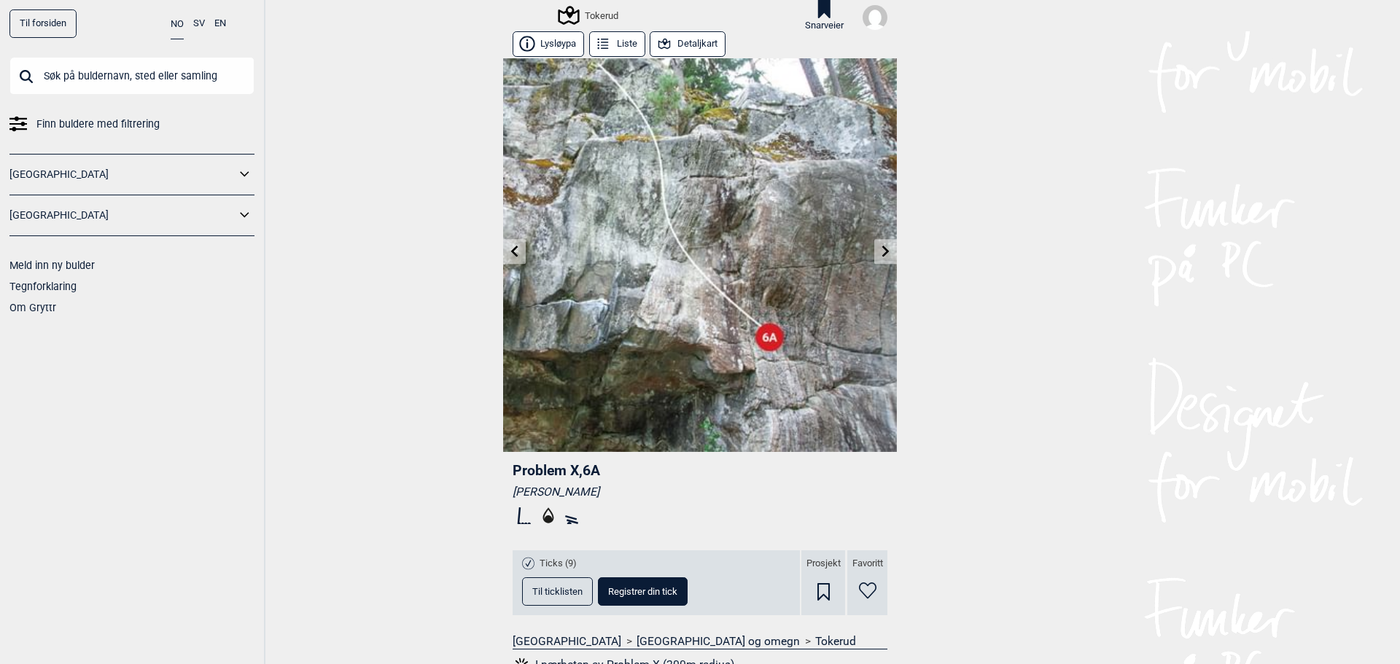
click at [511, 252] on icon at bounding box center [514, 252] width 7 height 12
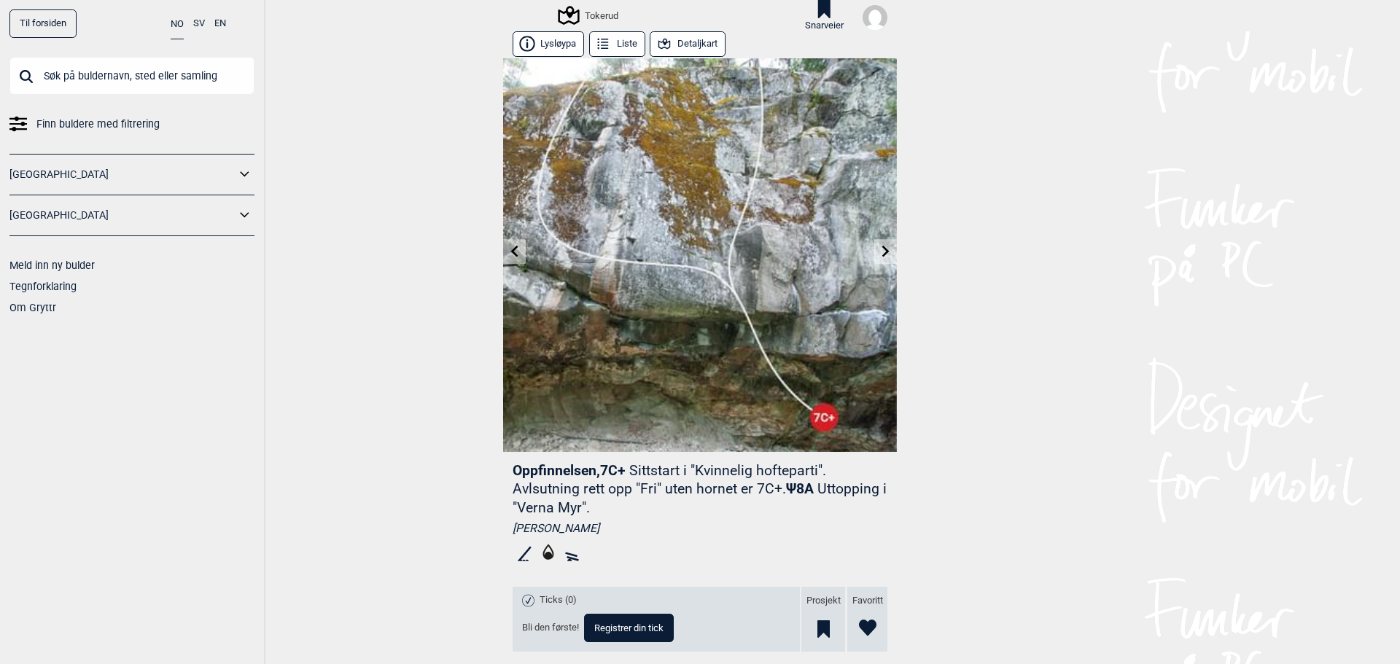
click at [511, 252] on icon at bounding box center [514, 252] width 7 height 12
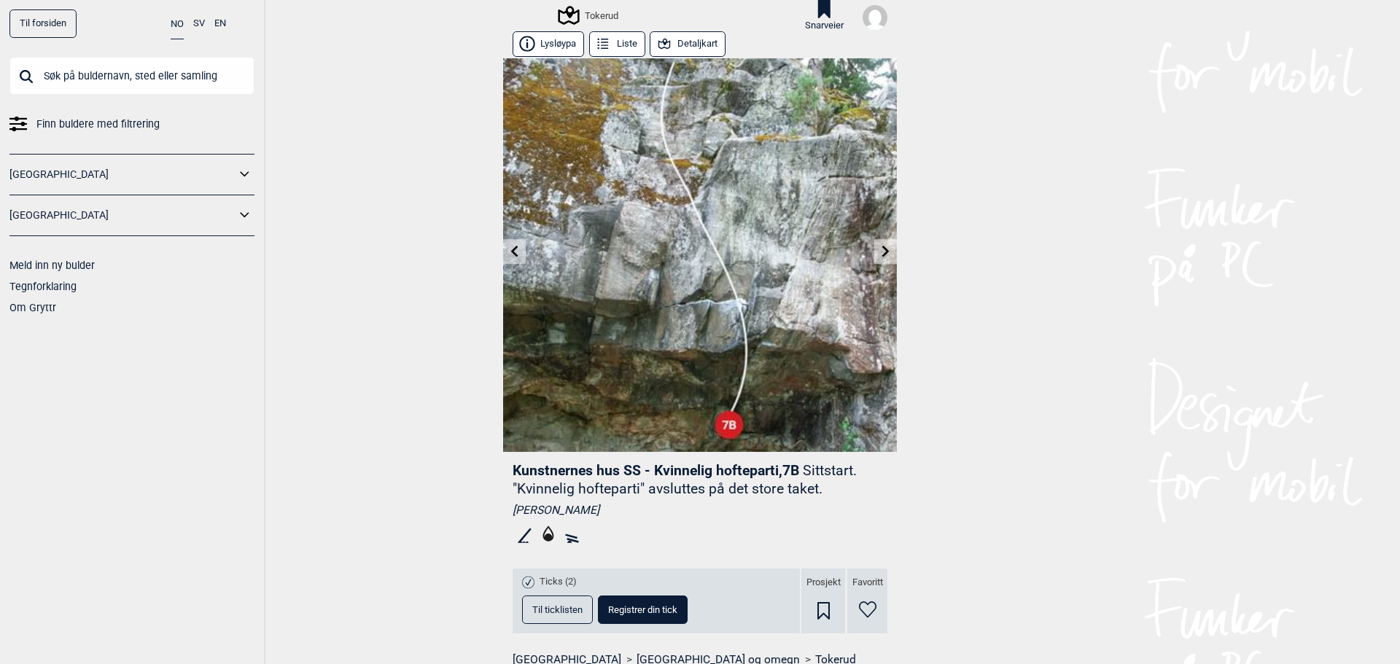
click at [511, 252] on icon at bounding box center [514, 252] width 7 height 12
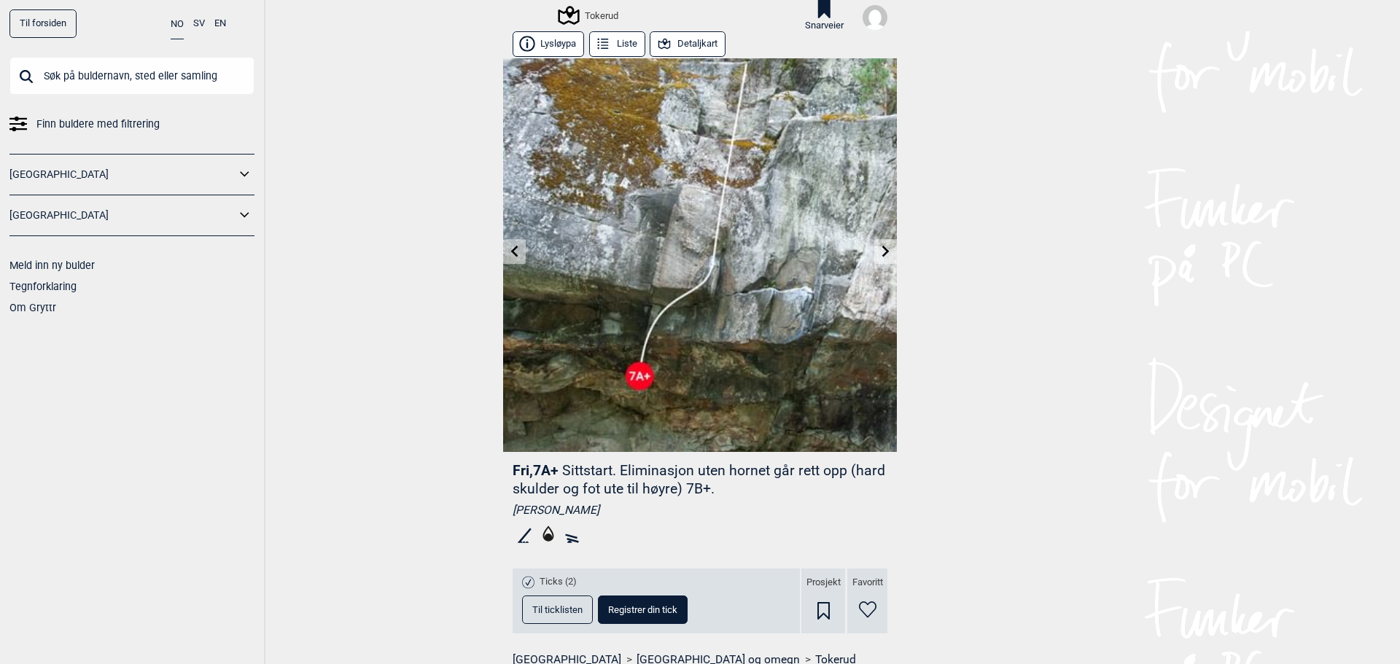
click at [511, 251] on icon at bounding box center [514, 252] width 7 height 12
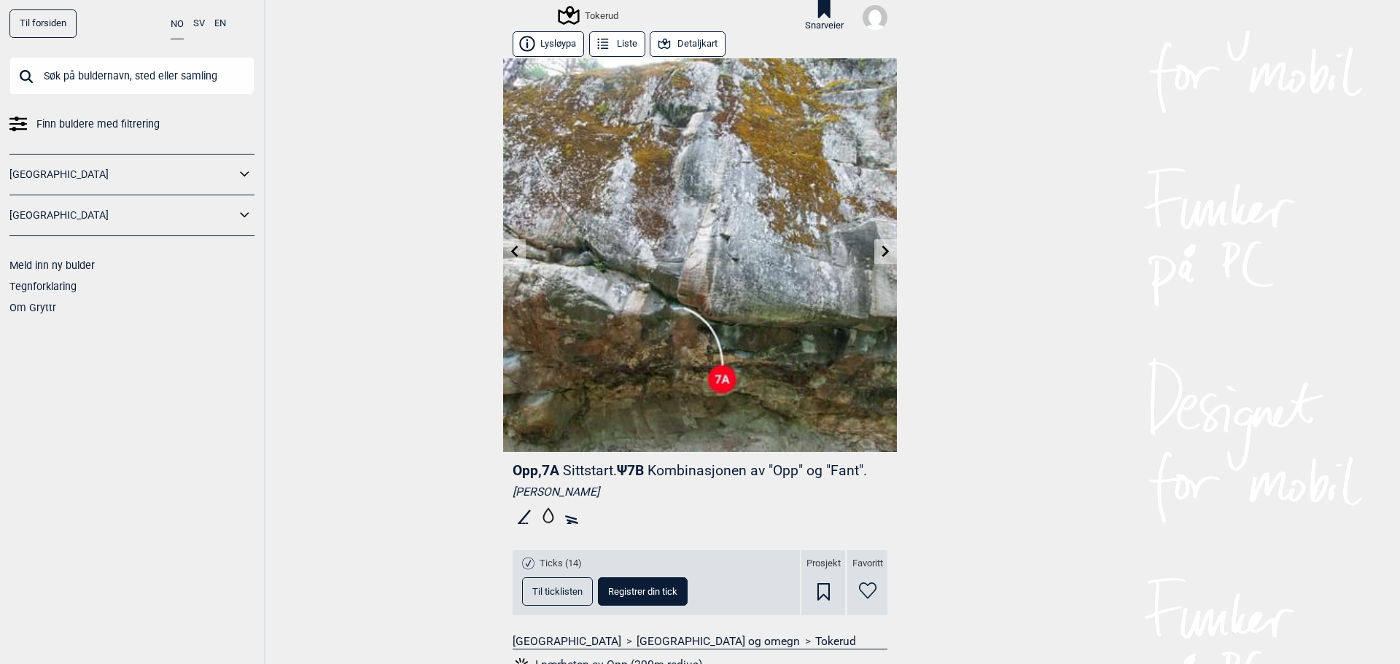
click at [511, 251] on icon at bounding box center [514, 252] width 7 height 12
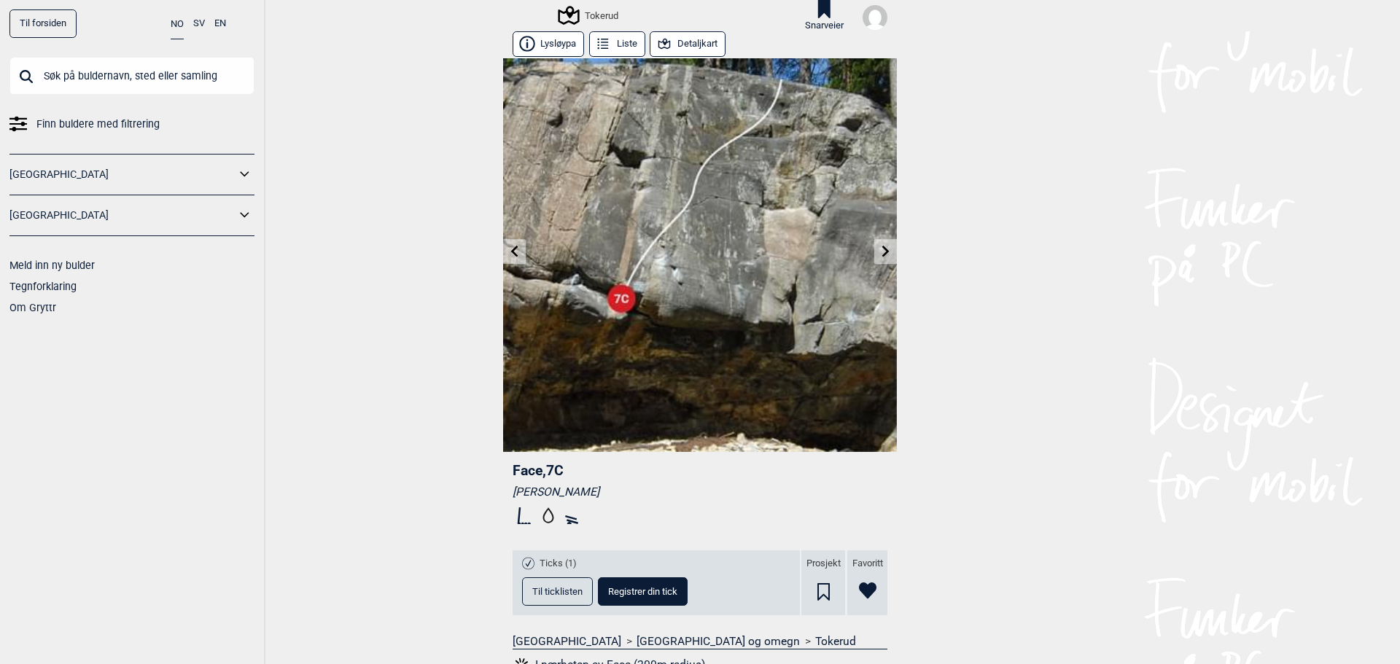
click at [511, 251] on icon at bounding box center [514, 252] width 7 height 12
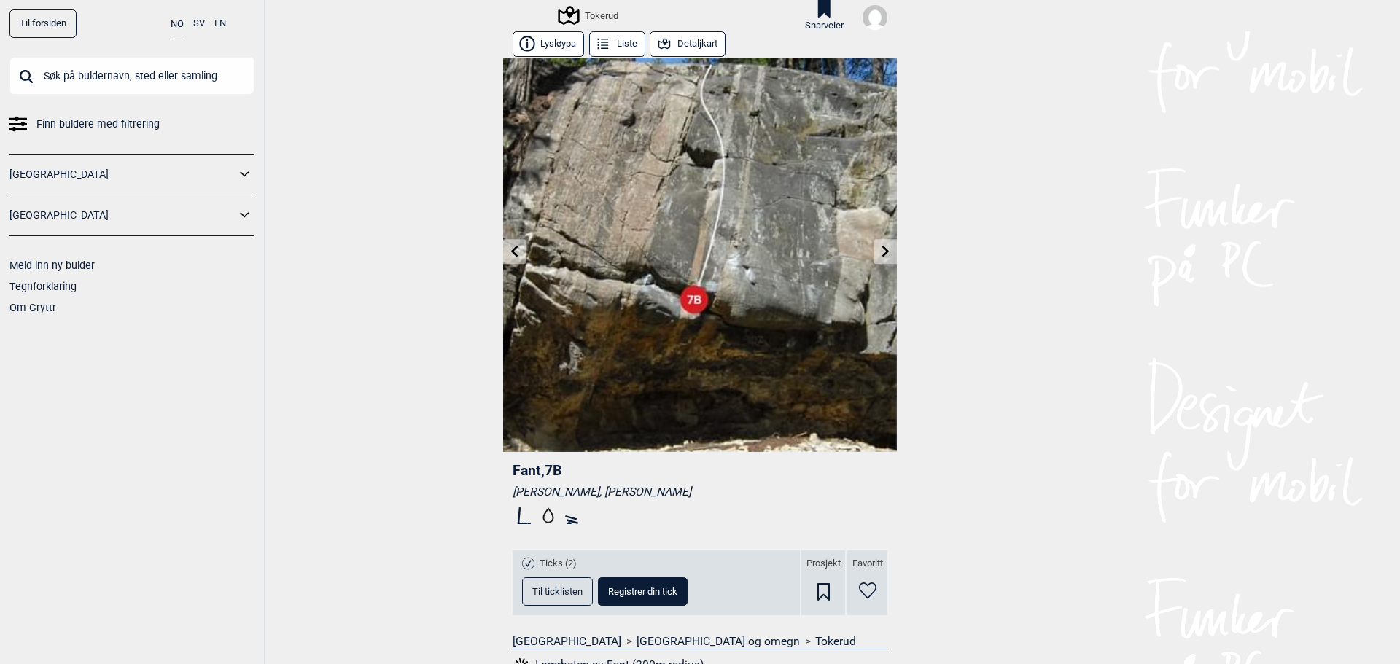
click at [511, 251] on icon at bounding box center [514, 252] width 7 height 12
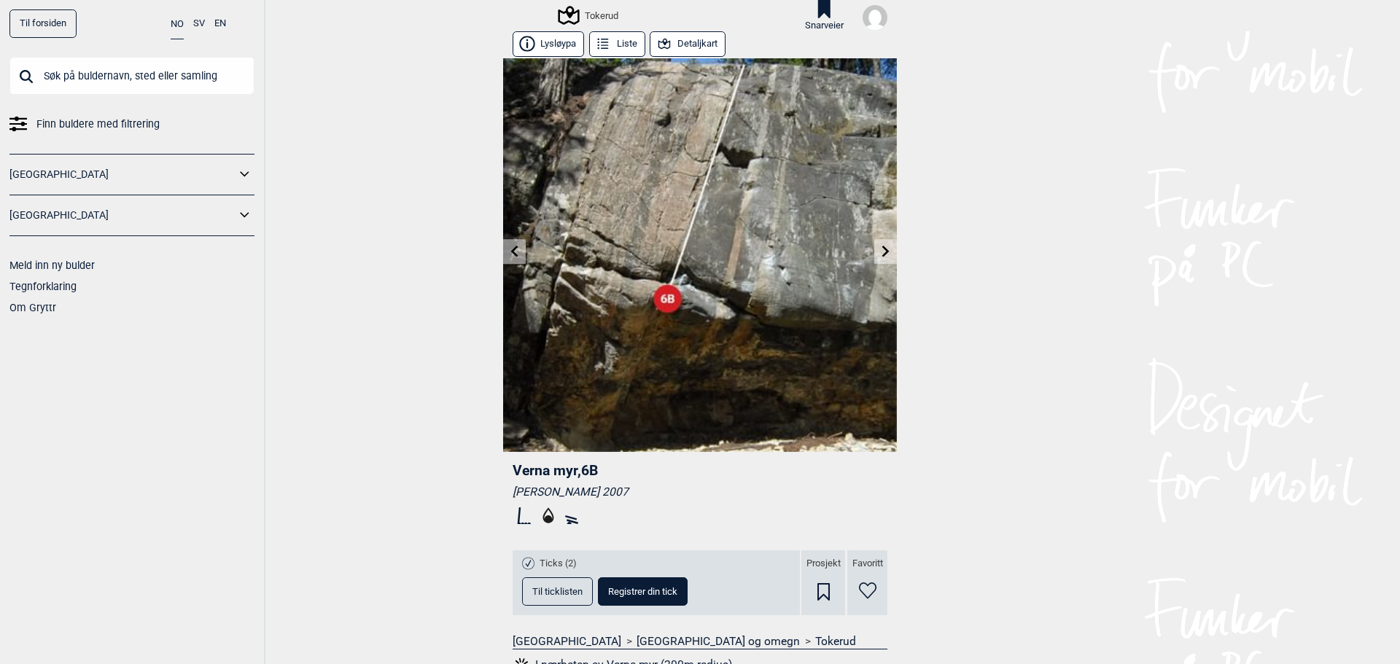
click at [511, 251] on icon at bounding box center [514, 252] width 7 height 12
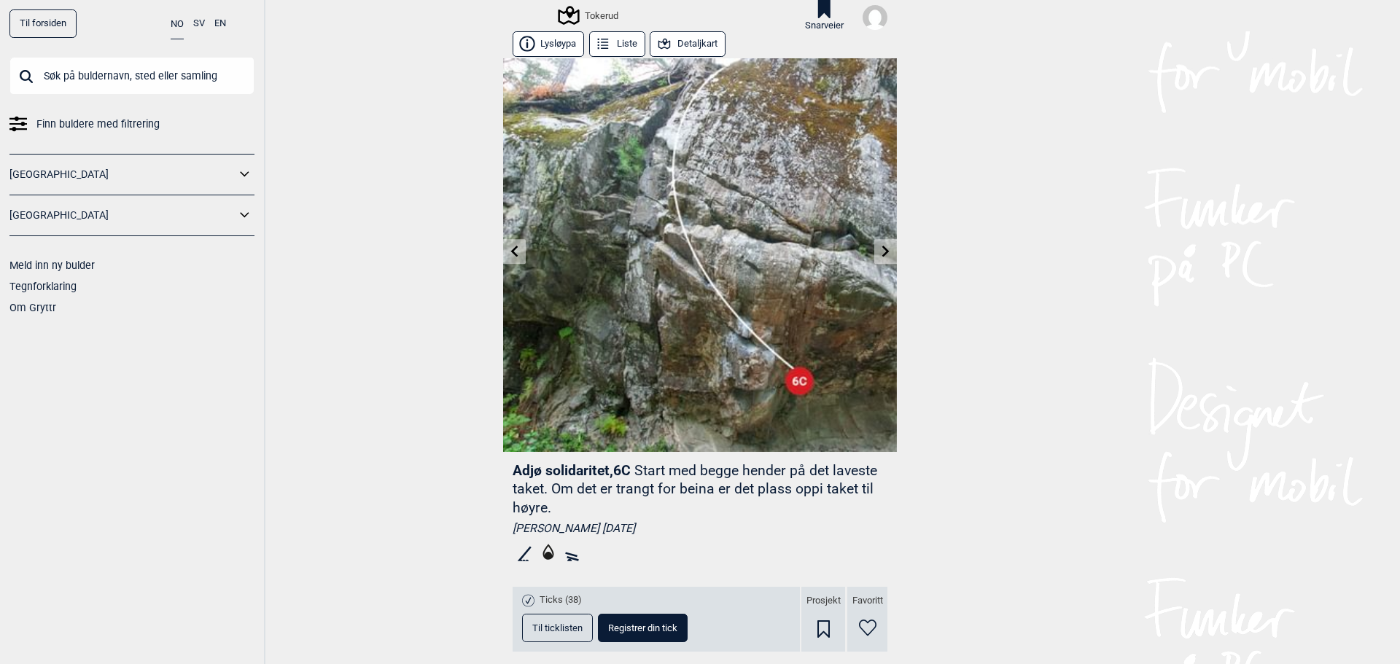
click at [511, 251] on icon at bounding box center [514, 252] width 7 height 12
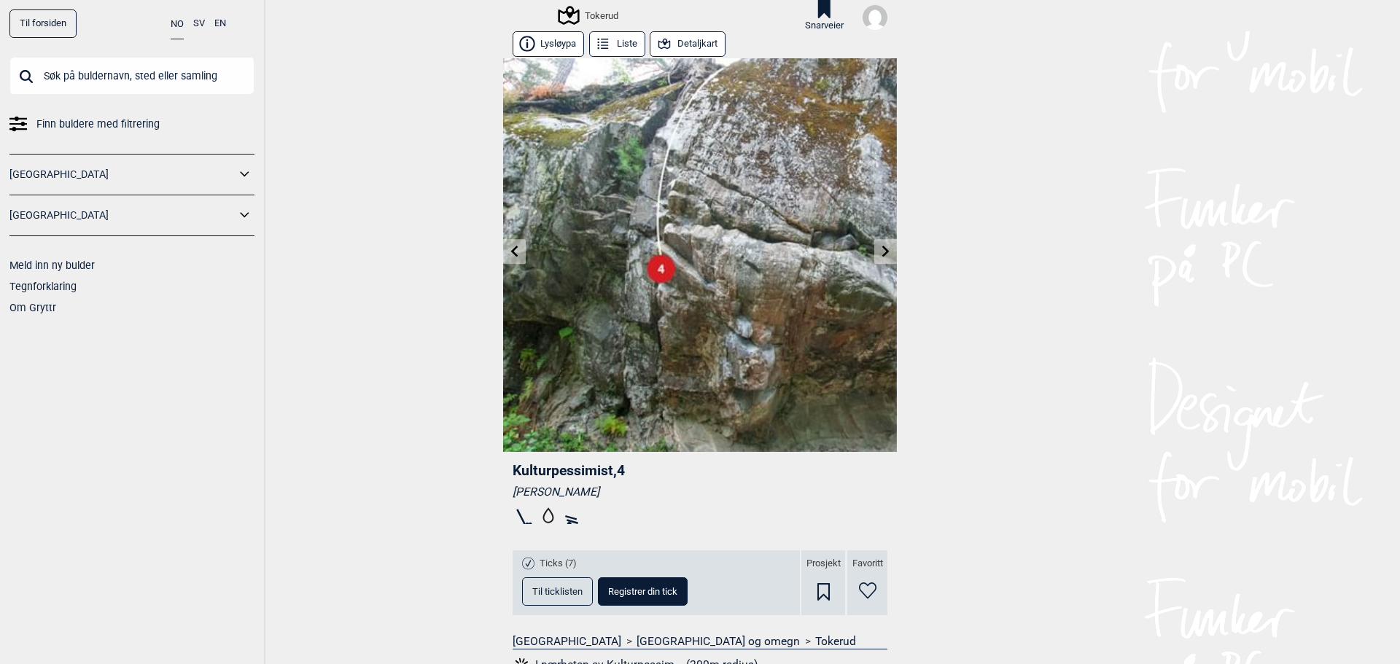
click at [511, 251] on icon at bounding box center [514, 252] width 7 height 12
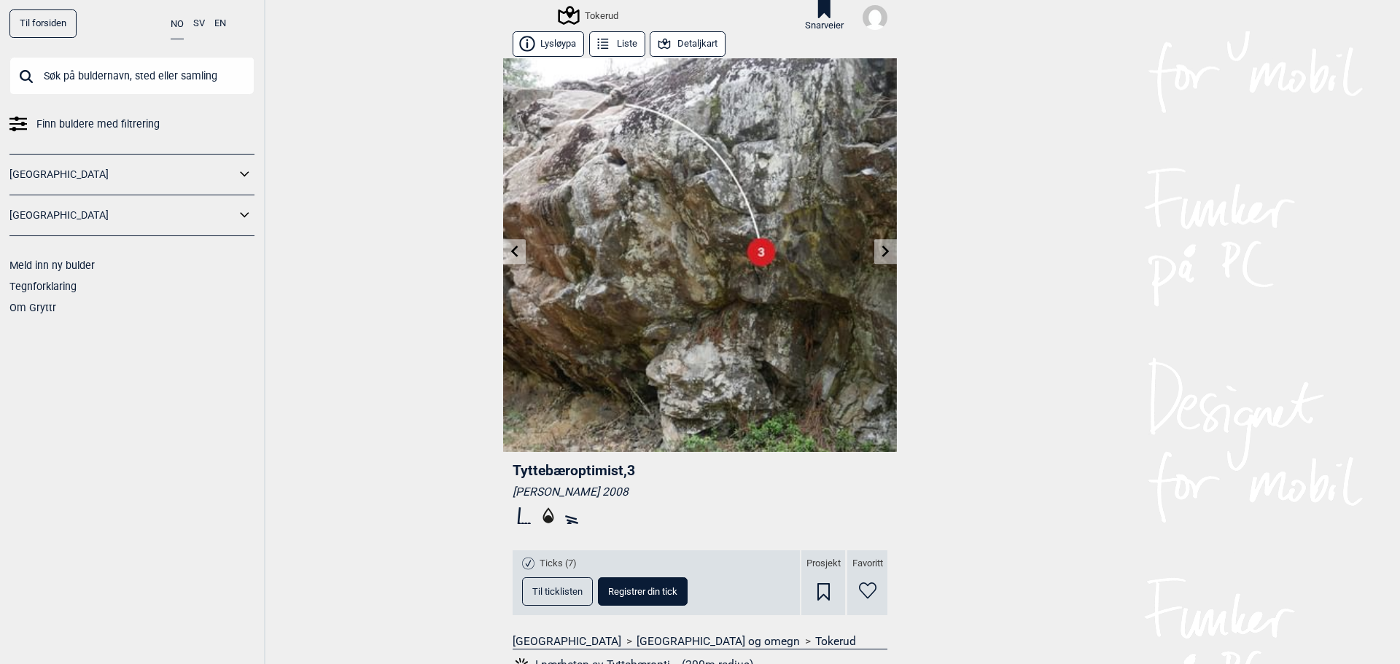
click at [511, 251] on icon at bounding box center [514, 252] width 7 height 12
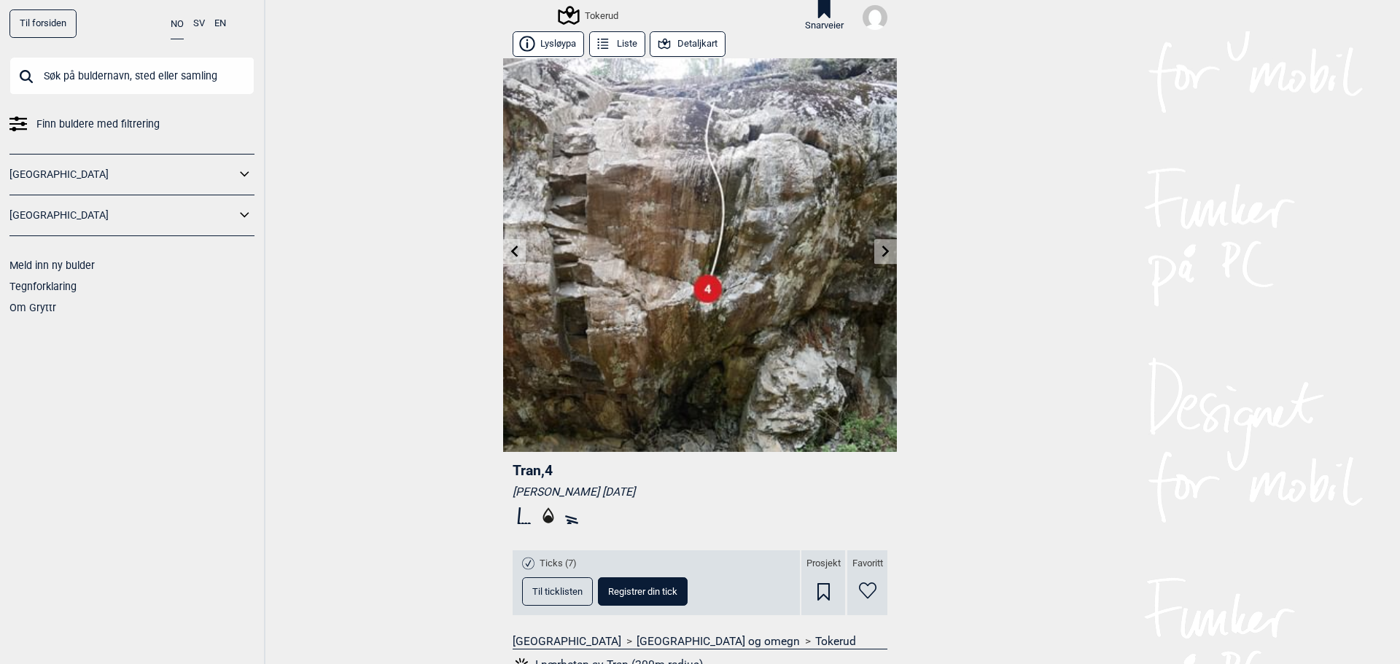
click at [511, 251] on icon at bounding box center [514, 252] width 7 height 12
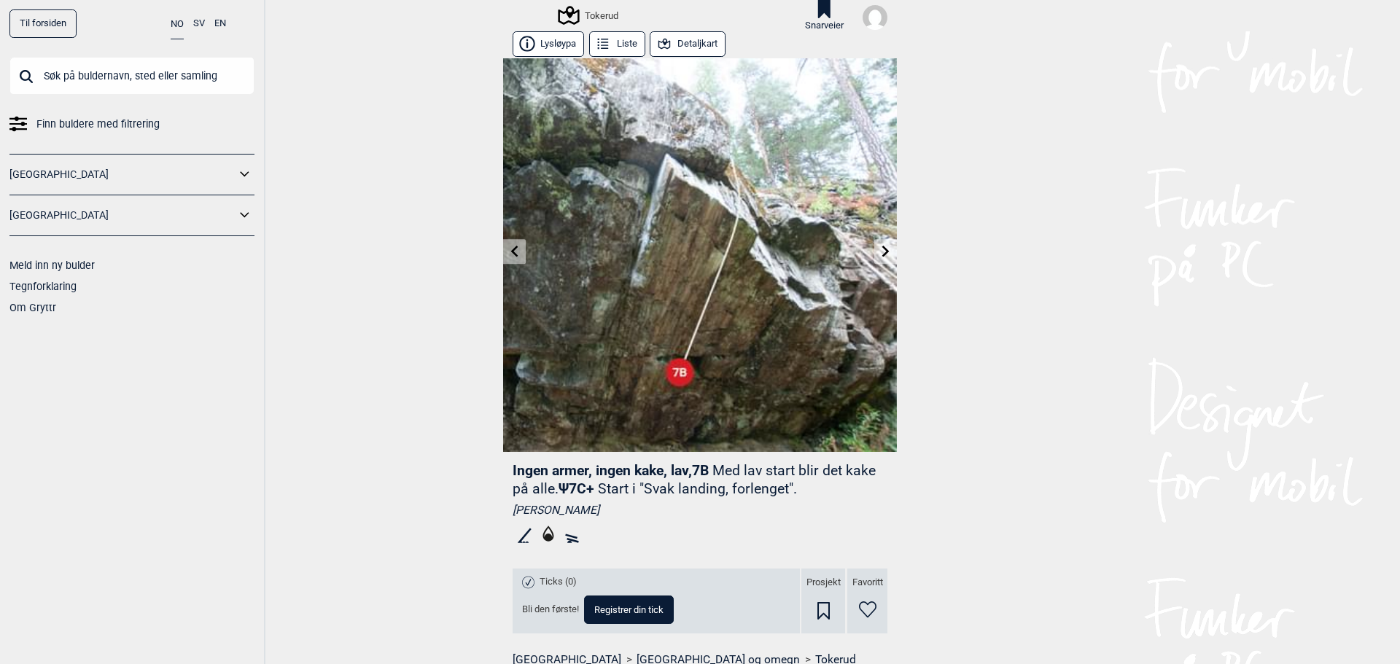
click at [511, 251] on icon at bounding box center [514, 252] width 7 height 12
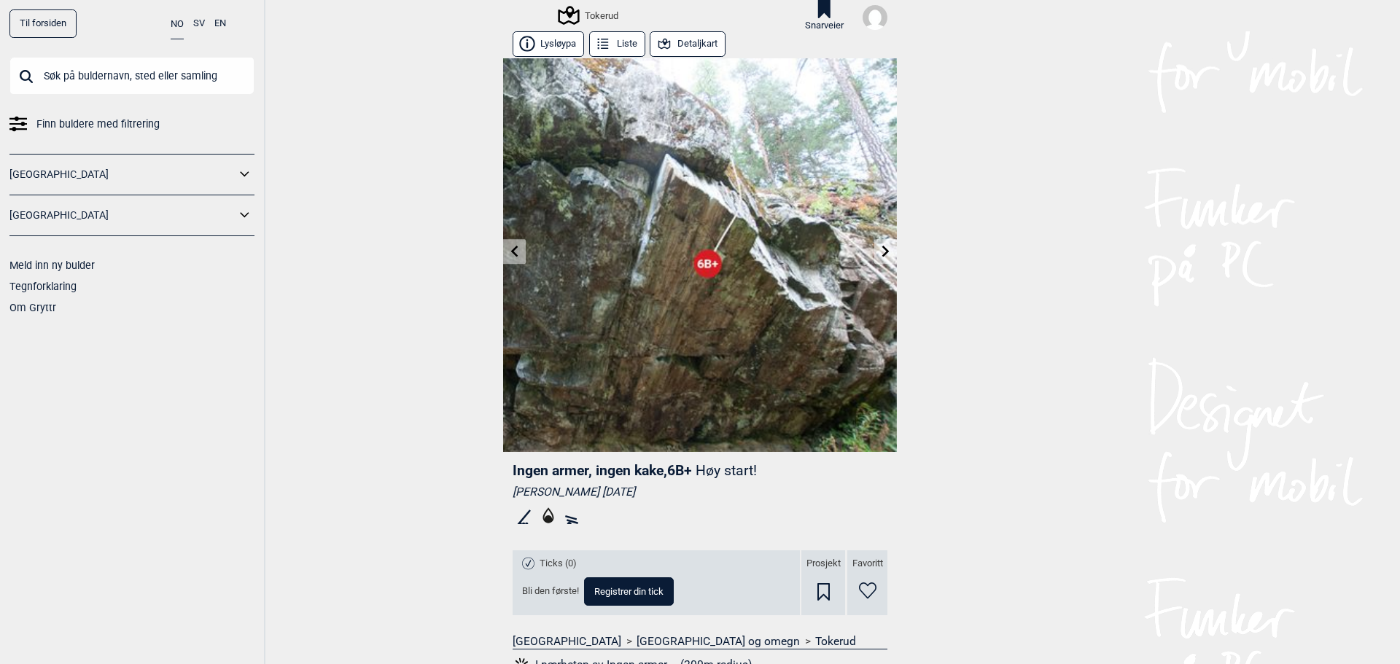
click at [511, 251] on icon at bounding box center [514, 252] width 7 height 12
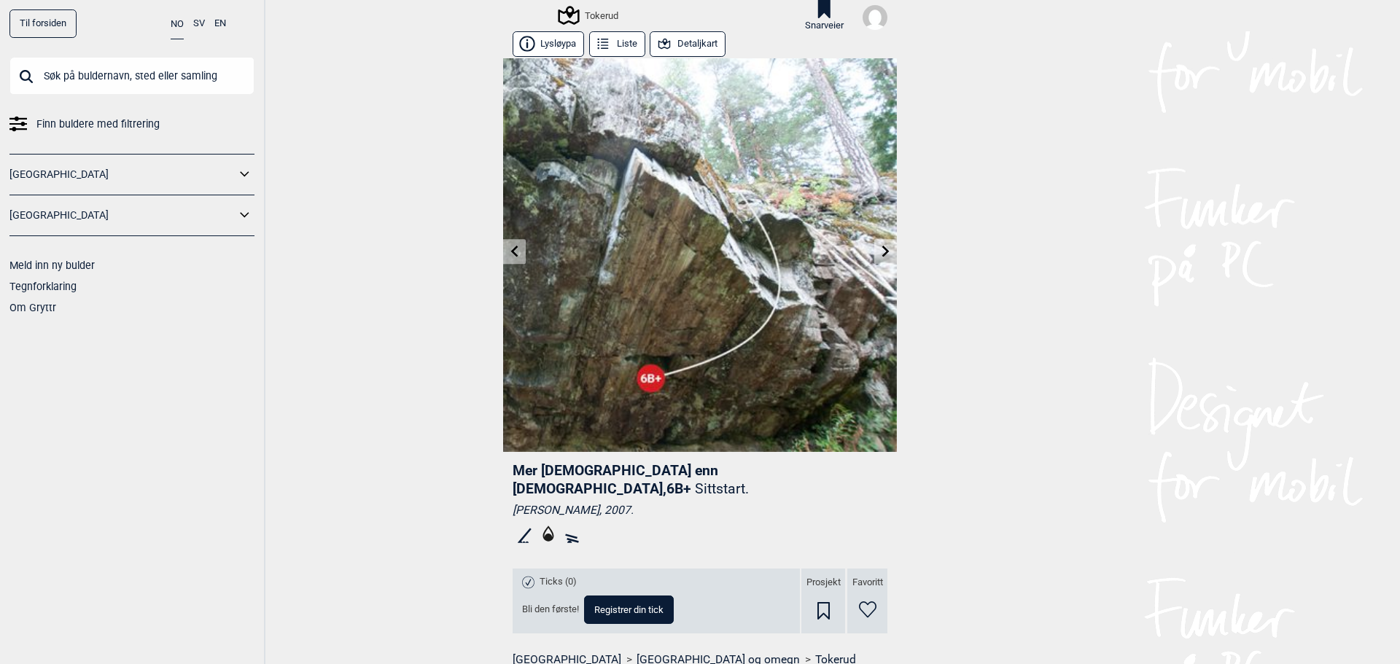
click at [511, 251] on icon at bounding box center [514, 252] width 7 height 12
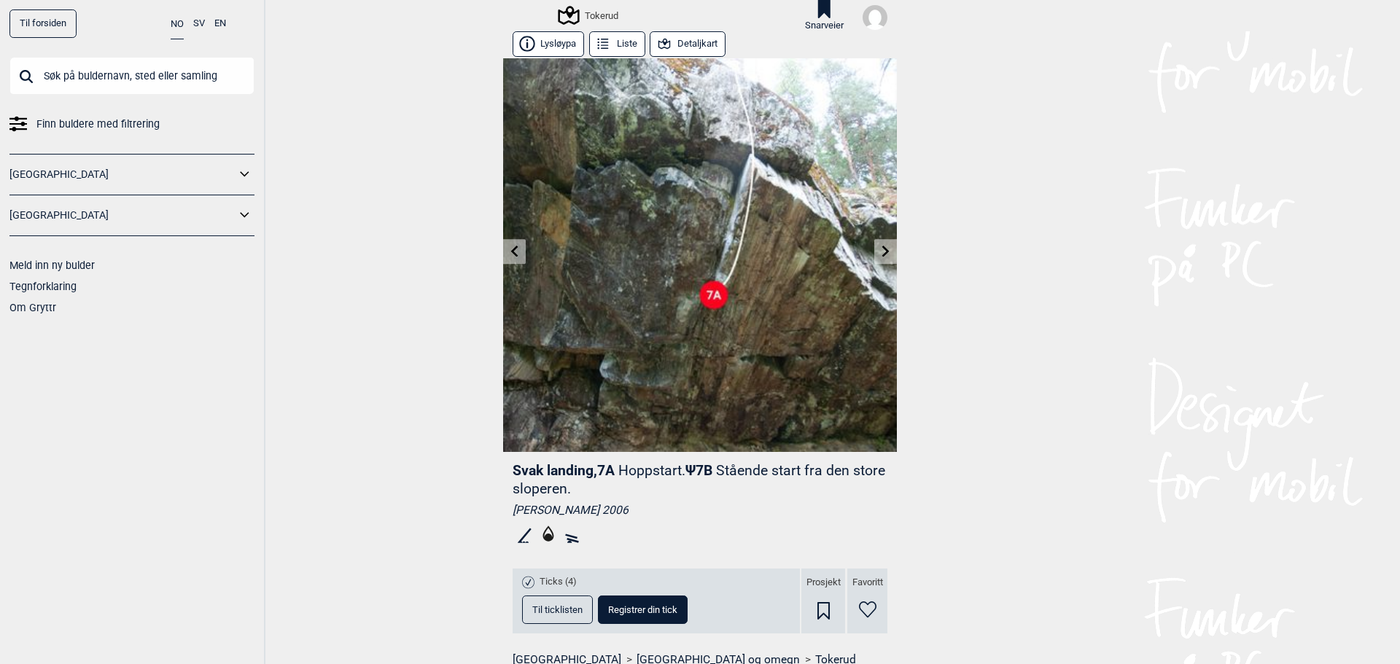
click at [511, 251] on icon at bounding box center [514, 252] width 7 height 12
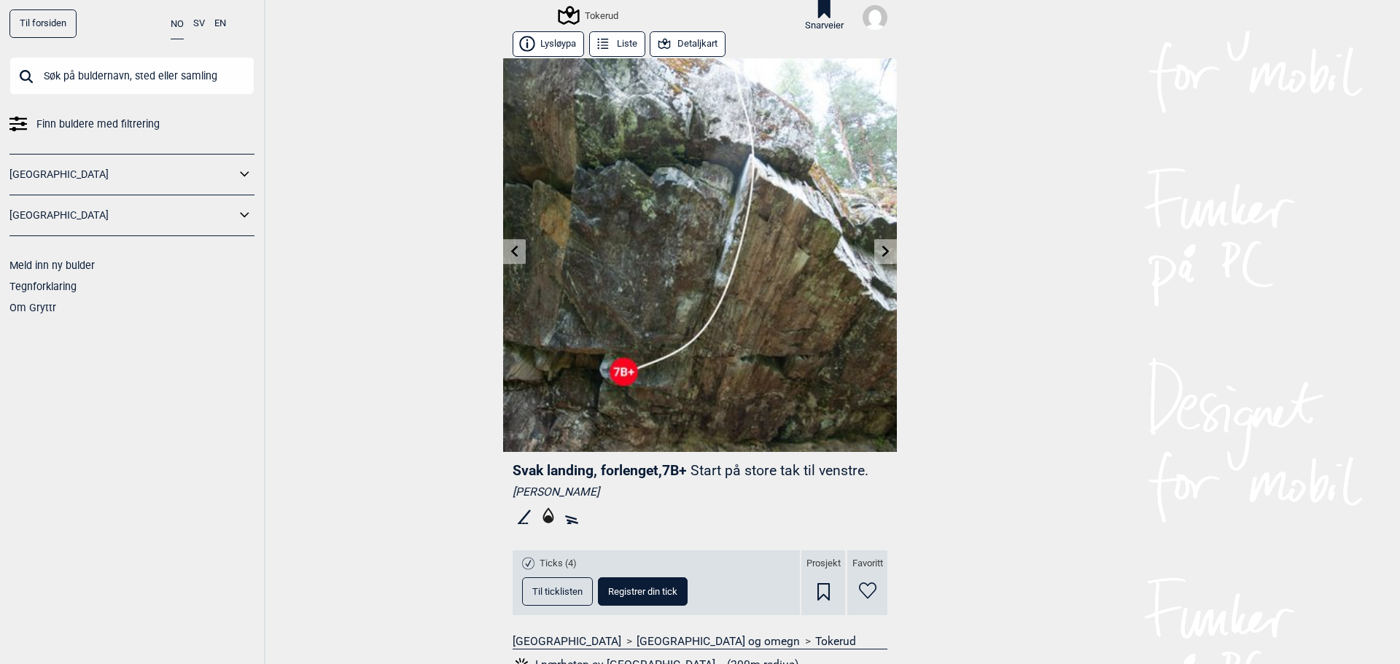
click at [511, 251] on icon at bounding box center [514, 252] width 7 height 12
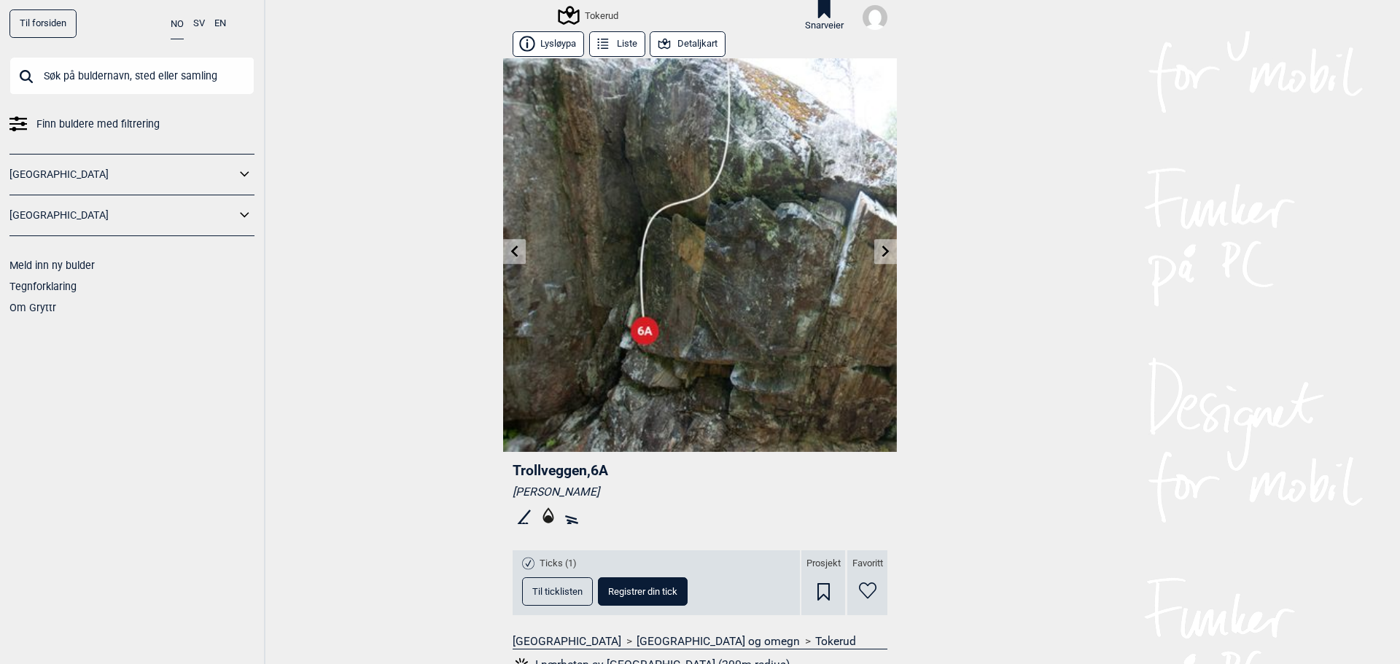
click at [511, 251] on icon at bounding box center [514, 252] width 7 height 12
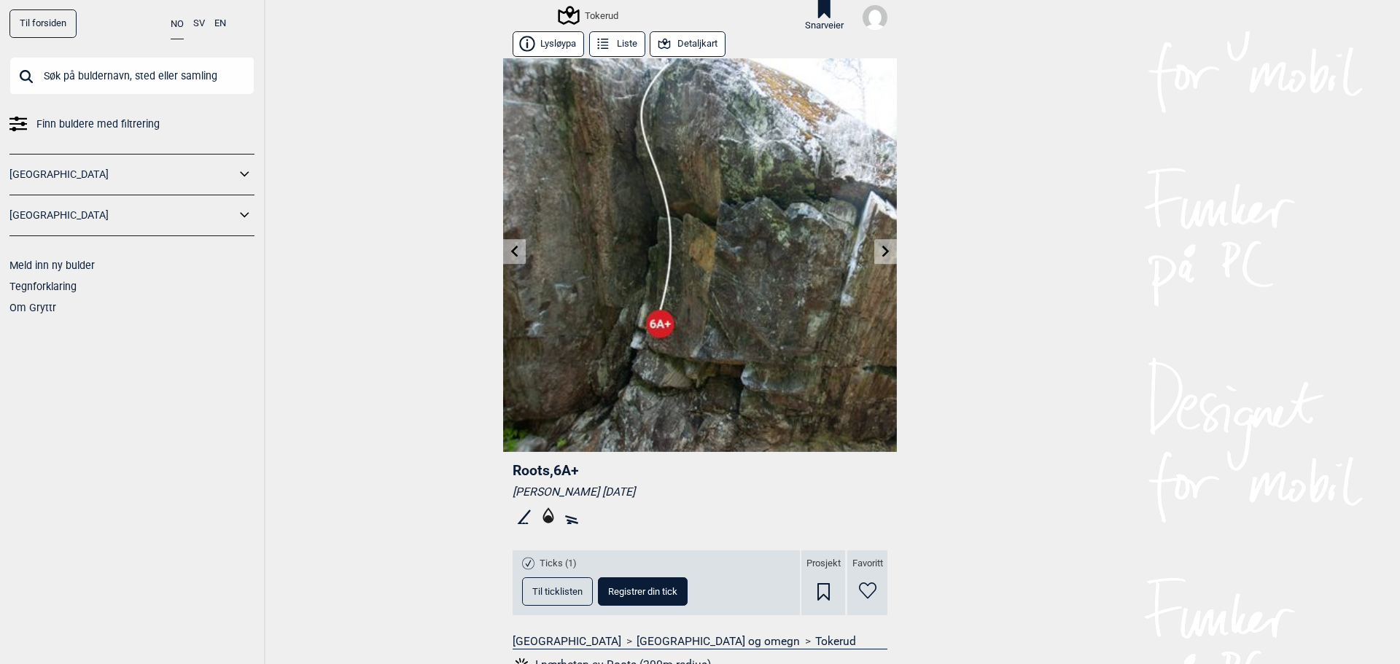
click at [511, 251] on icon at bounding box center [514, 252] width 7 height 12
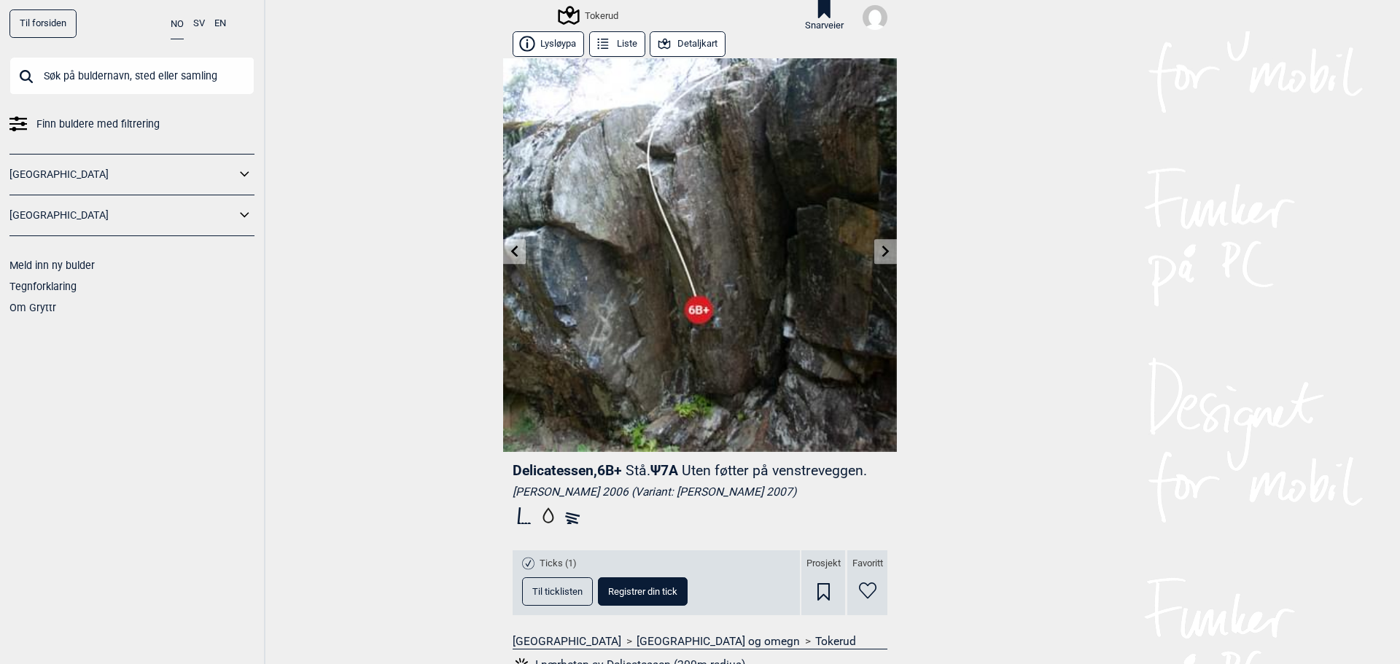
click at [511, 251] on icon at bounding box center [514, 252] width 7 height 12
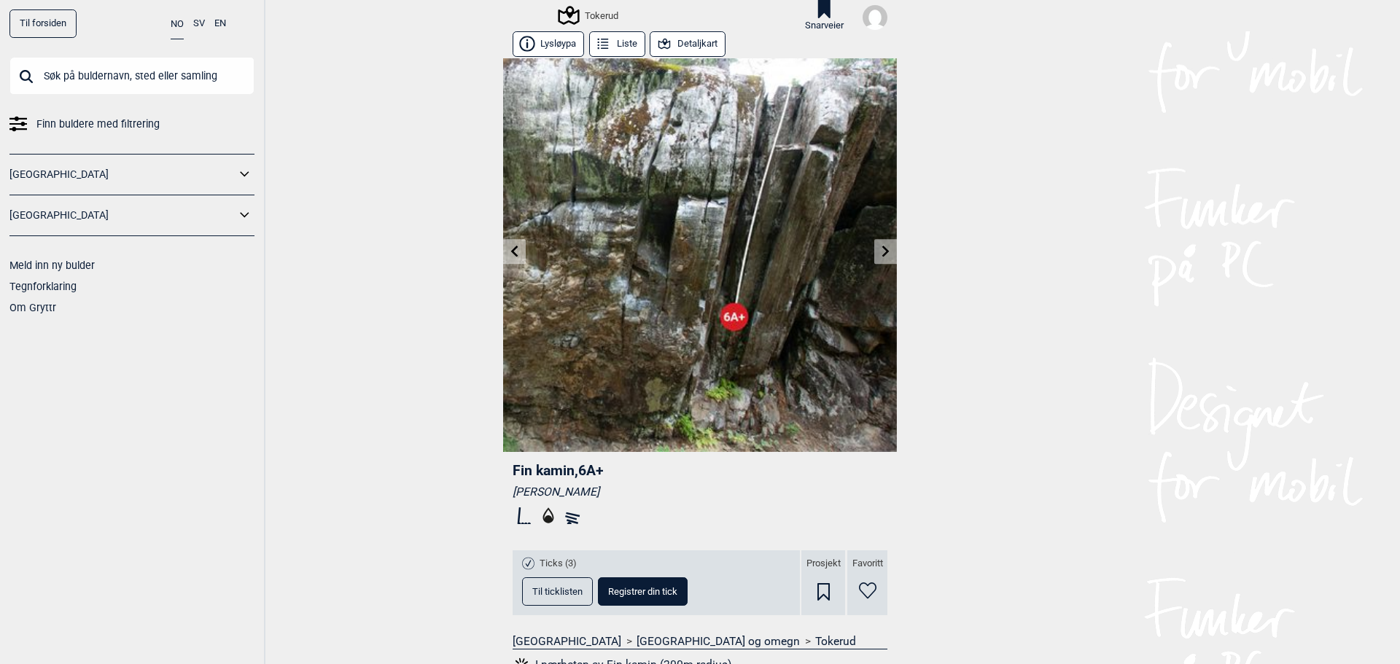
click at [511, 251] on icon at bounding box center [514, 252] width 7 height 12
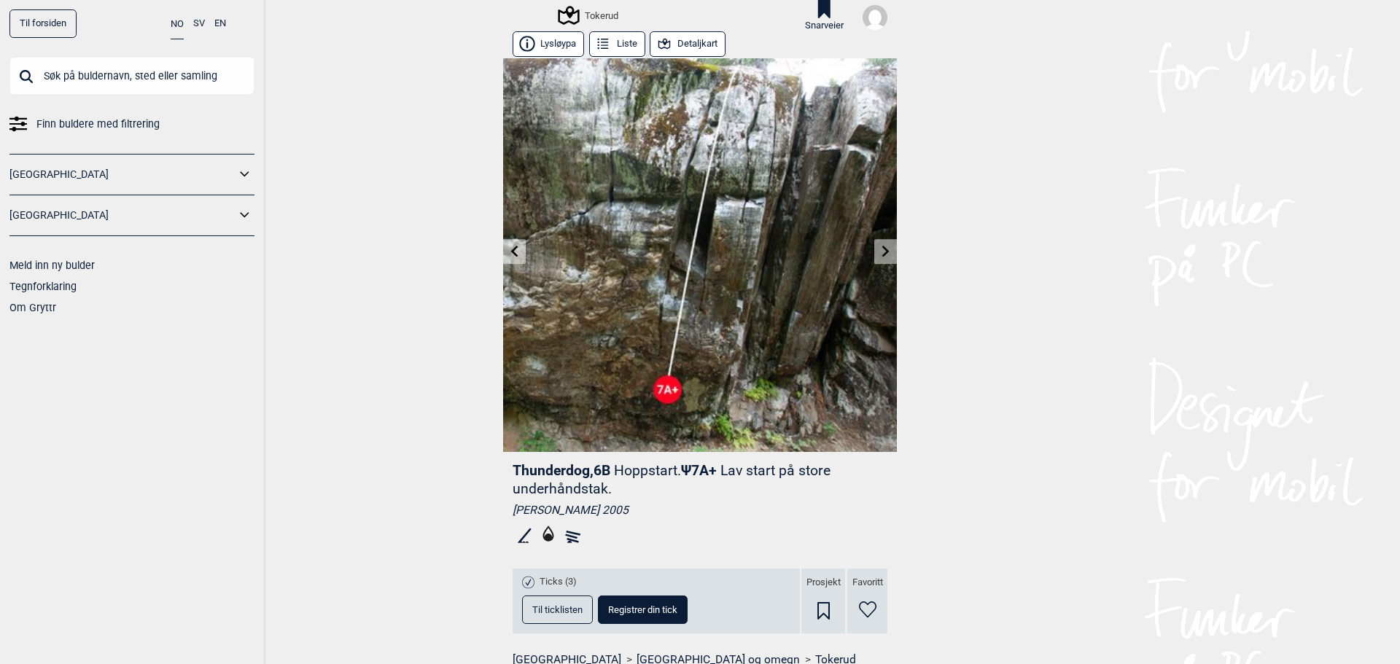
click at [511, 251] on icon at bounding box center [514, 252] width 7 height 12
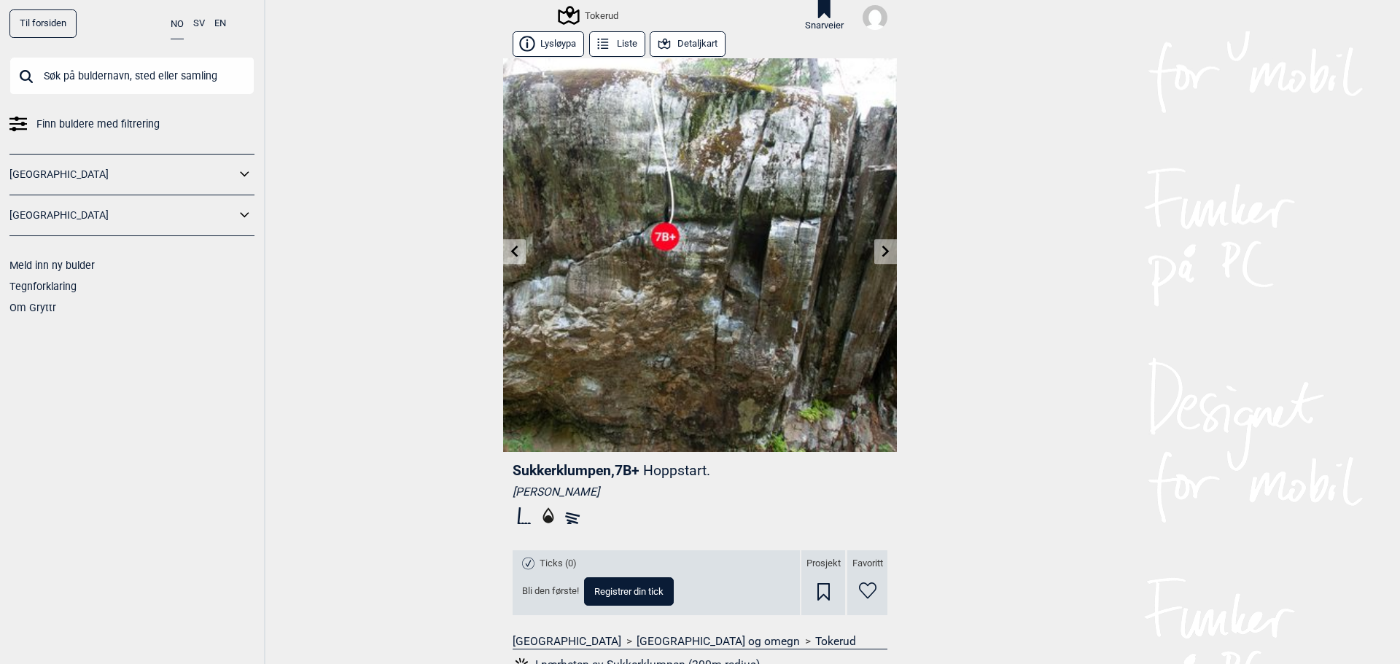
click at [511, 251] on icon at bounding box center [514, 252] width 7 height 12
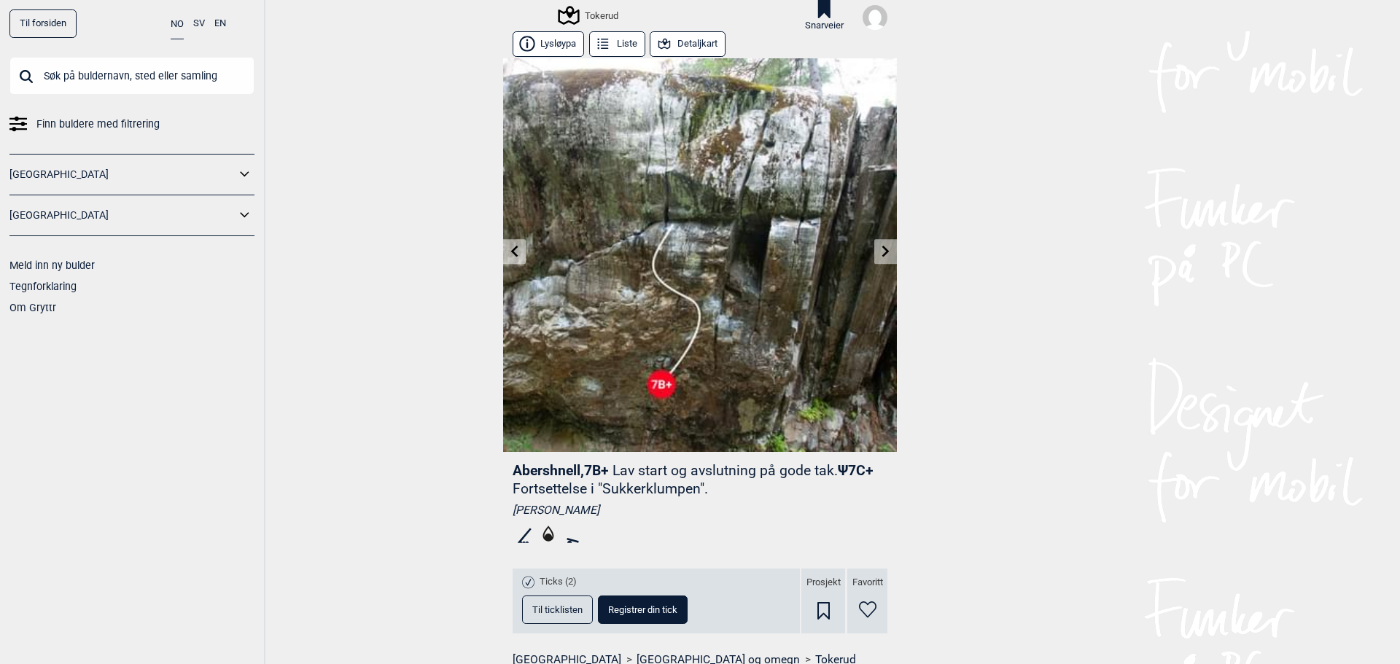
click at [511, 251] on icon at bounding box center [514, 252] width 7 height 12
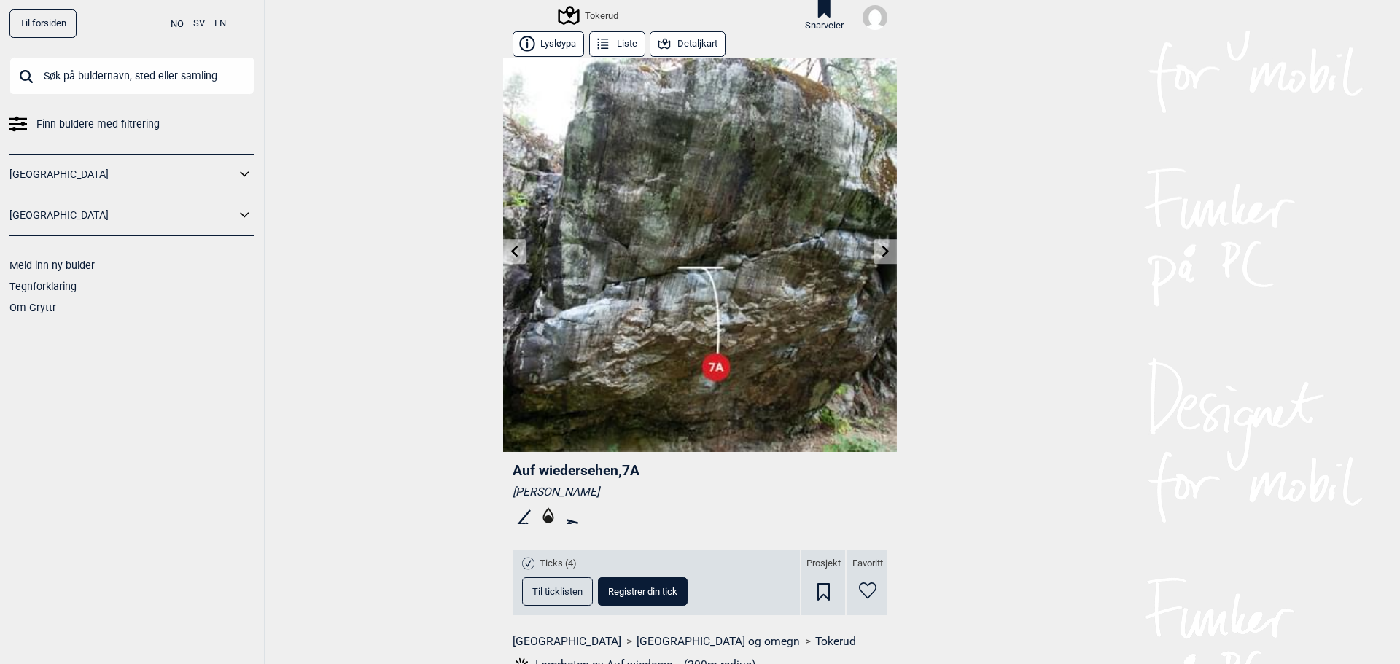
click at [511, 251] on icon at bounding box center [514, 252] width 7 height 12
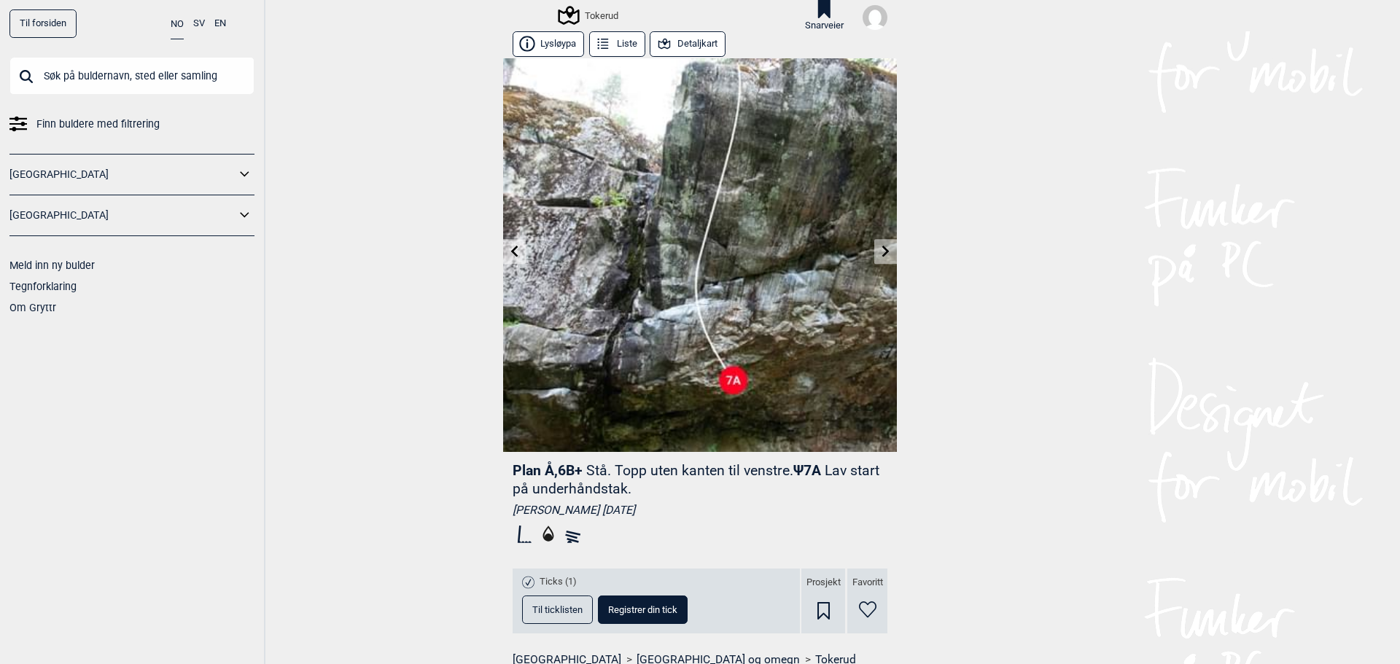
click at [884, 249] on icon at bounding box center [886, 252] width 12 height 12
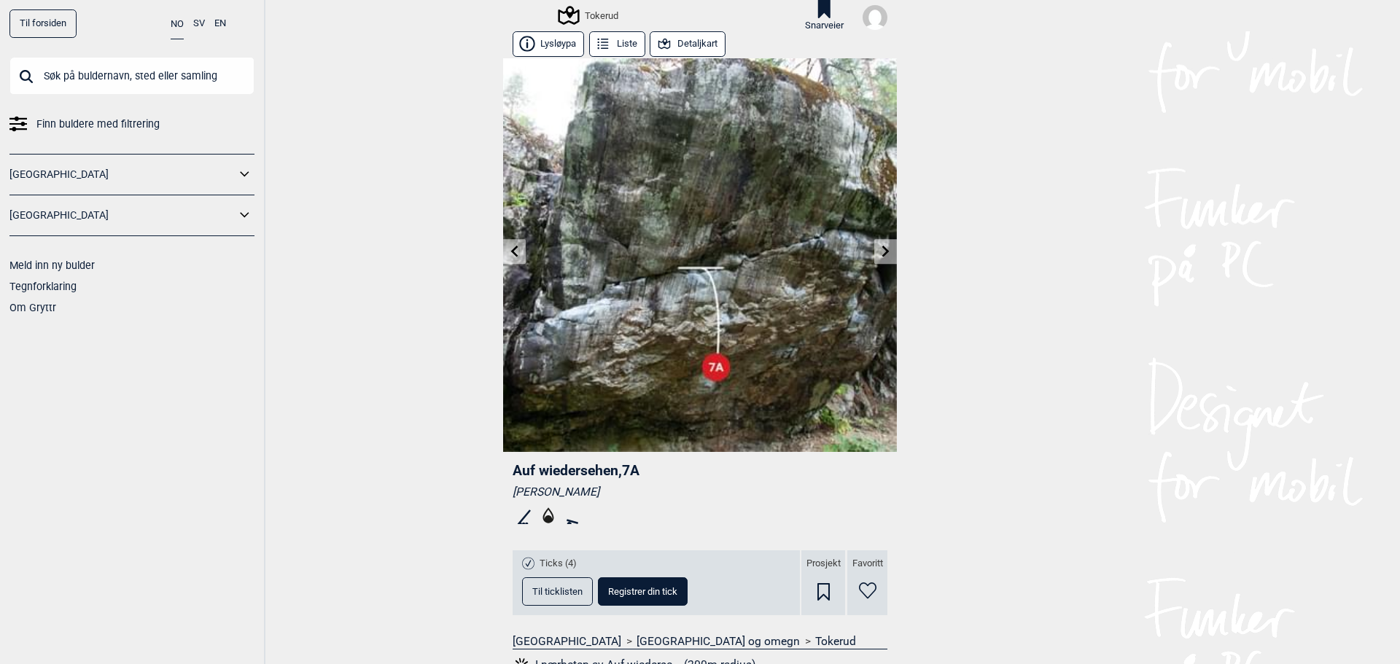
click at [509, 254] on icon at bounding box center [515, 252] width 12 height 12
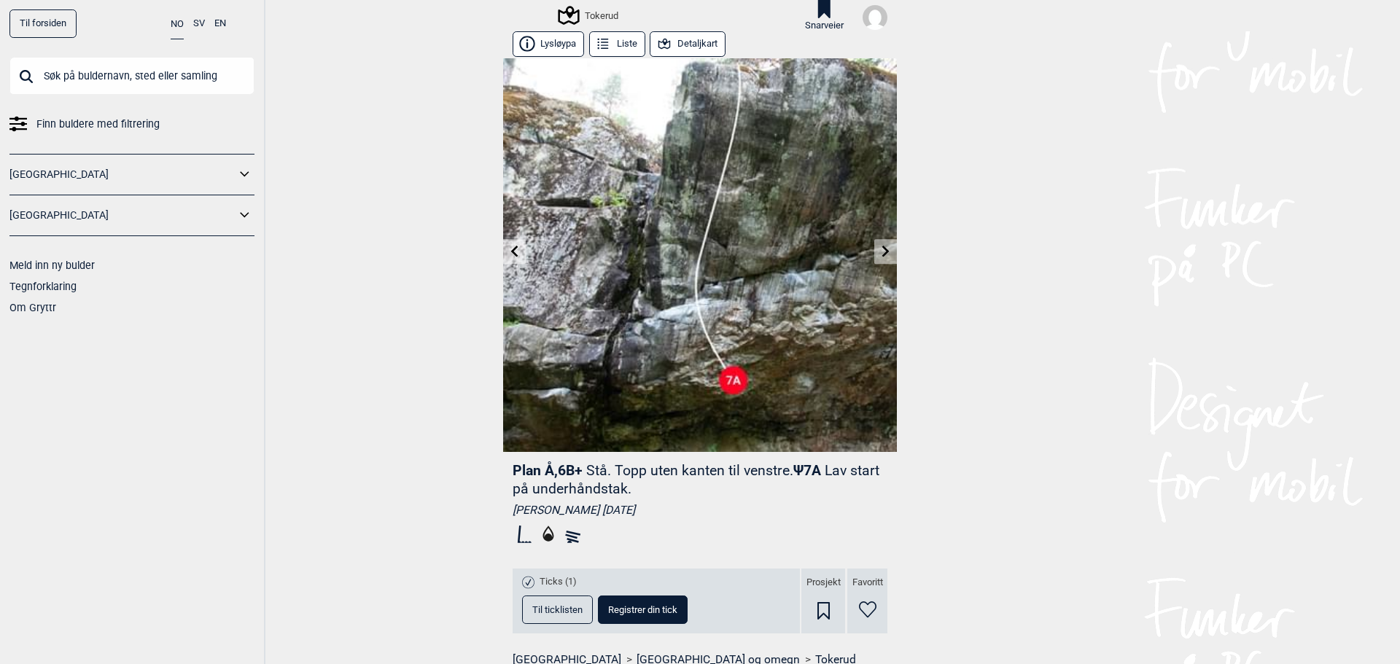
click at [509, 254] on icon at bounding box center [515, 252] width 12 height 12
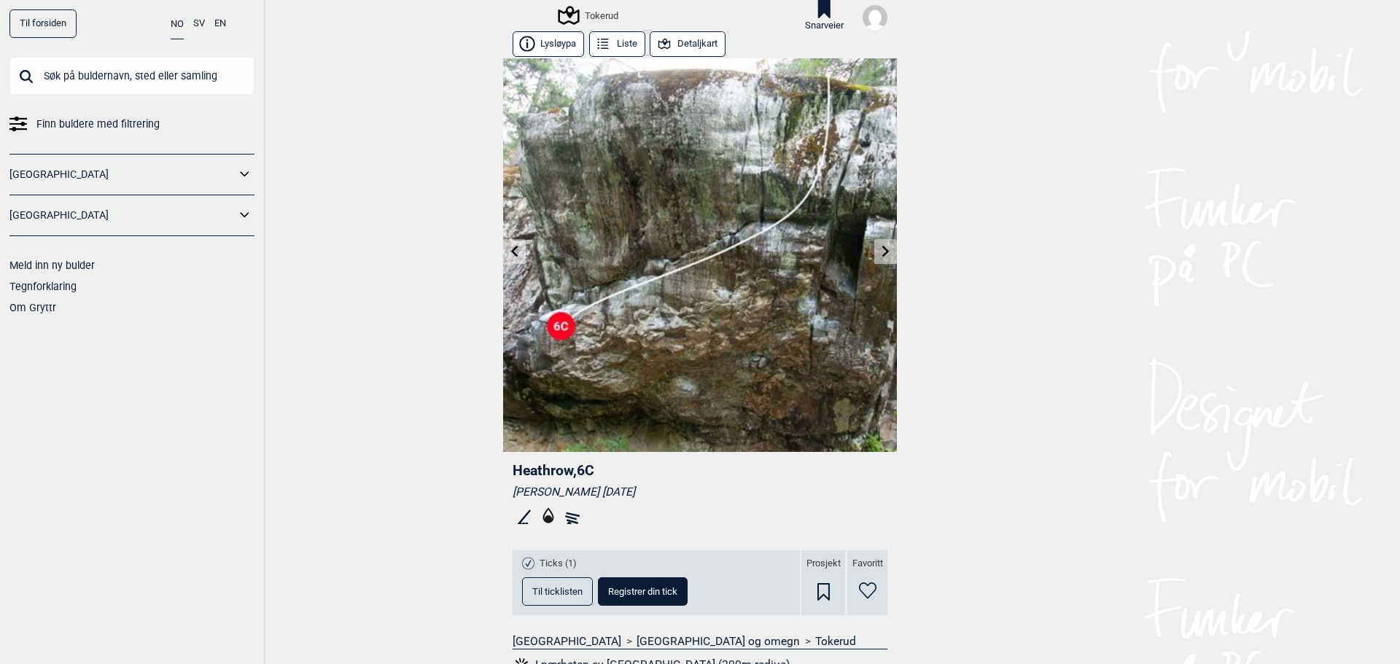
click at [509, 254] on icon at bounding box center [515, 252] width 12 height 12
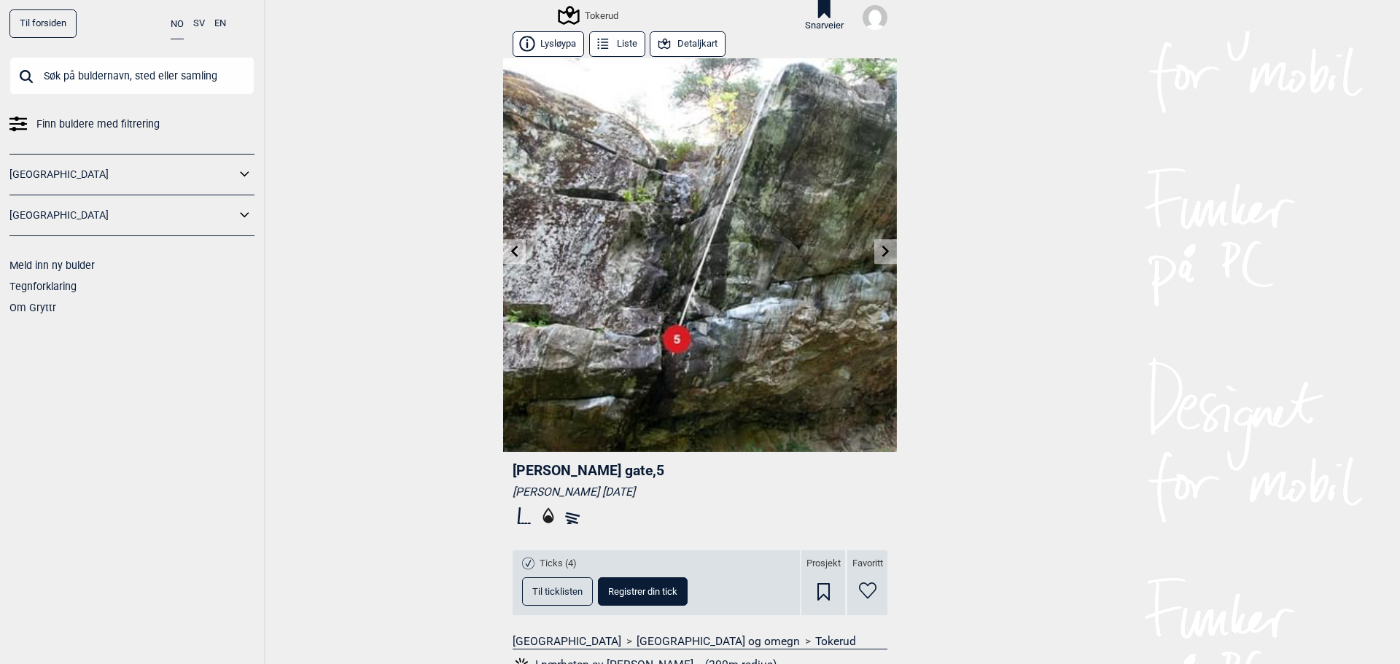
click at [509, 254] on icon at bounding box center [515, 252] width 12 height 12
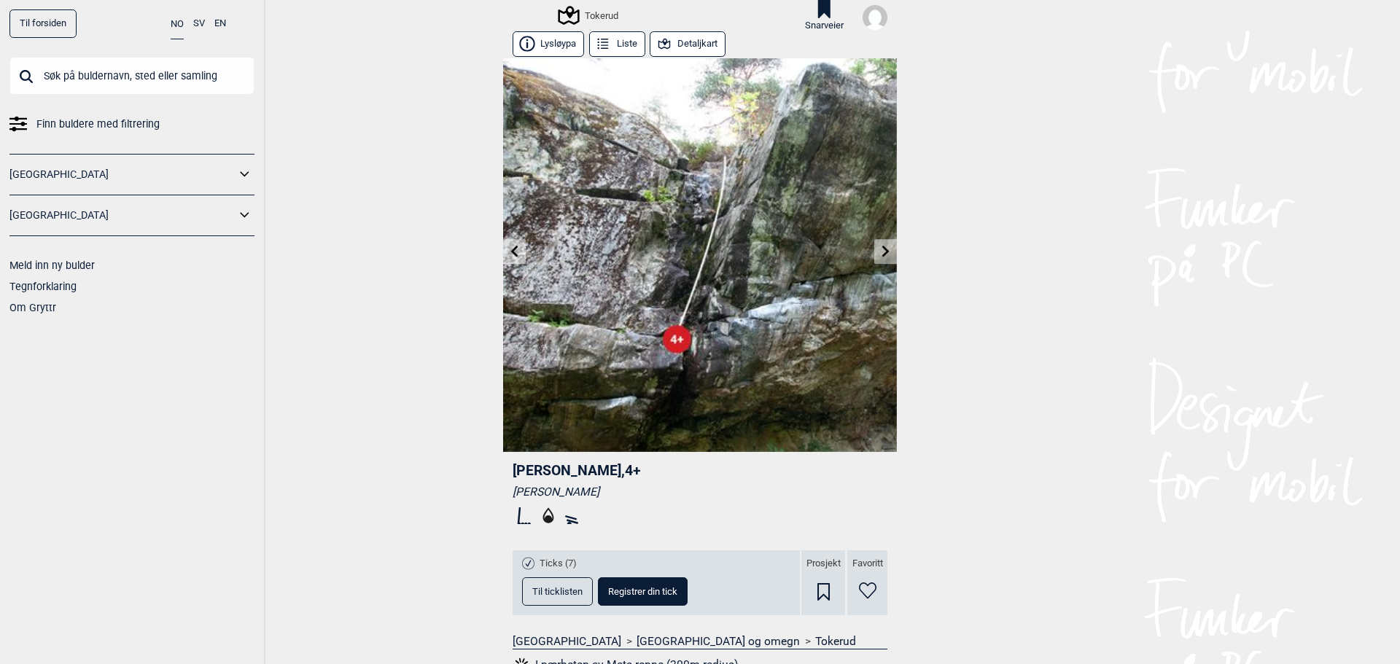
click at [509, 254] on icon at bounding box center [515, 252] width 12 height 12
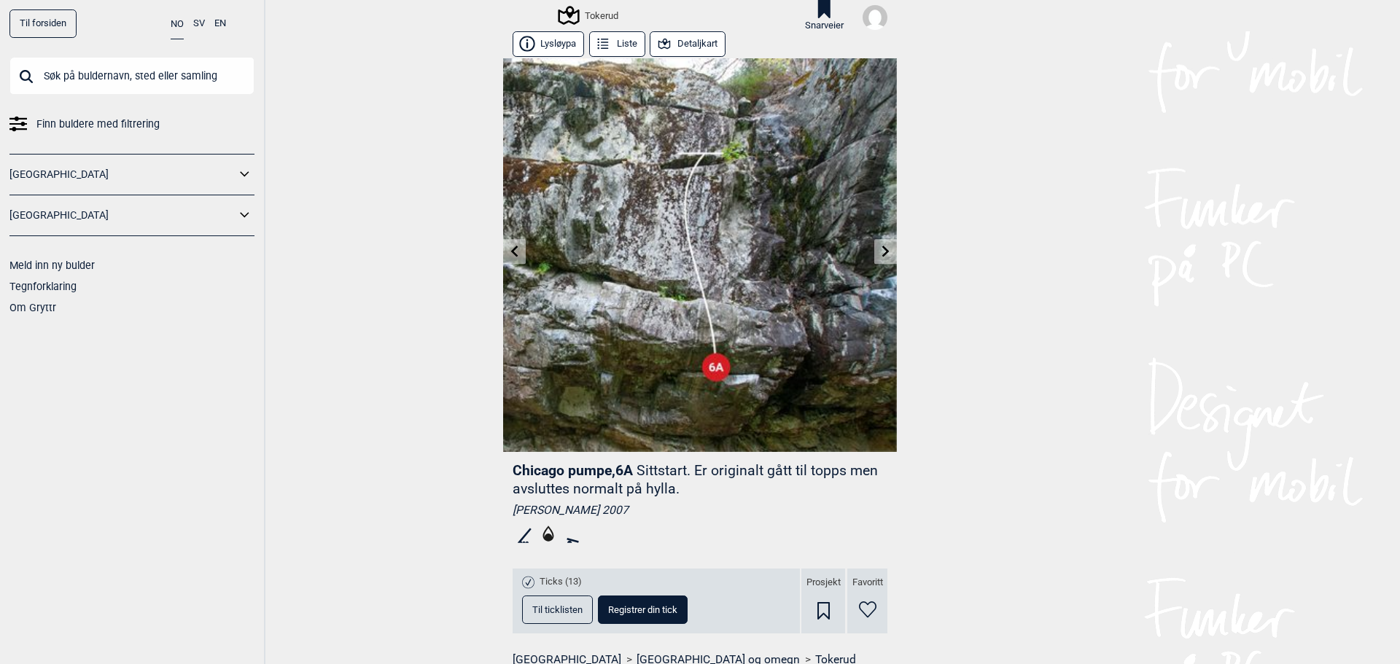
click at [509, 254] on icon at bounding box center [515, 252] width 12 height 12
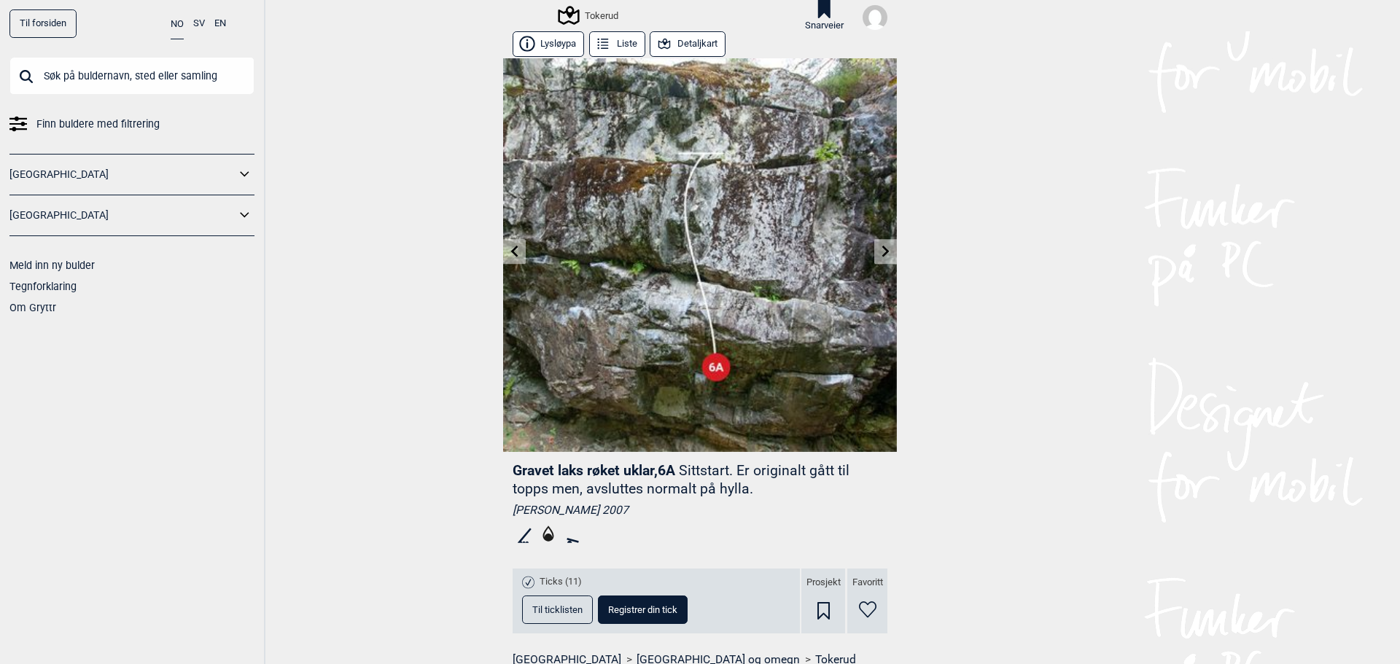
click at [509, 254] on icon at bounding box center [515, 252] width 12 height 12
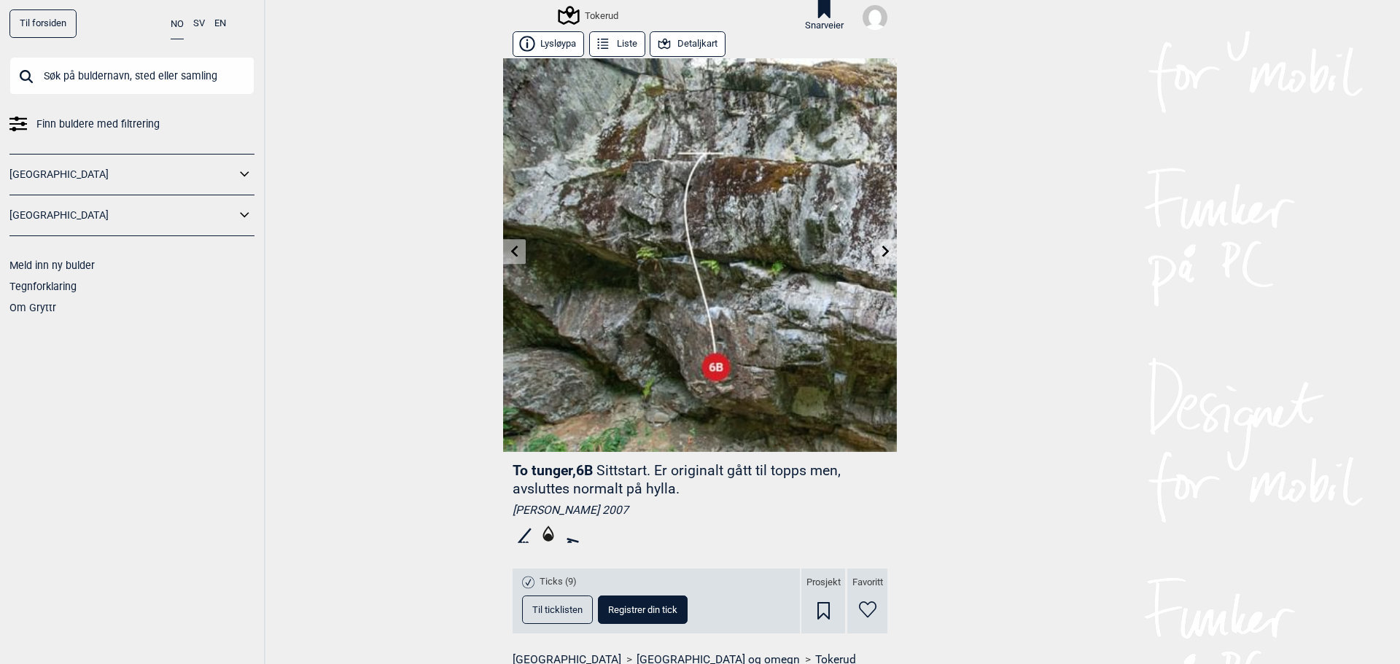
click at [509, 254] on icon at bounding box center [515, 252] width 12 height 12
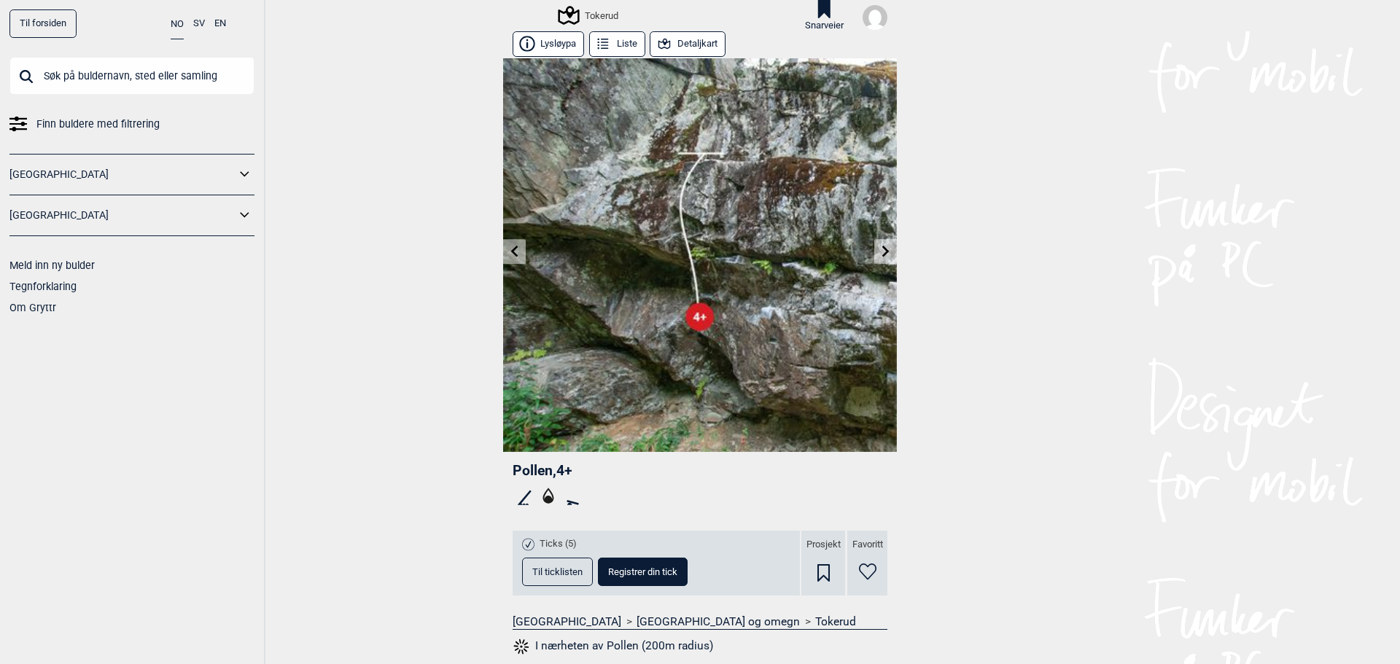
click at [509, 254] on icon at bounding box center [515, 252] width 12 height 12
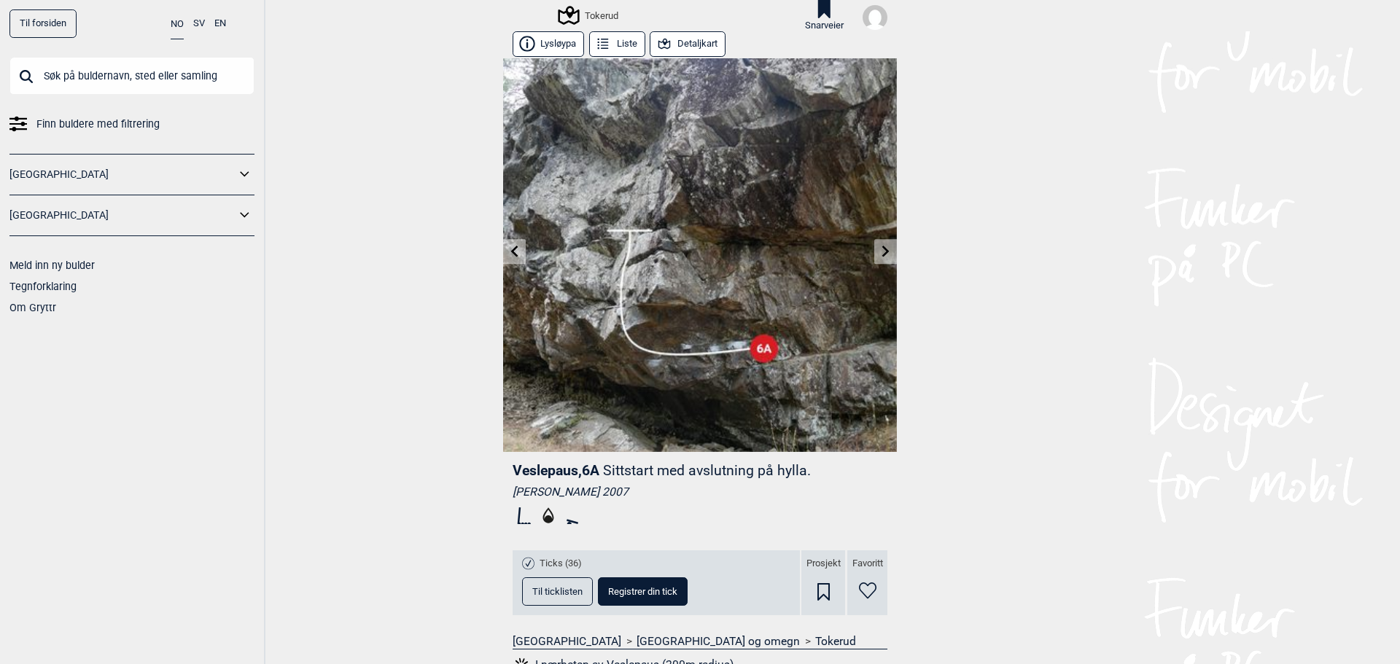
click at [509, 254] on icon at bounding box center [515, 252] width 12 height 12
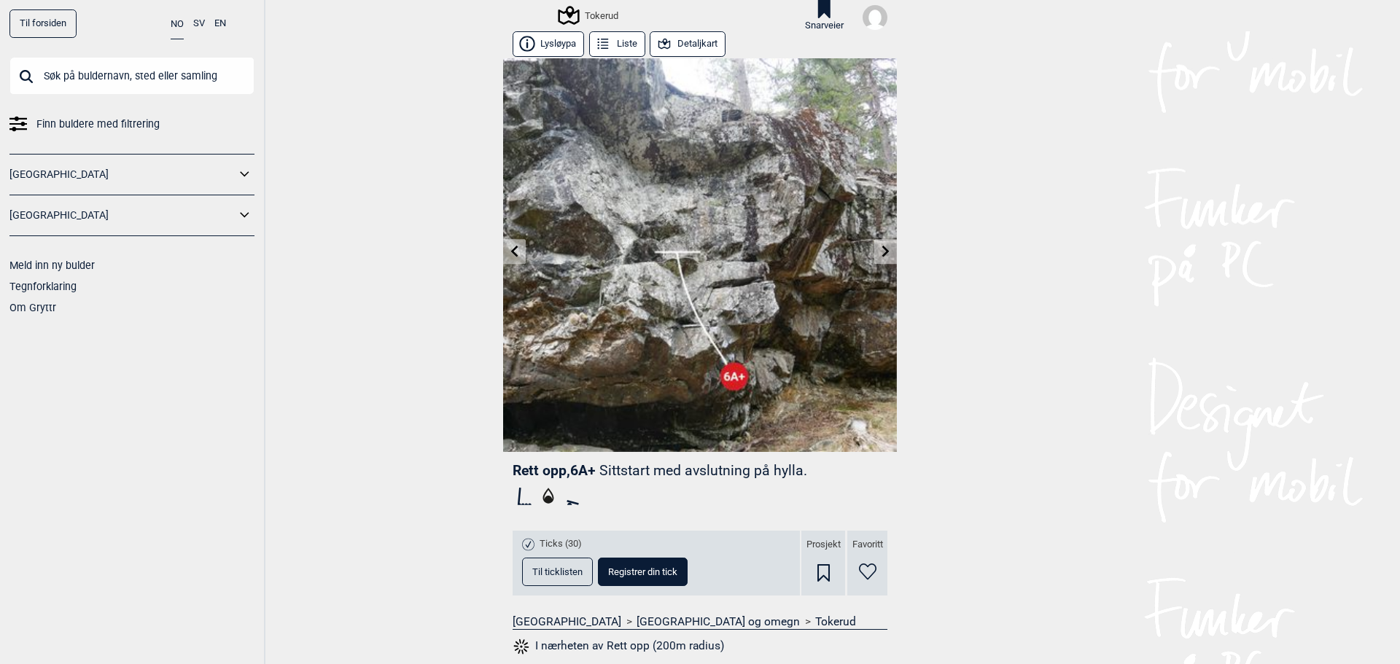
click at [509, 254] on icon at bounding box center [515, 252] width 12 height 12
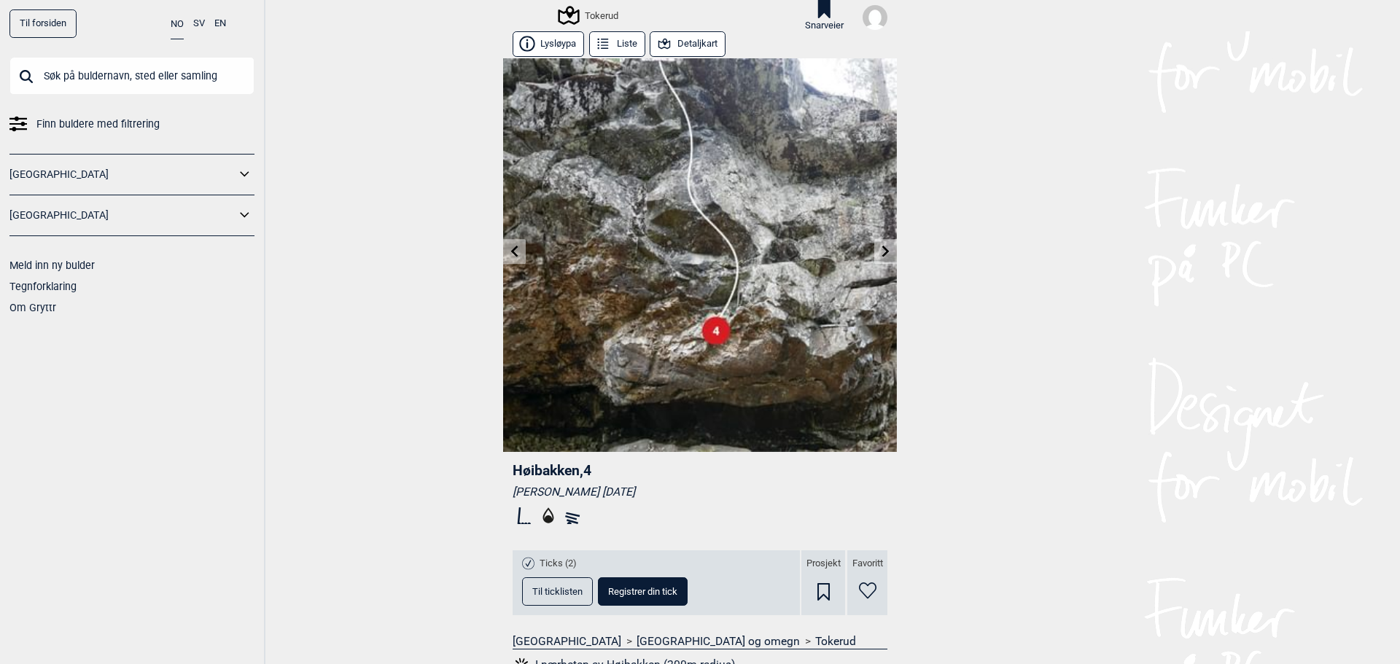
click at [509, 254] on icon at bounding box center [515, 252] width 12 height 12
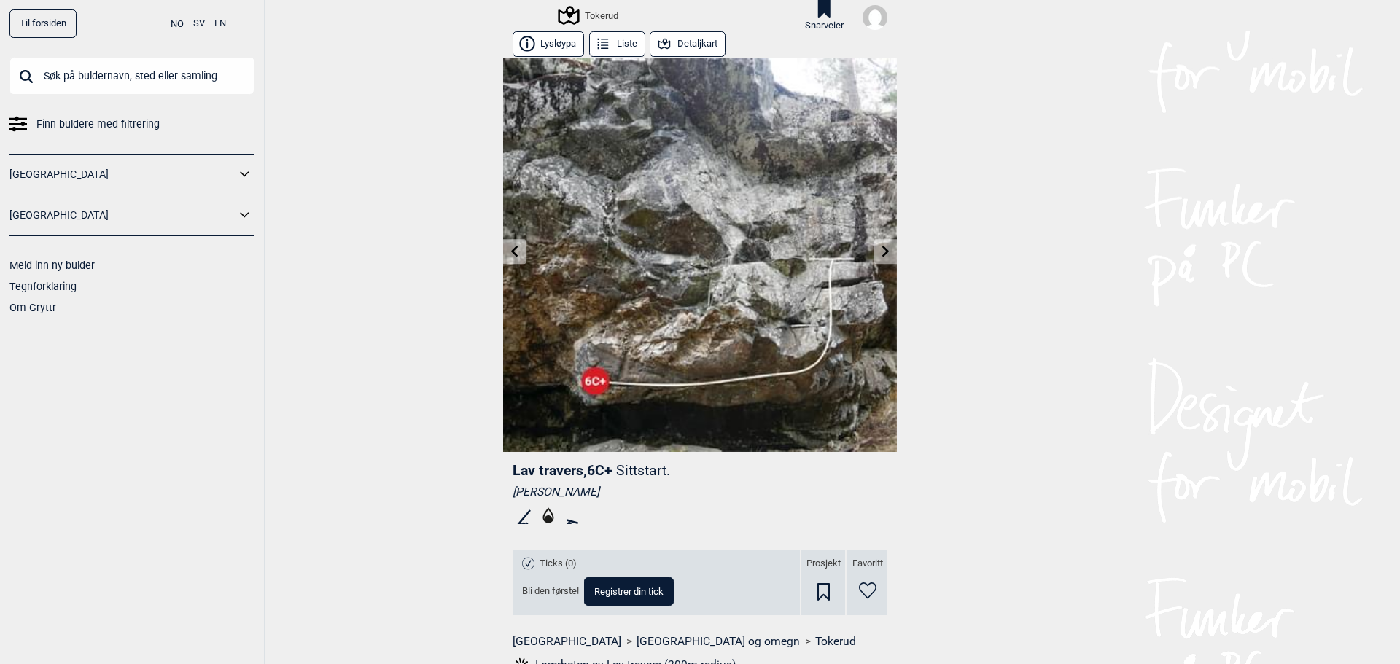
click at [509, 254] on icon at bounding box center [515, 252] width 12 height 12
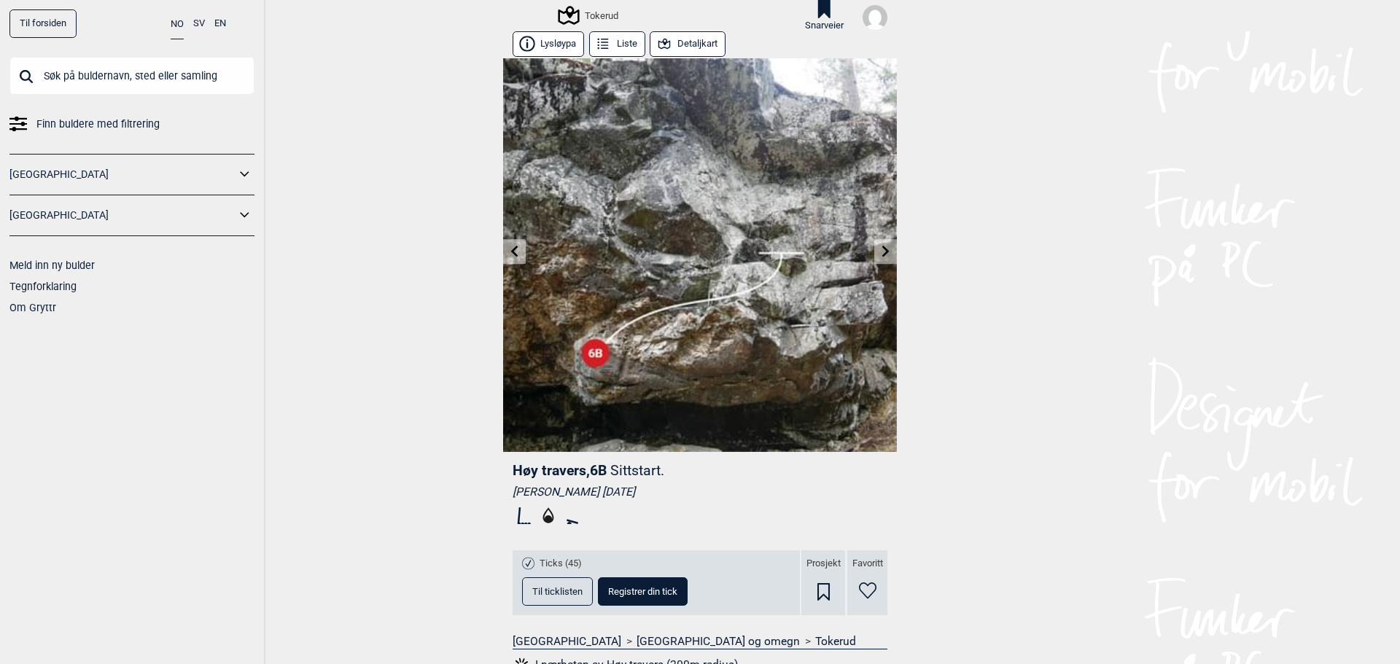
click at [509, 254] on icon at bounding box center [515, 252] width 12 height 12
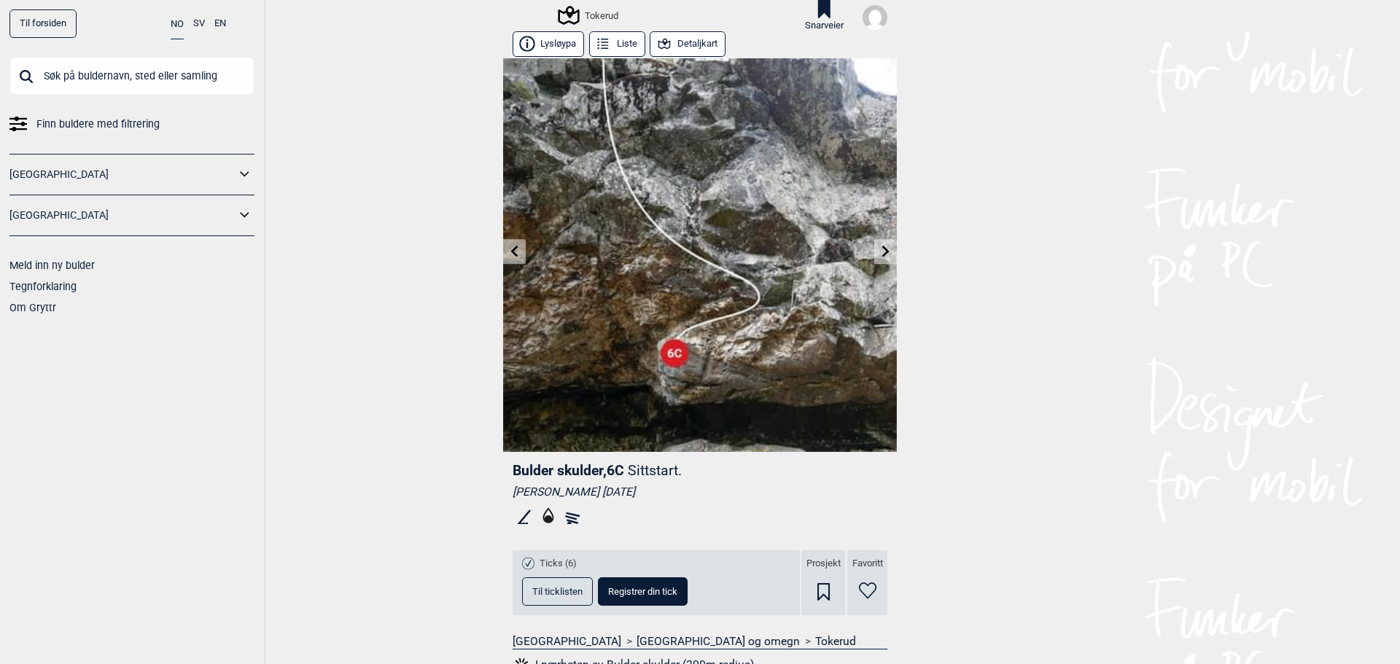
click at [509, 254] on icon at bounding box center [515, 252] width 12 height 12
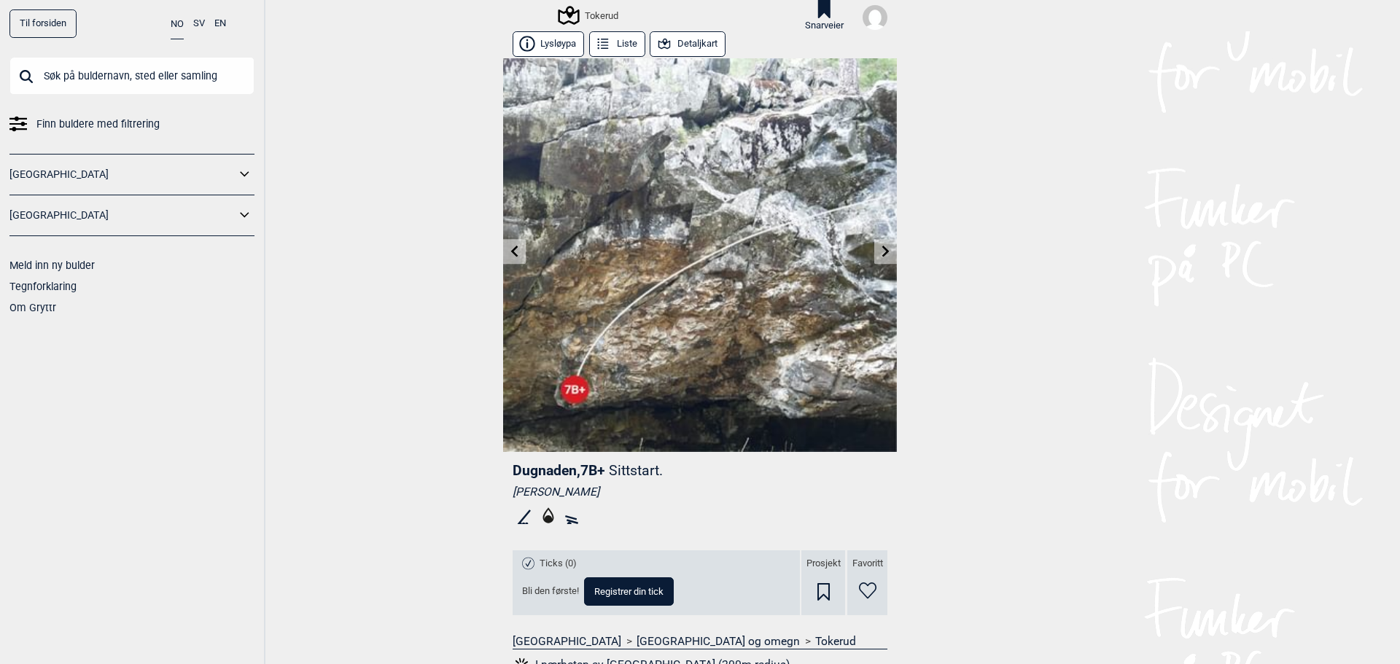
click at [511, 251] on icon at bounding box center [514, 252] width 7 height 12
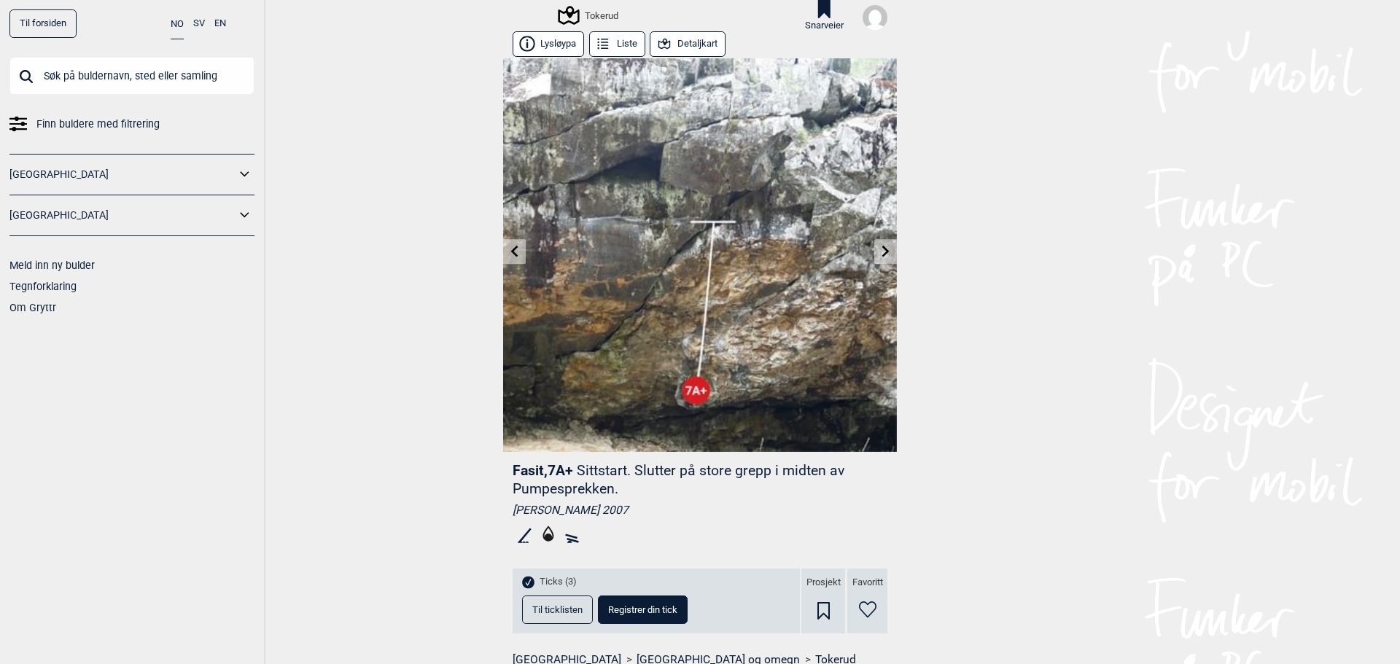
click at [511, 251] on icon at bounding box center [514, 252] width 7 height 12
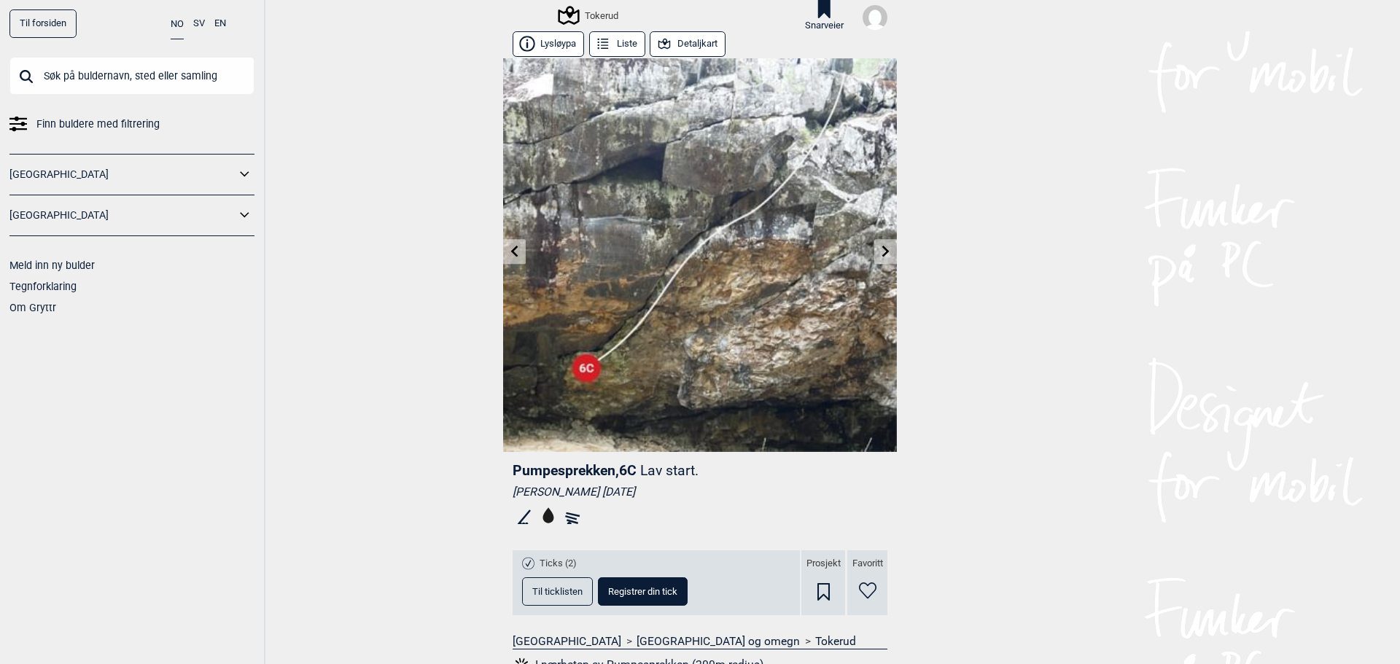
click at [880, 246] on icon at bounding box center [886, 252] width 12 height 12
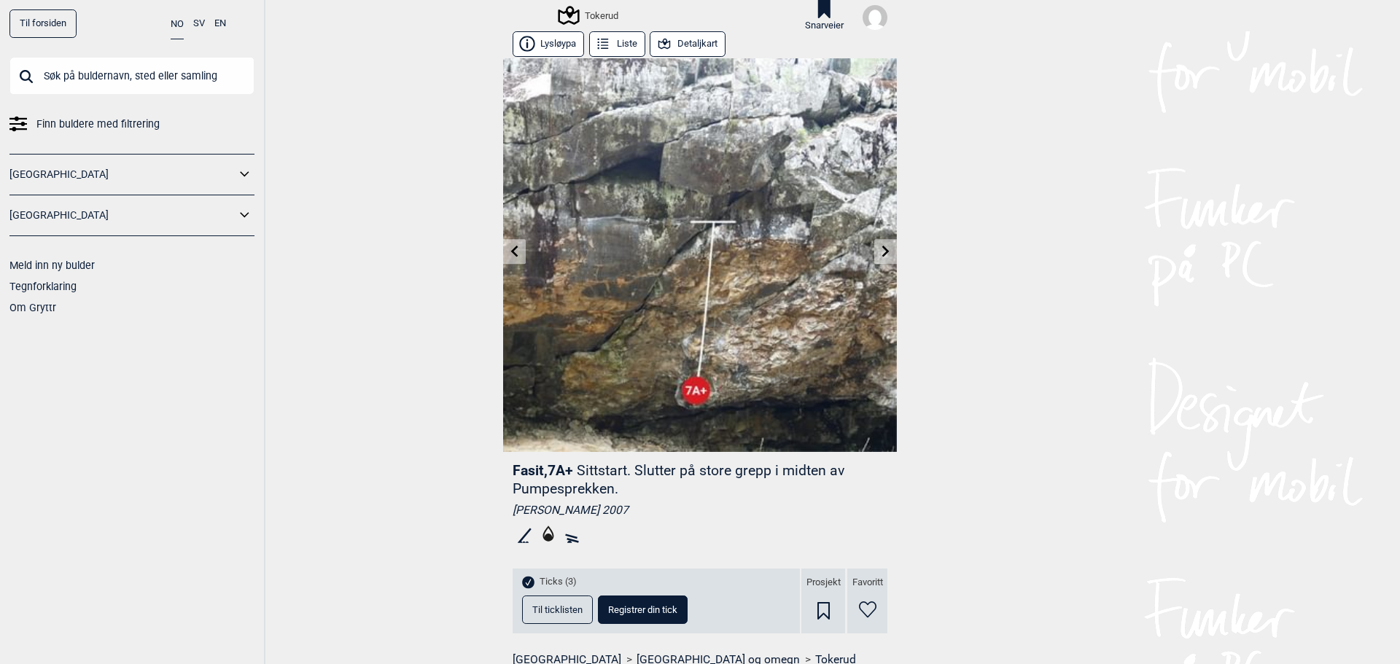
click at [512, 243] on link at bounding box center [514, 252] width 23 height 24
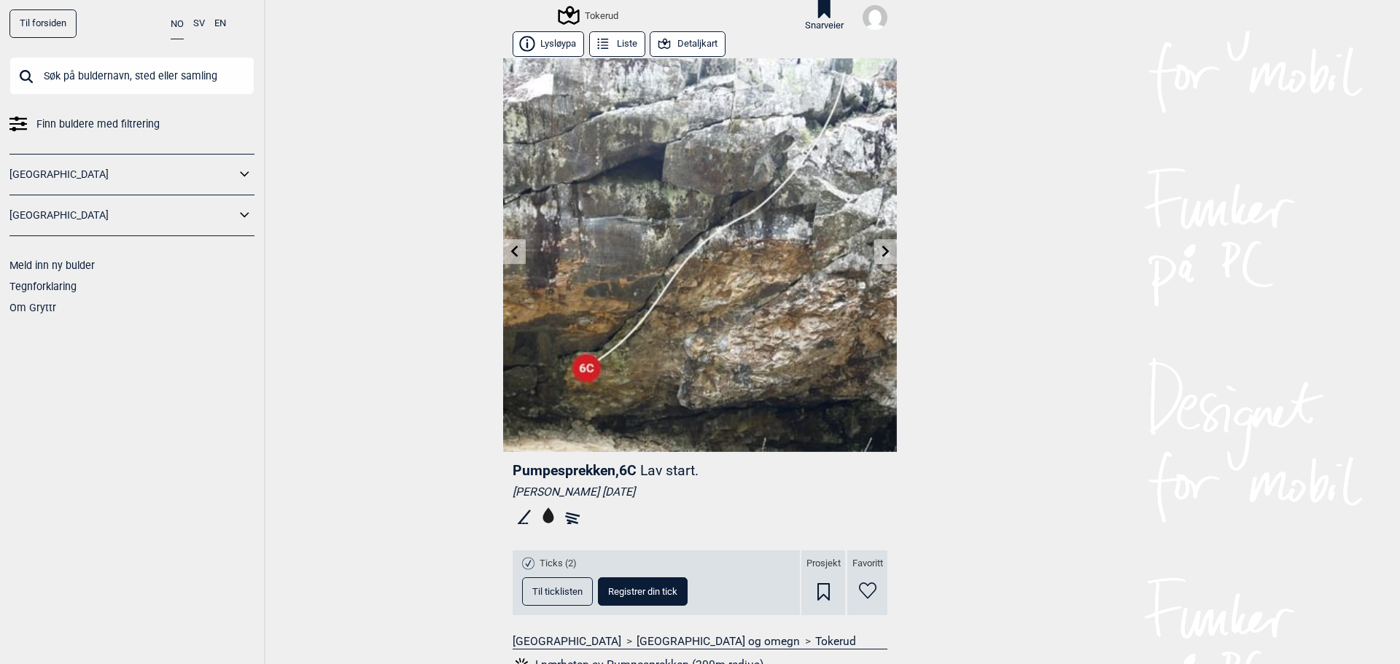
click at [874, 252] on link at bounding box center [885, 252] width 23 height 24
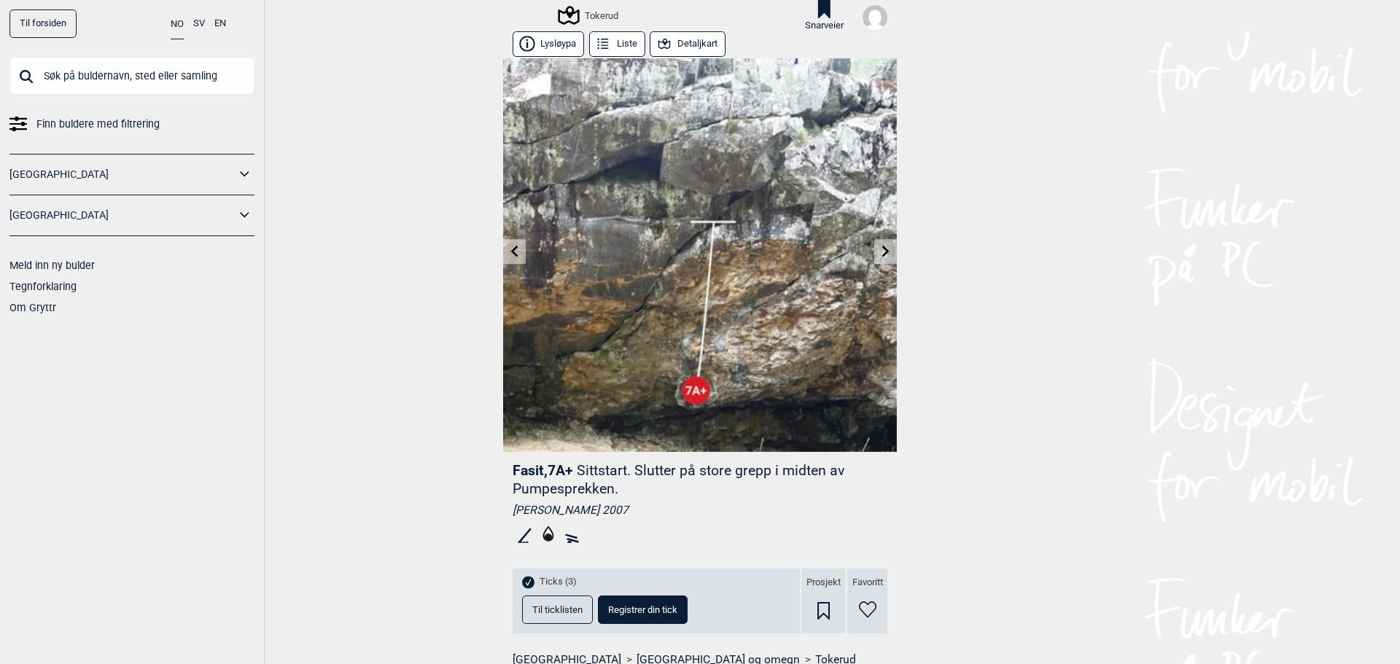
click at [880, 248] on icon at bounding box center [886, 252] width 12 height 12
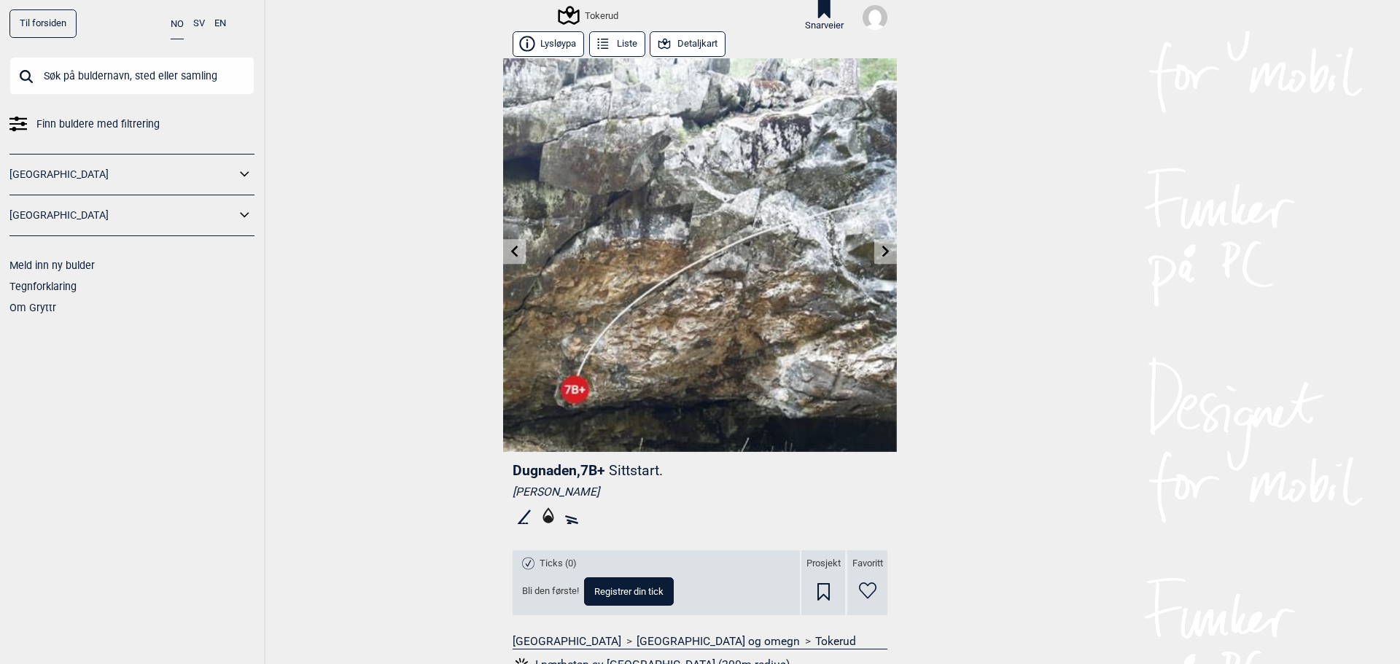
click at [515, 252] on icon at bounding box center [515, 252] width 12 height 12
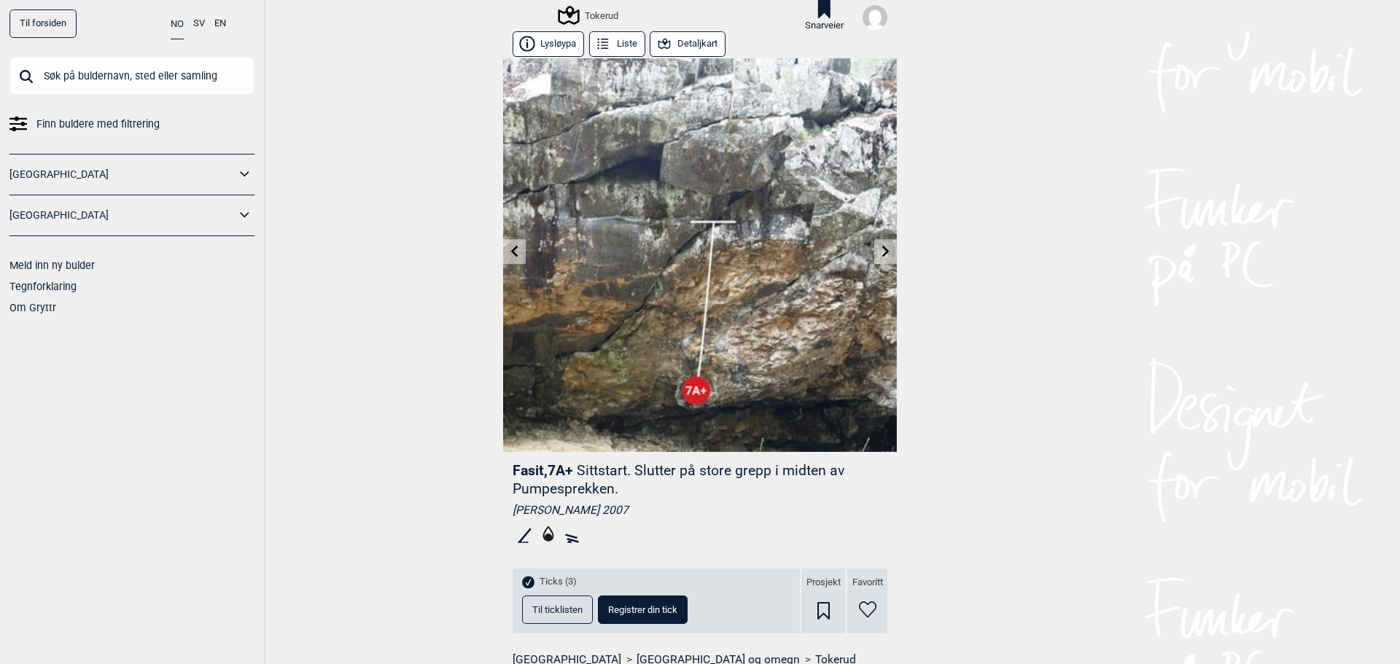
click at [515, 252] on icon at bounding box center [515, 252] width 12 height 12
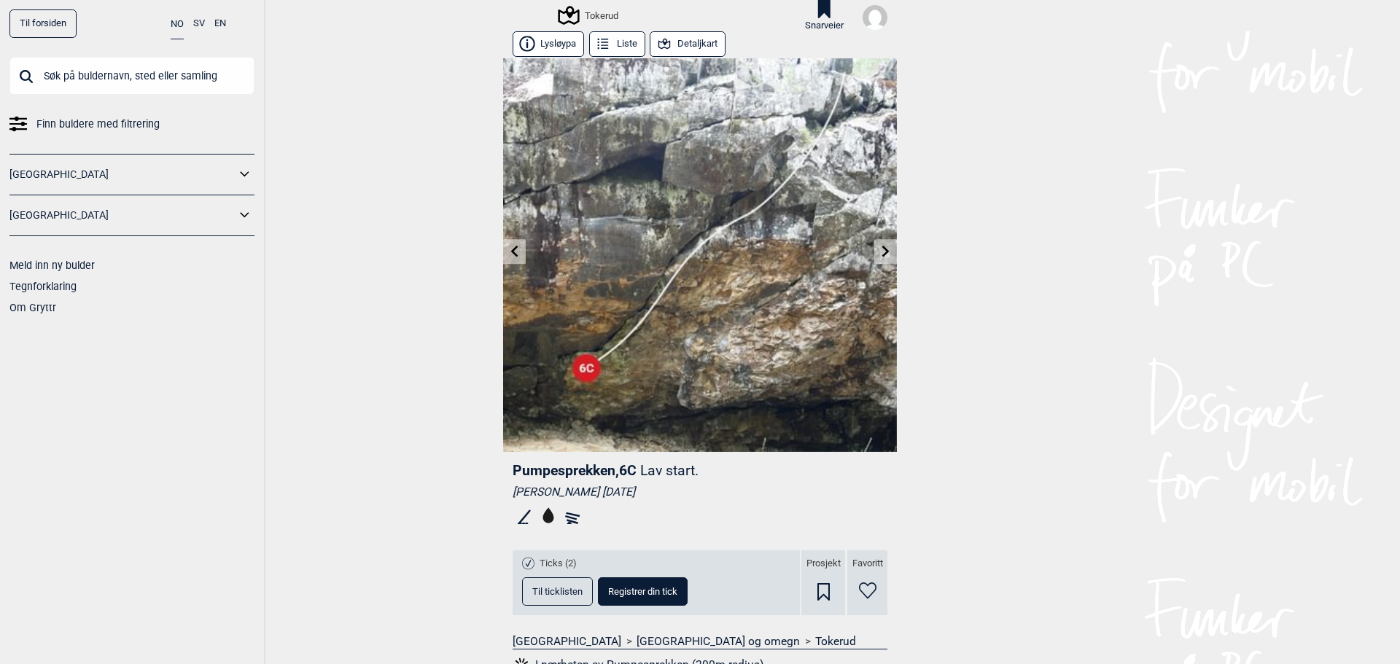
click at [515, 252] on icon at bounding box center [515, 252] width 12 height 12
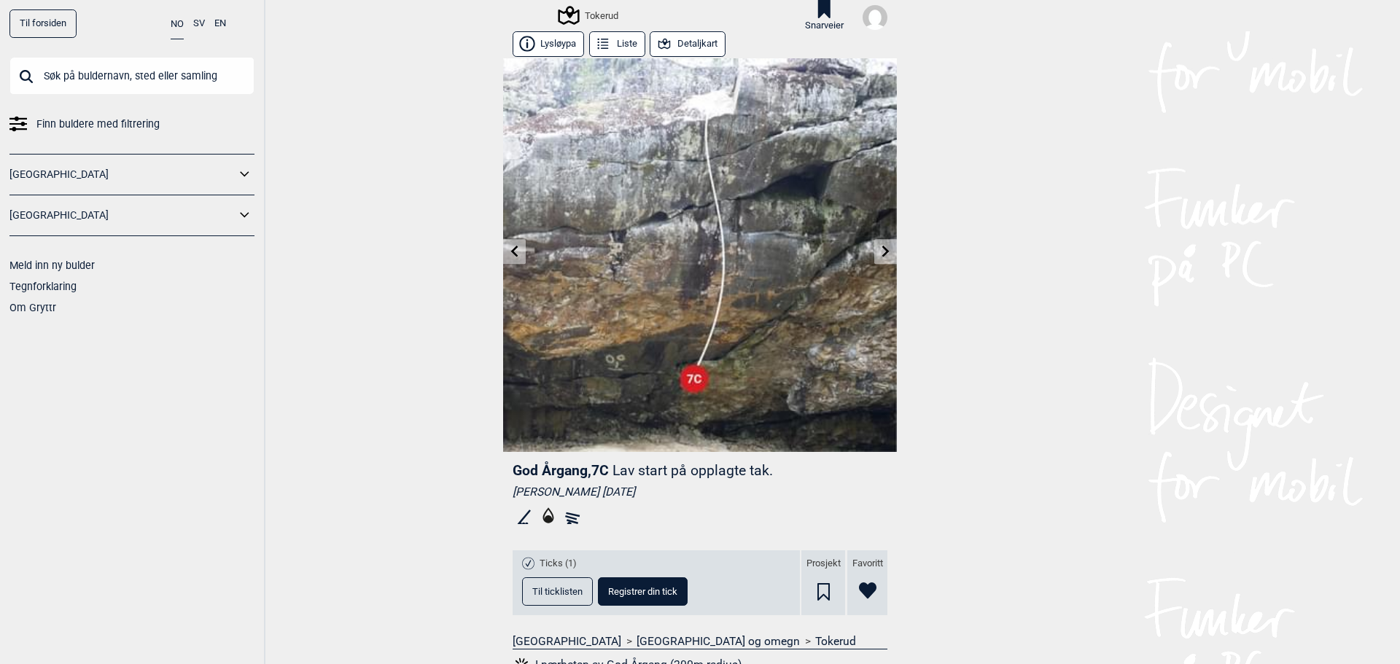
click at [515, 252] on icon at bounding box center [515, 252] width 12 height 12
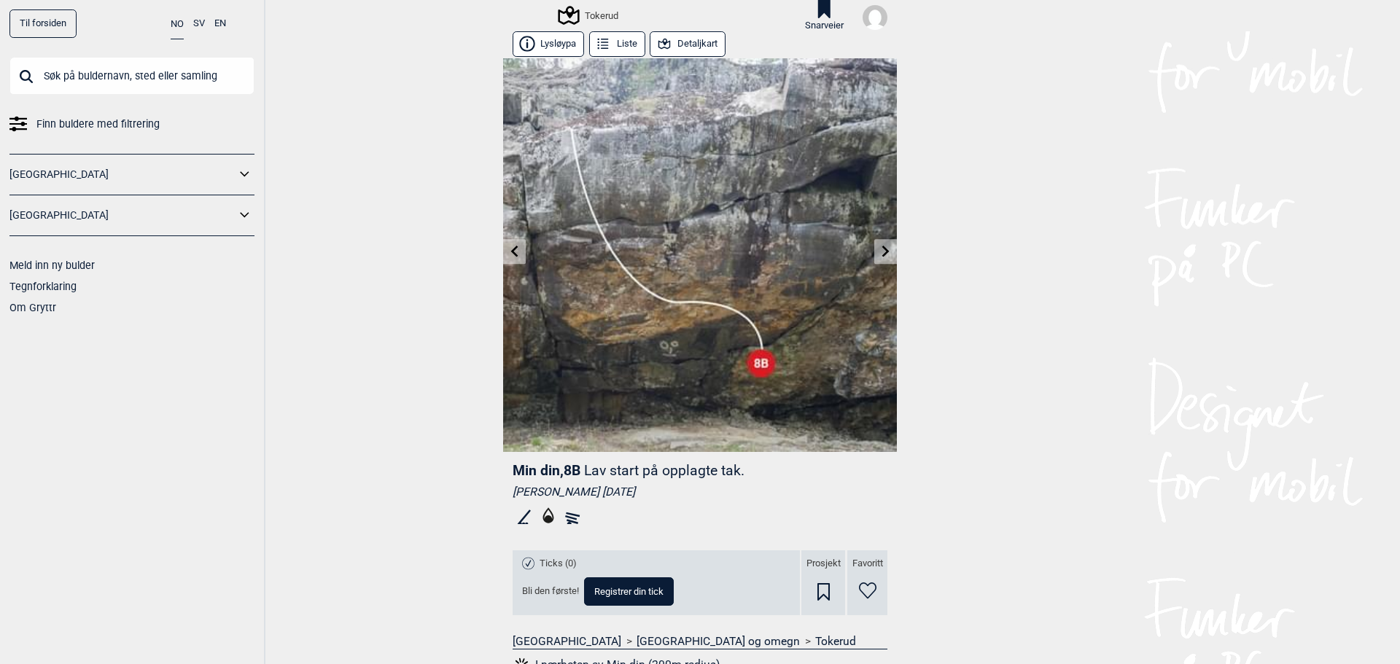
click at [682, 40] on button "Detaljkart" at bounding box center [688, 44] width 76 height 26
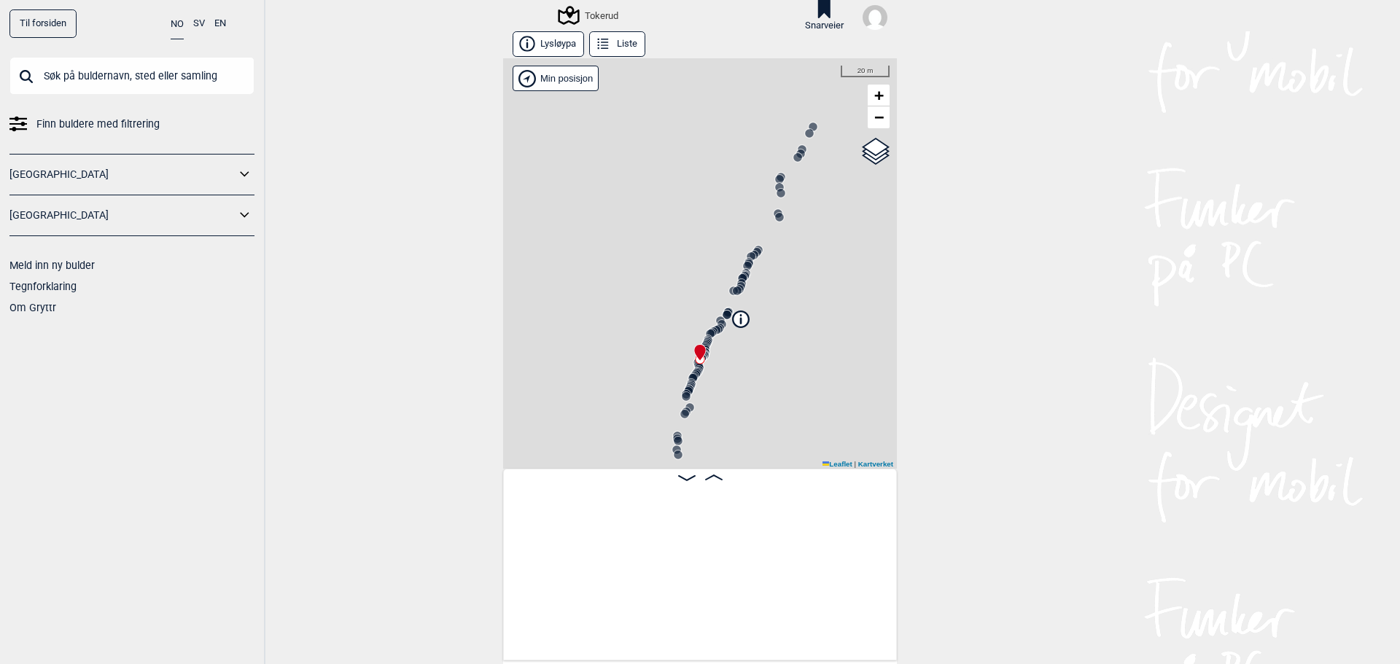
scroll to position [0, 8870]
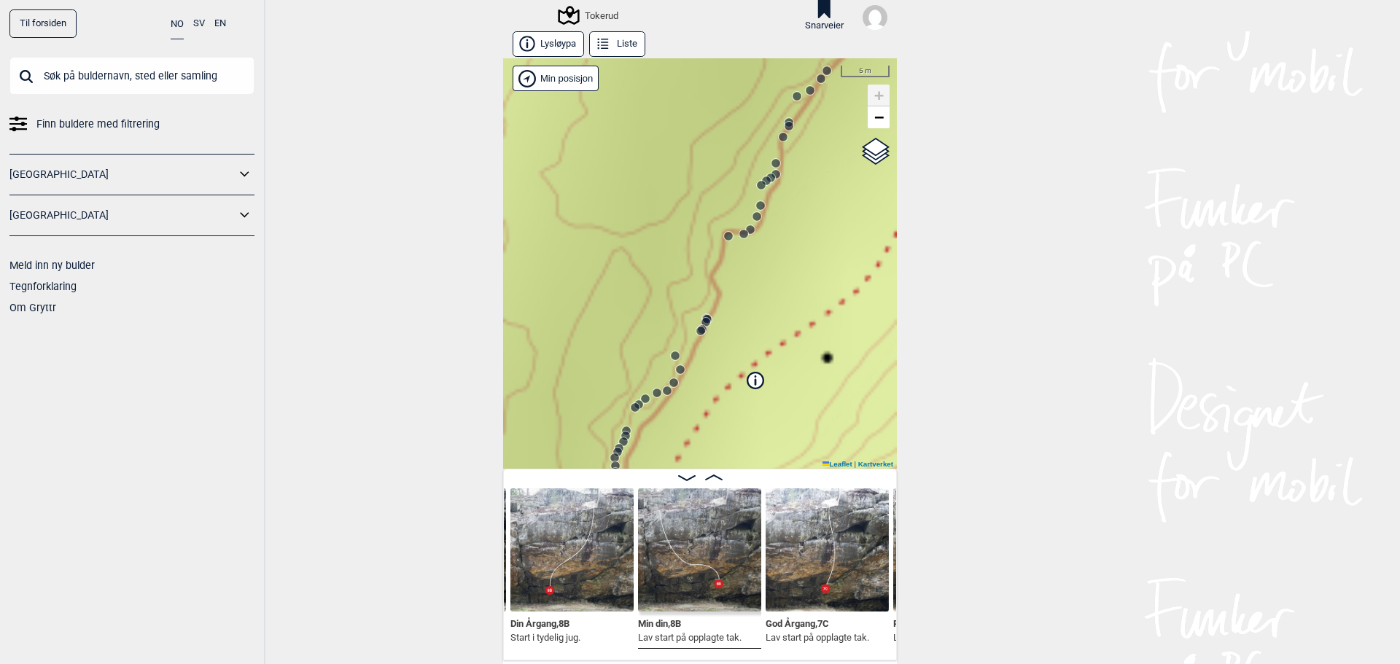
click at [701, 323] on circle at bounding box center [705, 322] width 9 height 9
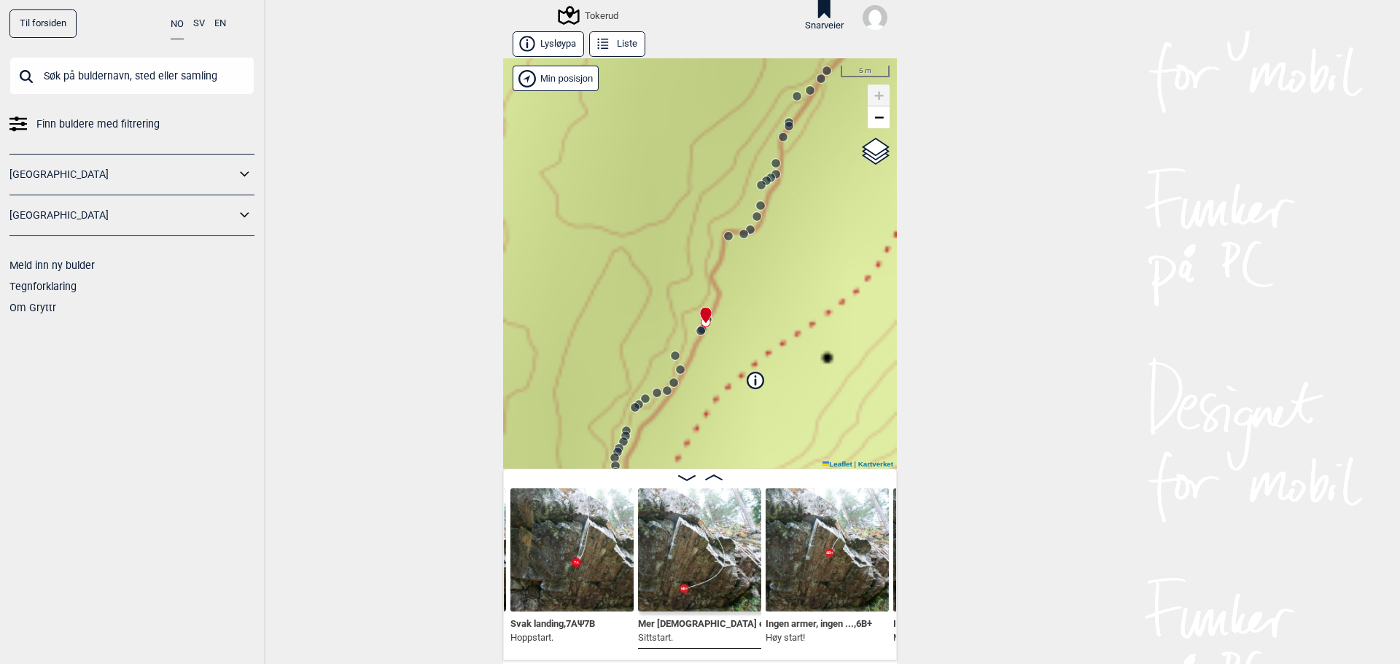
click at [696, 332] on circle at bounding box center [700, 331] width 9 height 9
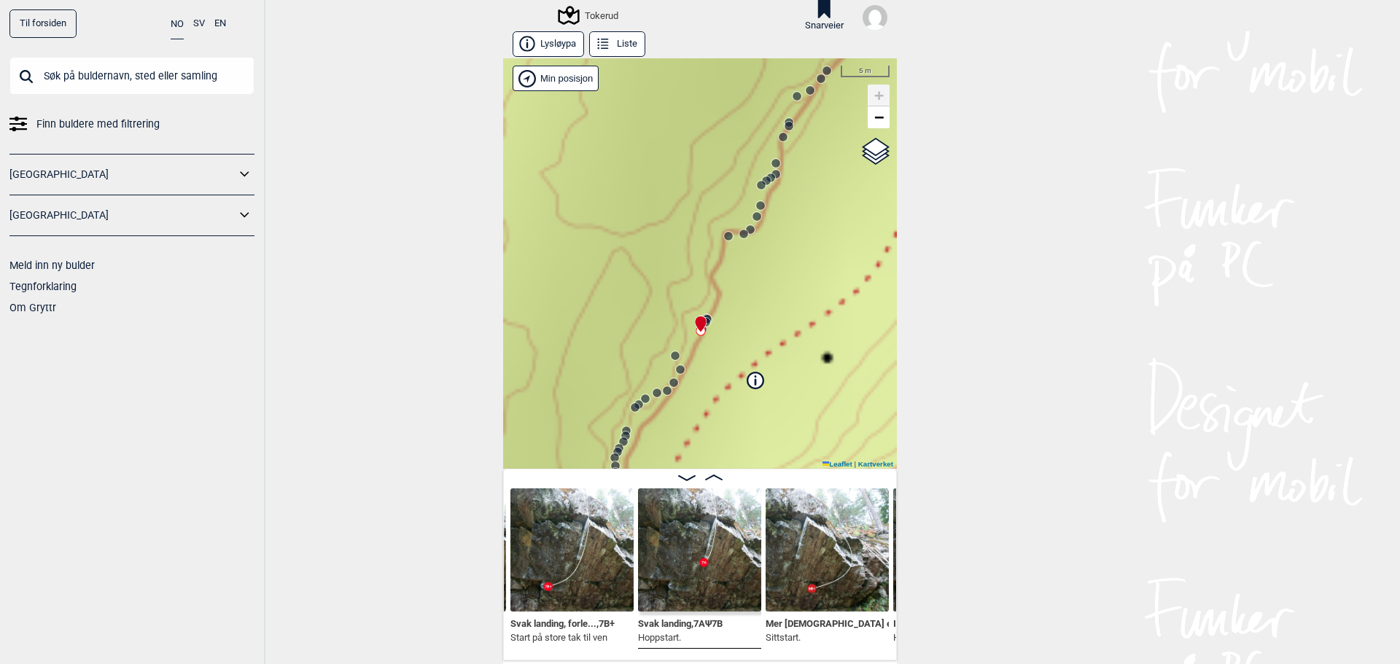
click at [673, 359] on icon at bounding box center [675, 356] width 12 height 12
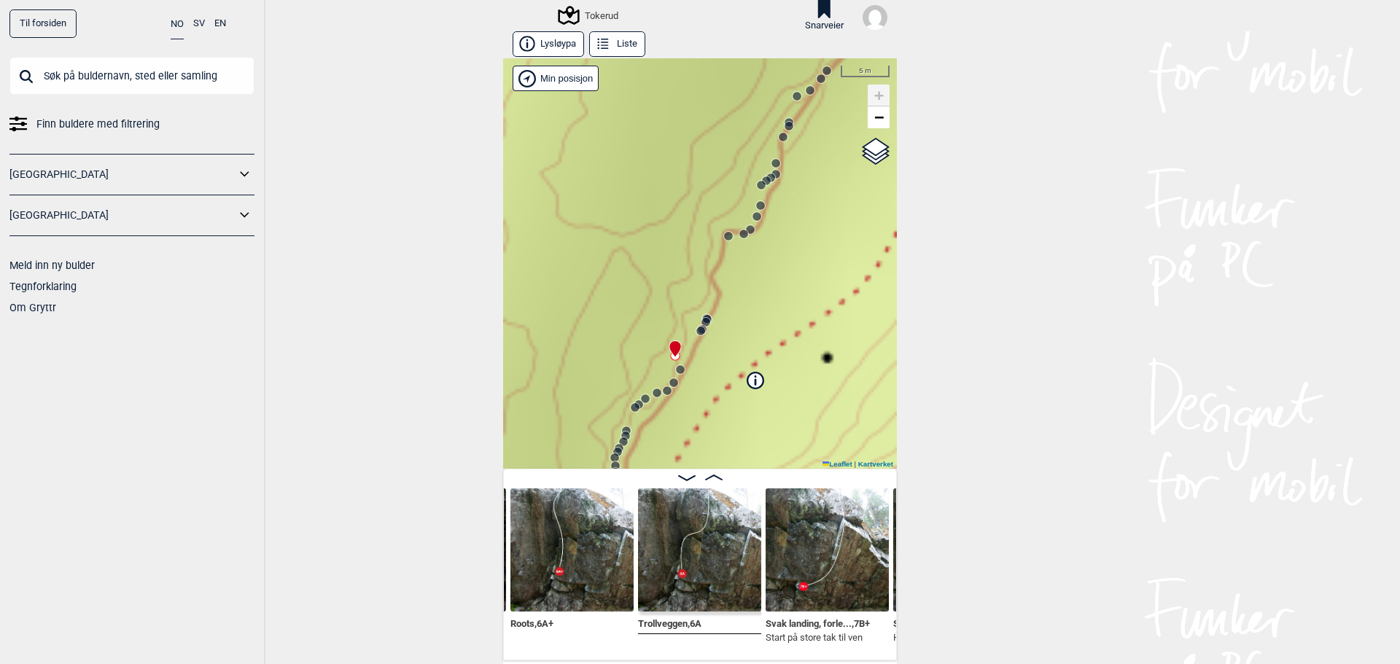
click at [676, 370] on circle at bounding box center [680, 369] width 9 height 9
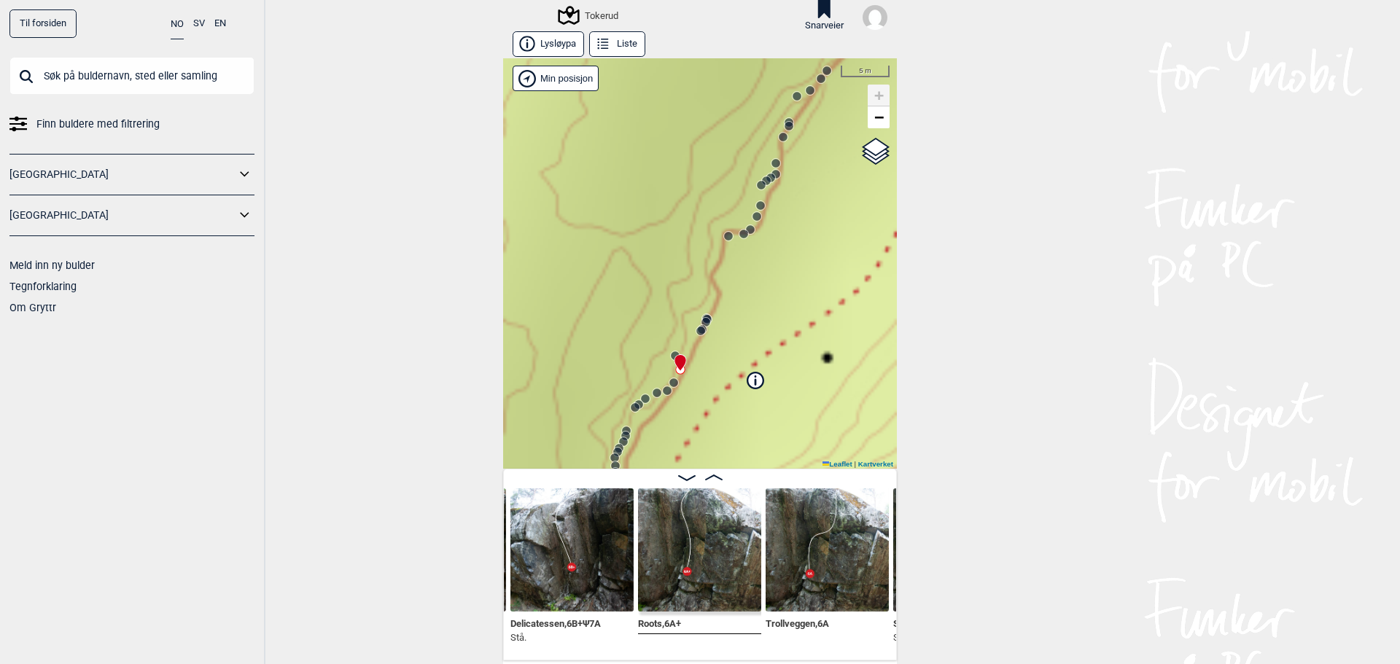
click at [670, 381] on circle at bounding box center [673, 382] width 9 height 9
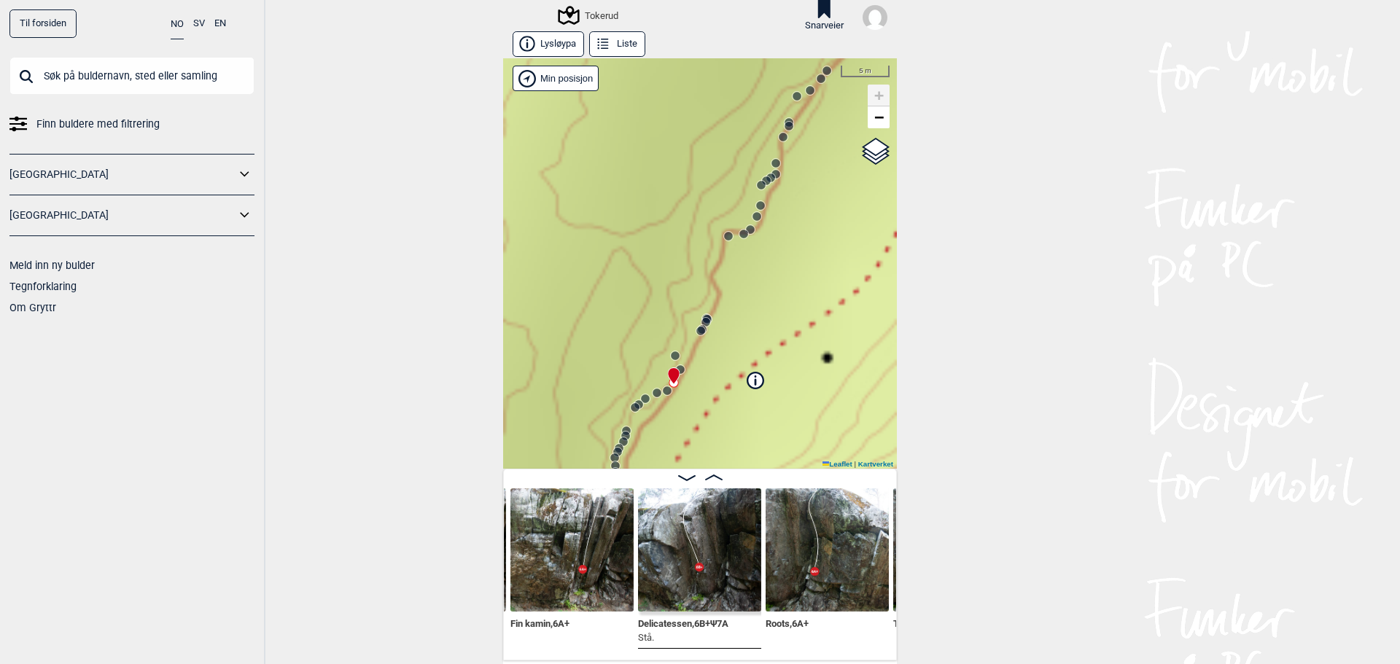
click at [668, 388] on icon at bounding box center [674, 383] width 12 height 12
click at [663, 394] on circle at bounding box center [667, 390] width 9 height 9
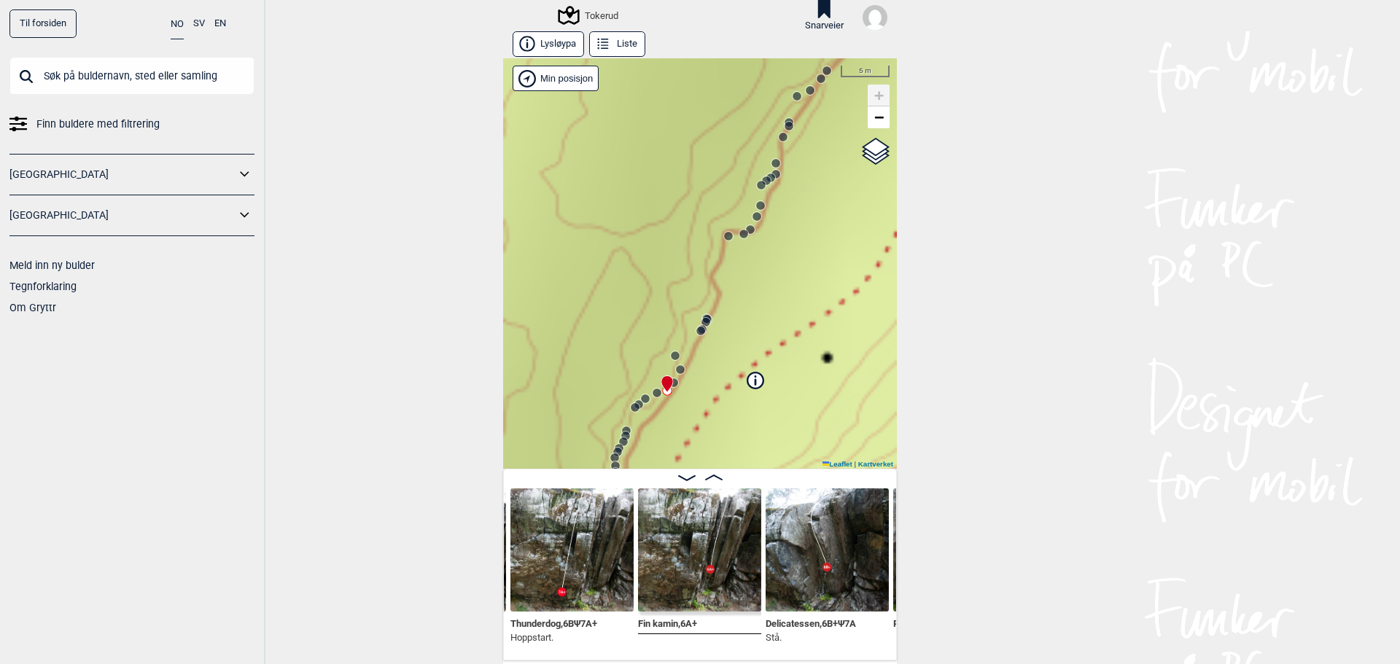
click at [724, 236] on circle at bounding box center [728, 236] width 9 height 9
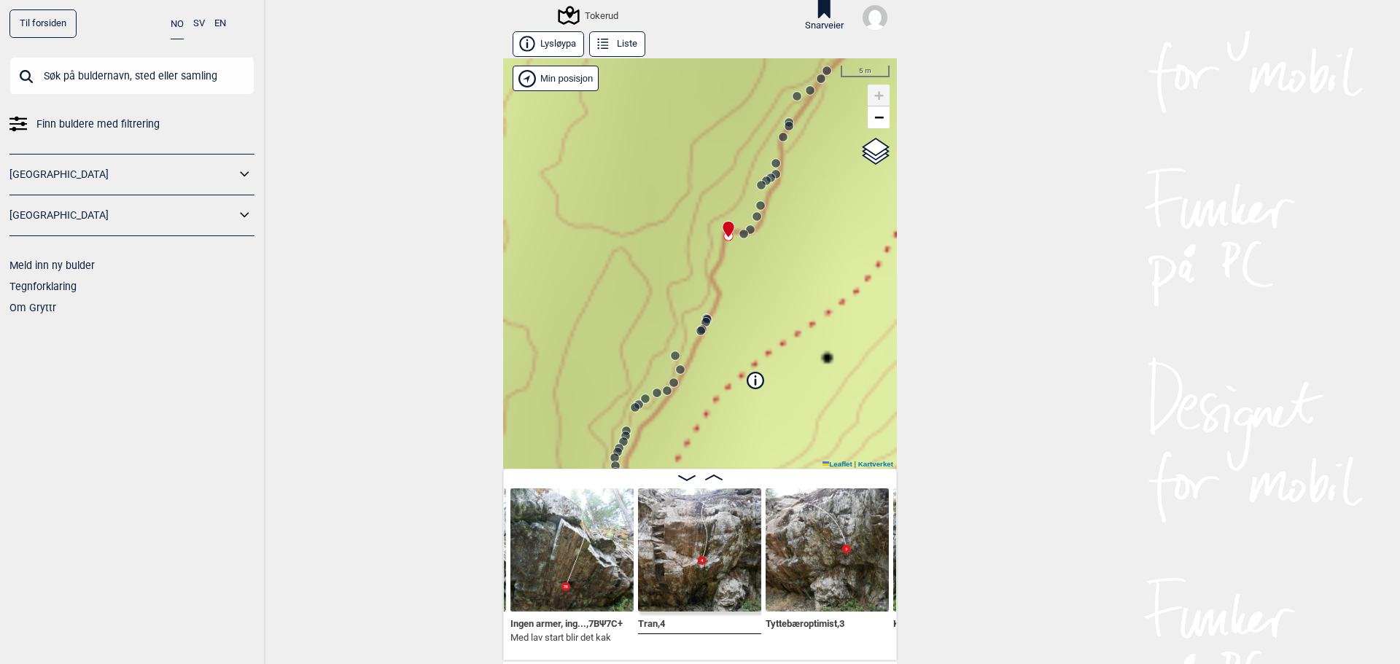
click at [739, 233] on circle at bounding box center [743, 234] width 9 height 9
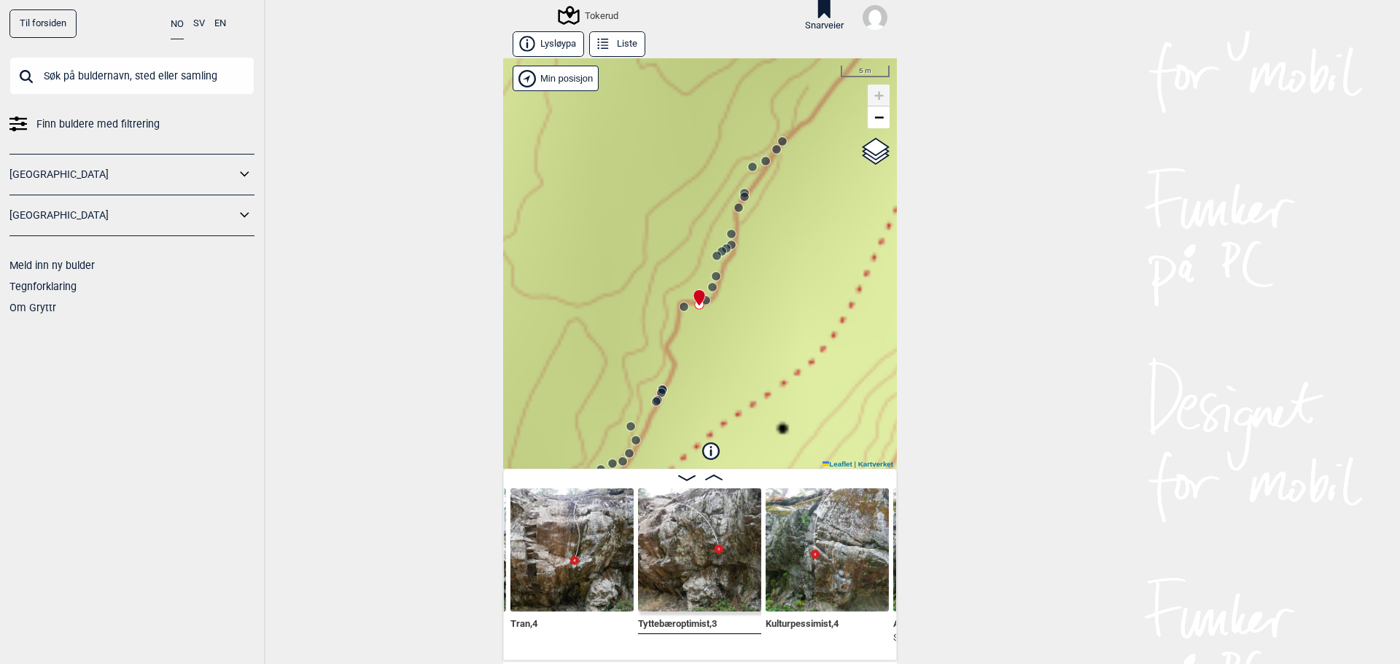
drag, startPoint x: 774, startPoint y: 262, endPoint x: 659, endPoint y: 388, distance: 170.8
click at [656, 413] on div "Tokerud" at bounding box center [700, 263] width 394 height 410
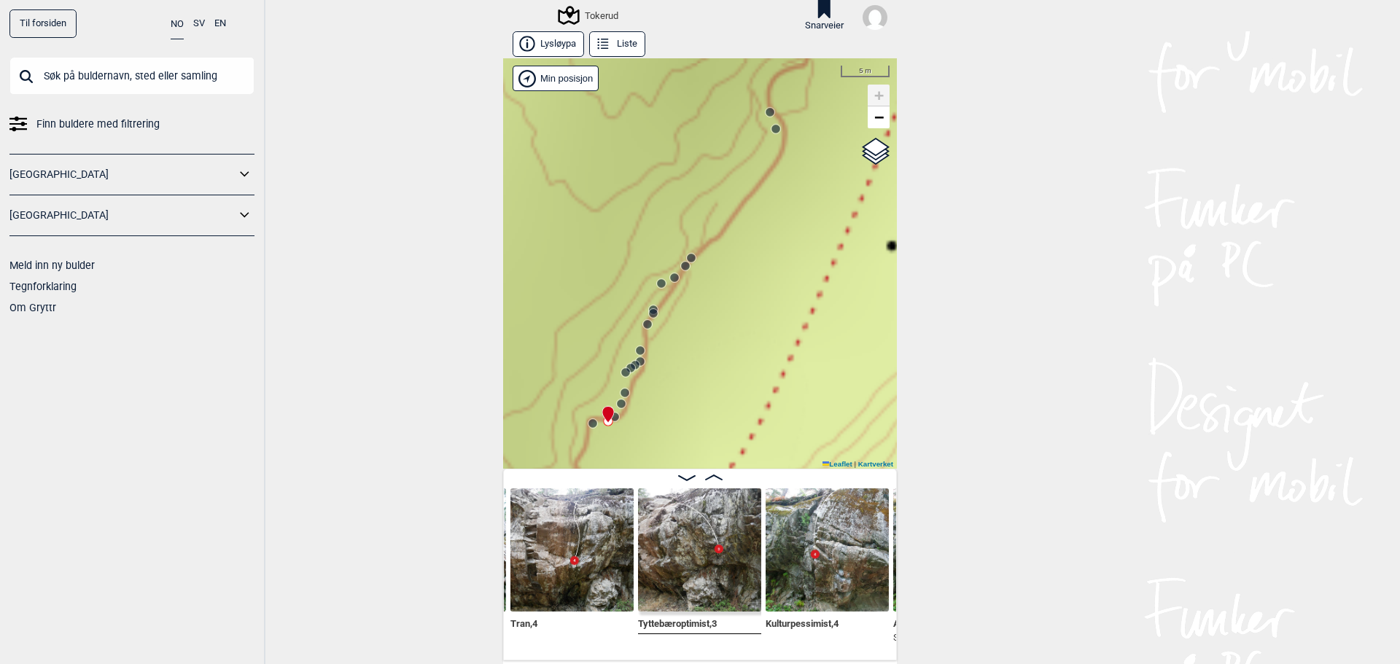
click at [690, 256] on icon at bounding box center [691, 258] width 12 height 12
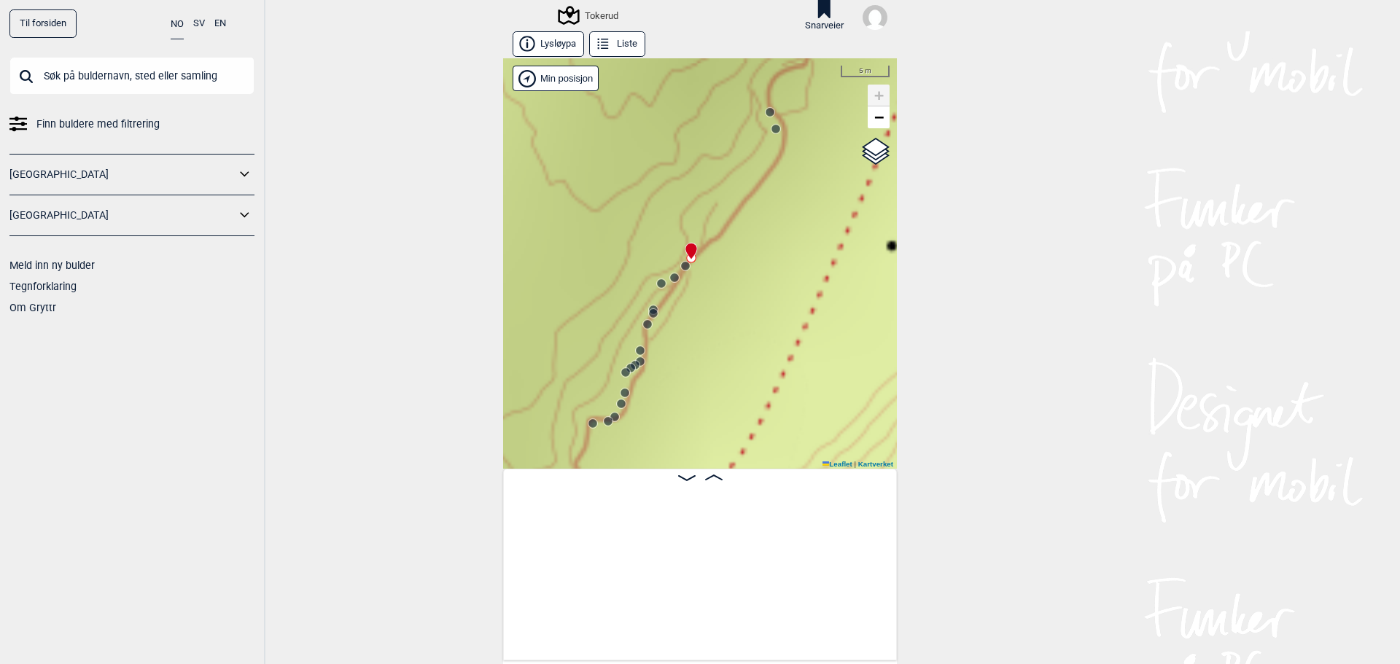
scroll to position [0, 14872]
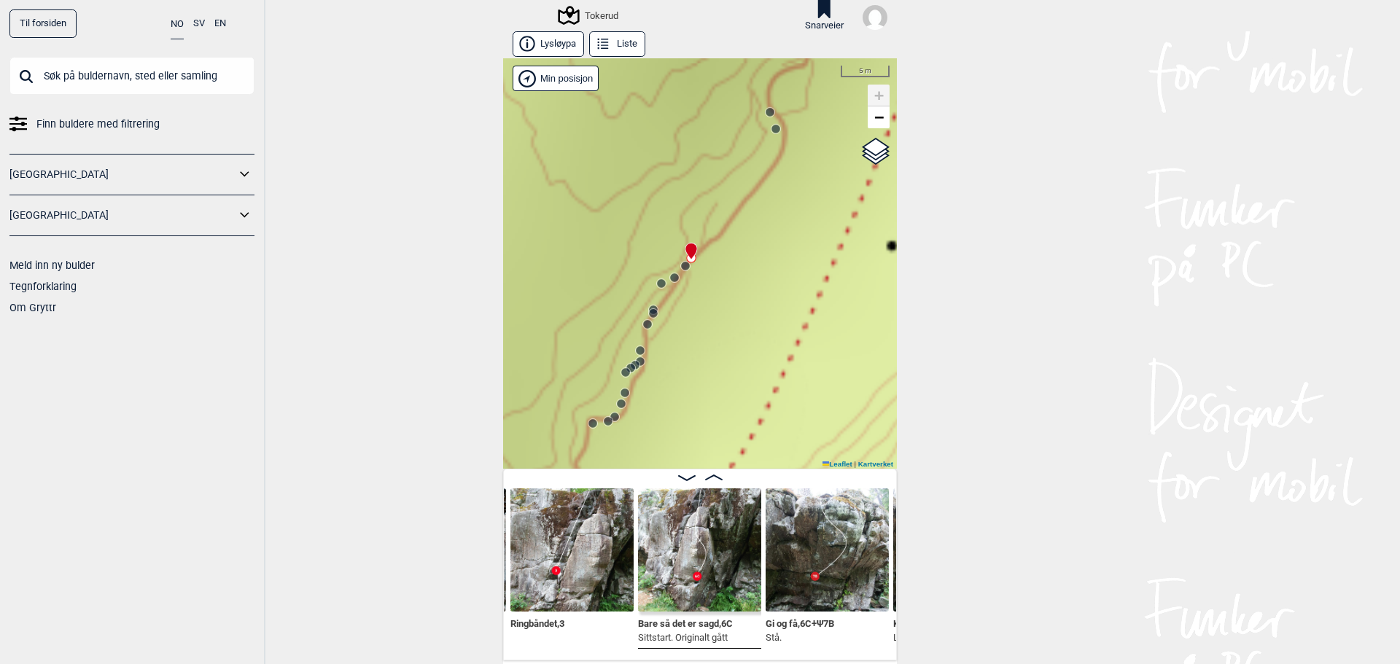
click at [766, 115] on circle at bounding box center [769, 112] width 9 height 9
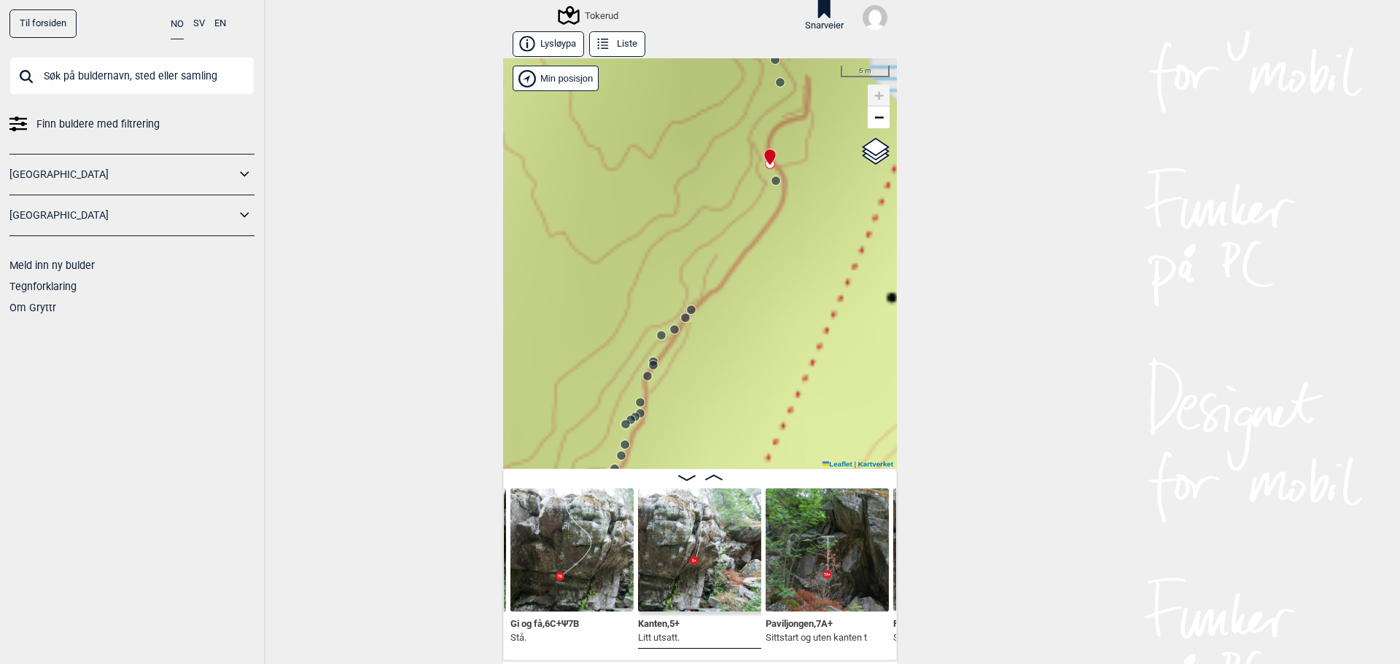
click at [771, 182] on circle at bounding box center [775, 180] width 9 height 9
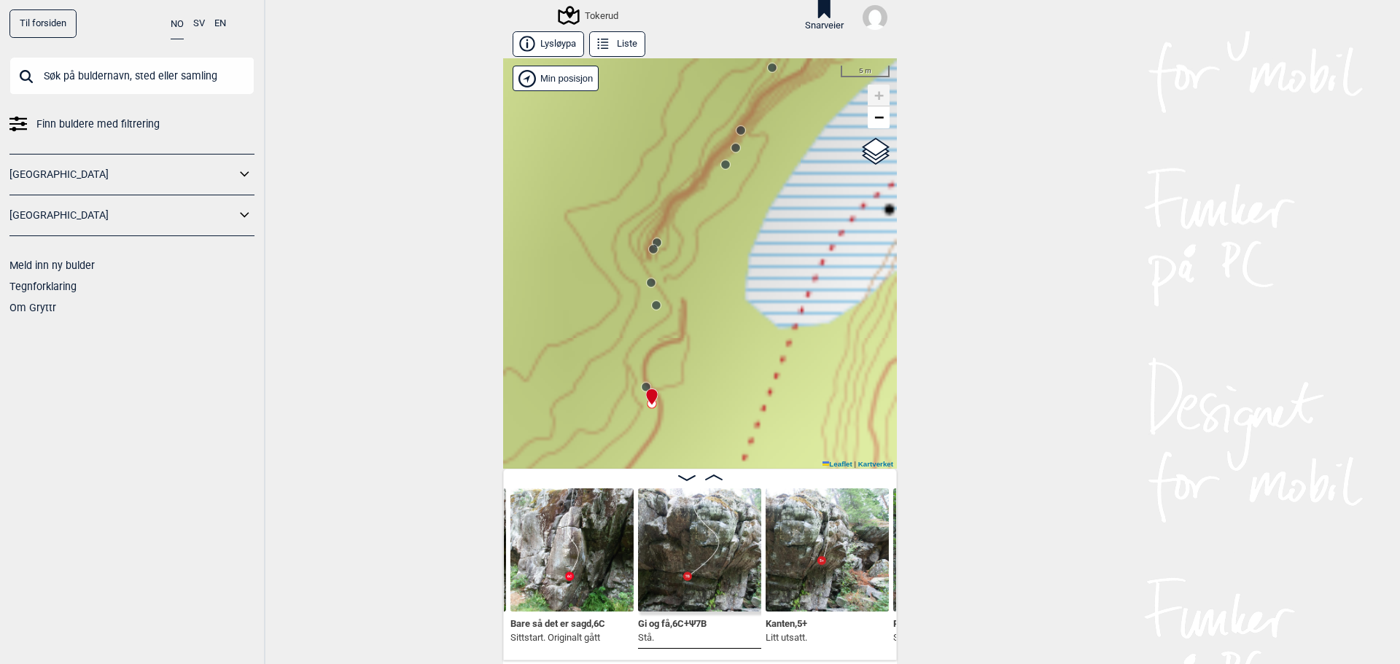
drag, startPoint x: 806, startPoint y: 238, endPoint x: 691, endPoint y: 444, distance: 235.3
click at [691, 447] on div "Tokerud" at bounding box center [700, 263] width 394 height 410
click at [646, 284] on circle at bounding box center [650, 285] width 9 height 9
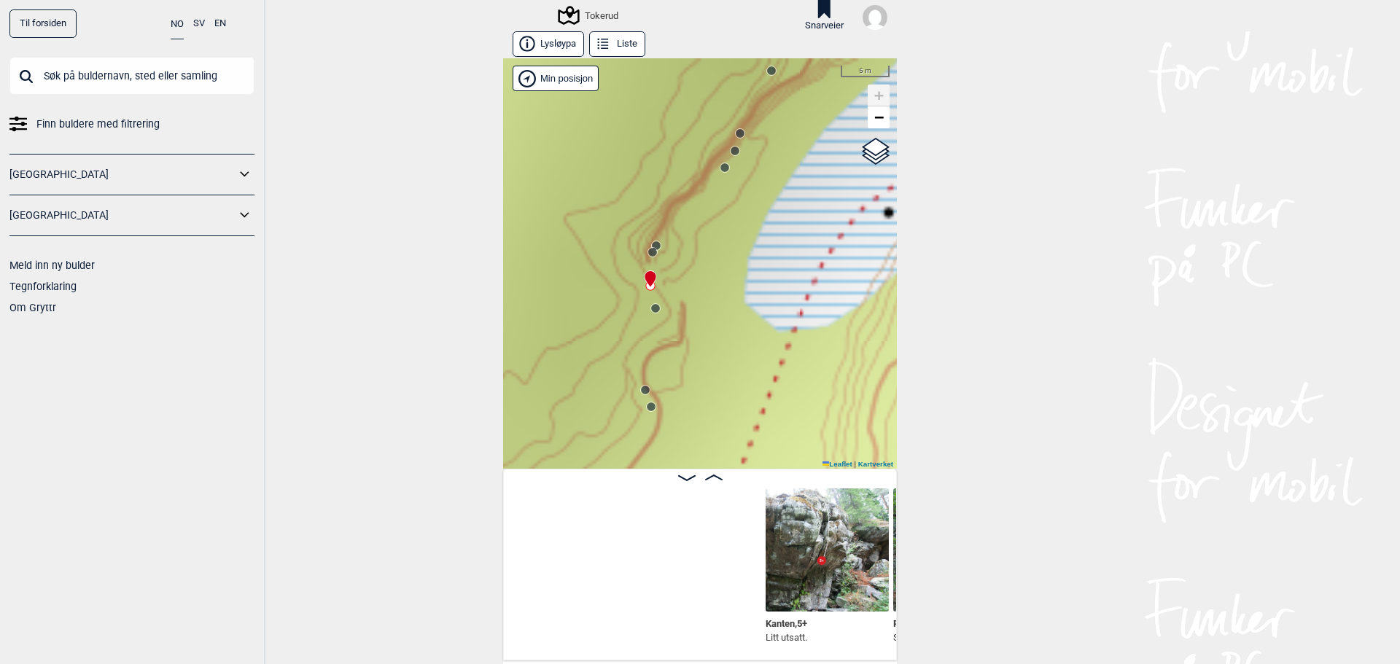
scroll to position [0, 15382]
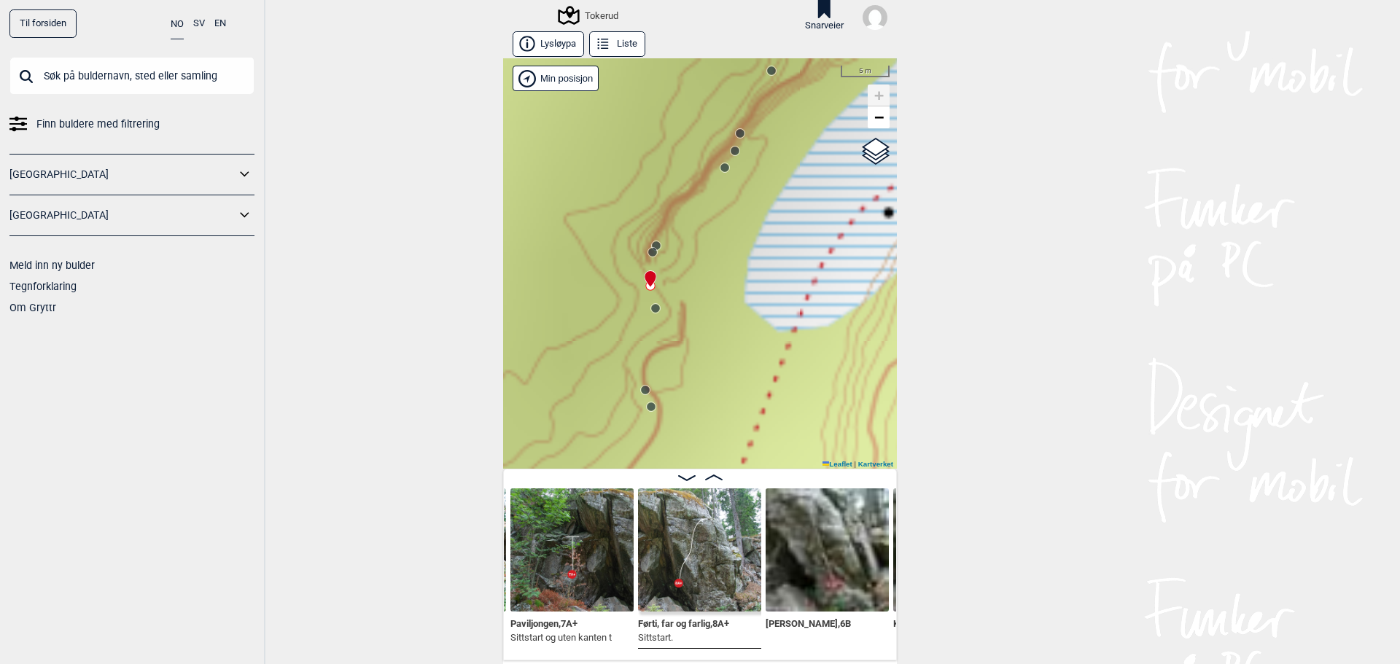
click at [651, 306] on circle at bounding box center [655, 308] width 9 height 9
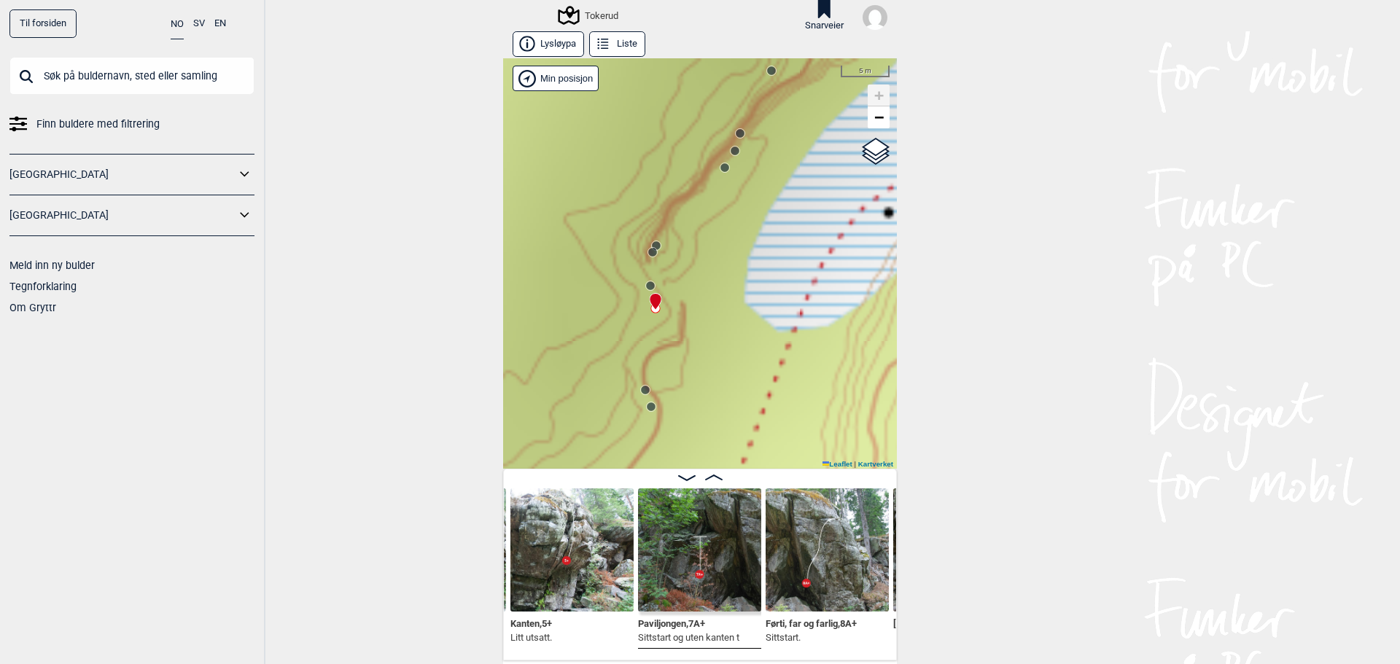
click at [717, 516] on img at bounding box center [699, 549] width 123 height 123
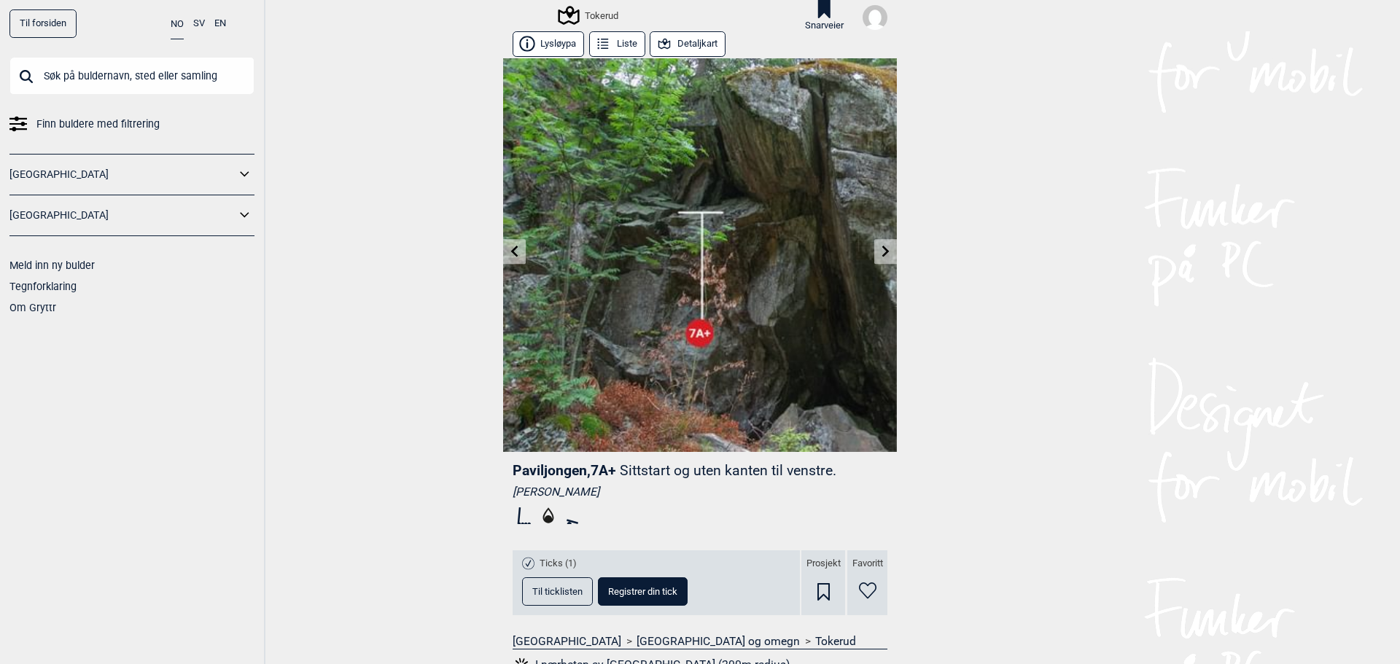
click at [880, 247] on icon at bounding box center [886, 252] width 12 height 12
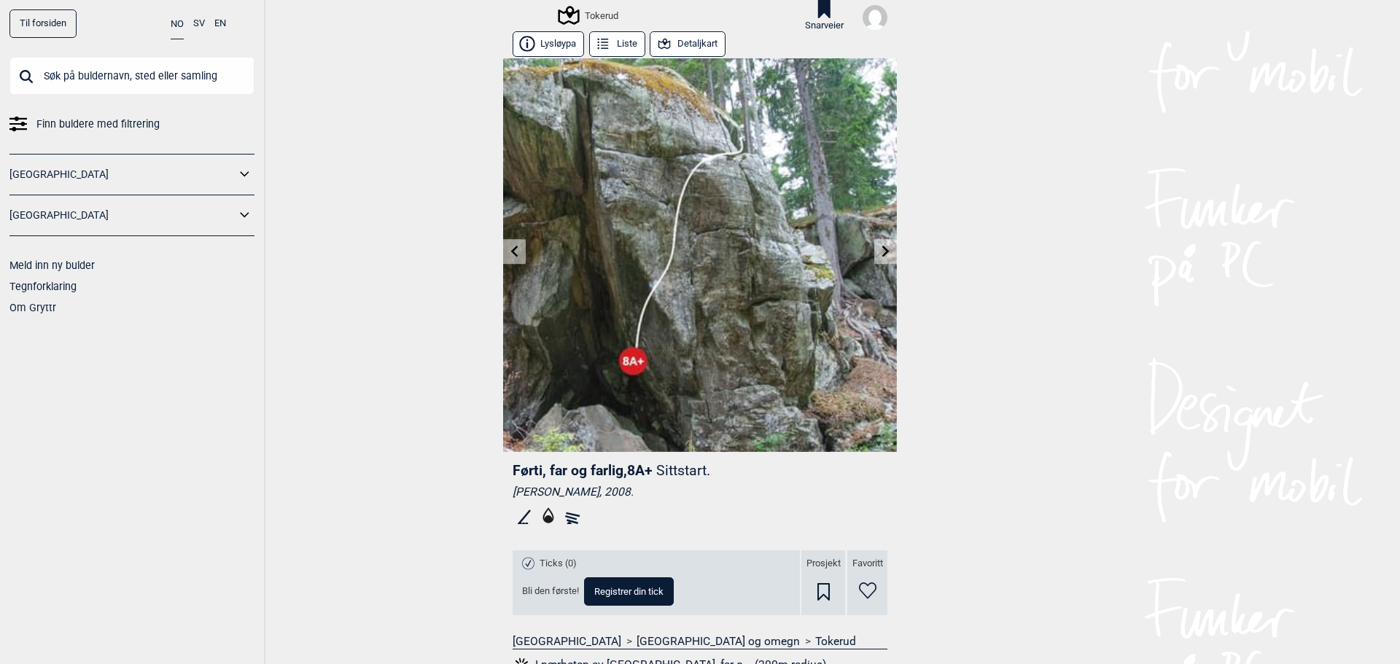
click at [880, 247] on icon at bounding box center [886, 252] width 12 height 12
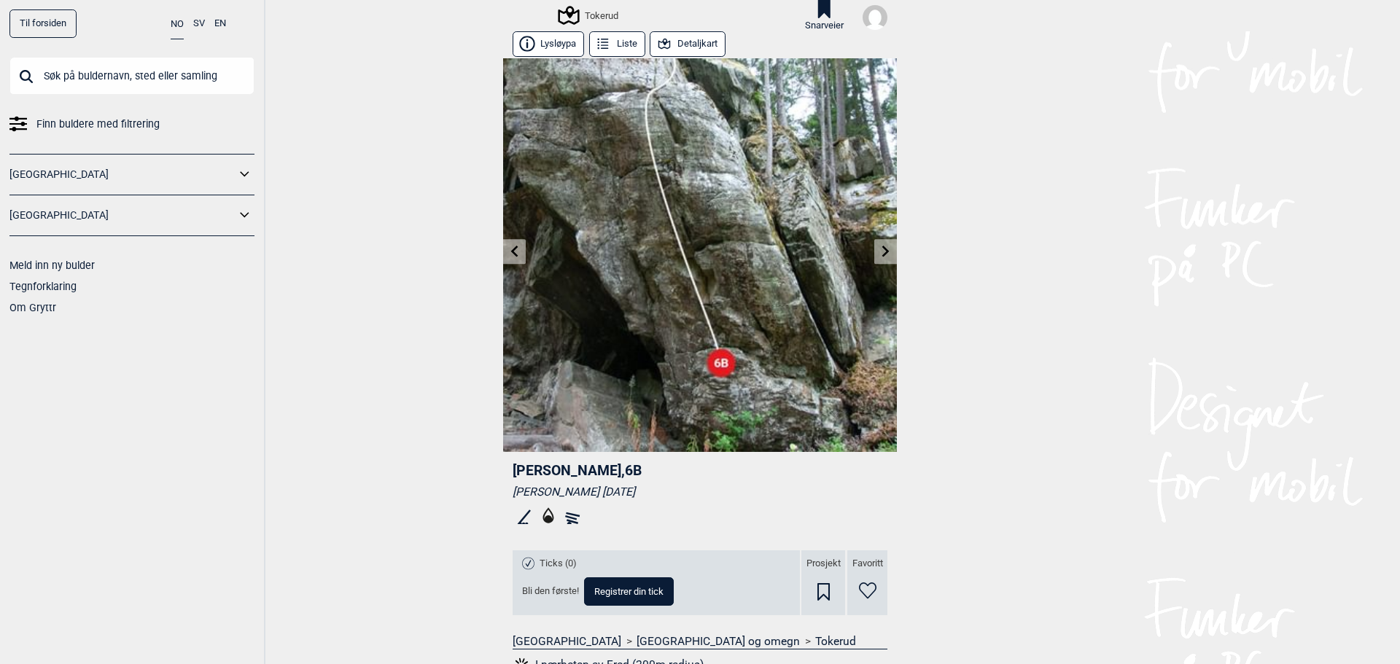
click at [511, 254] on icon at bounding box center [515, 252] width 12 height 12
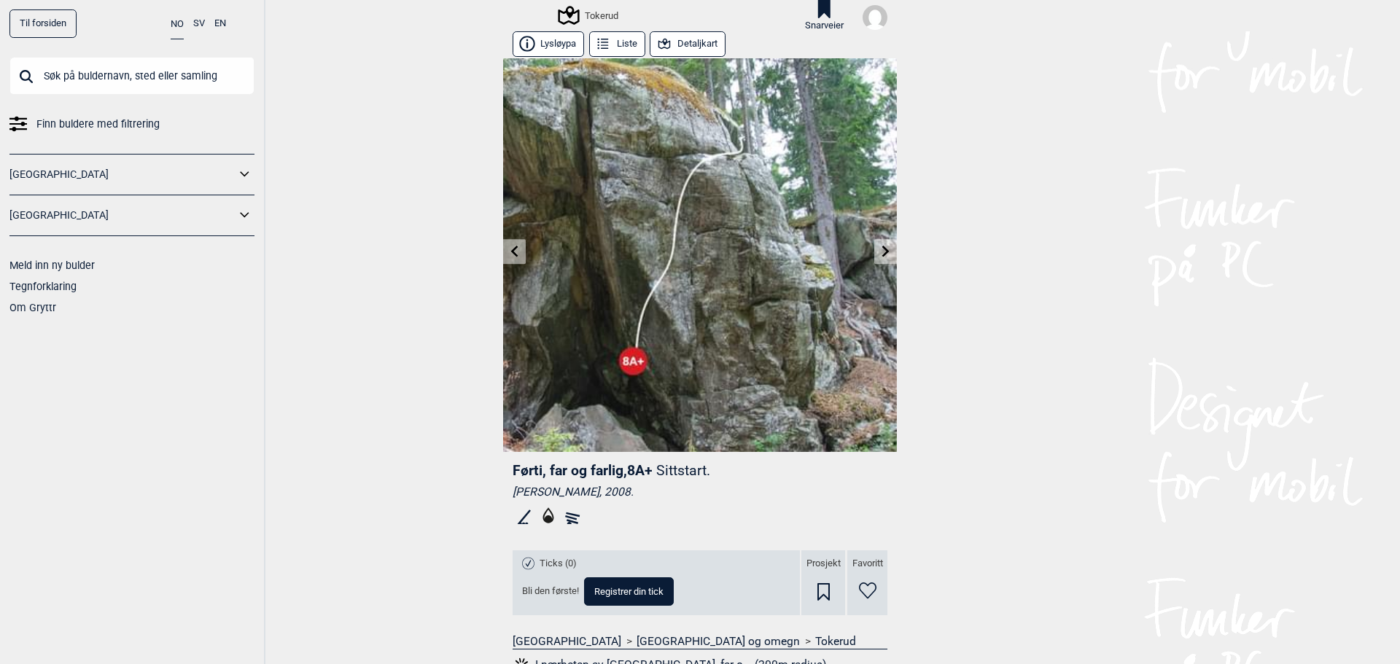
click at [882, 247] on icon at bounding box center [885, 252] width 7 height 12
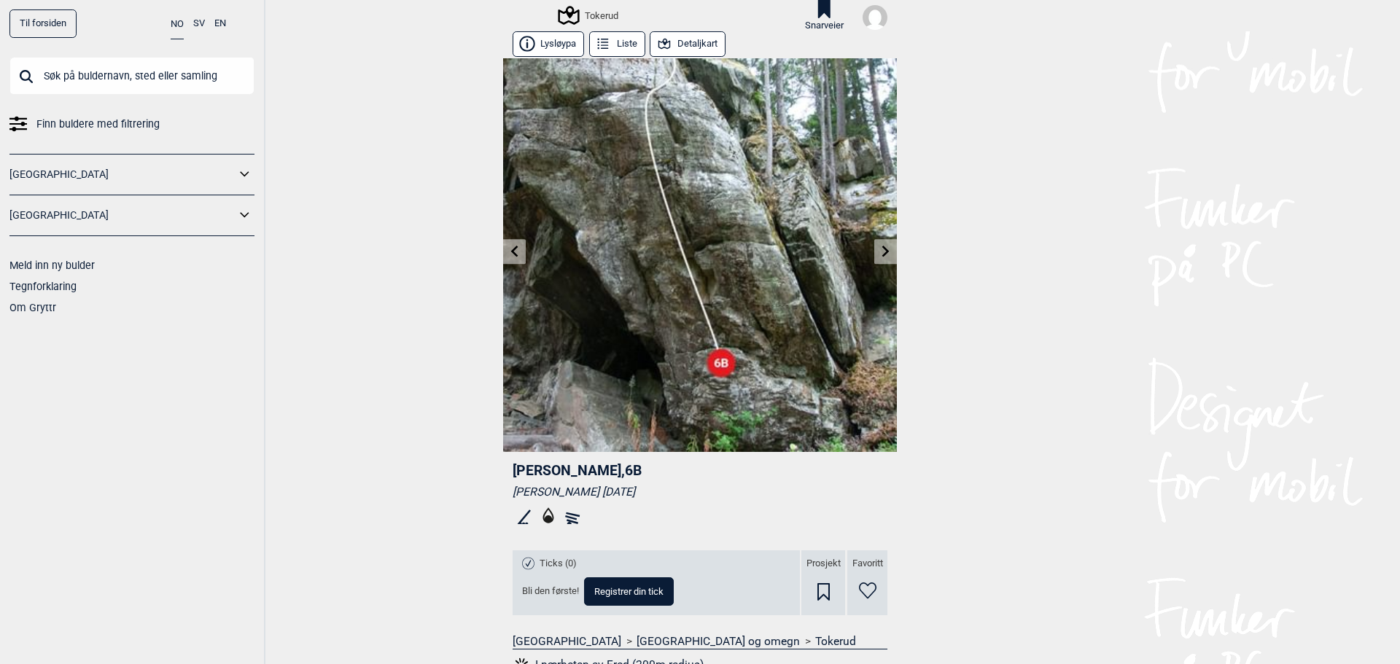
click at [504, 241] on link at bounding box center [514, 252] width 23 height 24
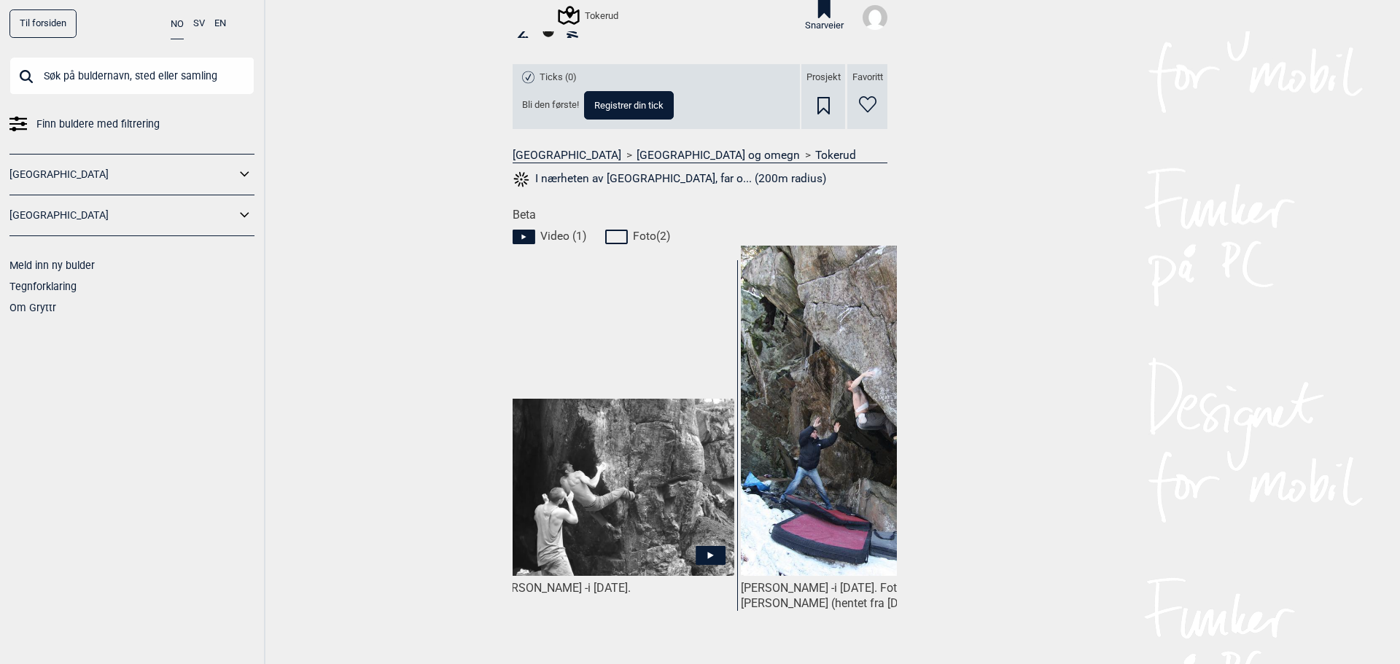
scroll to position [0, 355]
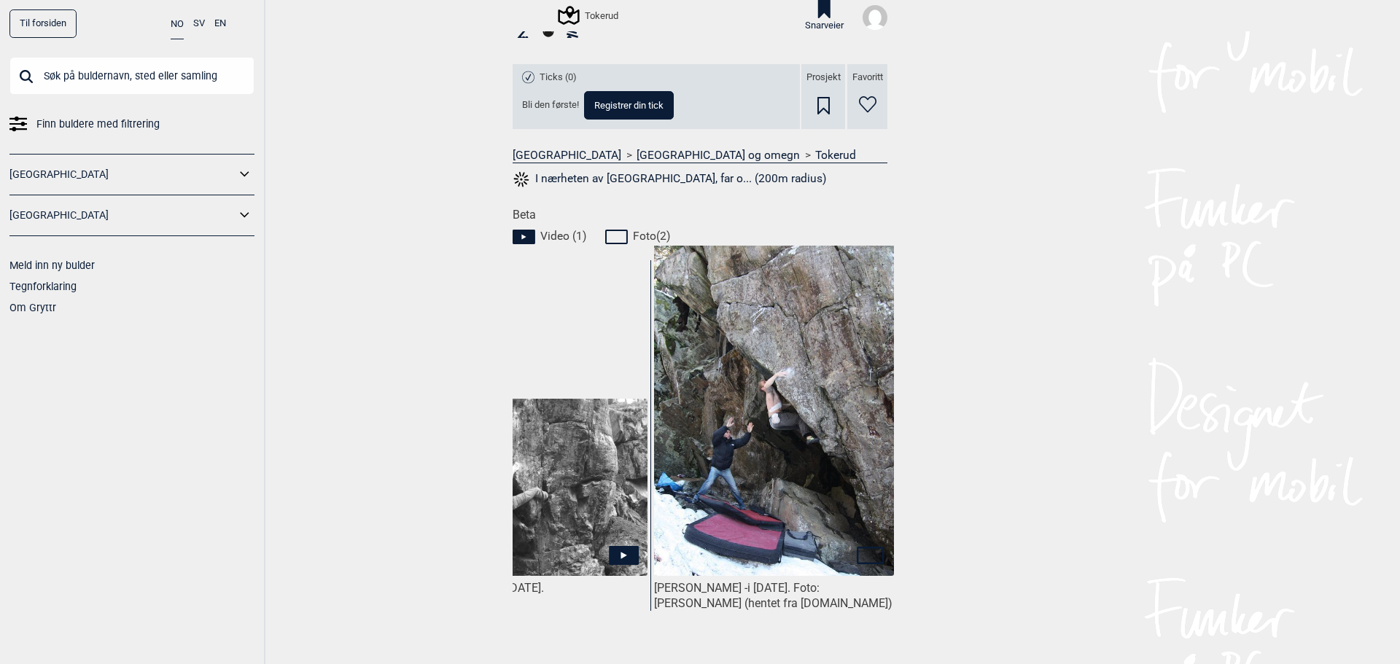
click at [542, 497] on img at bounding box center [528, 488] width 240 height 179
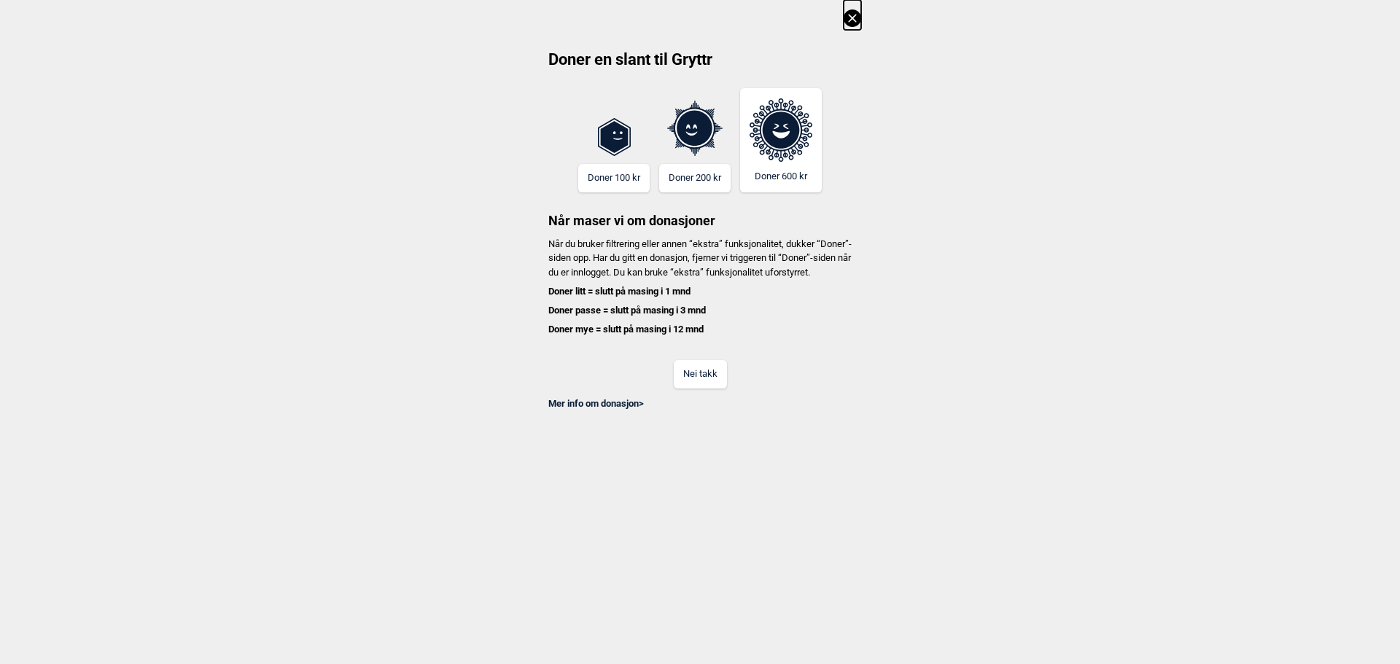
click at [703, 386] on button "Nei takk" at bounding box center [700, 374] width 53 height 28
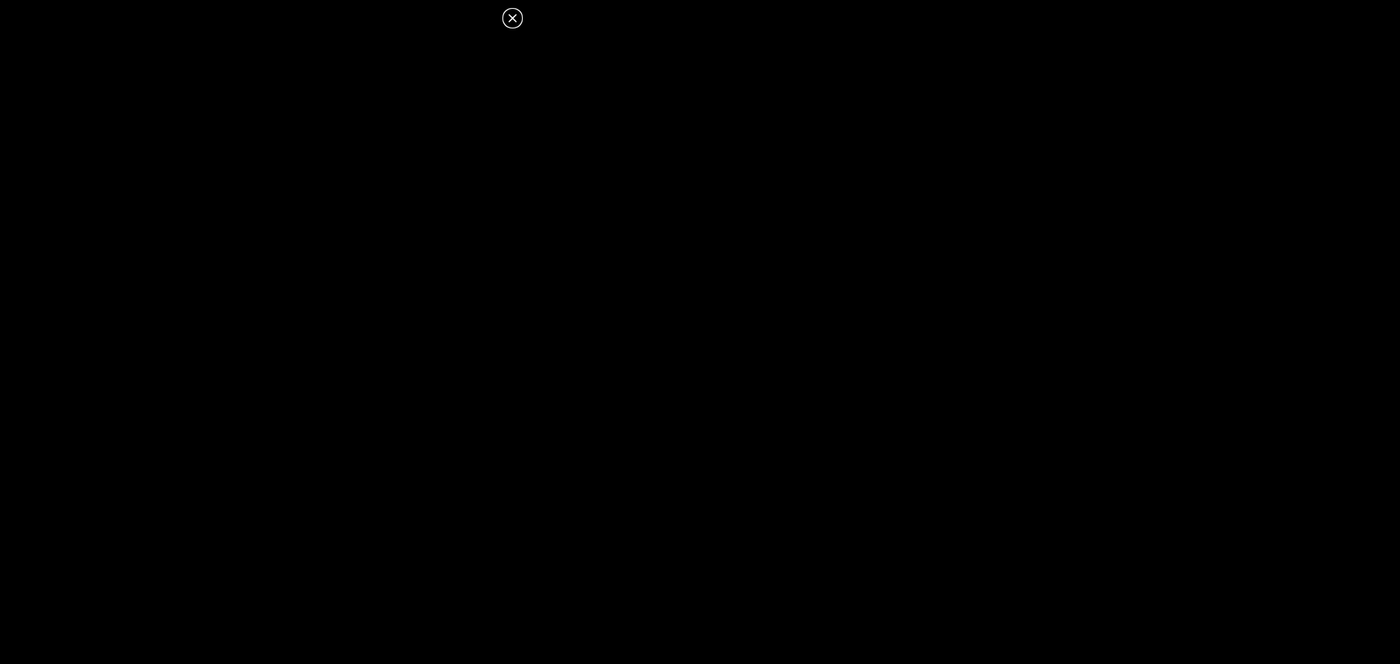
click at [509, 21] on icon at bounding box center [512, 18] width 8 height 8
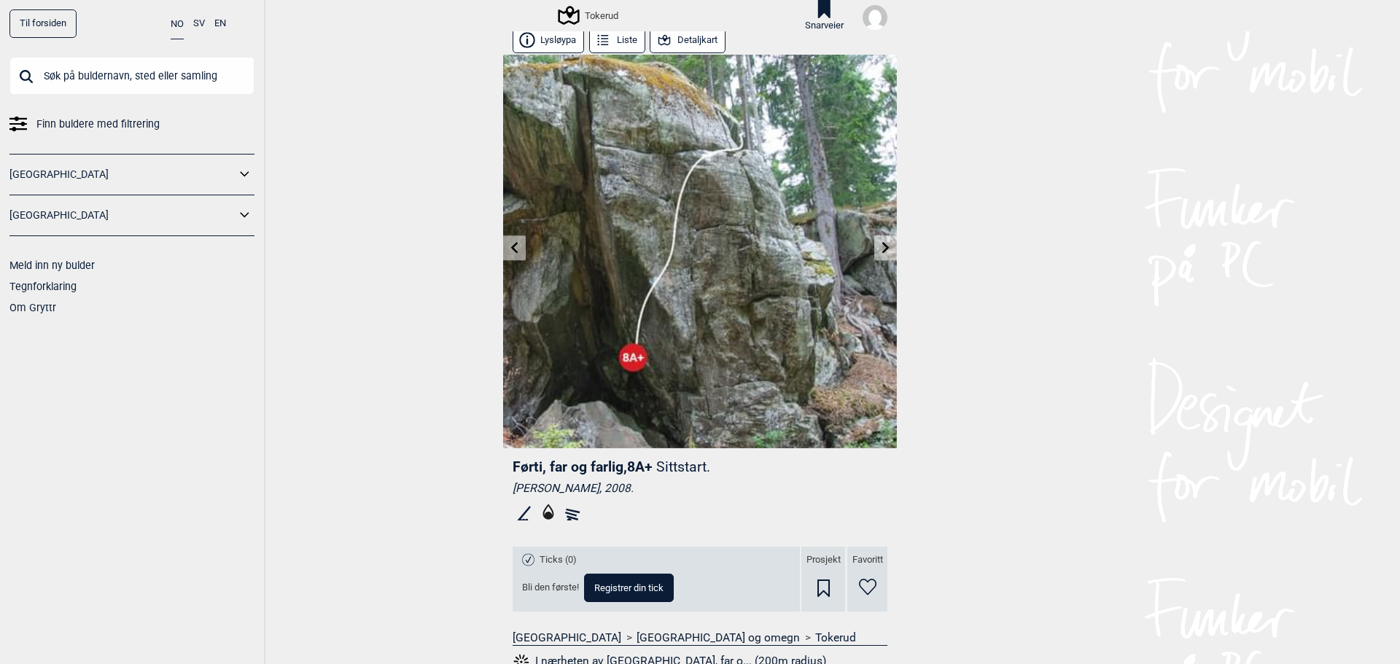
scroll to position [0, 0]
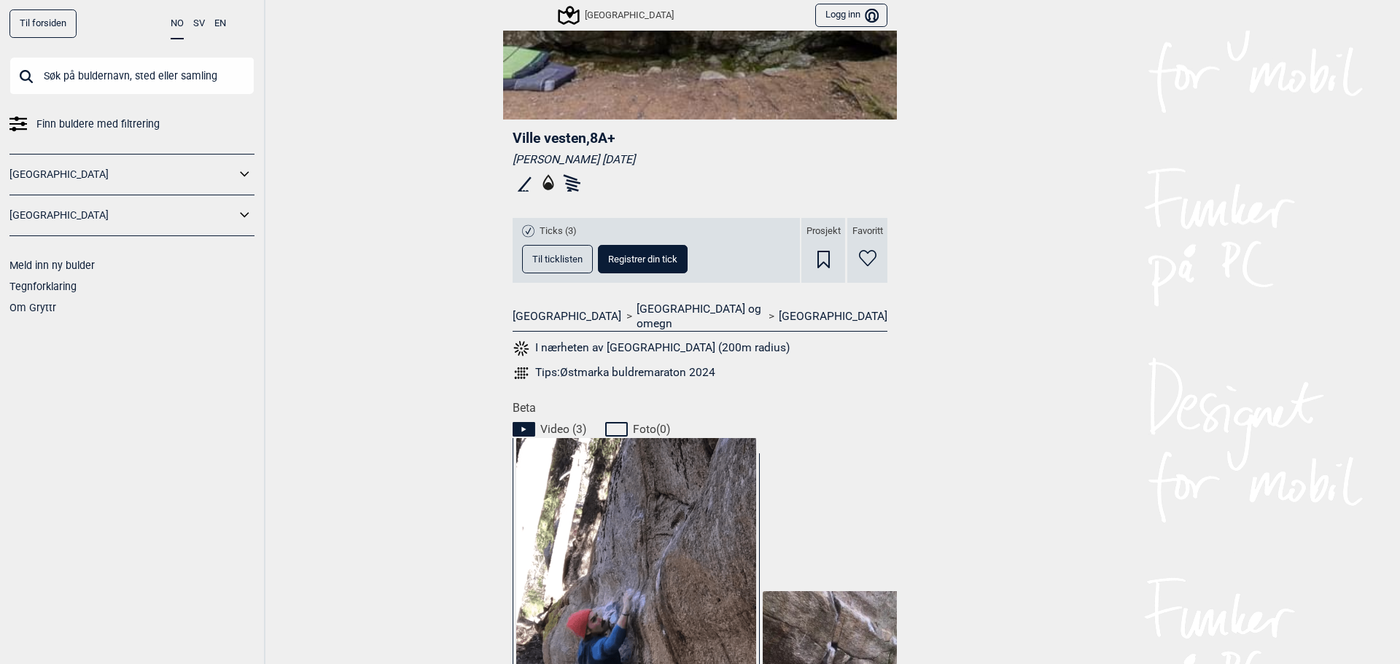
scroll to position [534, 0]
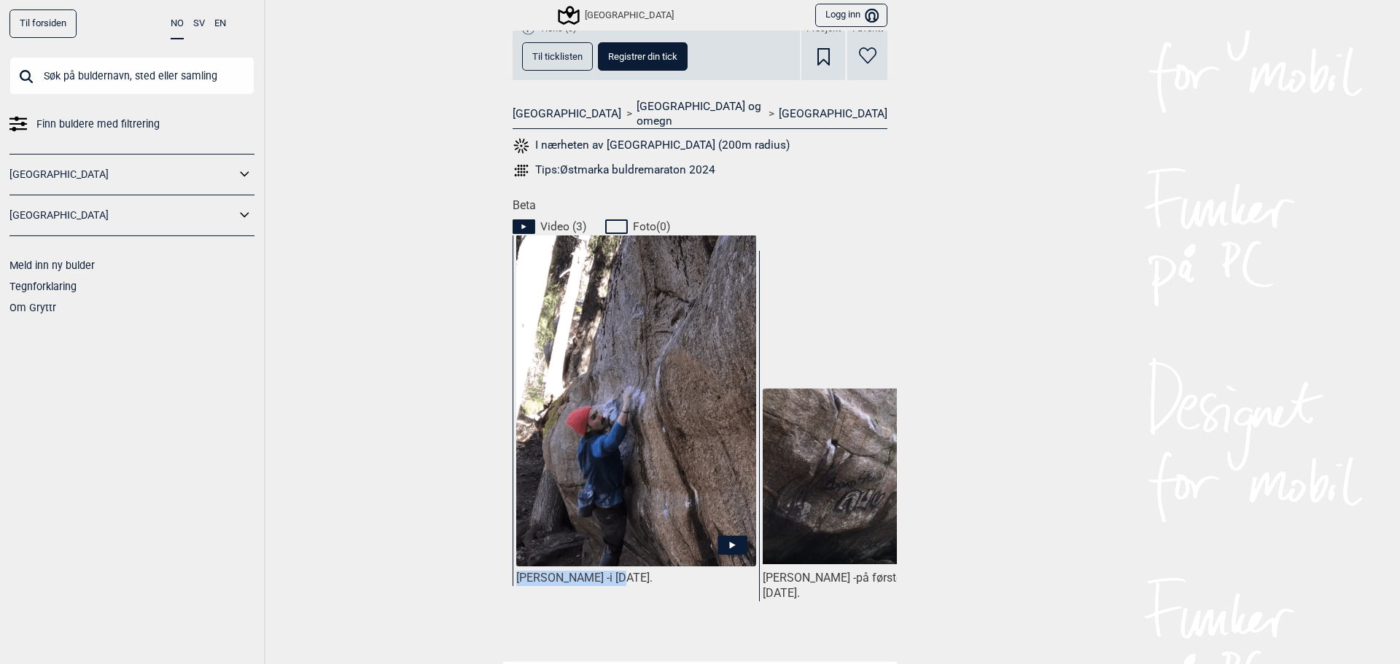
drag, startPoint x: 648, startPoint y: 615, endPoint x: 699, endPoint y: 621, distance: 51.4
click at [699, 621] on div "[PERSON_NAME] - i [DATE]. [PERSON_NAME][GEOGRAPHIC_DATA] - på førstebestigninge…" at bounding box center [704, 439] width 384 height 408
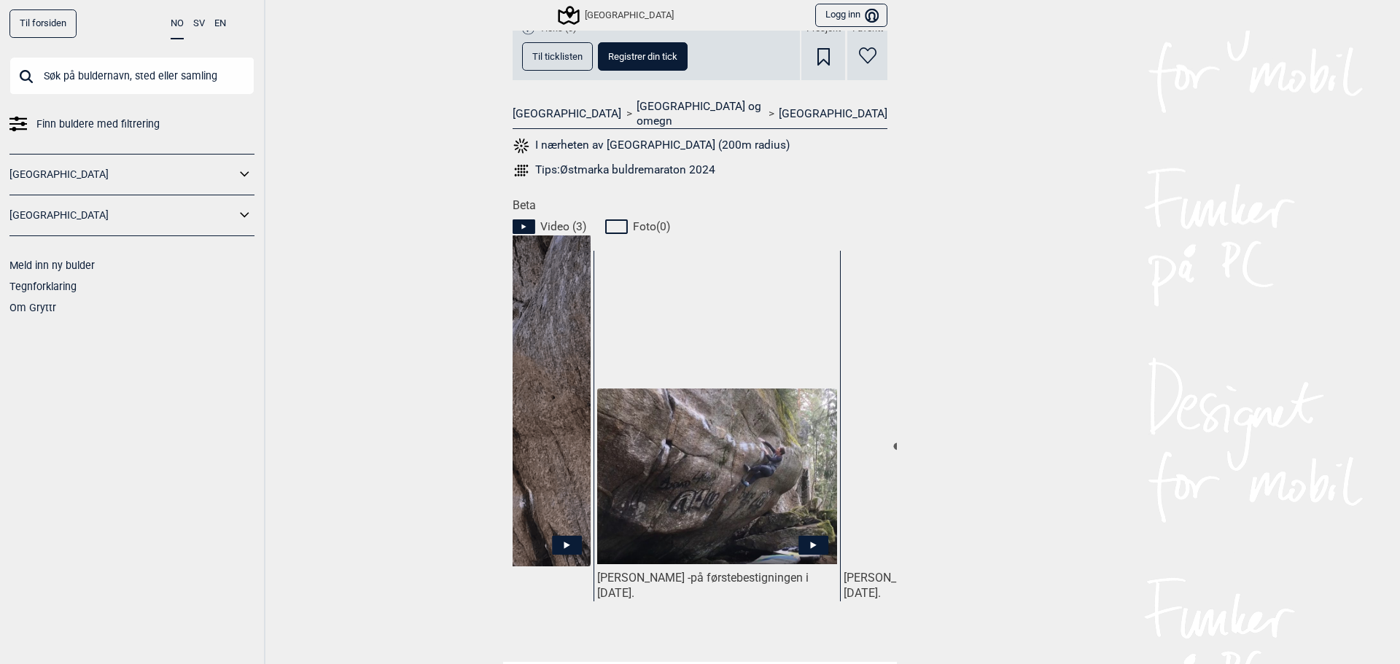
scroll to position [0, 209]
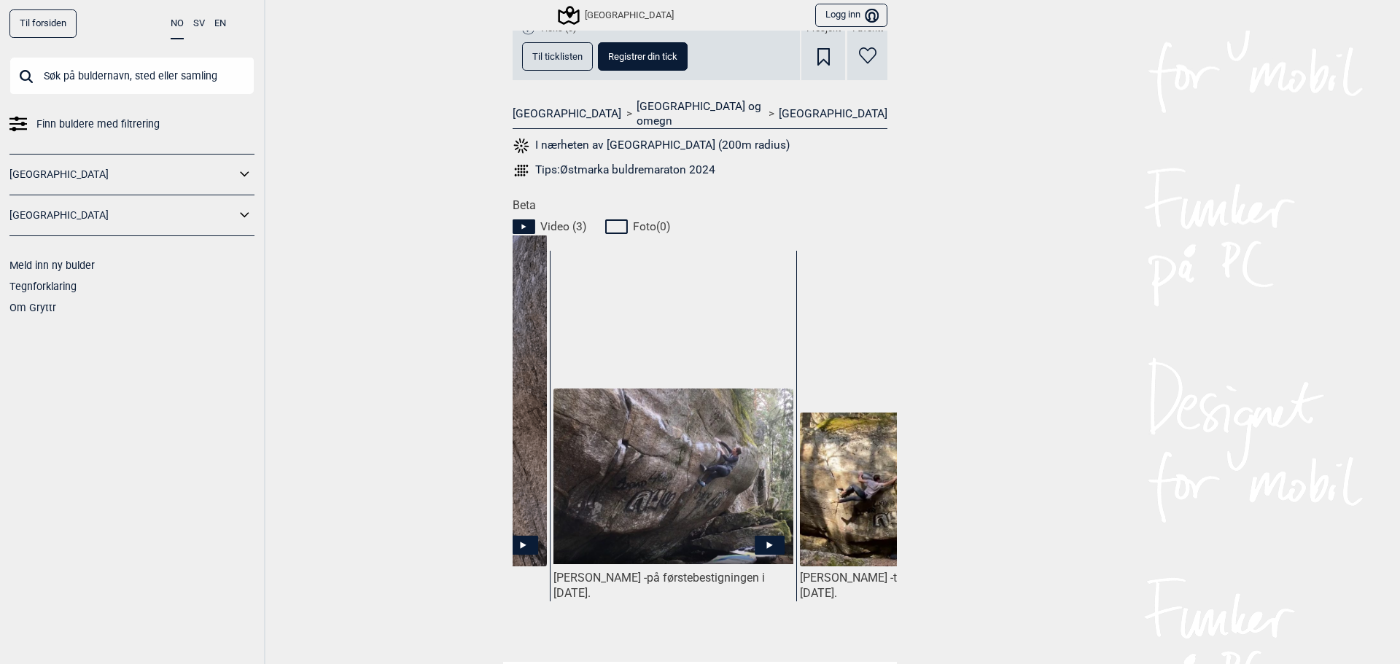
click at [1053, 564] on div "Til forsiden NO SV EN Finn buldere med filtrering [GEOGRAPHIC_DATA] [GEOGRAPHIC…" at bounding box center [700, 332] width 1400 height 664
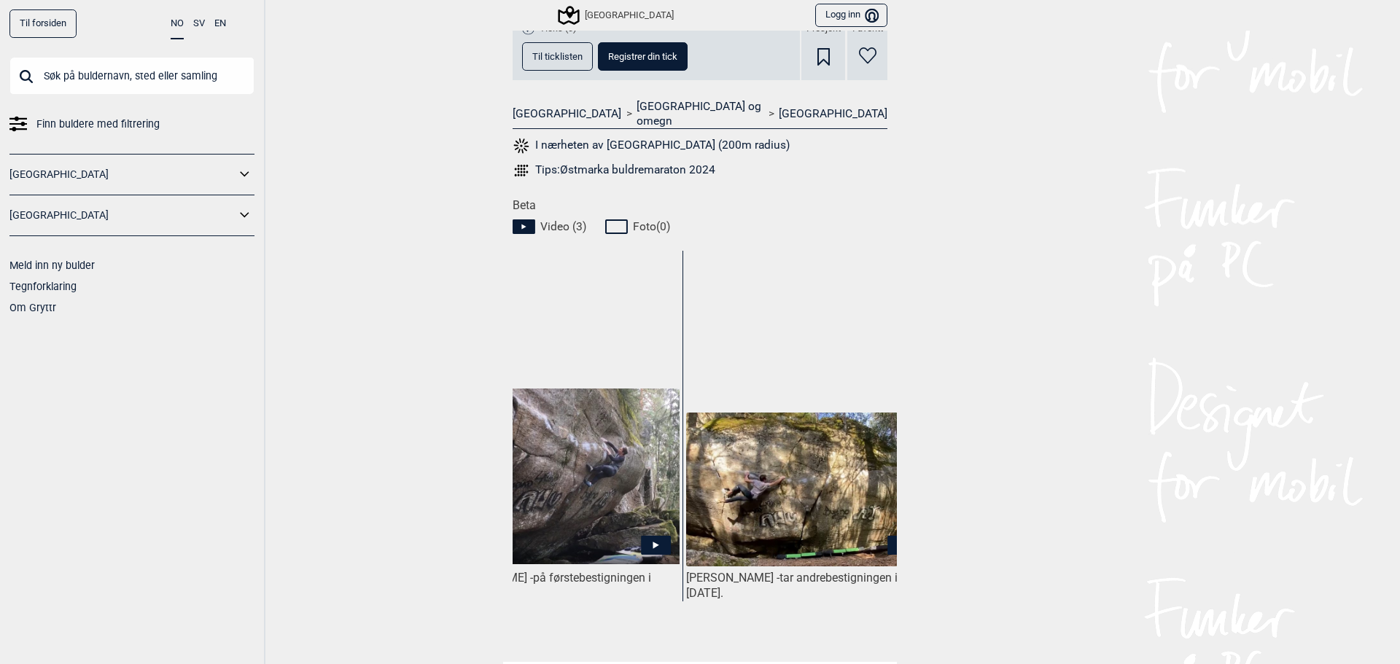
scroll to position [0, 355]
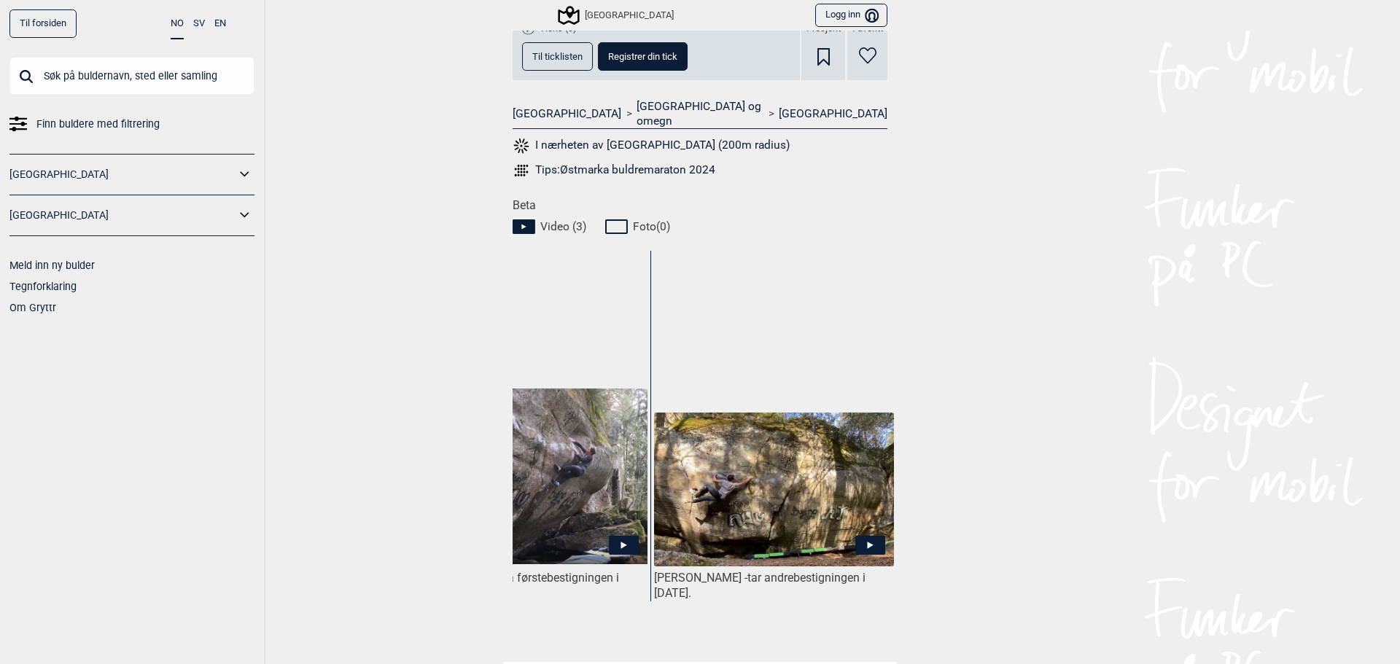
click at [808, 527] on img at bounding box center [774, 490] width 240 height 154
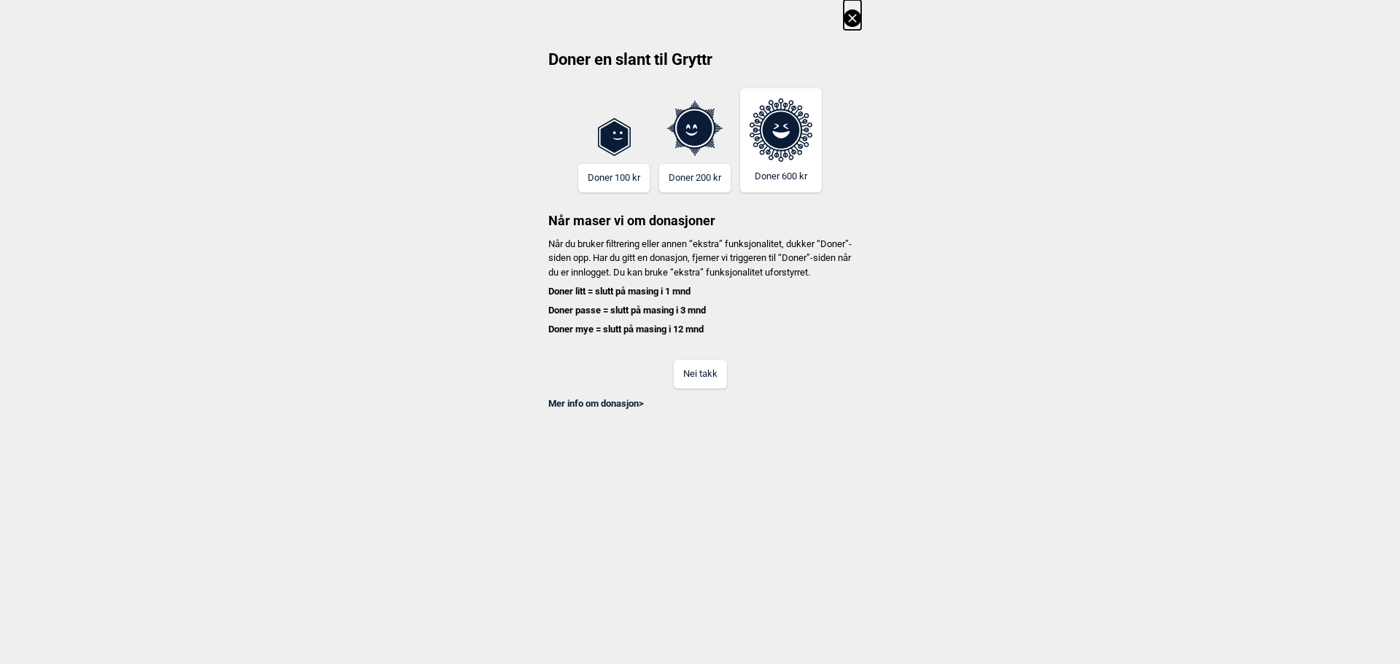
click at [704, 389] on button "Nei takk" at bounding box center [700, 374] width 53 height 28
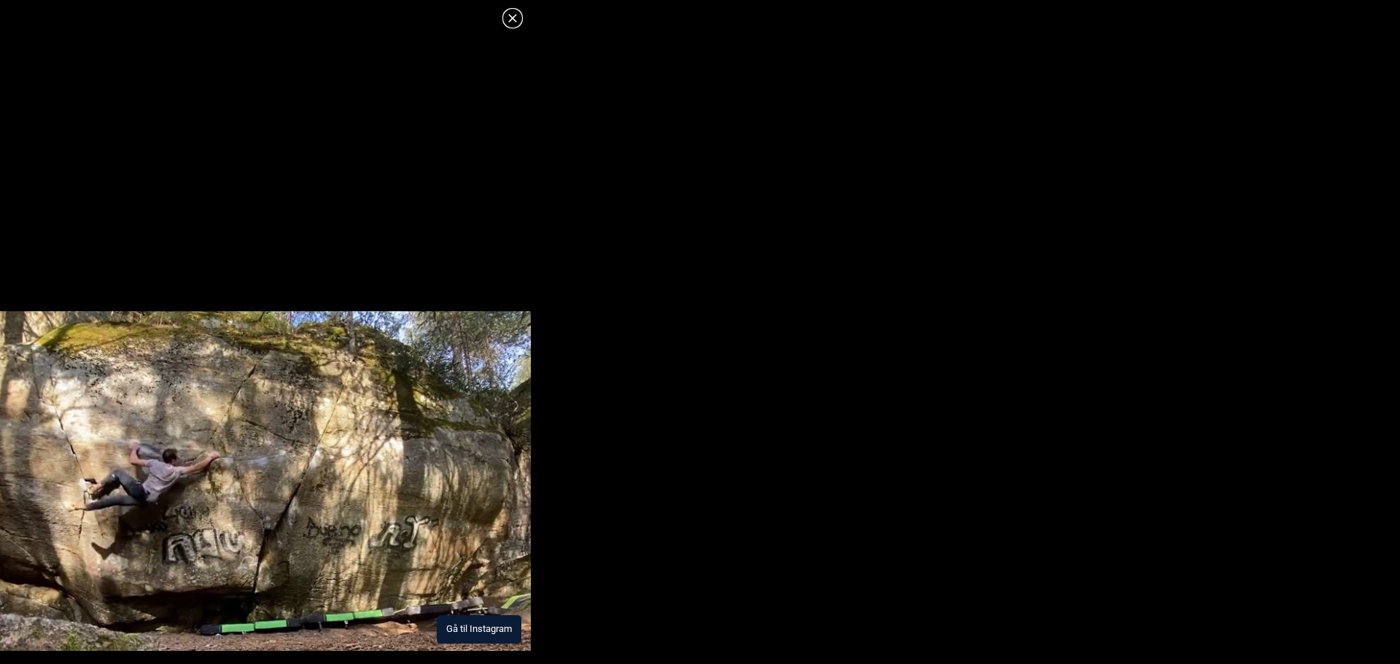
click at [491, 638] on button "Gå til Instagram" at bounding box center [479, 629] width 85 height 28
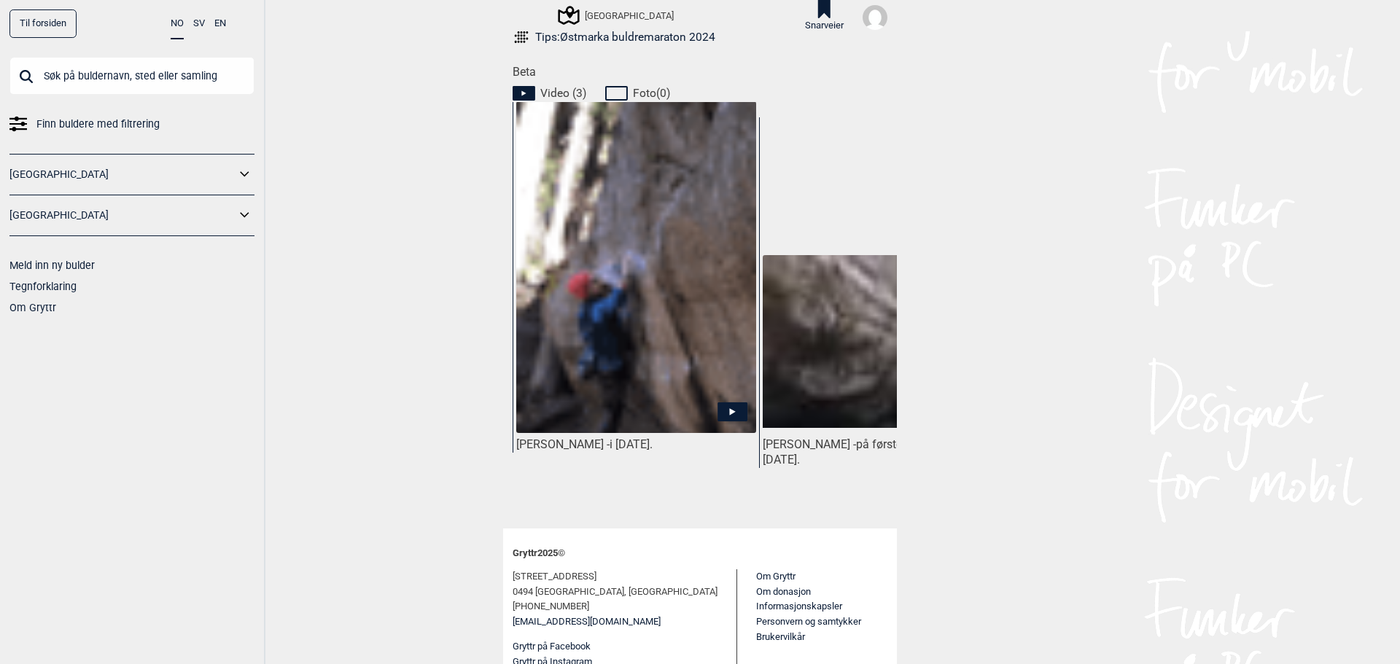
scroll to position [681, 0]
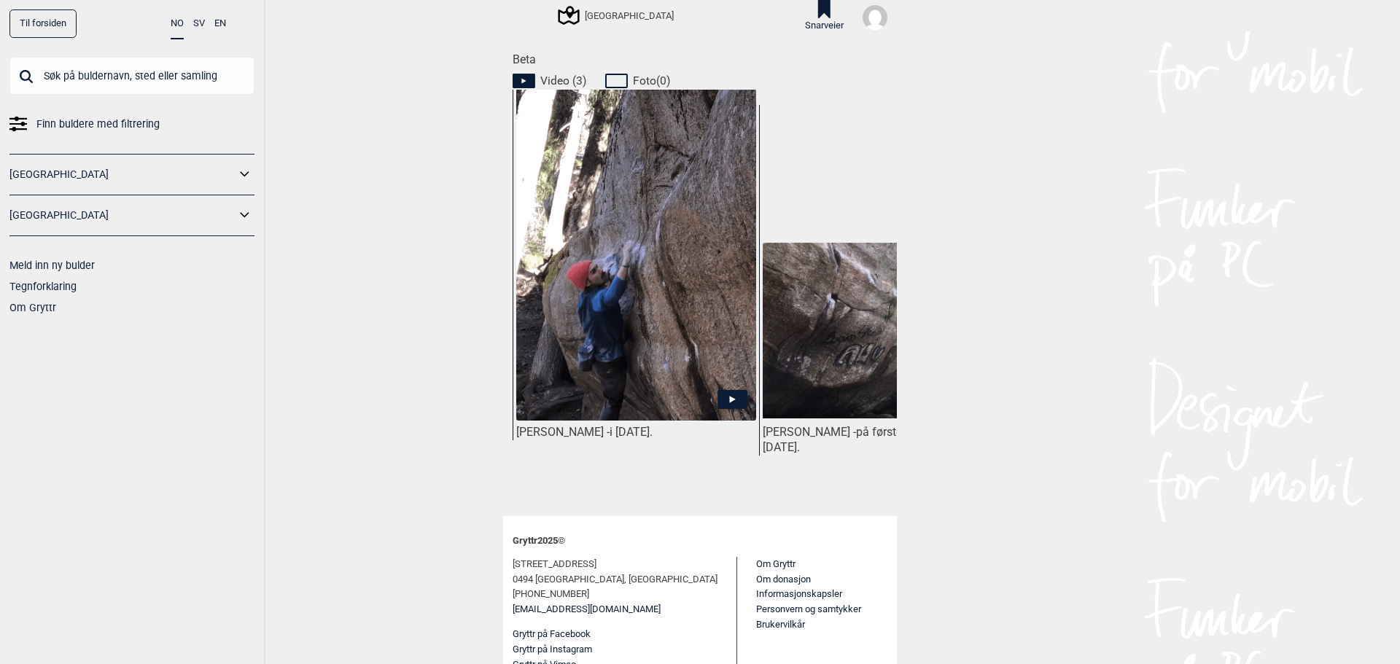
click at [844, 334] on img at bounding box center [883, 331] width 240 height 176
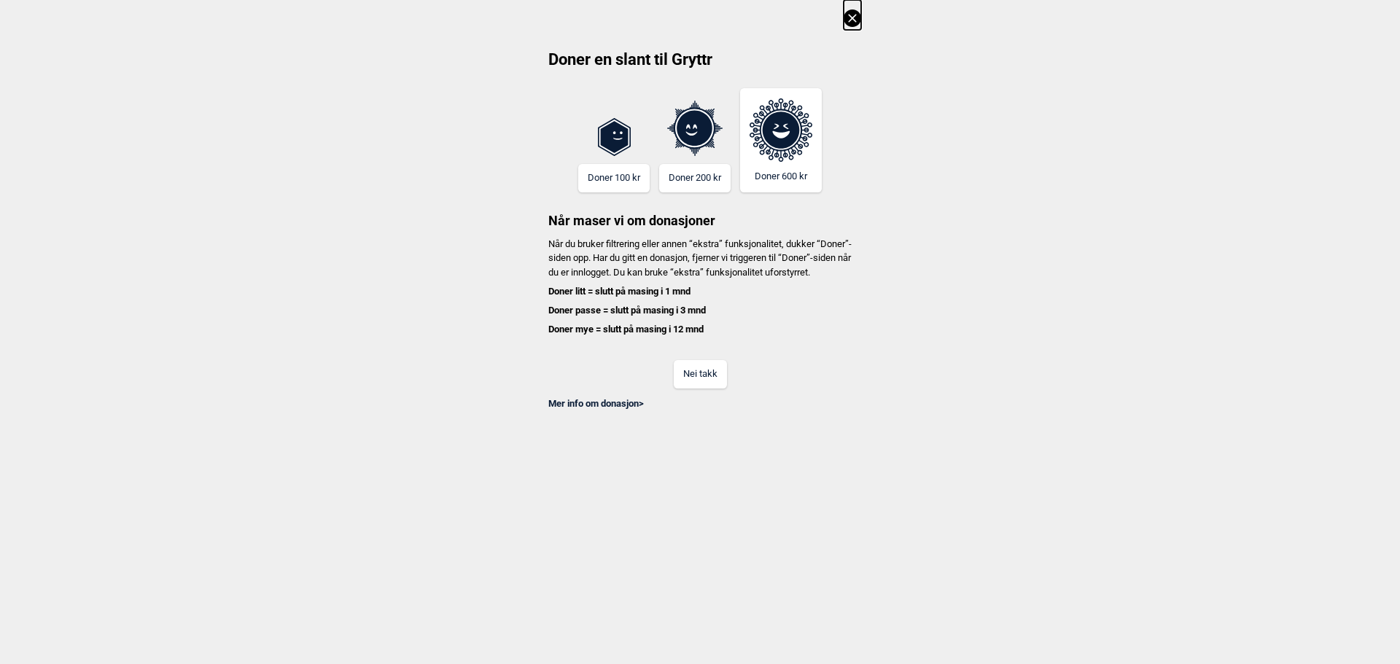
click at [696, 389] on button "Nei takk" at bounding box center [700, 374] width 53 height 28
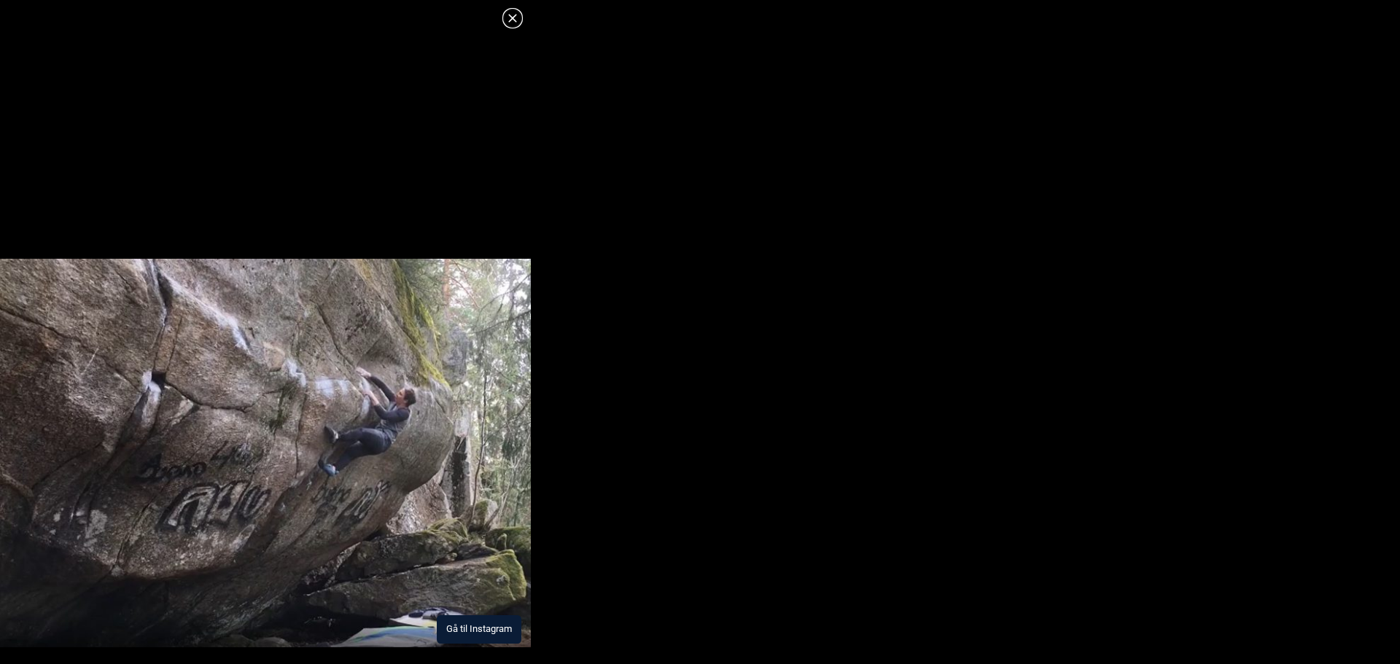
click at [488, 630] on button "Gå til Instagram" at bounding box center [479, 629] width 85 height 28
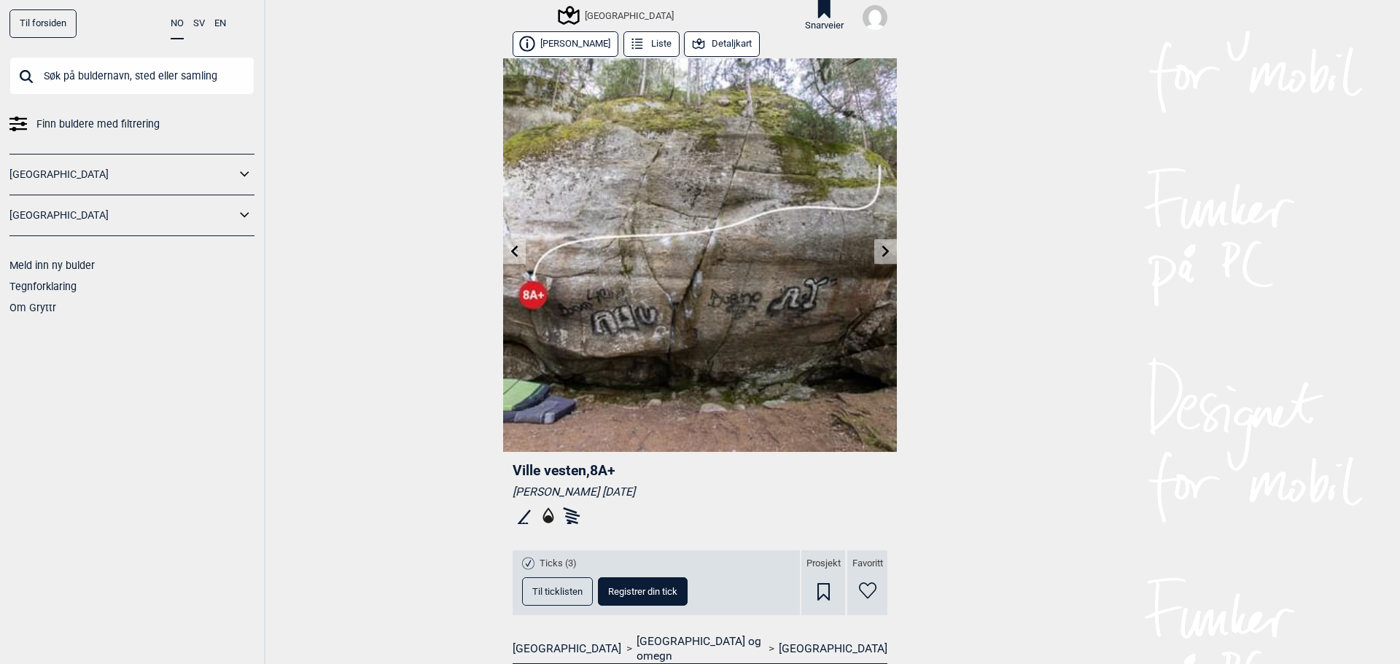
click at [880, 252] on icon at bounding box center [886, 252] width 12 height 12
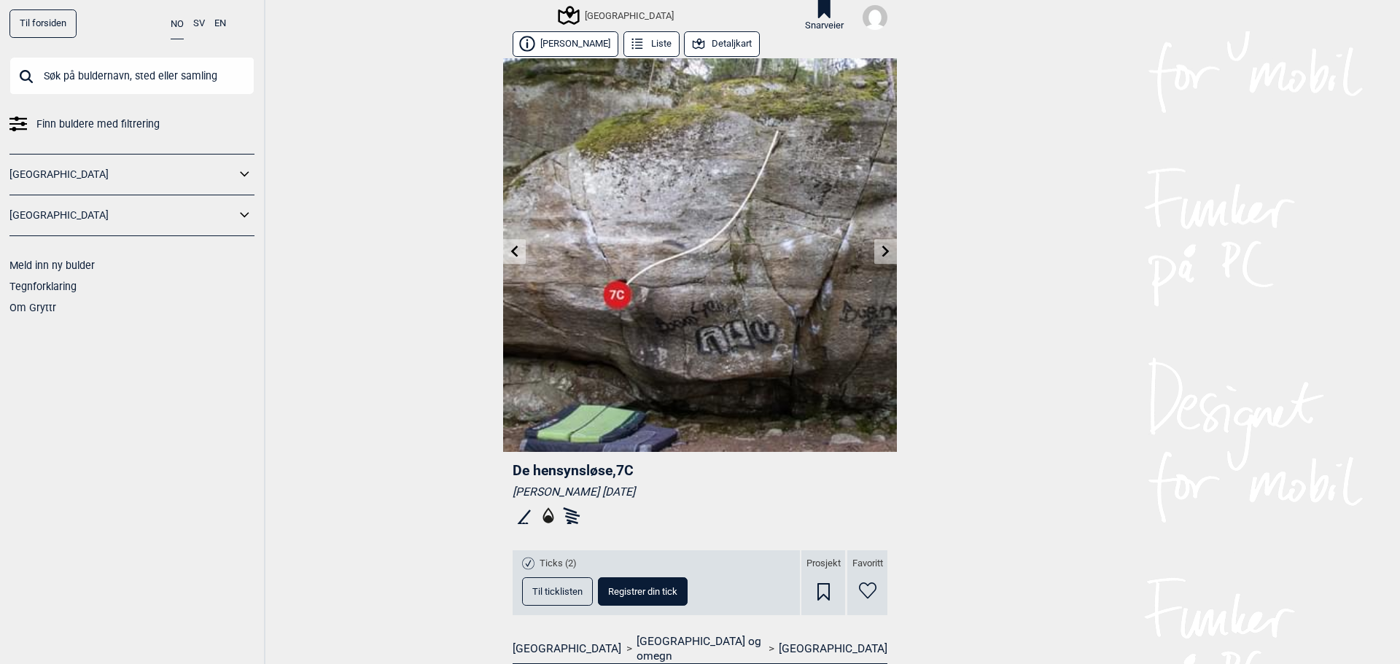
click at [881, 249] on icon at bounding box center [886, 252] width 12 height 12
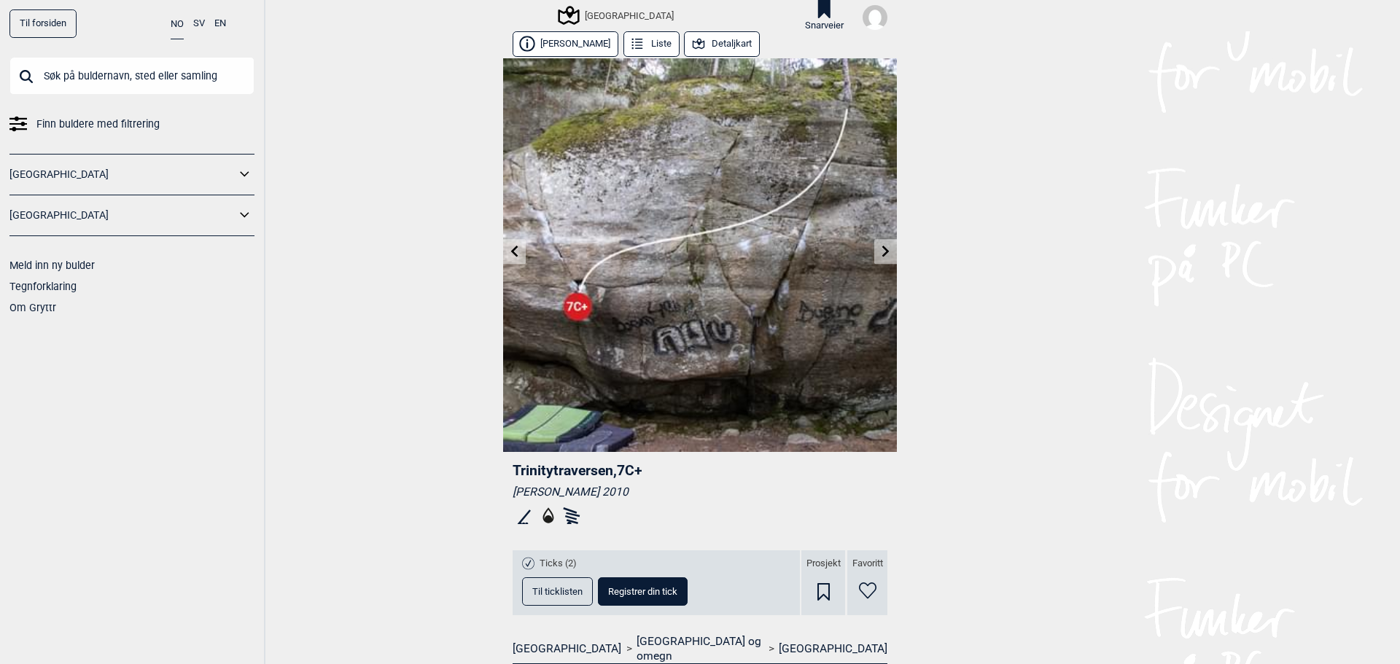
click at [514, 252] on icon at bounding box center [515, 252] width 12 height 12
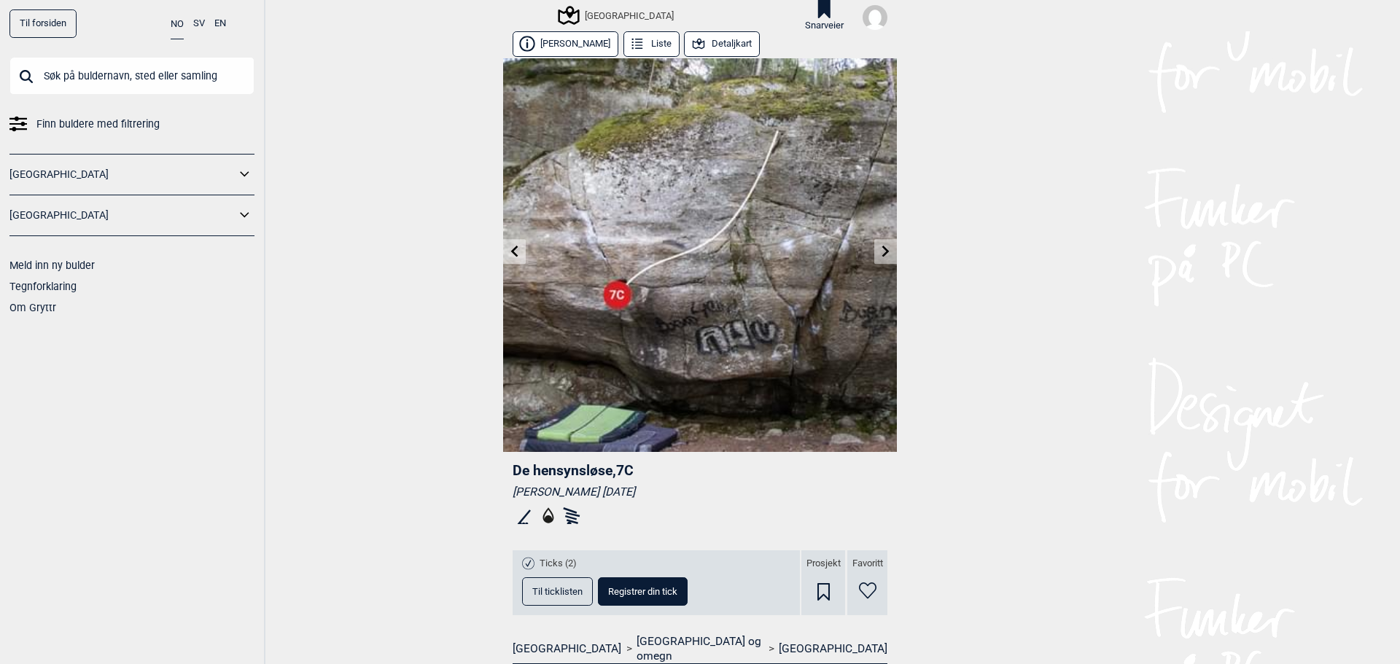
click at [874, 250] on link at bounding box center [885, 252] width 23 height 24
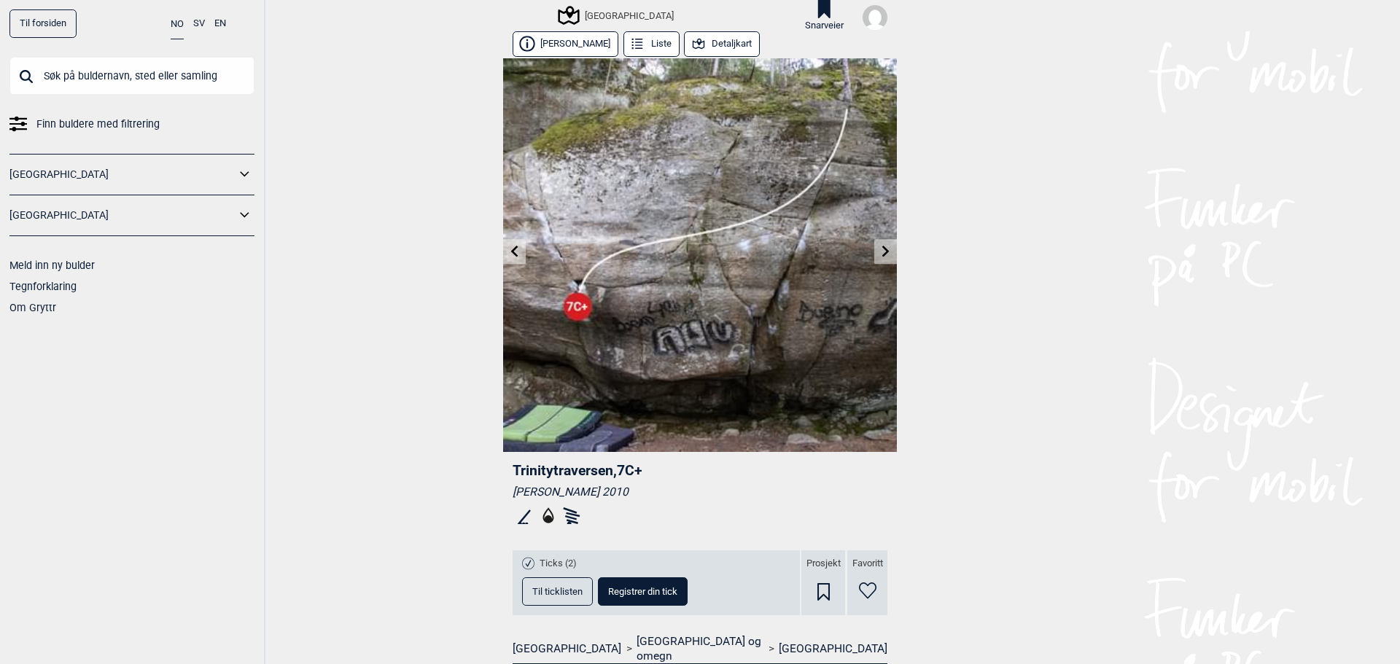
click at [886, 253] on link at bounding box center [885, 252] width 23 height 24
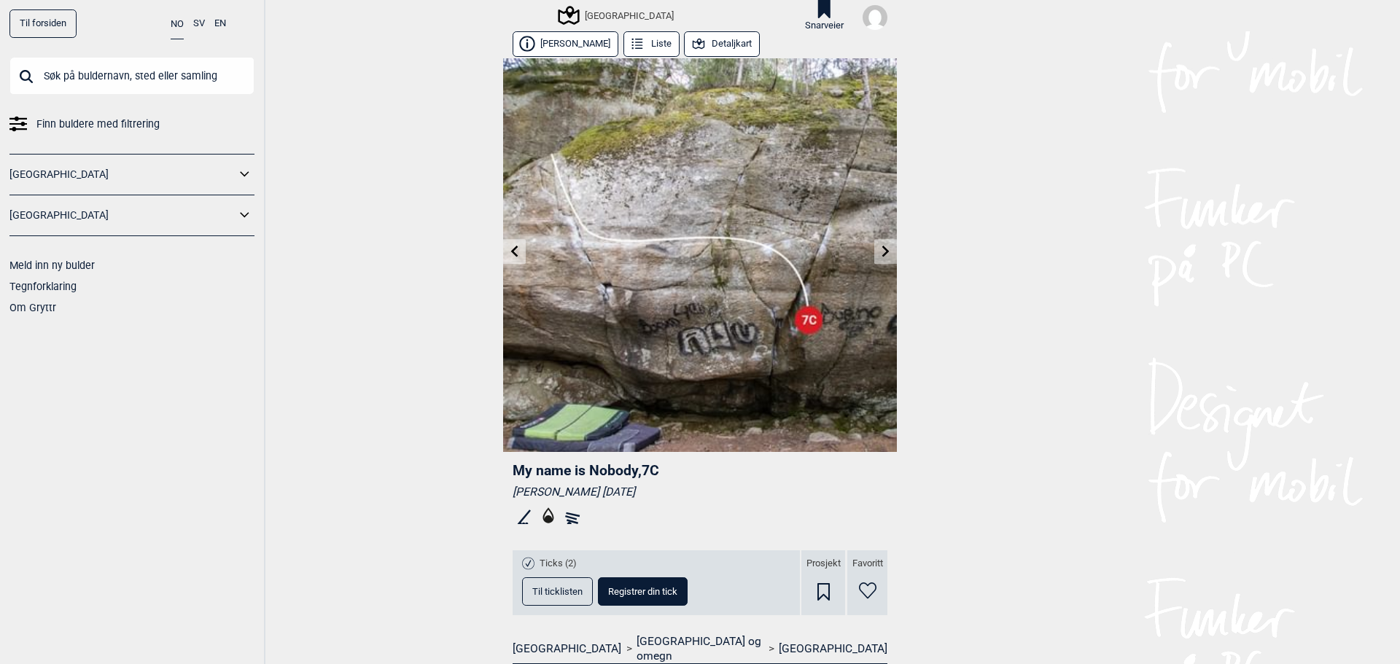
click at [886, 253] on link at bounding box center [885, 252] width 23 height 24
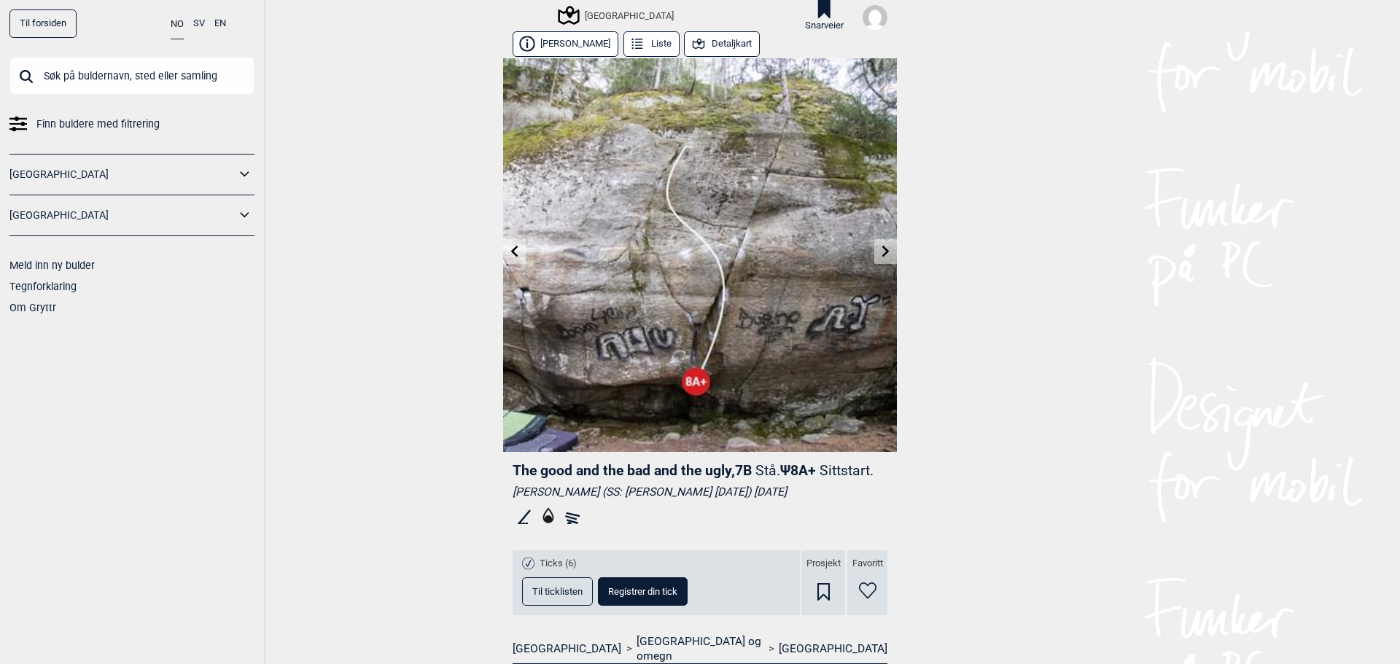
click at [510, 252] on icon at bounding box center [515, 252] width 12 height 12
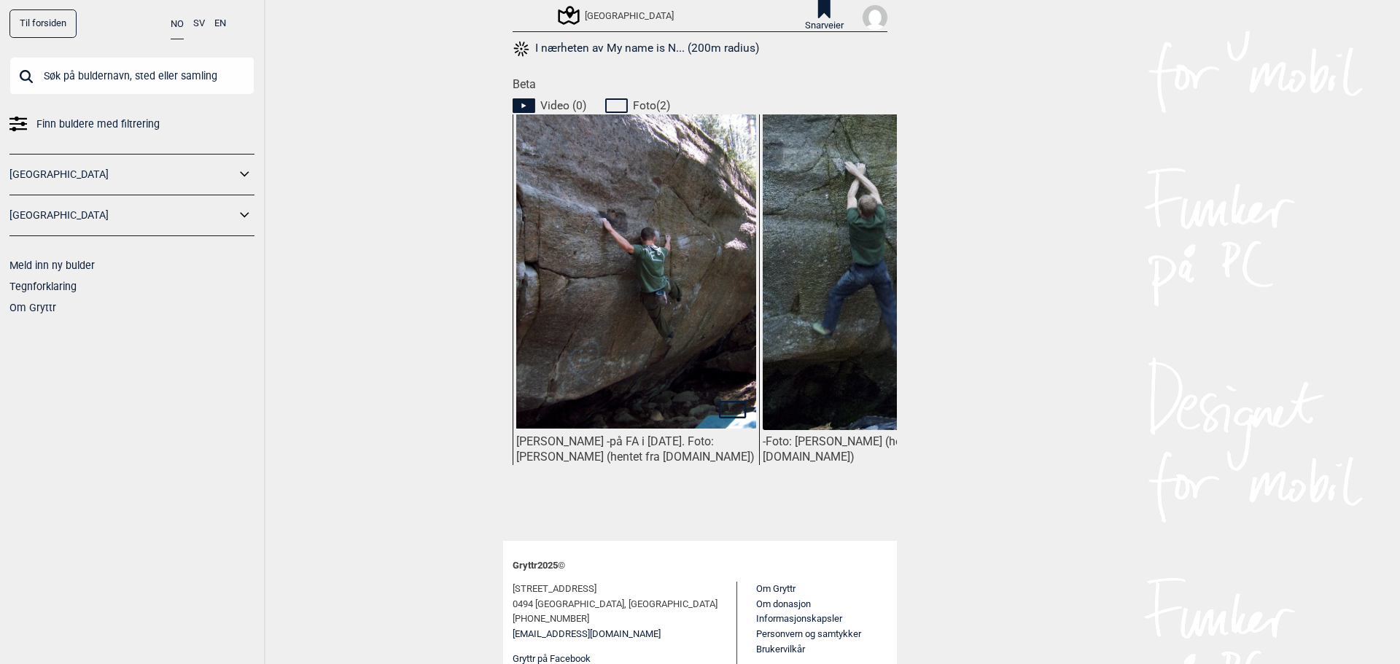
drag, startPoint x: 737, startPoint y: 494, endPoint x: 825, endPoint y: 507, distance: 89.2
click at [825, 507] on div "[PERSON_NAME] - på FA i [DATE]. Foto: [PERSON_NAME] (hentet fra [DOMAIN_NAME]) …" at bounding box center [704, 318] width 384 height 408
drag, startPoint x: 781, startPoint y: 493, endPoint x: 875, endPoint y: 491, distance: 94.1
click at [873, 492] on div "- Foto: [PERSON_NAME] (hentet fra [DOMAIN_NAME])" at bounding box center [882, 318] width 246 height 408
click at [1016, 450] on div "Til forsiden NO SV EN Finn buldere med filtrering [GEOGRAPHIC_DATA] [GEOGRAPHIC…" at bounding box center [700, 332] width 1400 height 664
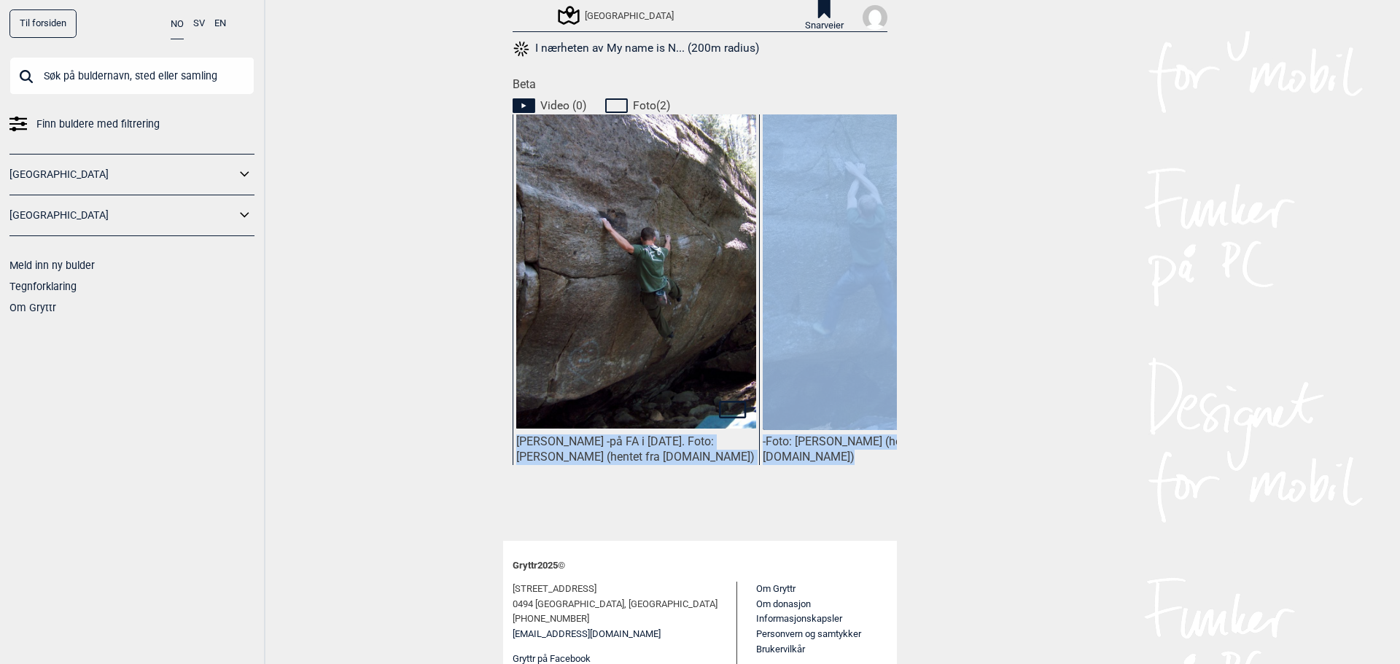
drag, startPoint x: 773, startPoint y: 506, endPoint x: 811, endPoint y: 501, distance: 38.2
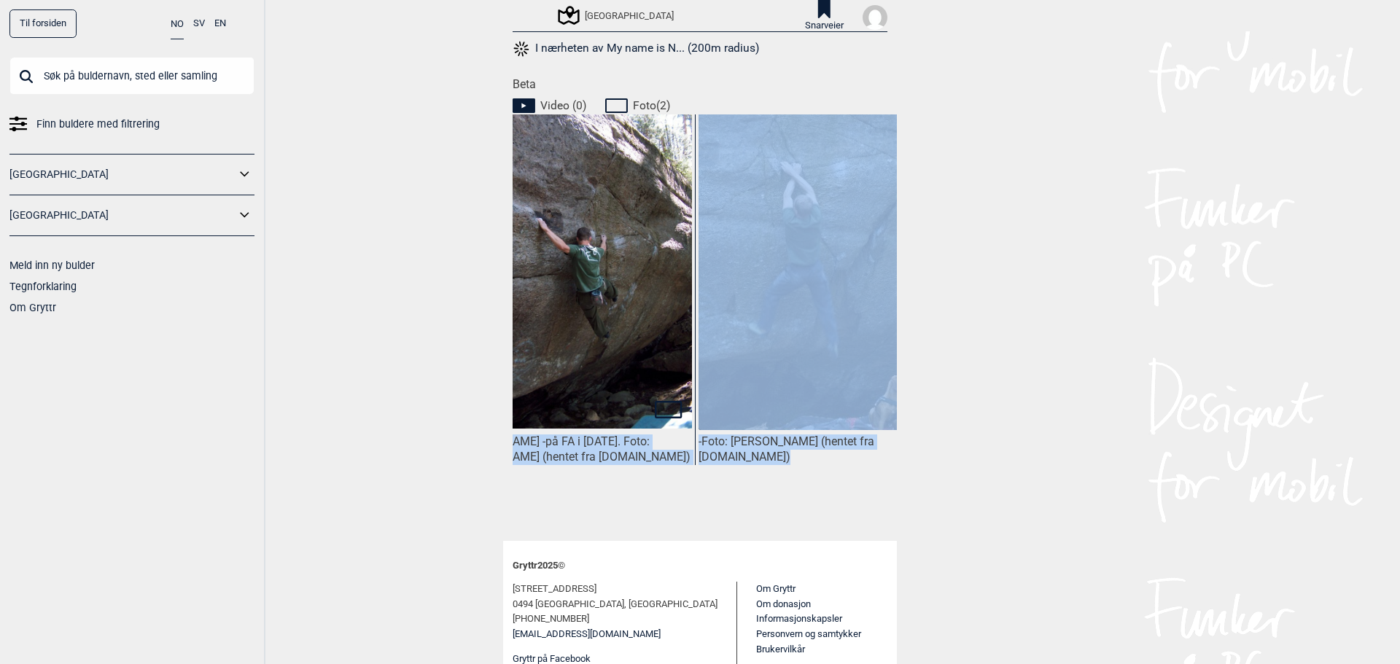
scroll to position [0, 109]
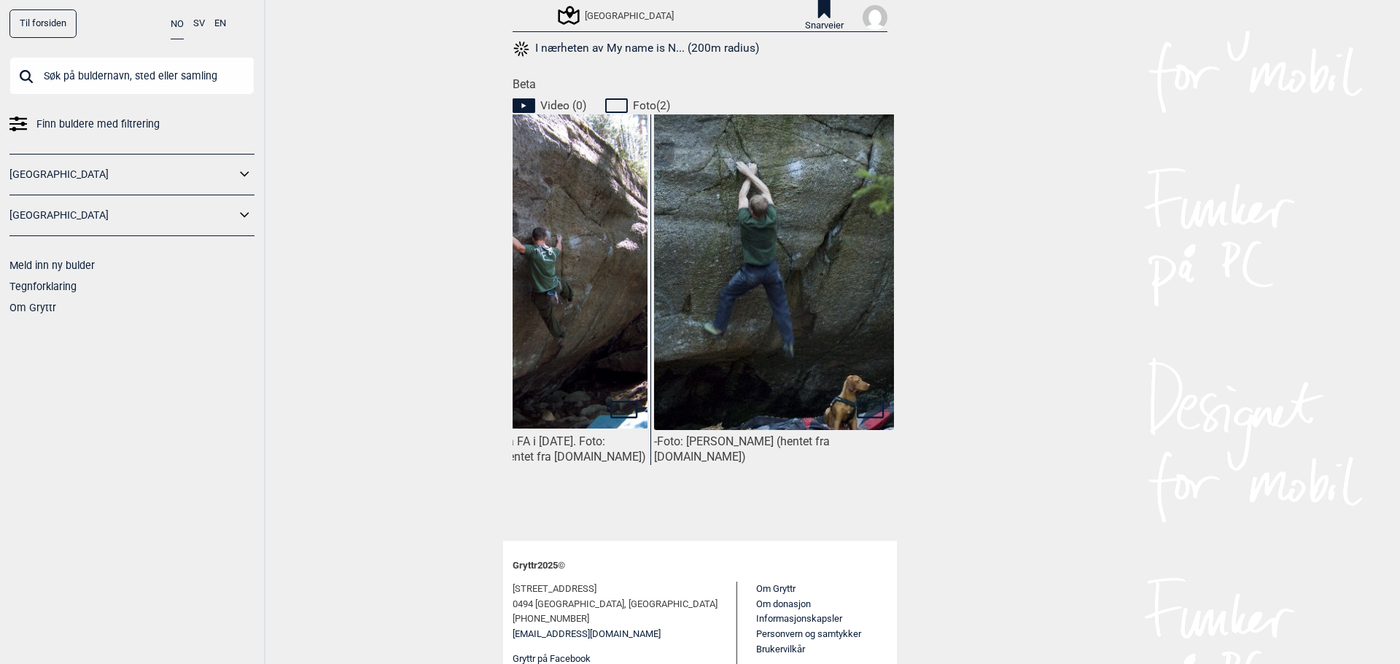
drag, startPoint x: 1035, startPoint y: 454, endPoint x: 1033, endPoint y: 444, distance: 10.4
click at [1035, 453] on div "Til forsiden NO SV EN Finn buldere med filtrering [GEOGRAPHIC_DATA] [GEOGRAPHIC…" at bounding box center [700, 332] width 1400 height 664
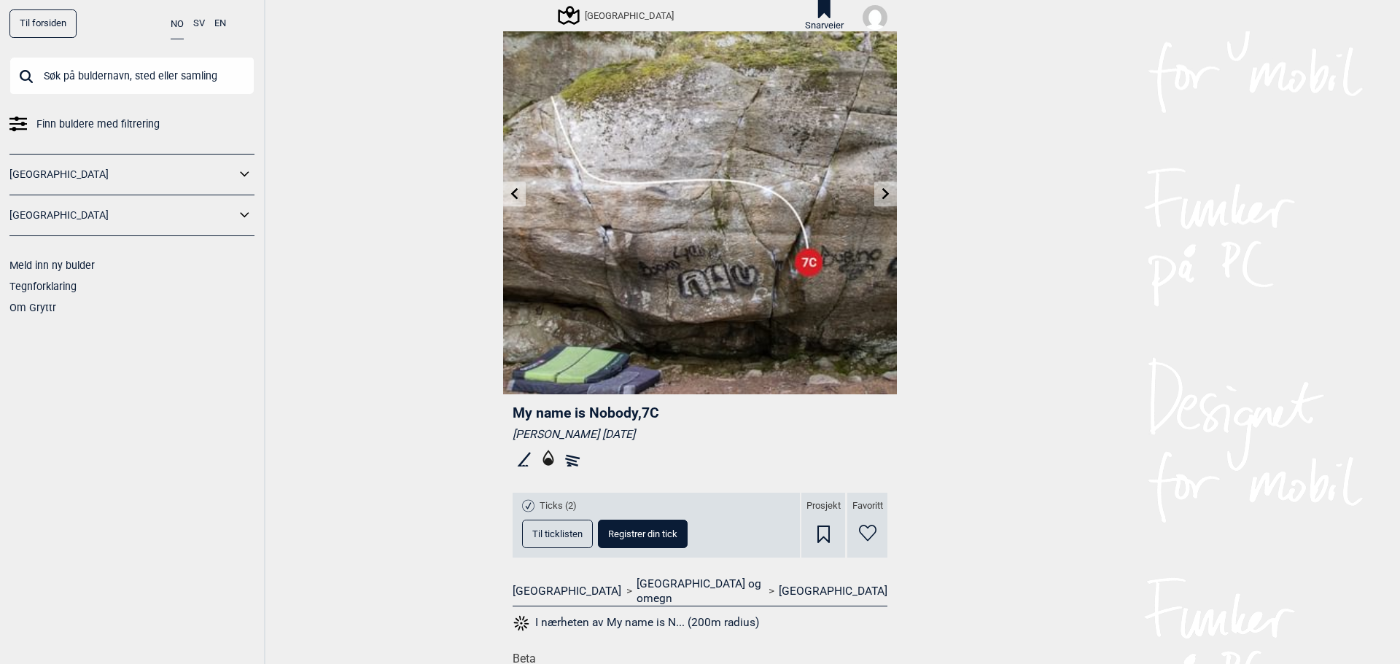
scroll to position [49, 0]
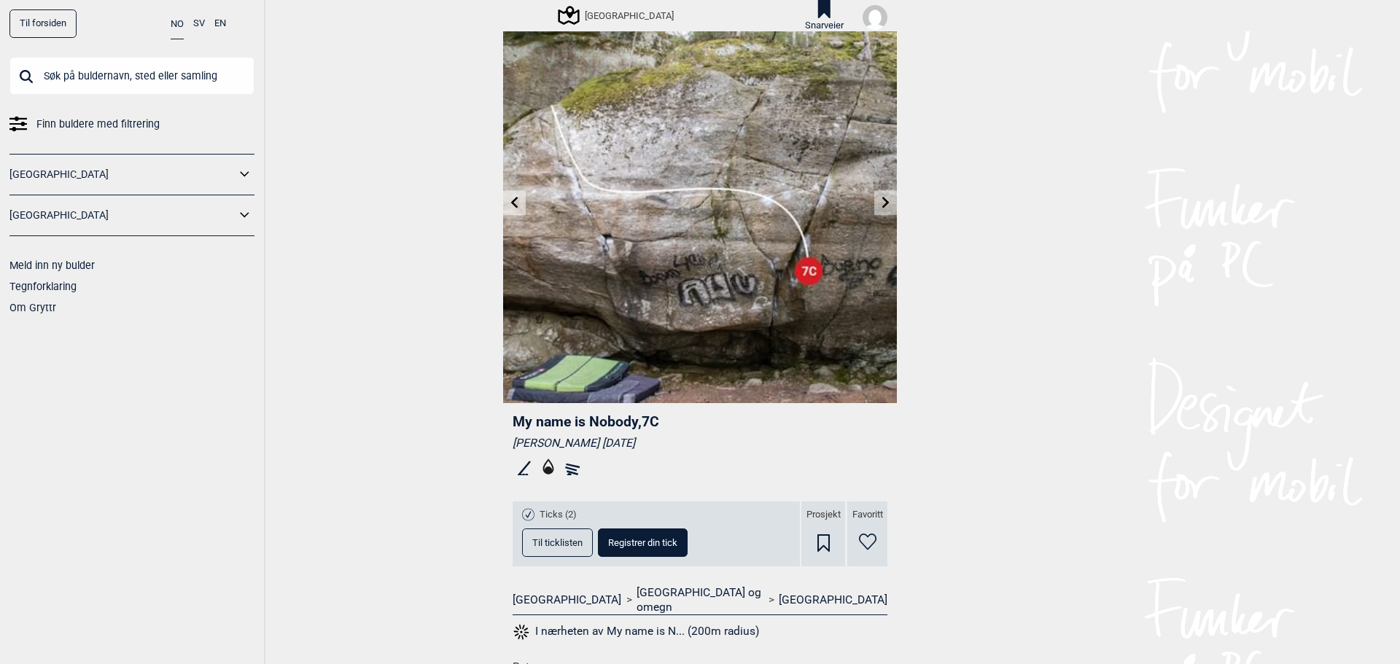
click at [874, 200] on link at bounding box center [885, 203] width 23 height 24
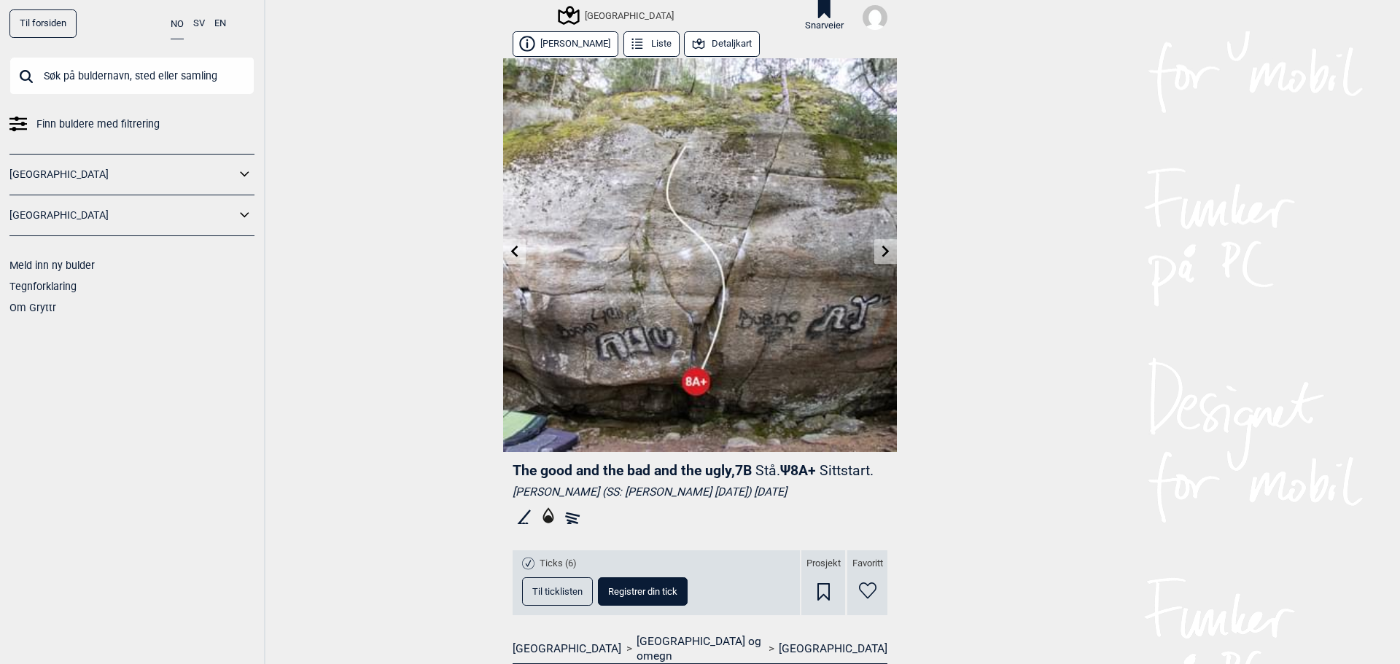
click at [882, 252] on icon at bounding box center [885, 252] width 7 height 12
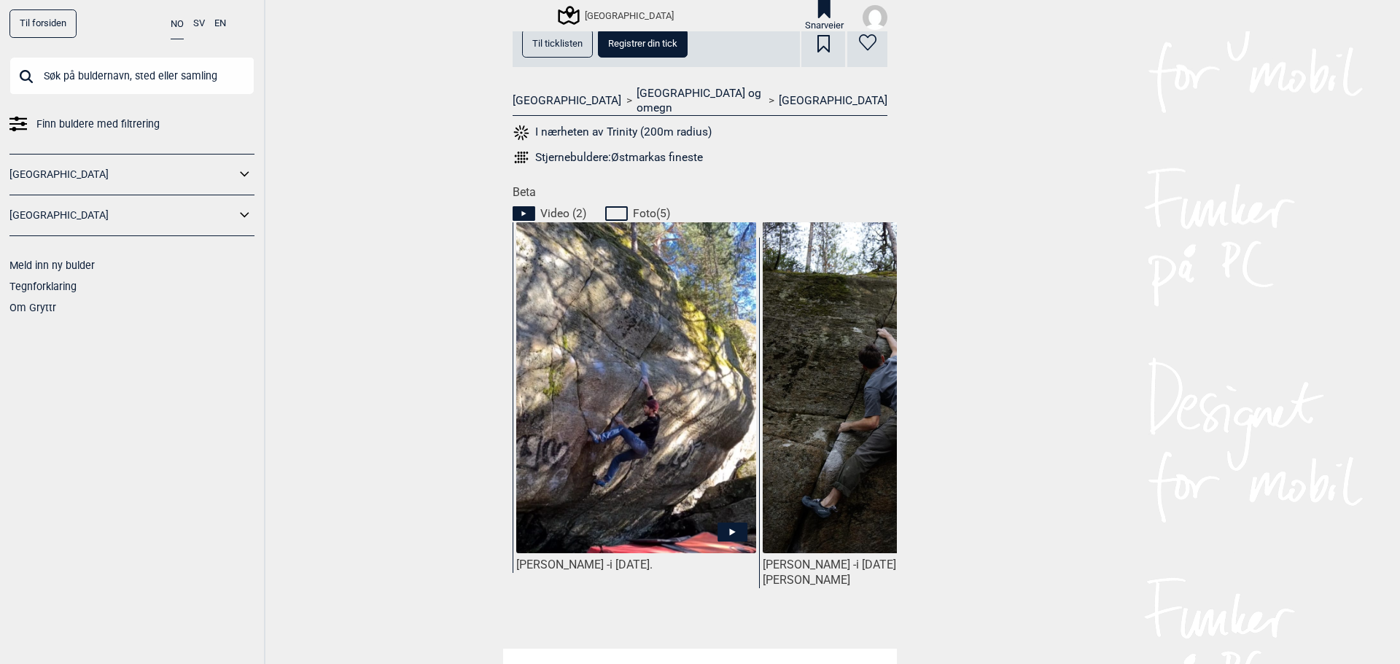
scroll to position [632, 0]
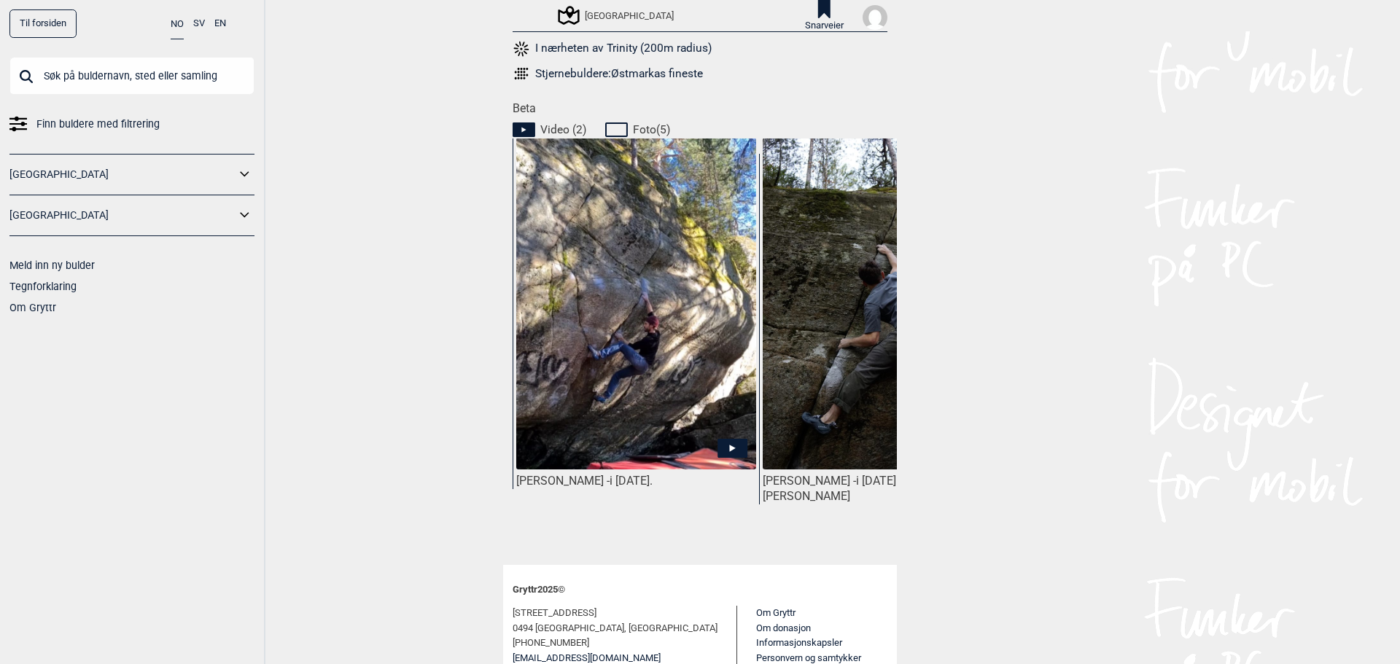
click at [714, 367] on img at bounding box center [636, 319] width 240 height 362
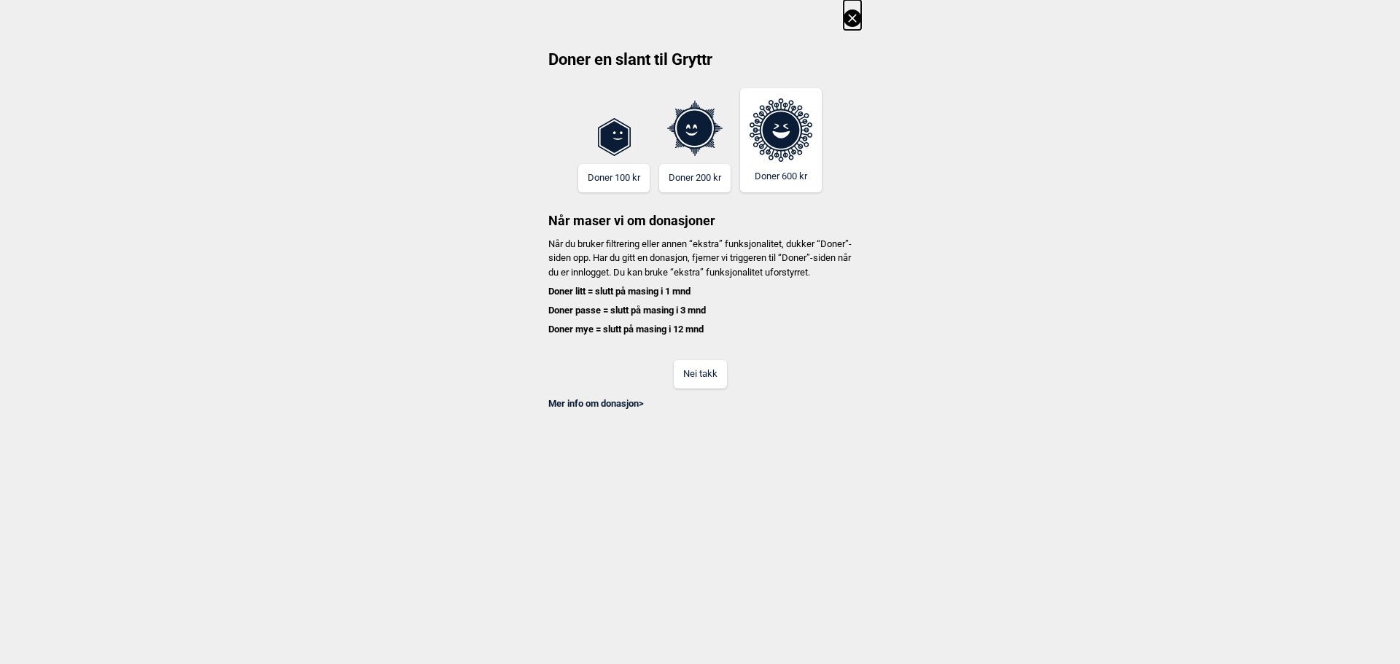
click at [701, 389] on button "Nei takk" at bounding box center [700, 374] width 53 height 28
